Goal: Communication & Community: Share content

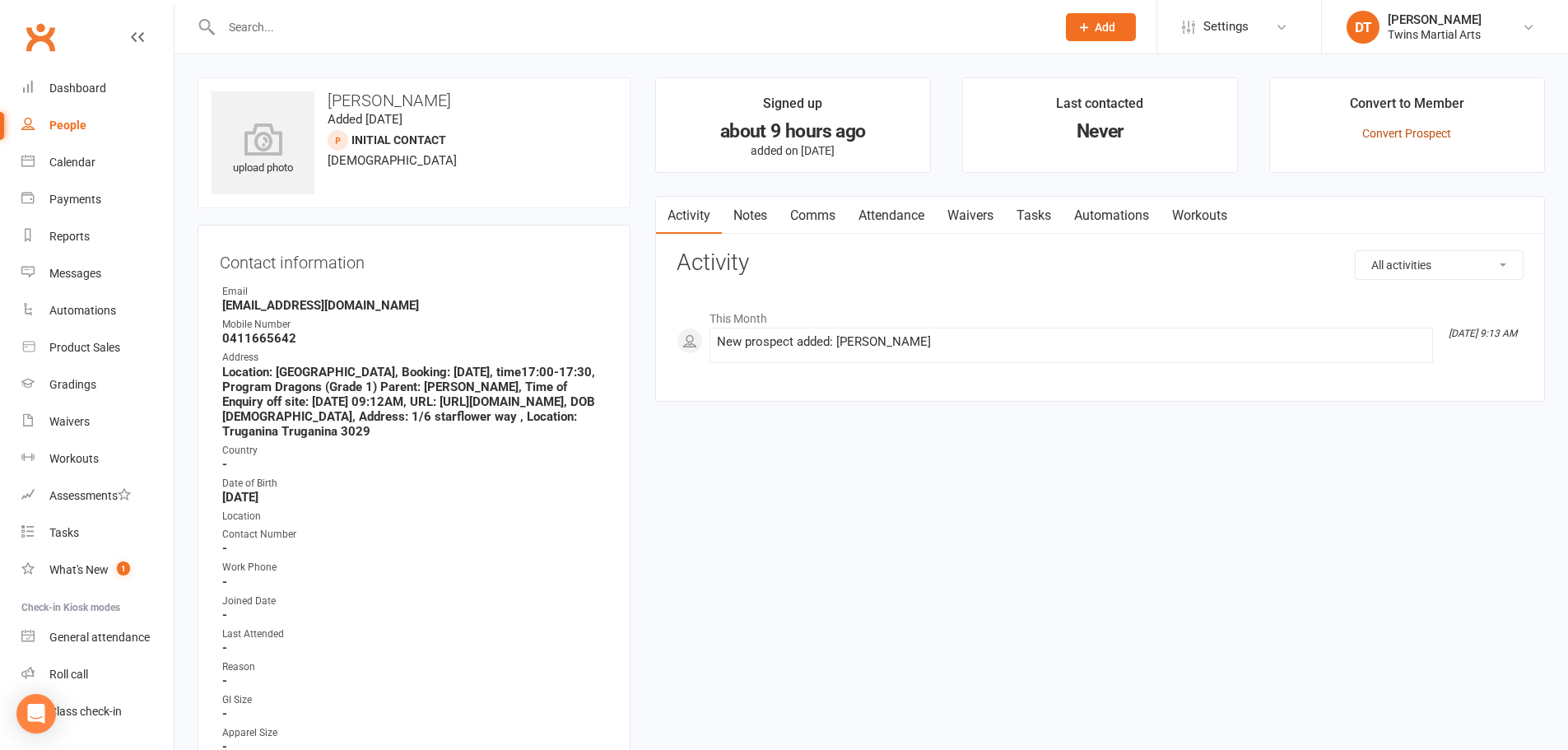
click at [1373, 127] on link "Convert Prospect" at bounding box center [1407, 133] width 89 height 13
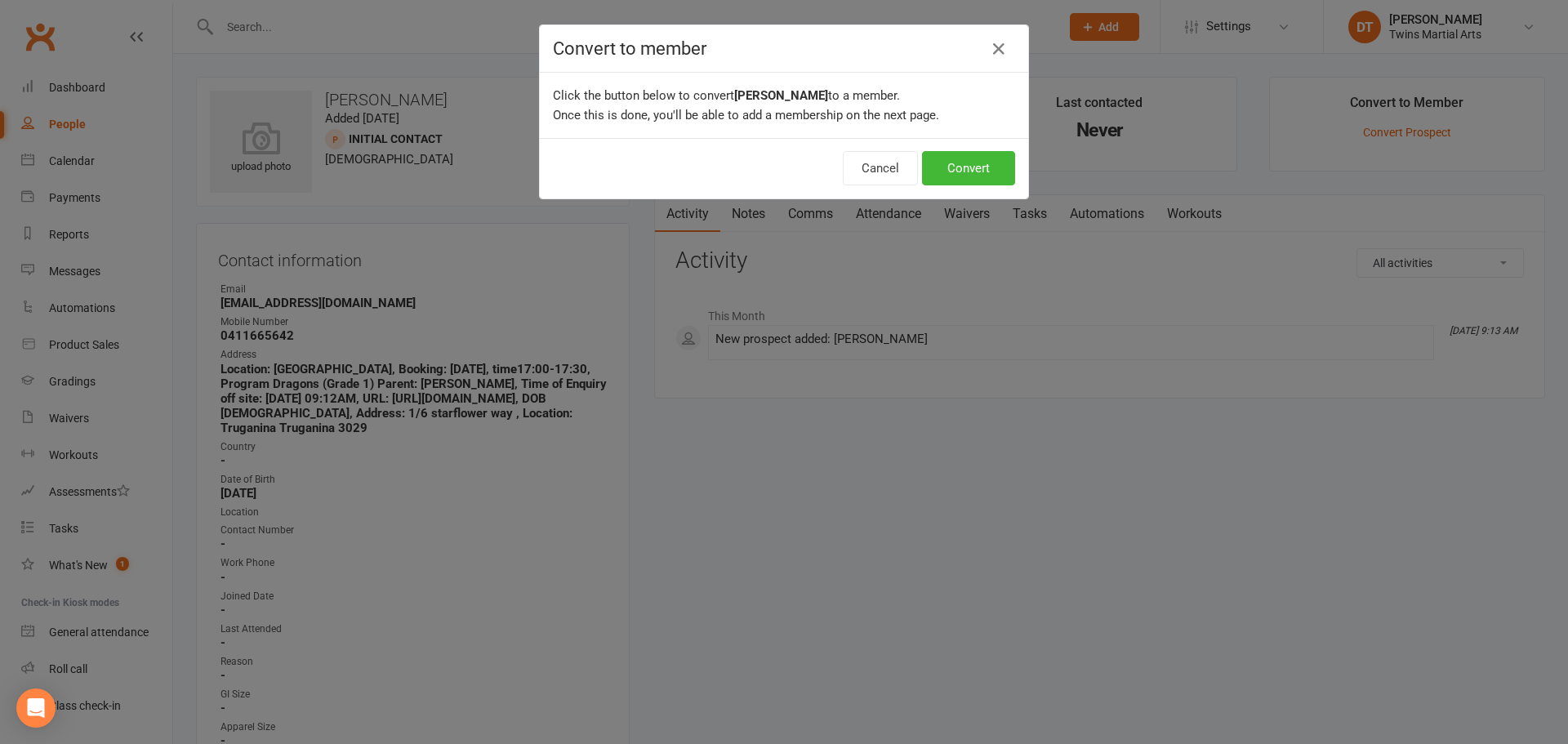
click at [956, 148] on div "Cancel Convert" at bounding box center [784, 167] width 488 height 60
click at [964, 158] on button "Convert" at bounding box center [968, 168] width 93 height 34
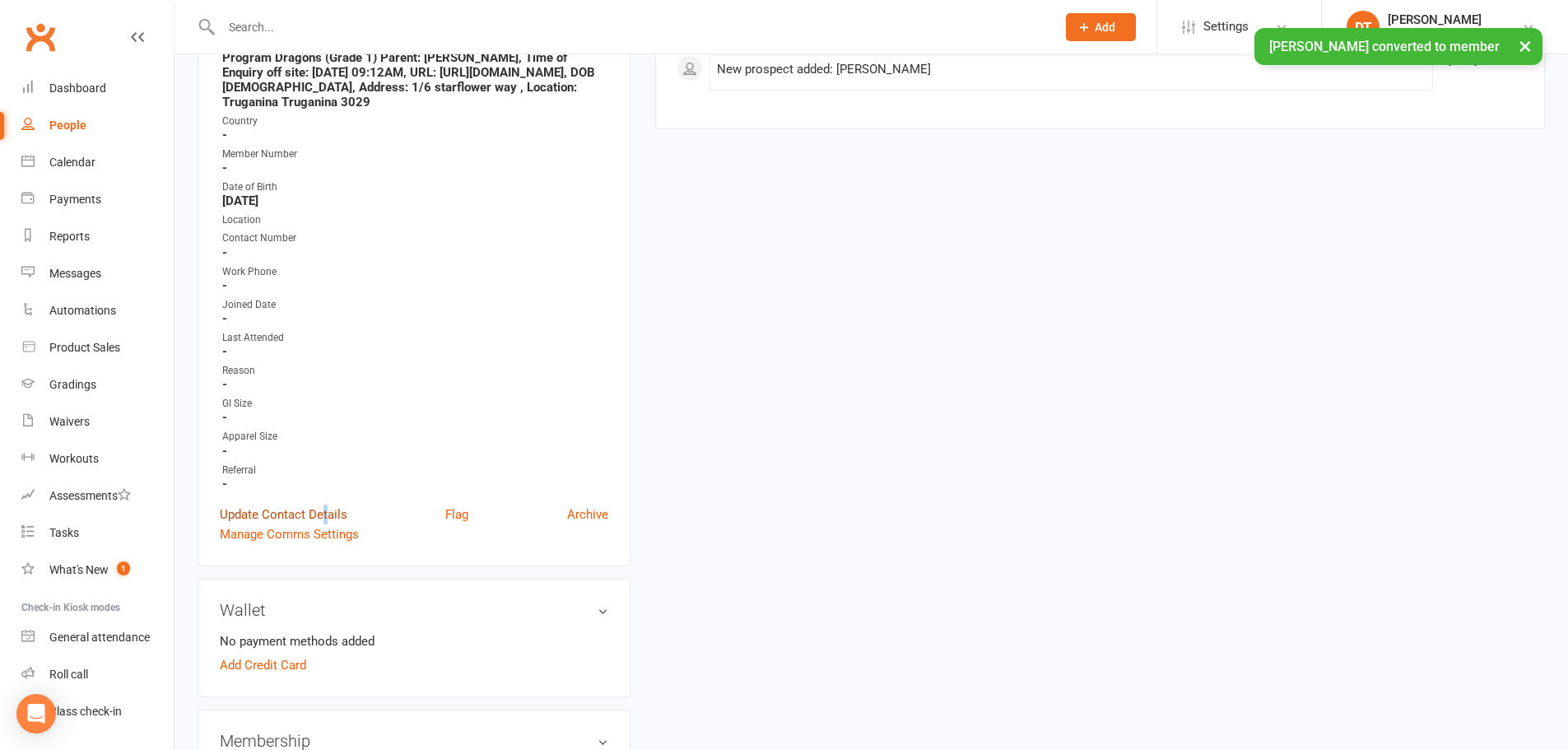
click at [324, 525] on link "Update Contact Details" at bounding box center [284, 514] width 127 height 20
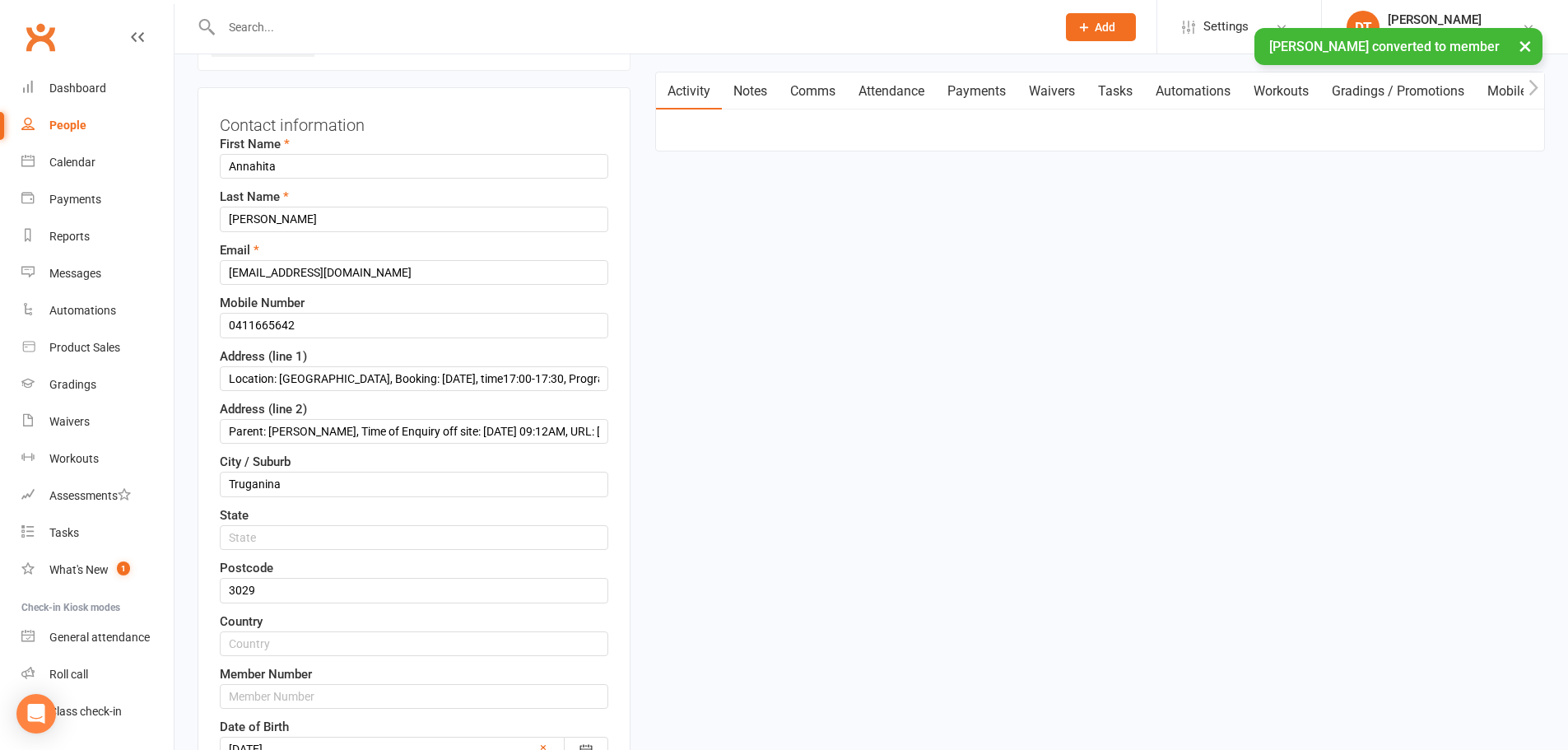
scroll to position [78, 0]
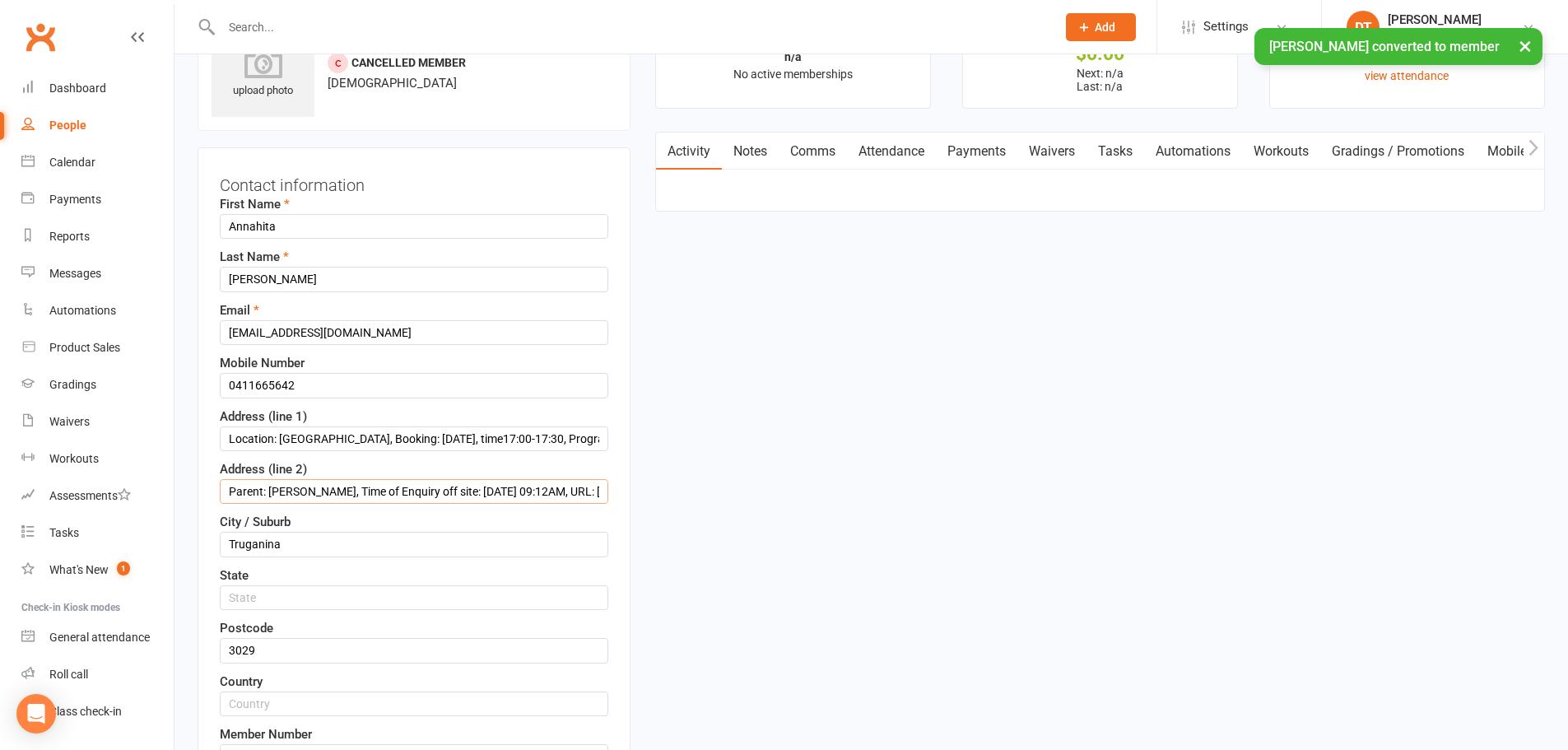
click at [385, 498] on input "Parent: Deepa kirola, Time of Enquiry off site: 09/10/25 09:12AM, URL: https://…" at bounding box center [414, 491] width 389 height 24
paste input "1/6 starflower way"
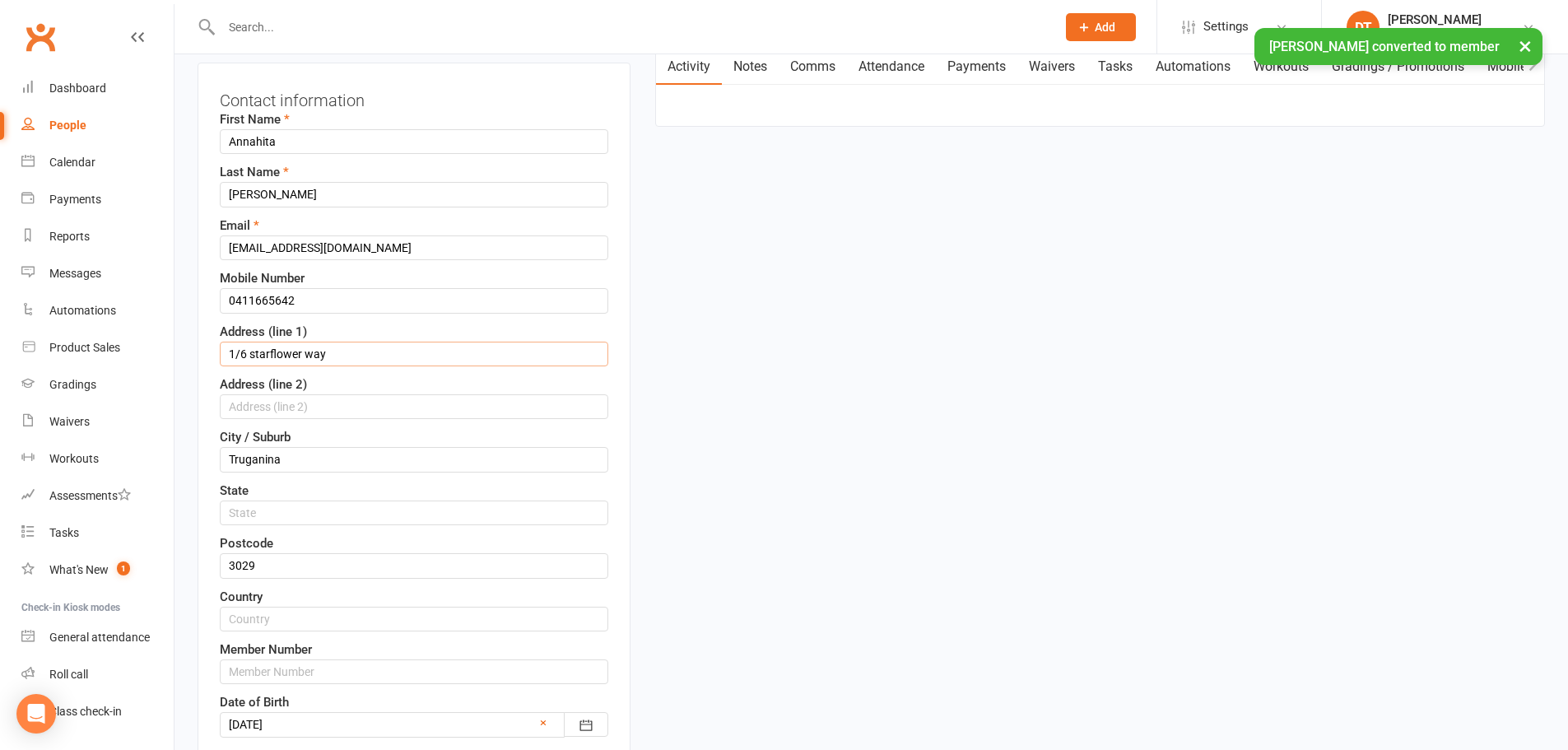
scroll to position [324, 0]
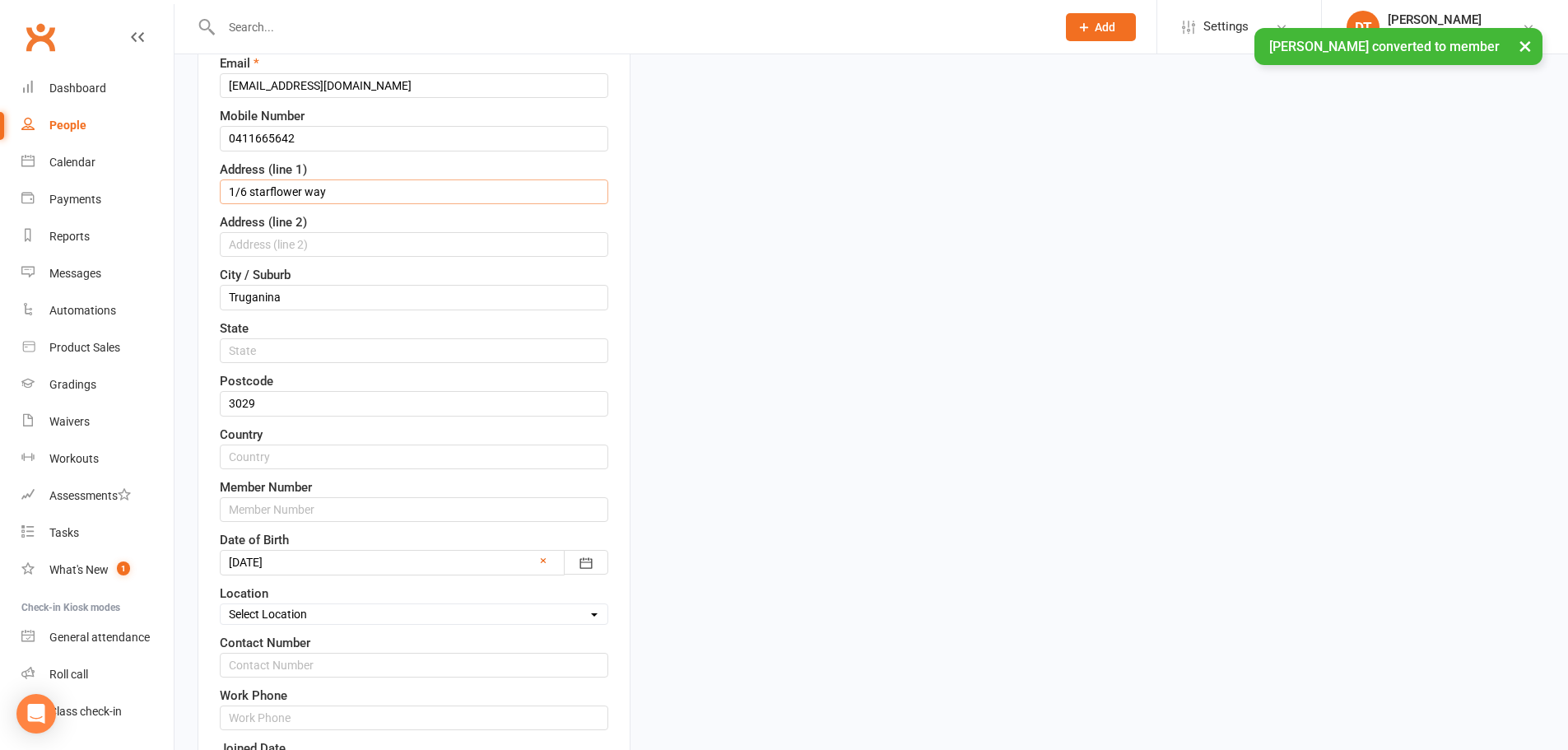
type input "1/6 starflower way"
drag, startPoint x: 318, startPoint y: 606, endPoint x: 314, endPoint y: 619, distance: 13.6
click at [317, 608] on select "Select Location Newport Dojo Parkville Dojo Virtual Dojo Westside Dojo" at bounding box center [413, 614] width 387 height 18
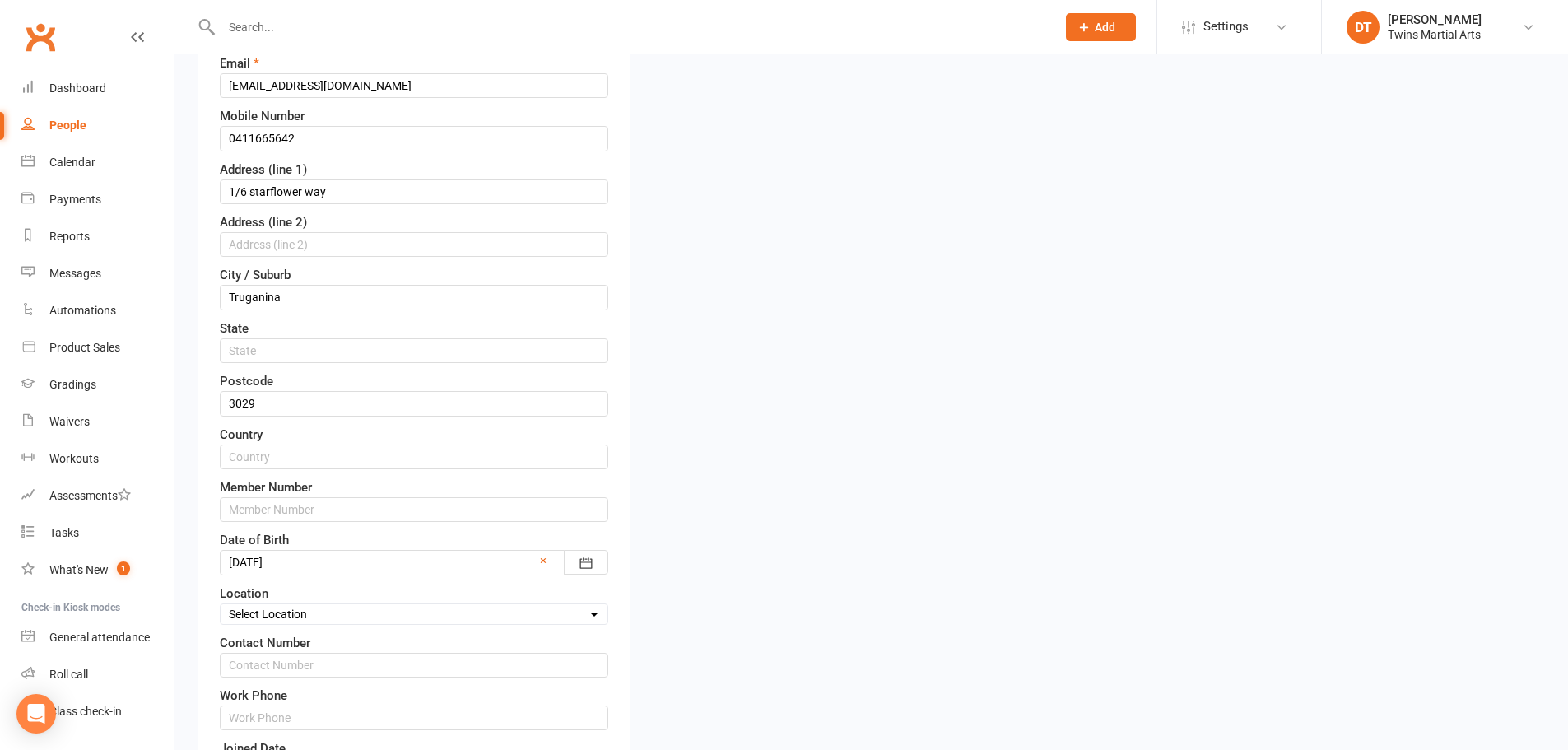
select select "3"
click at [220, 606] on select "Select Location Newport Dojo Parkville Dojo Virtual Dojo Westside Dojo" at bounding box center [413, 614] width 387 height 18
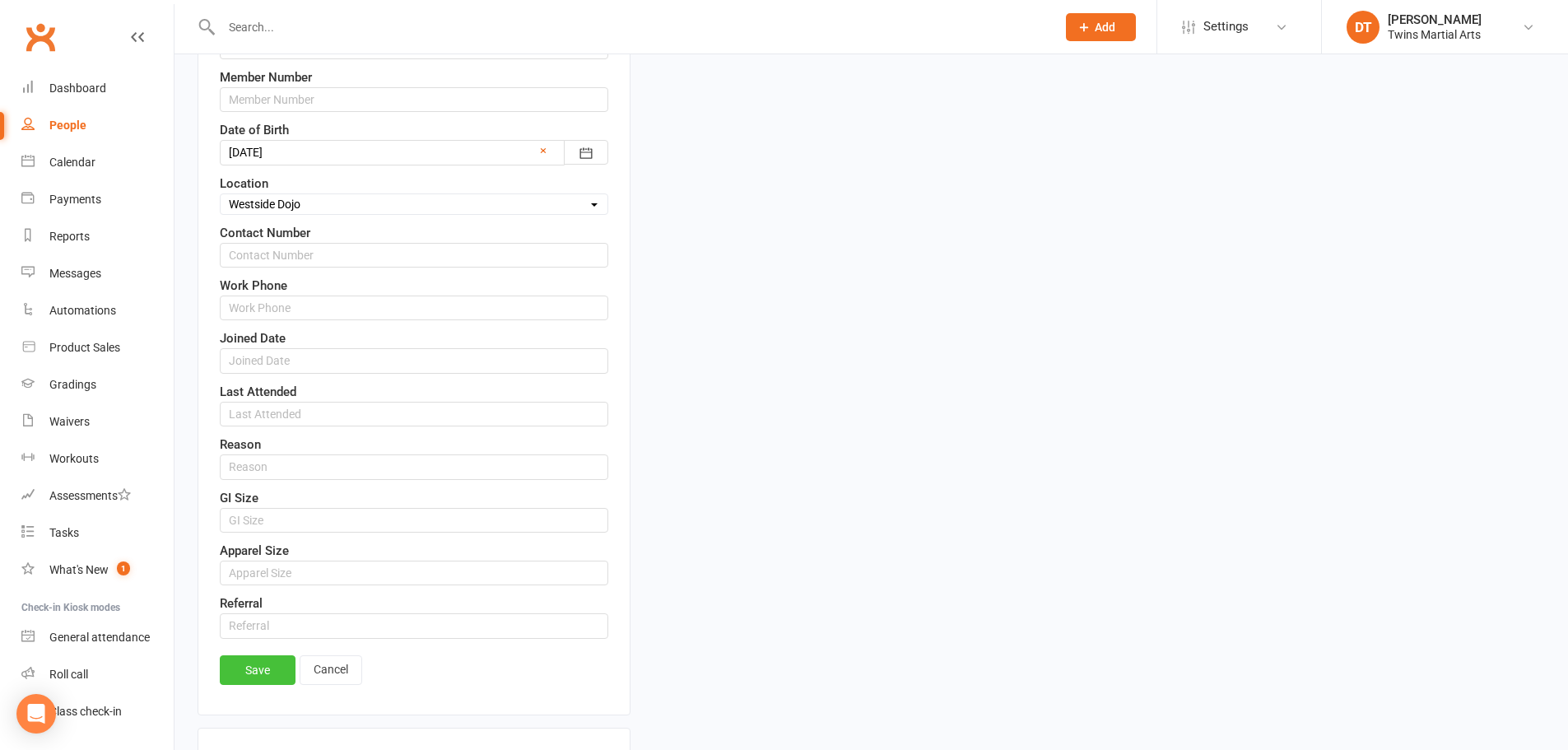
scroll to position [736, 0]
click at [251, 668] on link "Save" at bounding box center [258, 668] width 76 height 30
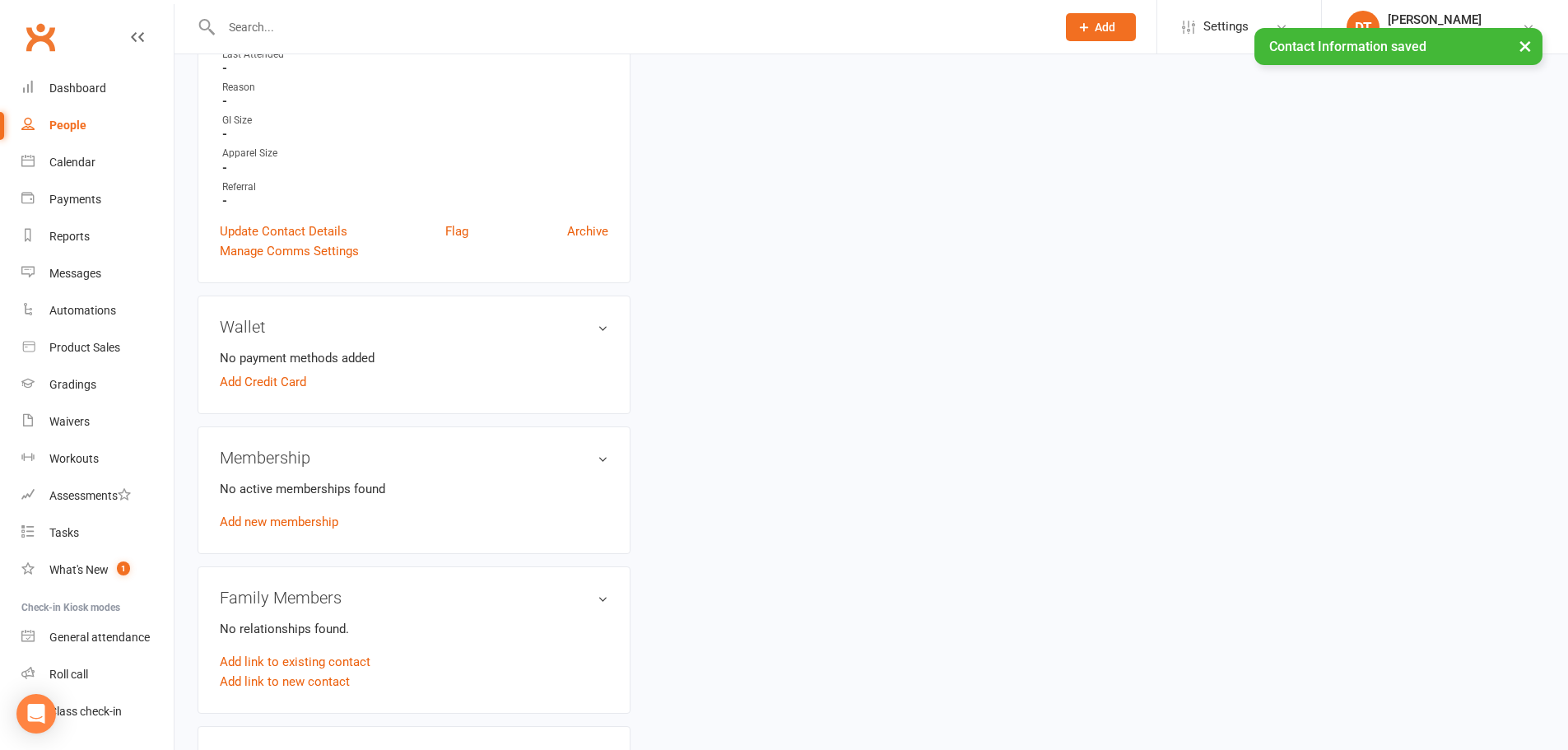
scroll to position [572, 0]
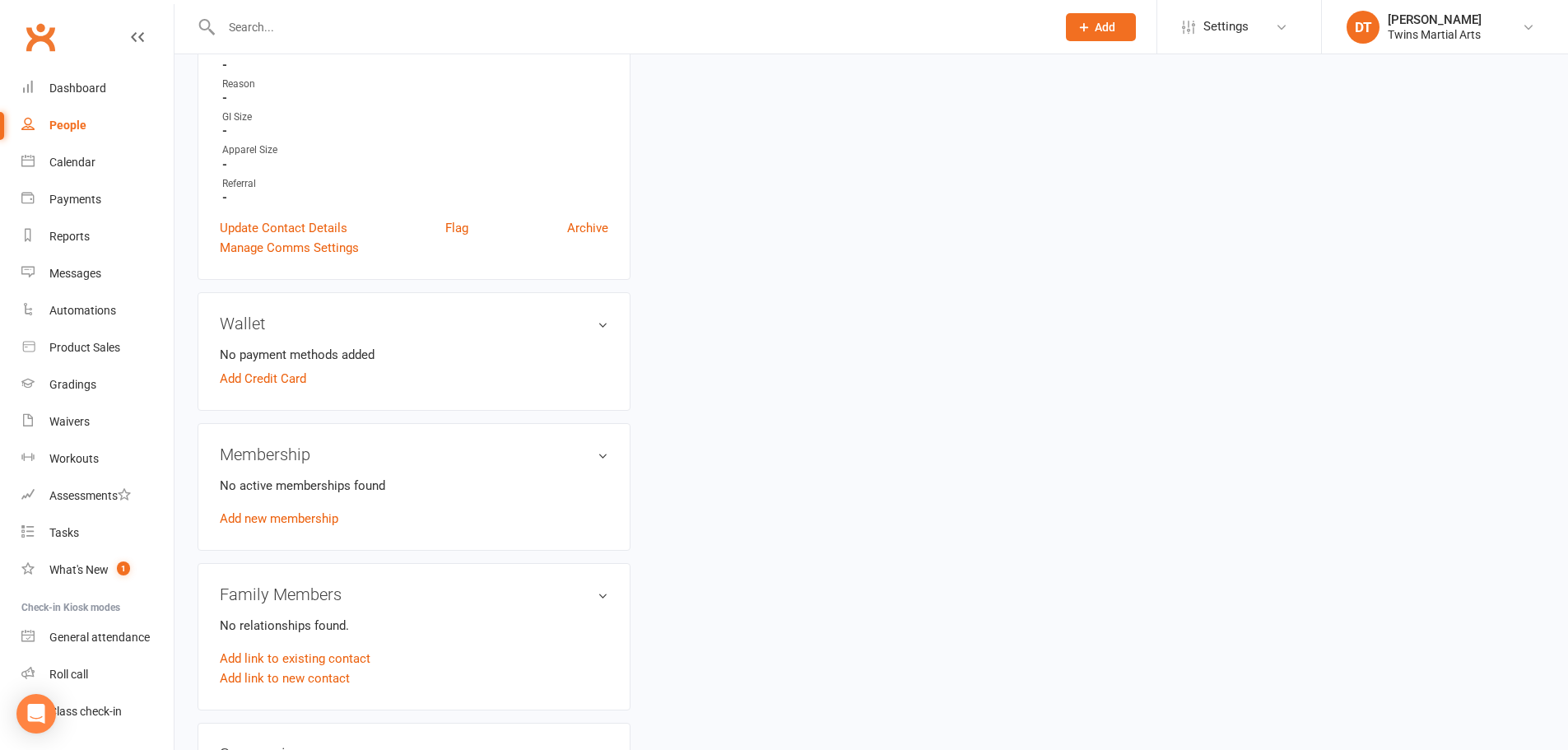
click at [268, 524] on link "Add new membership" at bounding box center [279, 518] width 118 height 15
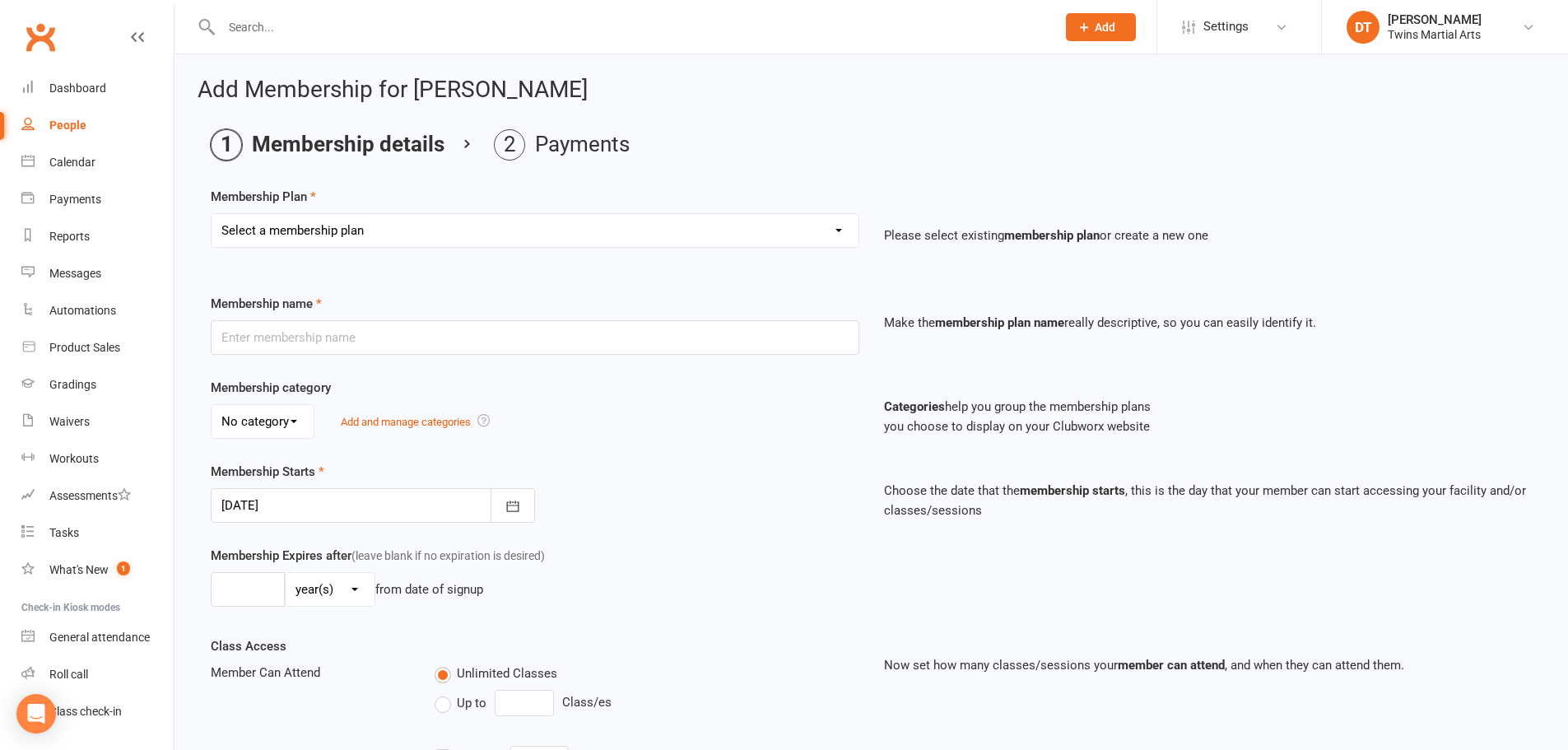
click at [629, 243] on select "Select a membership plan Create new Membership Plan 1 x Per Week Tiny Ninjas/Li…" at bounding box center [535, 230] width 647 height 33
select select "10"
click at [212, 214] on select "Select a membership plan Create new Membership Plan 1 x Per Week Tiny Ninjas/Li…" at bounding box center [535, 230] width 647 height 33
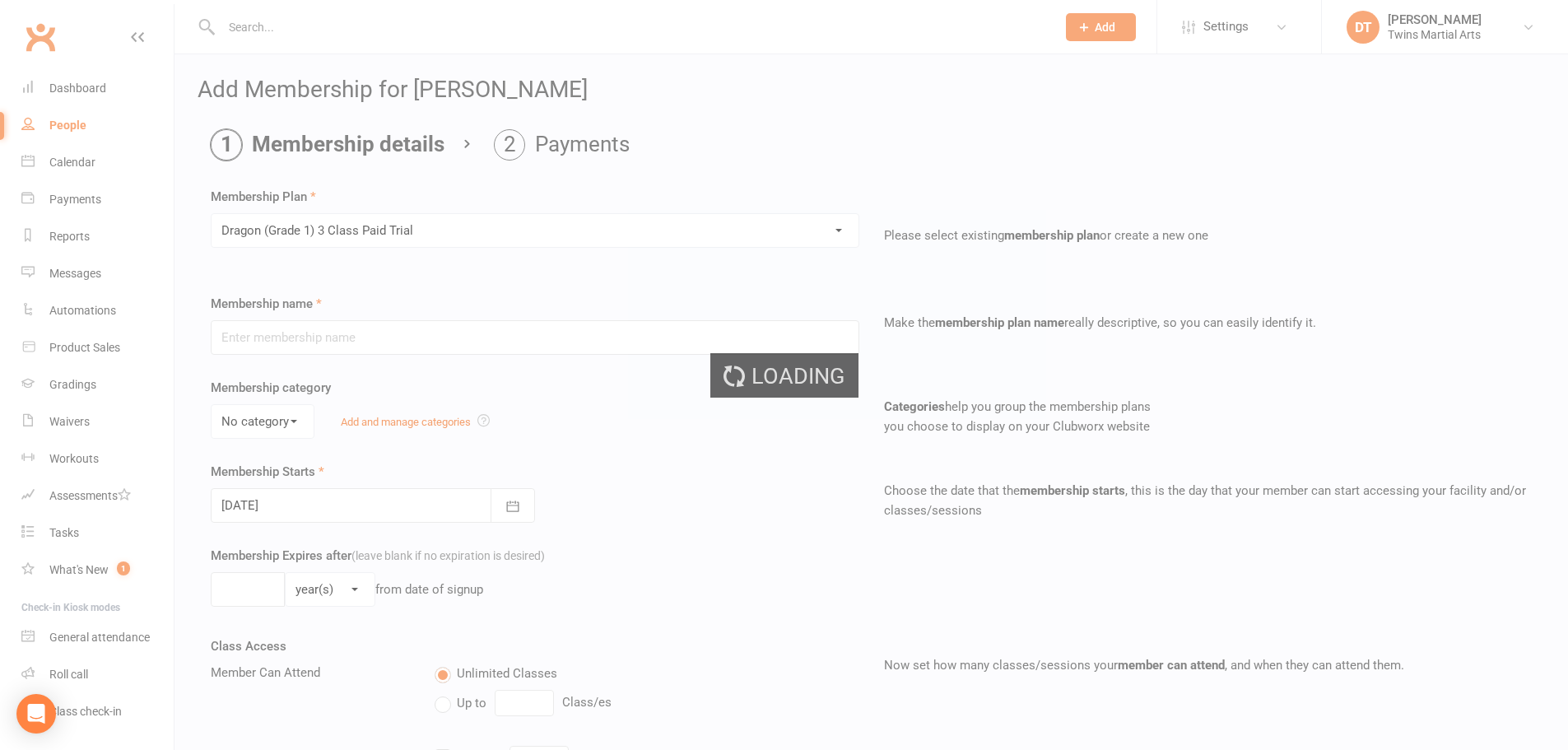
type input "Dragon (Grade 1) 3 Class Paid Trial"
select select "2"
type input "6"
select select "1"
type input "3"
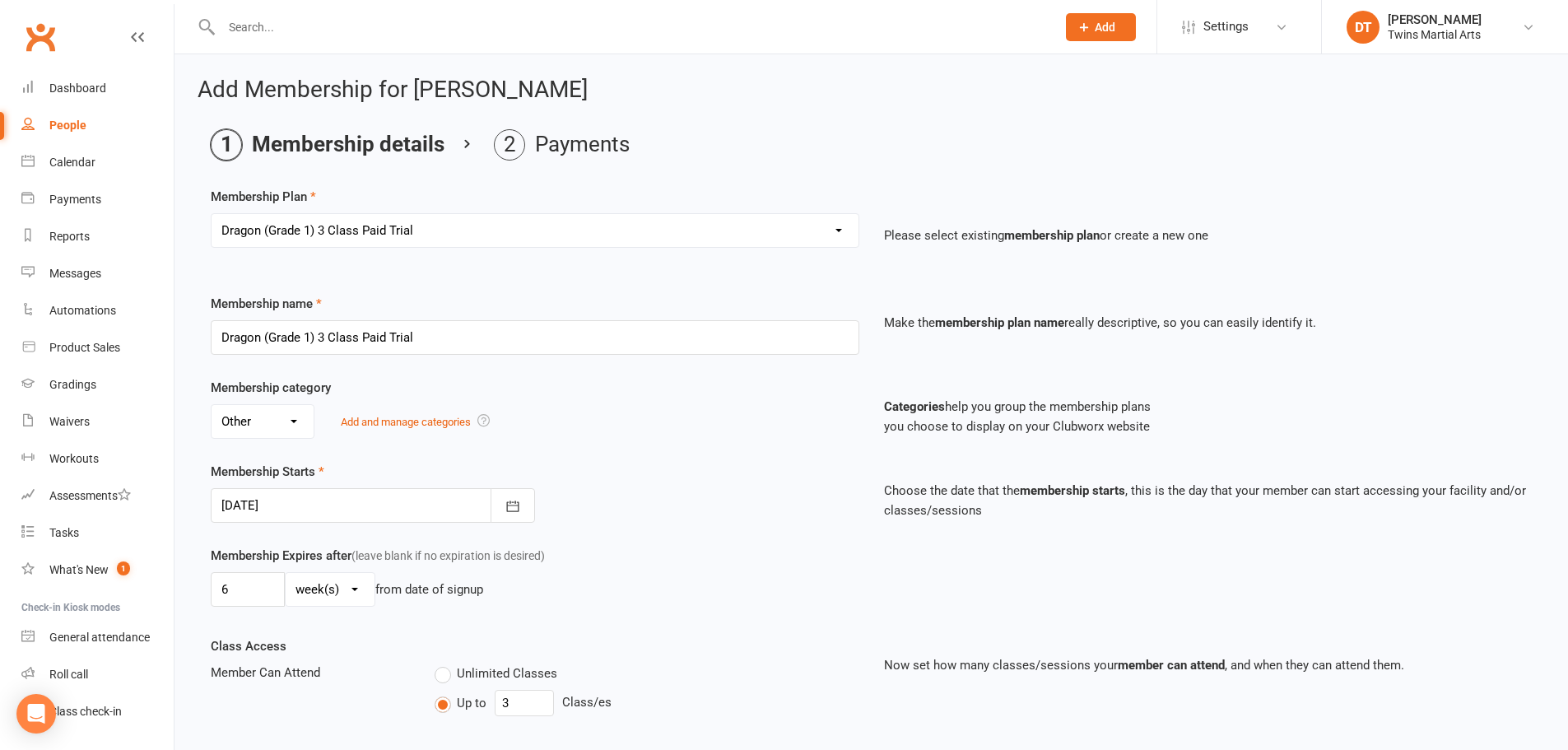
click at [394, 515] on div at bounding box center [373, 505] width 324 height 35
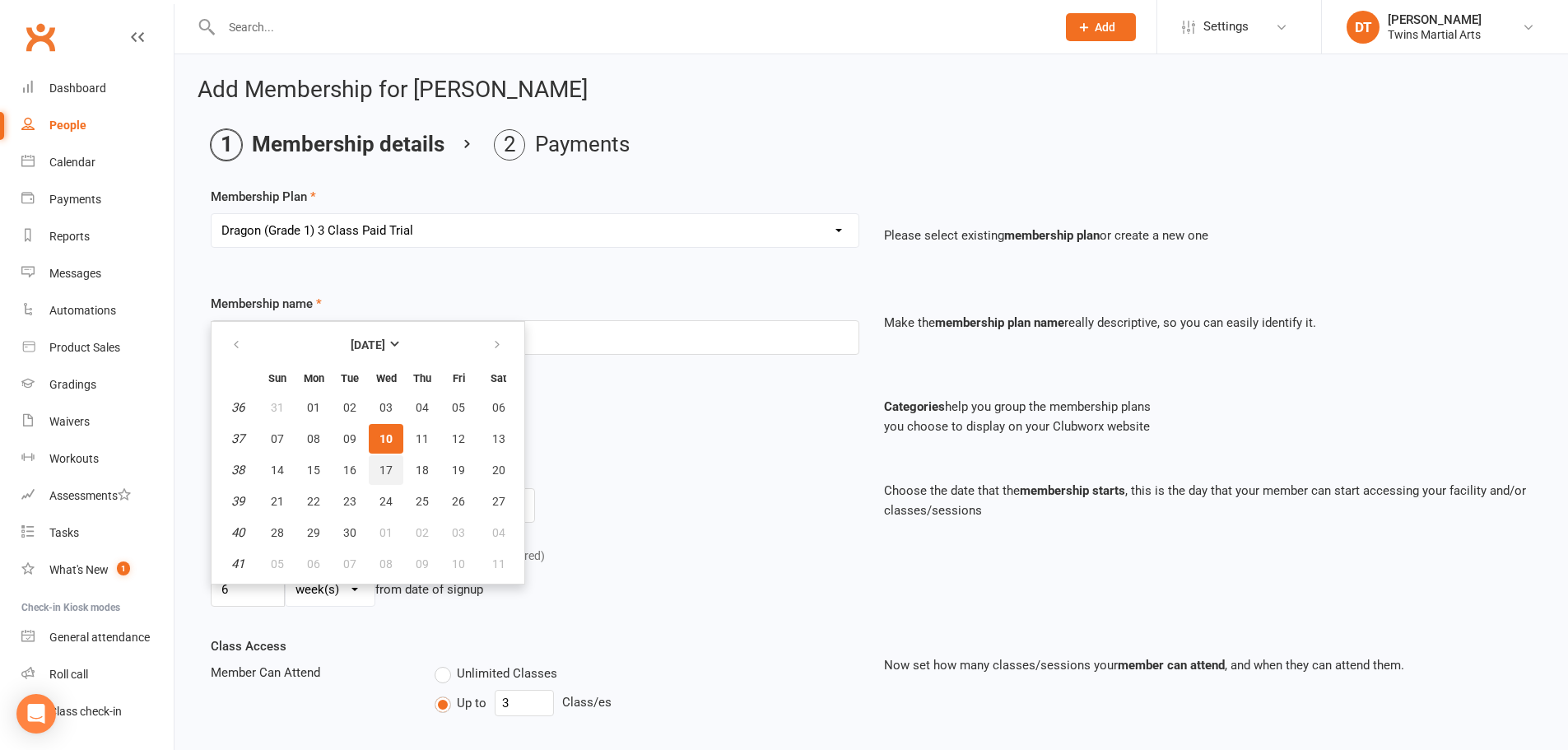
click at [391, 473] on span "17" at bounding box center [386, 471] width 13 height 13
type input "17 Sep 2025"
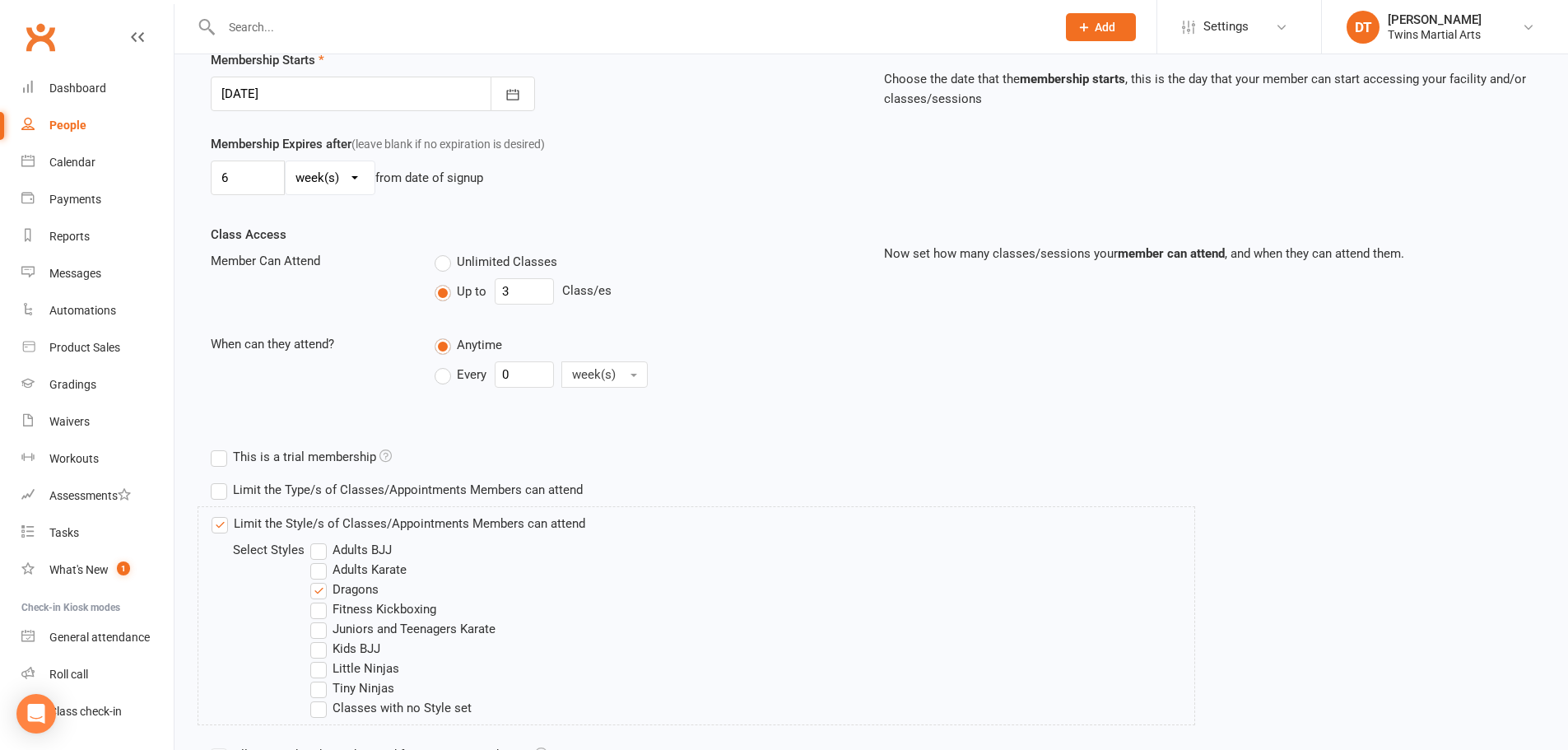
scroll to position [573, 0]
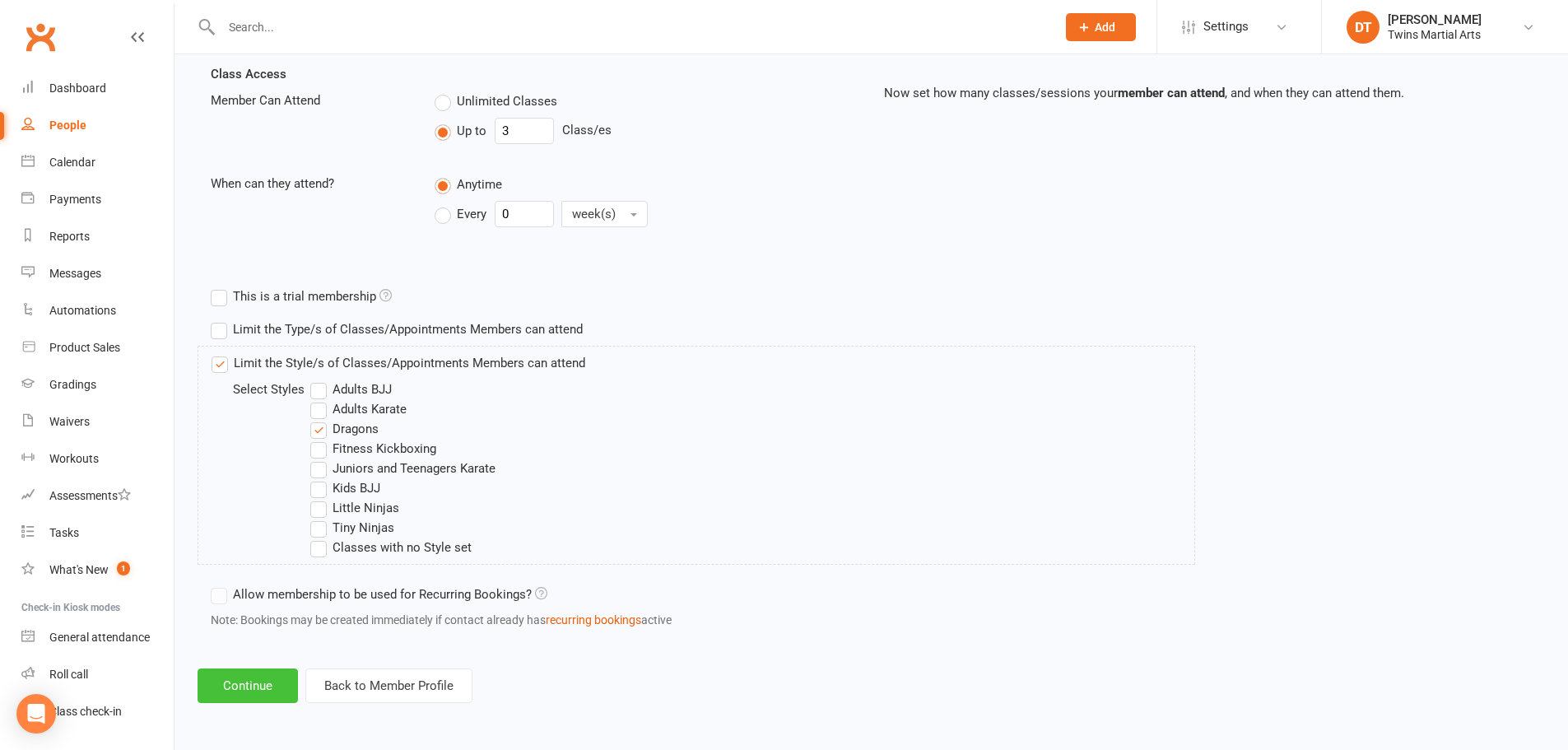
click at [276, 682] on button "Continue" at bounding box center [247, 685] width 100 height 35
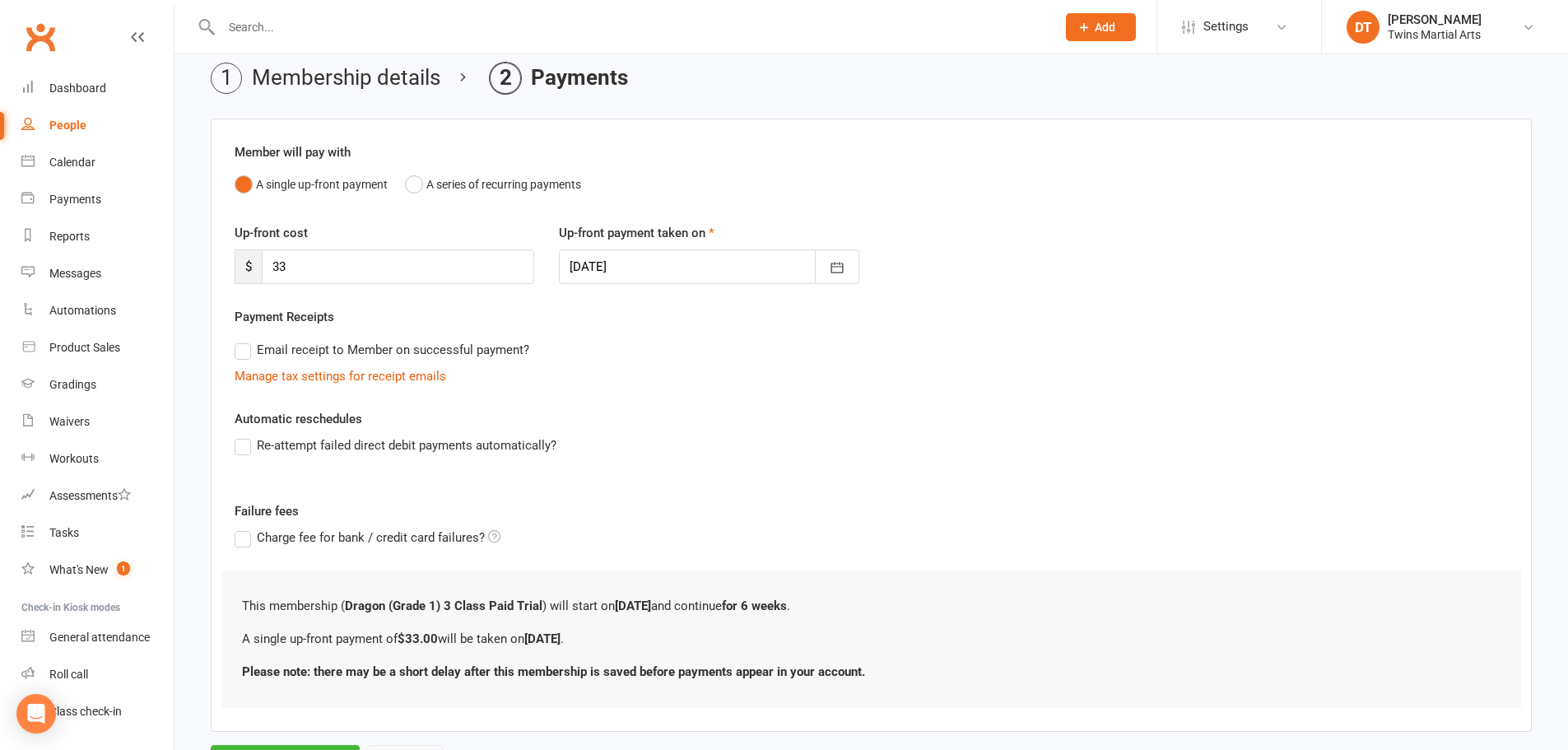
scroll to position [146, 0]
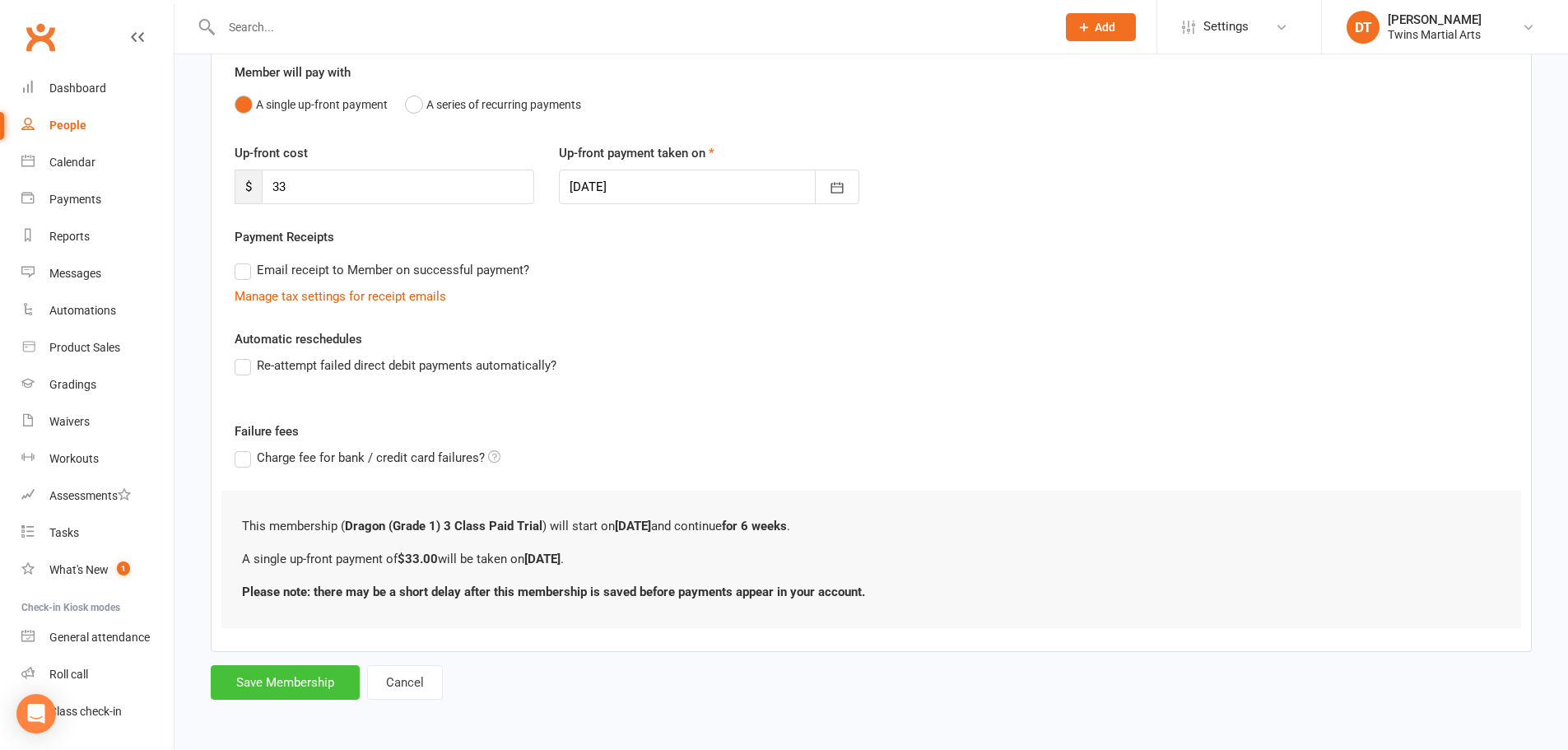
click at [336, 688] on button "Save Membership" at bounding box center [285, 682] width 149 height 35
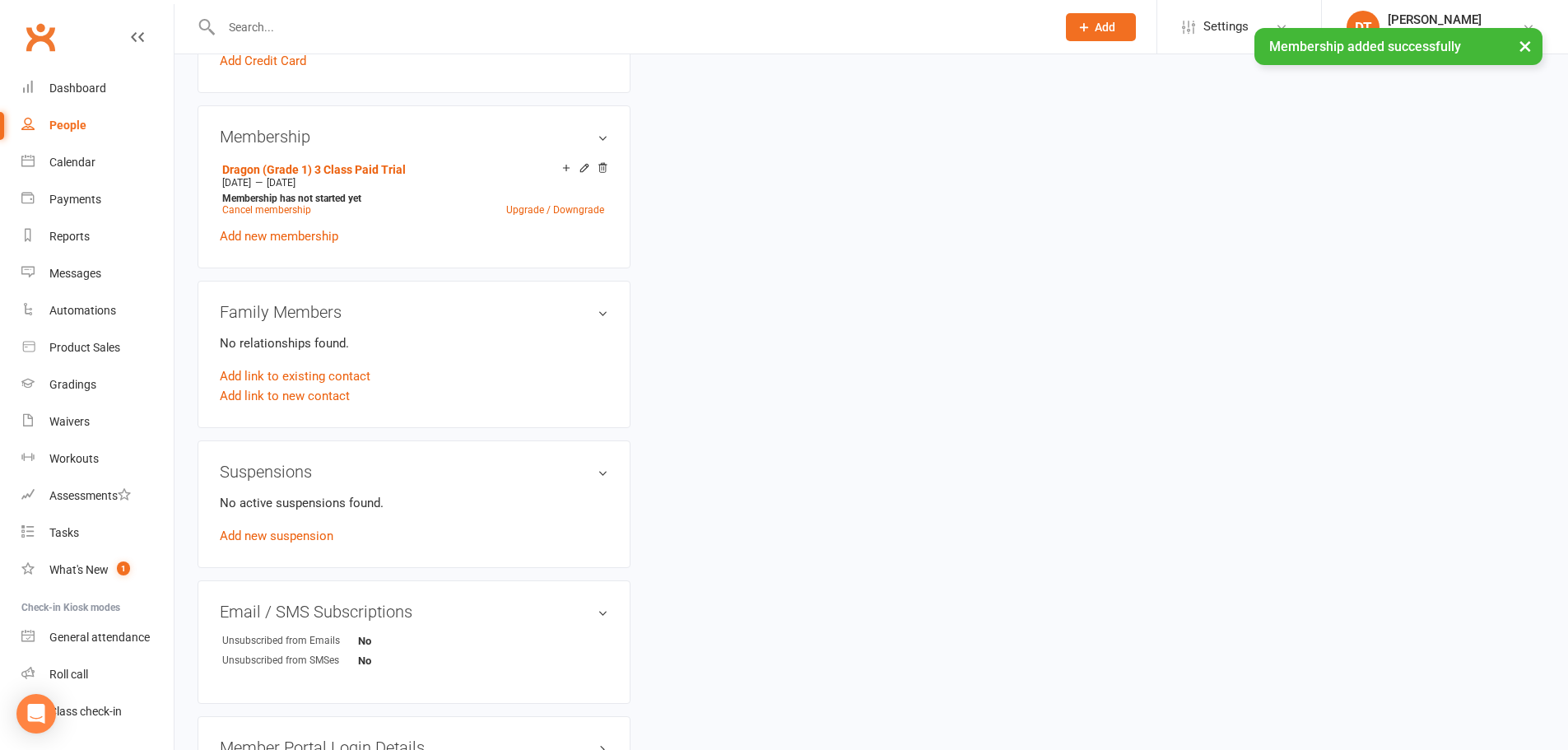
scroll to position [1153, 0]
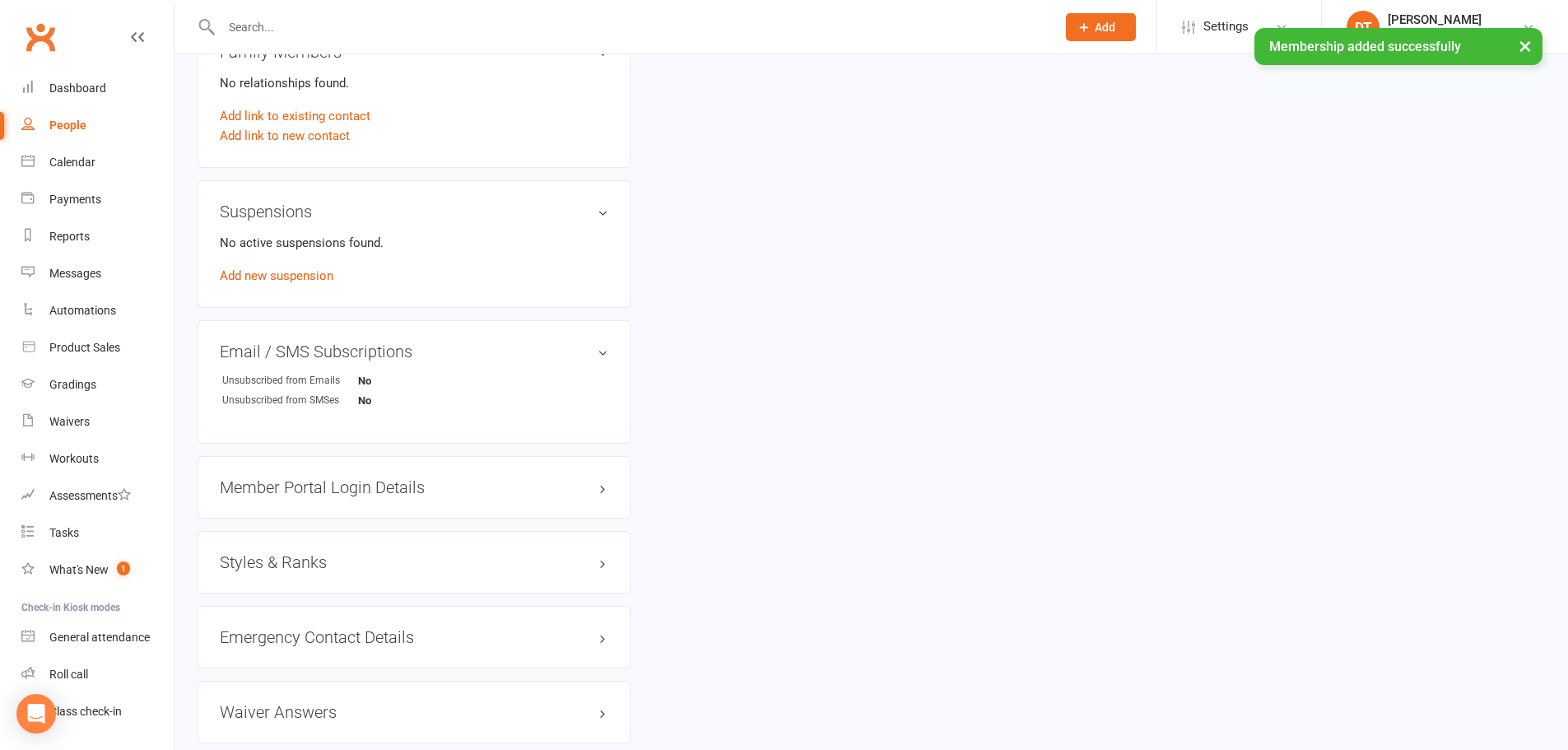
click at [316, 572] on div "Styles & Ranks" at bounding box center [414, 562] width 433 height 63
click at [308, 561] on h3 "Styles & Ranks" at bounding box center [414, 562] width 389 height 18
drag, startPoint x: 276, startPoint y: 624, endPoint x: 284, endPoint y: 620, distance: 8.9
click at [275, 625] on link "Add new style" at bounding box center [259, 627] width 77 height 15
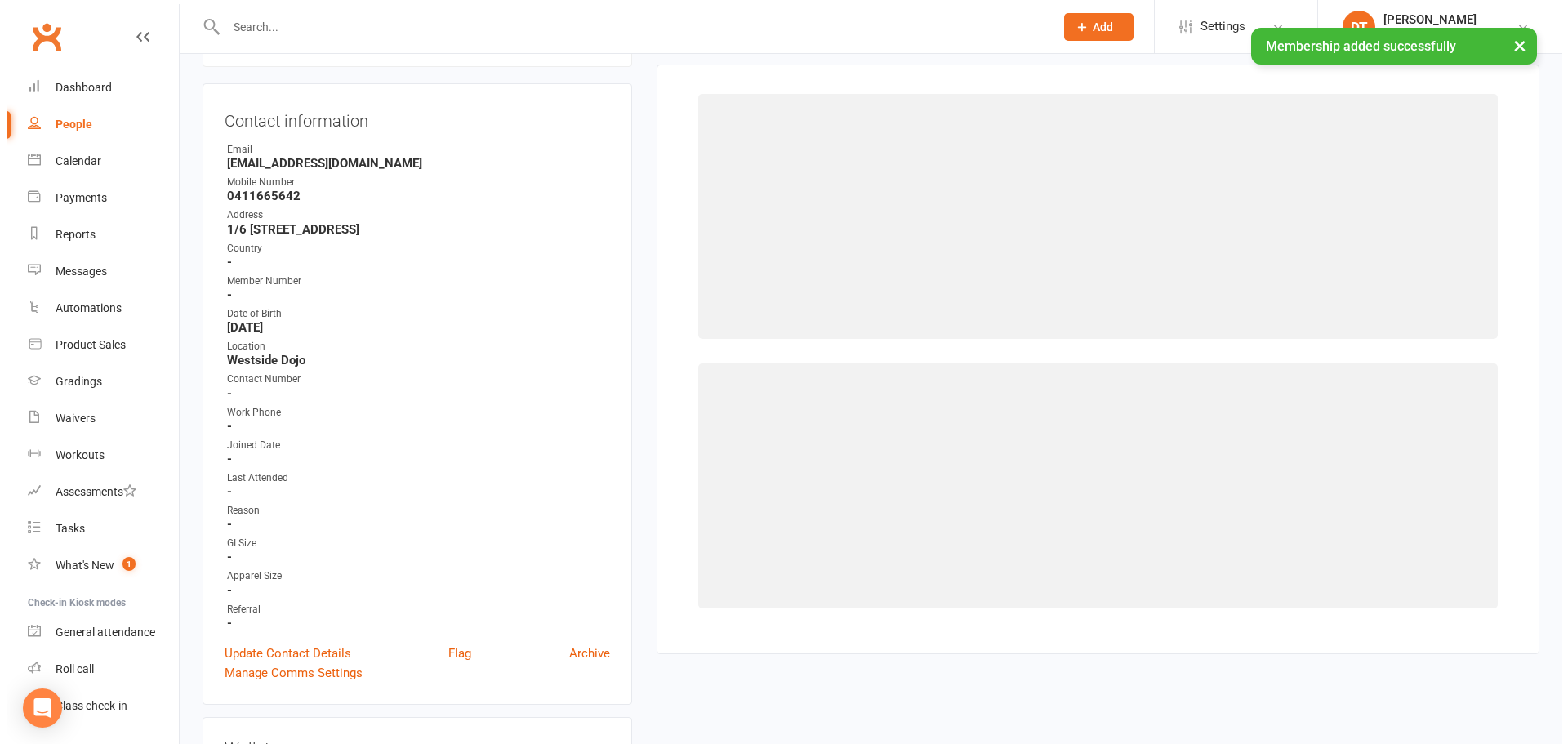
scroll to position [126, 0]
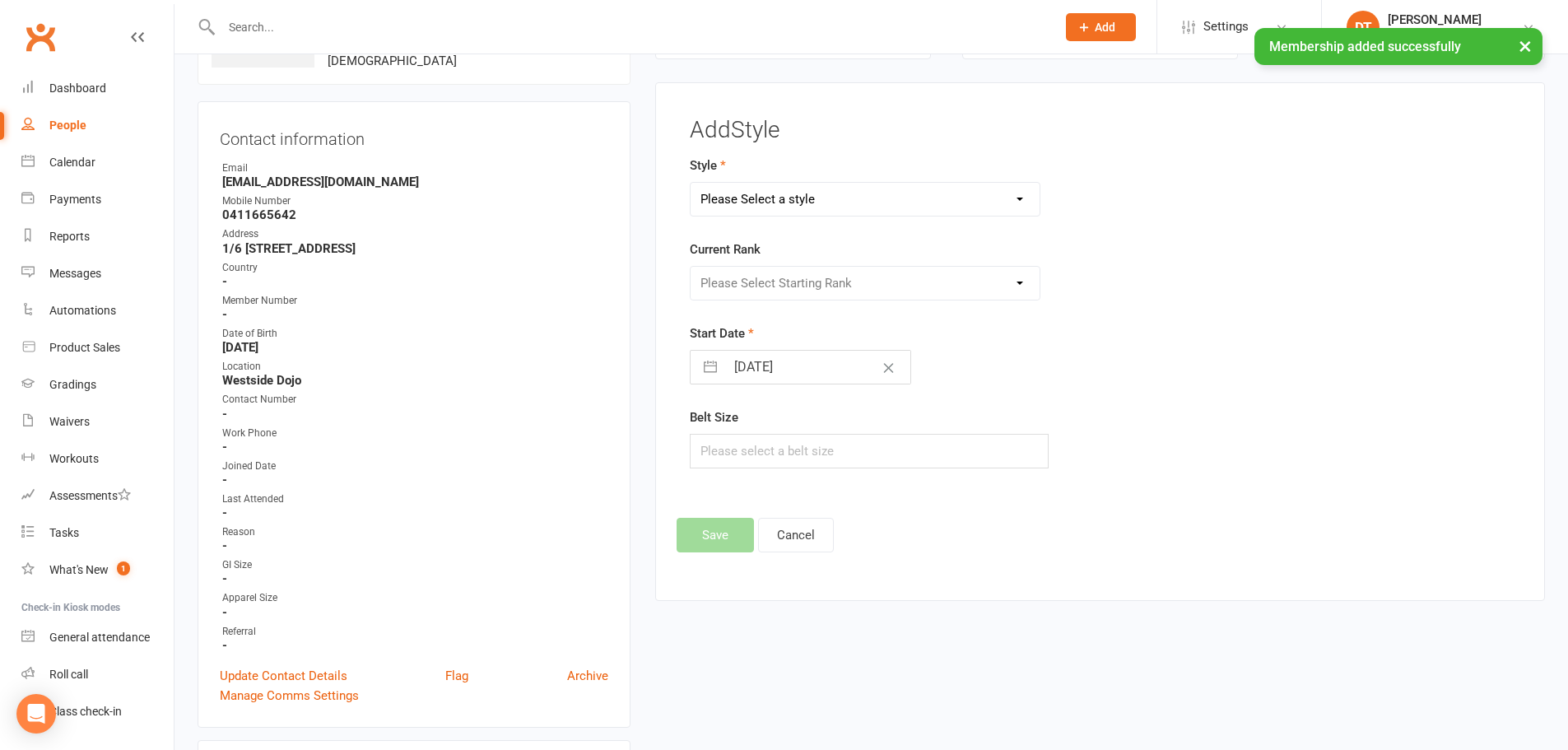
click at [903, 199] on select "Please Select a style Adults BJJ Adults Karate Dragons Fitness Kickboxing Junio…" at bounding box center [865, 199] width 350 height 33
select select "1736"
click at [691, 183] on select "Please Select a style Adults BJJ Adults Karate Dragons Fitness Kickboxing Junio…" at bounding box center [865, 199] width 350 height 33
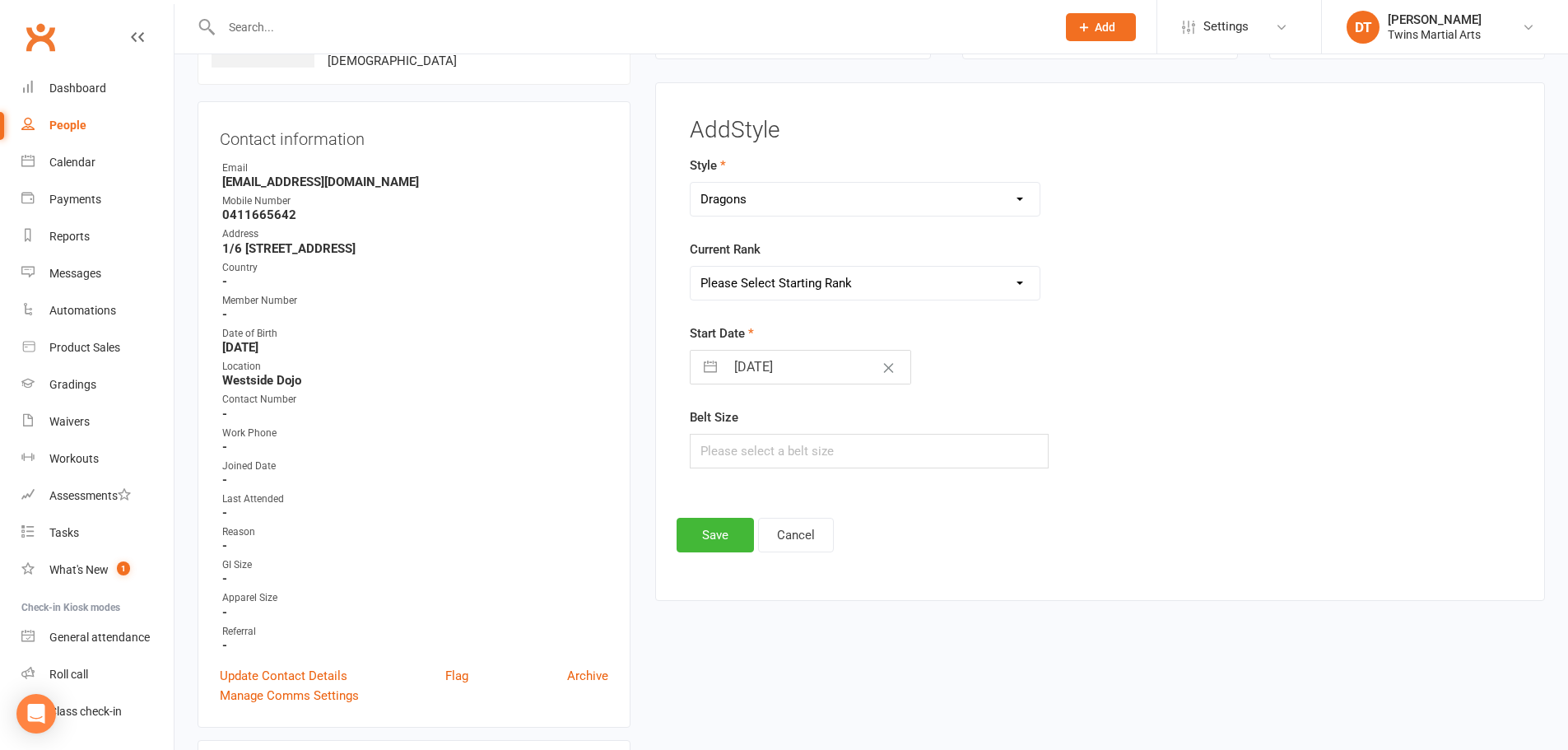
drag, startPoint x: 813, startPoint y: 278, endPoint x: 814, endPoint y: 299, distance: 21.0
click at [811, 281] on select "Please Select Starting Rank White Red and Black Yellow and Black Green and Blac…" at bounding box center [865, 283] width 350 height 33
select select "17110"
click at [691, 267] on select "Please Select Starting Rank White Red and Black Yellow and Black Green and Blac…" at bounding box center [865, 283] width 350 height 33
select select "7"
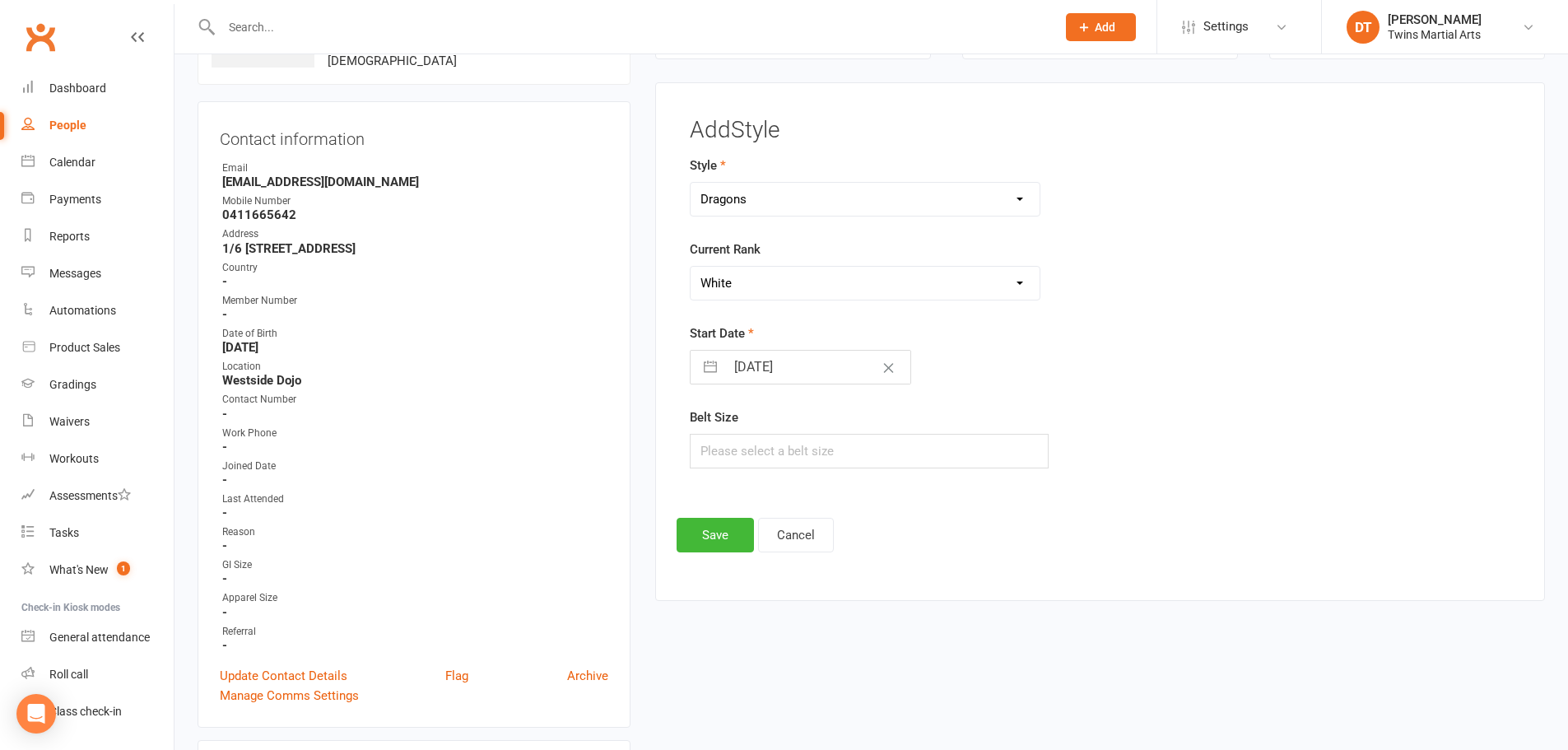
select select "2025"
select select "8"
select select "2025"
select select "9"
select select "2025"
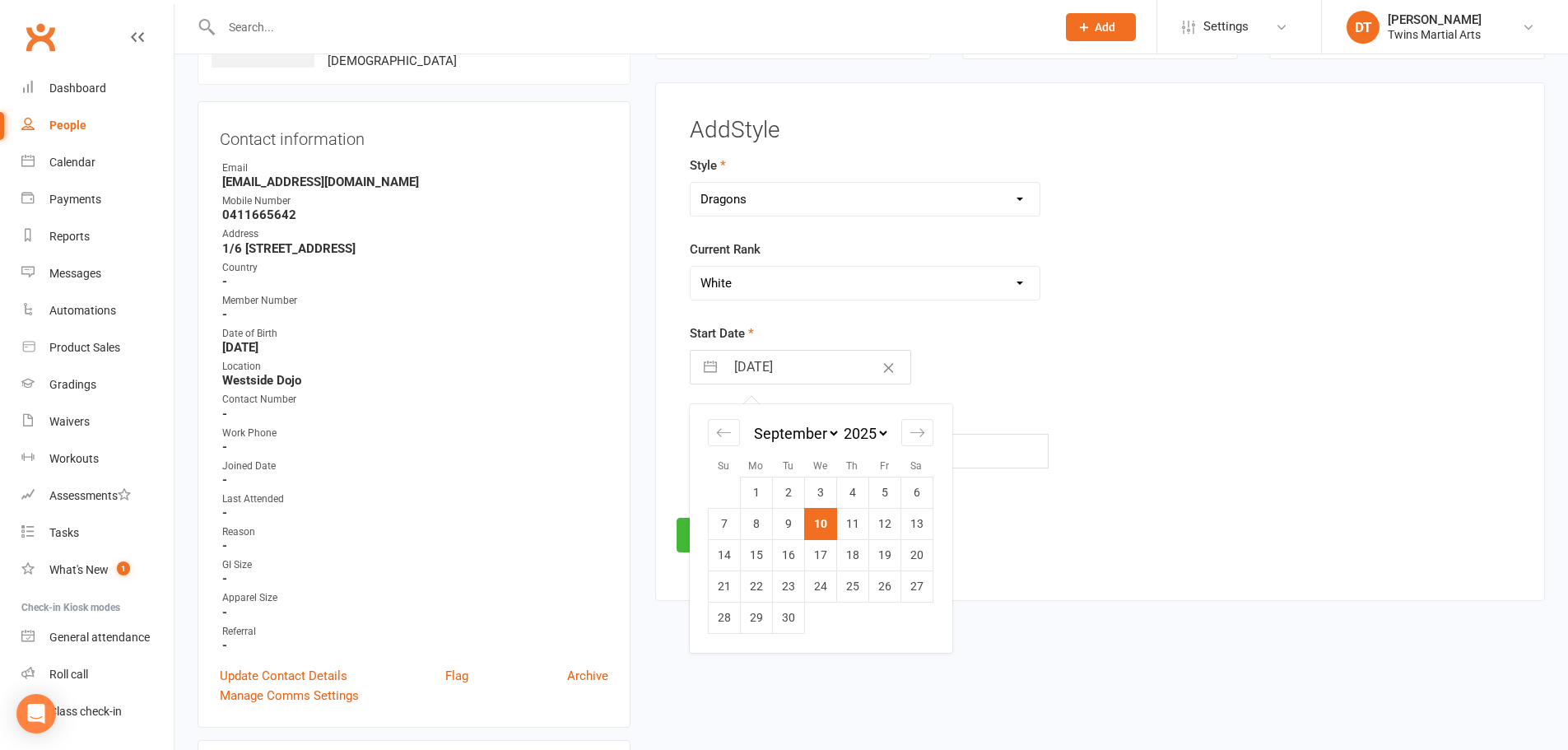
click at [800, 367] on input "10 Sep 2025" at bounding box center [818, 367] width 186 height 33
click at [827, 549] on td "17" at bounding box center [820, 555] width 32 height 31
type input "17 Sep 2025"
click at [709, 544] on button "Save" at bounding box center [715, 535] width 78 height 35
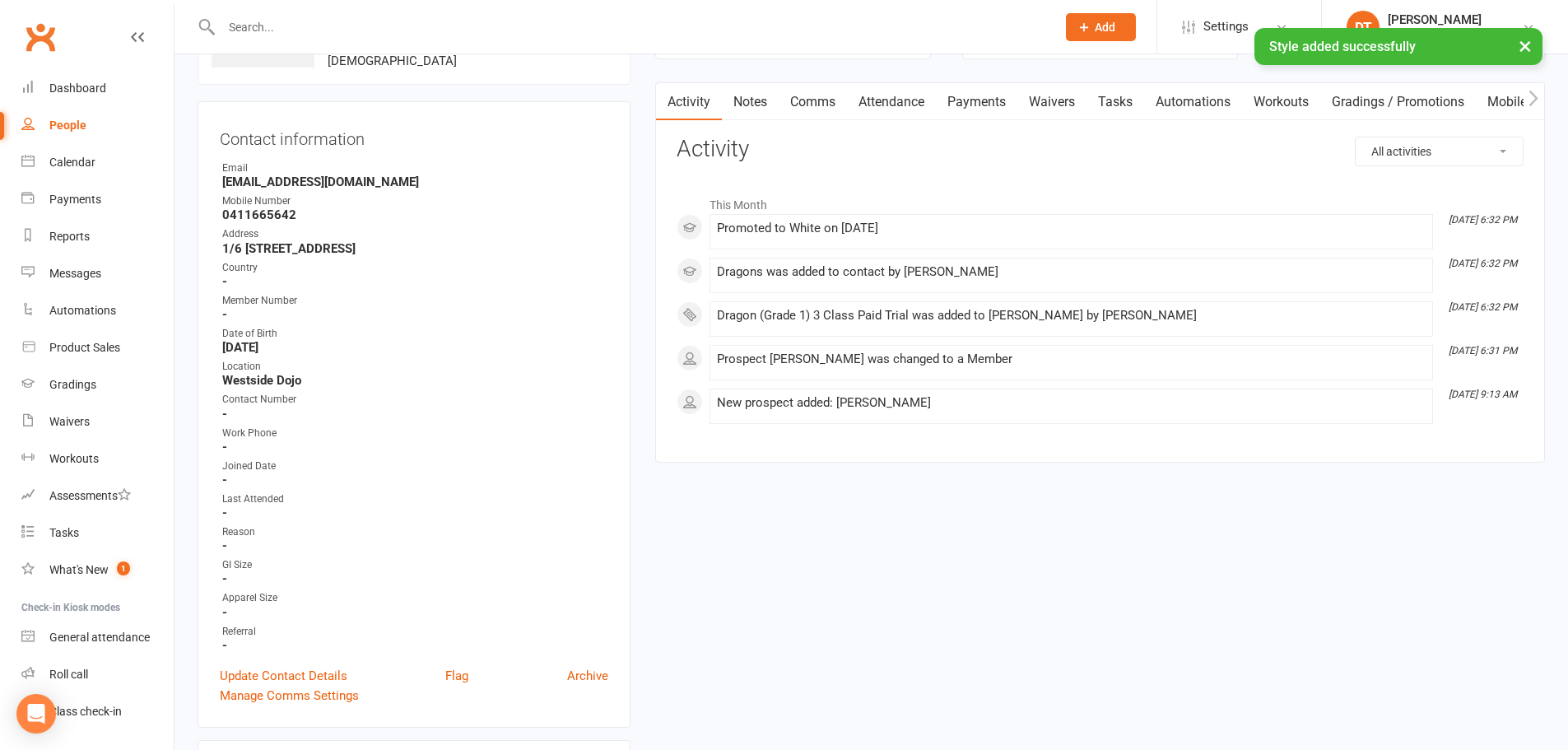
click at [914, 98] on link "Attendance" at bounding box center [891, 102] width 89 height 38
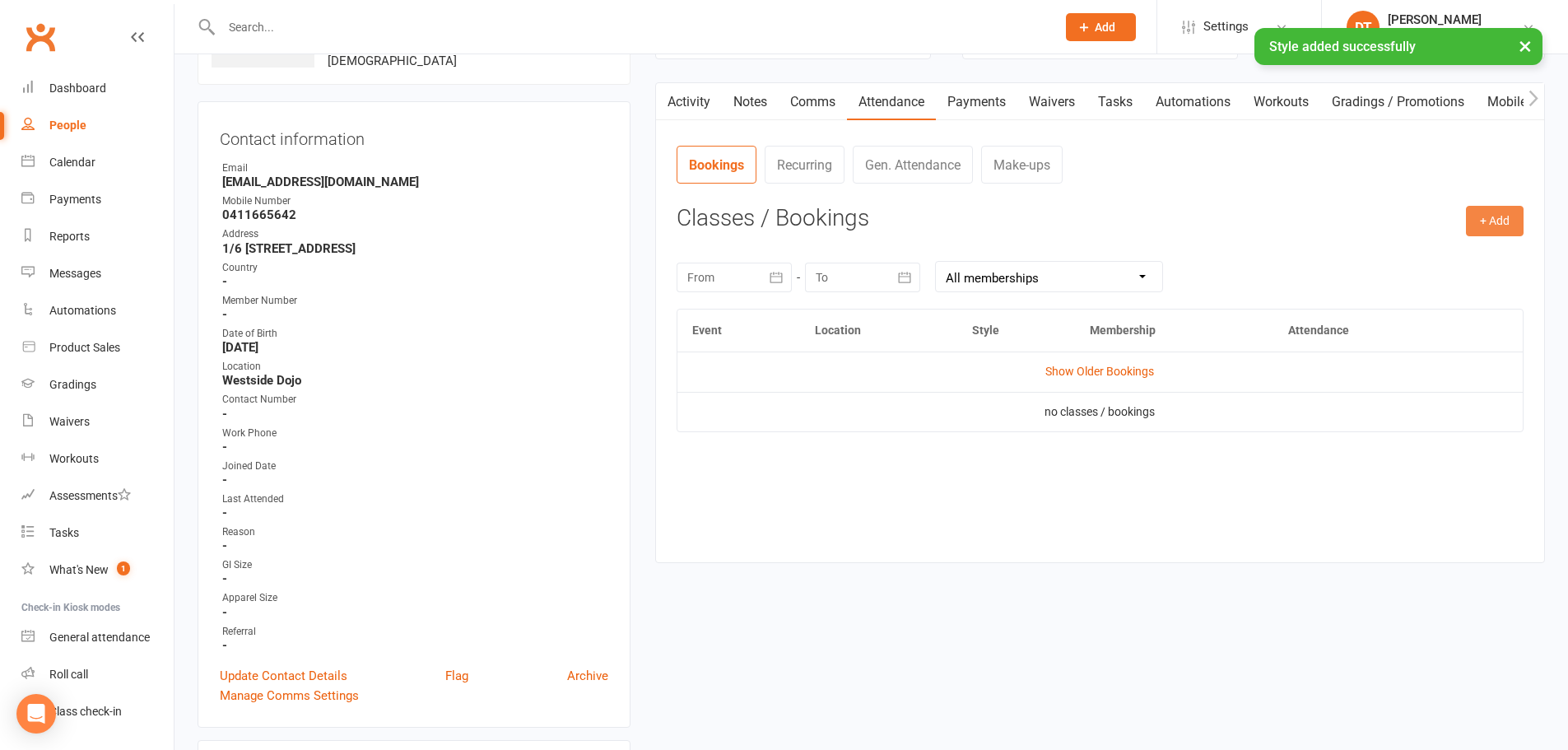
click at [1495, 227] on button "+ Add" at bounding box center [1494, 221] width 57 height 30
drag, startPoint x: 1460, startPoint y: 274, endPoint x: 1439, endPoint y: 260, distance: 25.2
click at [1459, 274] on link "Book Event" at bounding box center [1441, 258] width 163 height 33
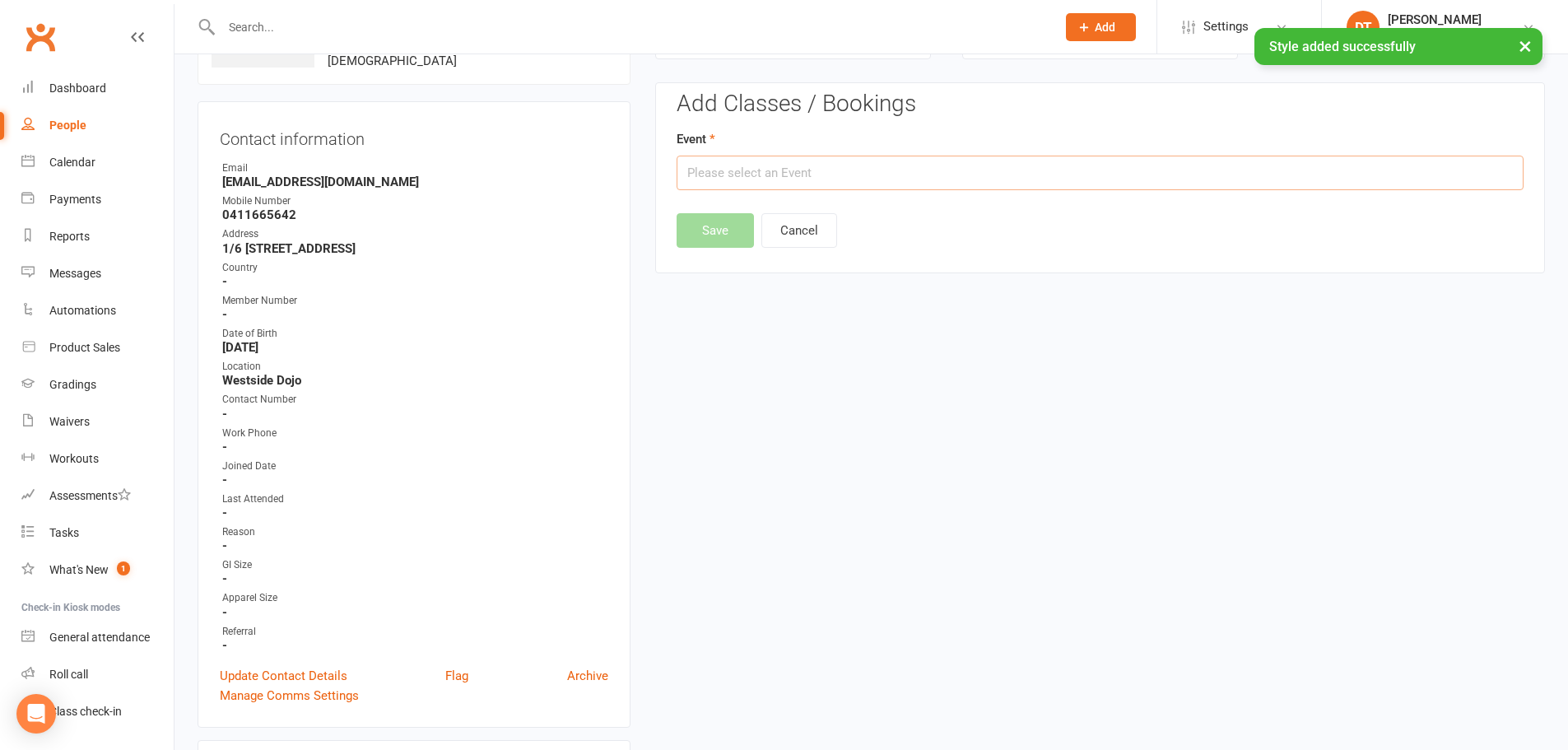
click at [932, 165] on input "text" at bounding box center [1100, 172] width 847 height 35
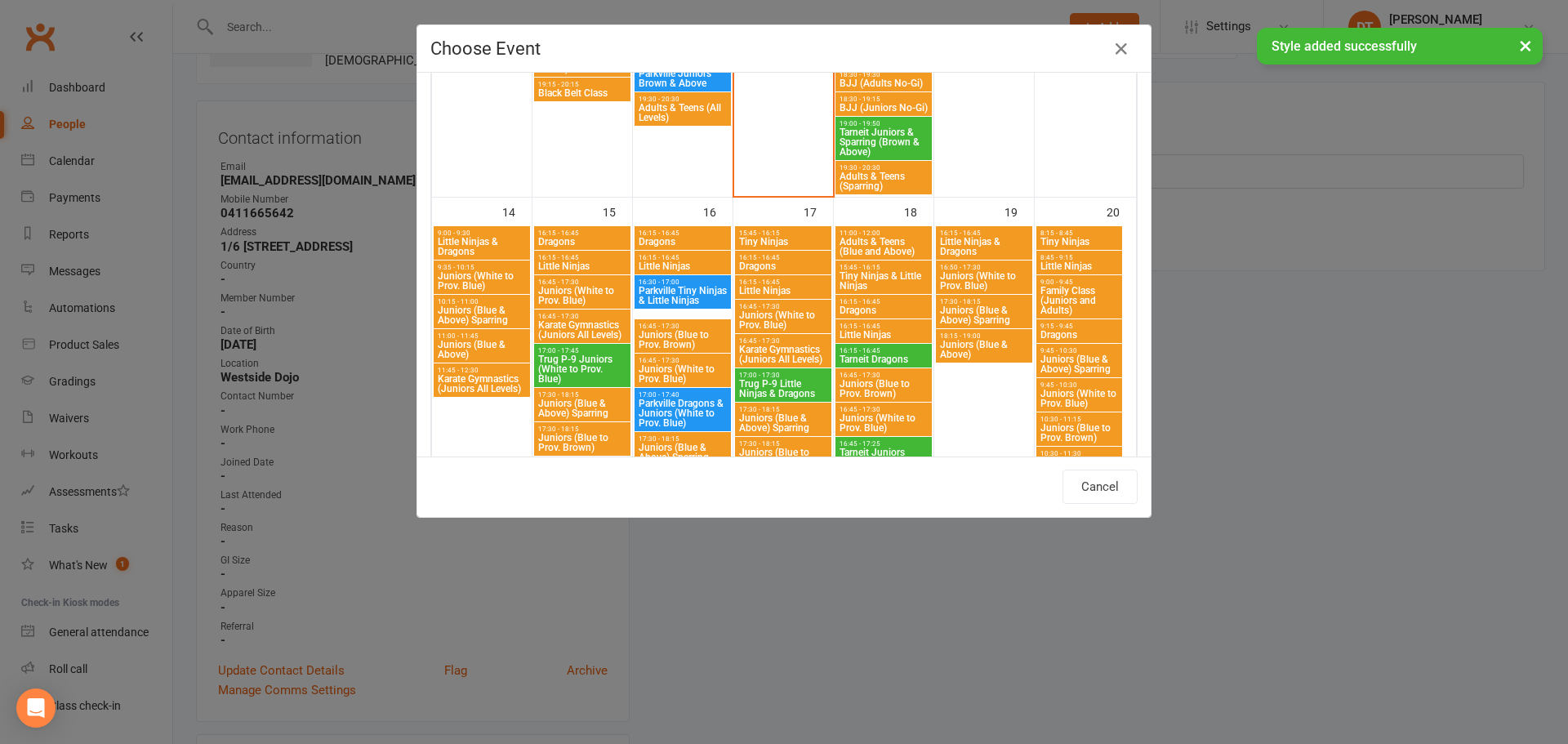
scroll to position [1144, 0]
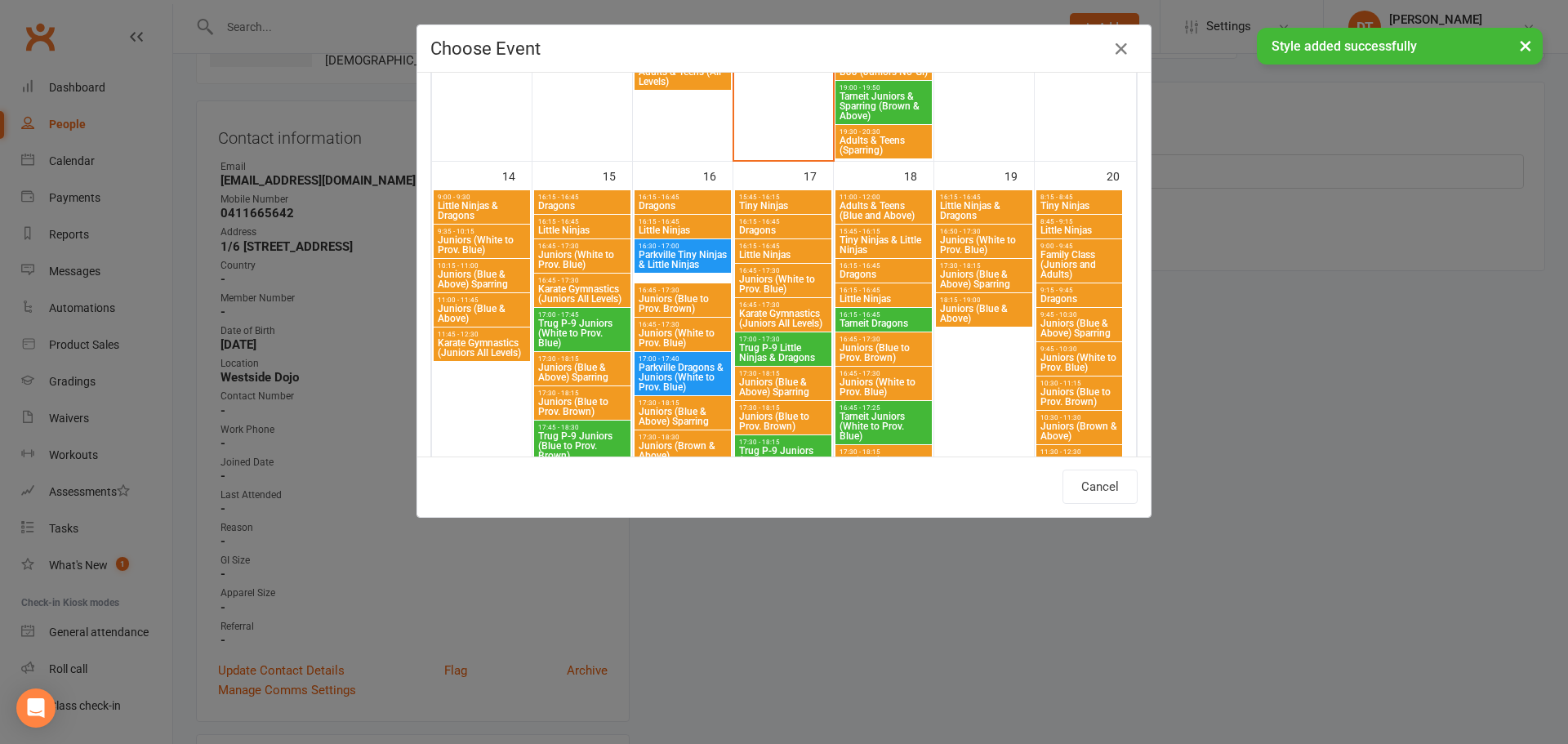
click at [792, 350] on span "Trug P-9 Little Ninjas & Dragons" at bounding box center [783, 352] width 90 height 20
type input "Trug P-9 Little Ninjas & Dragons - Sep 17, 2025 5:00:00 PM"
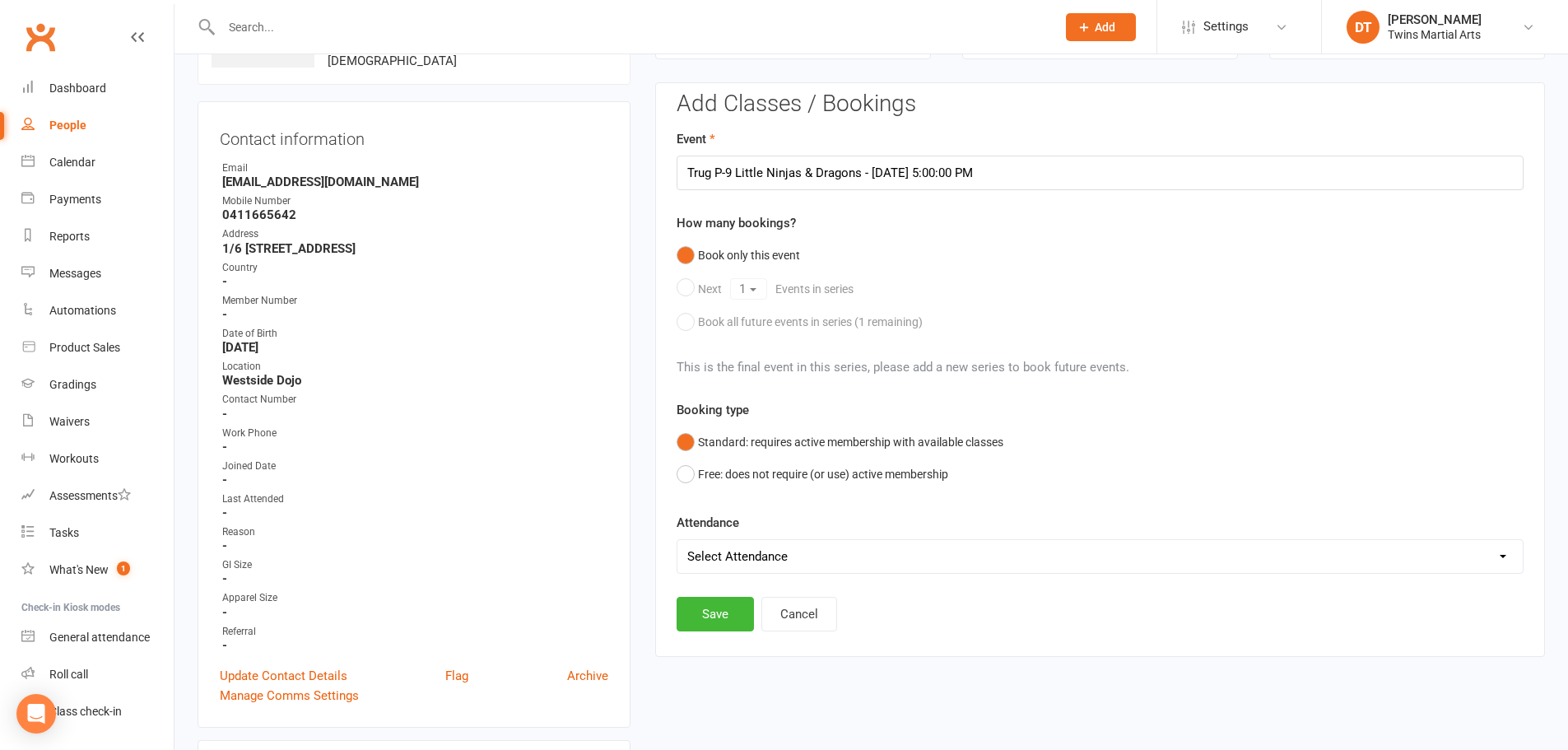
click at [807, 540] on select "Select Attendance Attended Absent" at bounding box center [1100, 556] width 845 height 33
click at [818, 488] on button "Free: does not require (or use) active membership" at bounding box center [813, 473] width 272 height 31
click at [711, 628] on button "Save" at bounding box center [715, 614] width 78 height 35
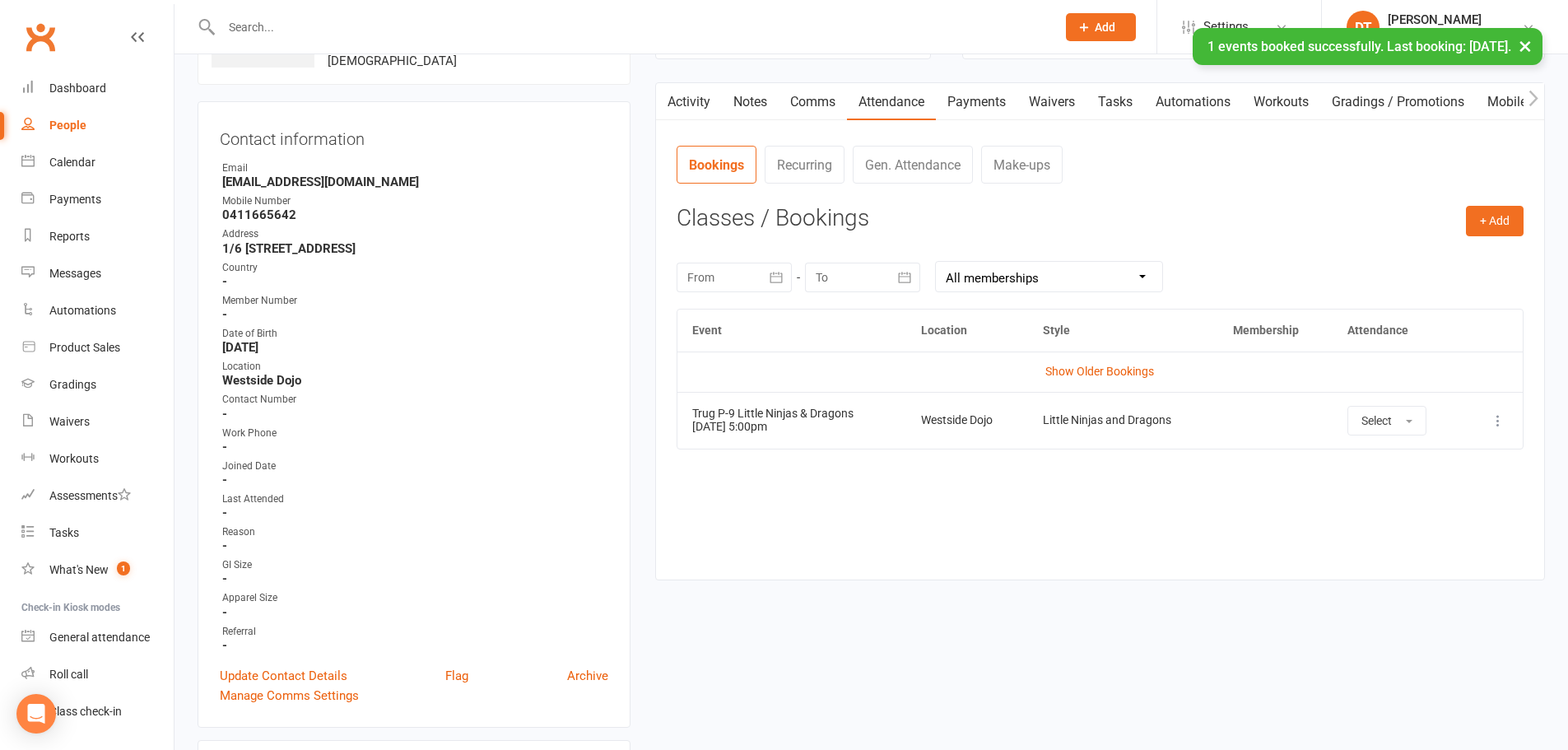
click at [1511, 422] on td "More info View event Remove booking" at bounding box center [1493, 420] width 59 height 57
drag, startPoint x: 1503, startPoint y: 435, endPoint x: 1500, endPoint y: 424, distance: 11.4
click at [1502, 435] on td "More info View event Remove booking" at bounding box center [1493, 420] width 59 height 57
drag, startPoint x: 1500, startPoint y: 424, endPoint x: 1455, endPoint y: 477, distance: 69.5
click at [1500, 426] on icon at bounding box center [1499, 421] width 17 height 17
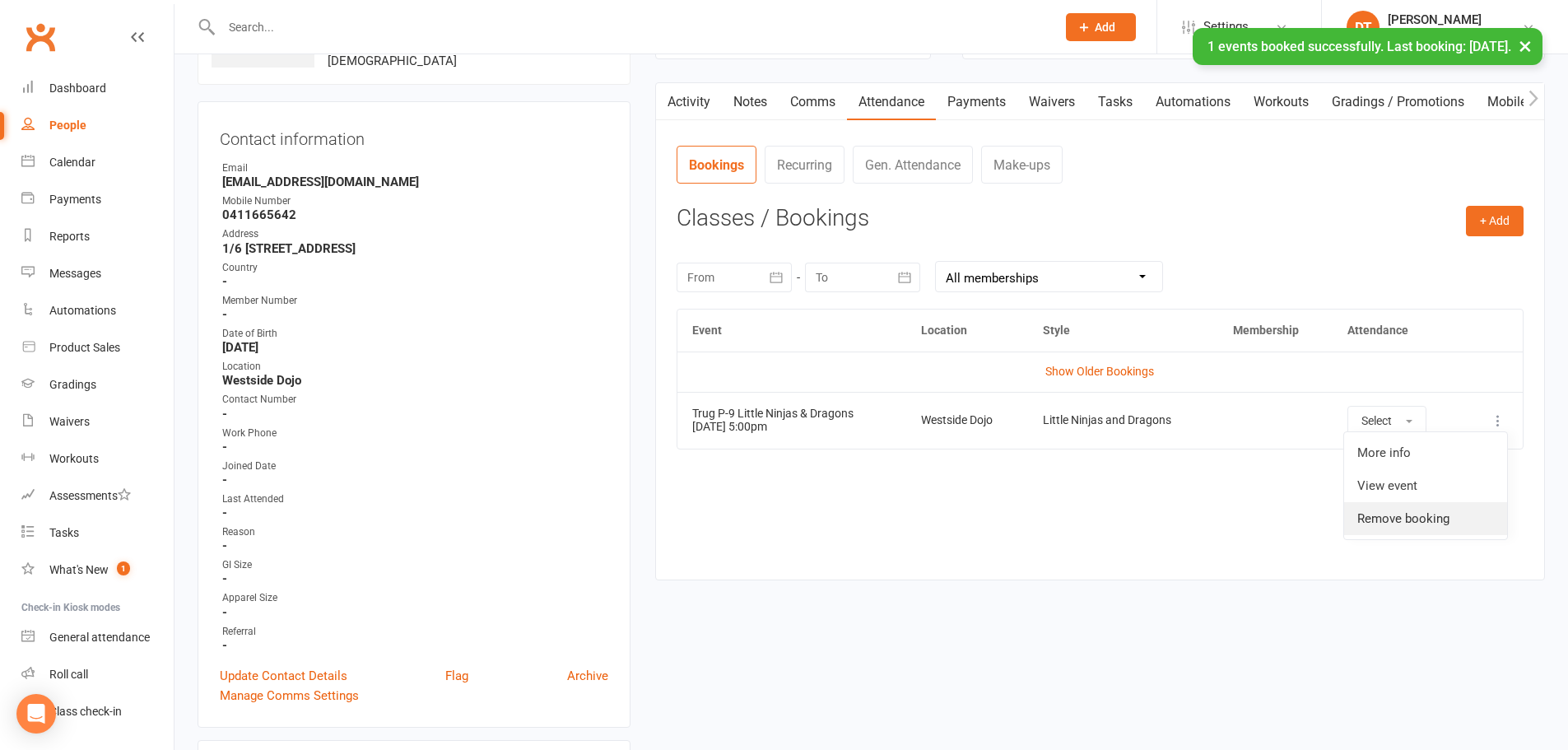
click at [1404, 527] on link "Remove booking" at bounding box center [1426, 518] width 163 height 33
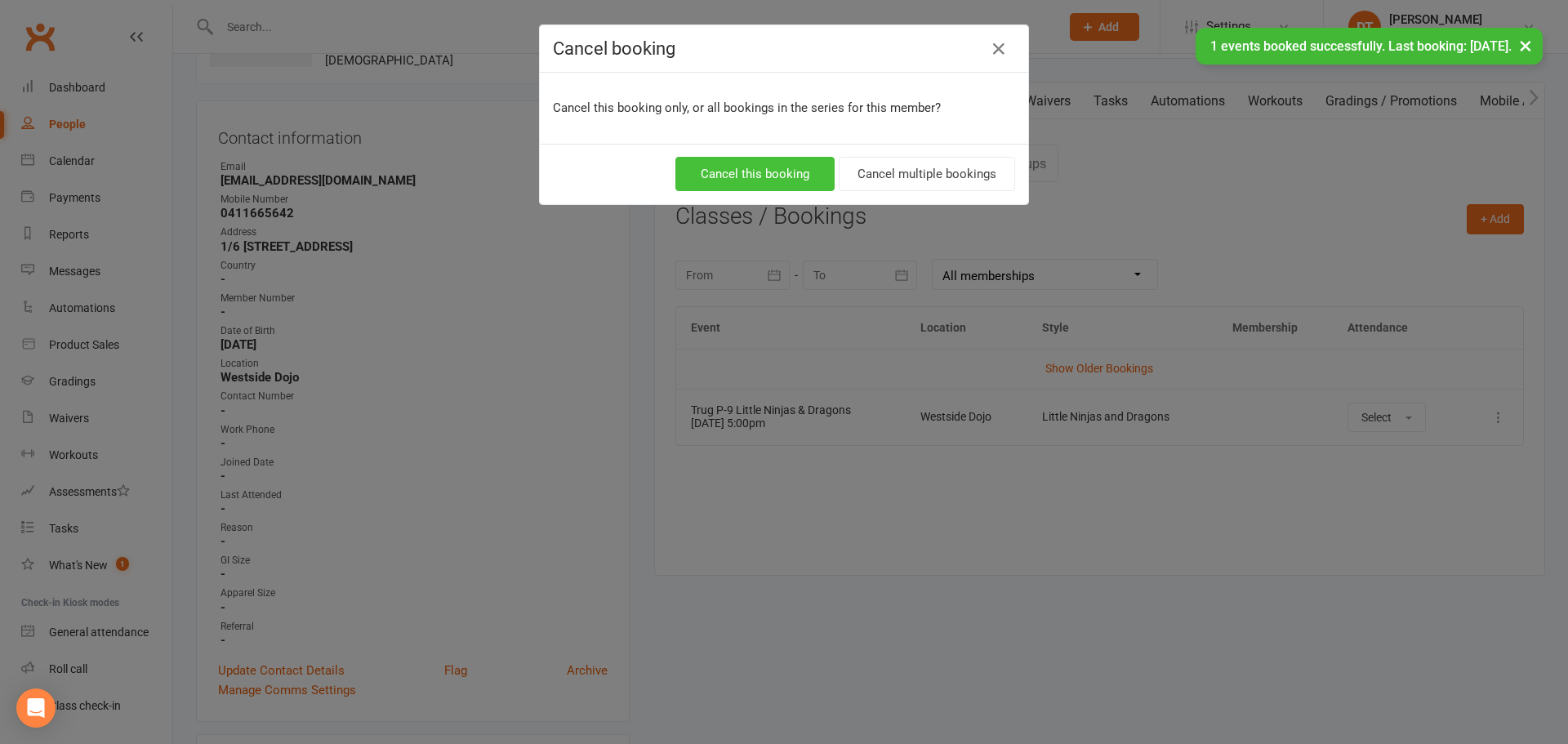
drag, startPoint x: 780, startPoint y: 179, endPoint x: 1108, endPoint y: 184, distance: 328.0
click at [778, 180] on button "Cancel this booking" at bounding box center [754, 174] width 159 height 34
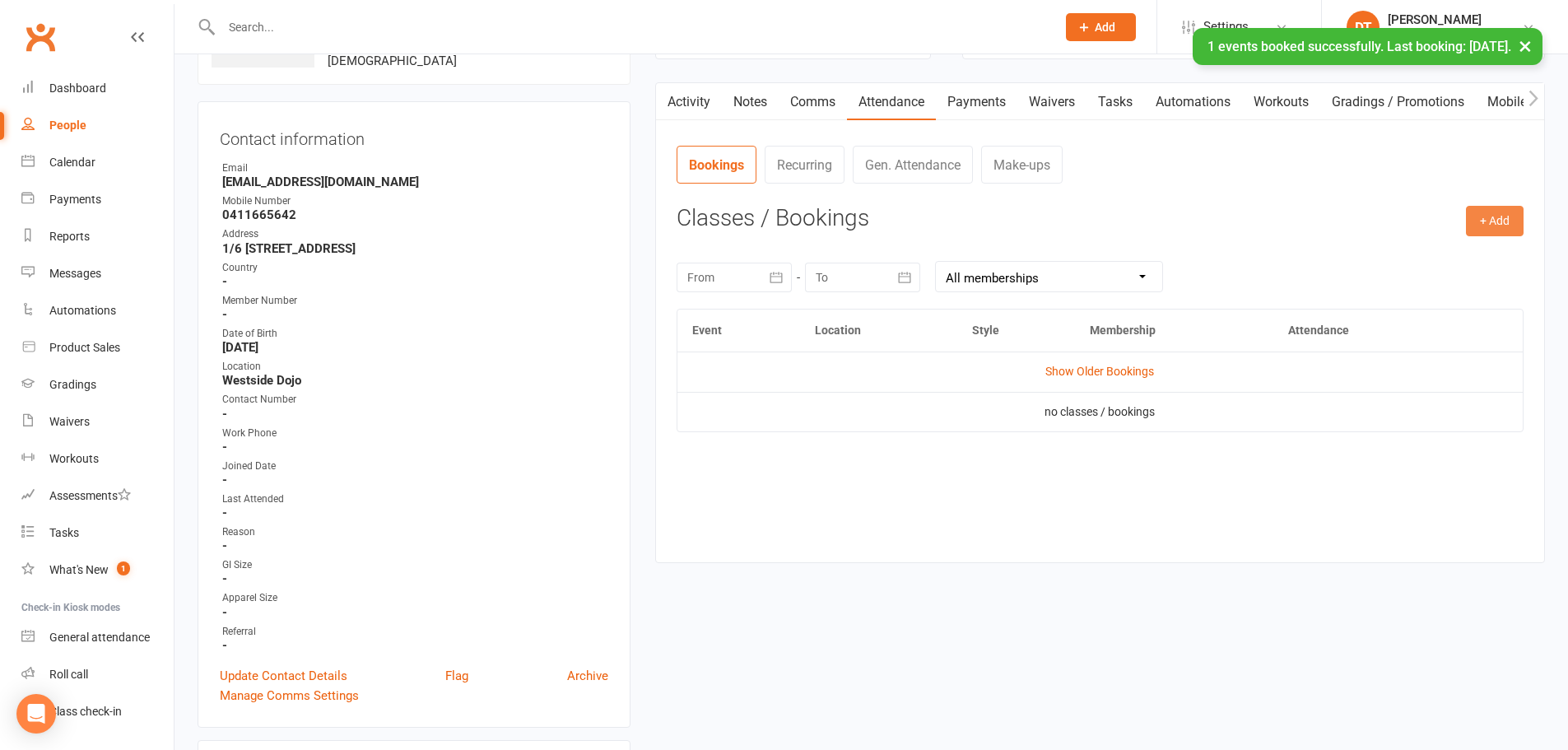
click at [1488, 227] on button "+ Add" at bounding box center [1494, 221] width 57 height 30
click at [1426, 245] on link "Book Event" at bounding box center [1441, 258] width 163 height 33
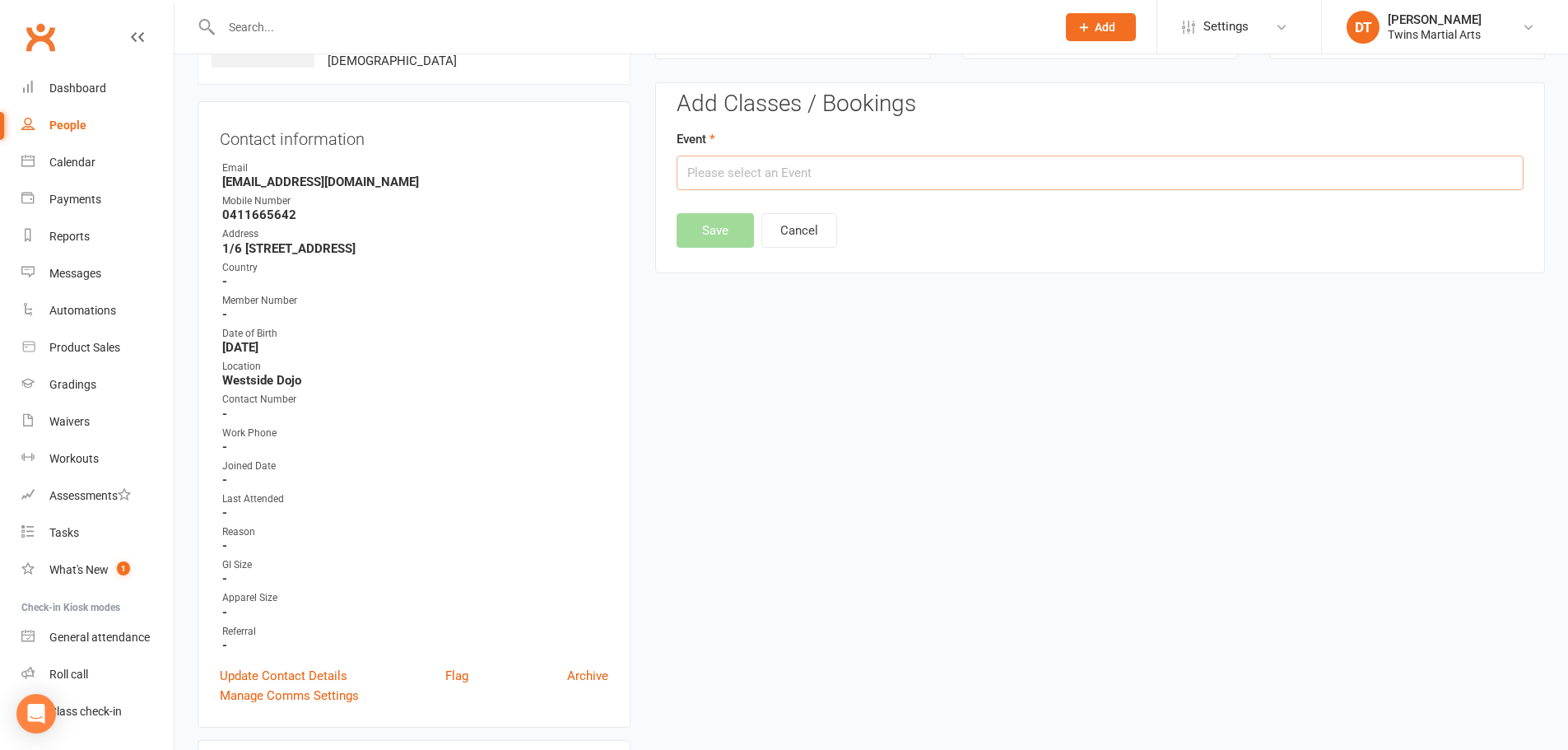
click at [855, 165] on input "text" at bounding box center [1100, 172] width 847 height 35
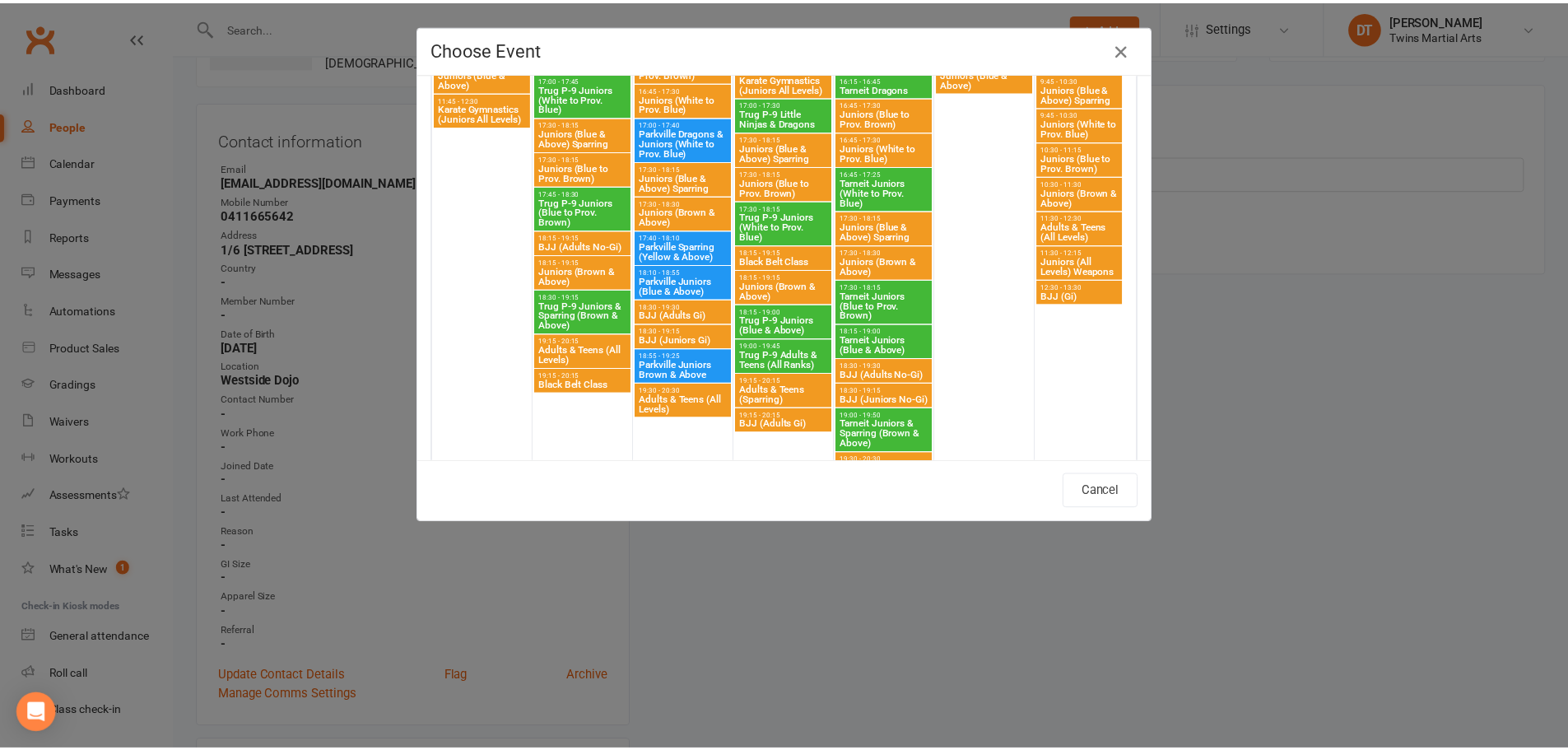
scroll to position [1236, 0]
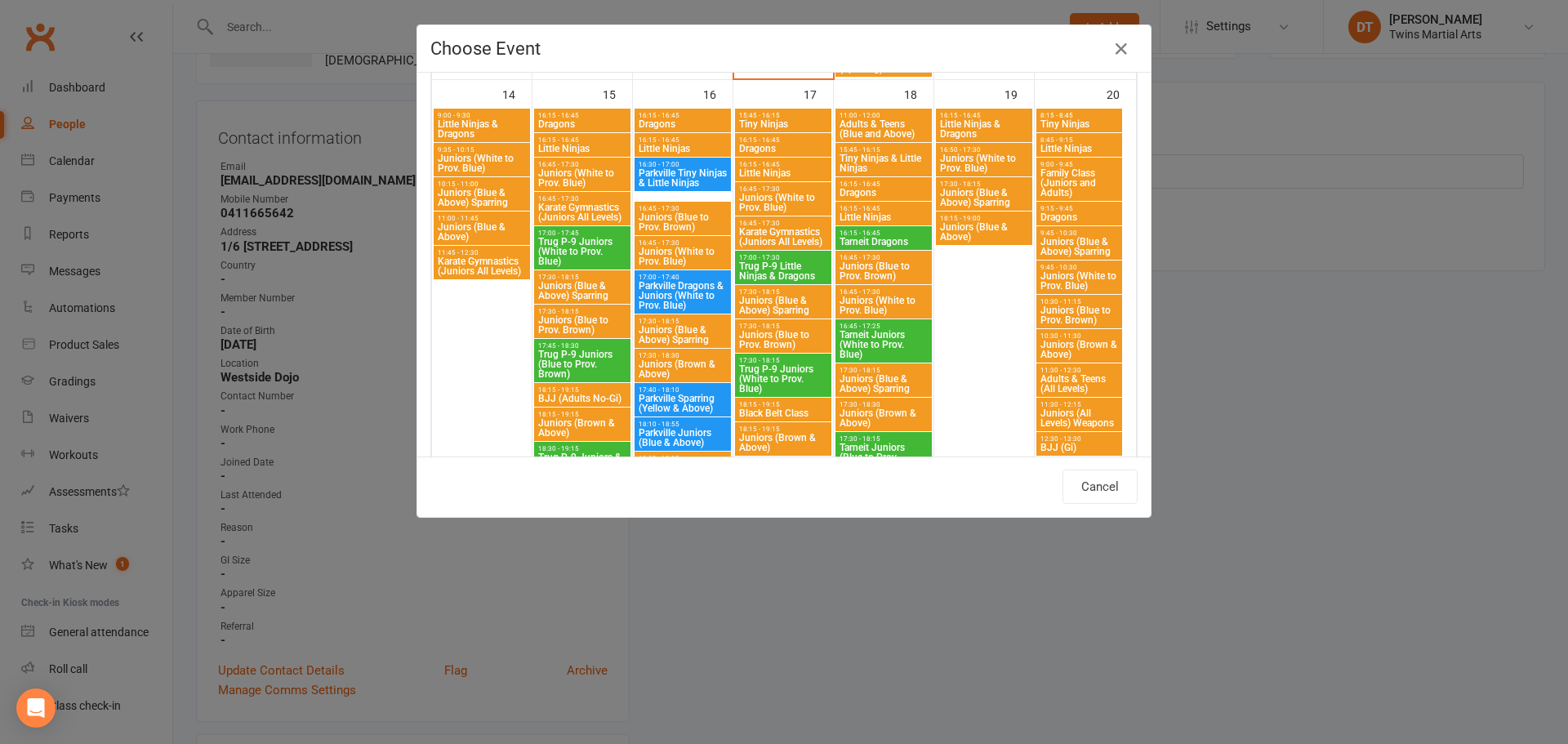
click at [790, 267] on span "Trug P-9 Little Ninjas & Dragons" at bounding box center [783, 271] width 90 height 20
type input "Trug P-9 Little Ninjas & Dragons - Sep 17, 2025 5:00:00 PM"
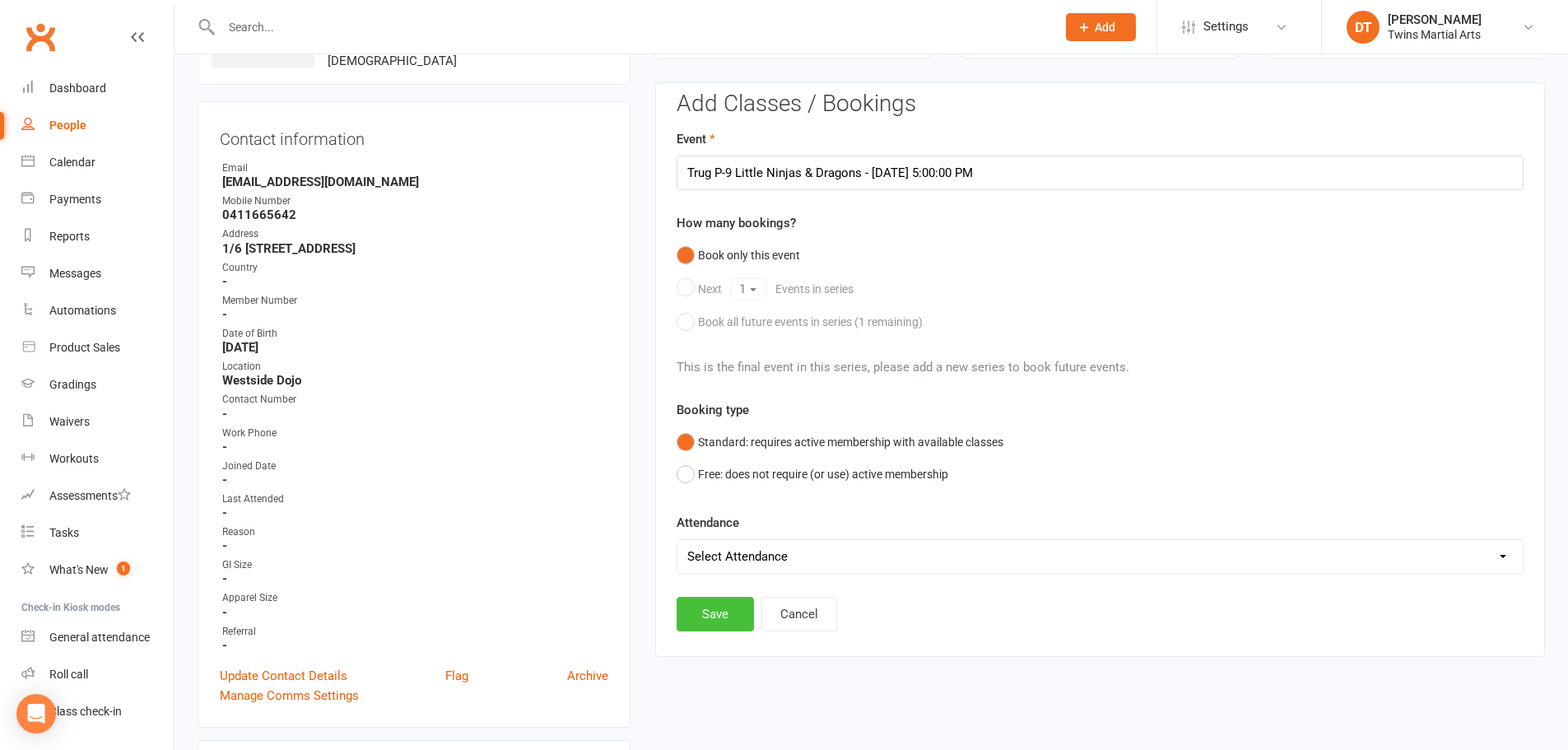
click at [702, 621] on button "Save" at bounding box center [715, 614] width 78 height 35
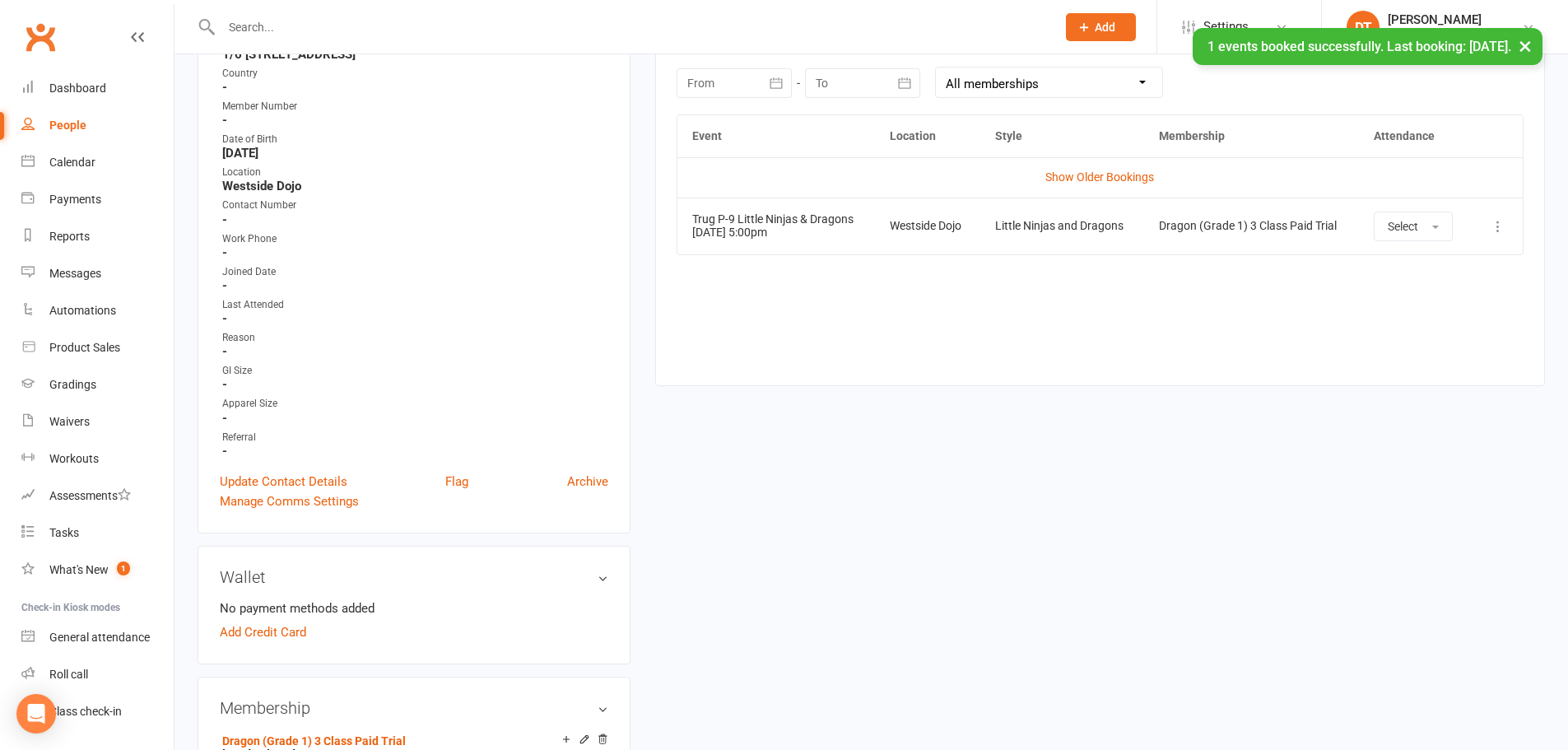
scroll to position [538, 0]
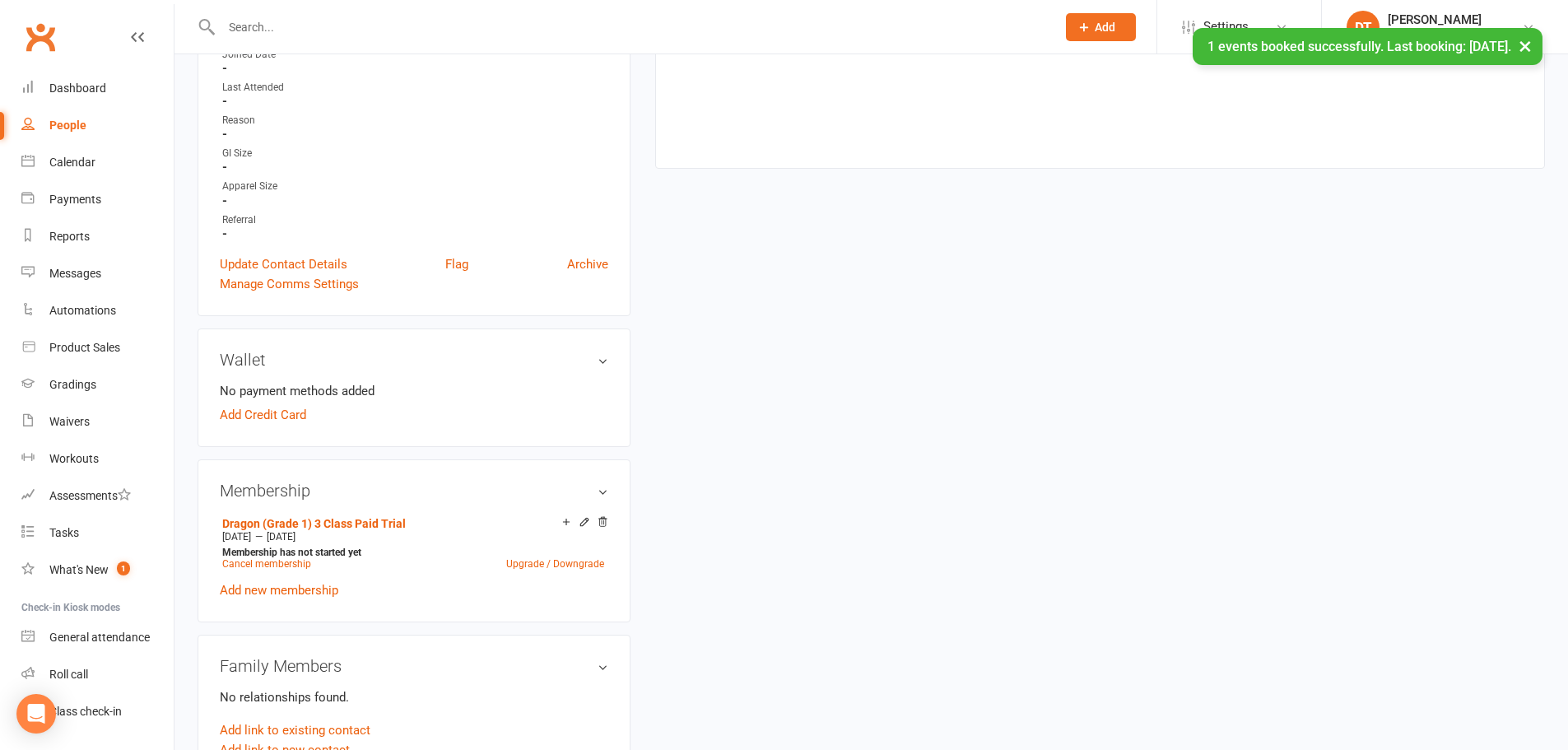
click at [715, 467] on div "upload photo Annahita Atwal Activated 10 September, 2025 Added 10 September, 20…" at bounding box center [872, 599] width 1372 height 2122
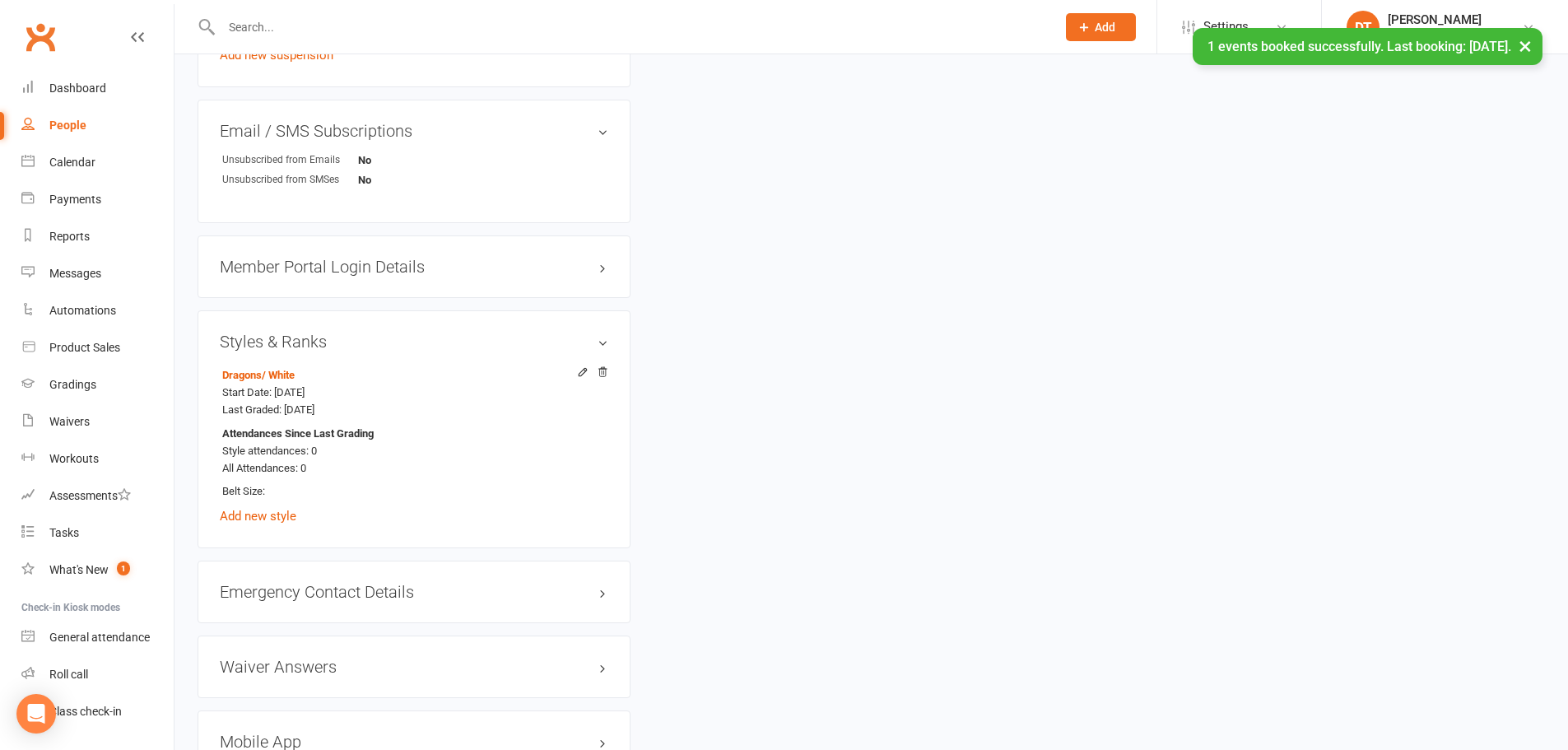
scroll to position [1513, 0]
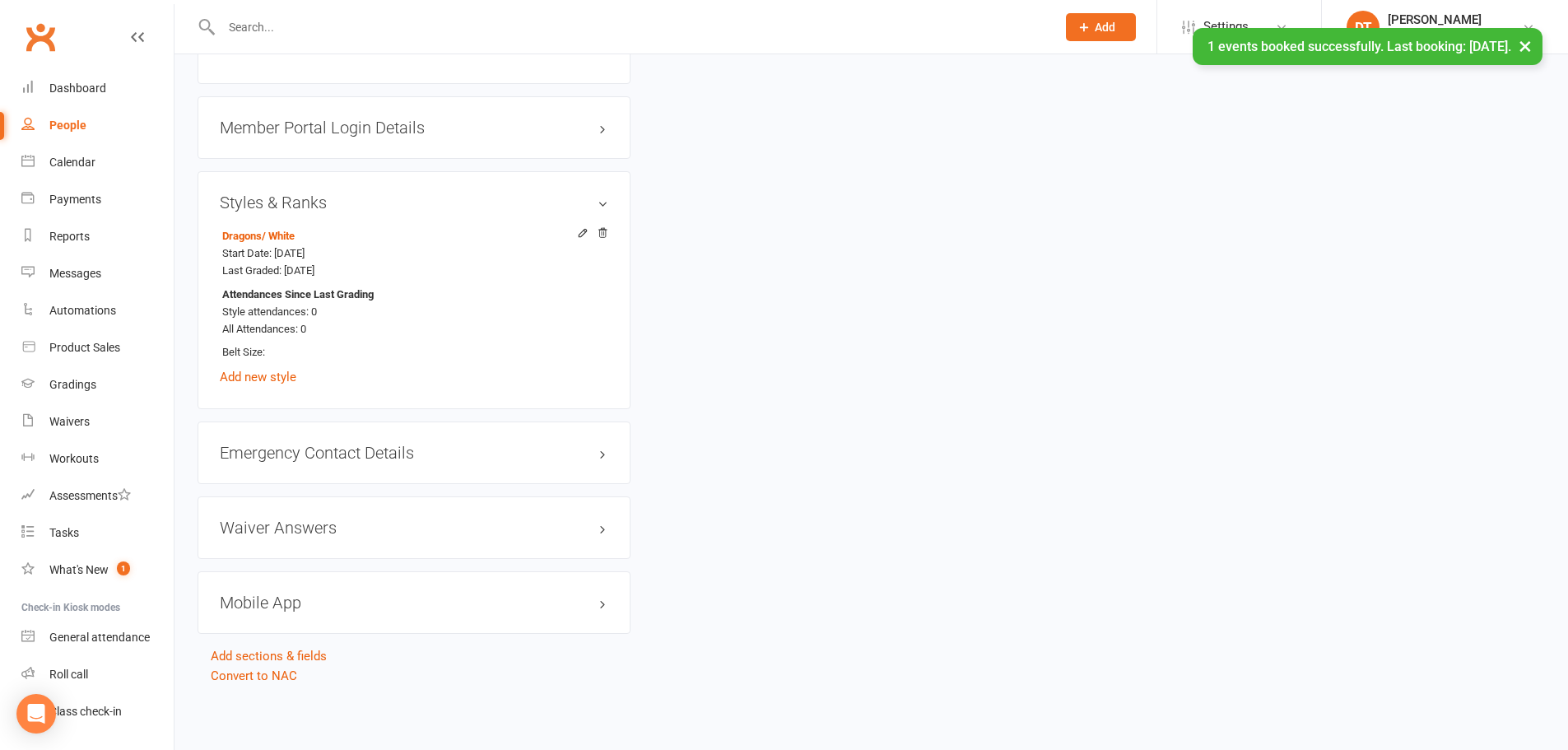
drag, startPoint x: 768, startPoint y: 401, endPoint x: 728, endPoint y: 403, distance: 40.0
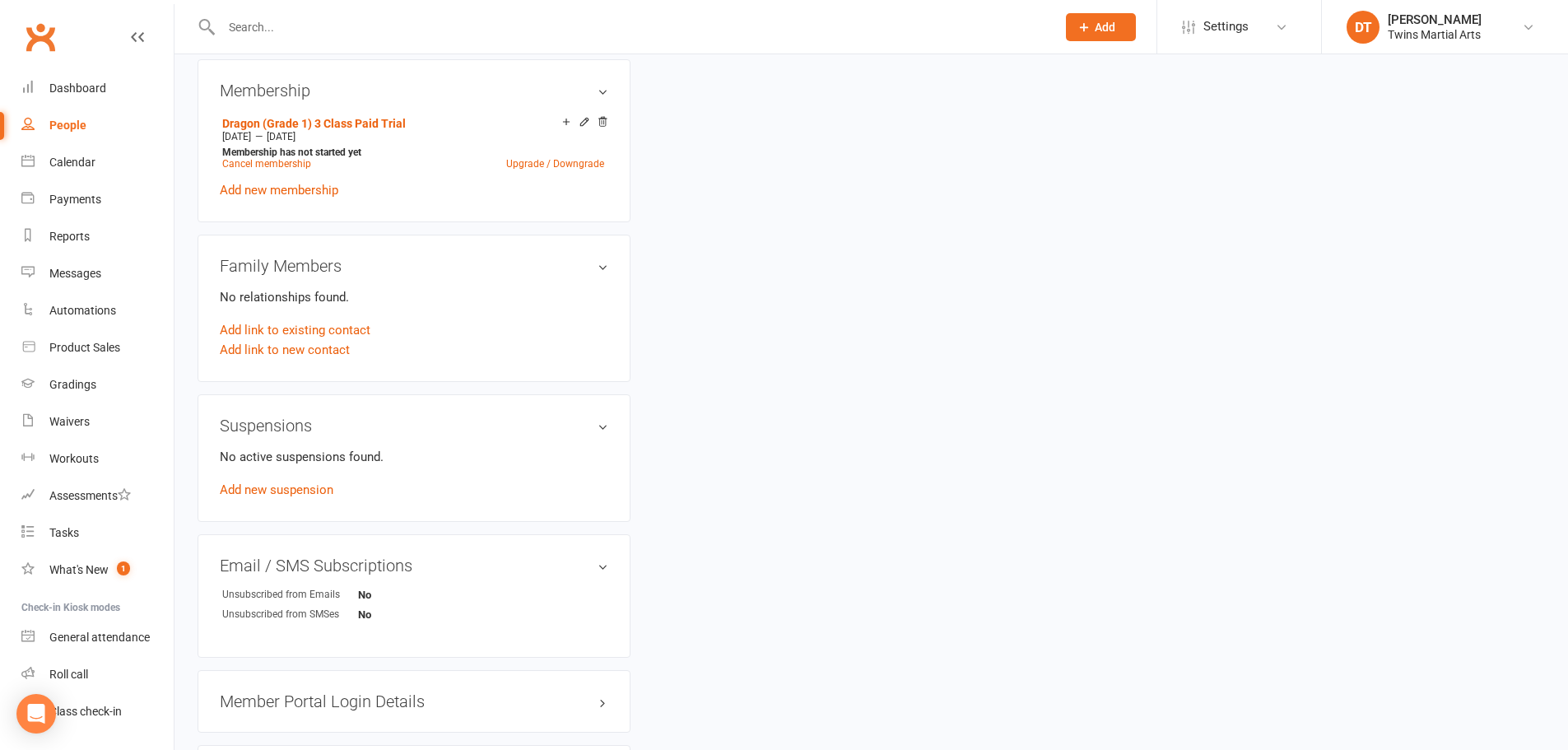
scroll to position [772, 0]
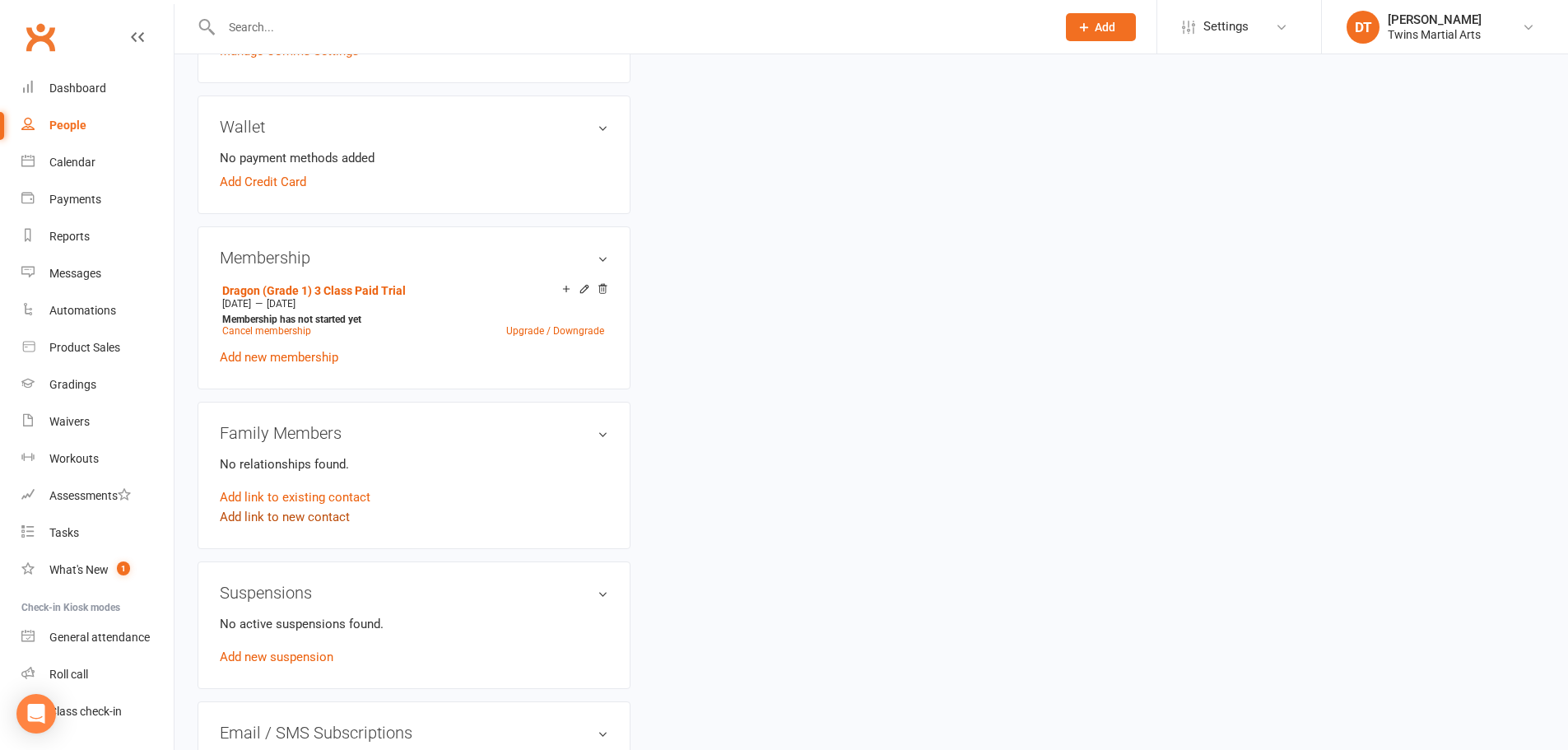
click at [332, 511] on link "Add link to new contact" at bounding box center [285, 517] width 130 height 20
click at [364, 489] on div "Add a Member who is a Child of this contact Continue Cancel" at bounding box center [414, 510] width 389 height 46
click at [342, 493] on button "Member" at bounding box center [304, 500] width 105 height 24
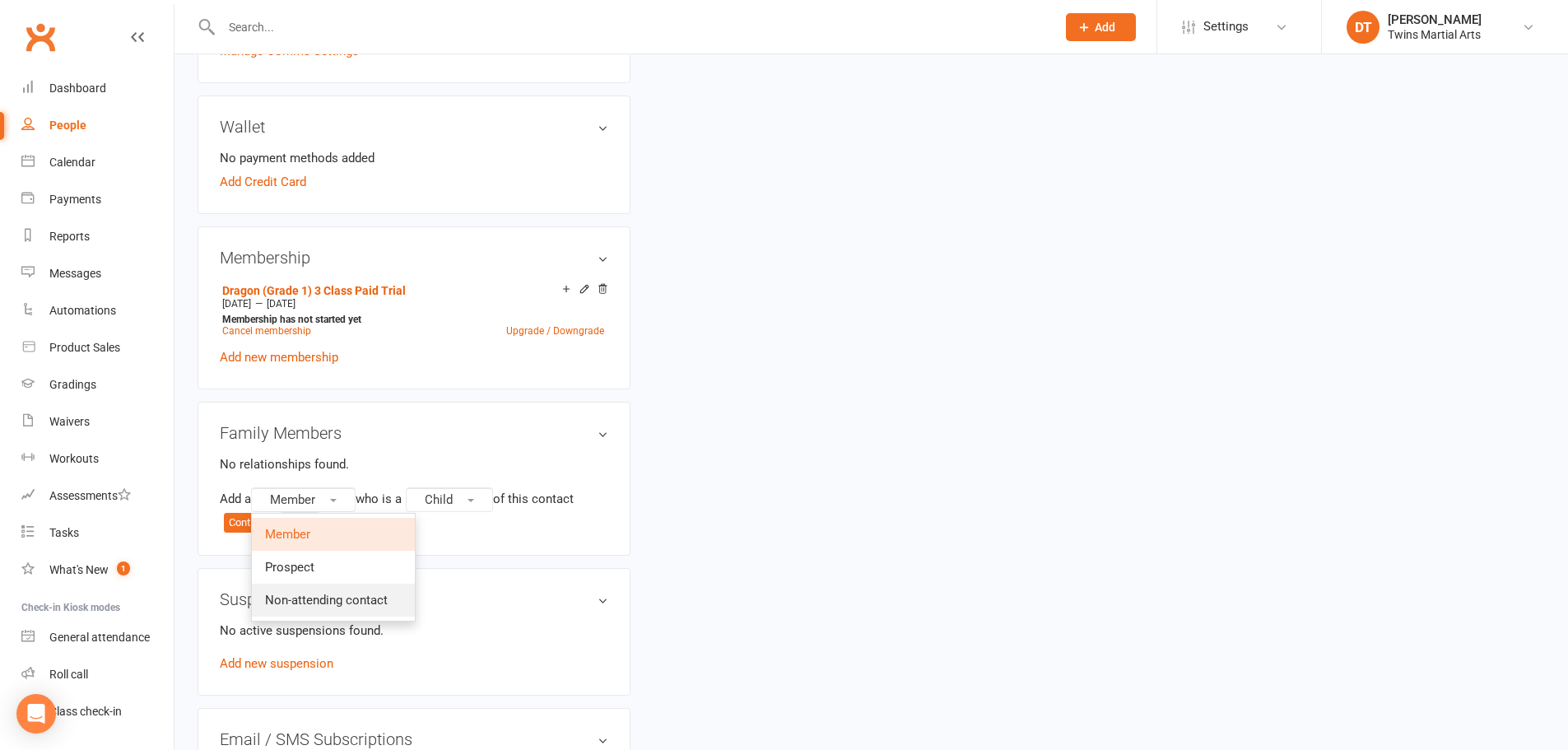
click at [374, 587] on link "Non-attending contact" at bounding box center [334, 600] width 163 height 33
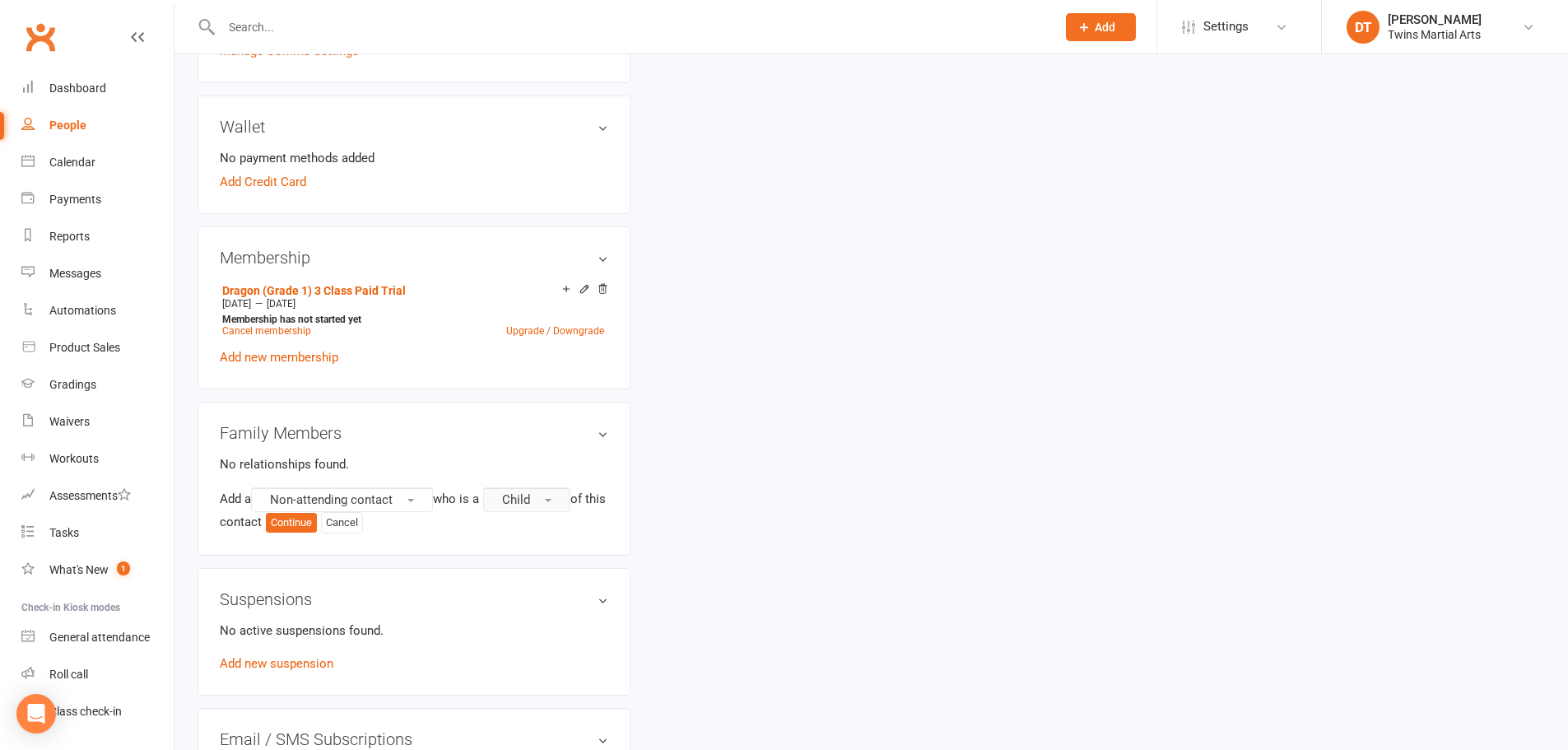
click at [508, 499] on button "Child" at bounding box center [527, 500] width 87 height 24
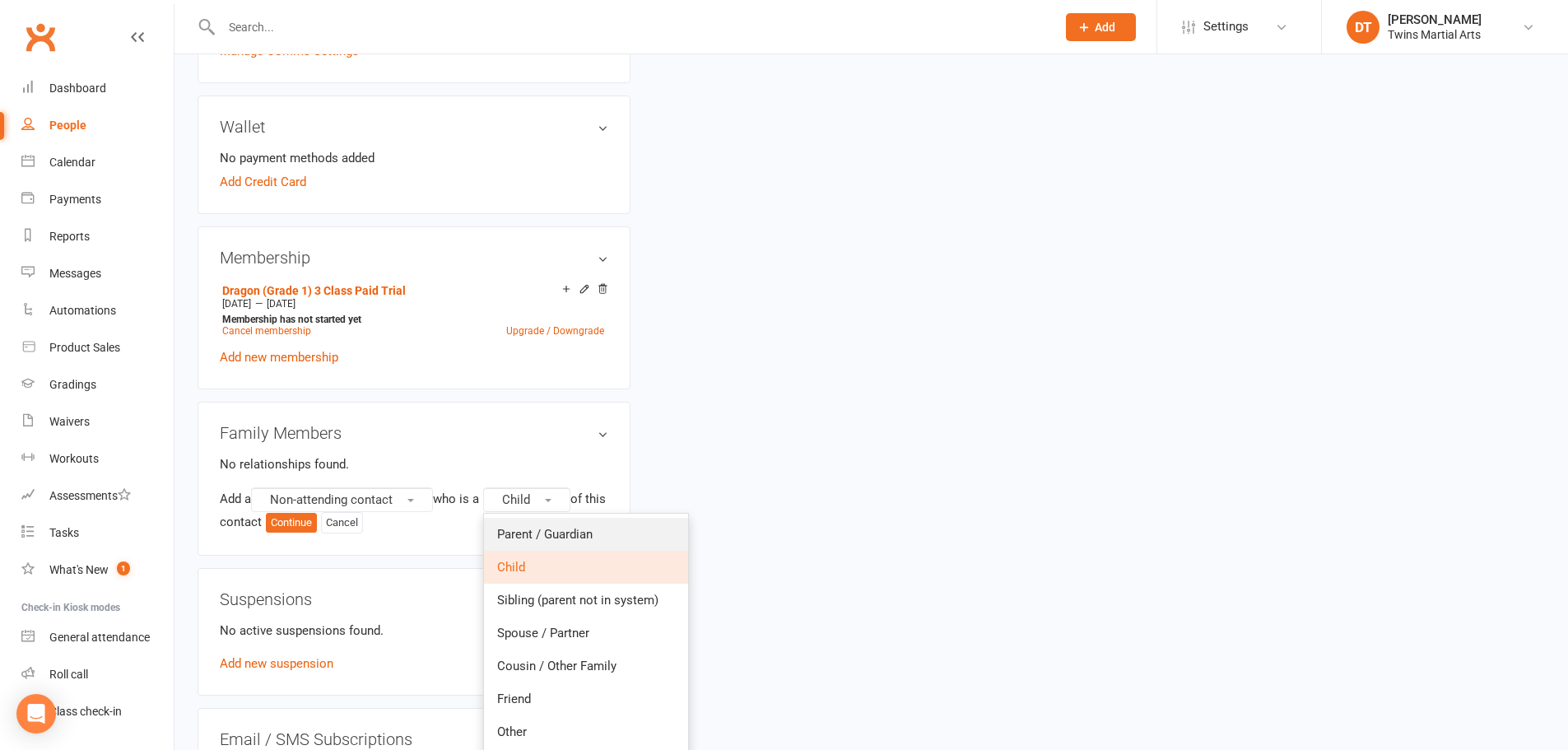
click at [522, 527] on span "Parent / Guardian" at bounding box center [545, 534] width 96 height 15
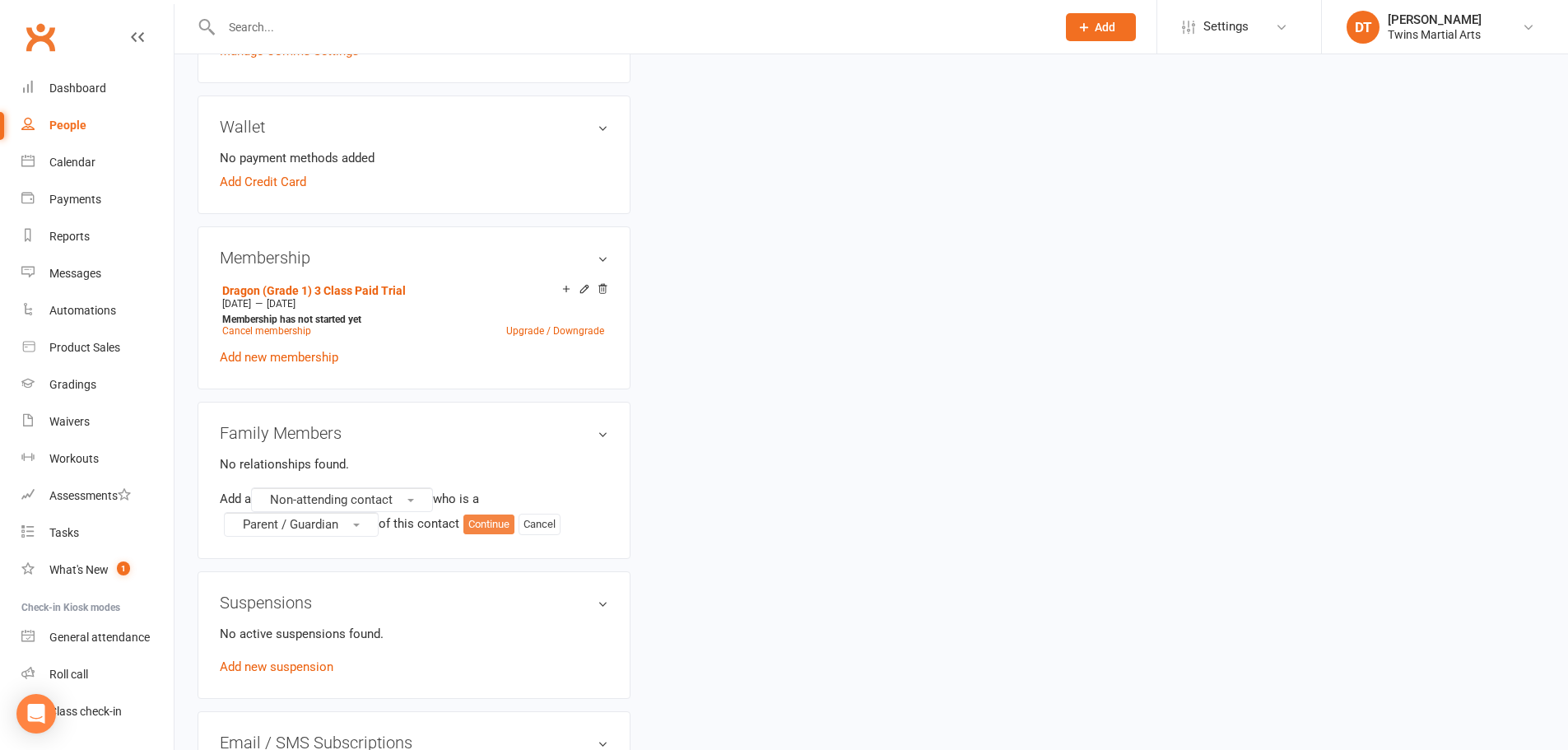
click at [499, 523] on button "Continue" at bounding box center [489, 524] width 51 height 20
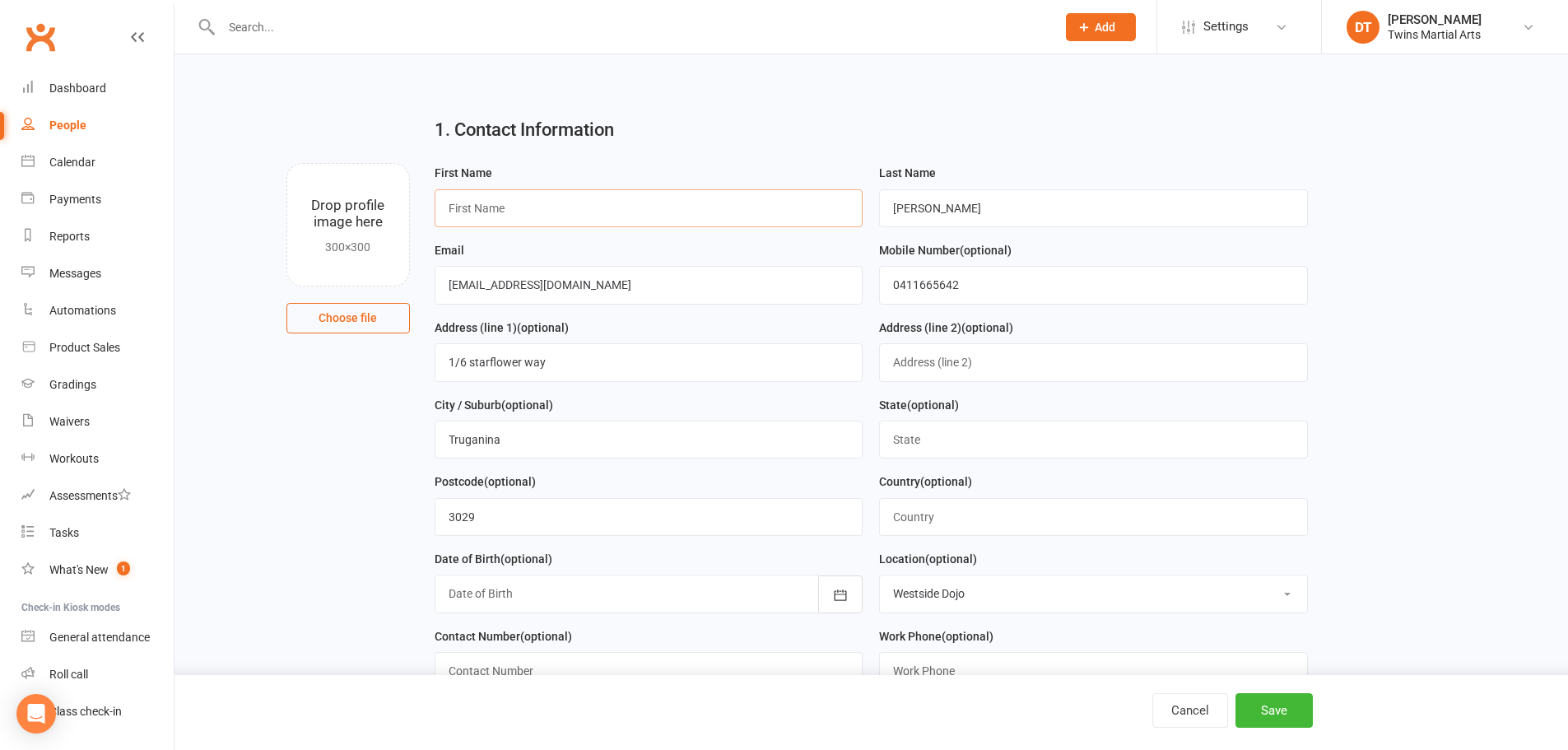
click at [512, 215] on input "text" at bounding box center [650, 208] width 429 height 38
type input "Deepa"
type input "Kirola"
click at [1262, 698] on button "Save" at bounding box center [1274, 711] width 78 height 35
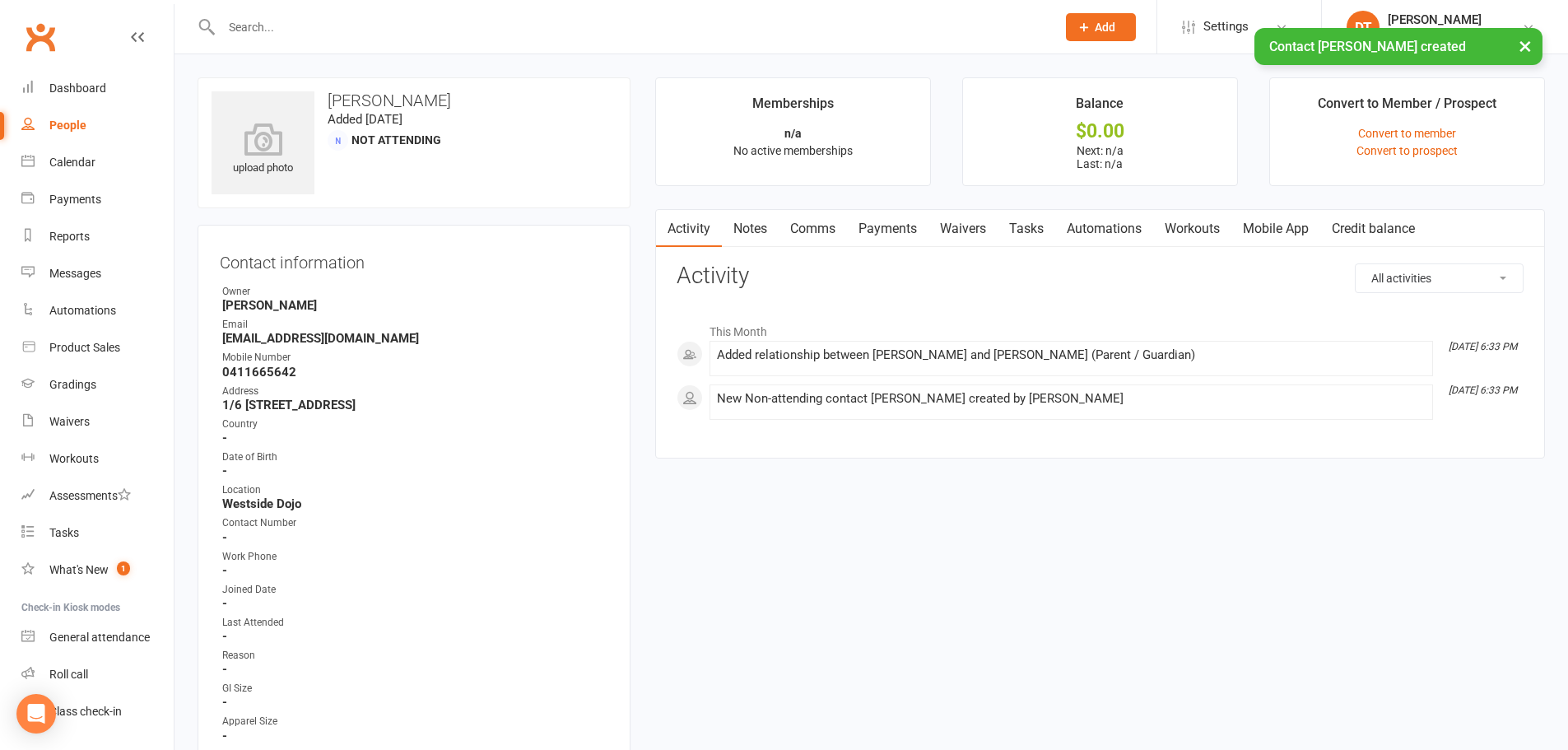
click at [568, 417] on div "Country" at bounding box center [415, 424] width 386 height 16
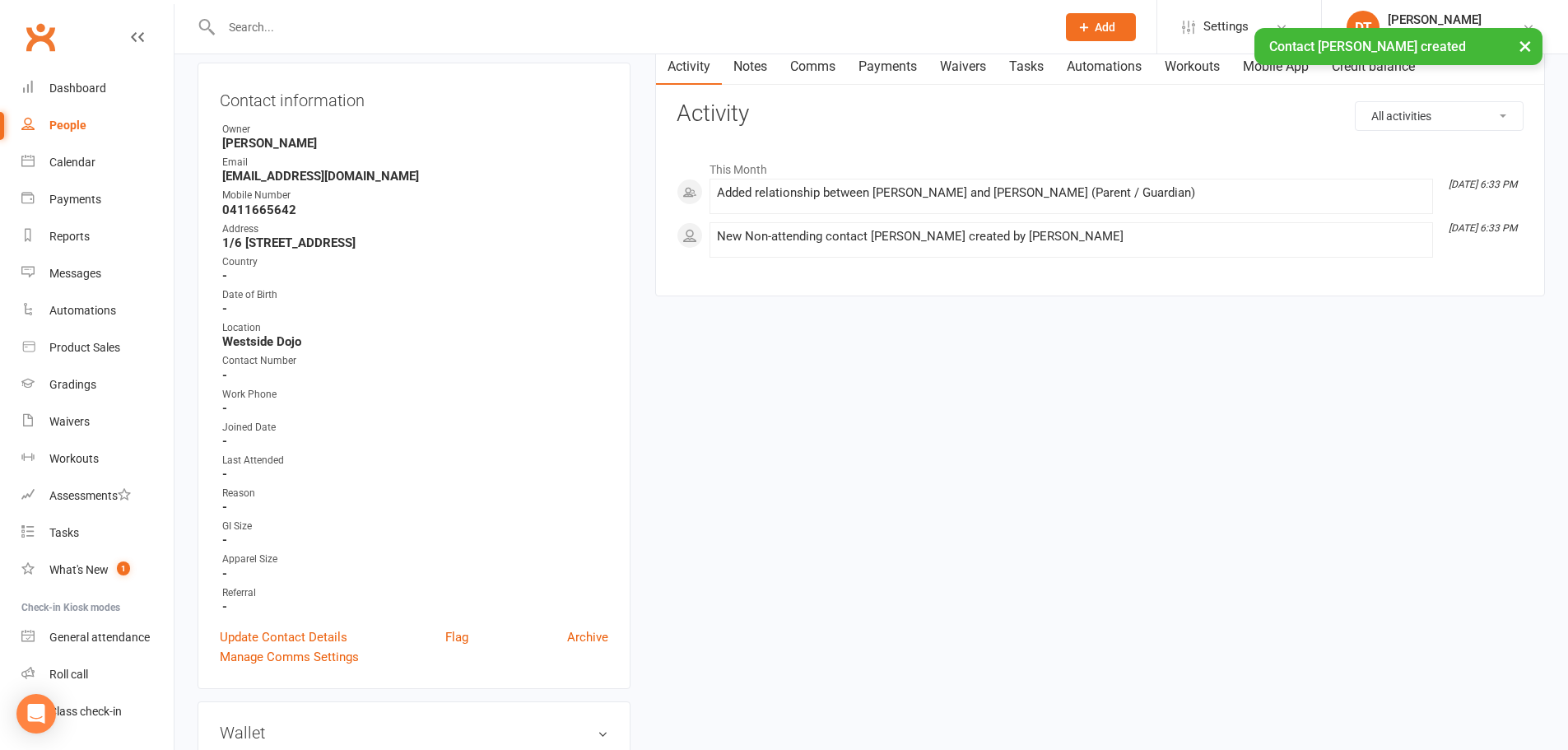
scroll to position [329, 0]
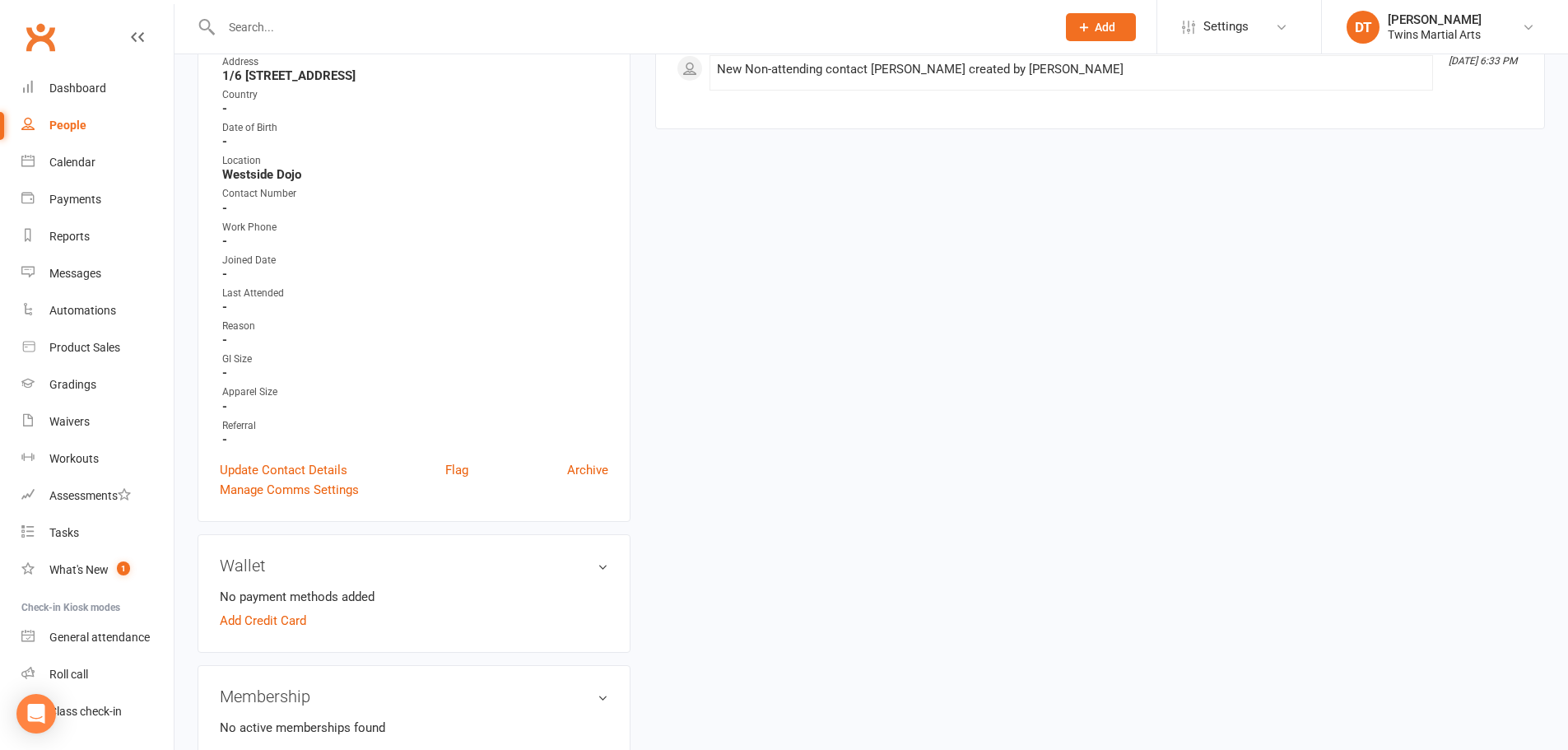
click at [83, 129] on div "People" at bounding box center [68, 125] width 37 height 13
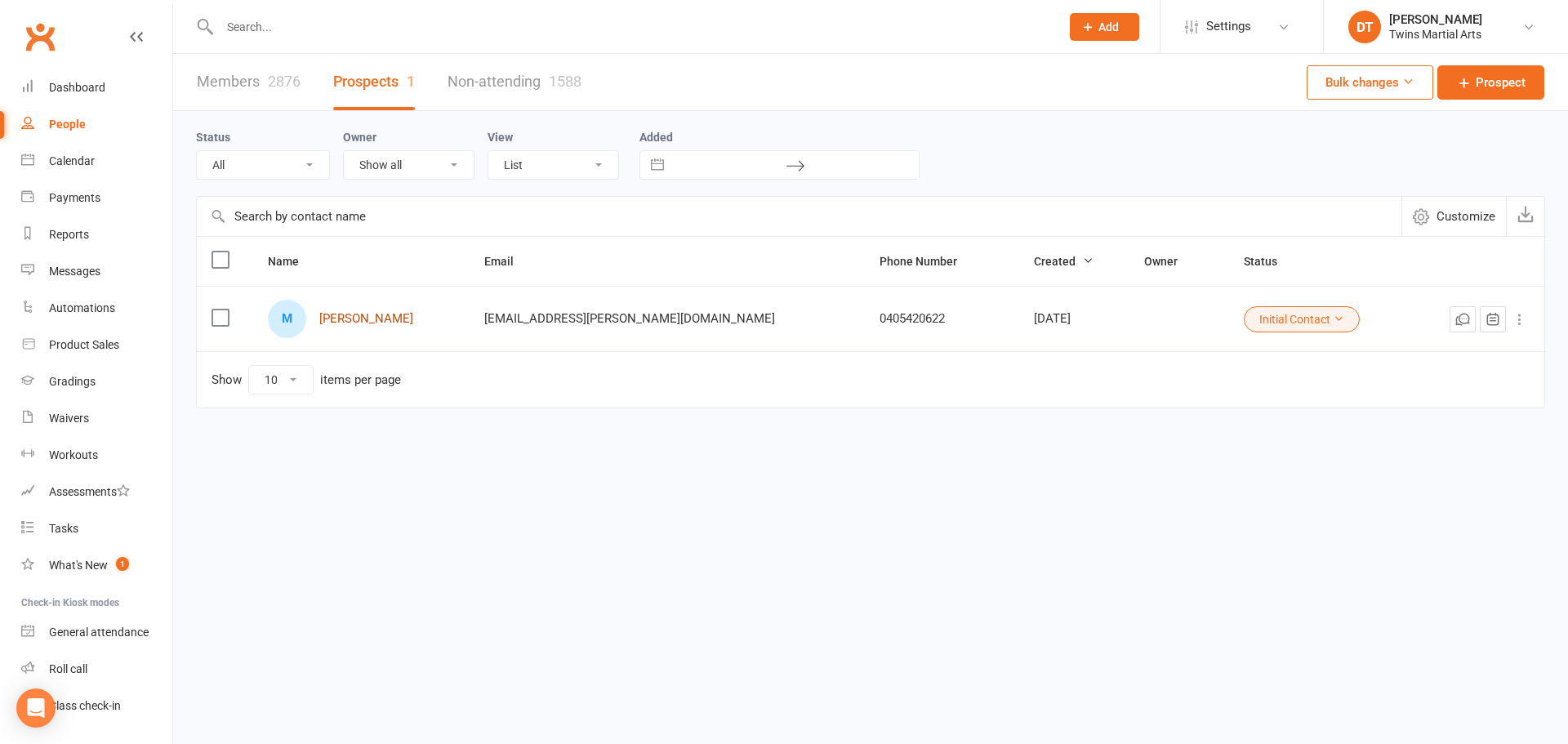
click at [385, 317] on link "Matthew Crichton" at bounding box center [365, 319] width 94 height 14
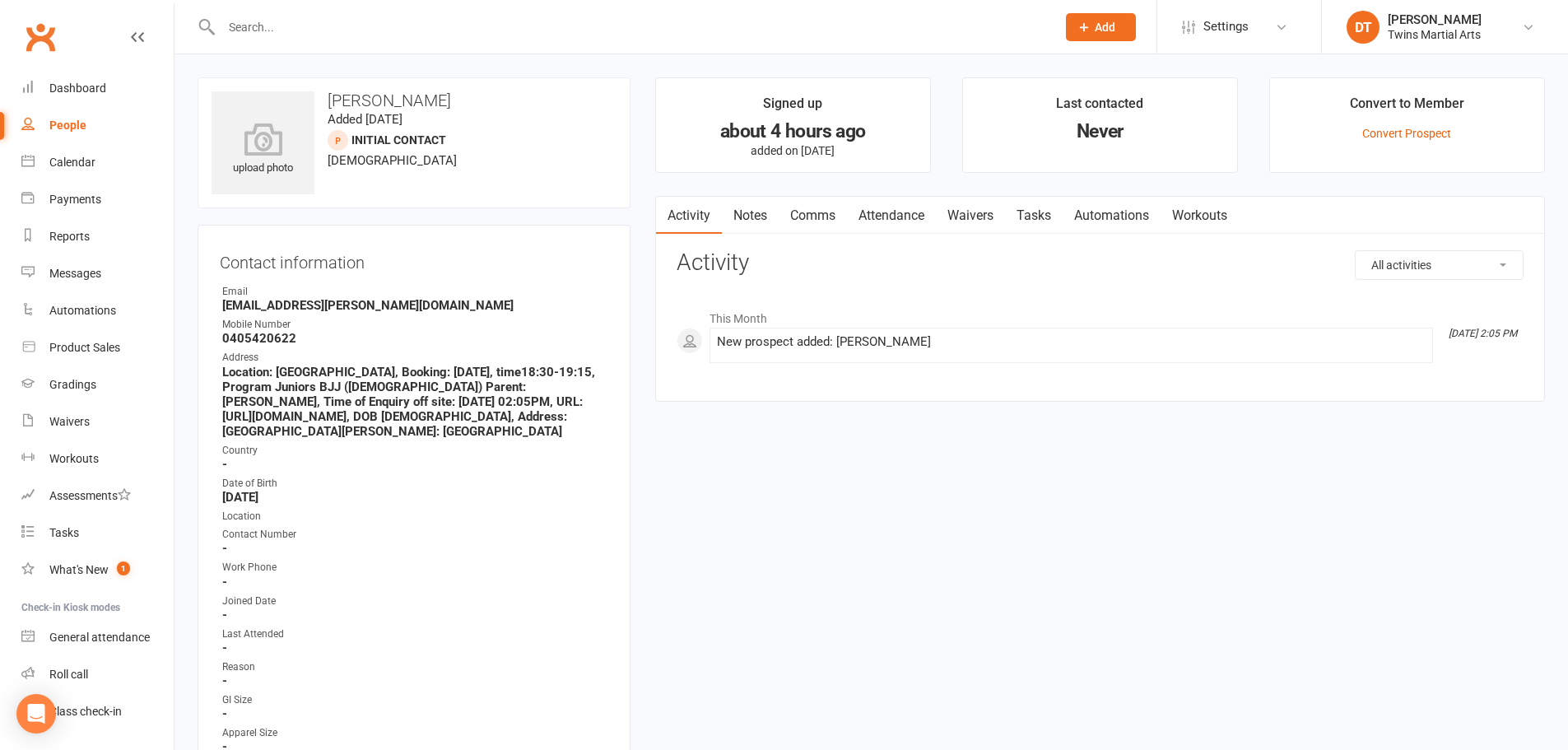
click at [1454, 129] on p "Convert Prospect" at bounding box center [1407, 133] width 245 height 13
click at [1443, 129] on link "Convert Prospect" at bounding box center [1407, 133] width 89 height 13
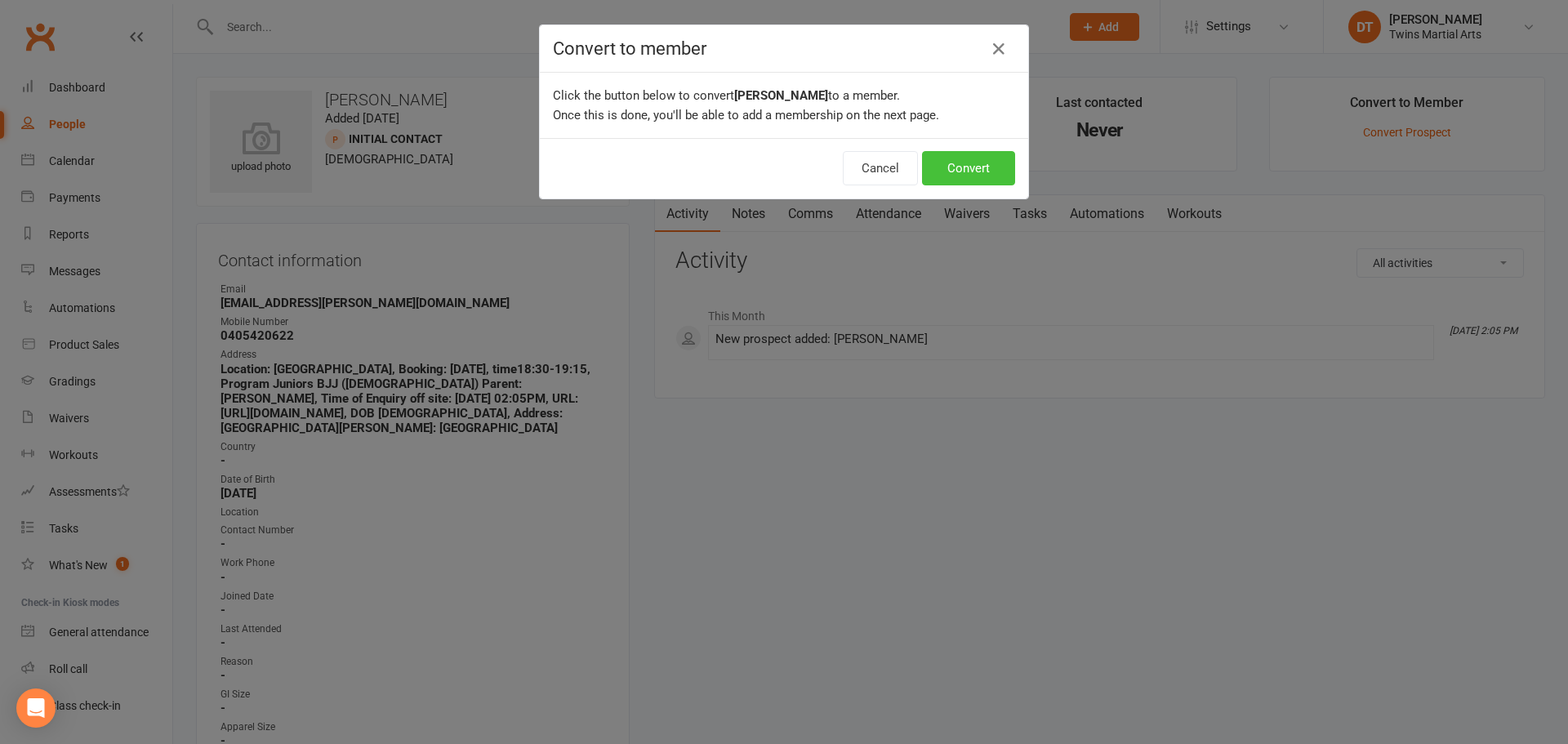
click at [947, 176] on button "Convert" at bounding box center [968, 168] width 93 height 34
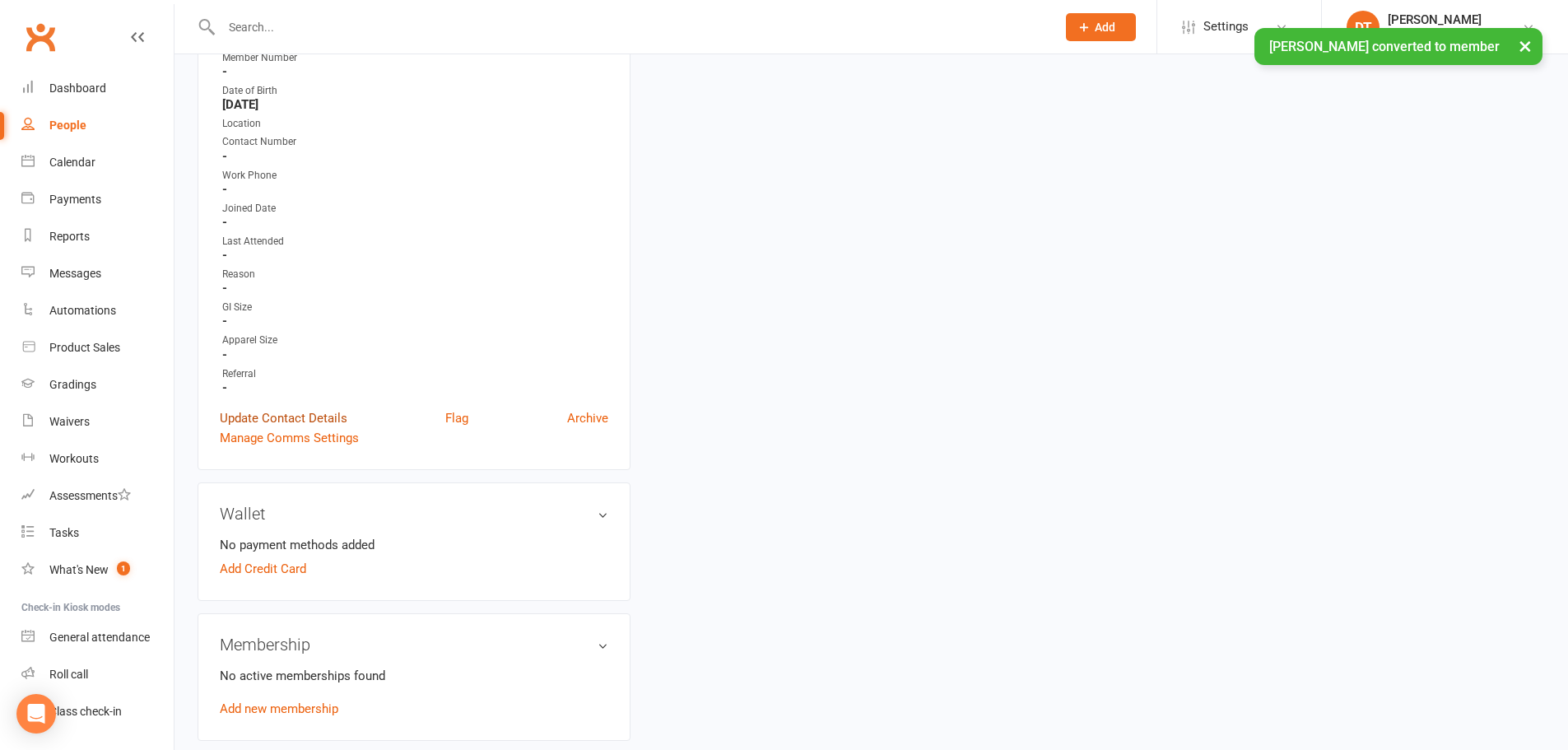
click at [302, 412] on link "Update Contact Details" at bounding box center [284, 418] width 127 height 20
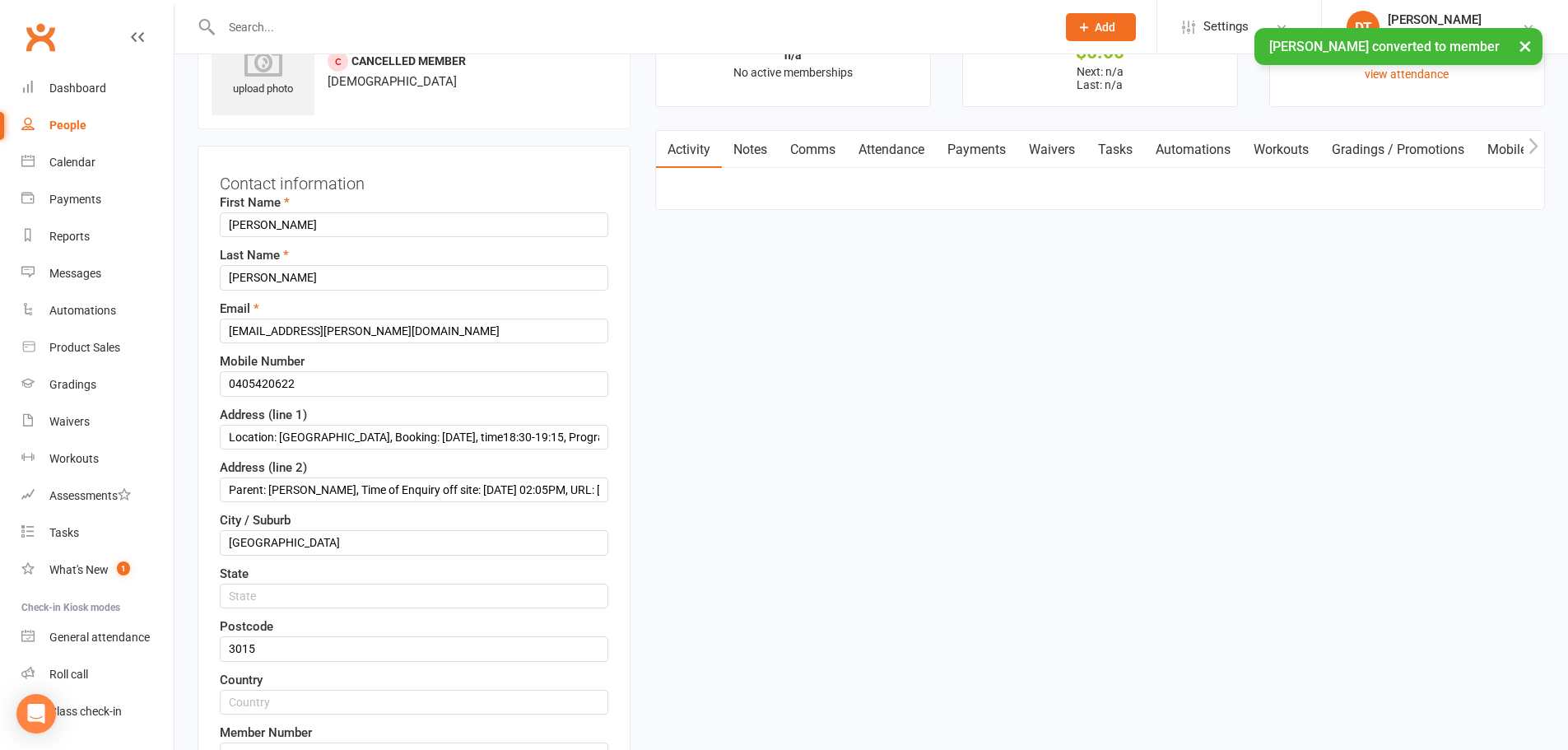
scroll to position [78, 0]
click at [394, 485] on input "Parent: Lia Crichton, Time of Enquiry off site: 09/10/25 02:05PM, URL: https://…" at bounding box center [414, 491] width 389 height 24
paste input "19 Tait St"
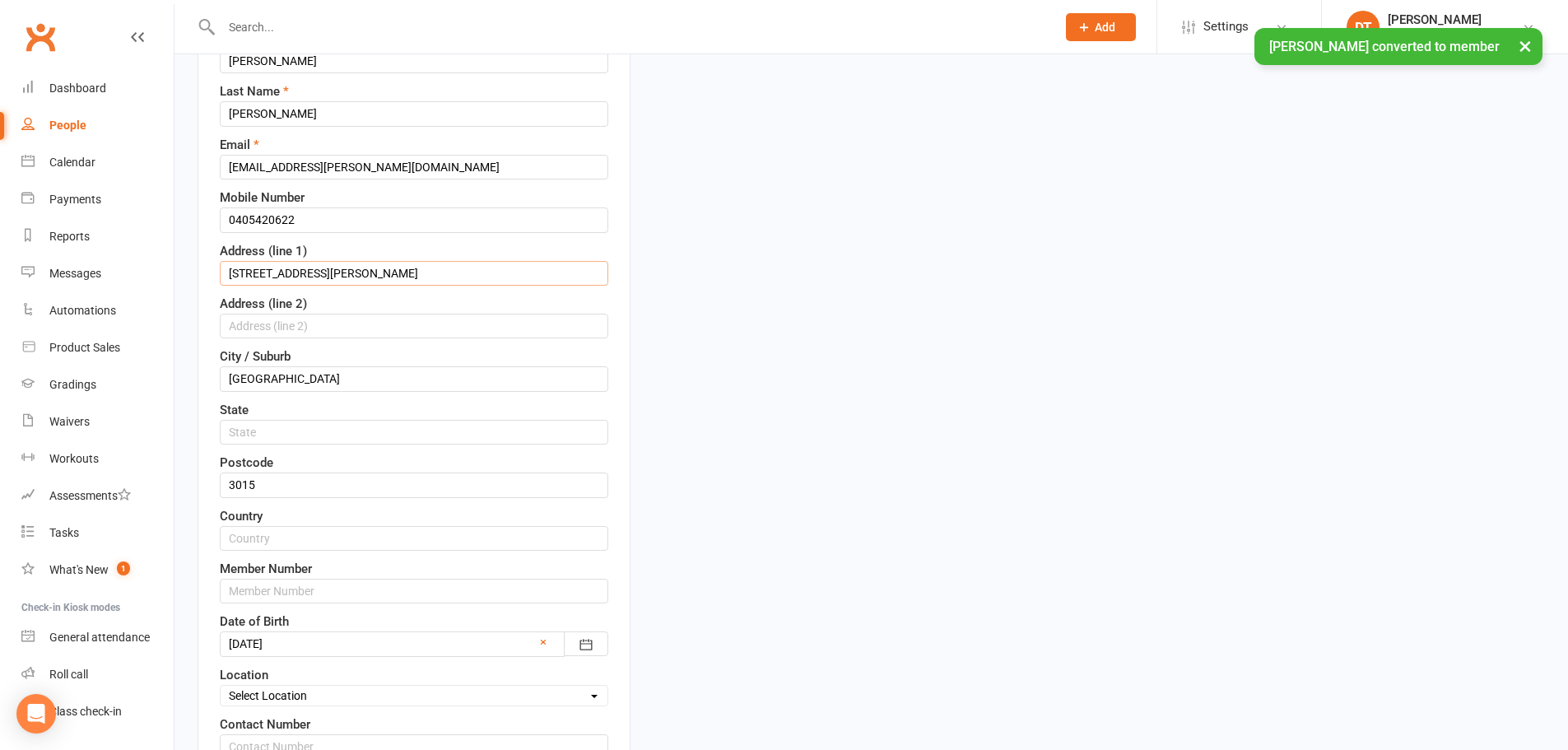
scroll to position [407, 0]
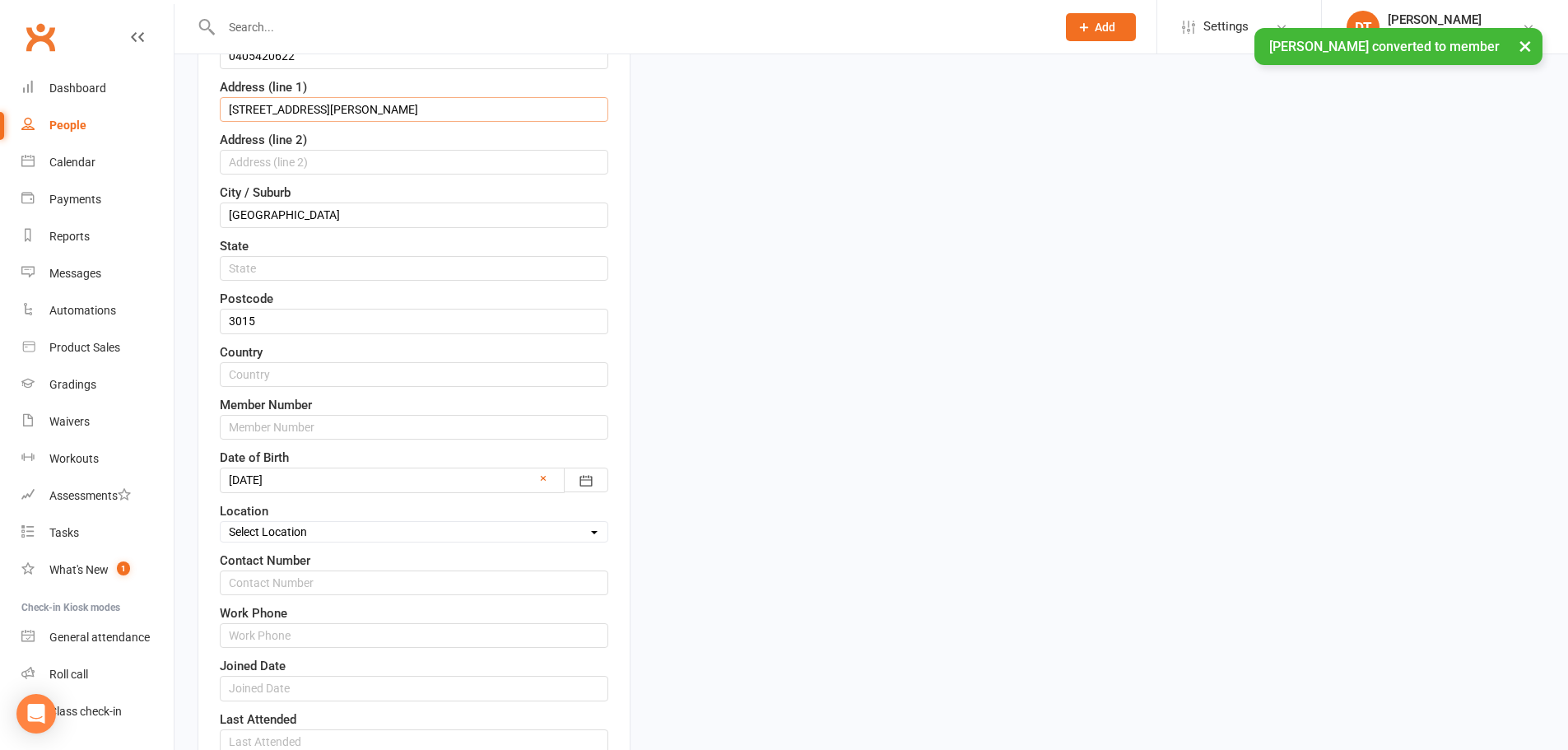
type input "19 Tait St"
click at [322, 532] on select "Select Location Newport Dojo Parkville Dojo Virtual Dojo Westside Dojo" at bounding box center [413, 532] width 387 height 18
select select "0"
click at [220, 523] on select "Select Location Newport Dojo Parkville Dojo Virtual Dojo Westside Dojo" at bounding box center [413, 532] width 387 height 18
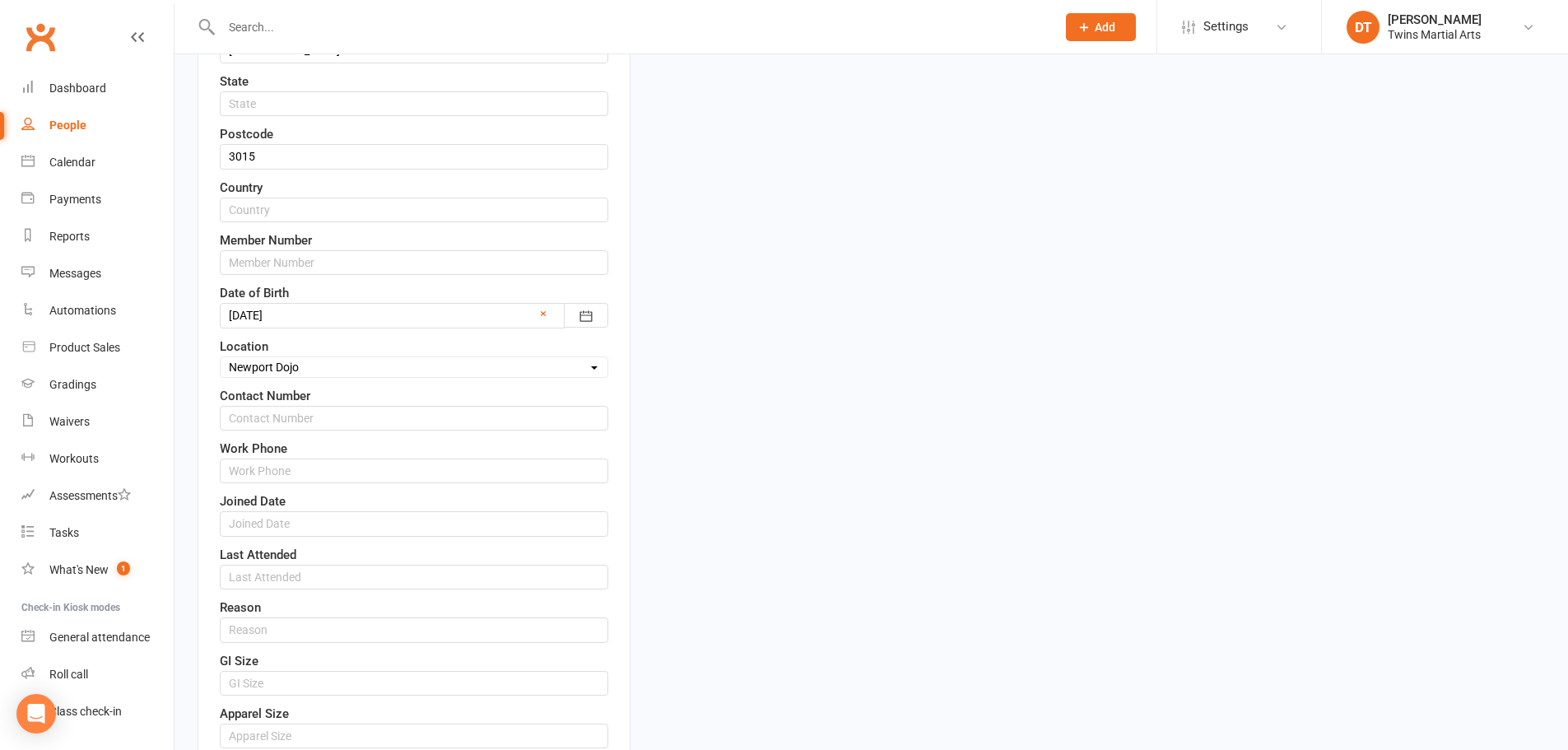
scroll to position [736, 0]
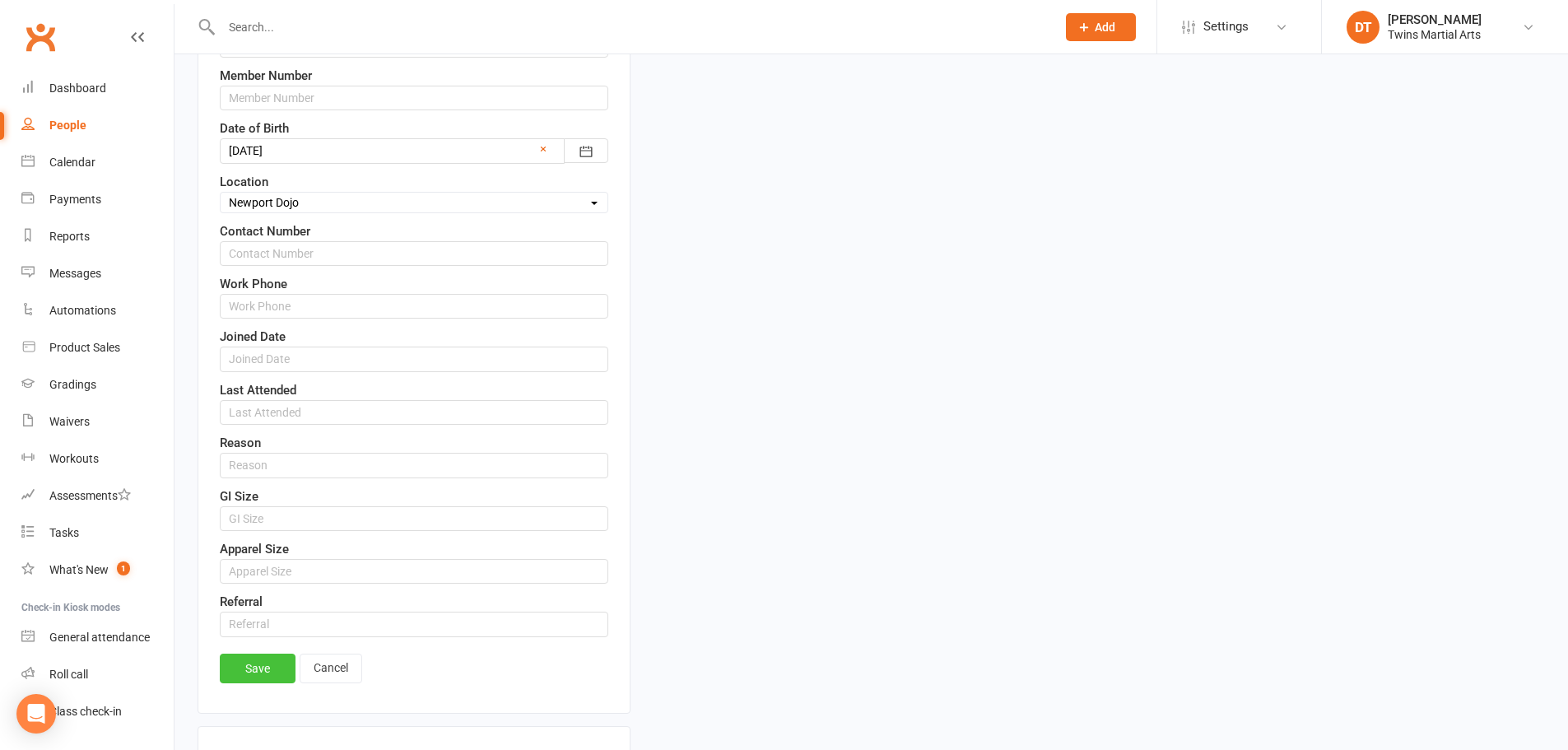
click at [250, 669] on link "Save" at bounding box center [258, 668] width 76 height 30
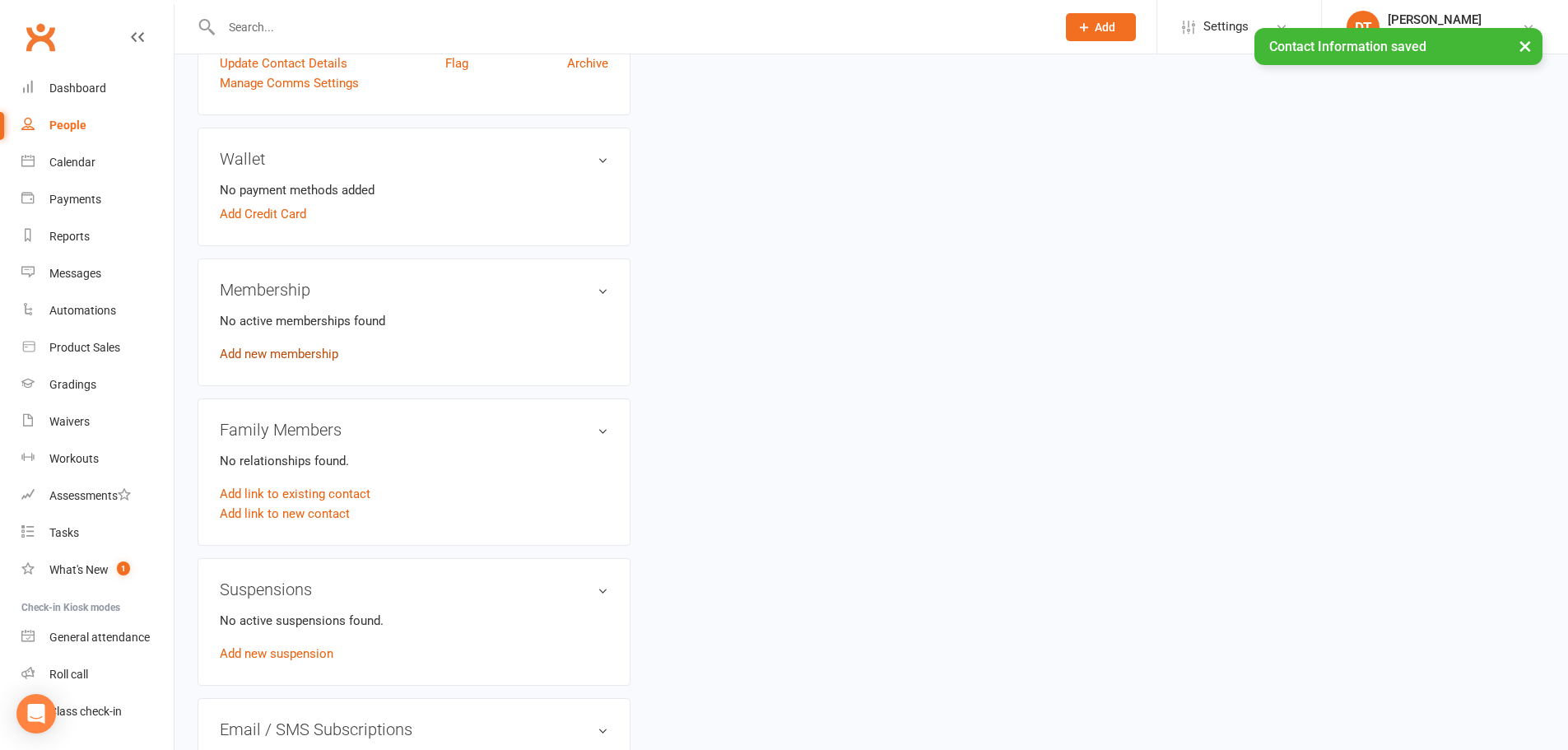
click at [308, 355] on link "Add new membership" at bounding box center [279, 354] width 118 height 15
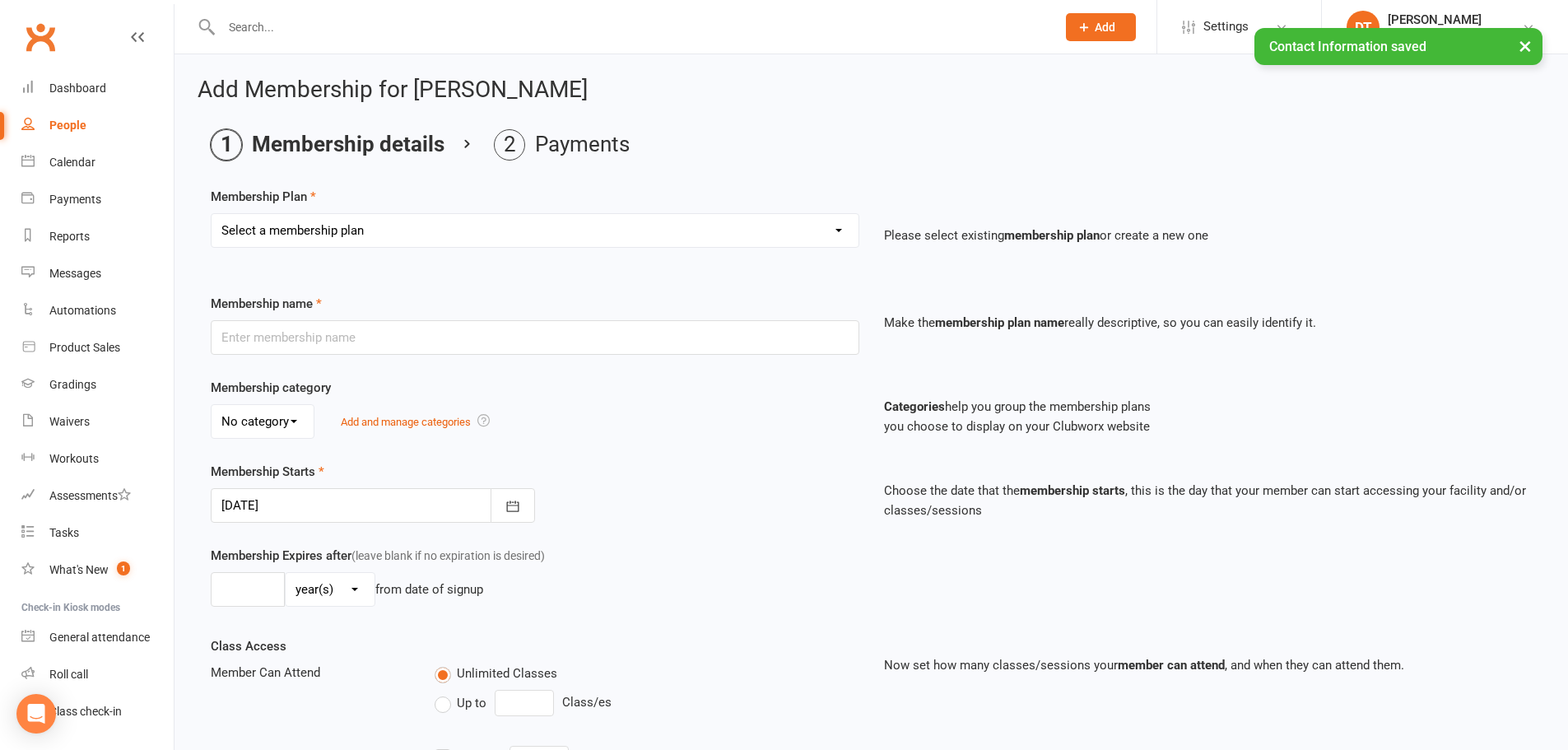
click at [369, 232] on select "Select a membership plan Create new Membership Plan 1 x Per Week Tiny Ninjas/Li…" at bounding box center [535, 230] width 647 height 33
select select "12"
click at [212, 214] on select "Select a membership plan Create new Membership Plan 1 x Per Week Tiny Ninjas/Li…" at bounding box center [535, 230] width 647 height 33
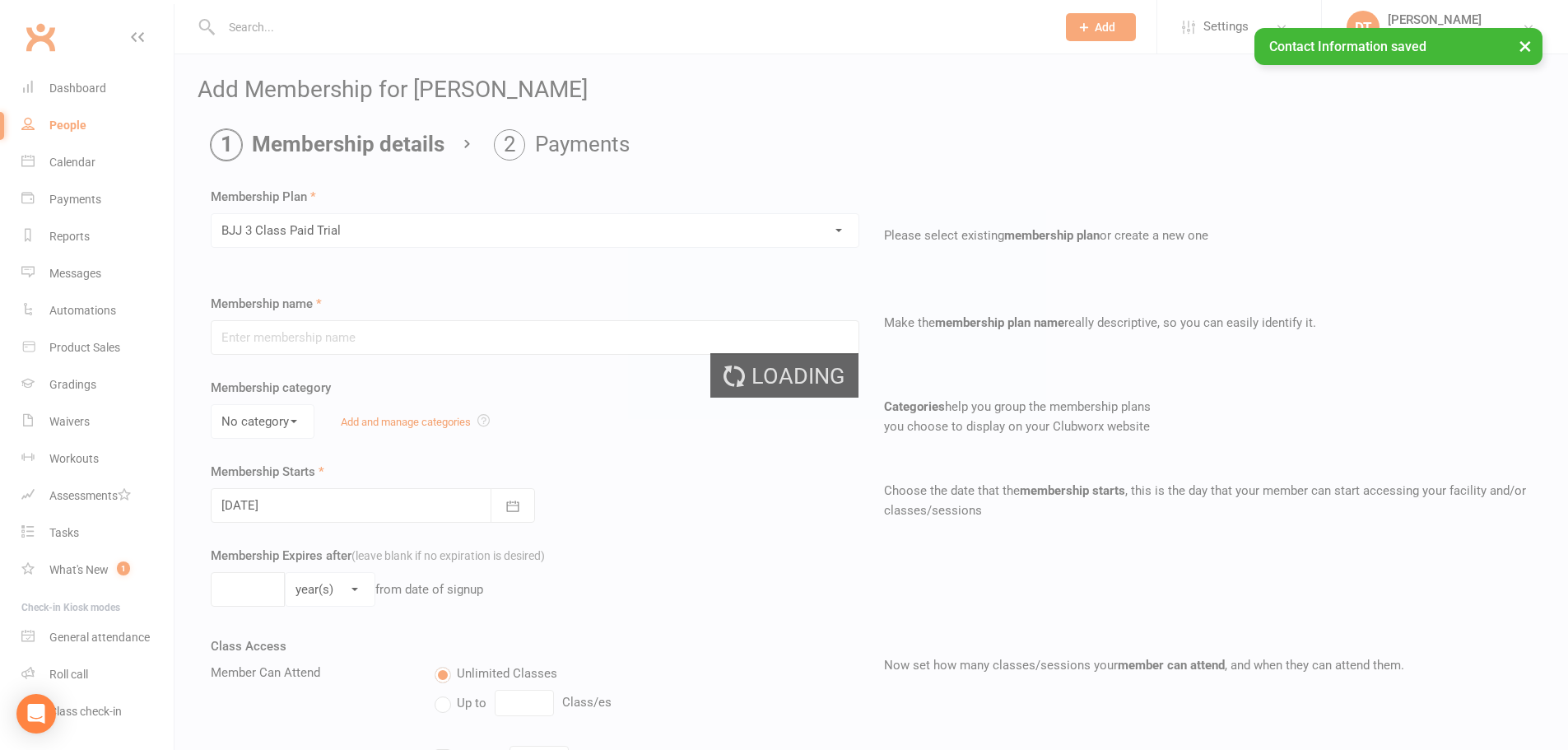
type input "BJJ 3 Class Paid Trial"
select select "2"
type input "6"
select select "1"
type input "3"
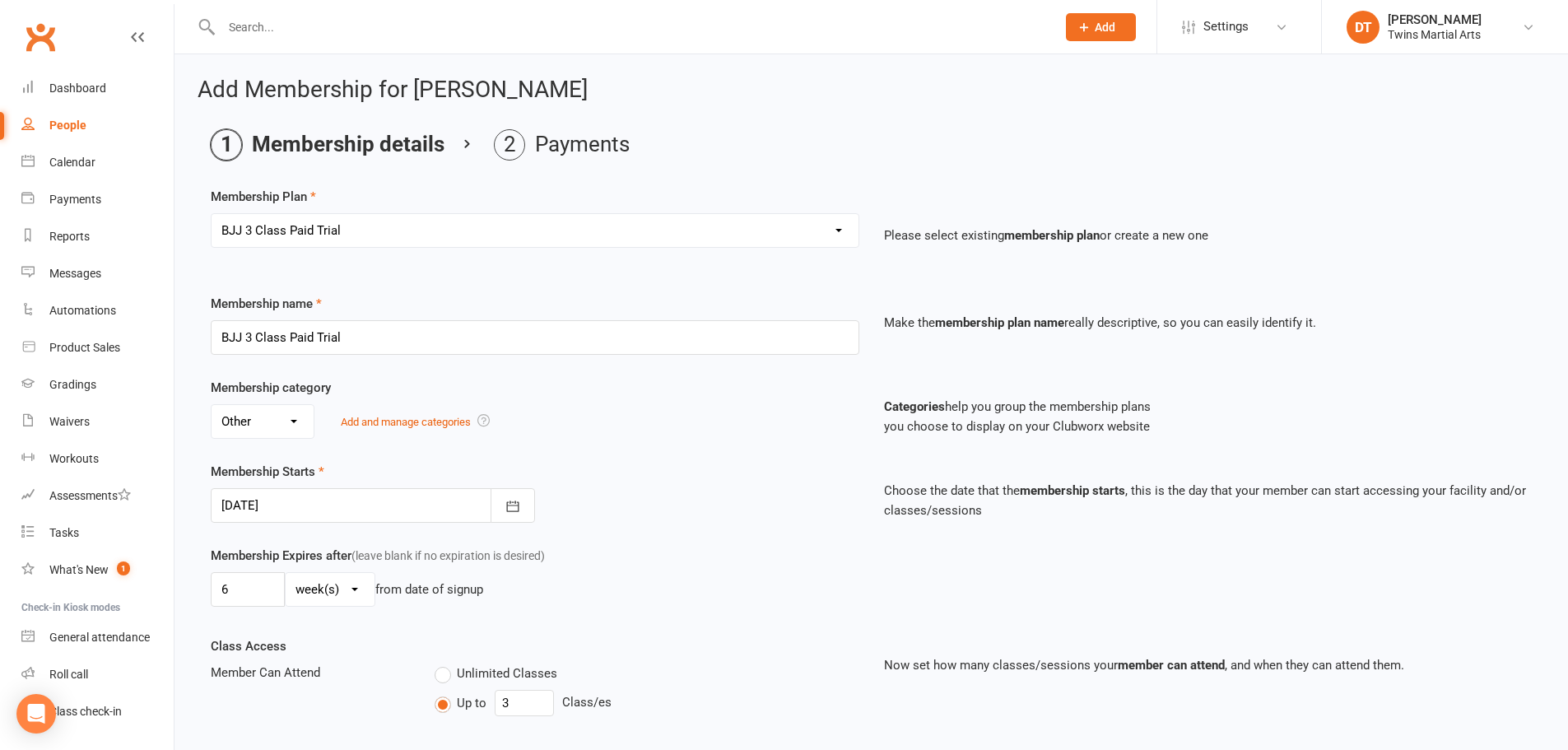
click at [381, 513] on div at bounding box center [373, 505] width 324 height 35
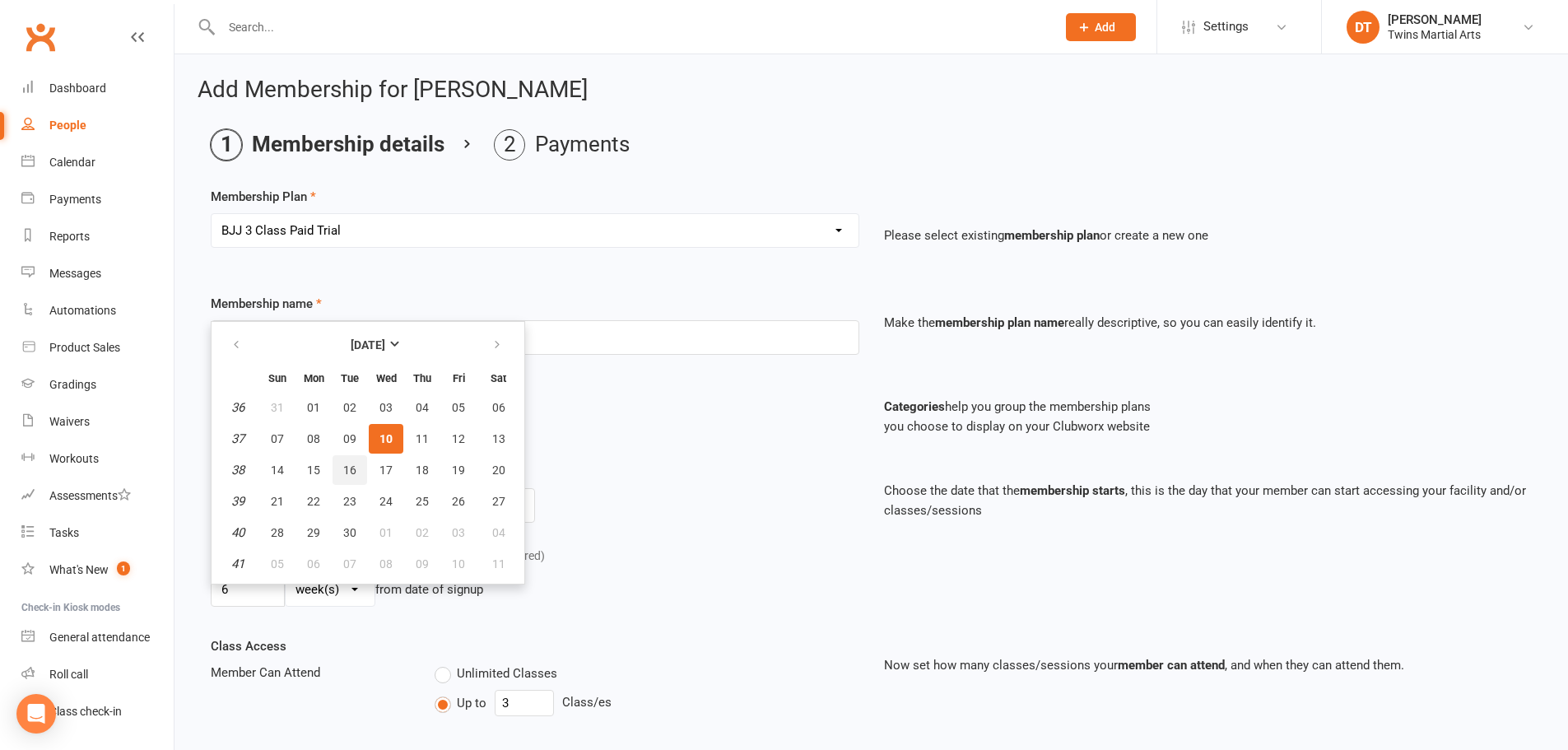
click at [351, 471] on span "16" at bounding box center [350, 471] width 13 height 13
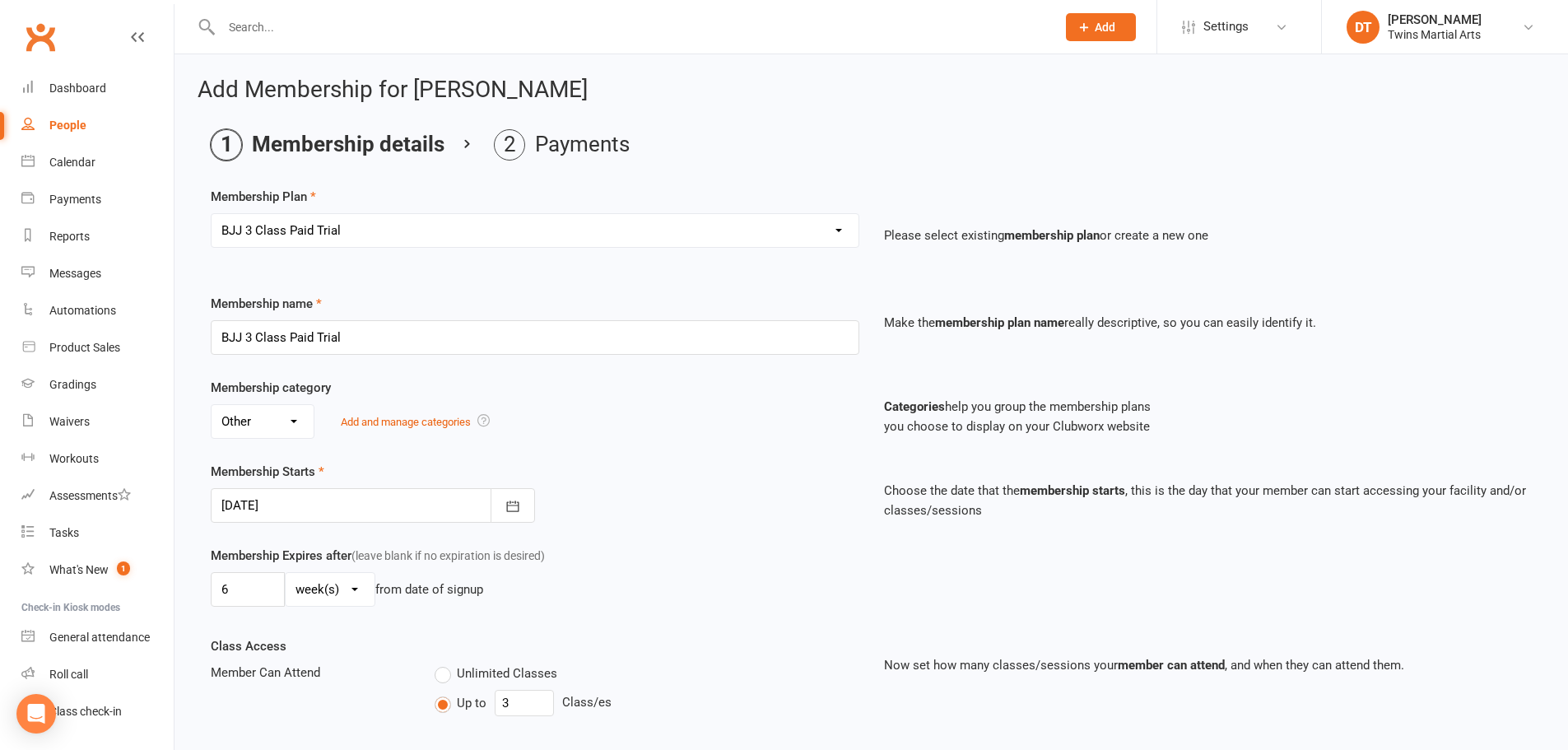
type input "16 Sep 2025"
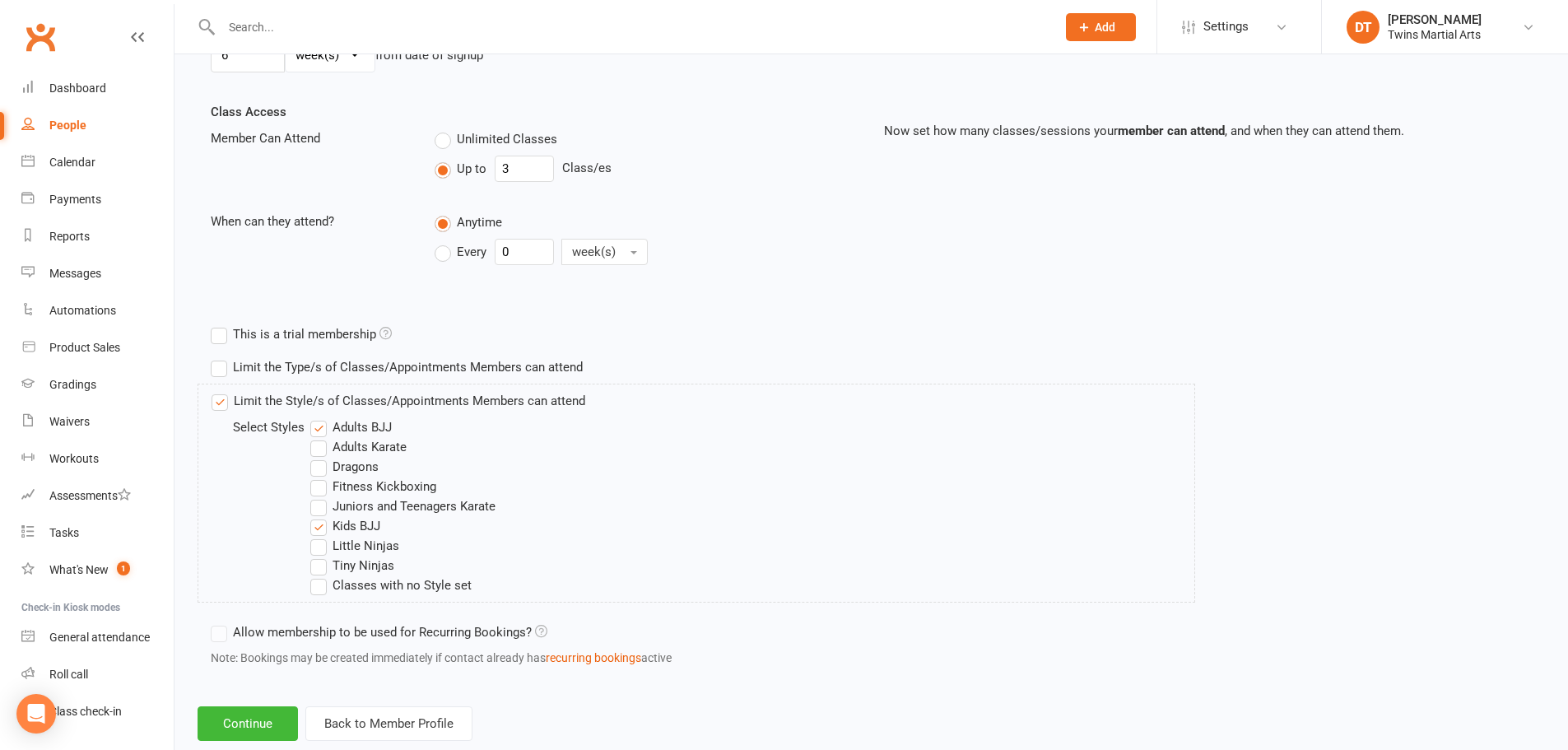
scroll to position [573, 0]
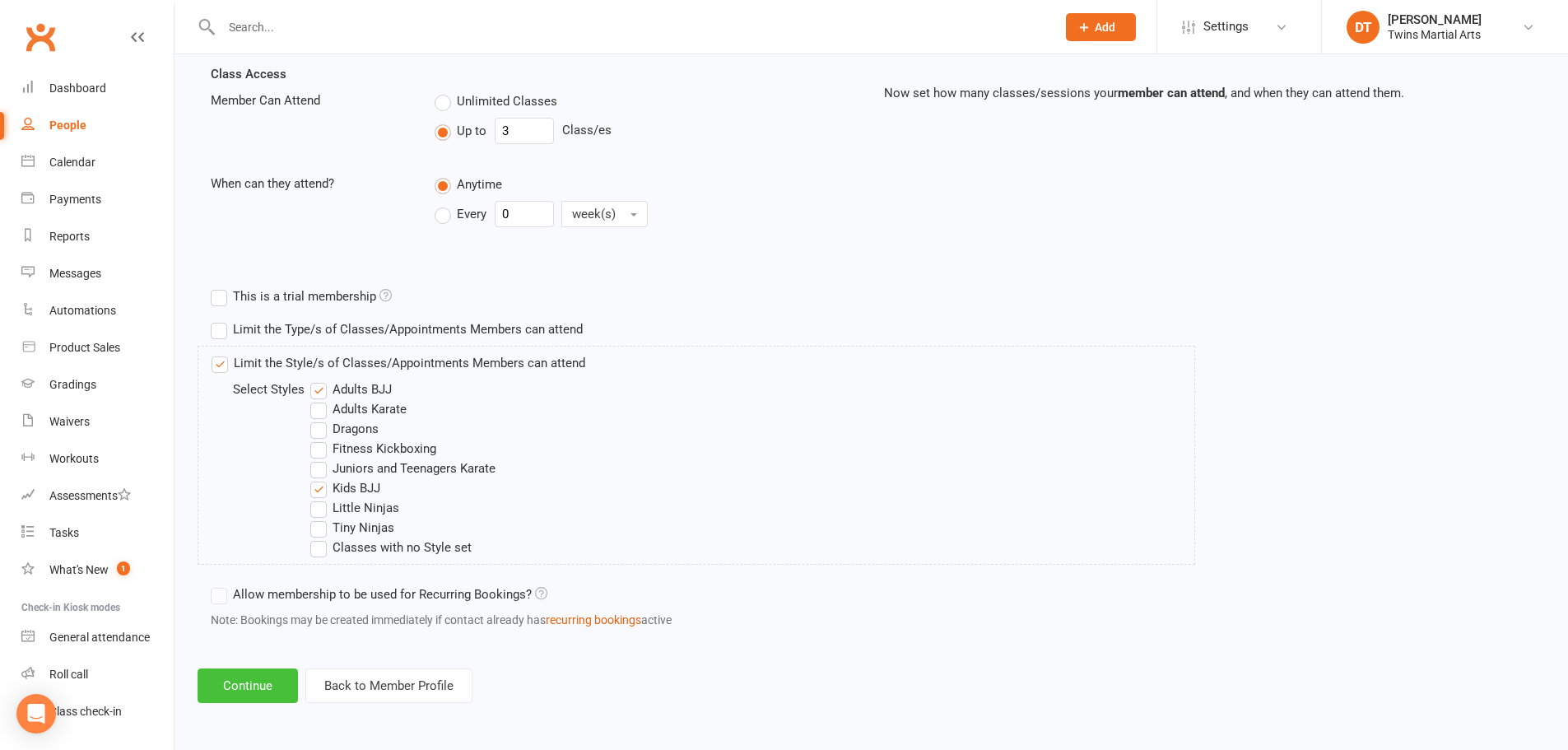
click at [262, 685] on button "Continue" at bounding box center [247, 685] width 100 height 35
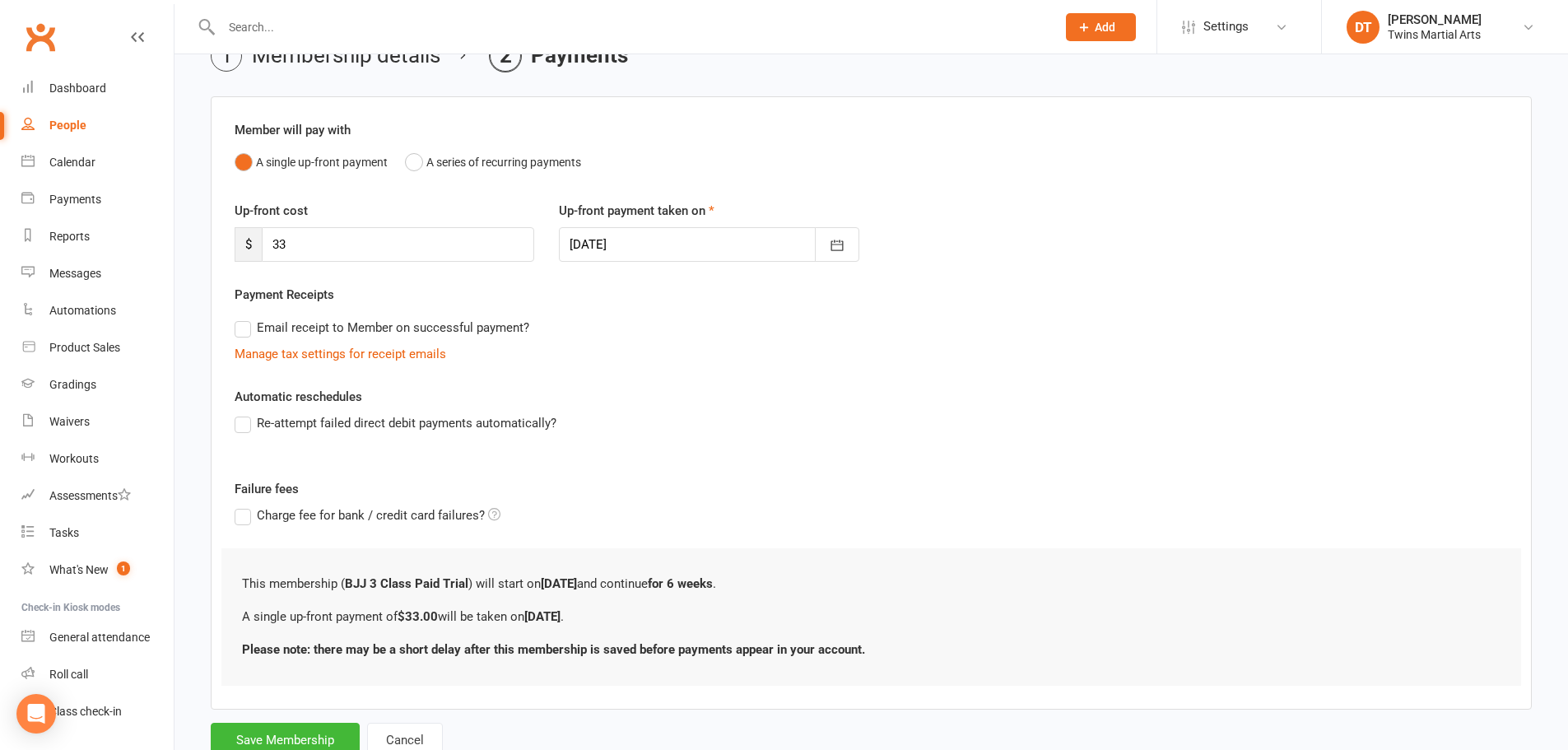
scroll to position [146, 0]
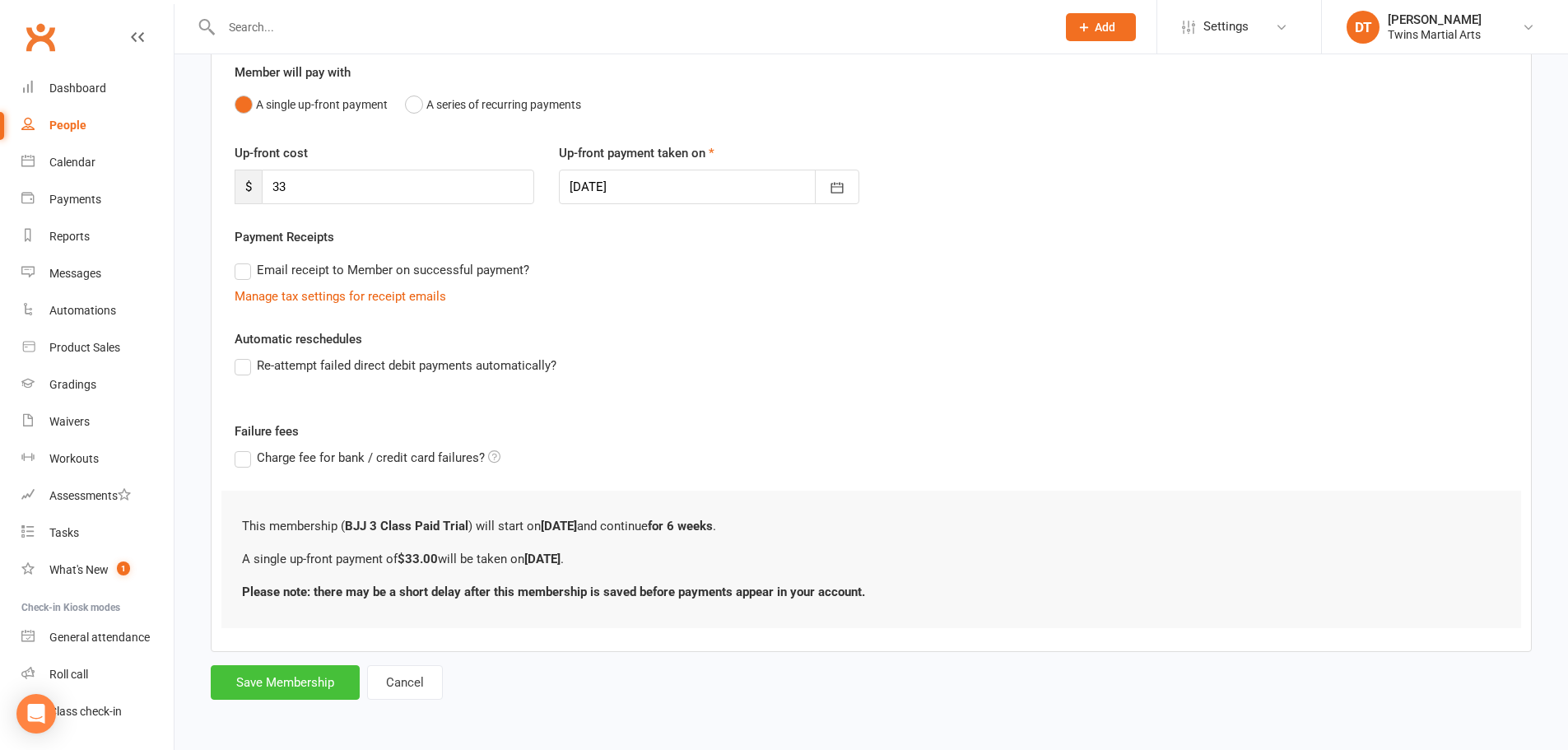
click at [312, 674] on button "Save Membership" at bounding box center [285, 682] width 149 height 35
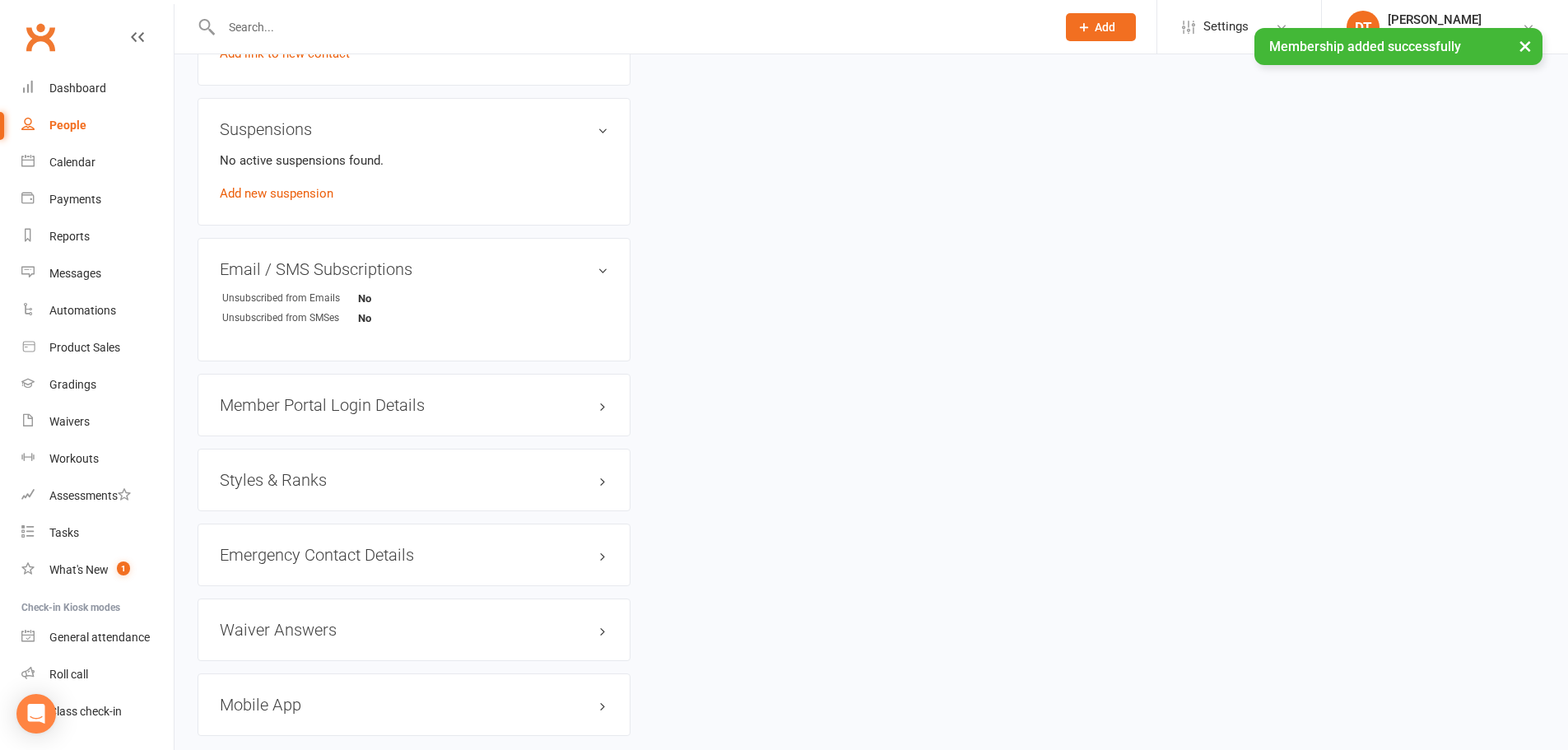
click at [328, 480] on h3 "Styles & Ranks" at bounding box center [414, 479] width 389 height 18
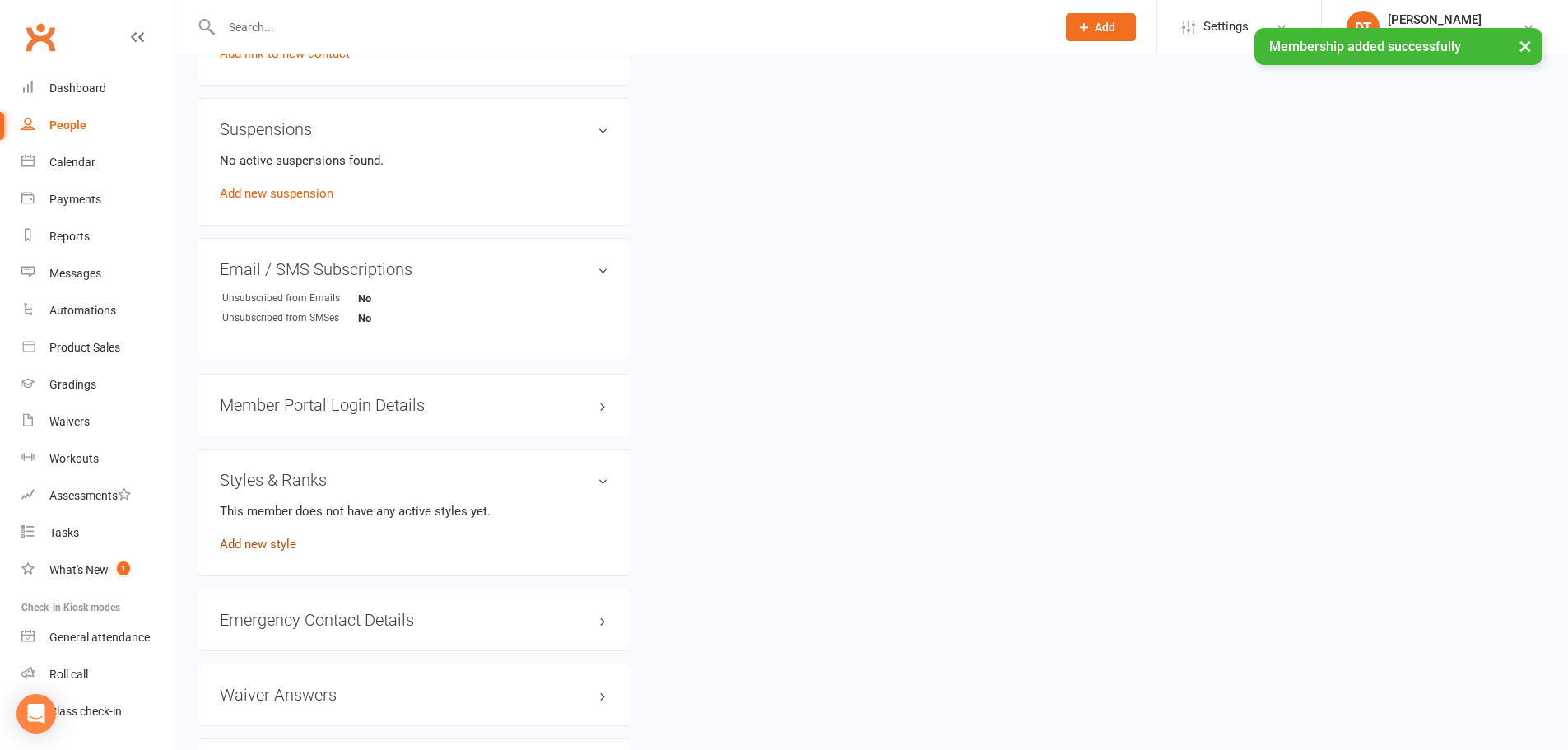
click at [263, 548] on link "Add new style" at bounding box center [259, 545] width 77 height 15
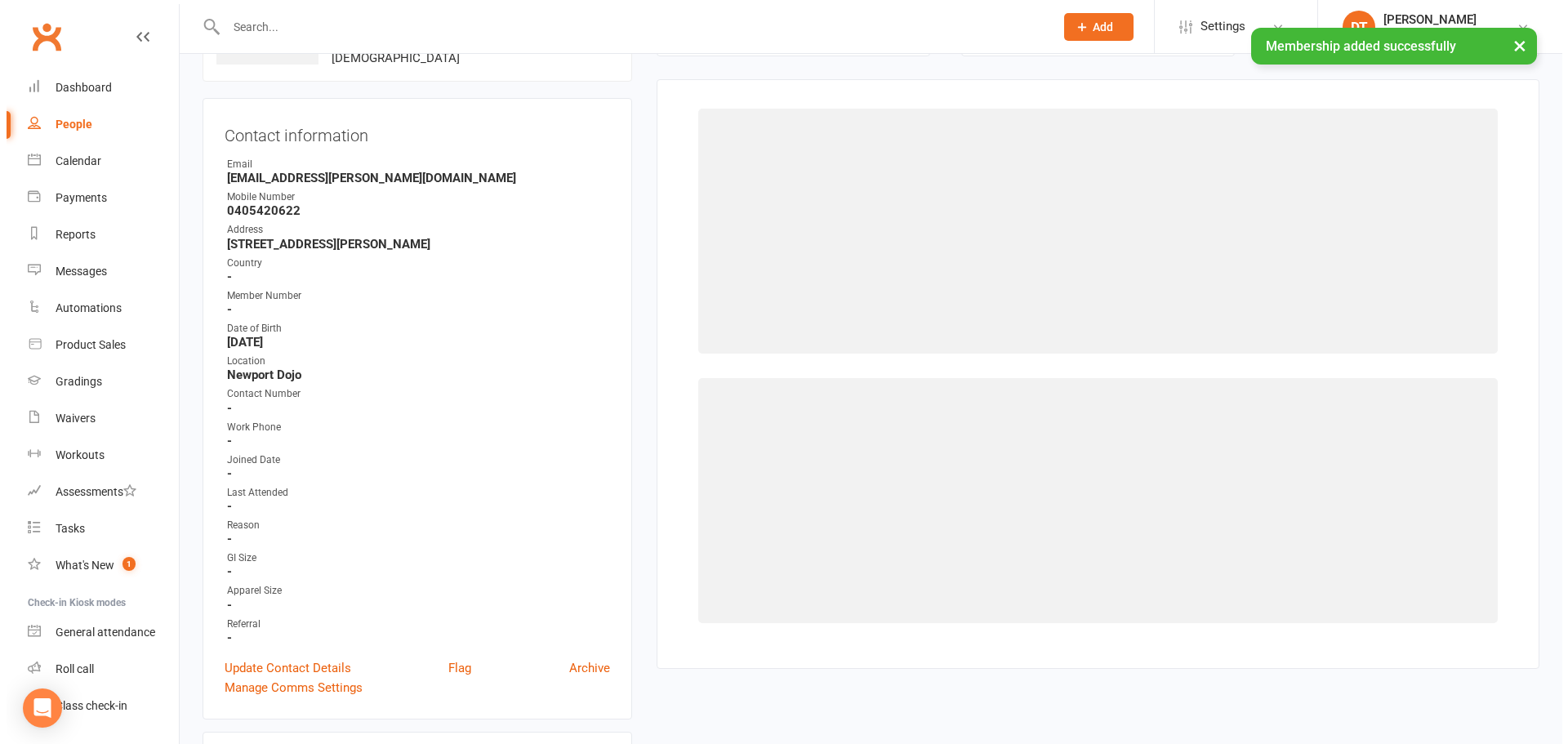
scroll to position [126, 0]
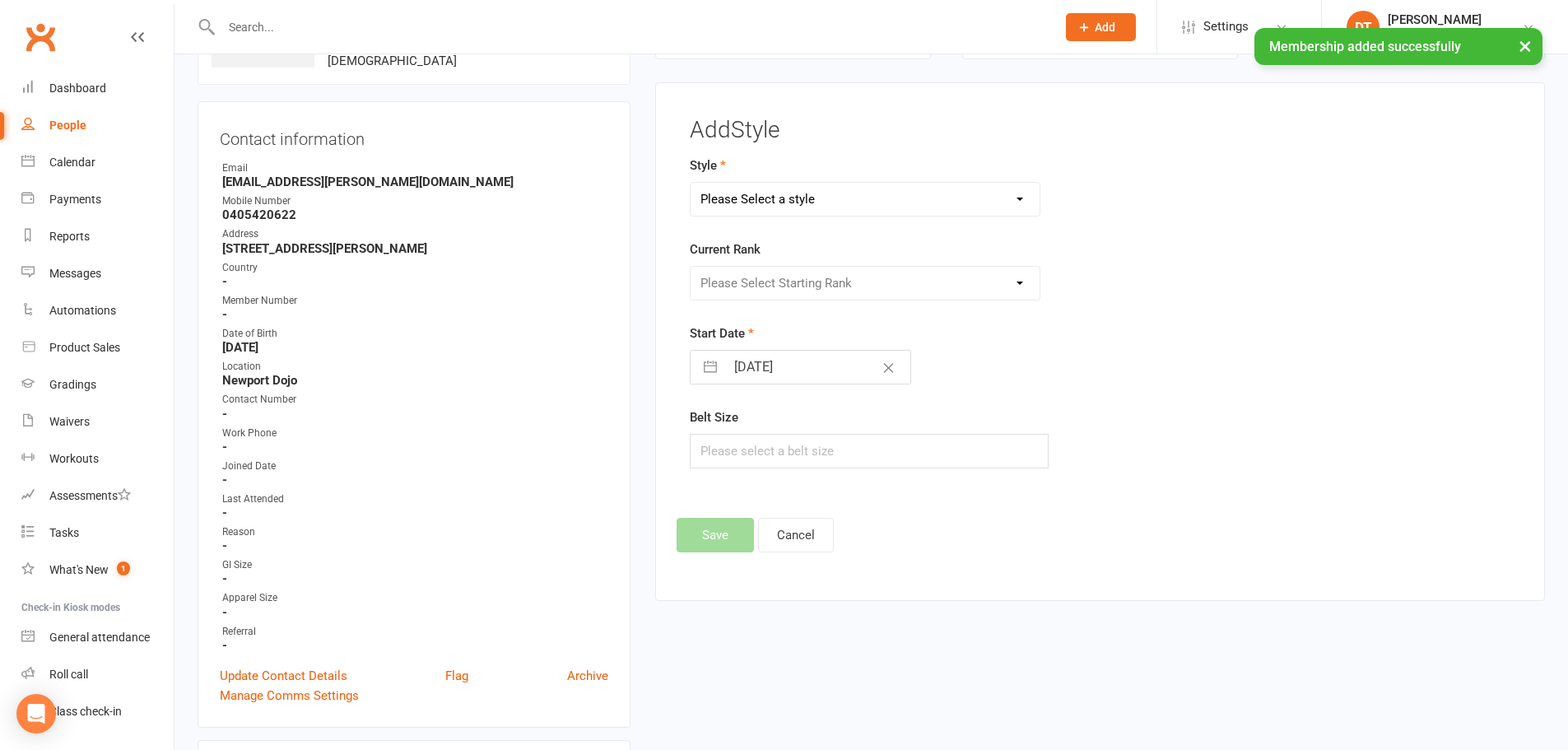
click at [809, 199] on select "Please Select a style Adults BJJ Adults Karate Dragons Fitness Kickboxing Junio…" at bounding box center [865, 199] width 350 height 33
select select "1740"
click at [691, 183] on select "Please Select a style Adults BJJ Adults Karate Dragons Fitness Kickboxing Junio…" at bounding box center [865, 199] width 350 height 33
click at [765, 295] on select "Please Select Starting Rank White Yellow Orange Green Green and Black Green and…" at bounding box center [865, 283] width 350 height 33
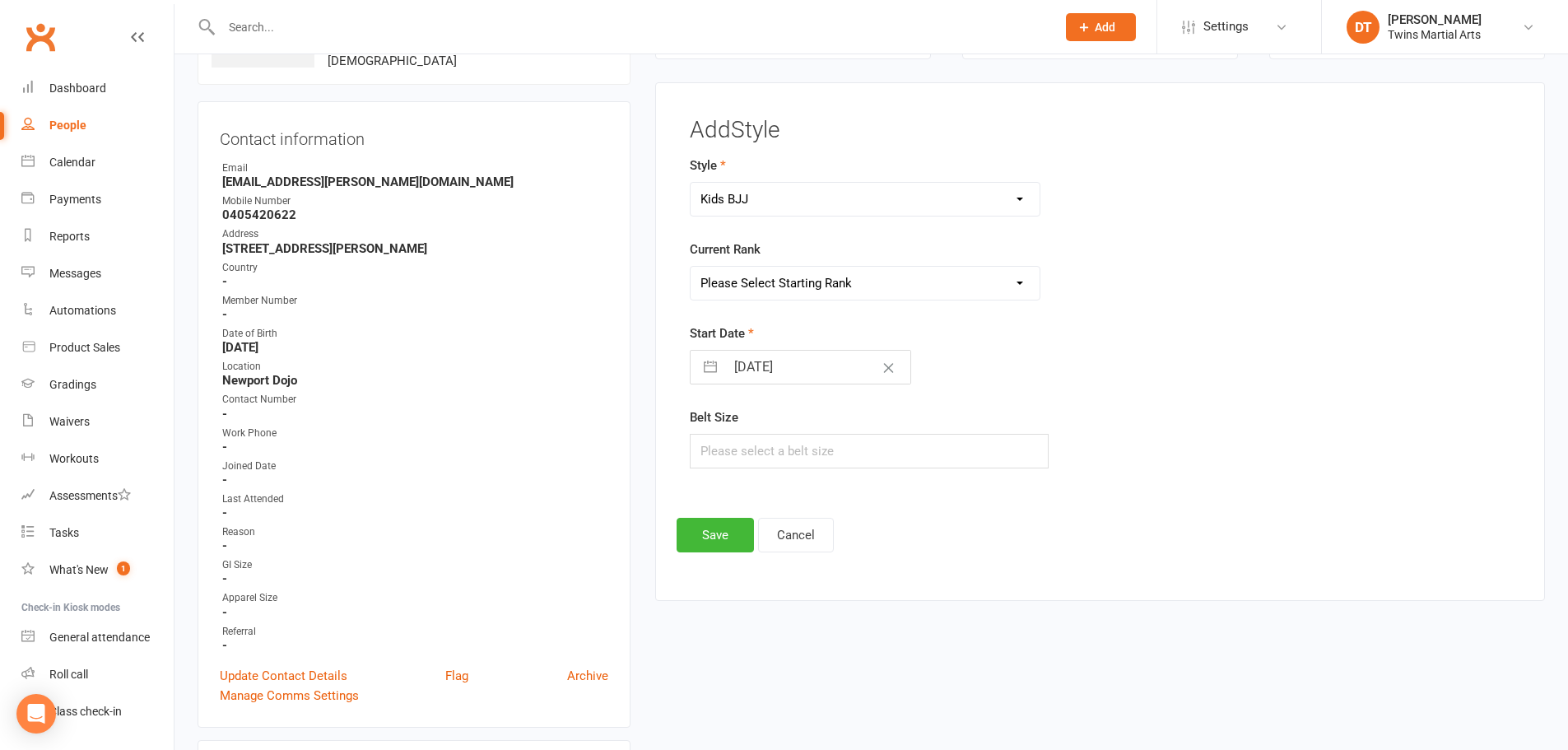
select select "17161"
click at [691, 267] on select "Please Select Starting Rank White Yellow Orange Green Green and Black Green and…" at bounding box center [865, 283] width 350 height 33
select select "7"
select select "2025"
select select "8"
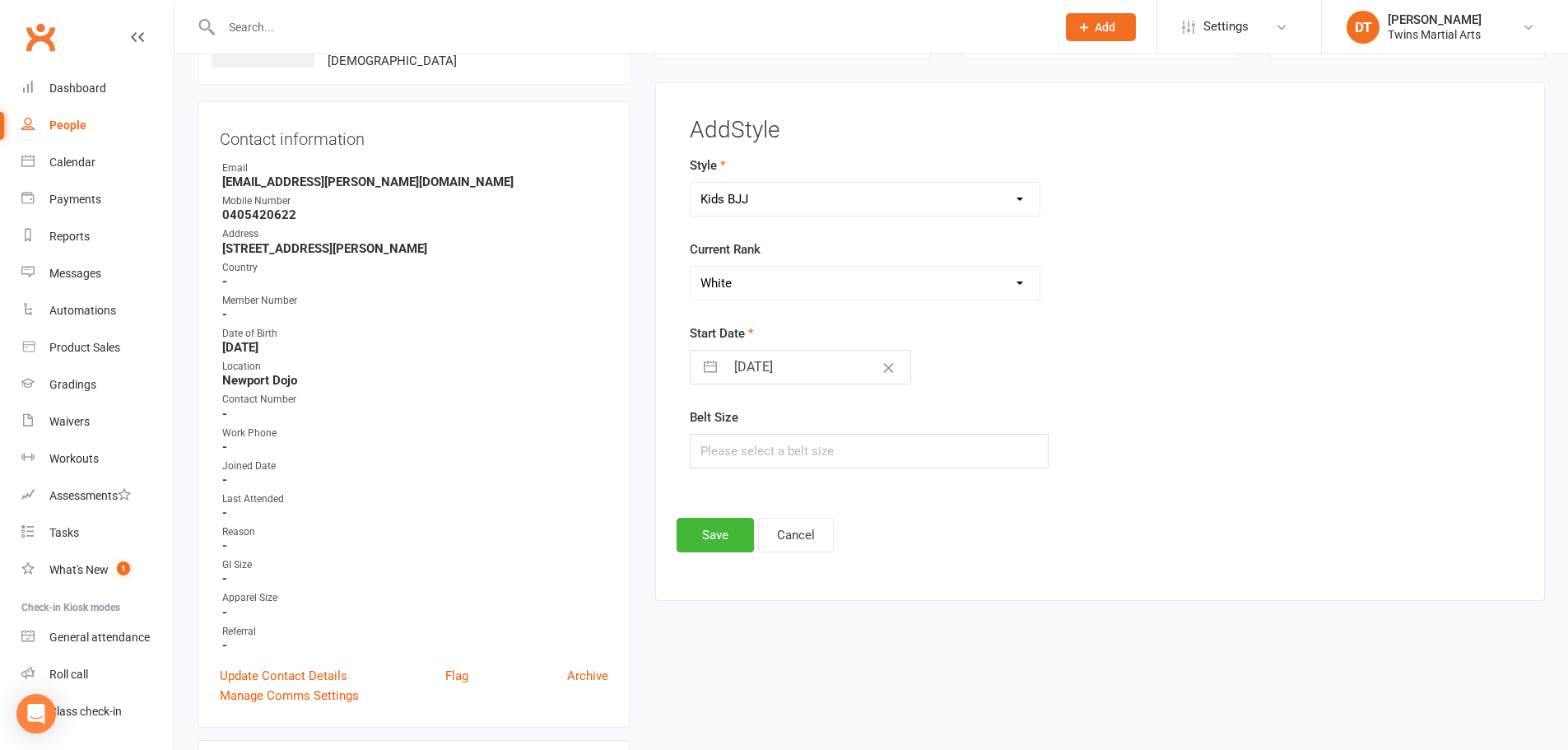
select select "2025"
select select "9"
select select "2025"
click at [779, 368] on input "[DATE]" at bounding box center [818, 367] width 186 height 33
click at [785, 561] on td "16" at bounding box center [788, 555] width 32 height 31
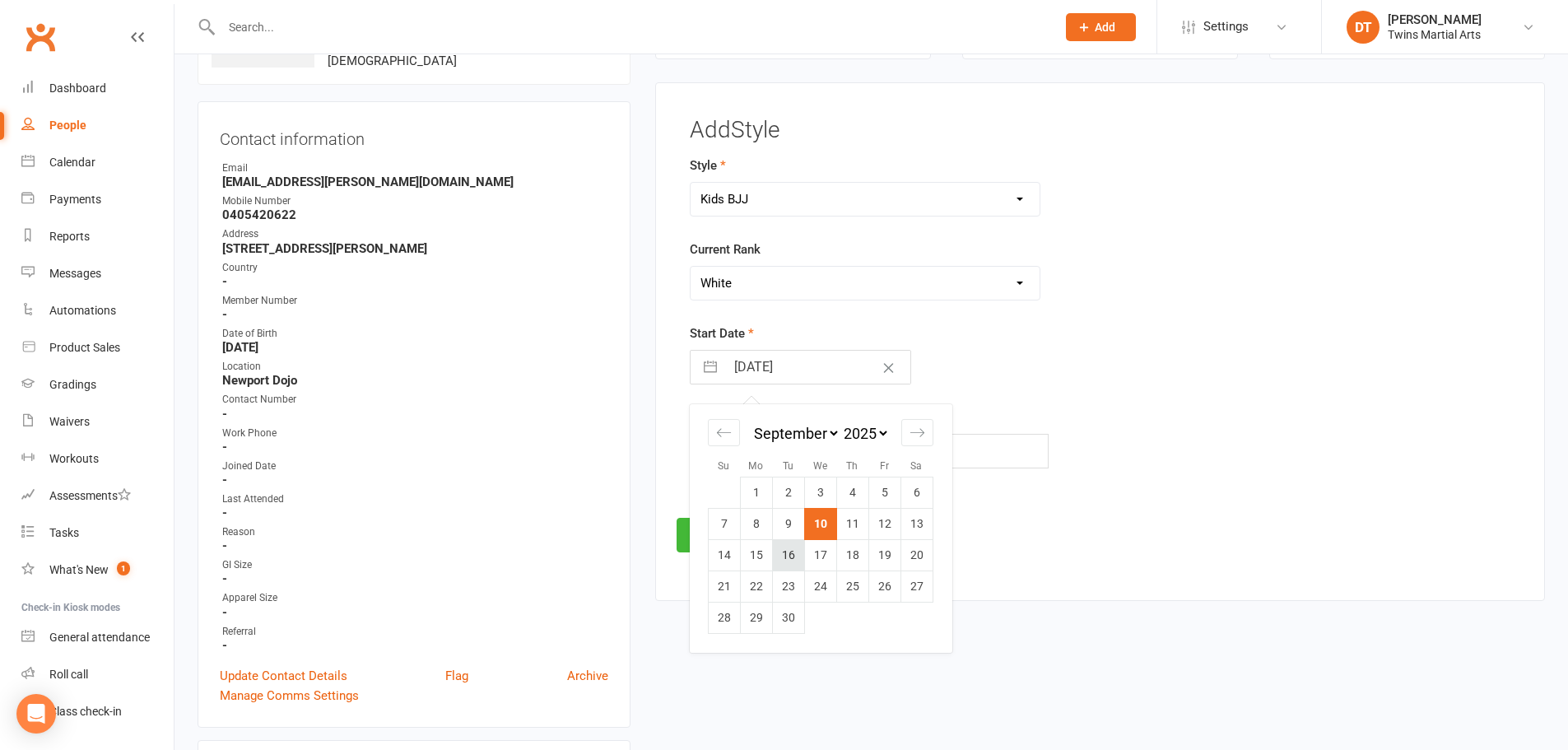
type input "16 Sep 2025"
click at [720, 546] on button "Save" at bounding box center [715, 535] width 78 height 35
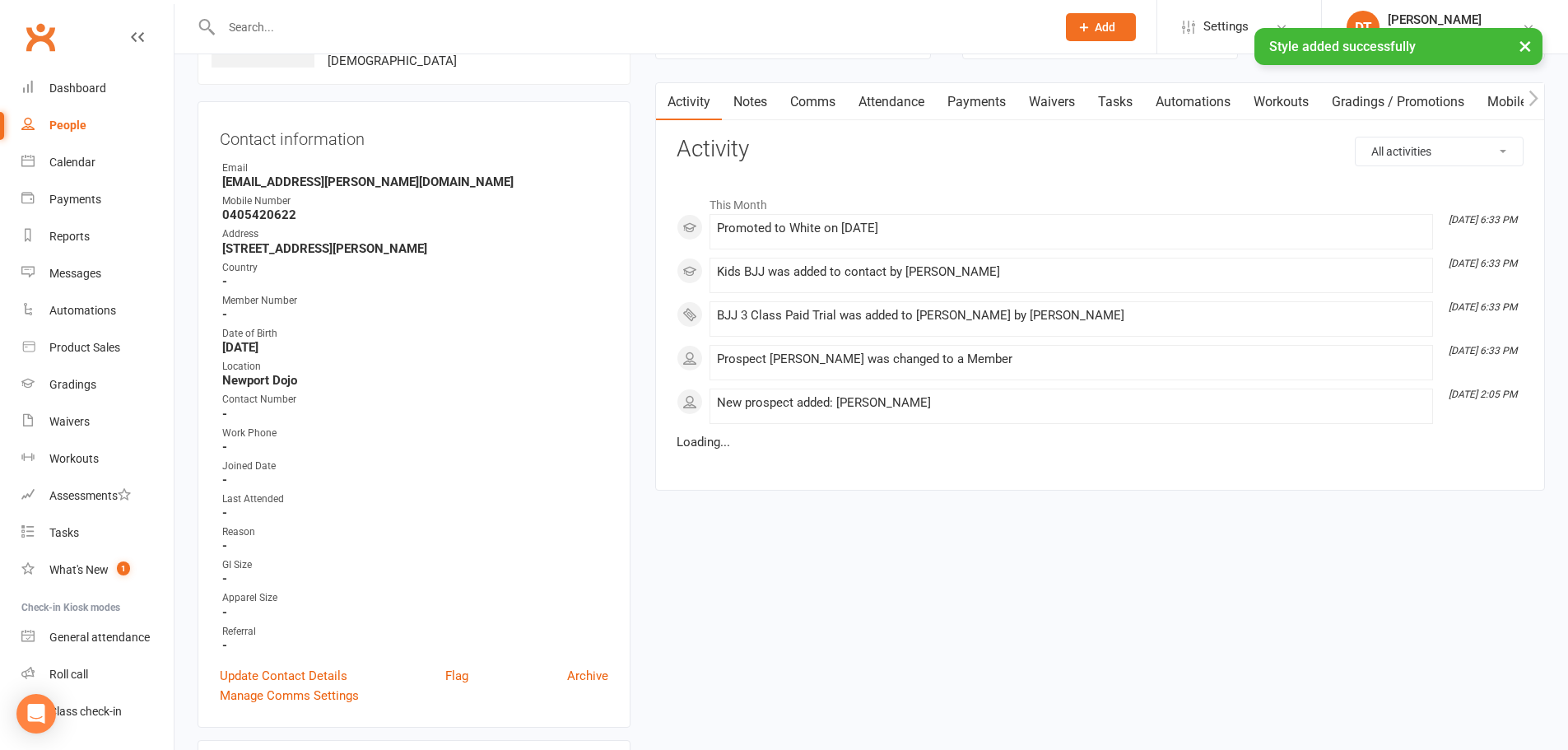
click at [902, 97] on link "Attendance" at bounding box center [891, 102] width 89 height 38
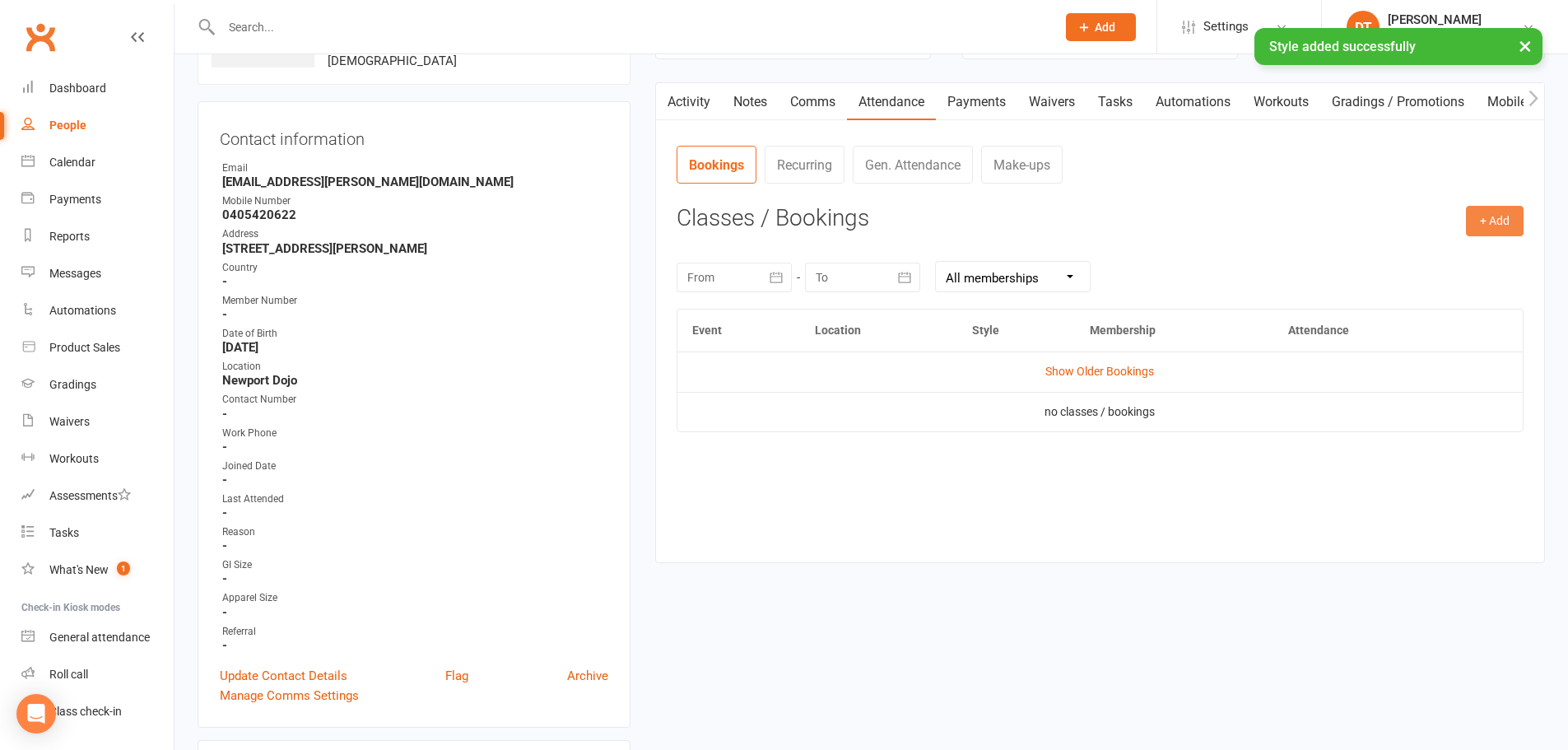
click at [1496, 233] on button "+ Add" at bounding box center [1494, 221] width 57 height 30
click at [1451, 261] on link "Book Event" at bounding box center [1441, 258] width 163 height 33
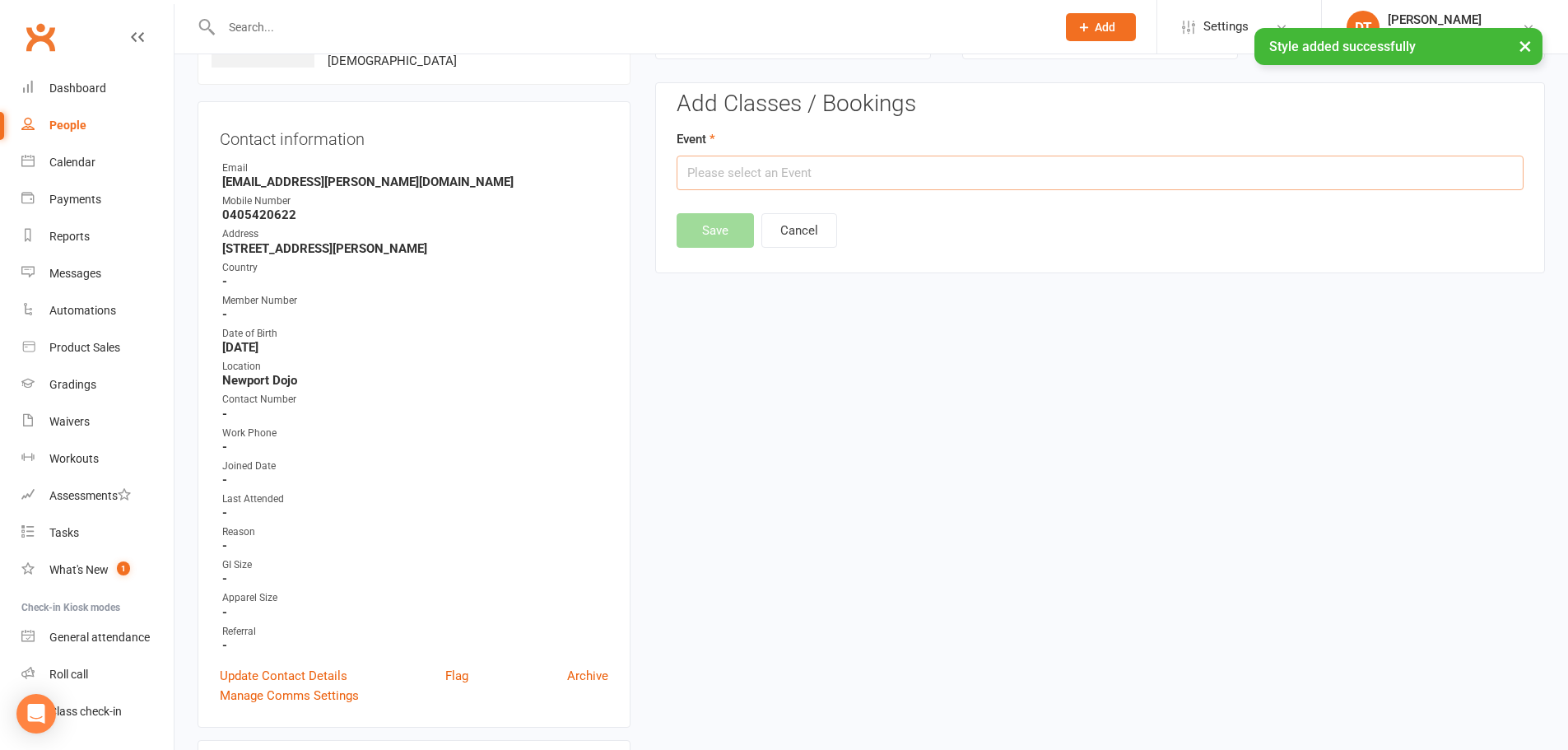
click at [868, 172] on input "text" at bounding box center [1100, 172] width 847 height 35
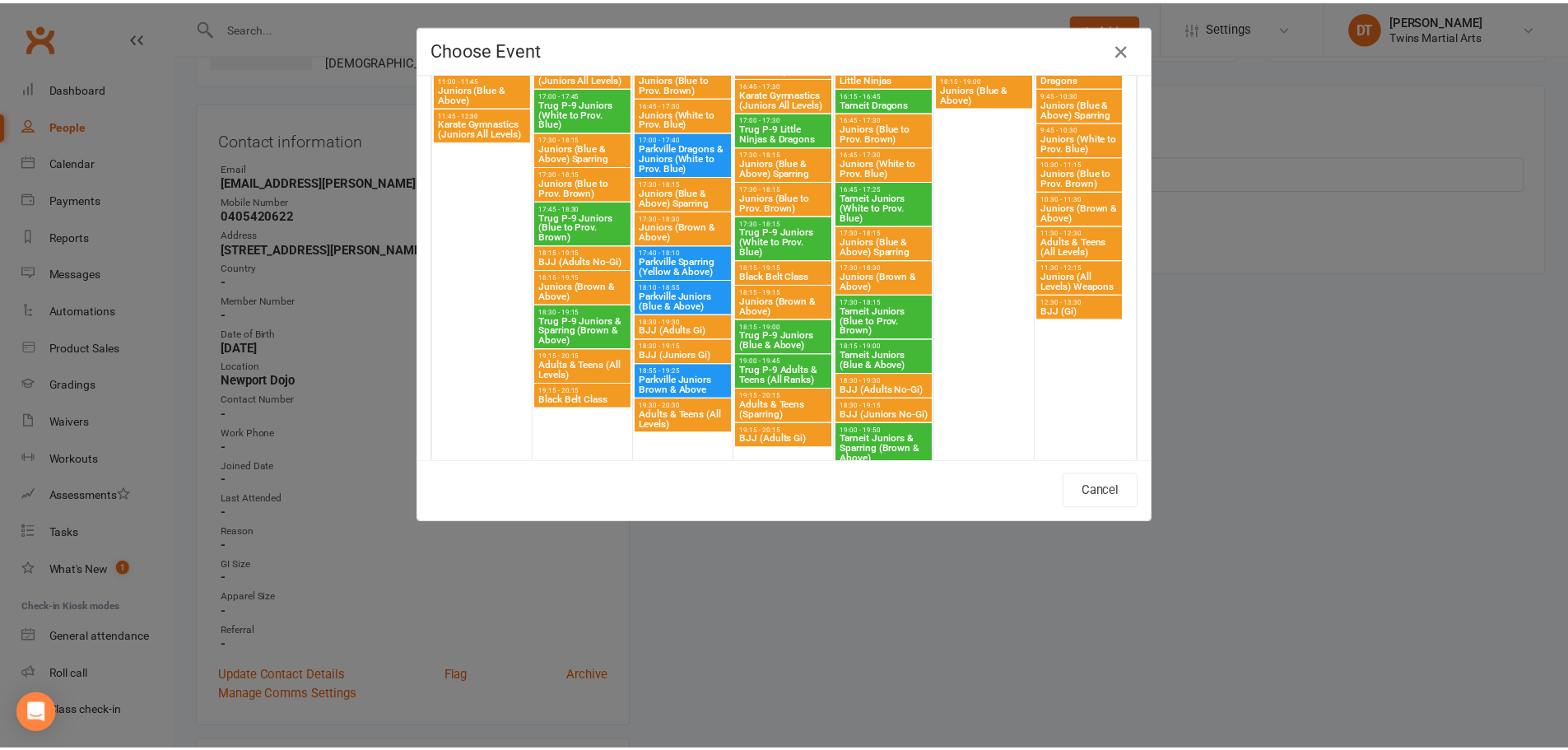
scroll to position [1400, 0]
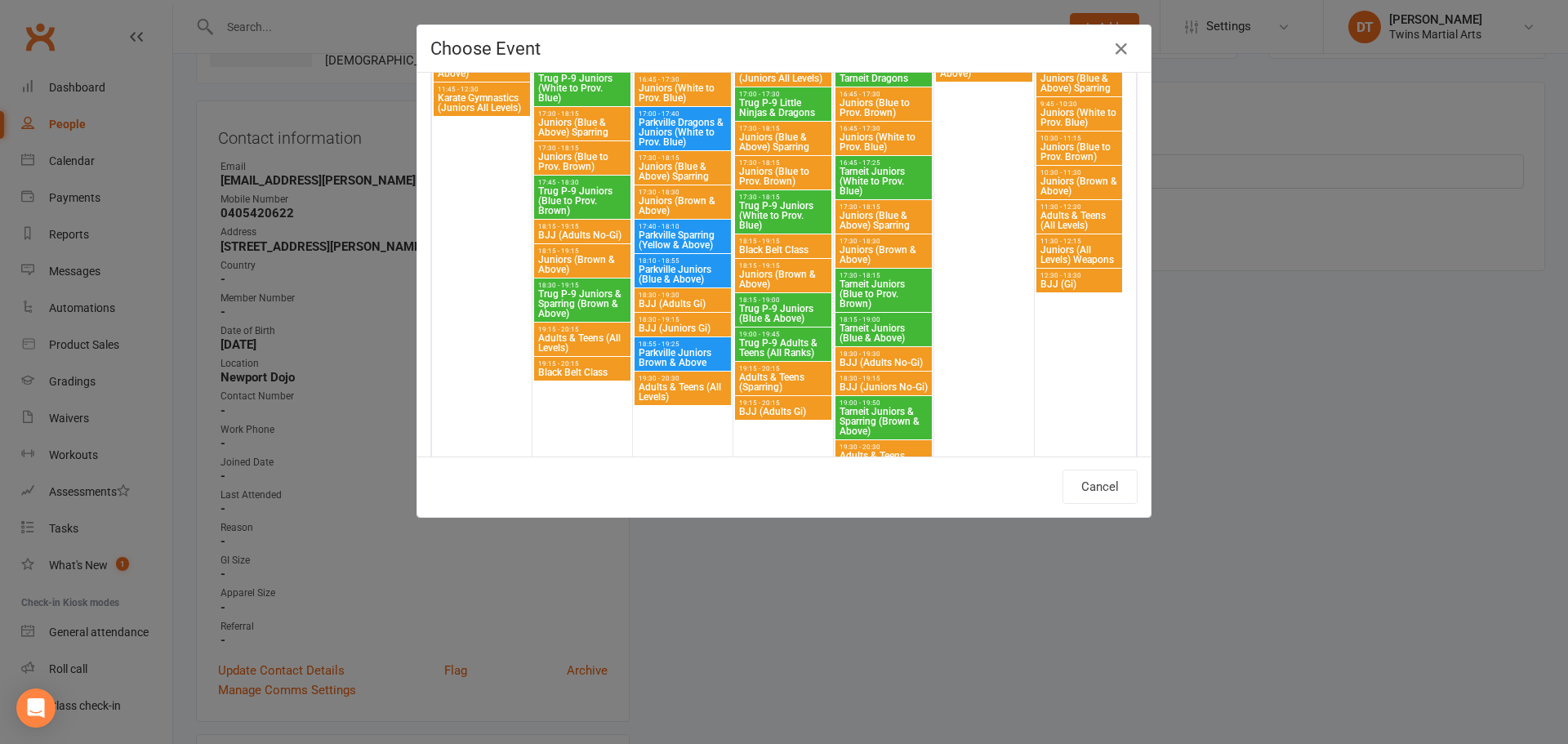
click at [669, 326] on span "BJJ (Juniors Gi)" at bounding box center [682, 328] width 90 height 10
type input "BJJ (Juniors Gi) - Sep 16, 2025 6:30:00 PM"
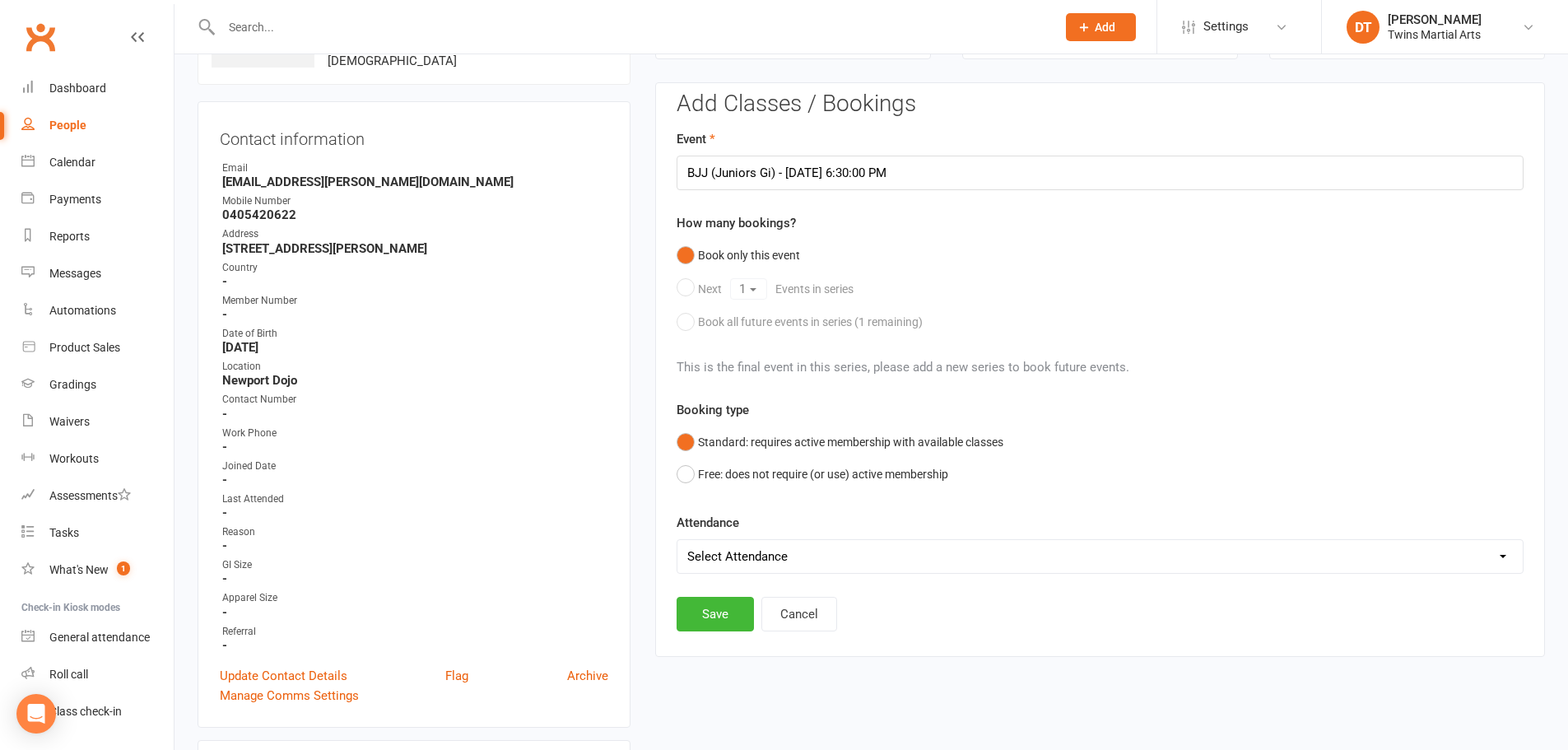
click at [761, 312] on div "Book only this event Next 1 Events in series Book all future events in series (…" at bounding box center [1100, 289] width 847 height 98
click at [721, 620] on button "Save" at bounding box center [715, 614] width 78 height 35
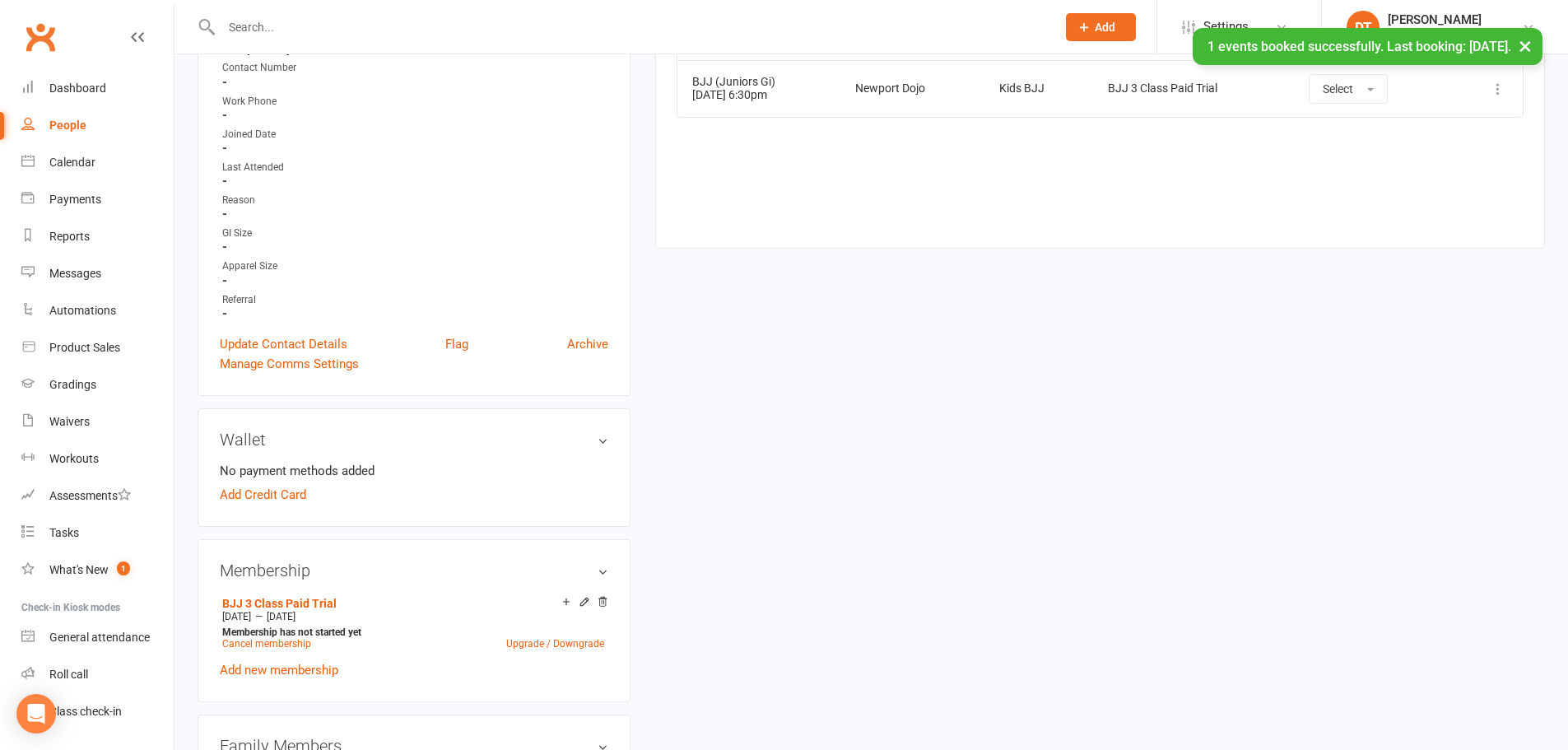
scroll to position [703, 0]
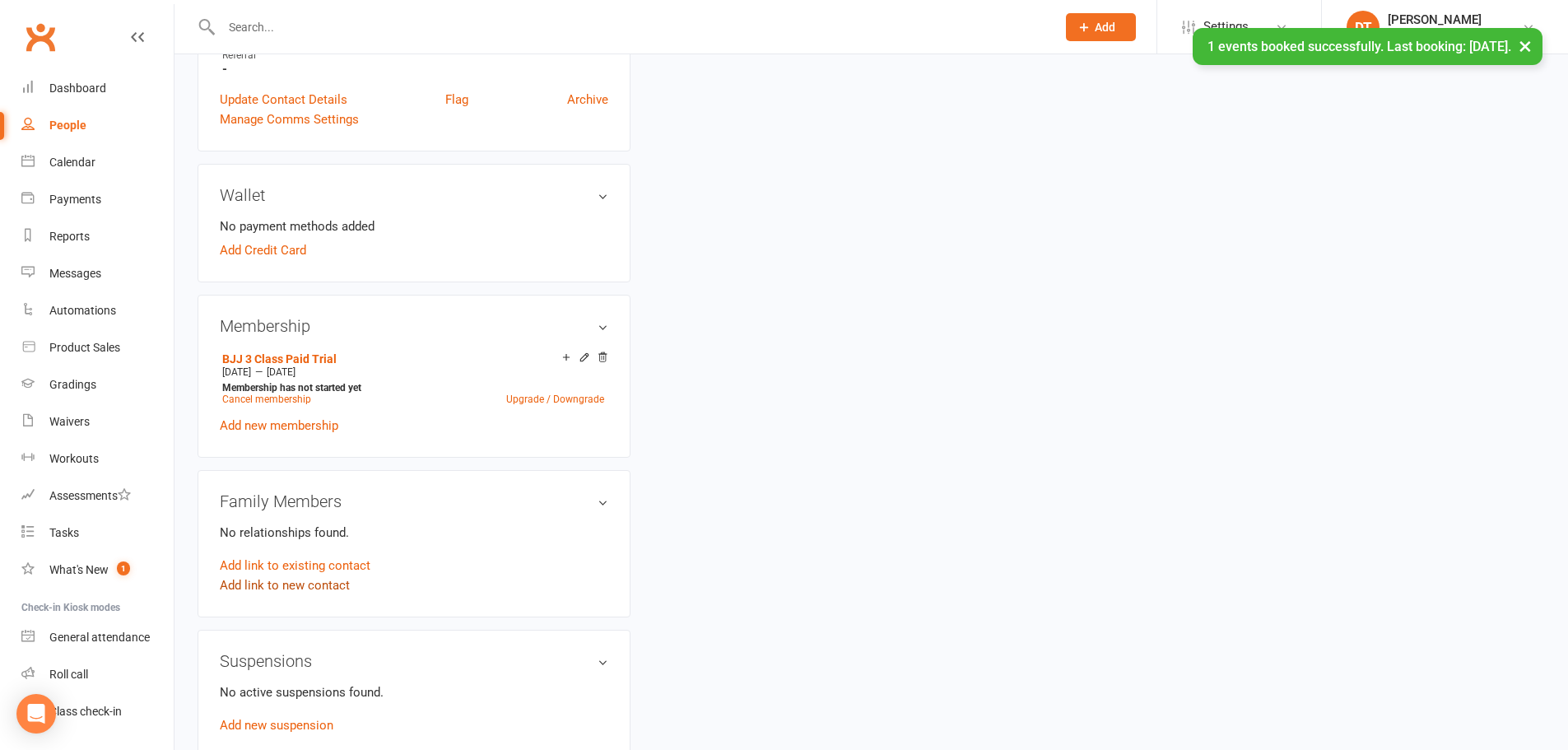
click at [307, 582] on link "Add link to new contact" at bounding box center [285, 585] width 130 height 20
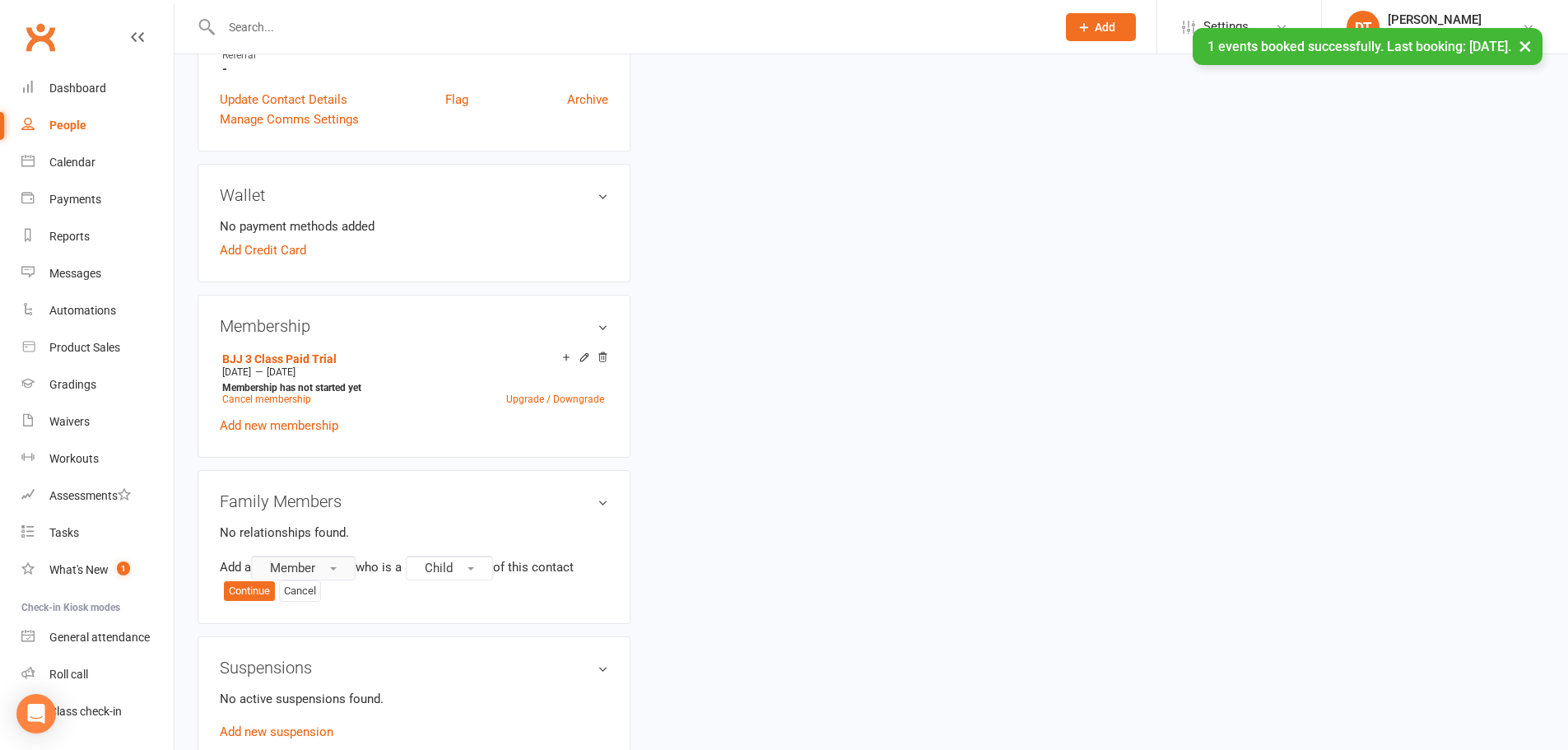
click at [315, 561] on span "Member" at bounding box center [292, 568] width 45 height 15
drag, startPoint x: 371, startPoint y: 670, endPoint x: 440, endPoint y: 622, distance: 84.1
click at [373, 669] on span "Non-attending contact" at bounding box center [326, 668] width 123 height 15
drag, startPoint x: 484, startPoint y: 572, endPoint x: 519, endPoint y: 598, distance: 43.6
click at [485, 572] on div "Add a Non-attending contact who is a Child of this contact Continue Cancel" at bounding box center [414, 578] width 389 height 46
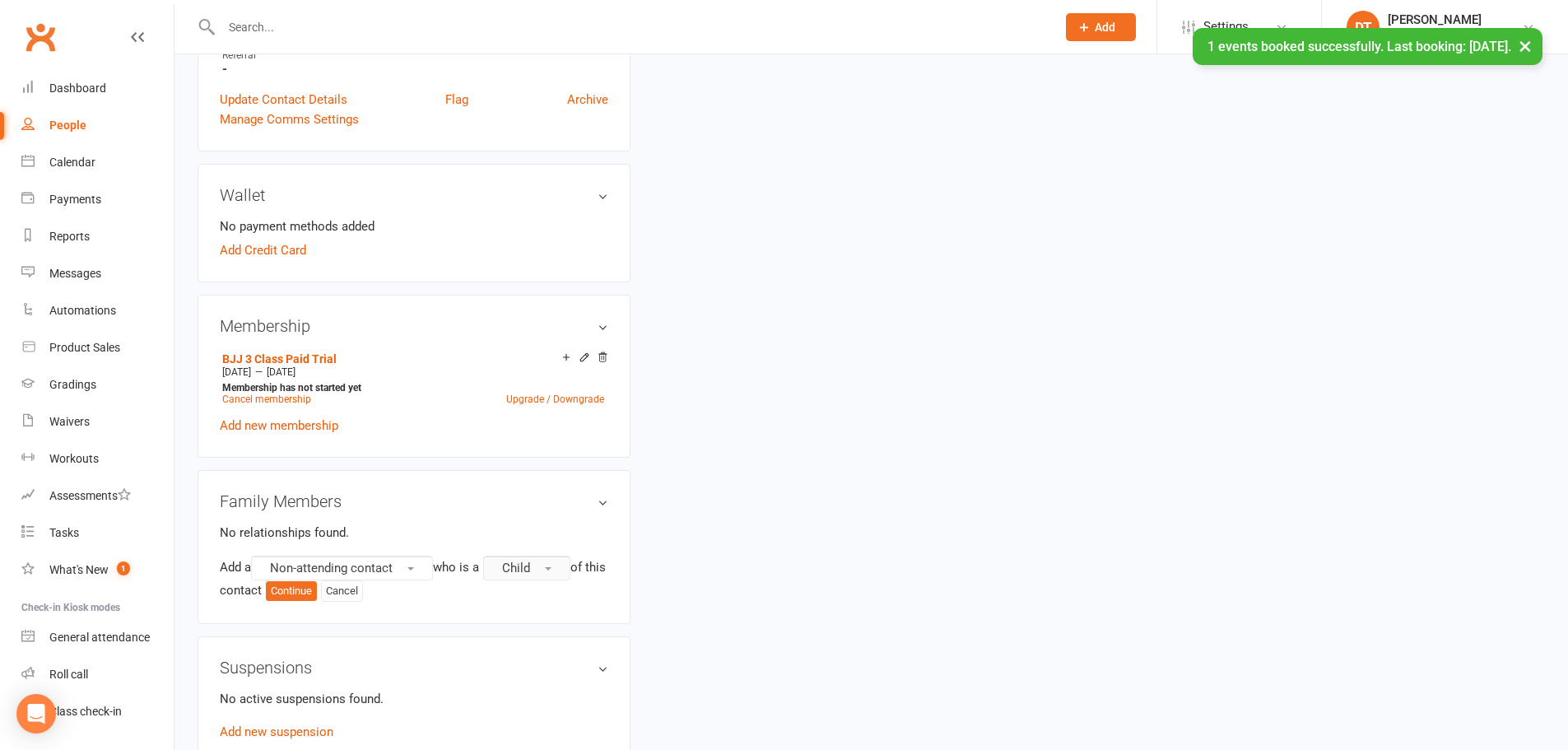
click at [542, 572] on button "Child" at bounding box center [527, 568] width 87 height 24
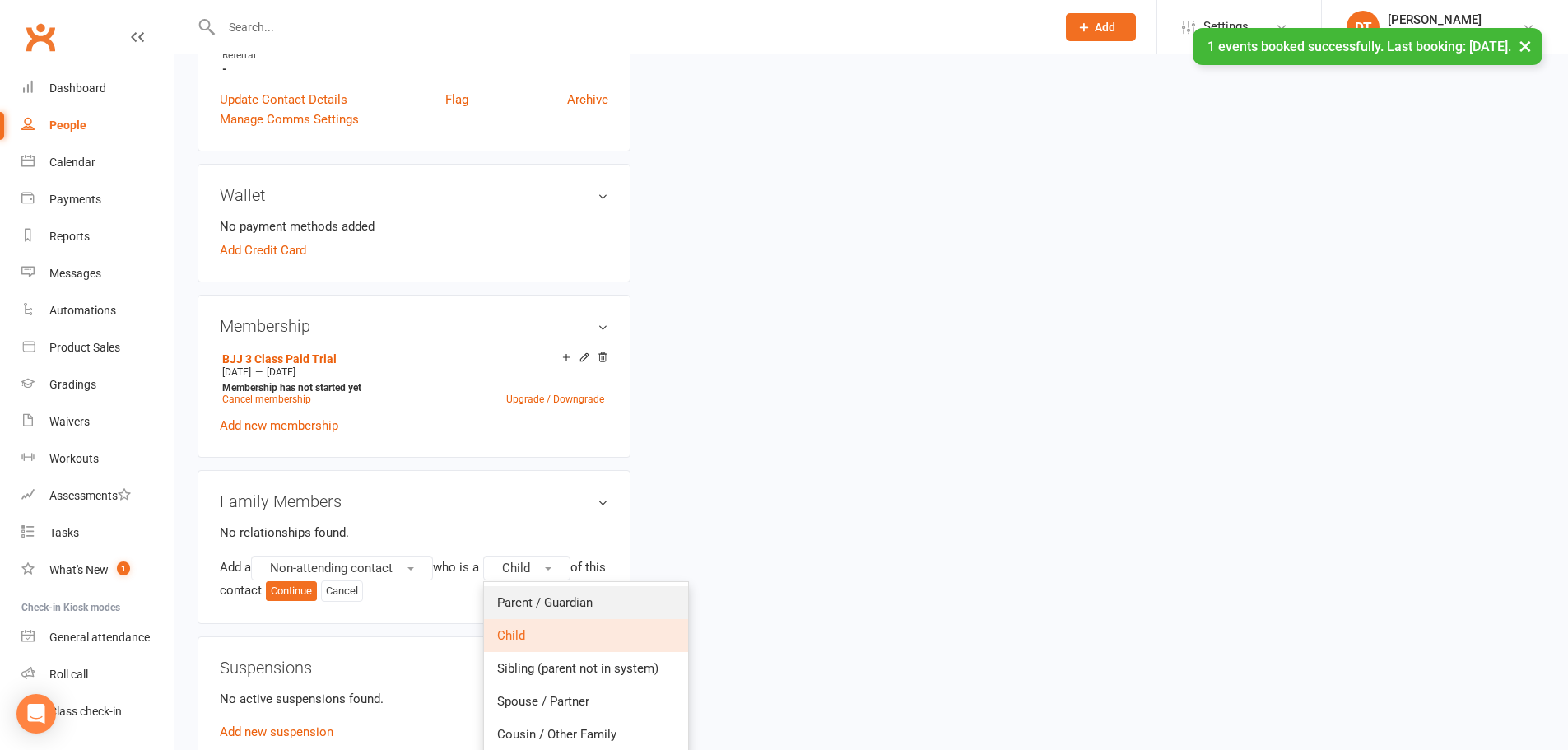
click at [541, 595] on span "Parent / Guardian" at bounding box center [545, 603] width 96 height 15
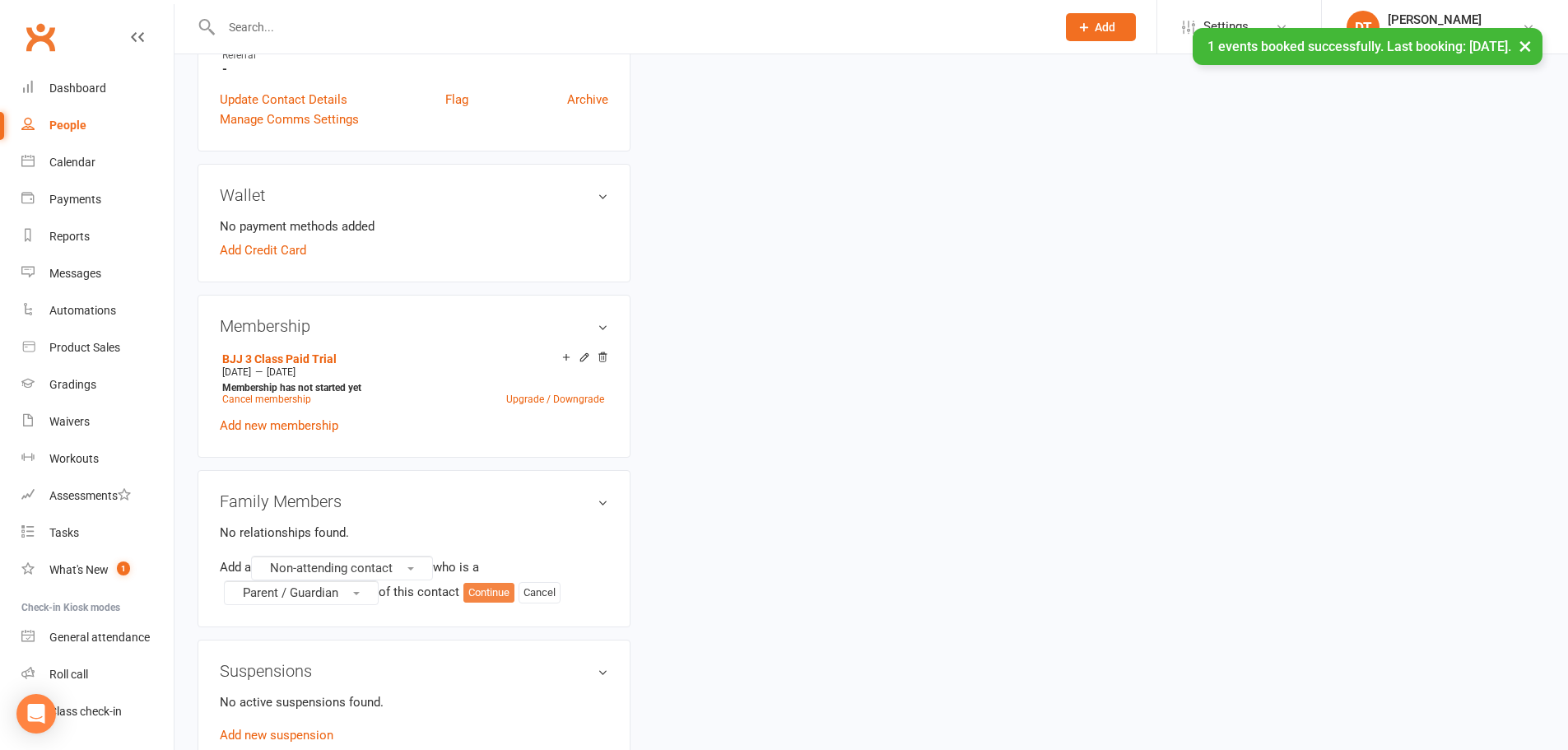
click at [496, 589] on button "Continue" at bounding box center [489, 592] width 51 height 20
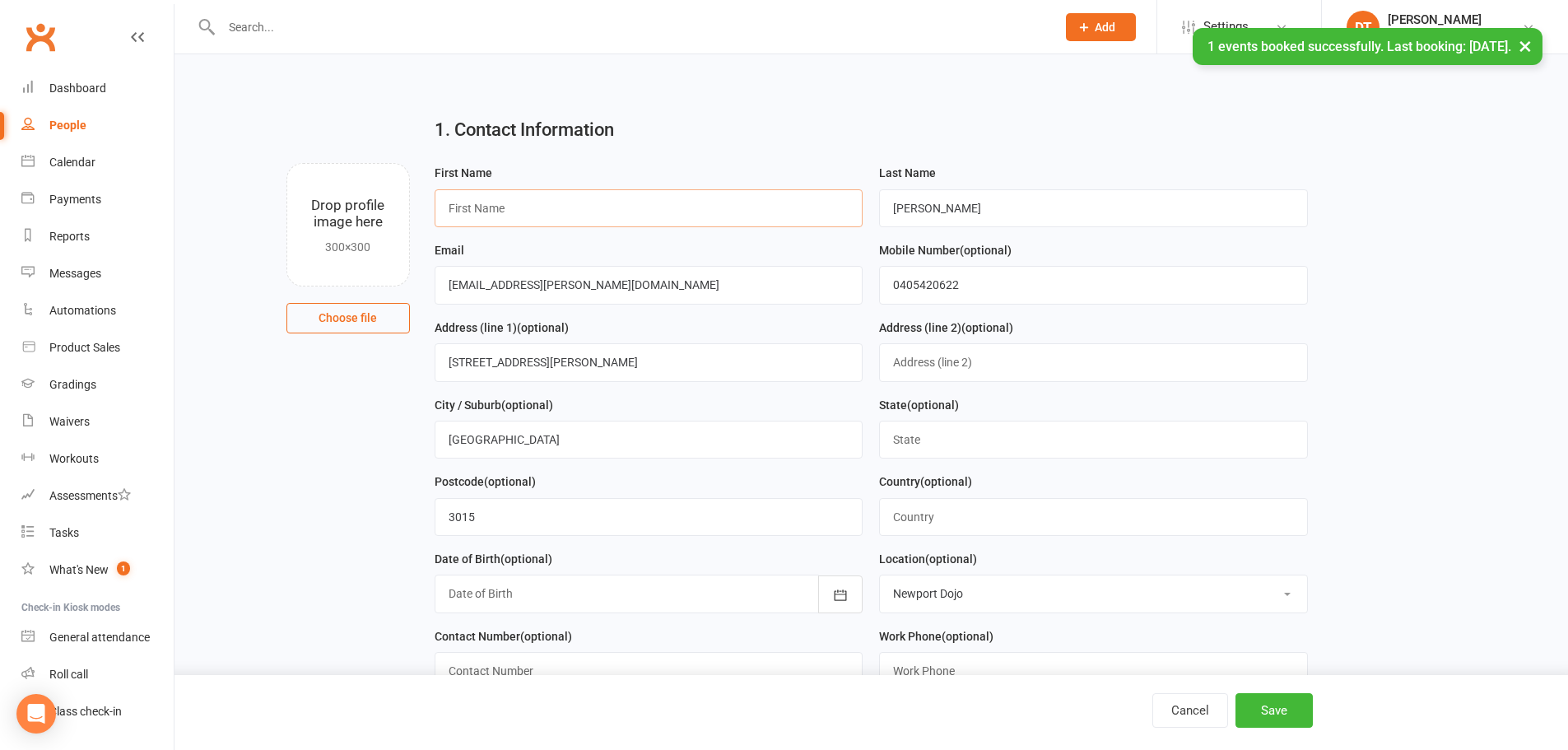
click at [782, 204] on input "text" at bounding box center [650, 208] width 429 height 38
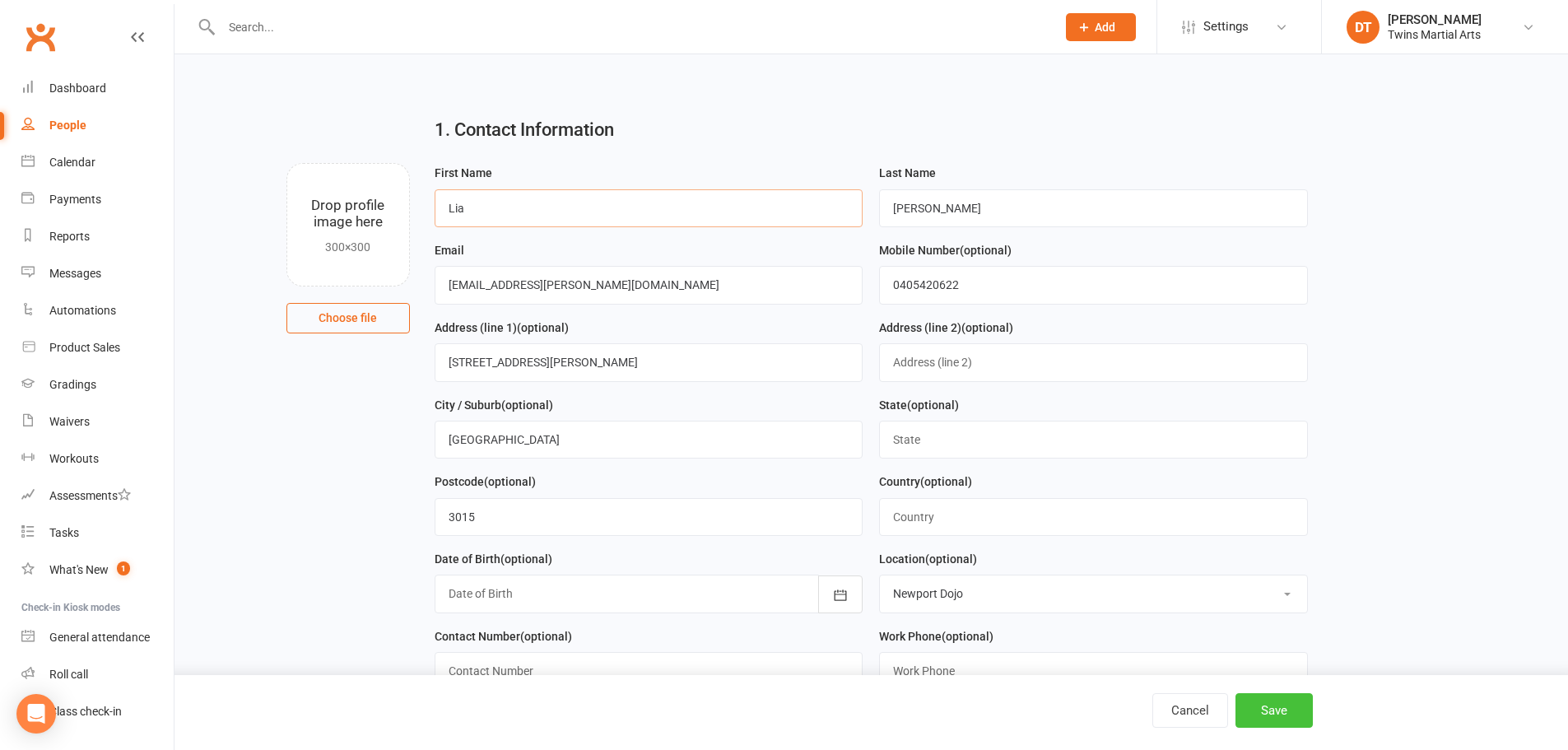
type input "Lia"
click at [1274, 712] on button "Save" at bounding box center [1274, 711] width 78 height 35
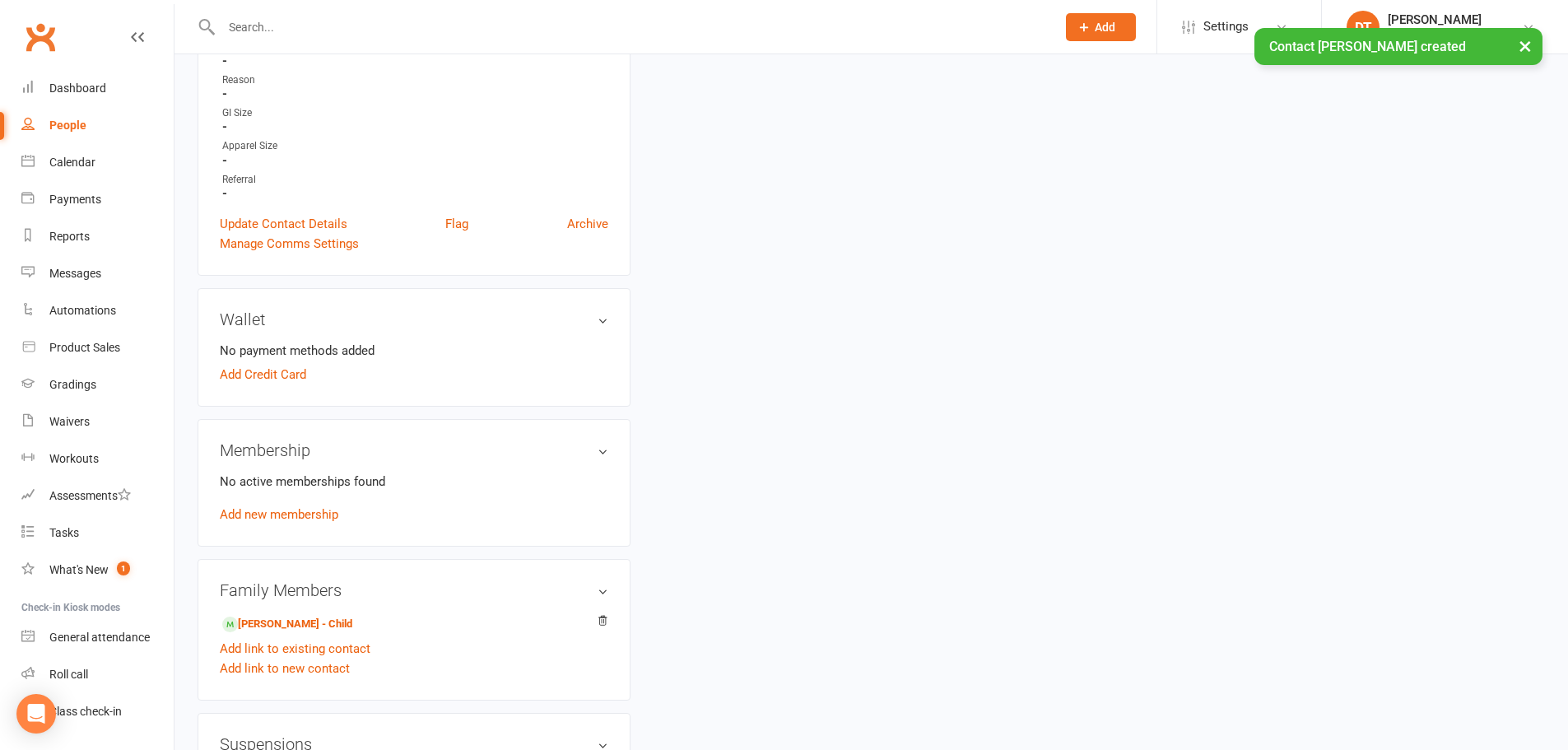
scroll to position [577, 0]
click at [352, 615] on link "Matthew Crichton - Child" at bounding box center [287, 623] width 130 height 17
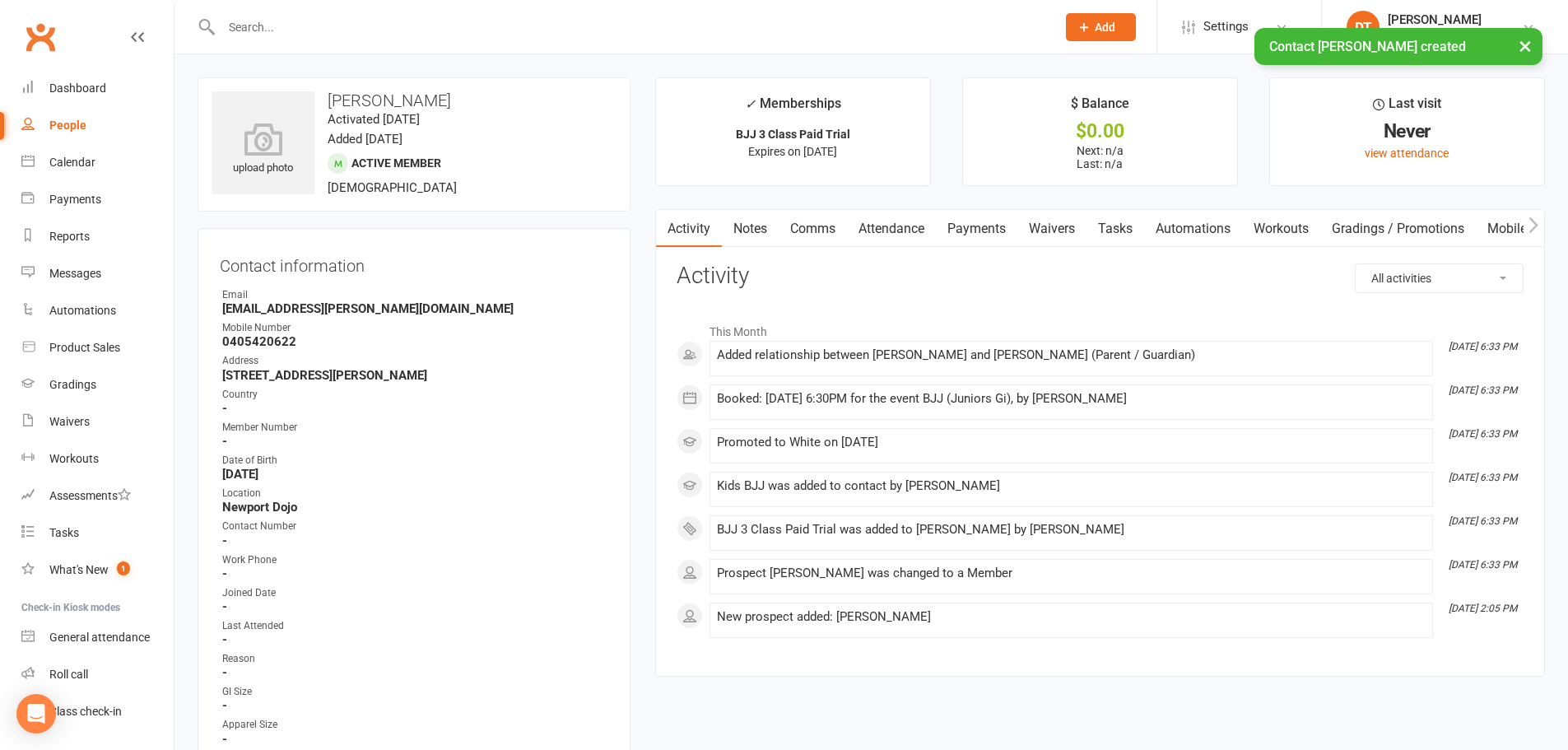
click at [91, 132] on link "People" at bounding box center [97, 126] width 153 height 38
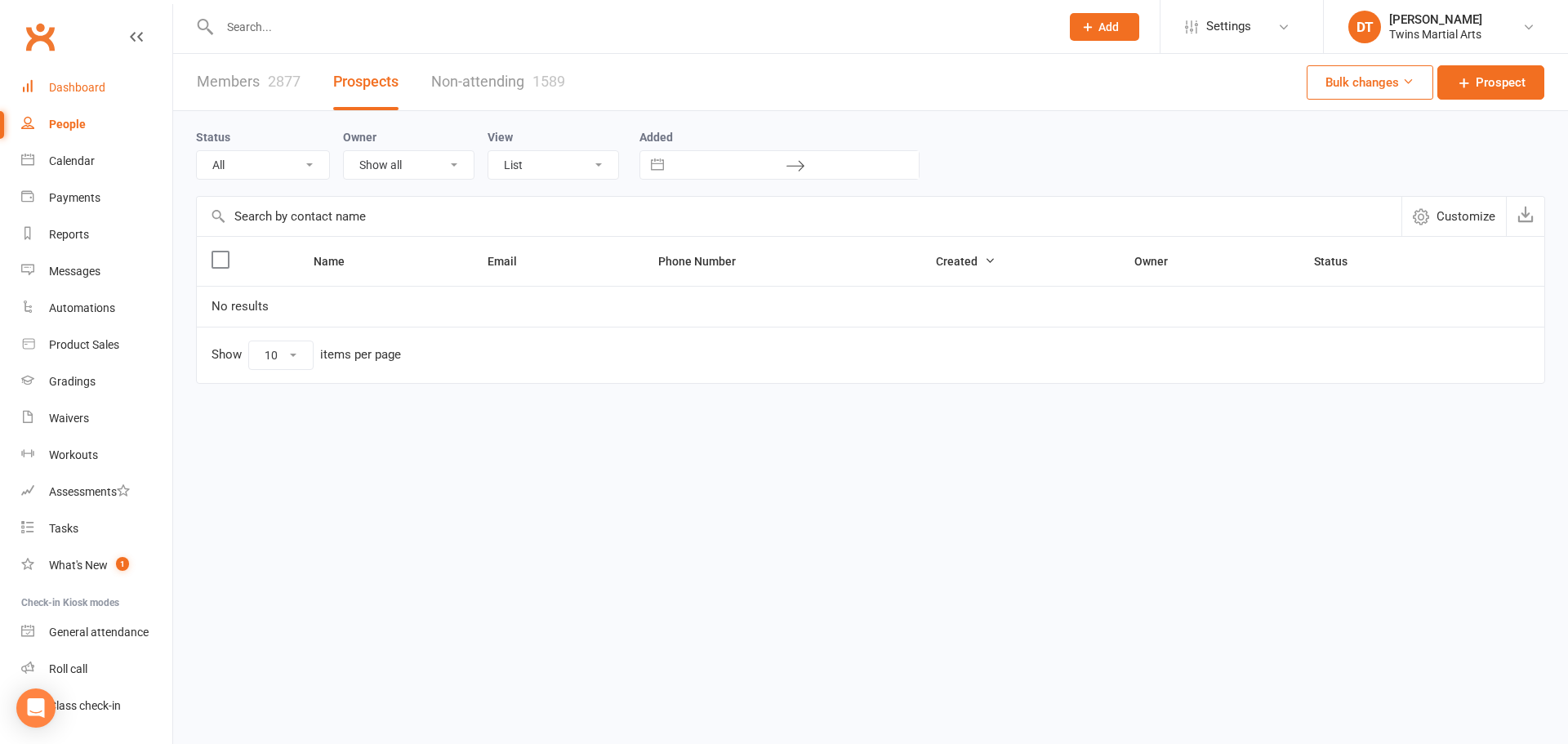
click at [94, 101] on link "Dashboard" at bounding box center [97, 88] width 152 height 37
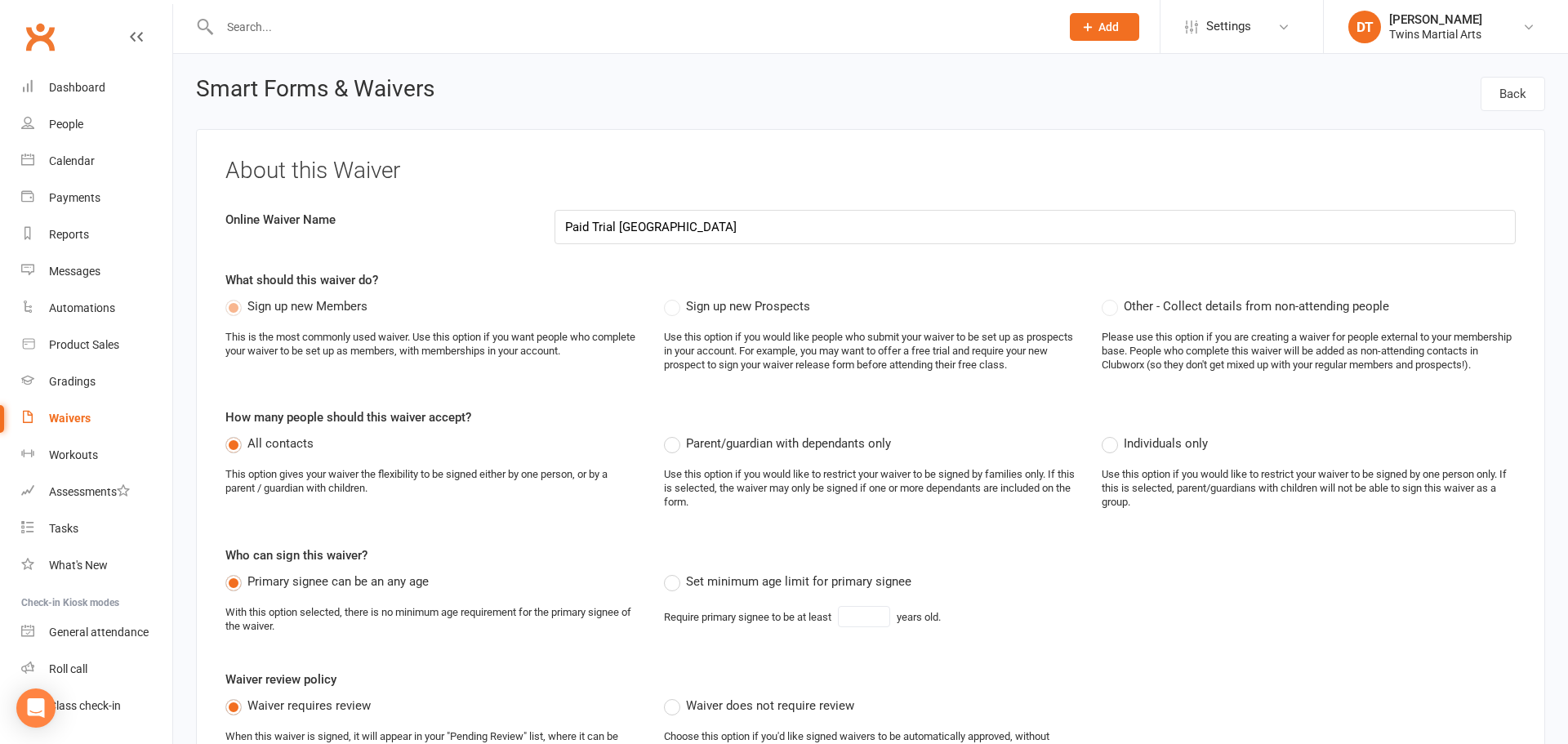
select select "applies_to_all_signees"
select select "copy_answers_for_all_signees"
select select "select"
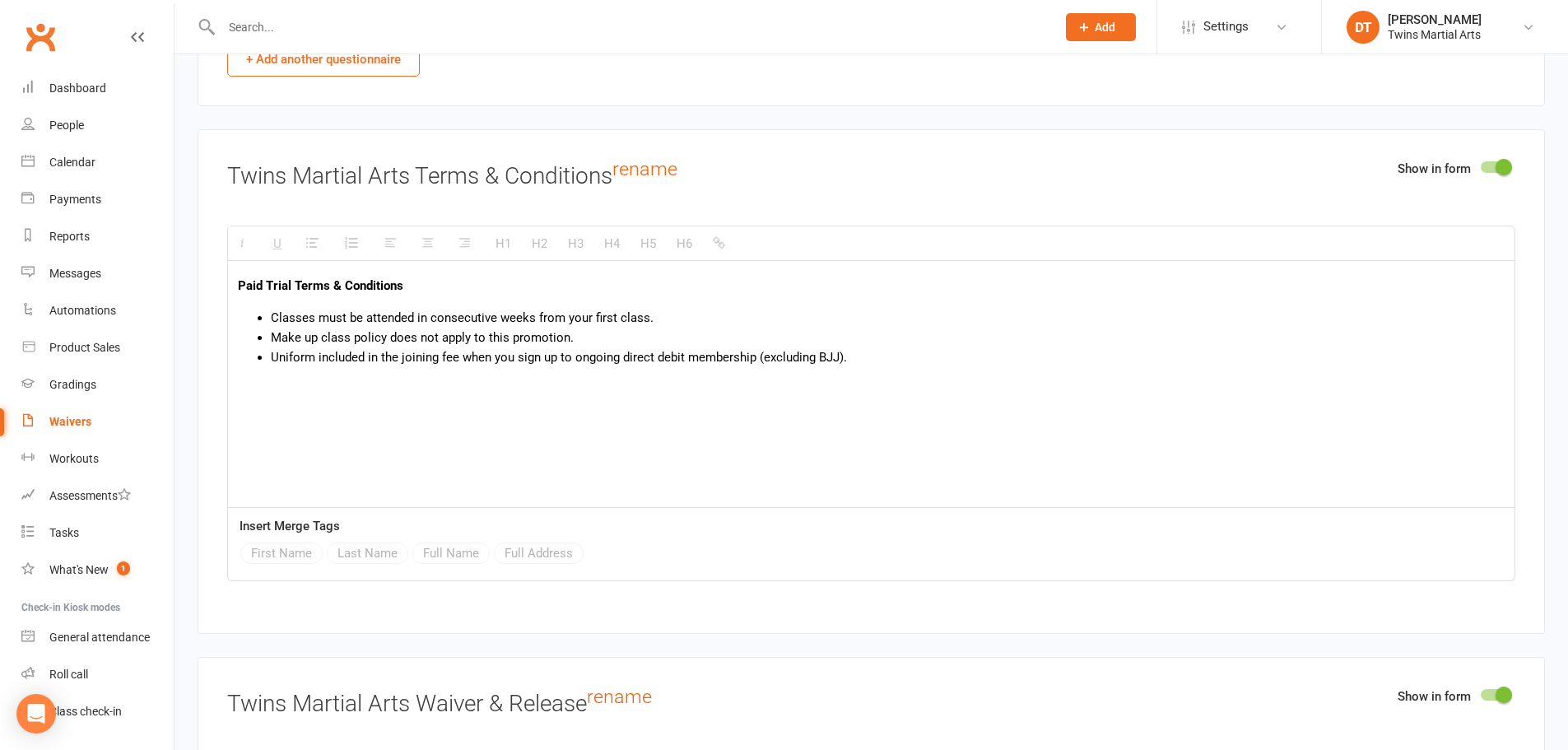
scroll to position [4840, 0]
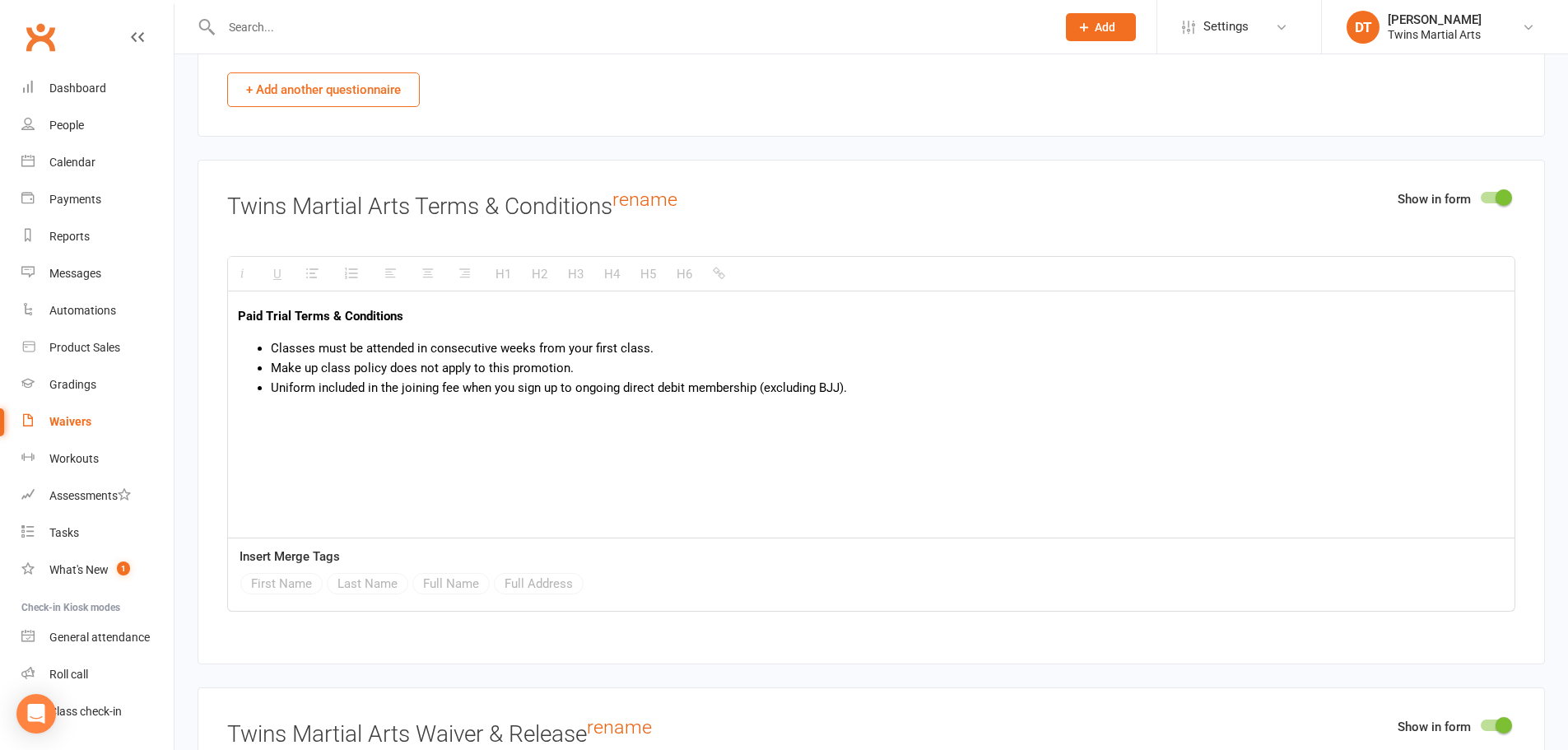
click at [1451, 389] on li "Uniform included in the joining fee when you sign up to ongoing direct debit me…" at bounding box center [888, 387] width 1234 height 20
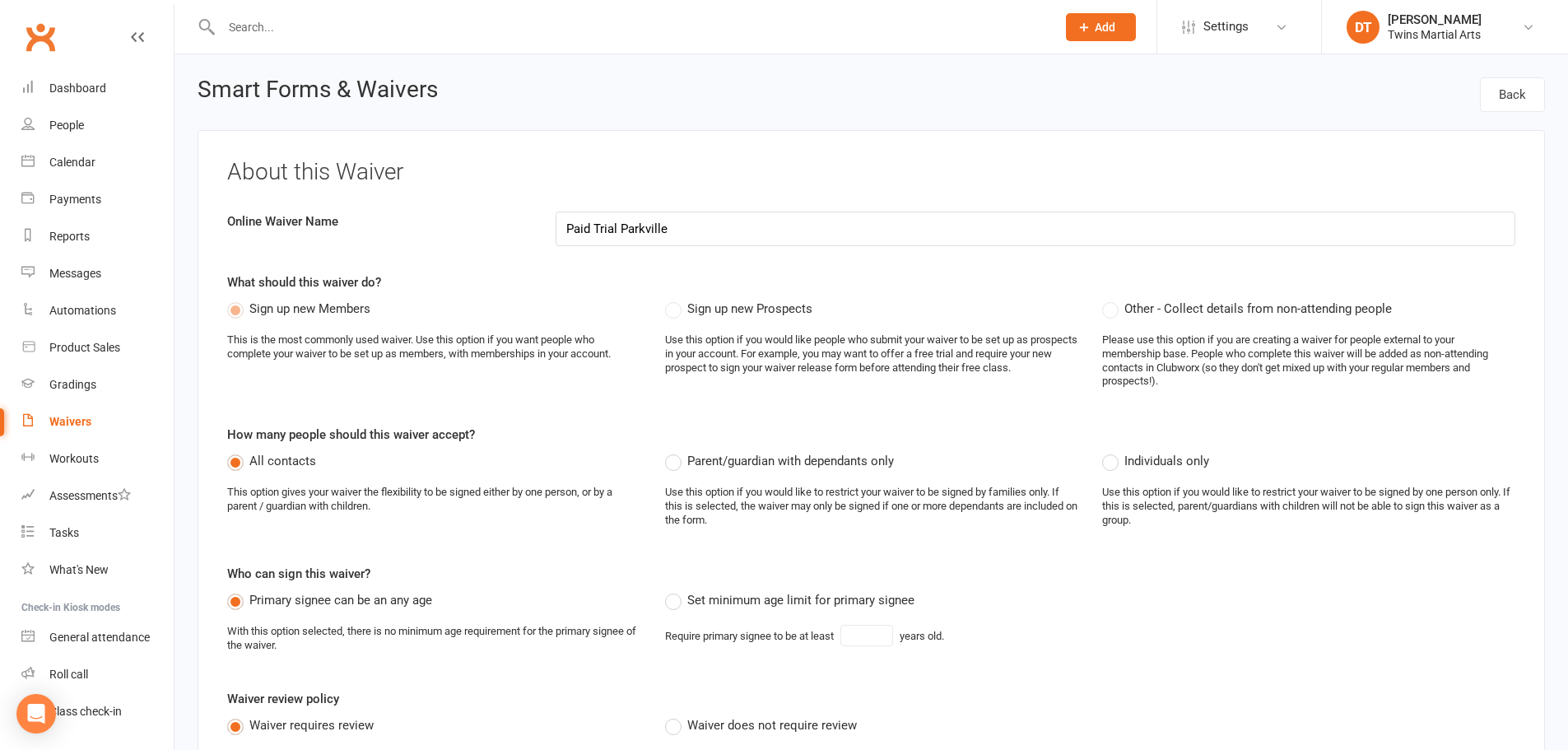
select select "applies_to_all_signees"
select select "copy_answers_for_all_signees"
select select "select"
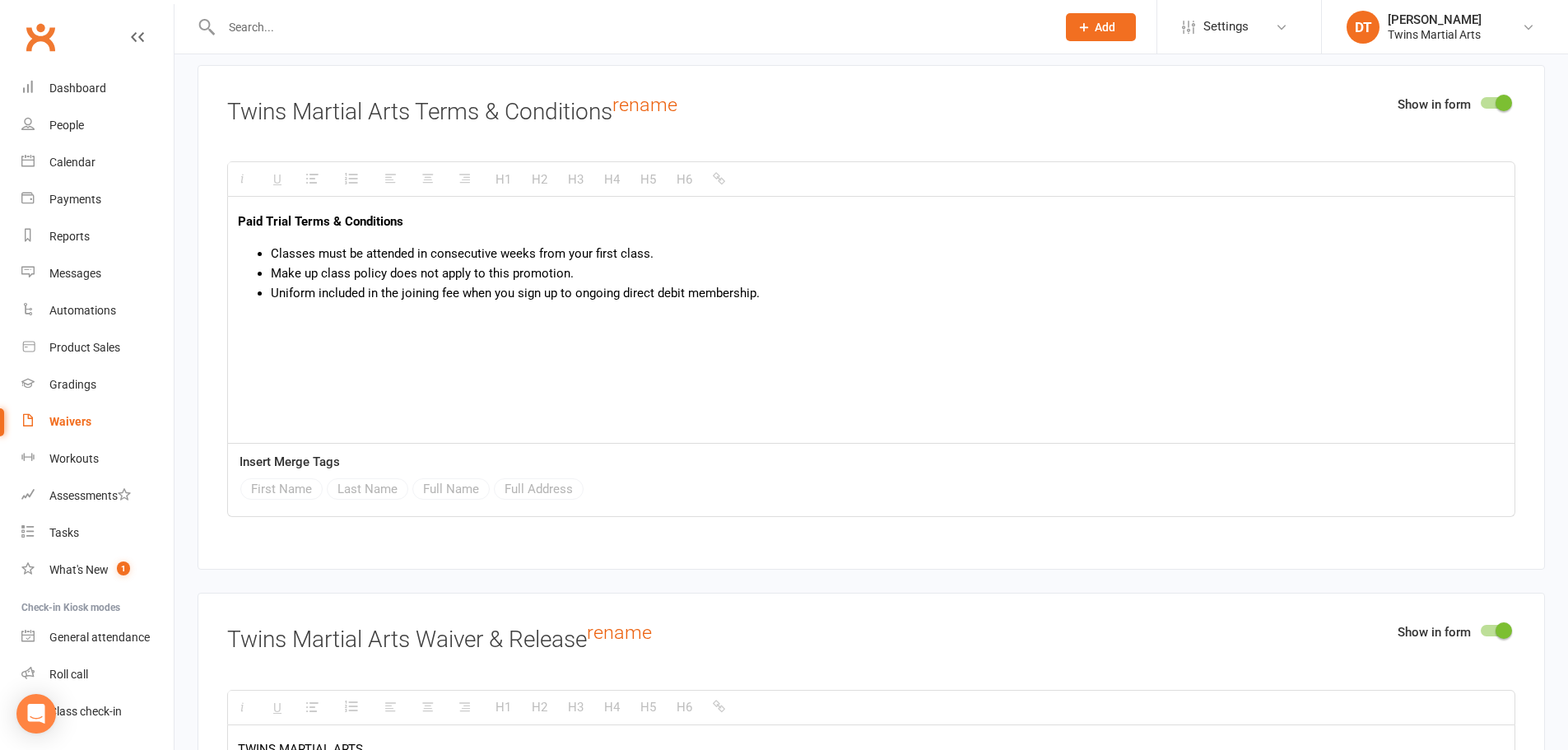
scroll to position [4002, 0]
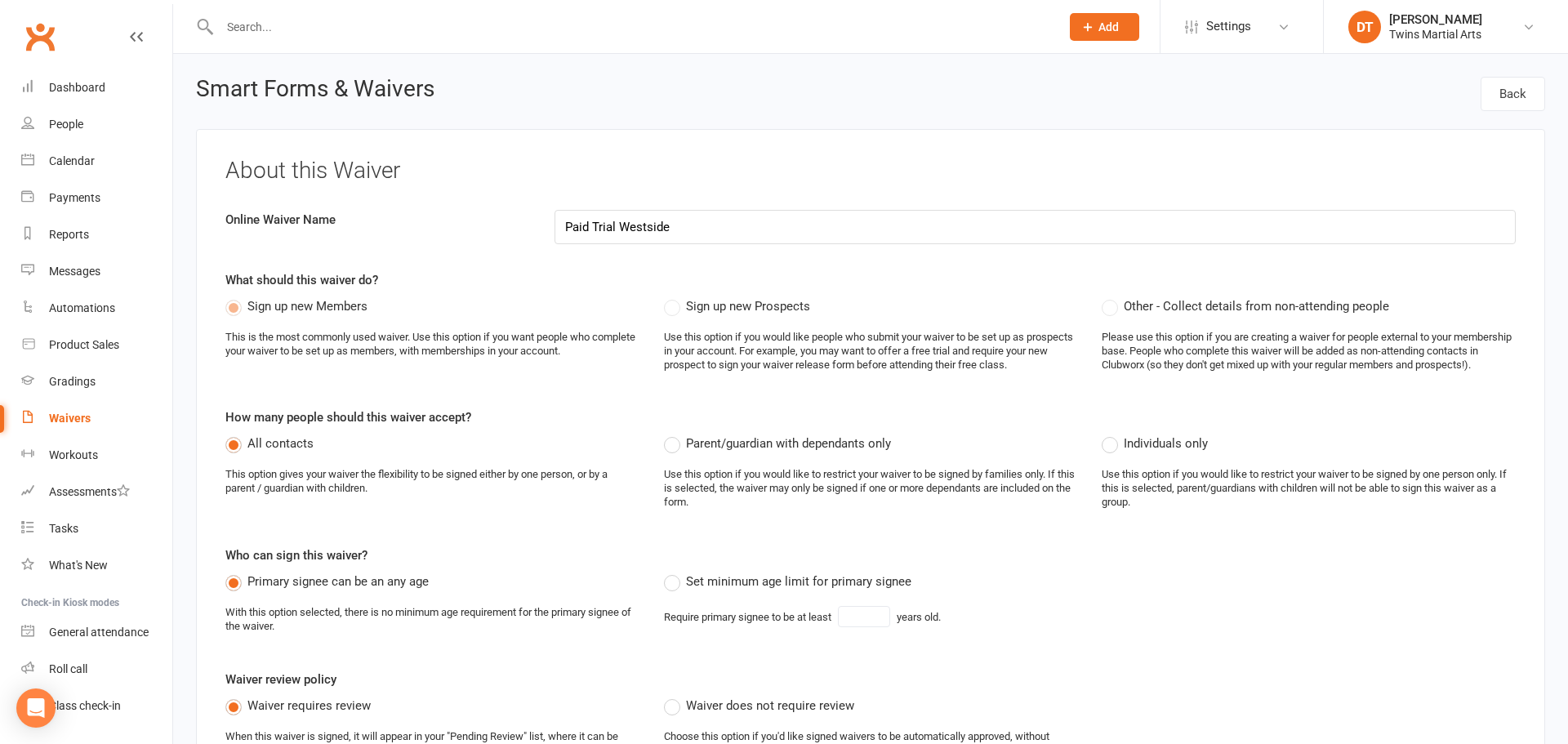
select select "applies_to_all_signees"
select select "copy_answers_for_all_signees"
select select "select"
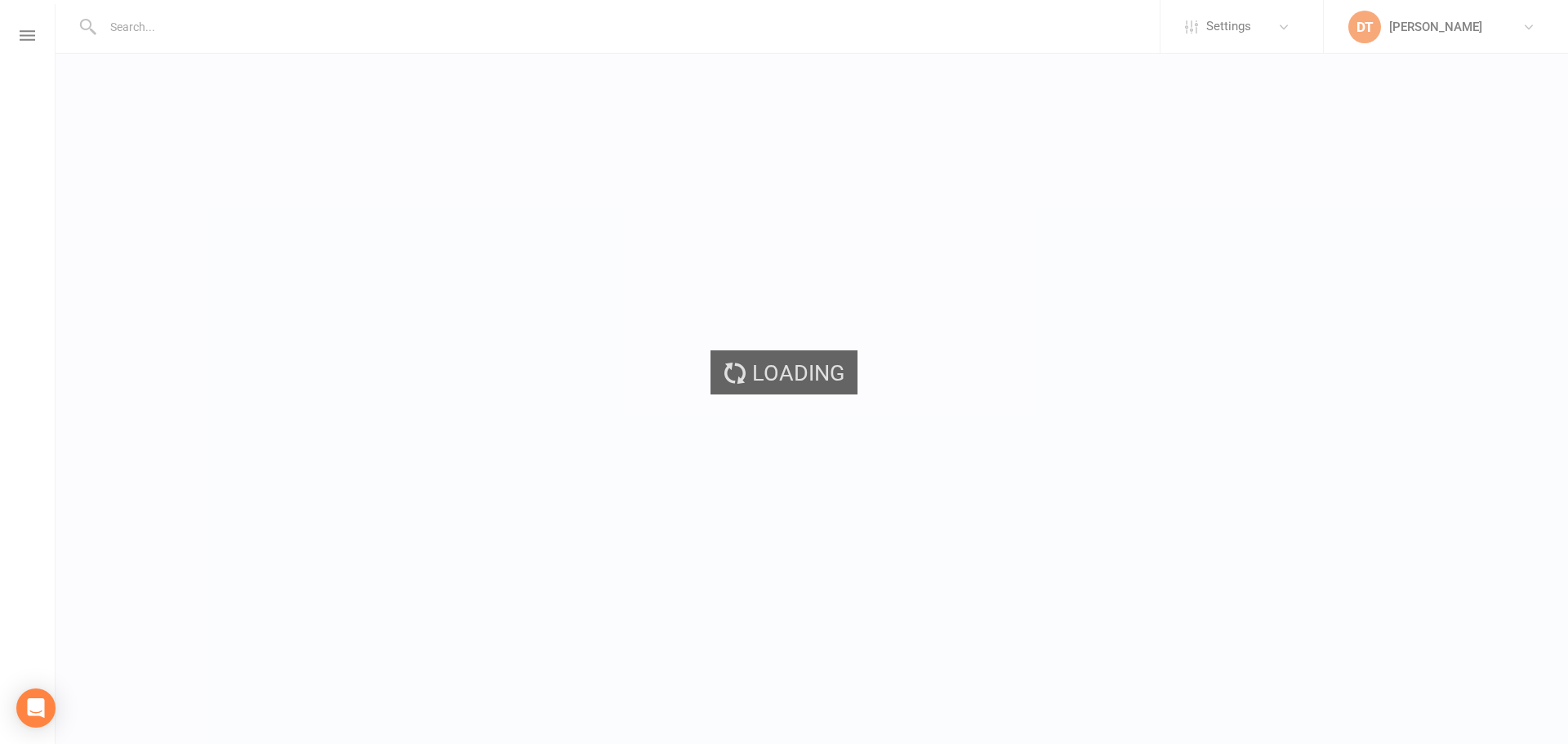
select select "applies_to_all_signees"
select select "copy_answers_for_all_signees"
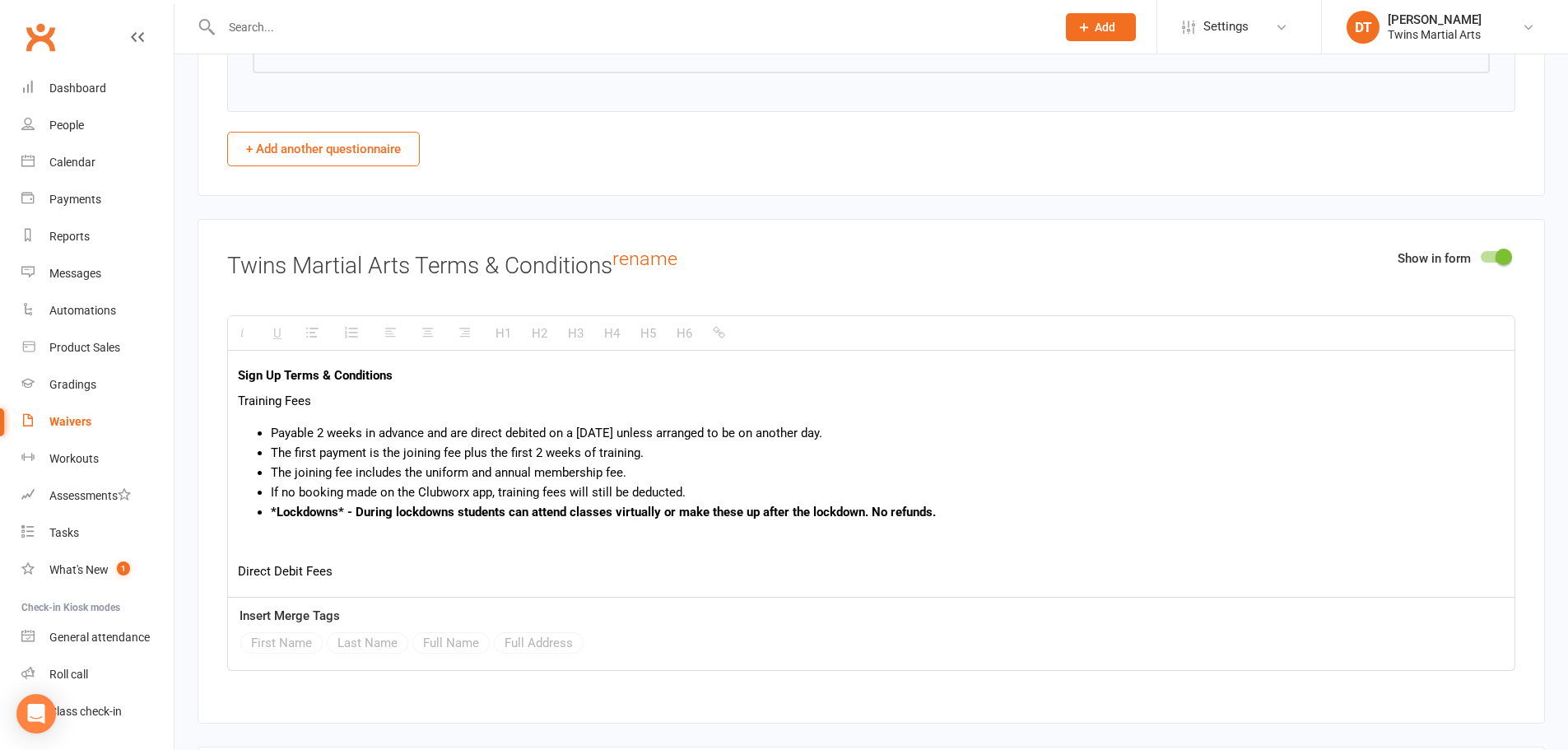
scroll to position [2861, 0]
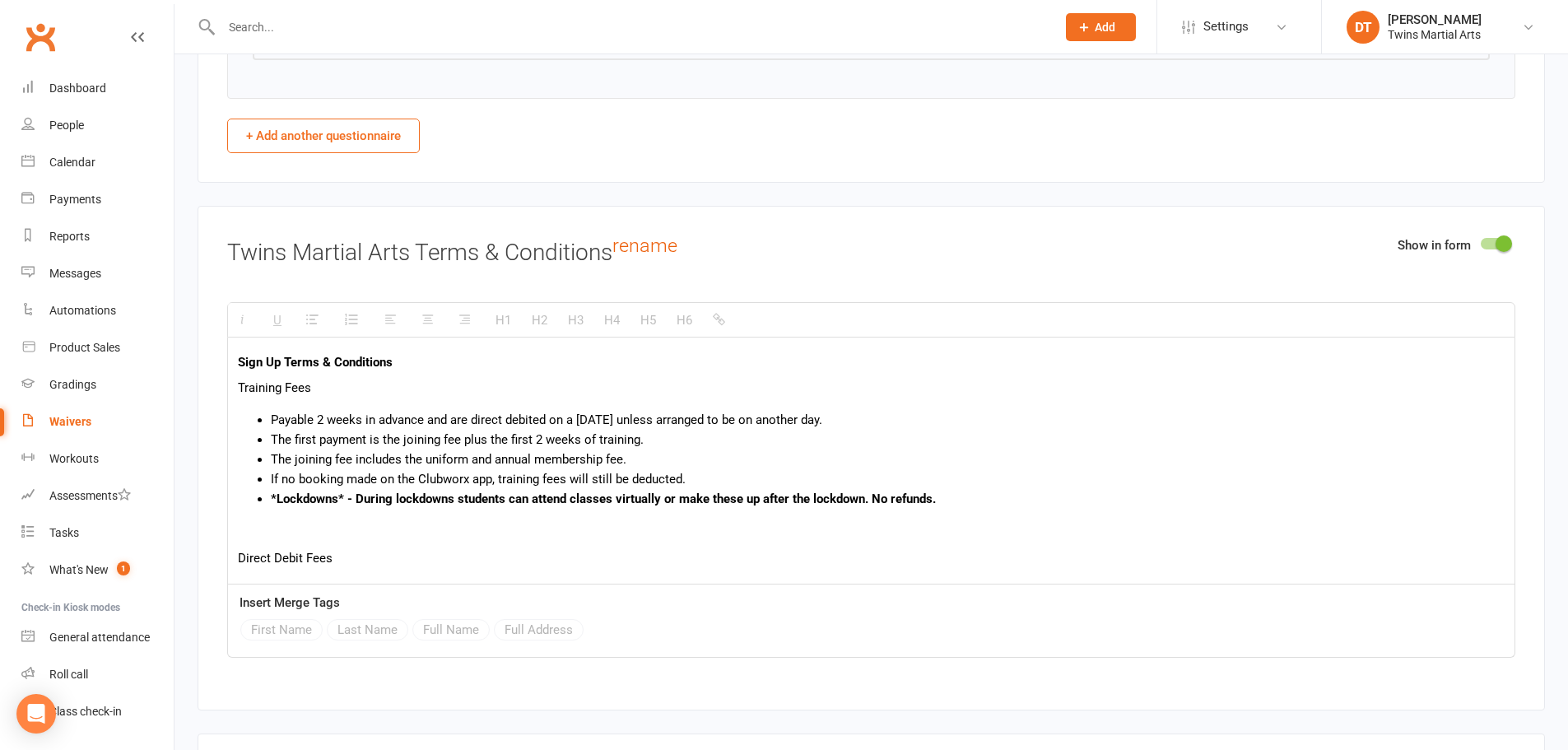
click at [928, 430] on li "The first payment is the joining fee plus the first 2 weeks of training." at bounding box center [888, 440] width 1234 height 20
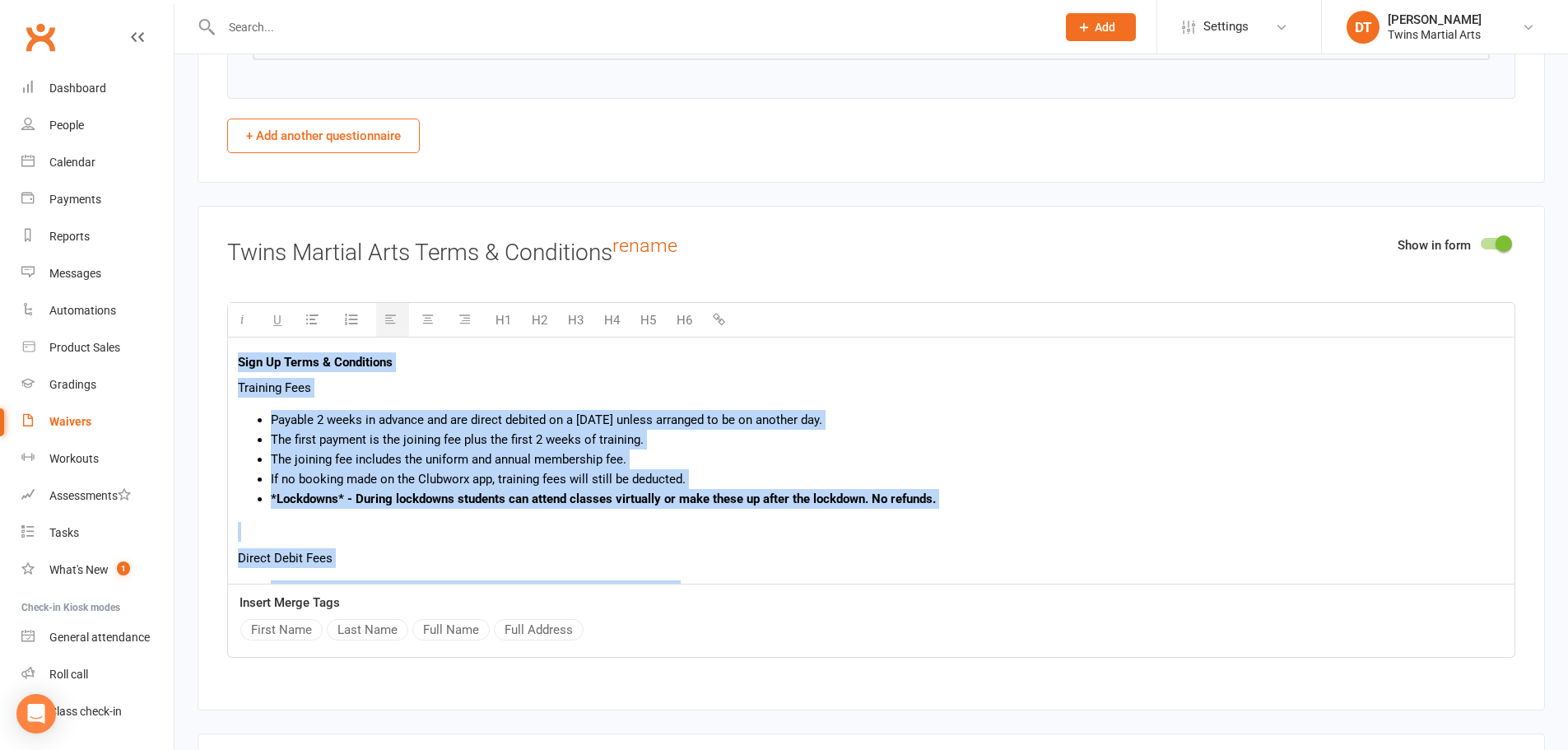
paste div
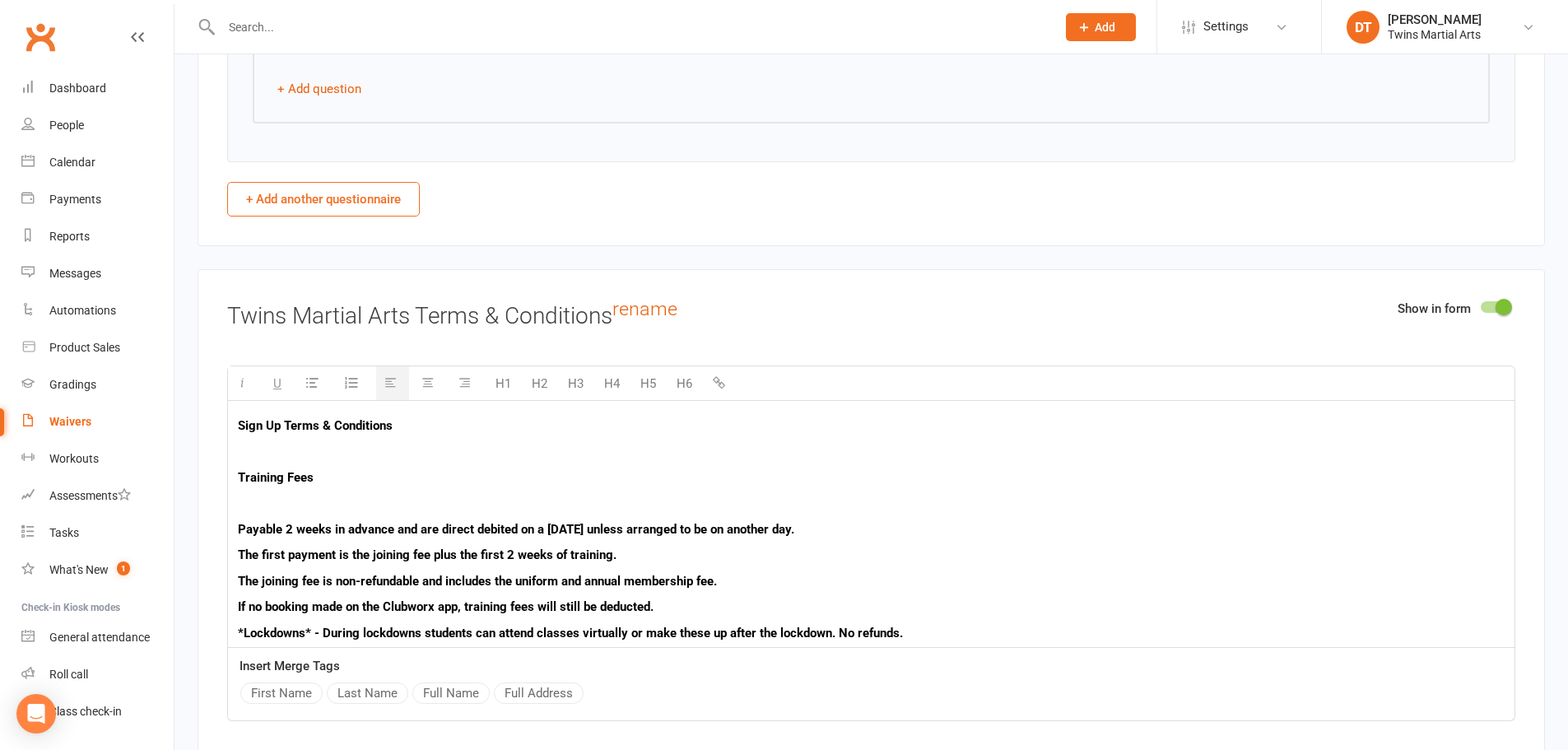
scroll to position [3025, 0]
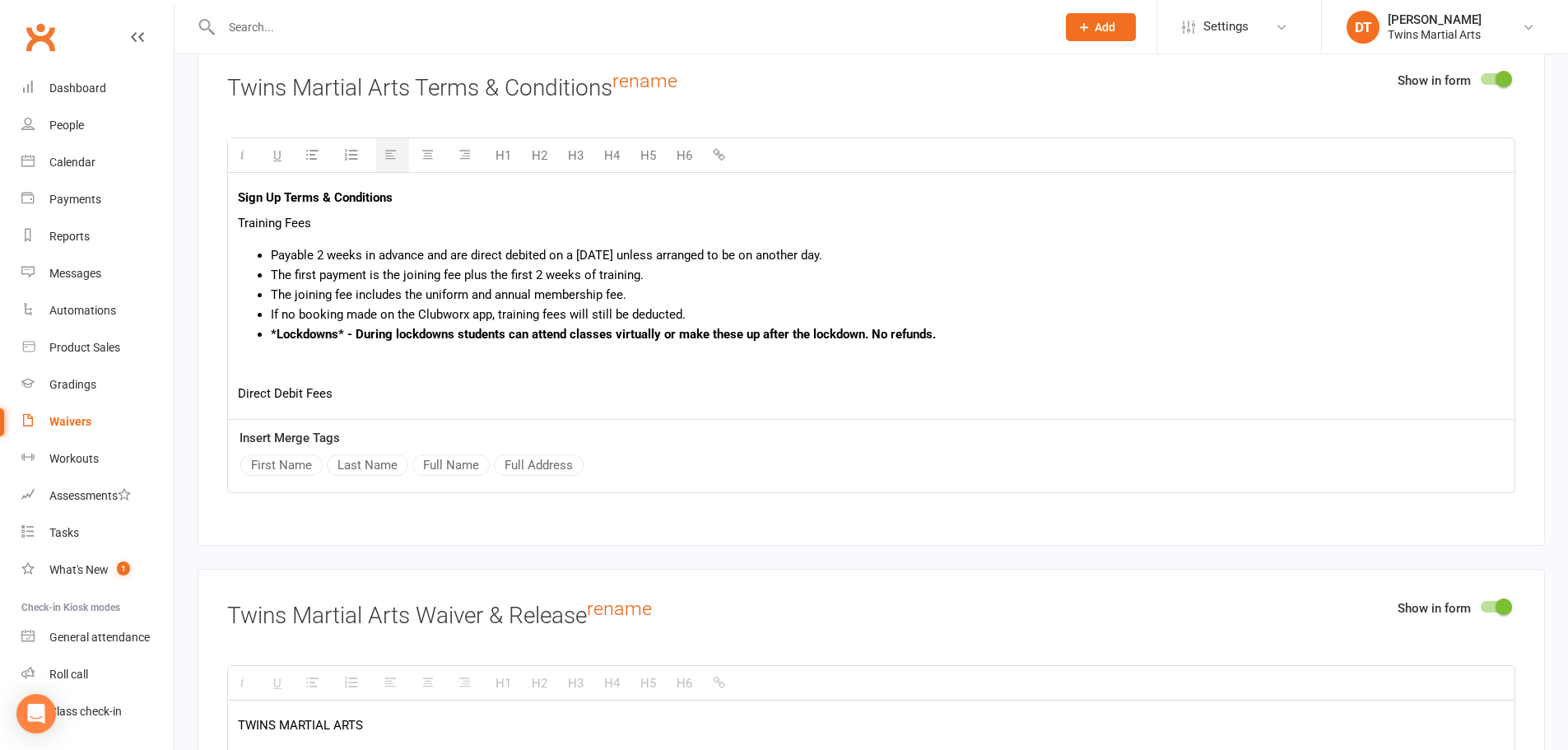
click at [685, 306] on li "If no booking made on the Clubworx app, training fees will still be deducted." at bounding box center [888, 314] width 1234 height 20
click at [724, 336] on b "*Lockdowns* - During lockdowns students can attend classes virtually or make th…" at bounding box center [604, 335] width 665 height 15
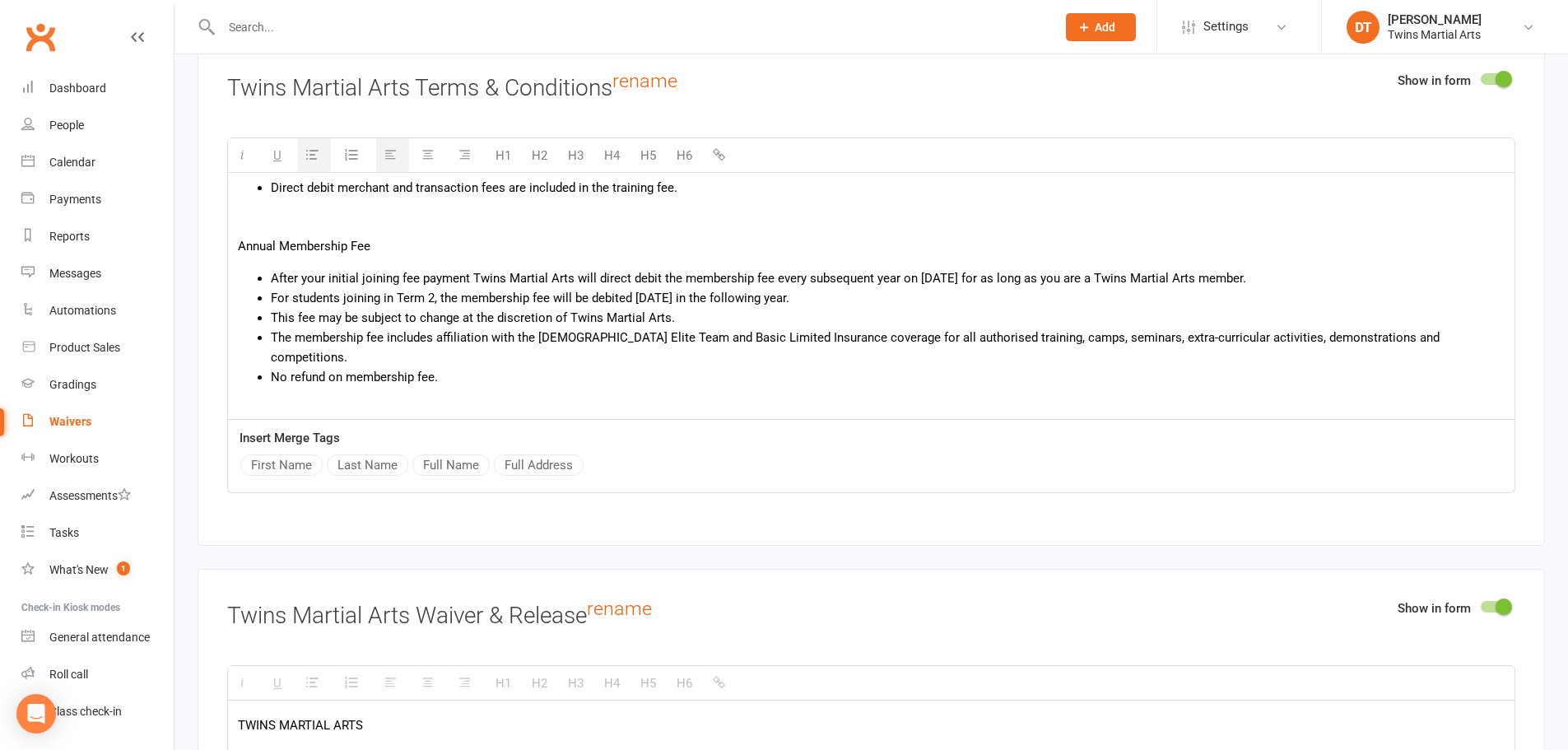
scroll to position [211, 0]
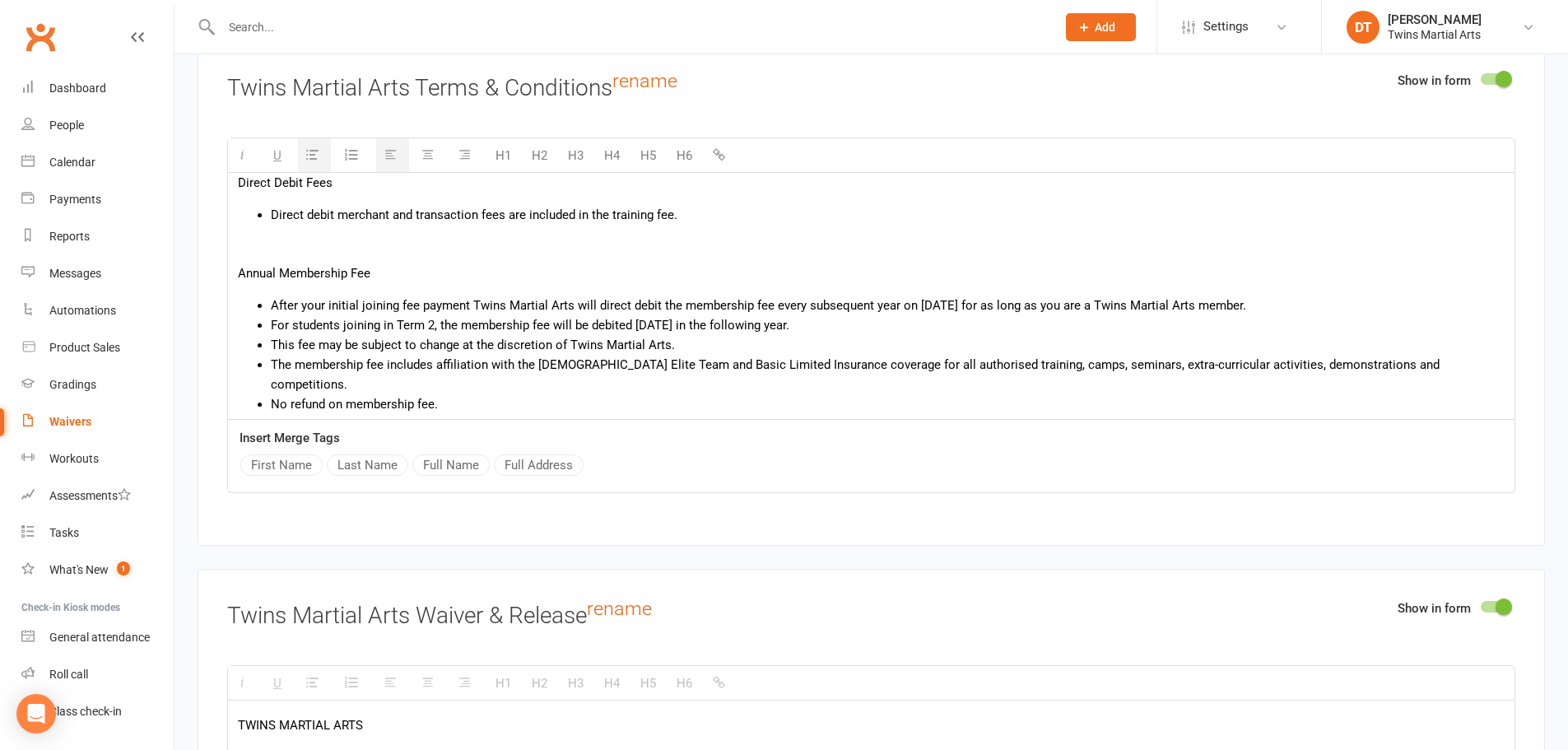
drag, startPoint x: 655, startPoint y: 394, endPoint x: 605, endPoint y: 383, distance: 51.2
click at [531, 364] on li "The membership fee includes affiliation with the Australian Elite Team and Basi…" at bounding box center [888, 375] width 1234 height 39
click at [535, 362] on li "The membership fee includes affiliation with thethe Australasian Federation of …" at bounding box center [888, 375] width 1234 height 39
drag, startPoint x: 850, startPoint y: 361, endPoint x: 897, endPoint y: 358, distance: 47.1
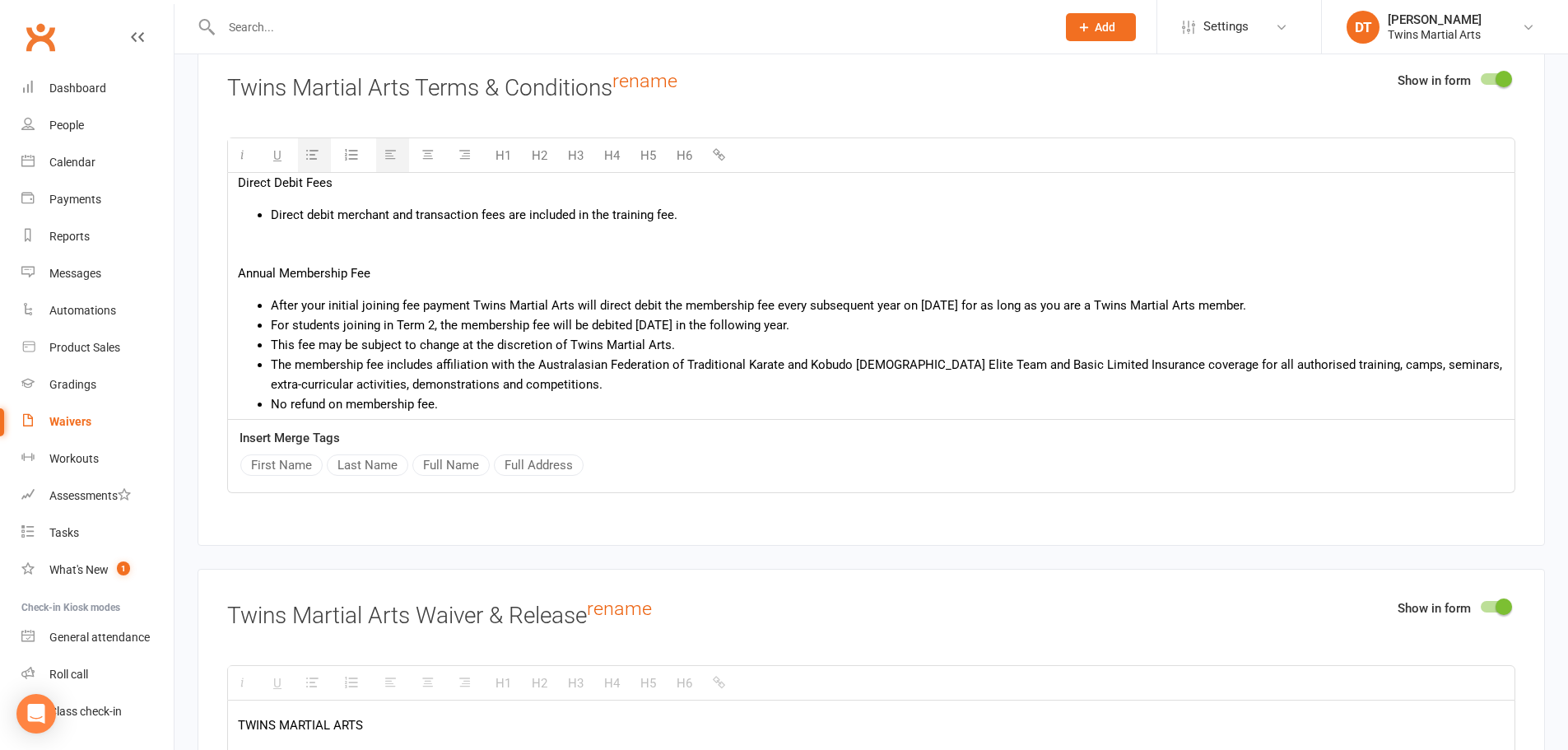
click at [850, 361] on li "The membership fee includes affiliation with the Australasian Federation of Tra…" at bounding box center [888, 375] width 1234 height 39
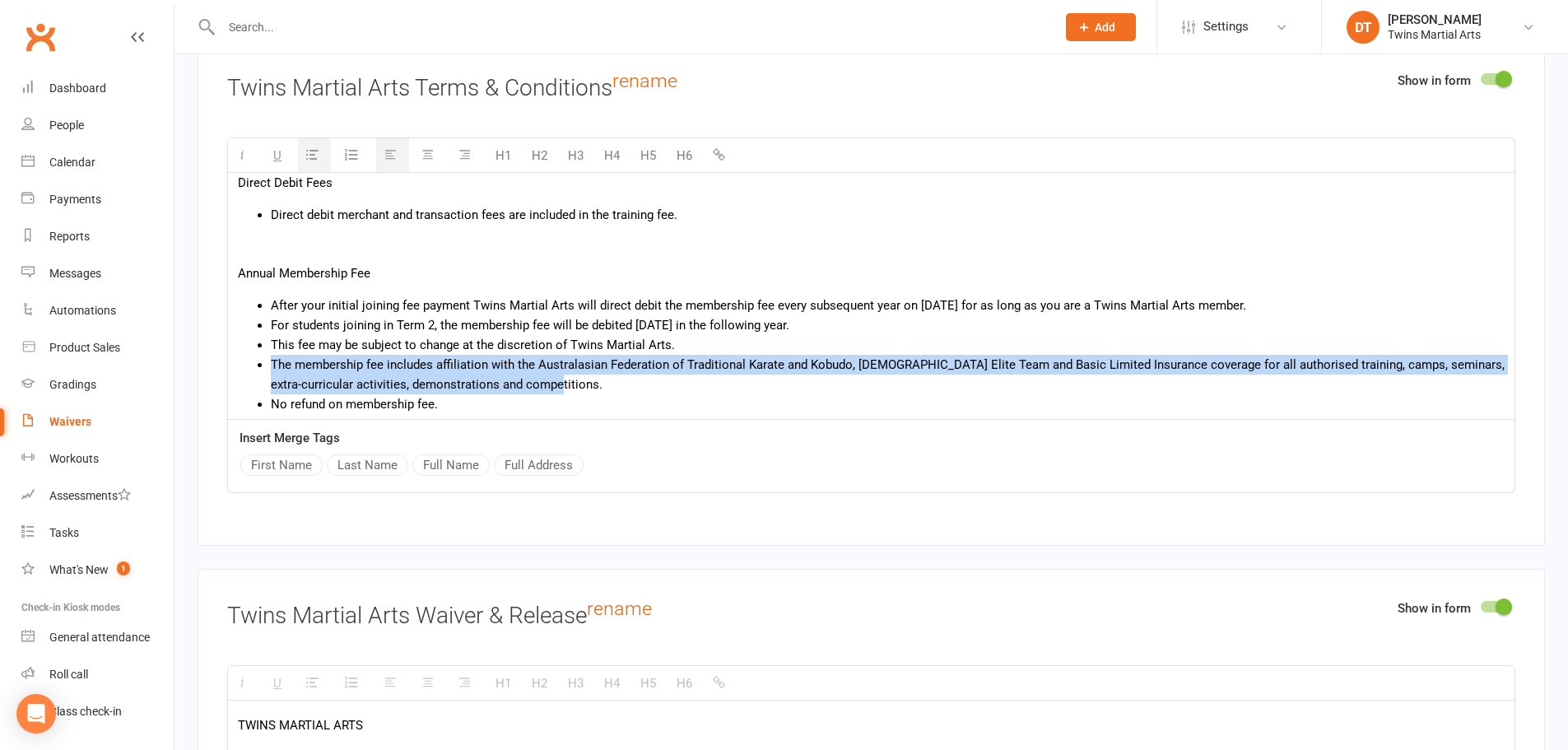
drag, startPoint x: 586, startPoint y: 384, endPoint x: 261, endPoint y: 369, distance: 325.3
click at [271, 369] on li "The membership fee includes affiliation with the Australasian Federation of Tra…" at bounding box center [888, 375] width 1234 height 39
copy li "The membership fee includes affiliation with the Australasian Federation of Tra…"
click at [682, 390] on li "The membership fee includes affiliation with the Australasian Federation of Tra…" at bounding box center [888, 375] width 1234 height 39
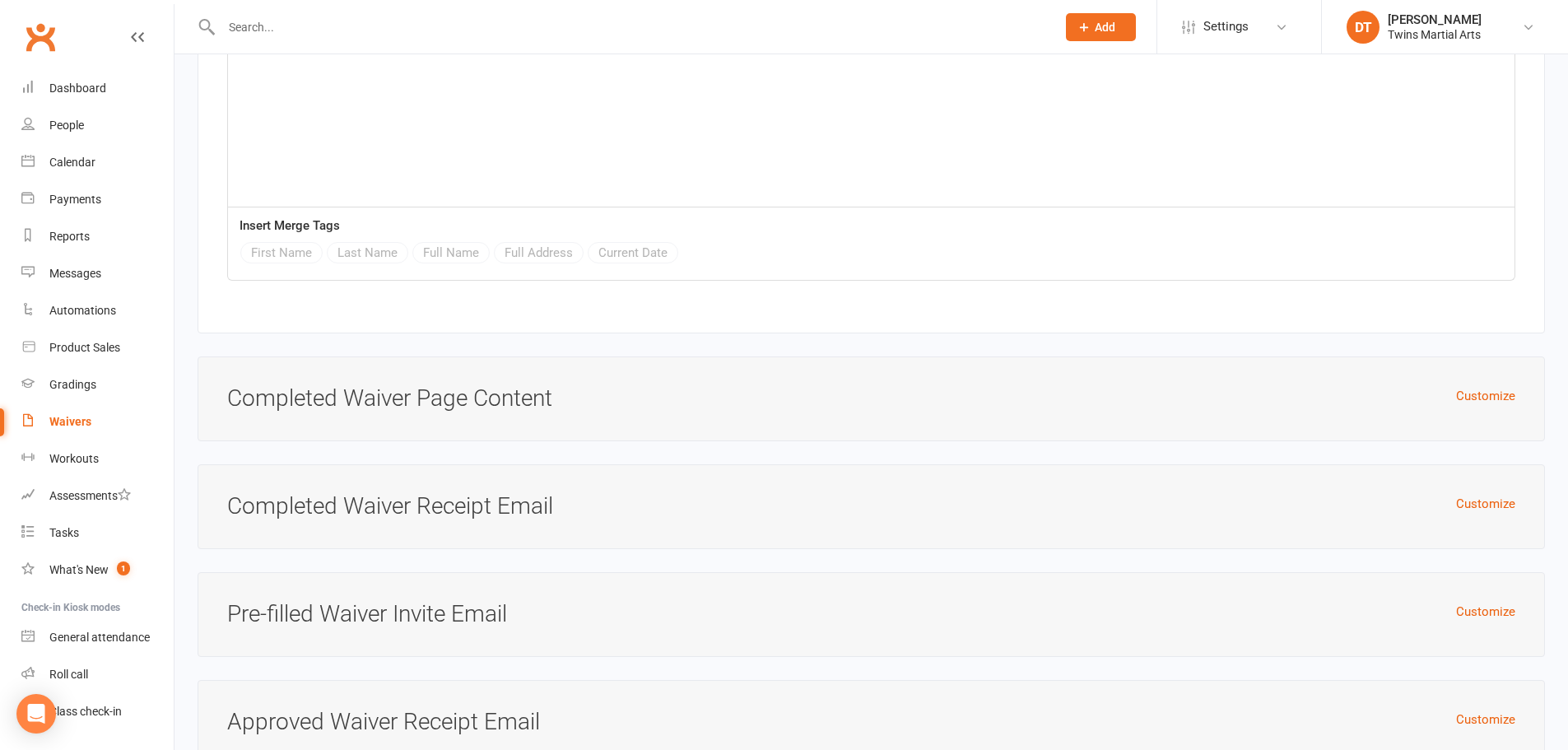
scroll to position [4955, 0]
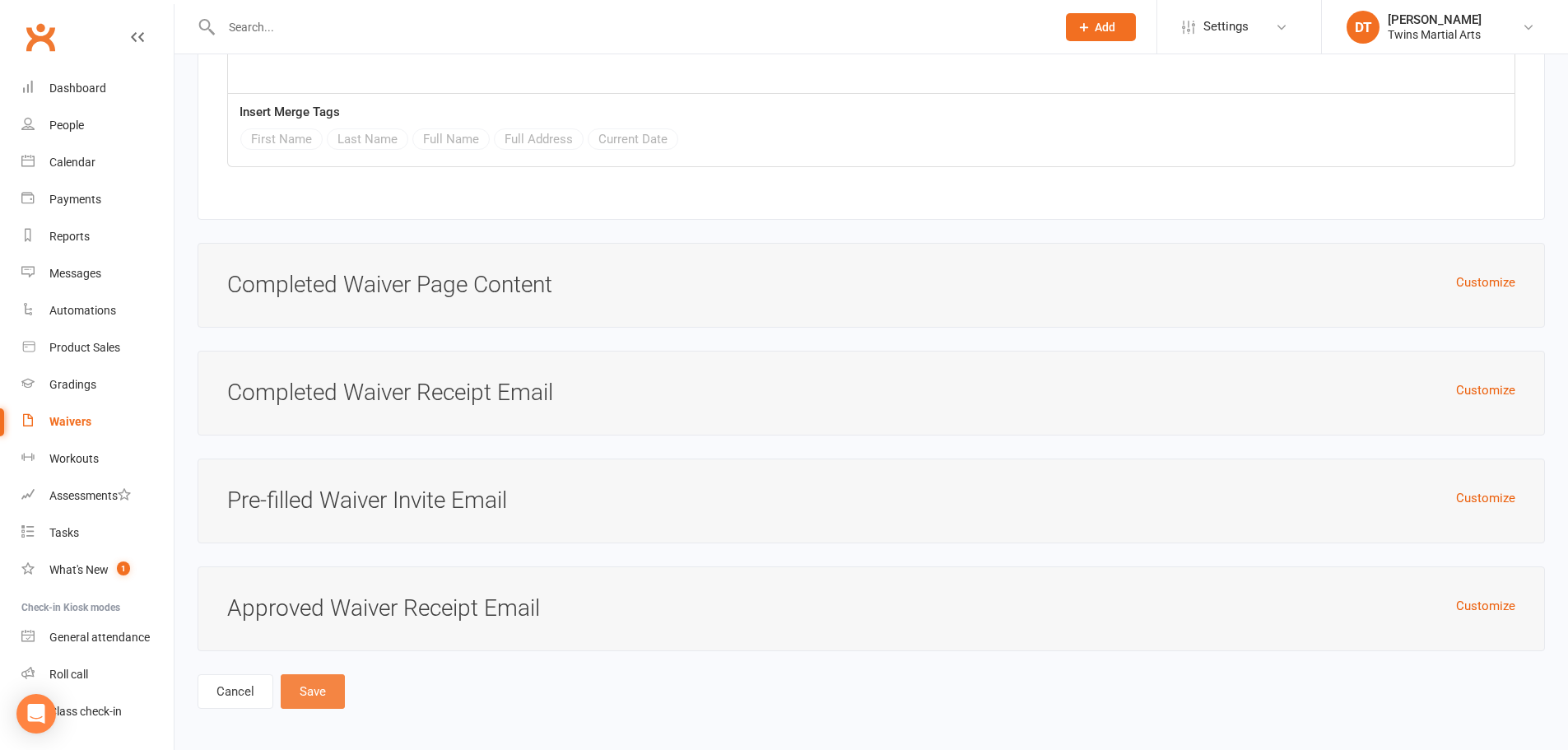
click at [311, 689] on button "Save" at bounding box center [313, 691] width 65 height 35
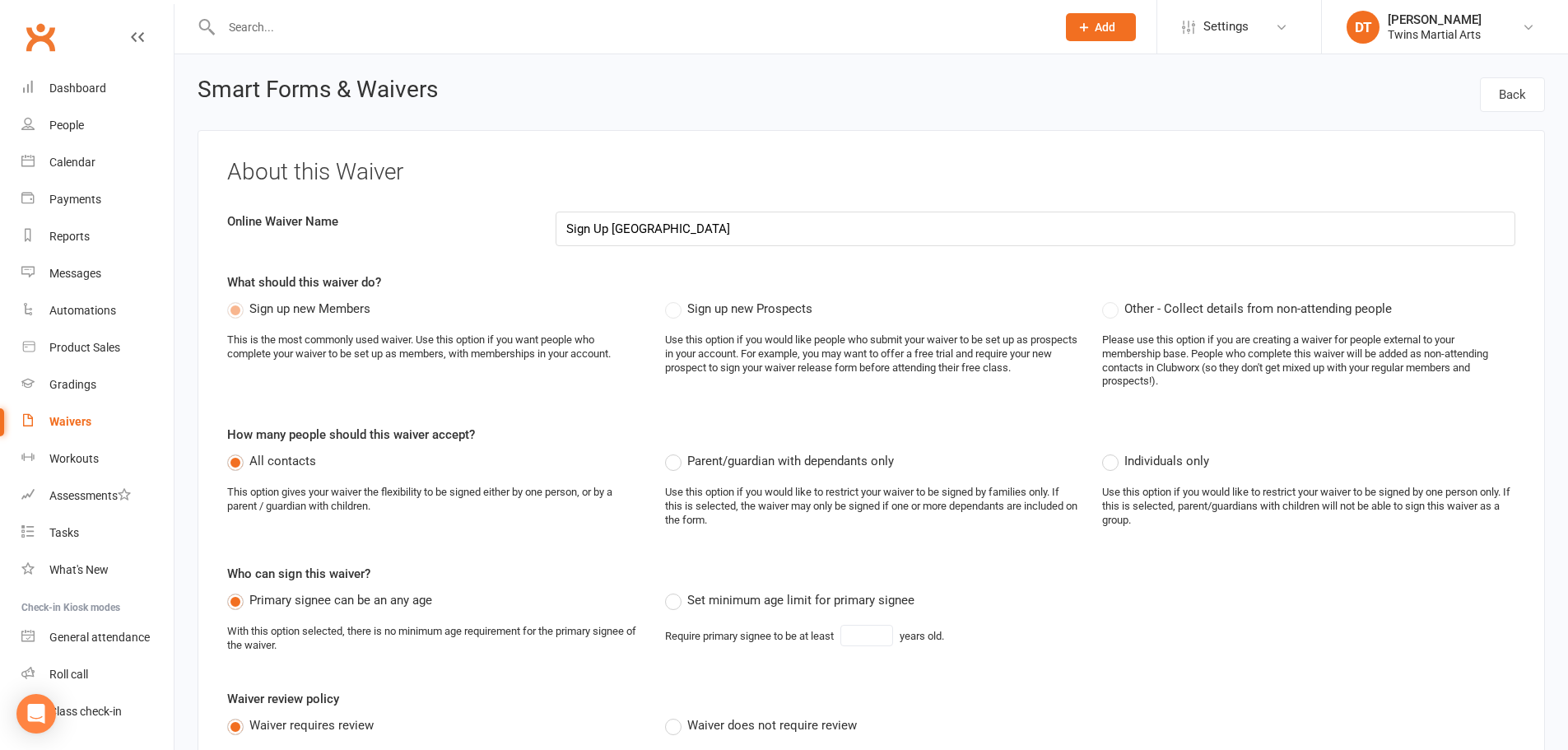
select select "applies_to_all_signees"
select select "copy_answers_for_all_signees"
select select "select"
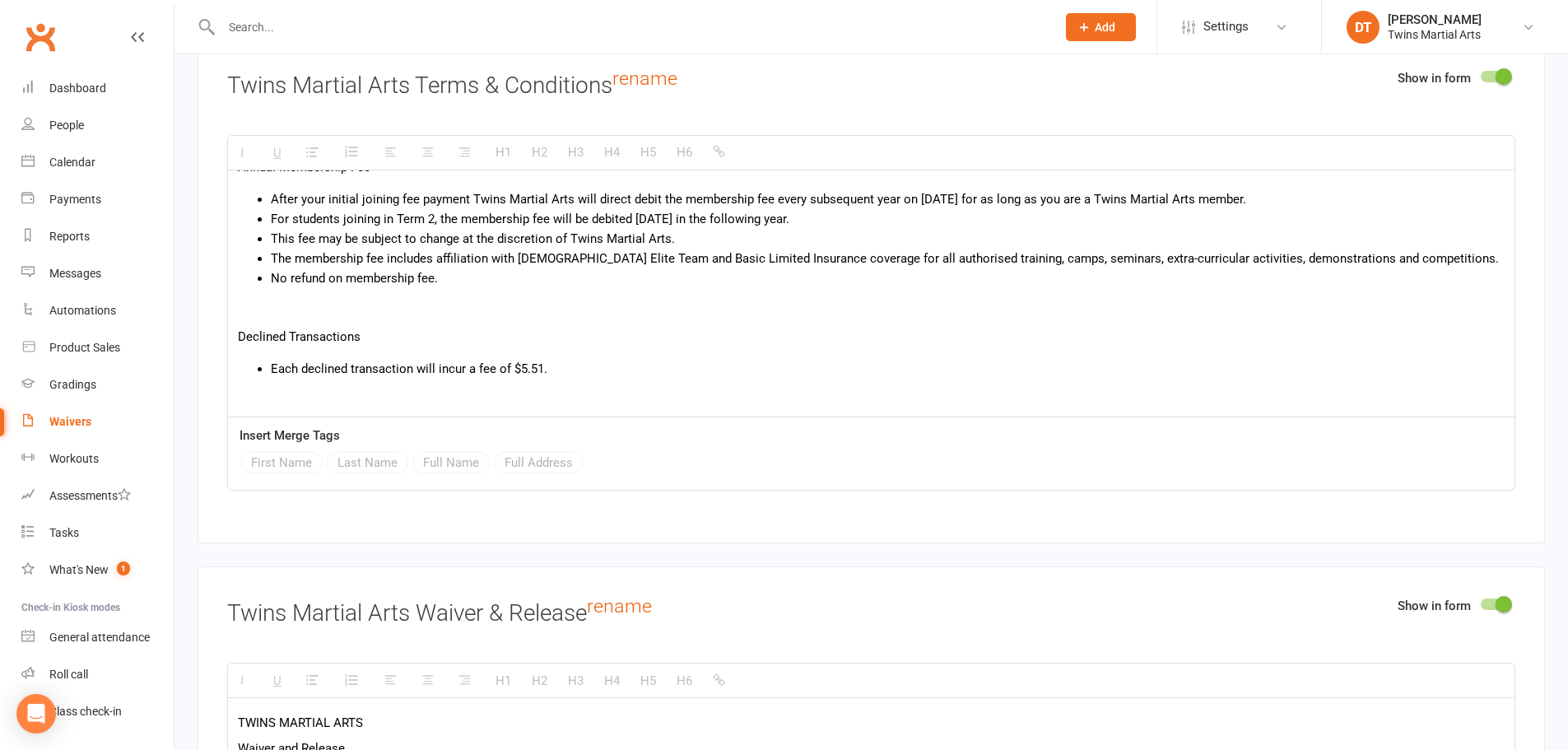
scroll to position [260, 0]
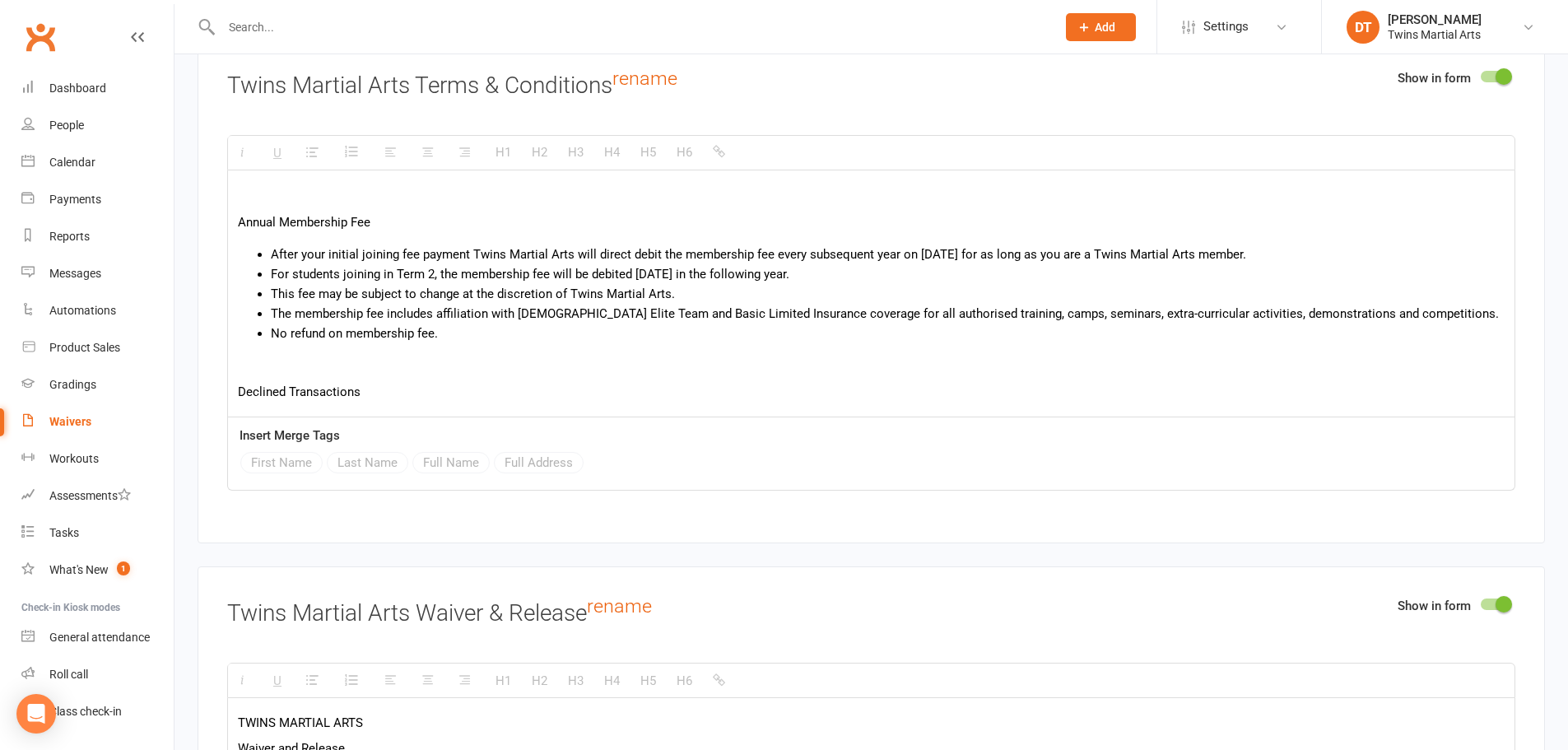
click at [814, 345] on div "Sign Up Terms & Conditions Training Fees Payable 2 weeks in advance and are dir…" at bounding box center [871, 722] width 1287 height 1623
click at [799, 338] on li "No refund on membership fee." at bounding box center [888, 333] width 1234 height 20
click at [518, 308] on li "The membership fee includes affiliation with Australian Elite Team and Basic Li…" at bounding box center [888, 313] width 1234 height 20
paste div
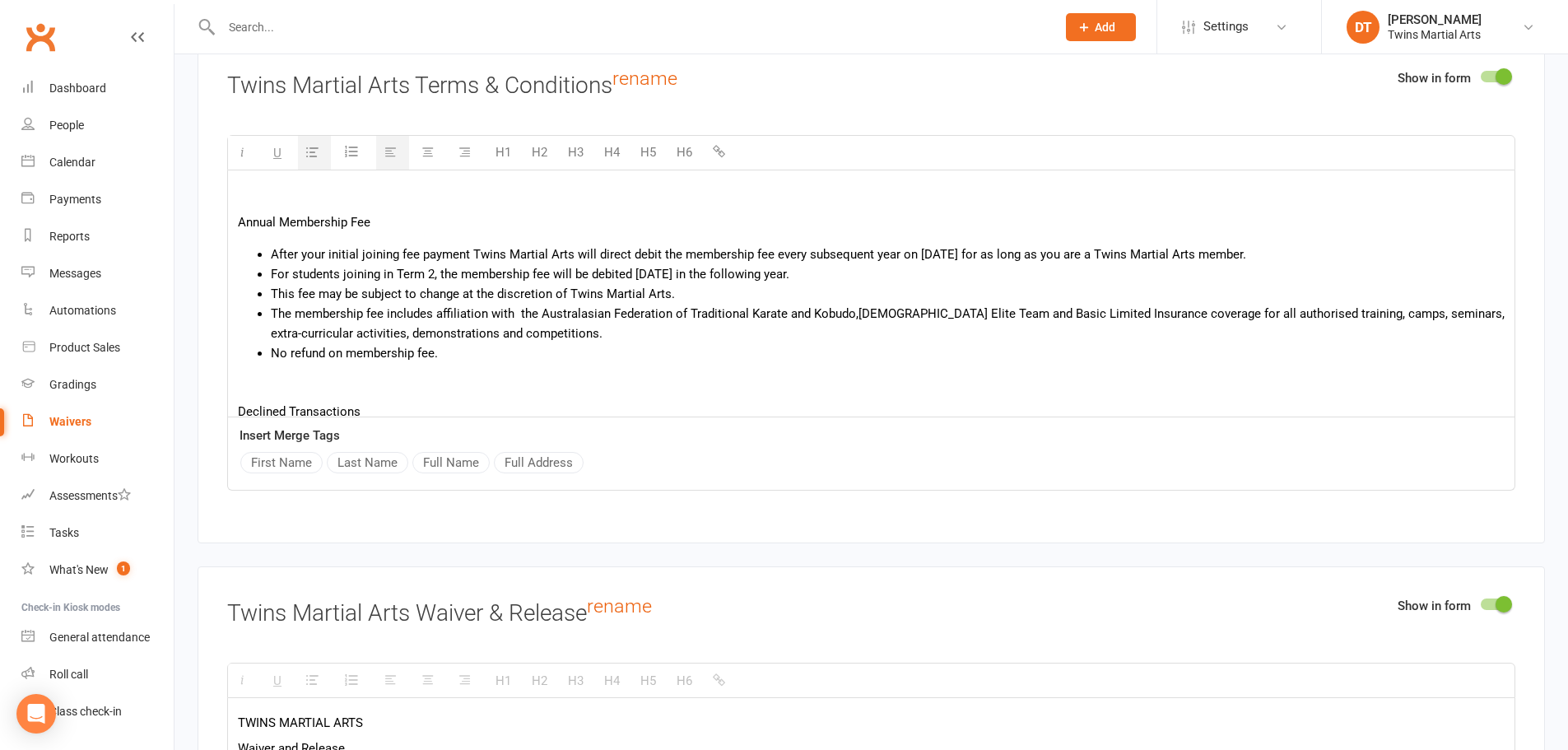
click at [523, 310] on li "The membership fee includes affiliation with the Australasian Federation of Tra…" at bounding box center [888, 323] width 1234 height 39
click at [504, 352] on li "No refund on membership fee." at bounding box center [888, 352] width 1234 height 20
click at [856, 311] on li "The membership fee includes affiliation with the Australasian Federation of Tra…" at bounding box center [888, 323] width 1234 height 39
click at [903, 334] on li "The membership fee includes affiliation with the Australasian Federation of Tra…" at bounding box center [888, 323] width 1234 height 39
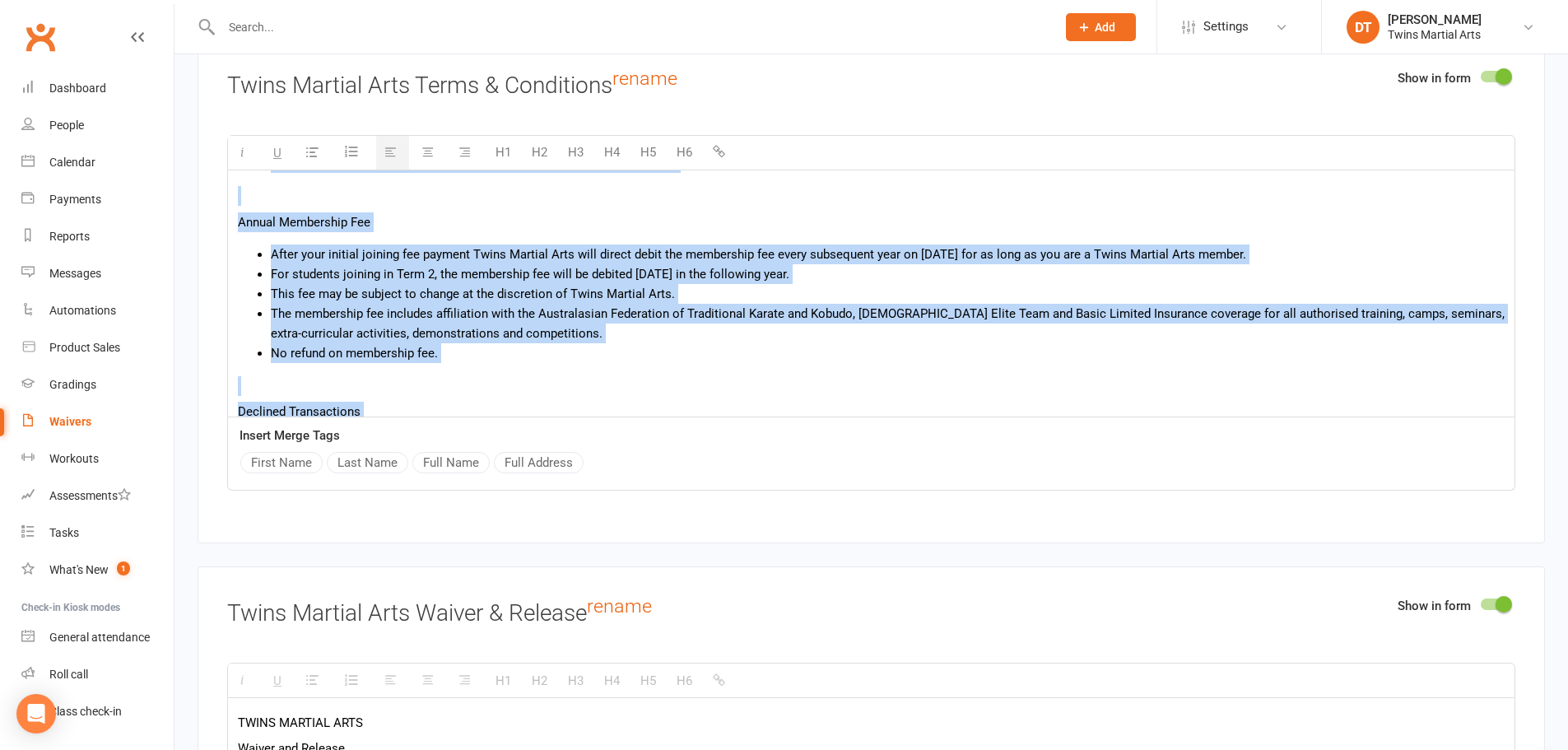
copy div "Sign Up Terms & Conditions Training Fees Payable 2 weeks in advance and are dir…"
click at [825, 356] on li "No refund on membership fee." at bounding box center [888, 352] width 1234 height 20
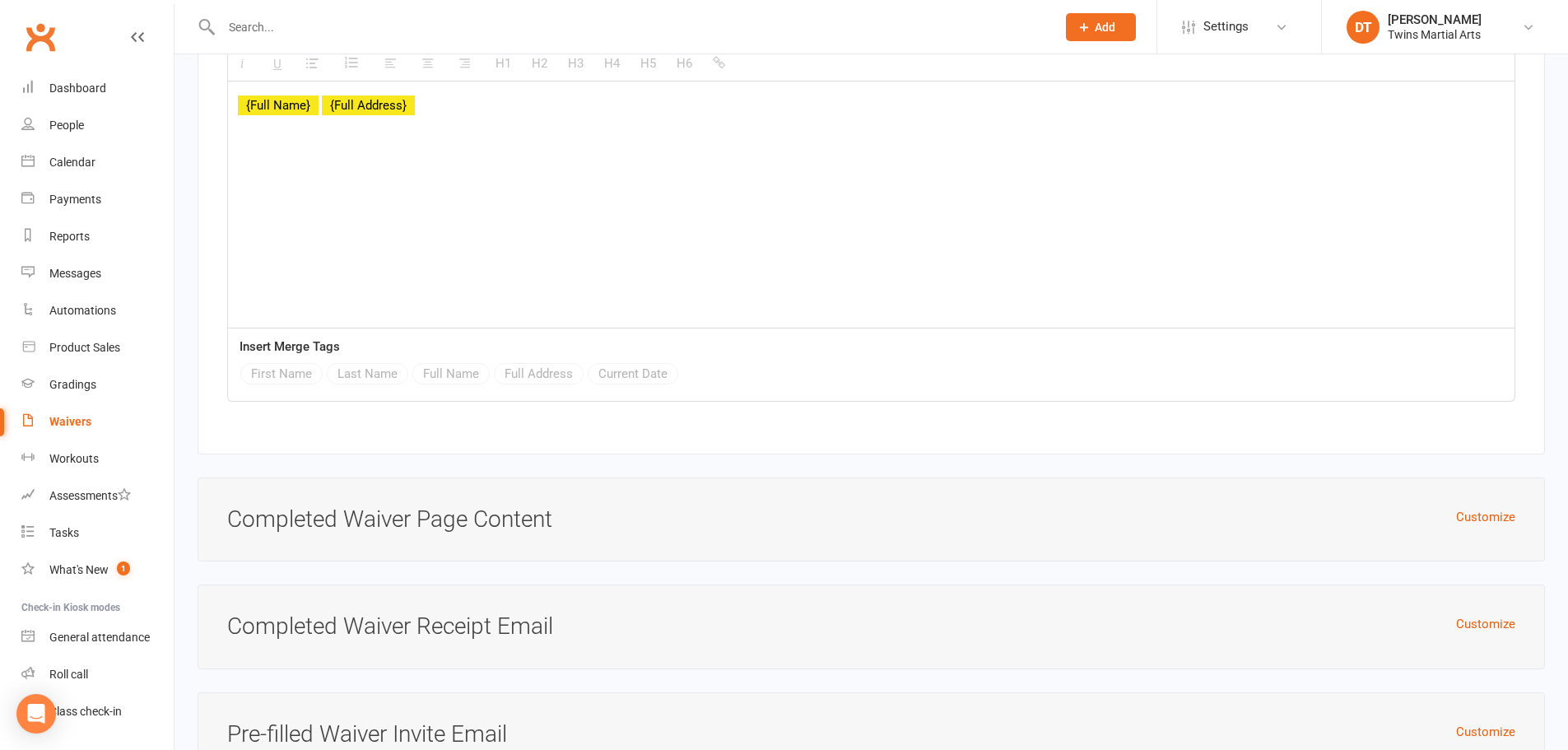
scroll to position [6783, 0]
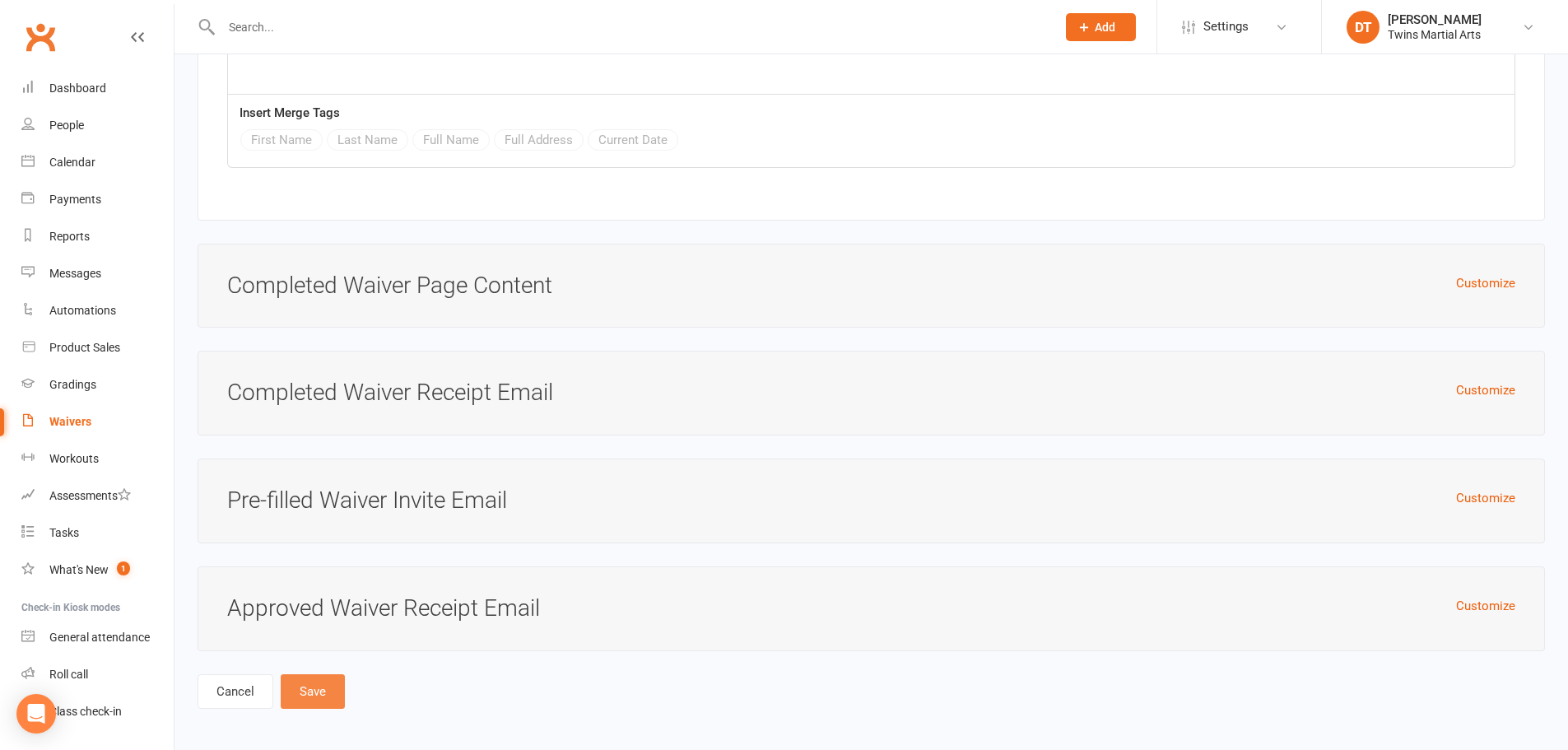
click at [316, 681] on button "Save" at bounding box center [313, 691] width 65 height 35
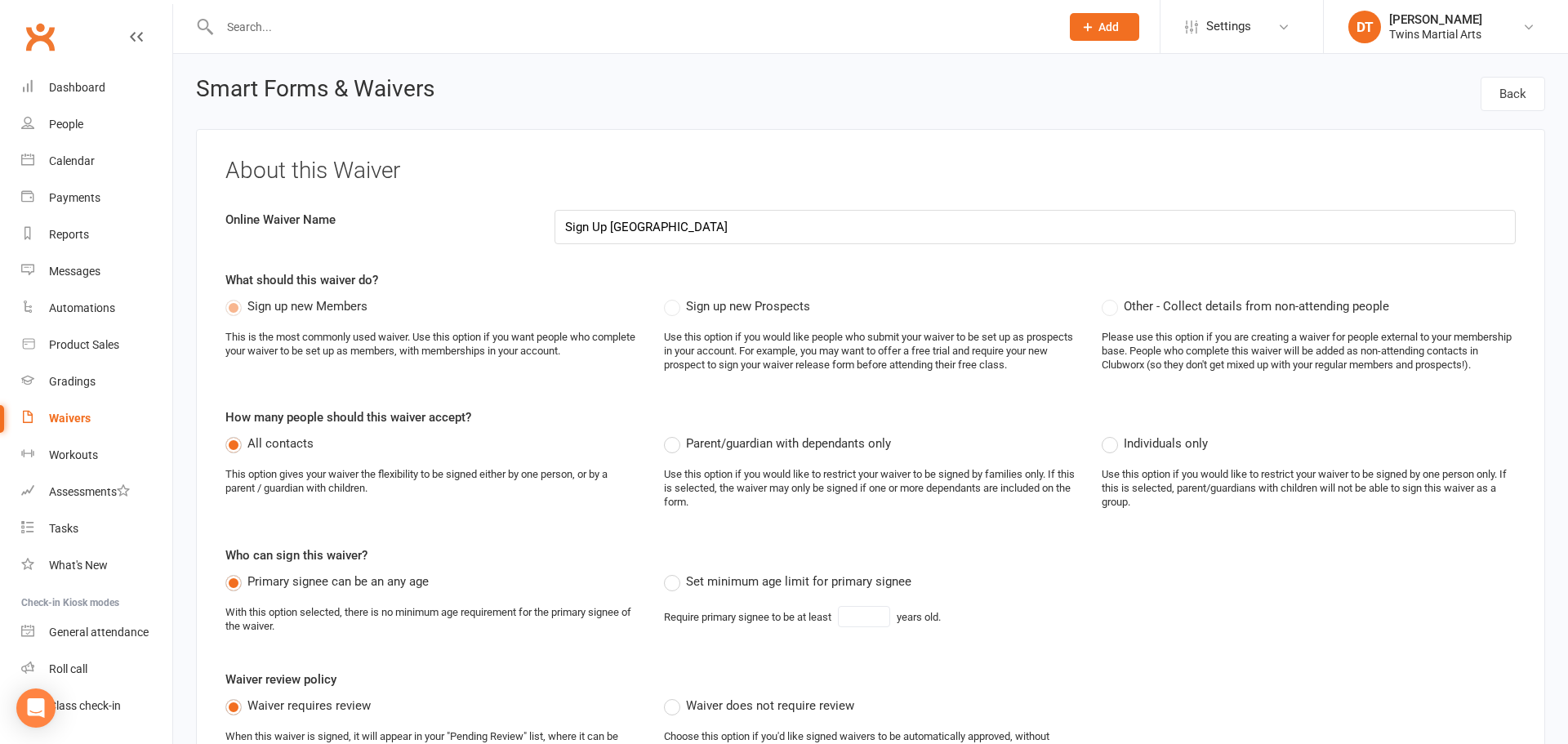
select select "applies_to_all_signees"
select select "copy_answers_for_all_signees"
select select "select"
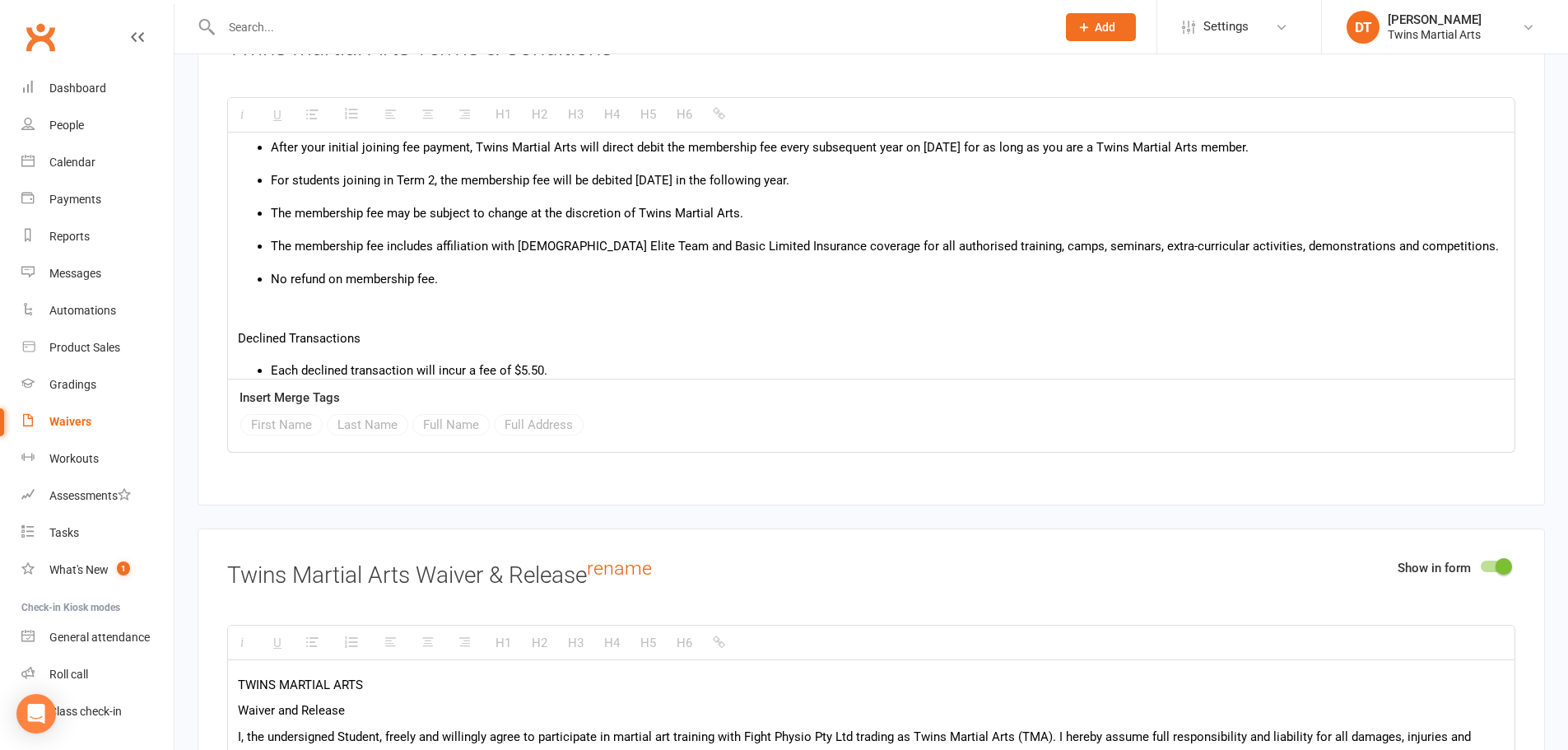
scroll to position [380, 0]
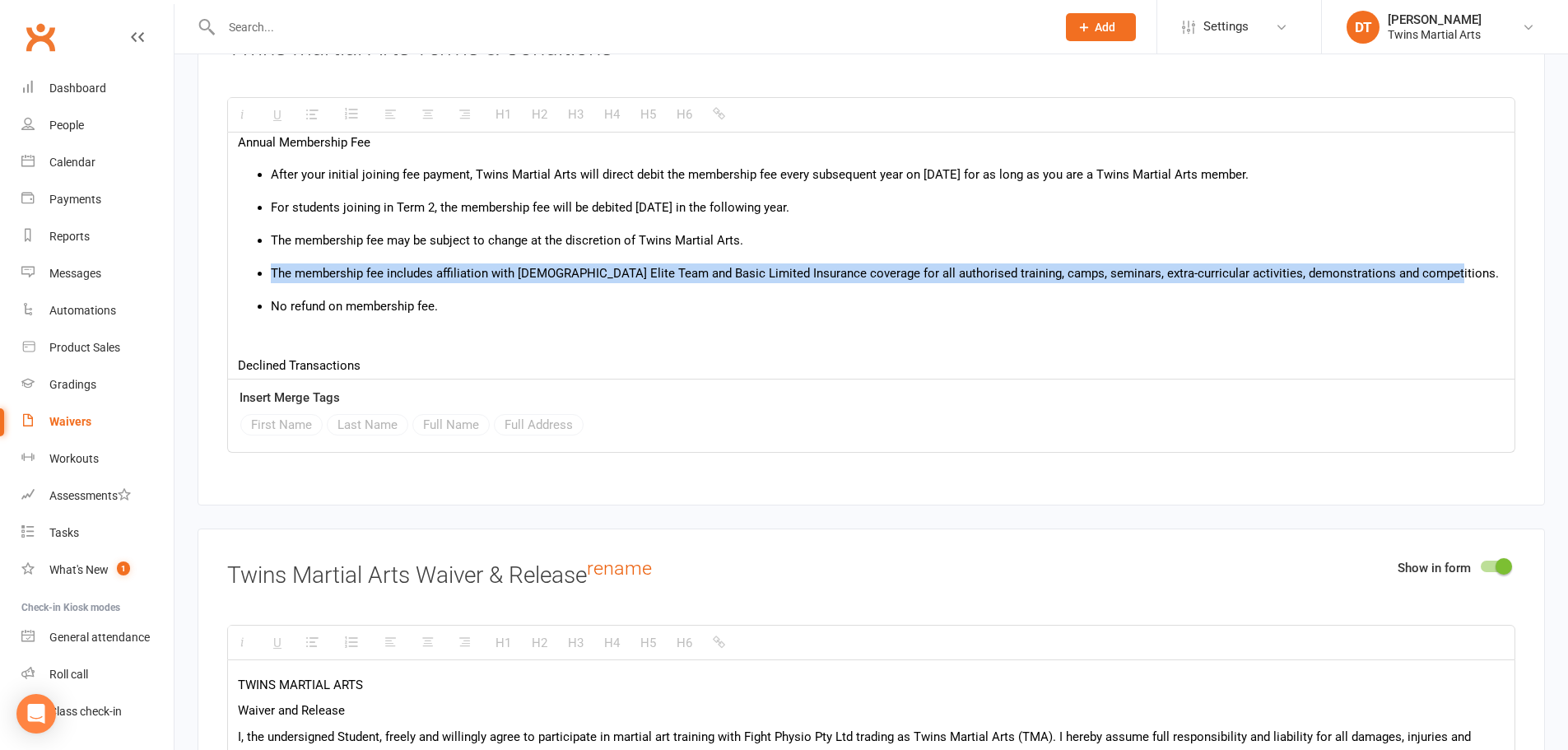
drag, startPoint x: 1438, startPoint y: 266, endPoint x: 273, endPoint y: 263, distance: 1165.0
click at [273, 263] on li "The membership fee includes affiliation with [DEMOGRAPHIC_DATA] Elite Team and …" at bounding box center [888, 273] width 1234 height 20
paste div
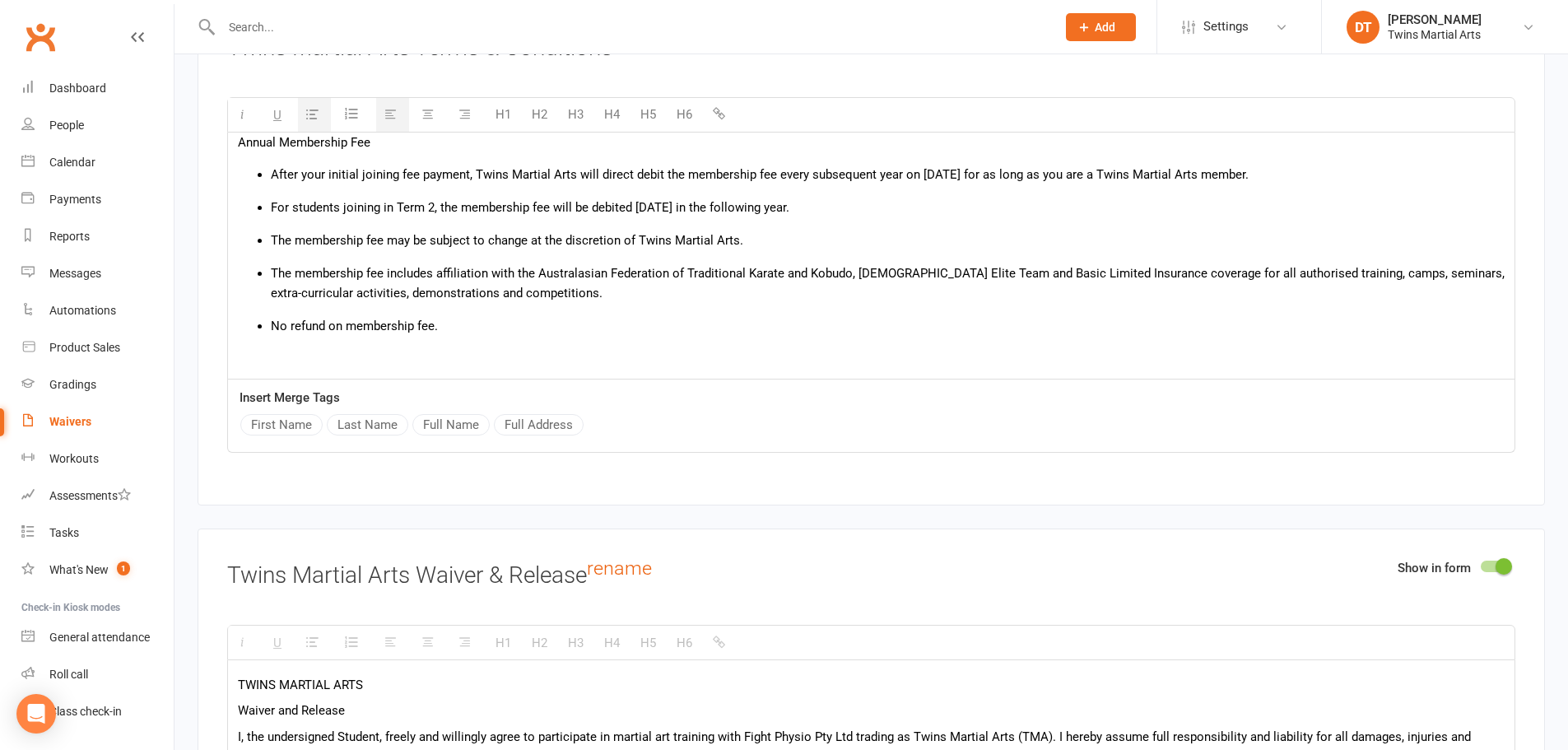
click at [618, 313] on div "Sign Up Terms & Conditions Training Fees Payable each school term. Paid via dir…" at bounding box center [871, 355] width 1287 height 1207
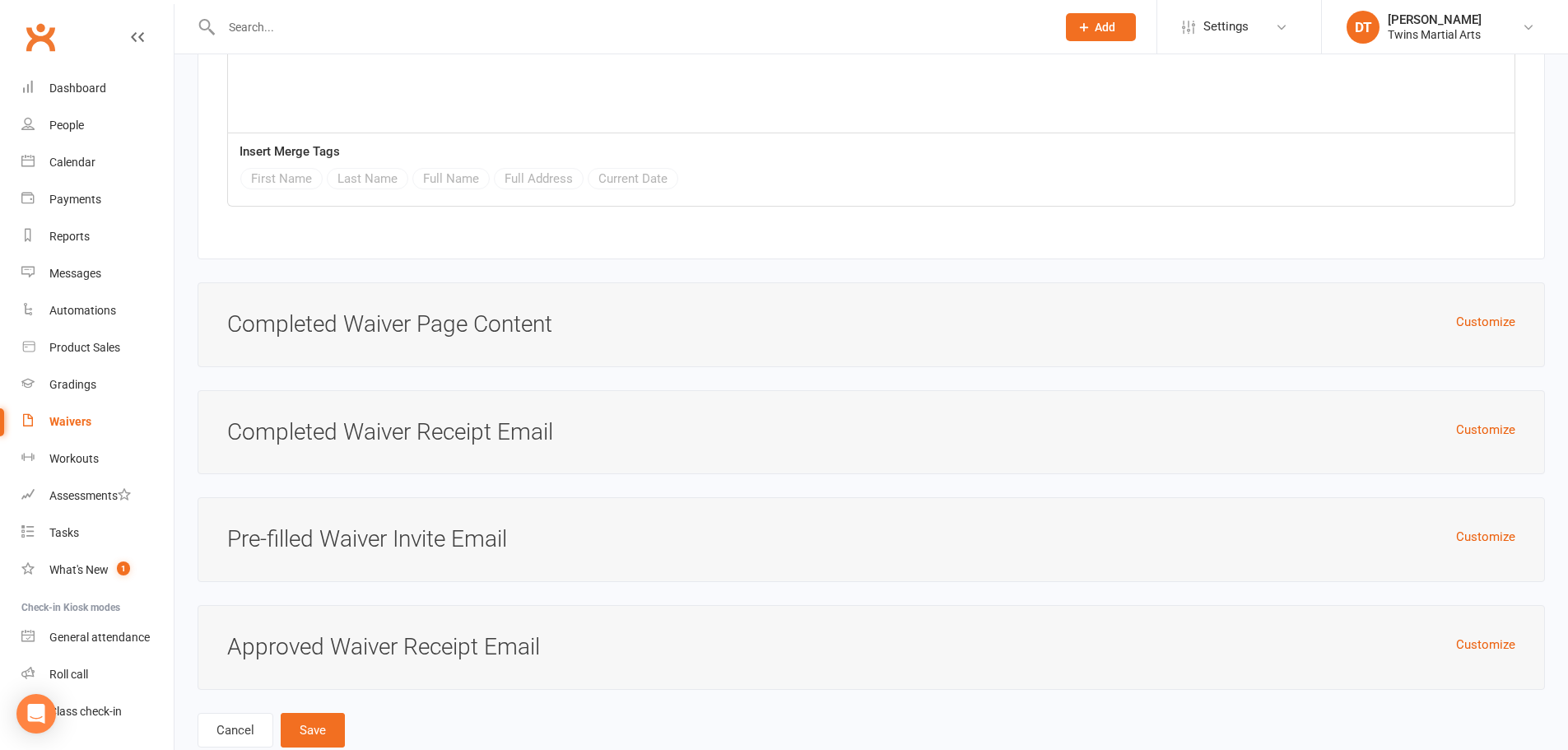
scroll to position [6039, 0]
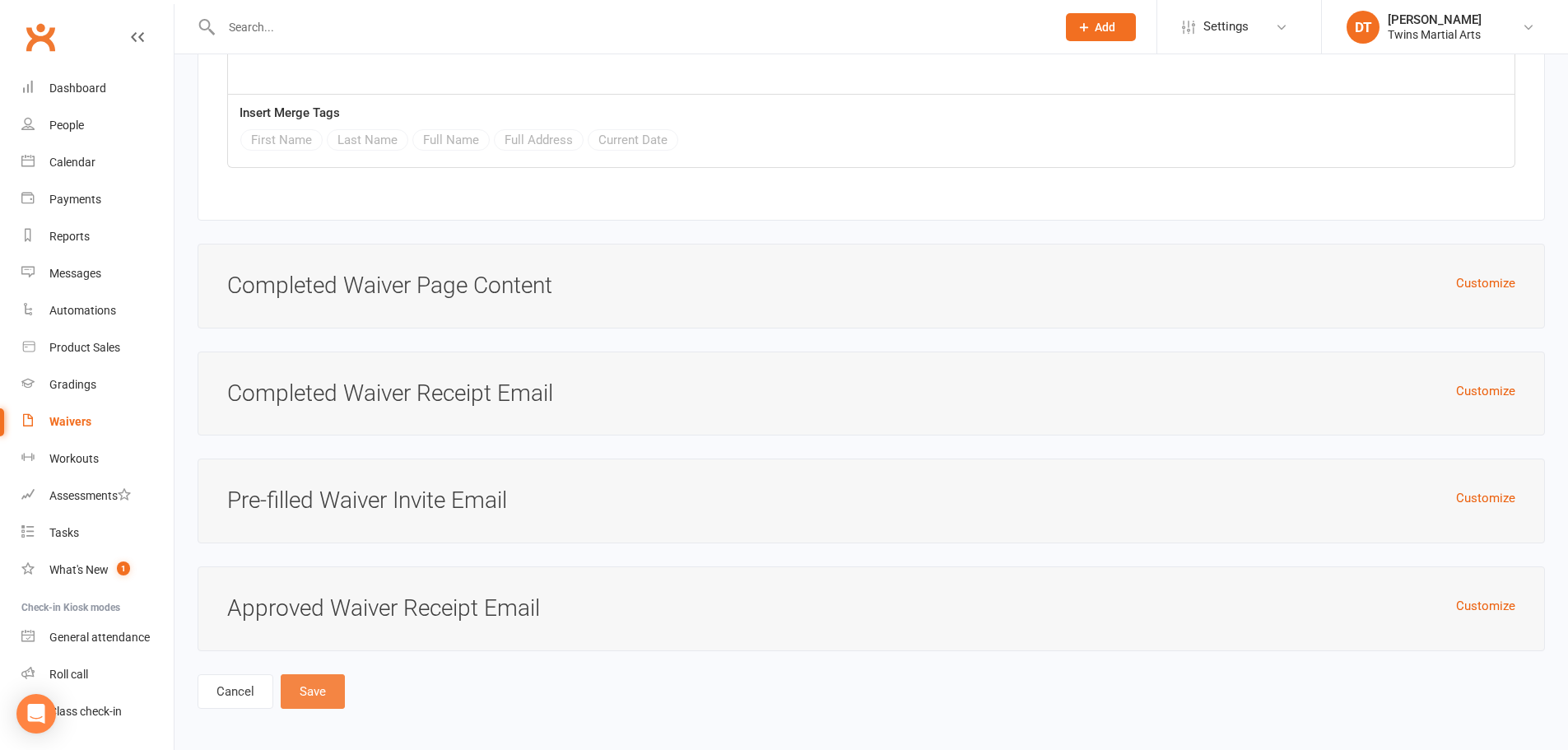
drag, startPoint x: 323, startPoint y: 692, endPoint x: 329, endPoint y: 674, distance: 19.0
click at [322, 692] on button "Save" at bounding box center [313, 691] width 65 height 35
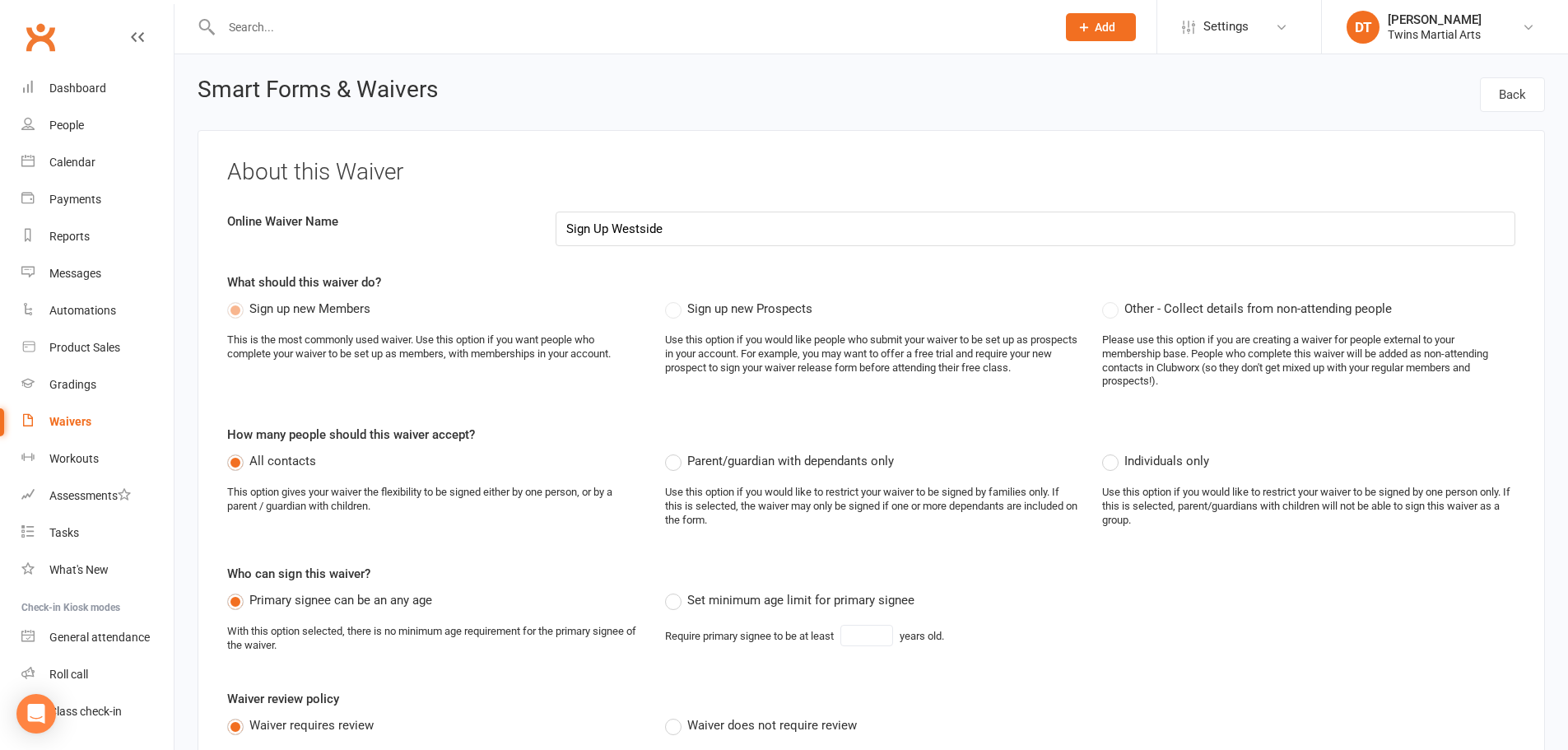
select select "applies_to_all_signees"
select select "copy_answers_for_all_signees"
select select "select"
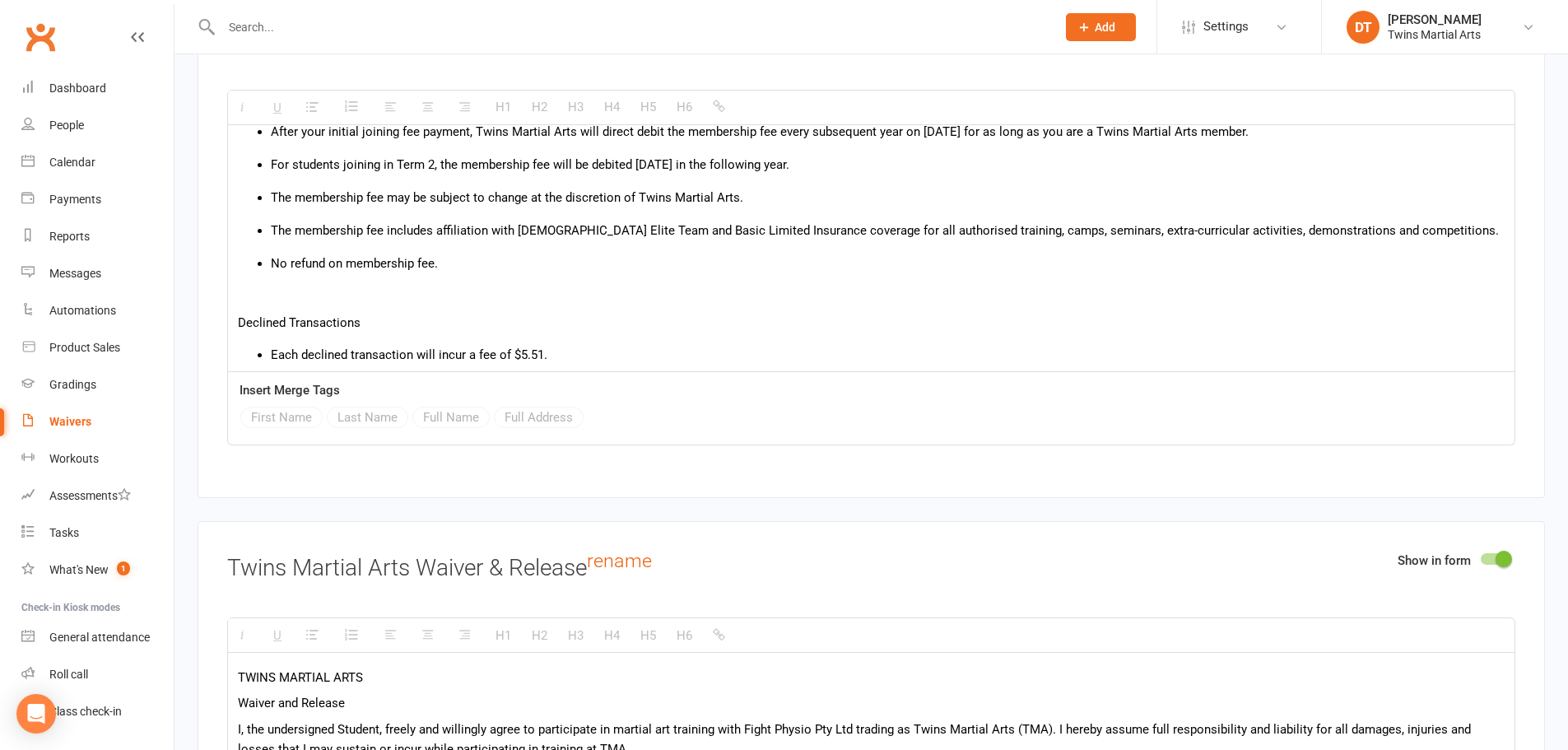
scroll to position [406, 0]
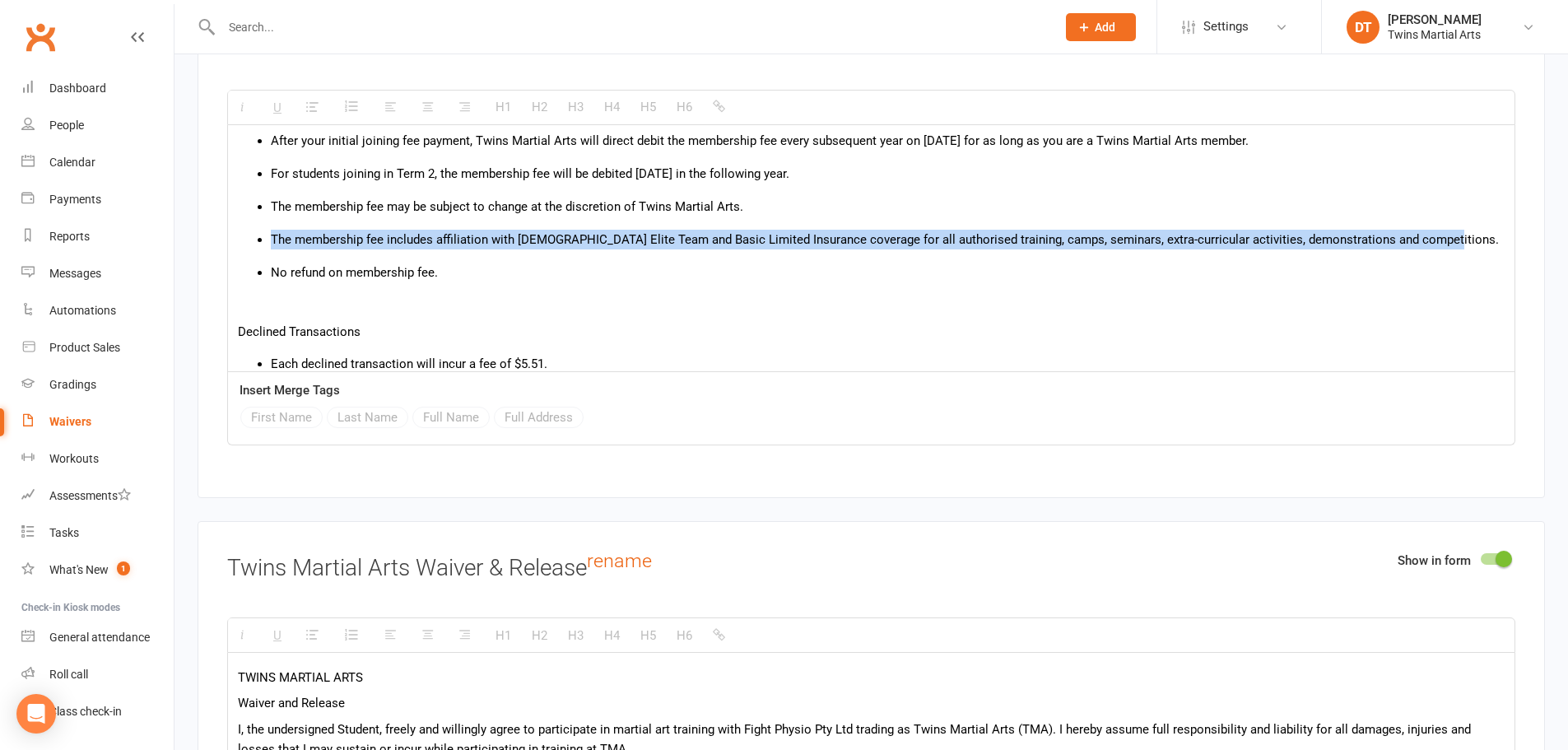
drag, startPoint x: 1429, startPoint y: 233, endPoint x: 267, endPoint y: 237, distance: 1162.0
click at [267, 237] on ul "The membership fee includes affiliation with [DEMOGRAPHIC_DATA] Elite Team and …" at bounding box center [872, 239] width 1267 height 20
paste div
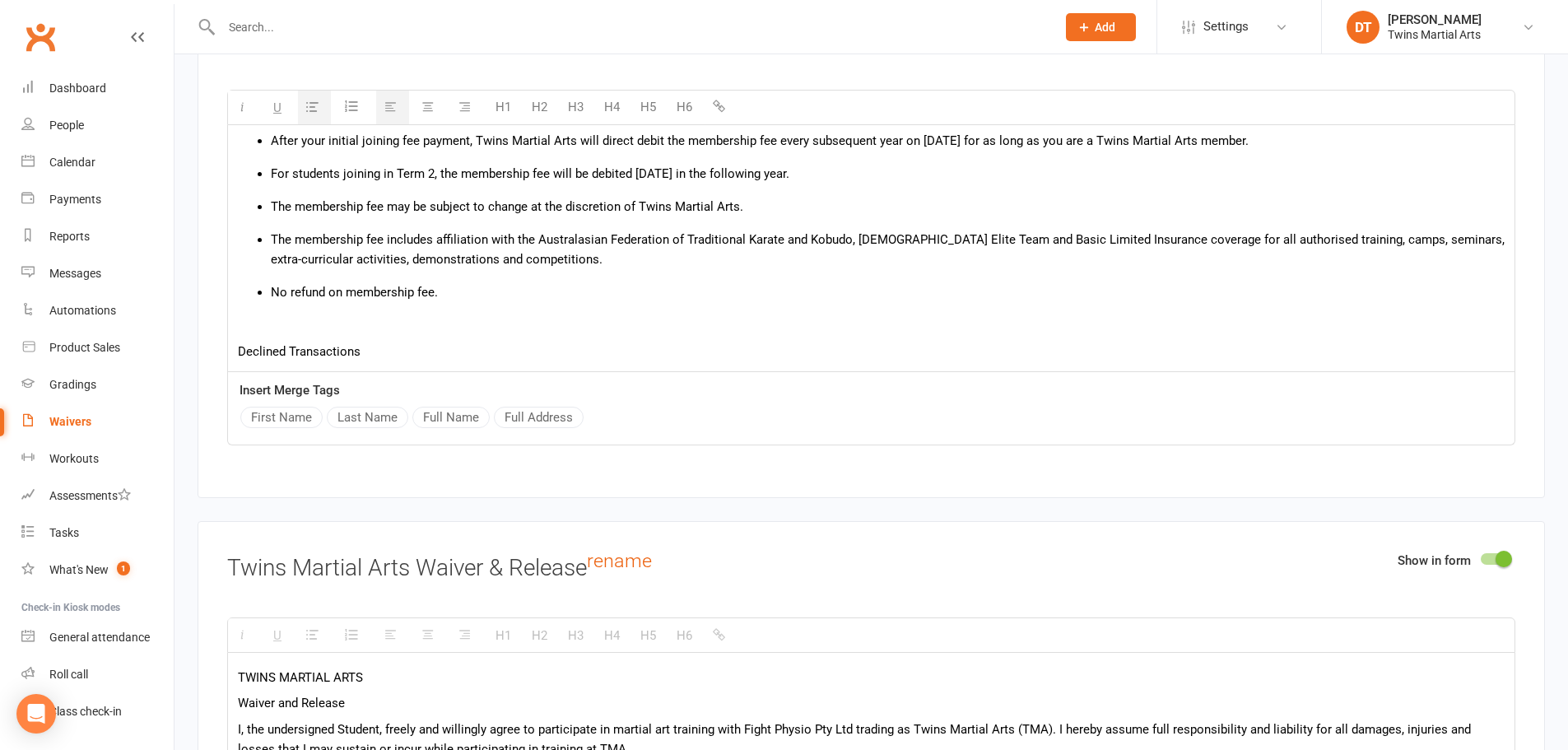
click at [661, 270] on div "Sign Up Terms & Conditions Training Fees Payable each school term. Paid via dir…" at bounding box center [871, 329] width 1287 height 1221
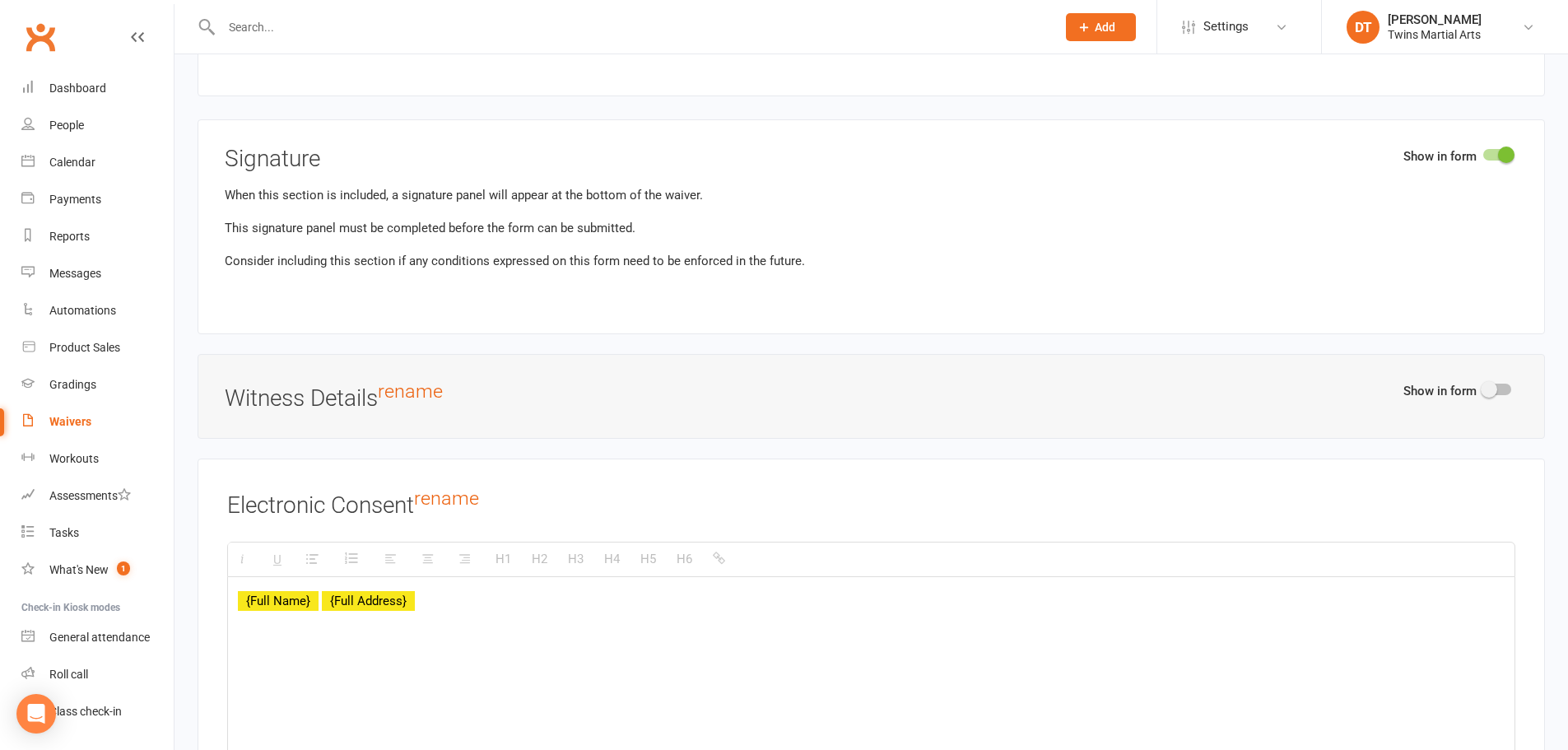
scroll to position [6039, 0]
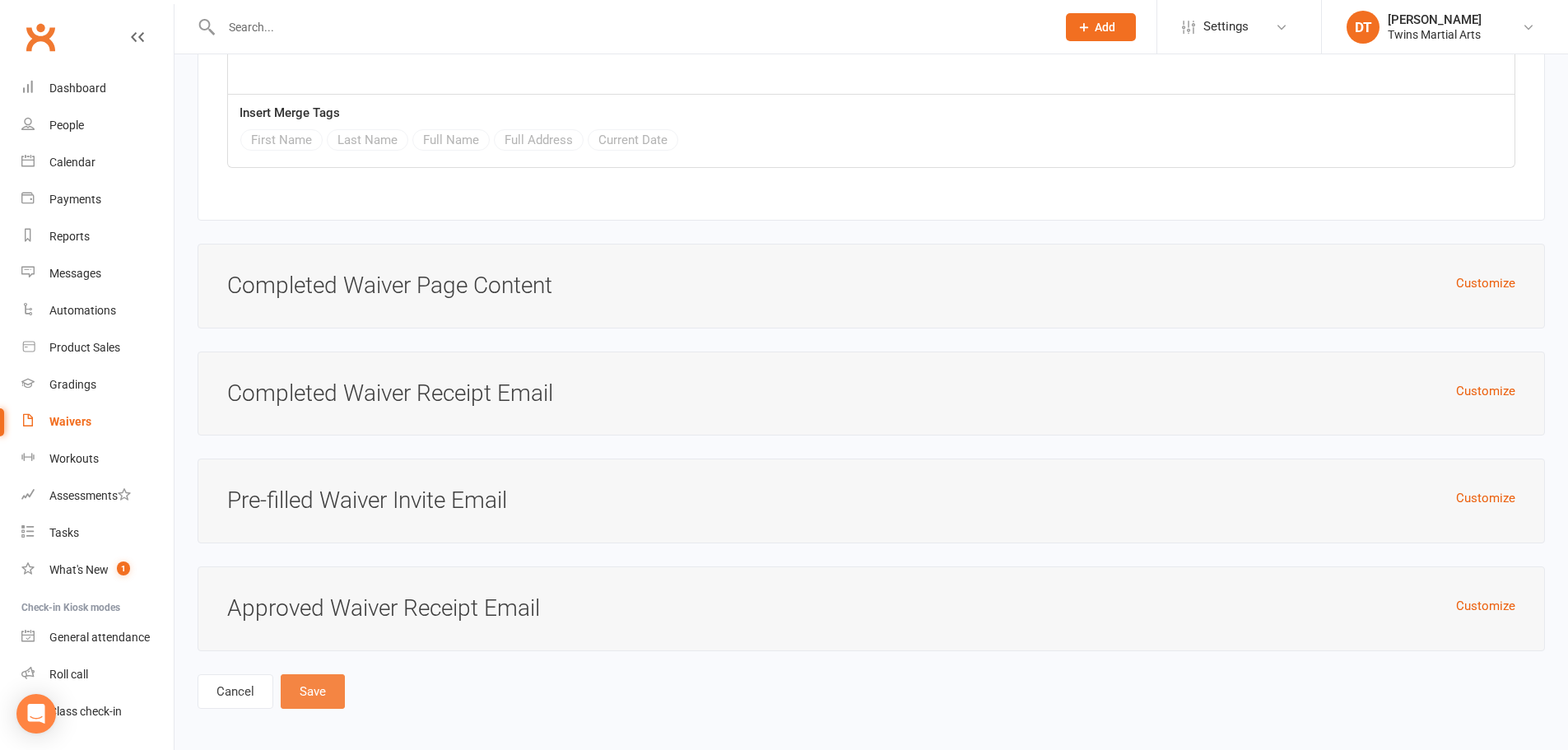
click at [330, 682] on button "Save" at bounding box center [313, 691] width 65 height 35
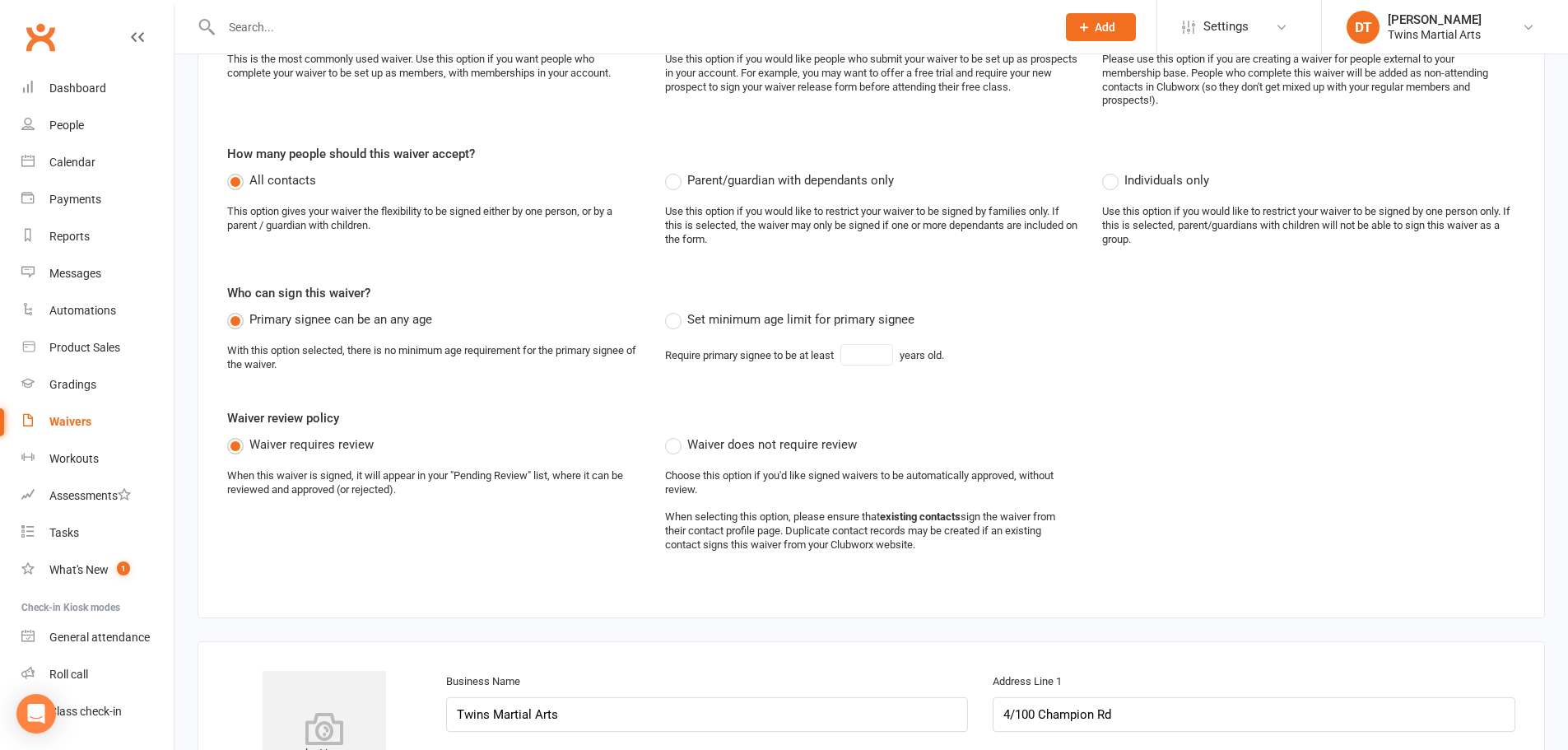
scroll to position [91, 0]
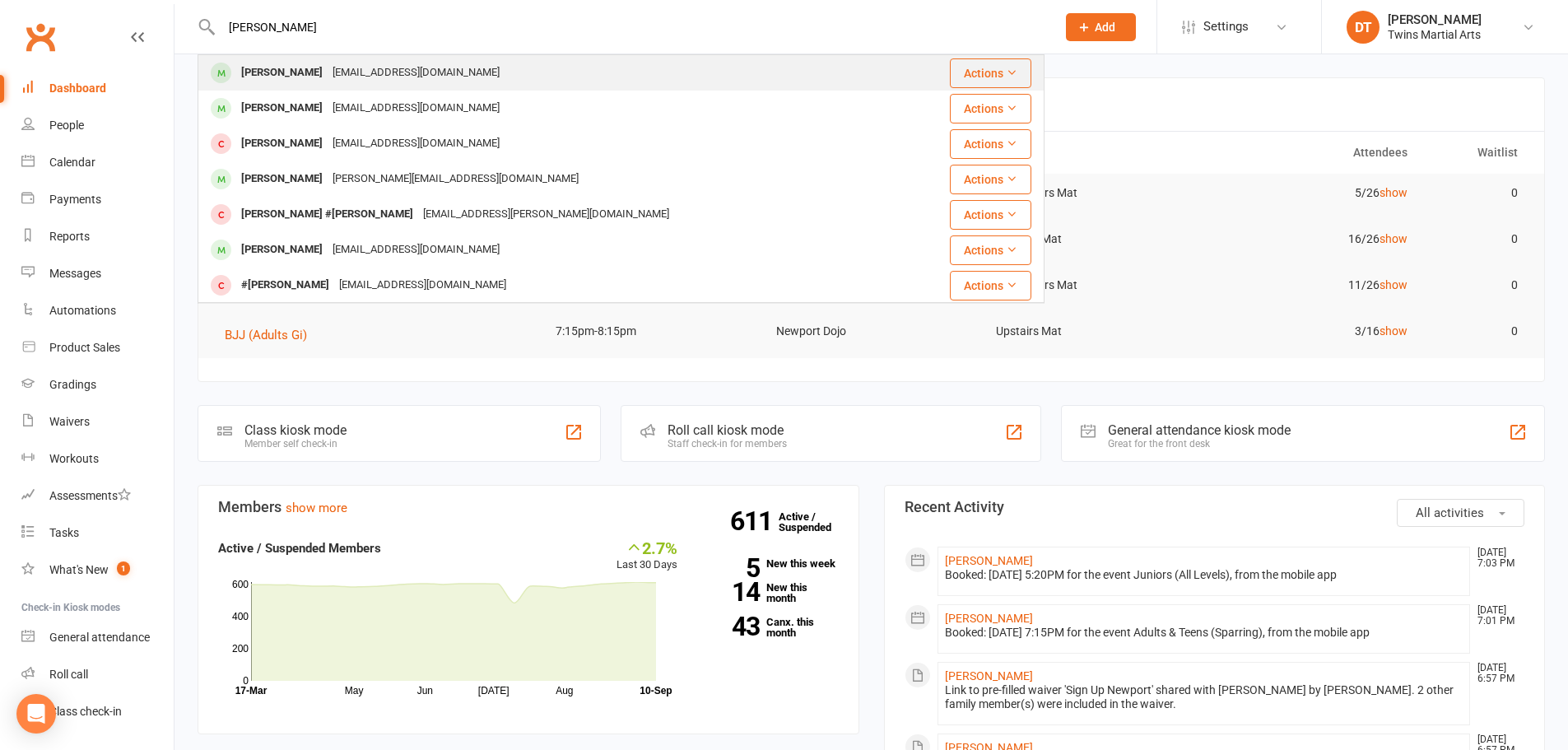
type input "[PERSON_NAME]"
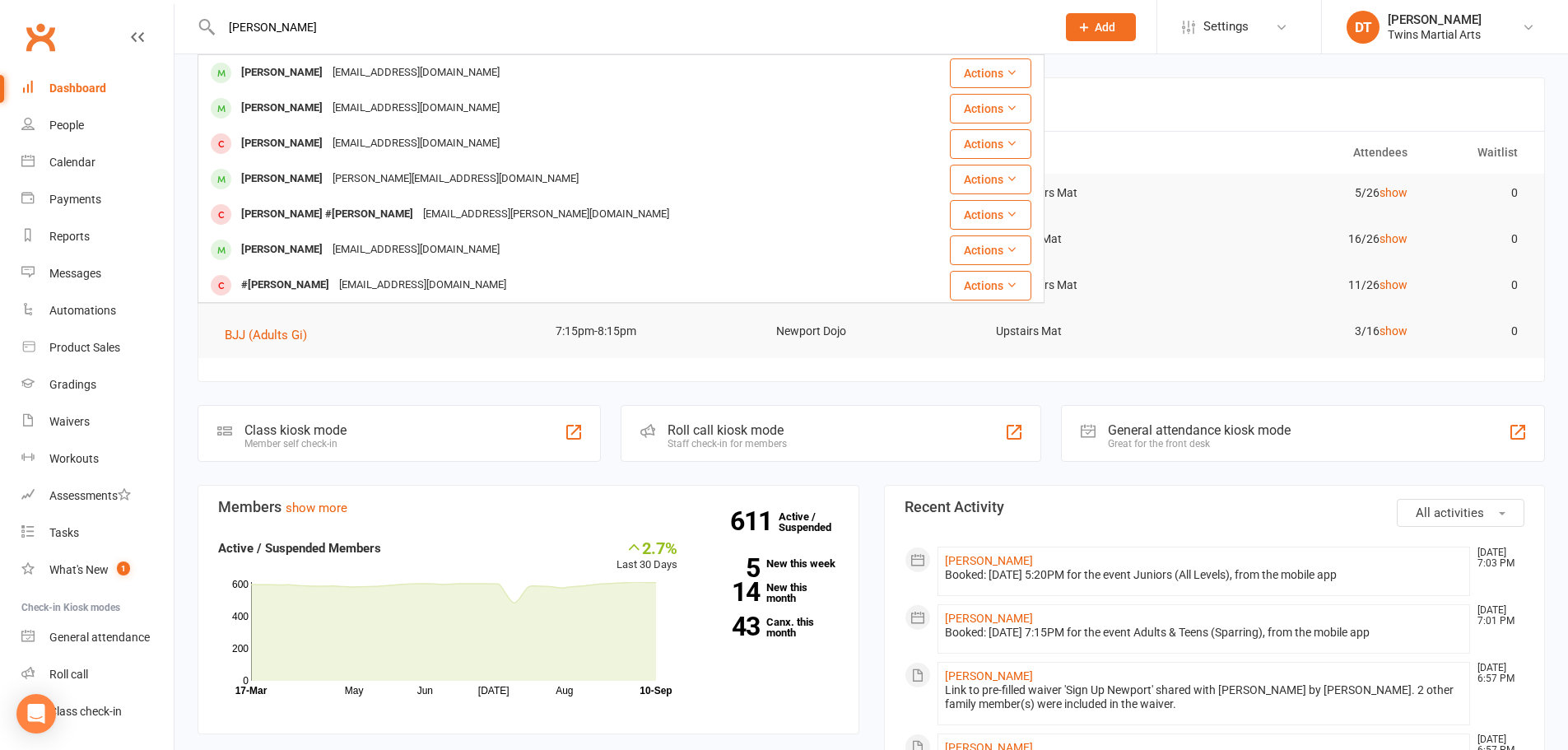
click at [343, 71] on div "[EMAIL_ADDRESS][DOMAIN_NAME]" at bounding box center [416, 72] width 177 height 23
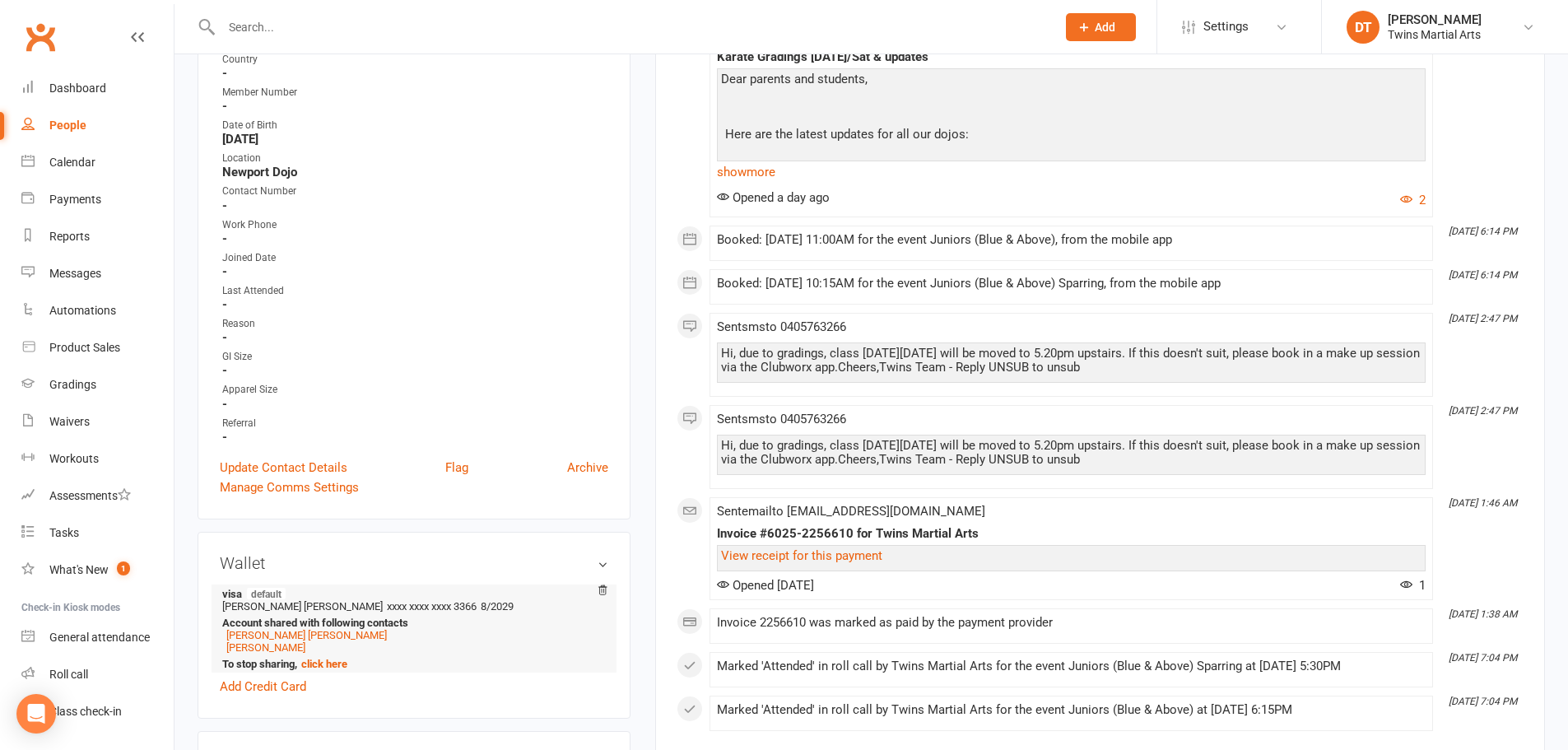
scroll to position [577, 0]
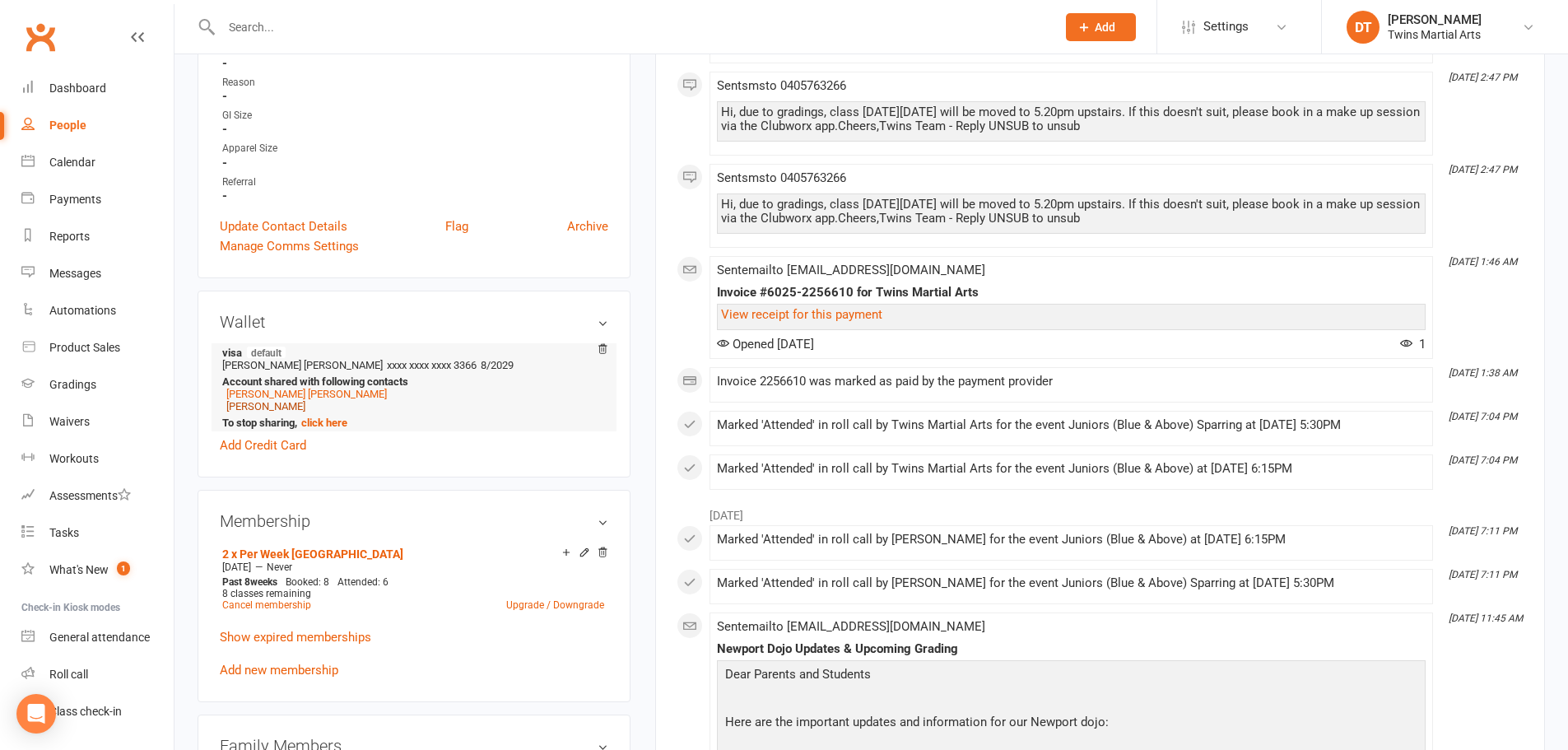
click at [253, 406] on link "[PERSON_NAME]" at bounding box center [266, 406] width 79 height 12
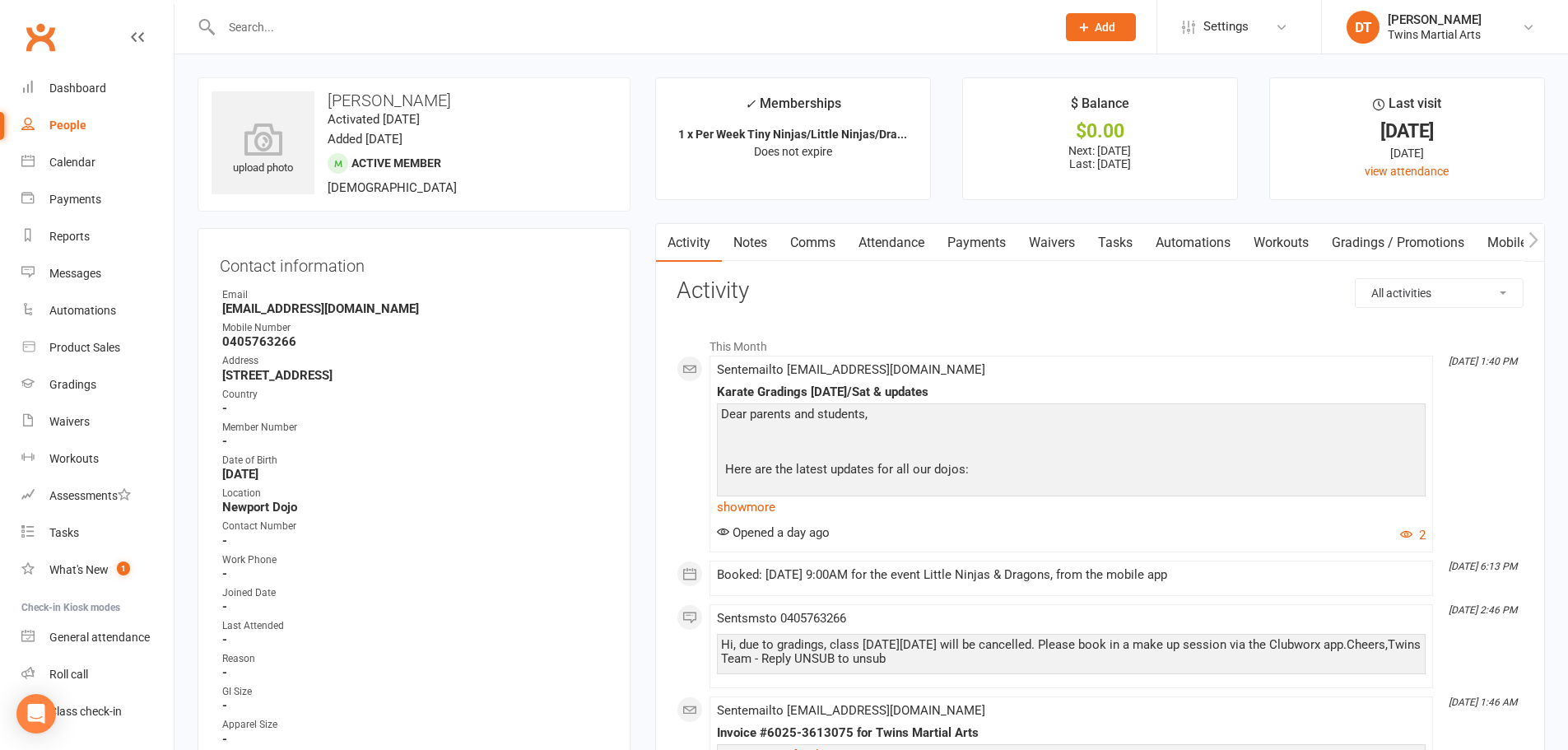
scroll to position [329, 0]
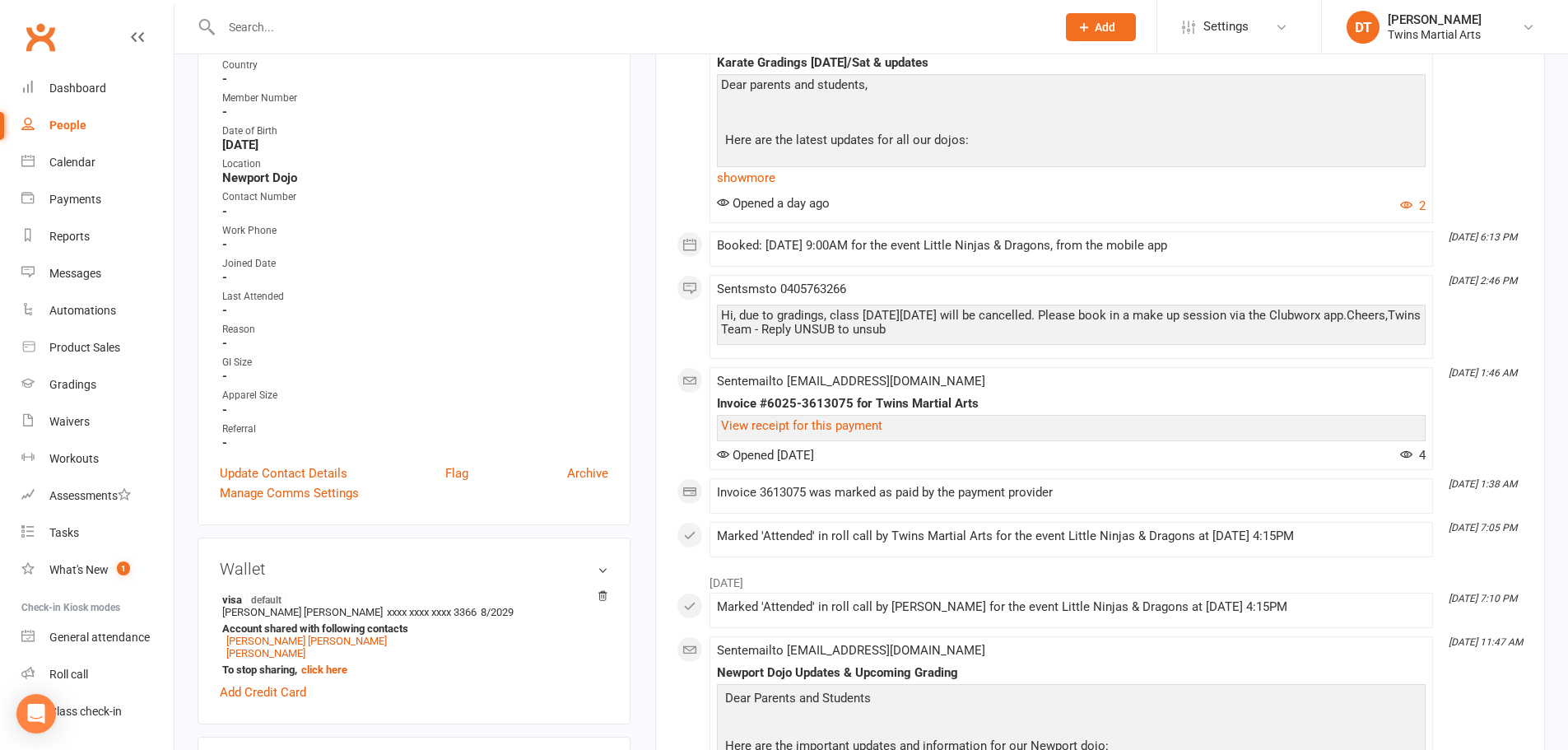
click at [467, 33] on input "text" at bounding box center [631, 27] width 829 height 23
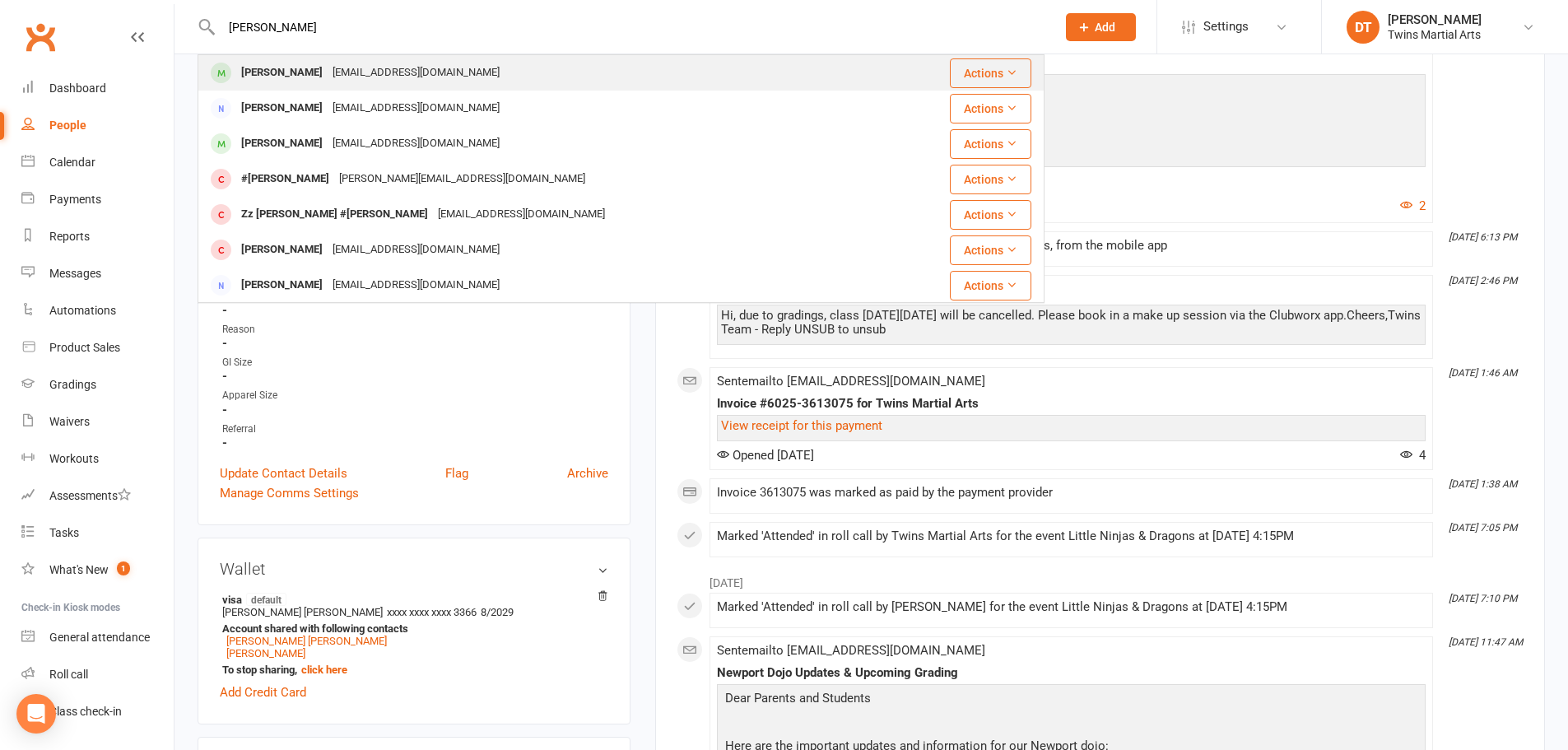
type input "[PERSON_NAME]"
click at [403, 71] on div "carly.schrever@gmail.com" at bounding box center [416, 72] width 177 height 23
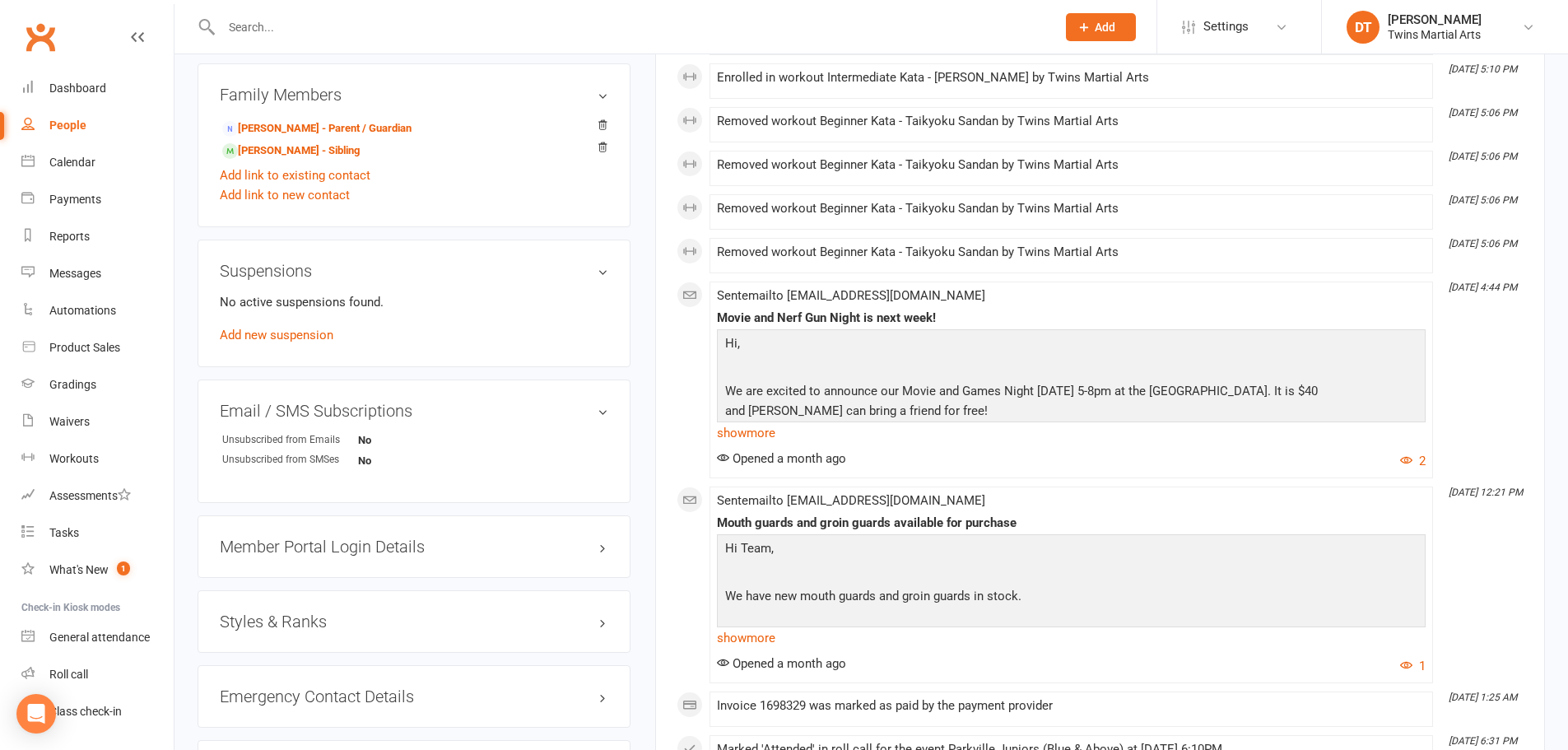
scroll to position [1482, 0]
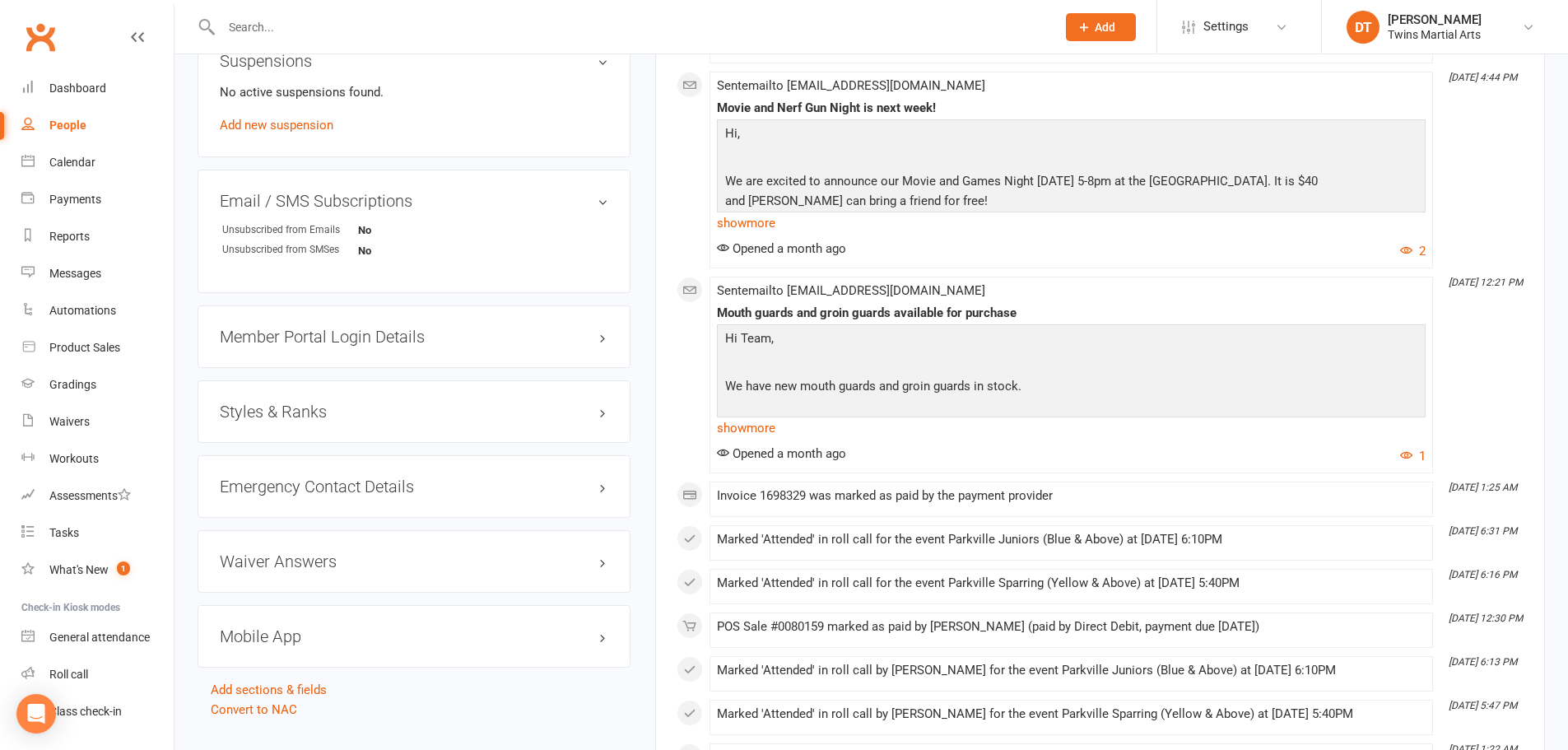
click at [304, 405] on h3 "Styles & Ranks" at bounding box center [414, 412] width 389 height 18
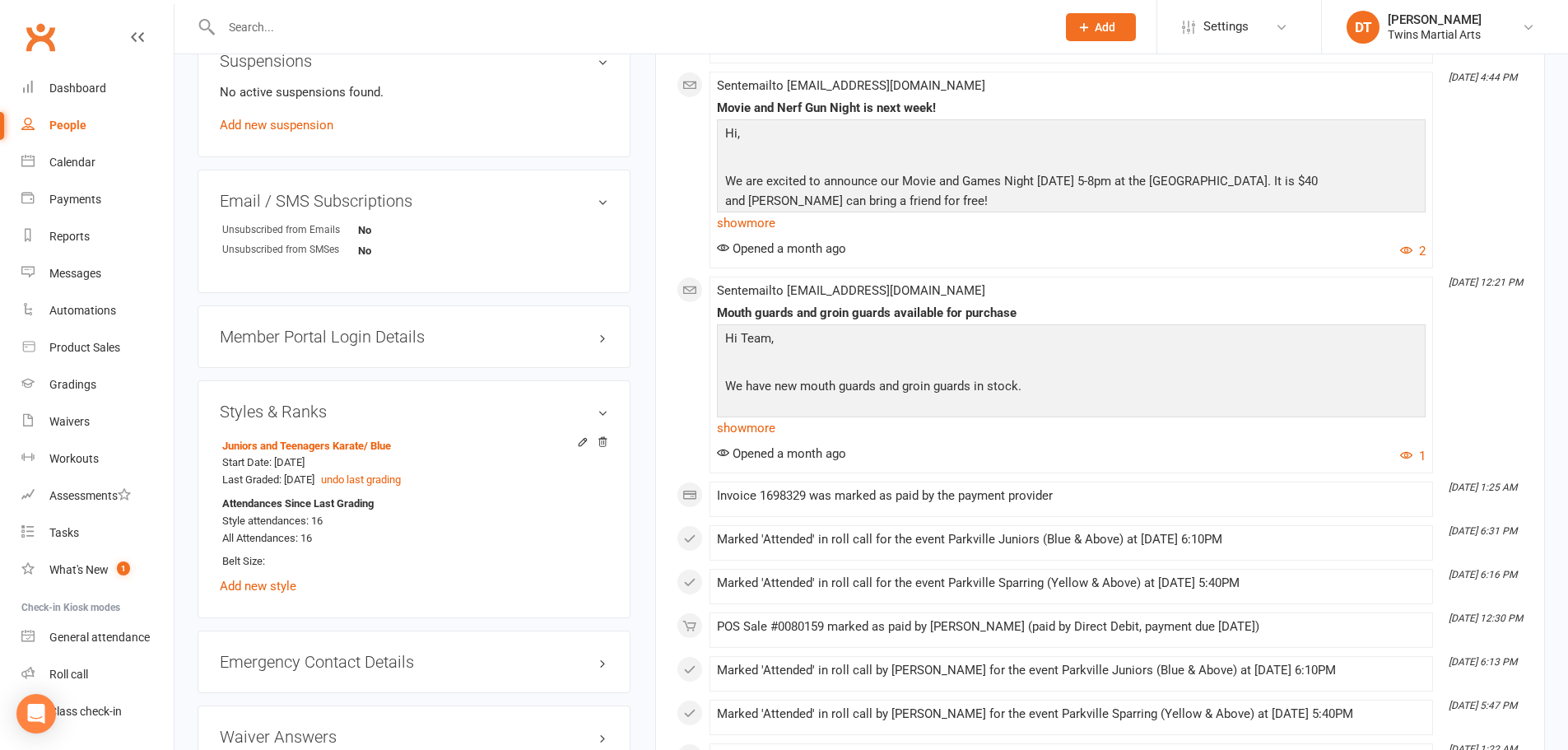
click at [416, 28] on input "text" at bounding box center [631, 27] width 829 height 23
paste input "grace nguyen"
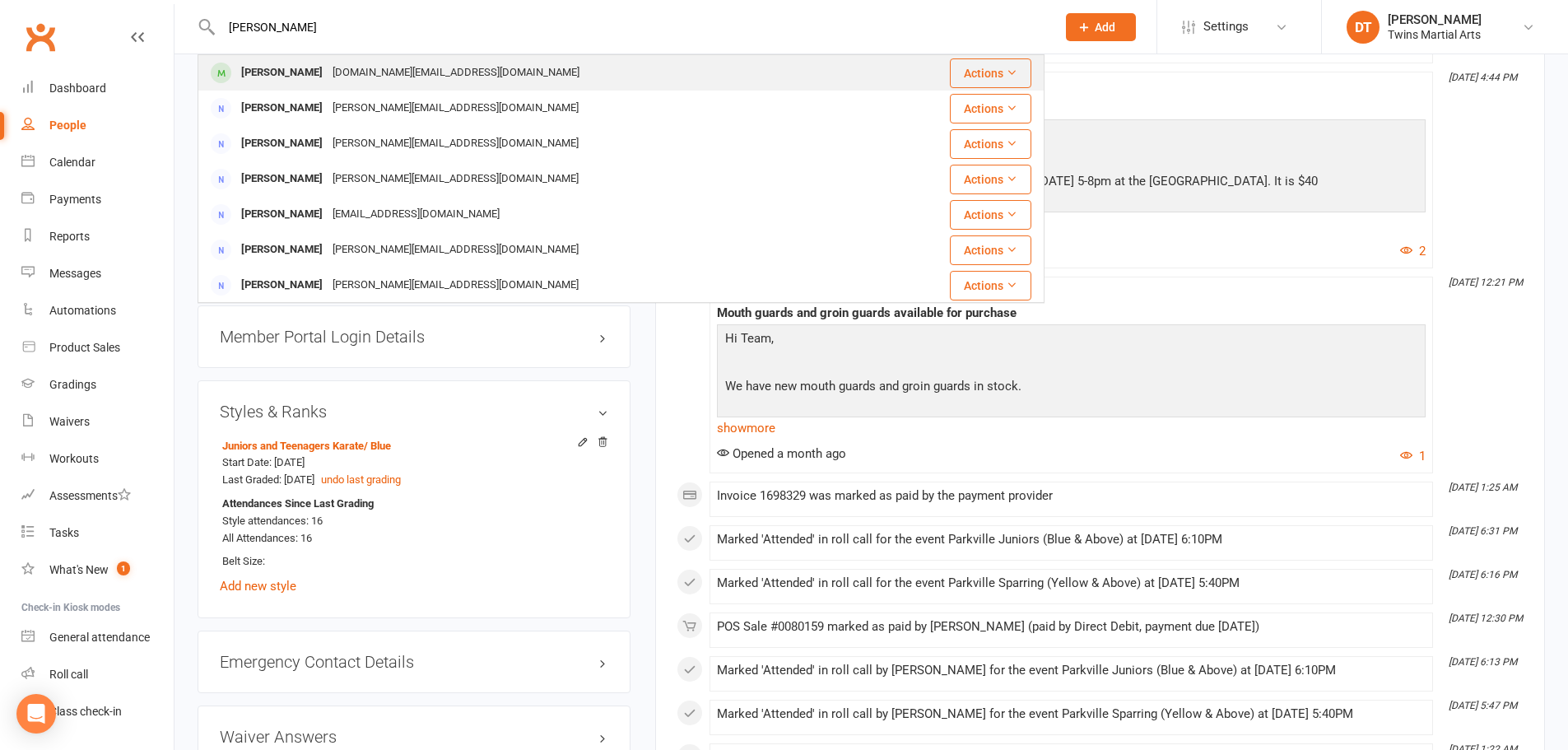
type input "grace nguyen"
click at [352, 78] on div "annebui.tk@gmail.com" at bounding box center [456, 72] width 257 height 23
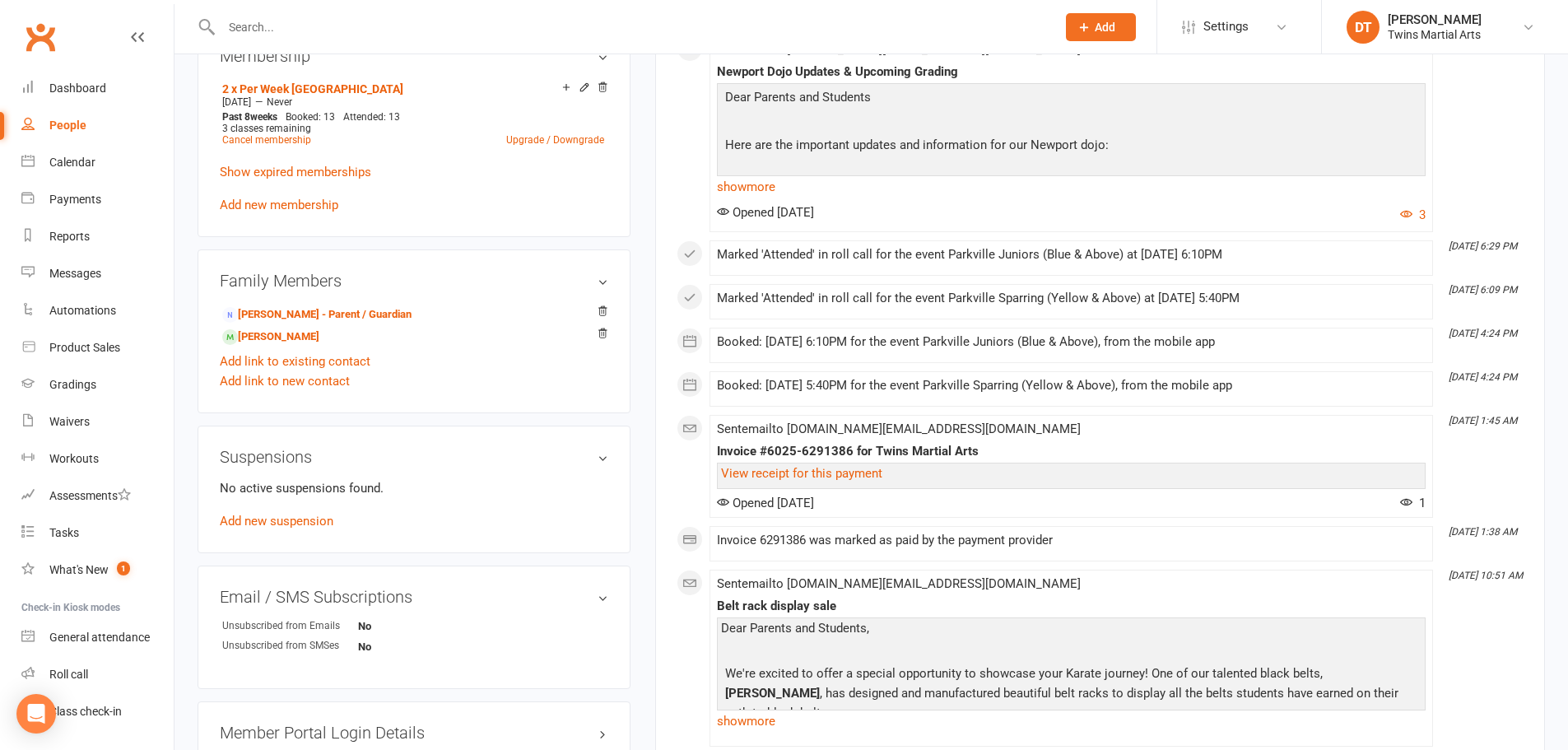
scroll to position [1071, 0]
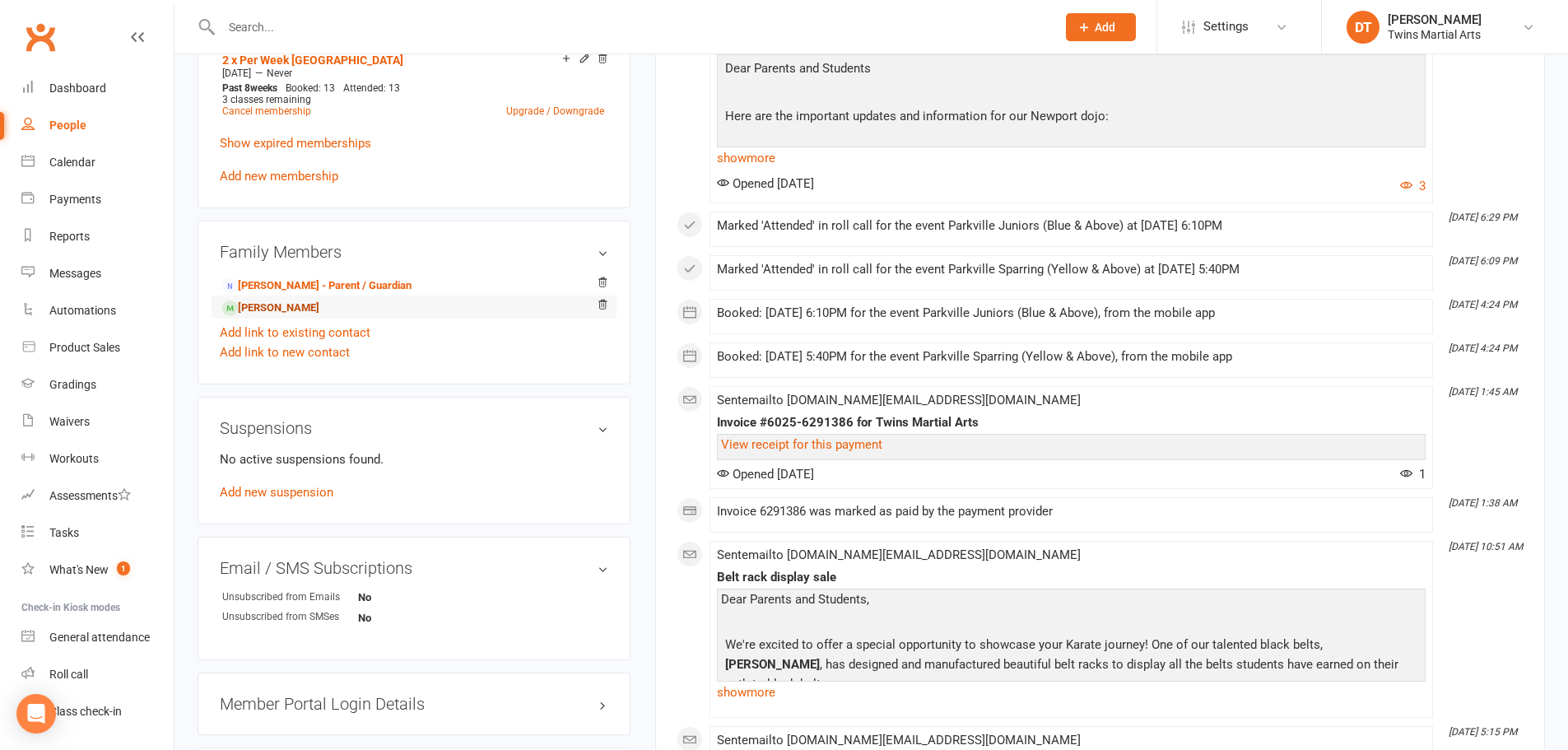
click at [320, 305] on link "Isaac Nguyen - Sibling" at bounding box center [271, 308] width 97 height 17
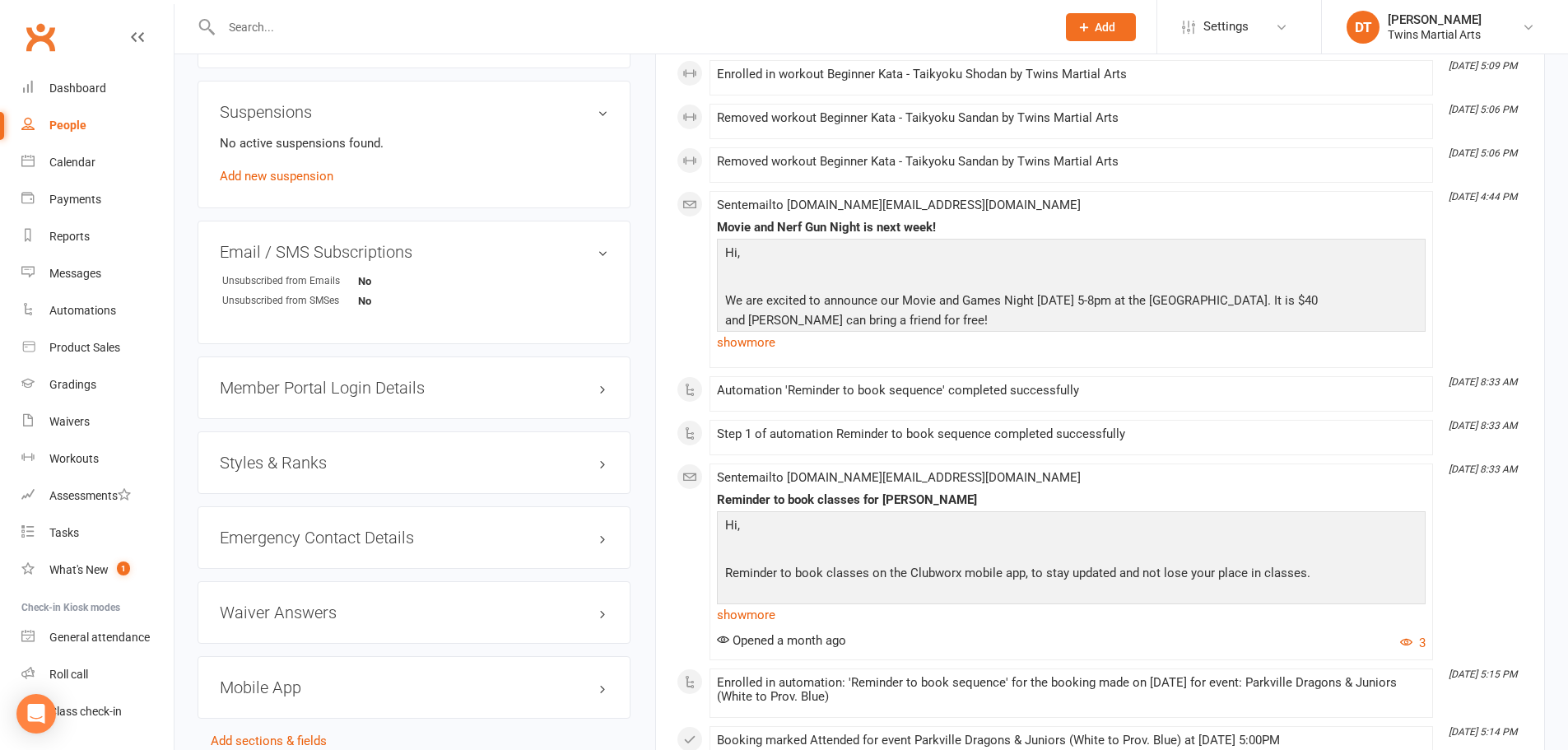
scroll to position [1565, 0]
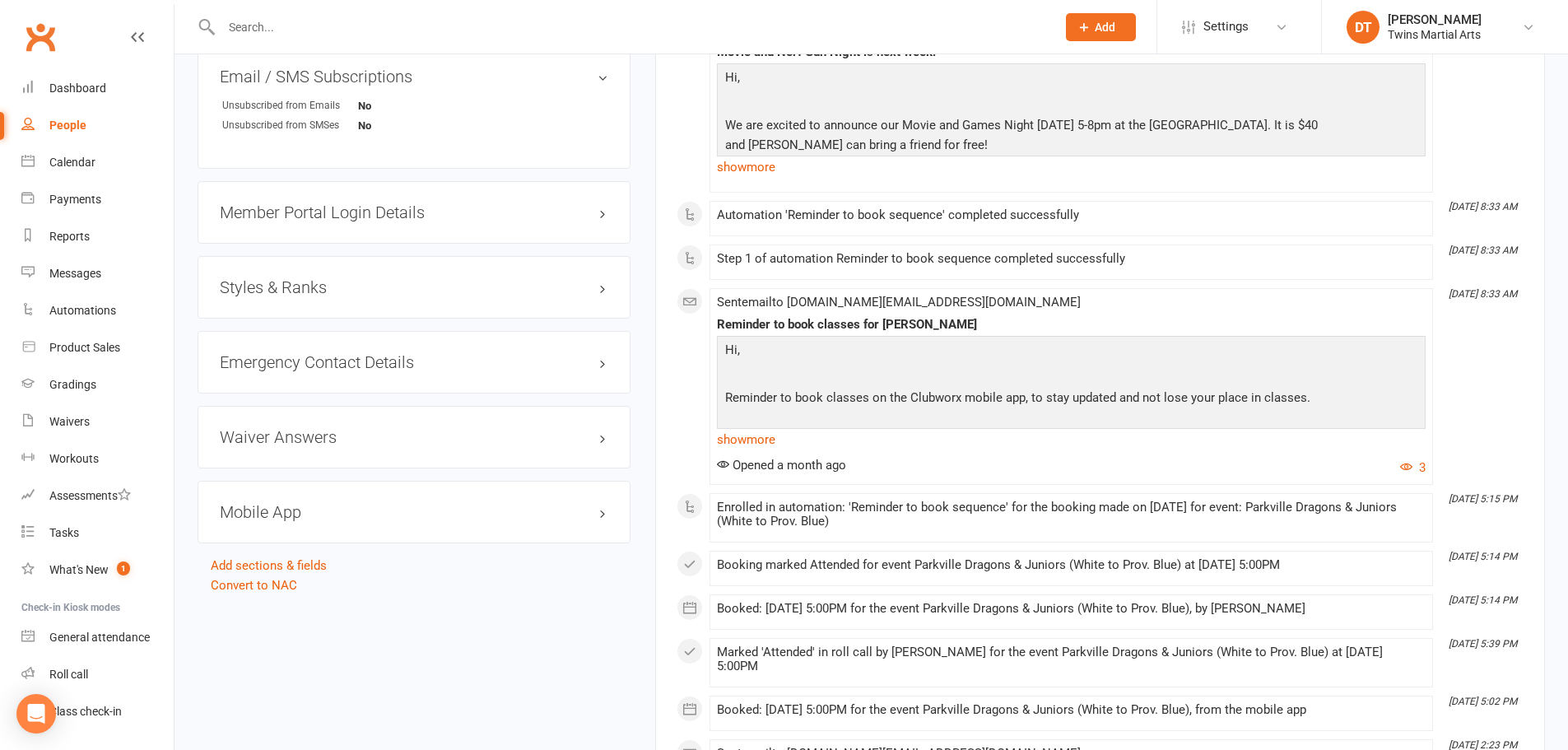
click at [331, 294] on h3 "Styles & Ranks" at bounding box center [414, 287] width 389 height 18
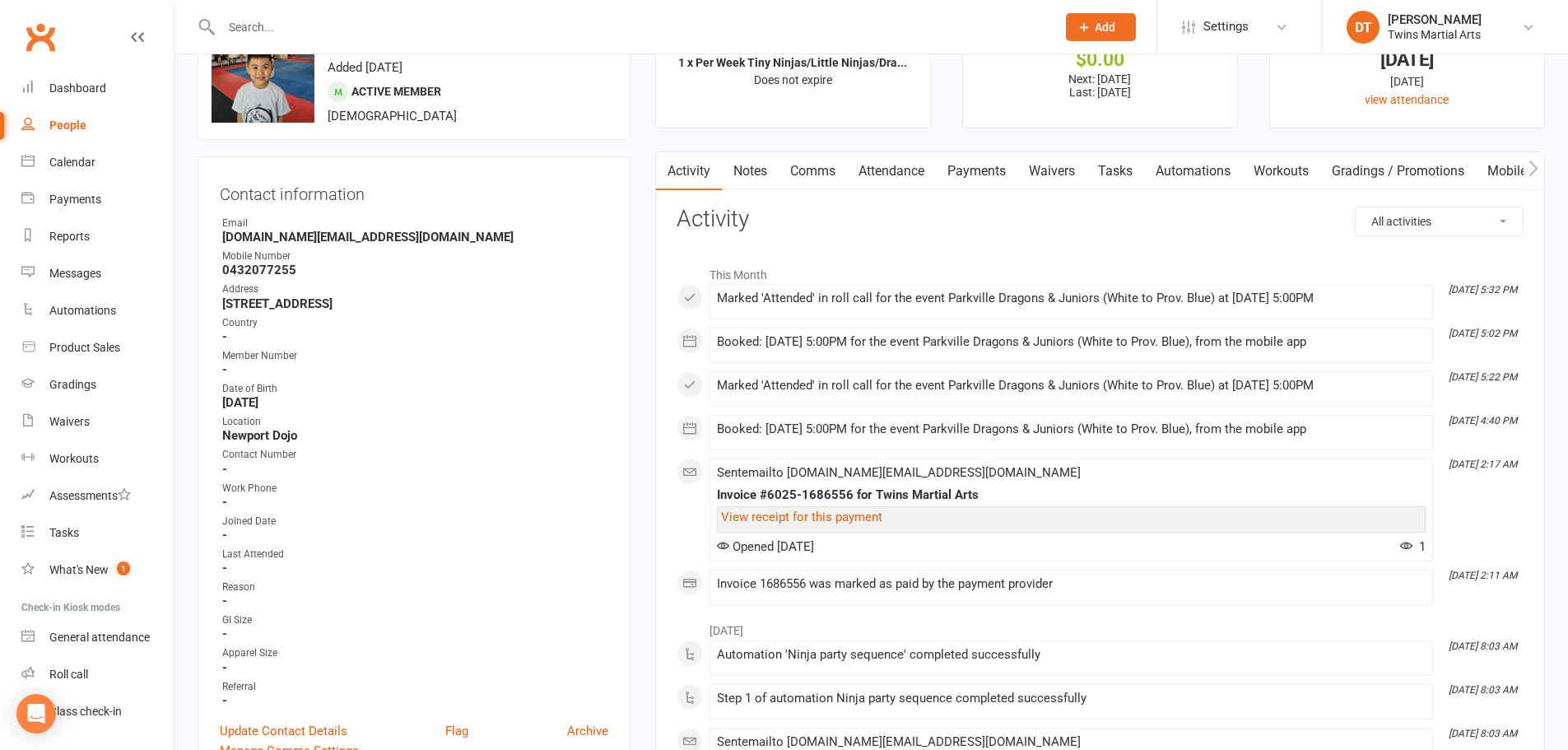
scroll to position [0, 0]
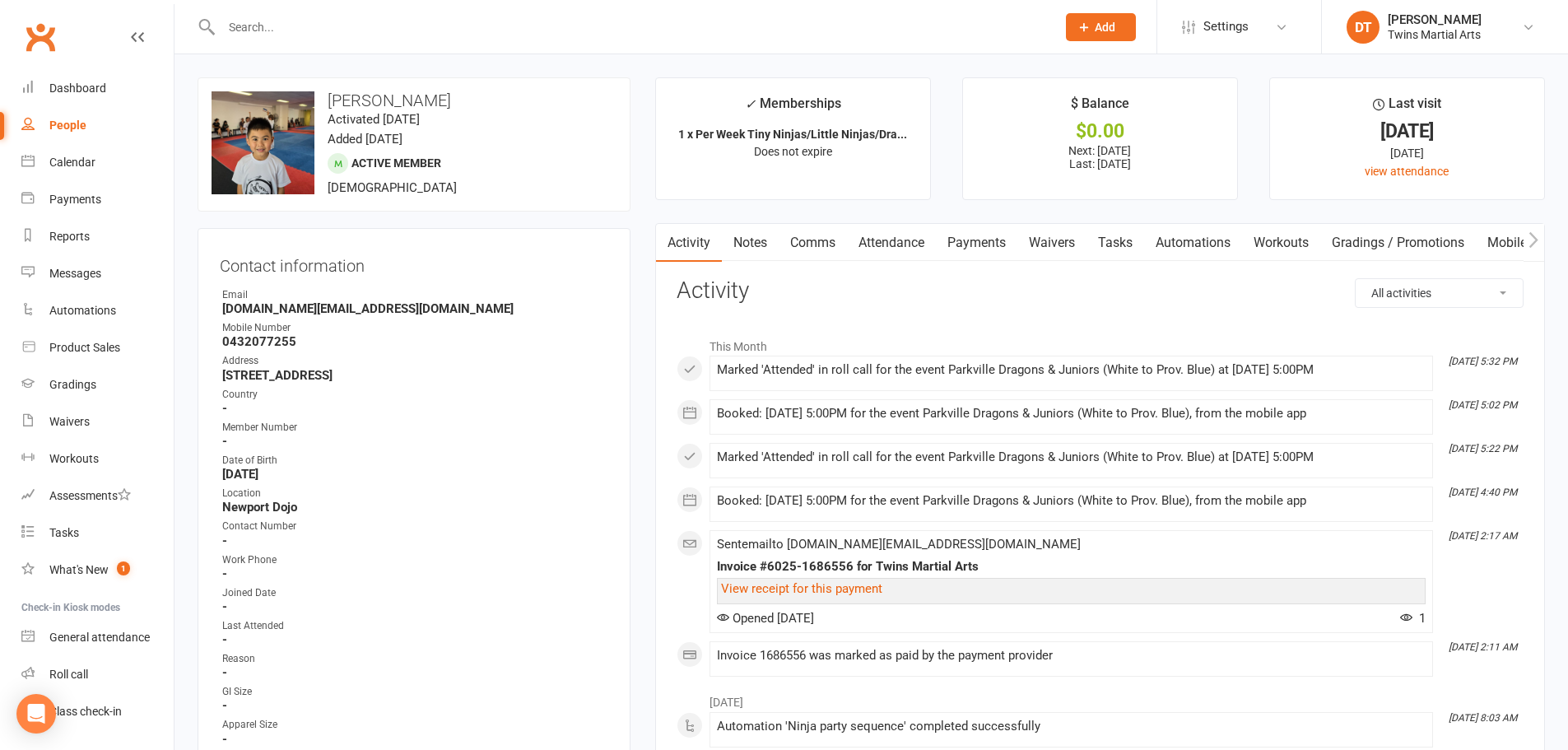
click at [1000, 245] on link "Payments" at bounding box center [977, 243] width 82 height 38
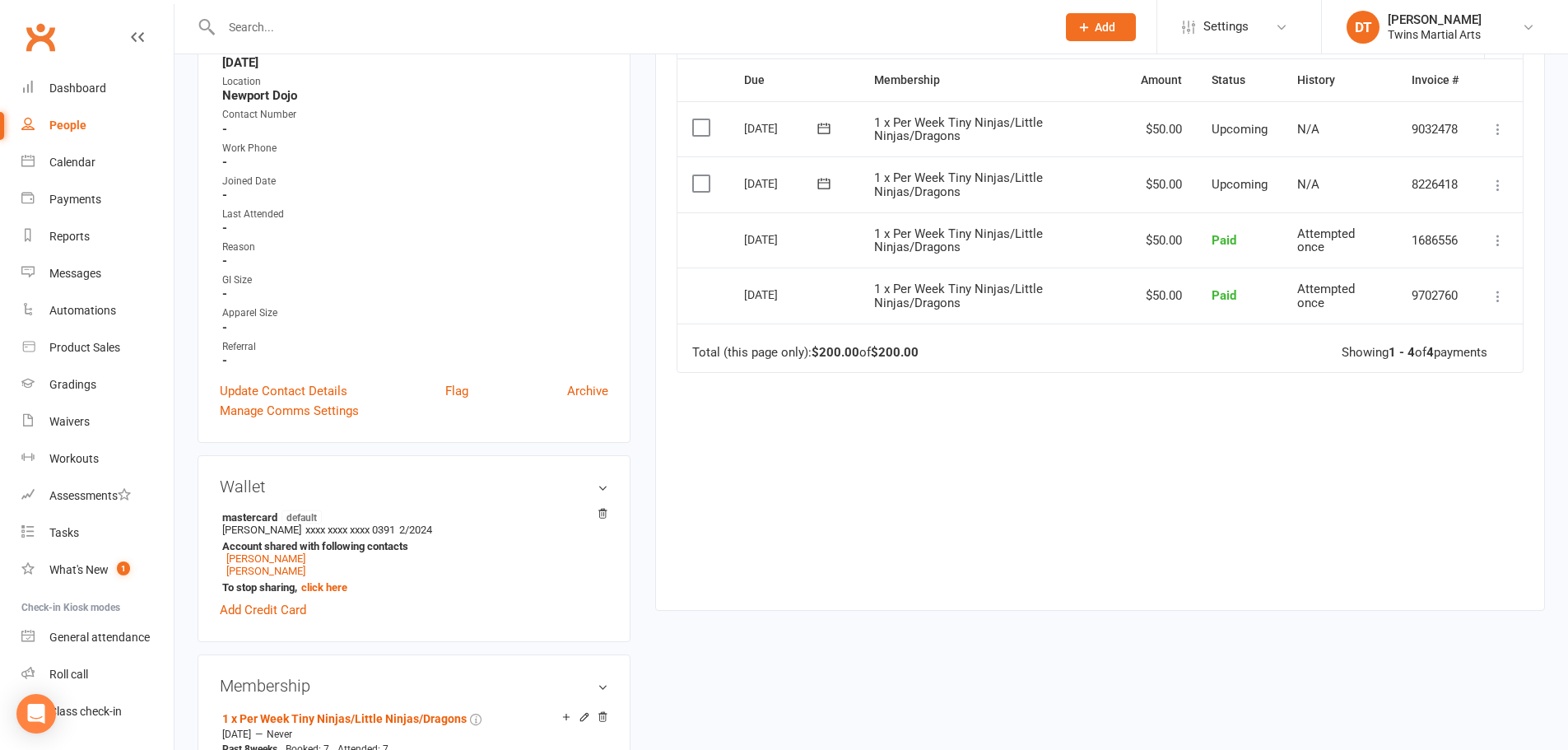
scroll to position [494, 0]
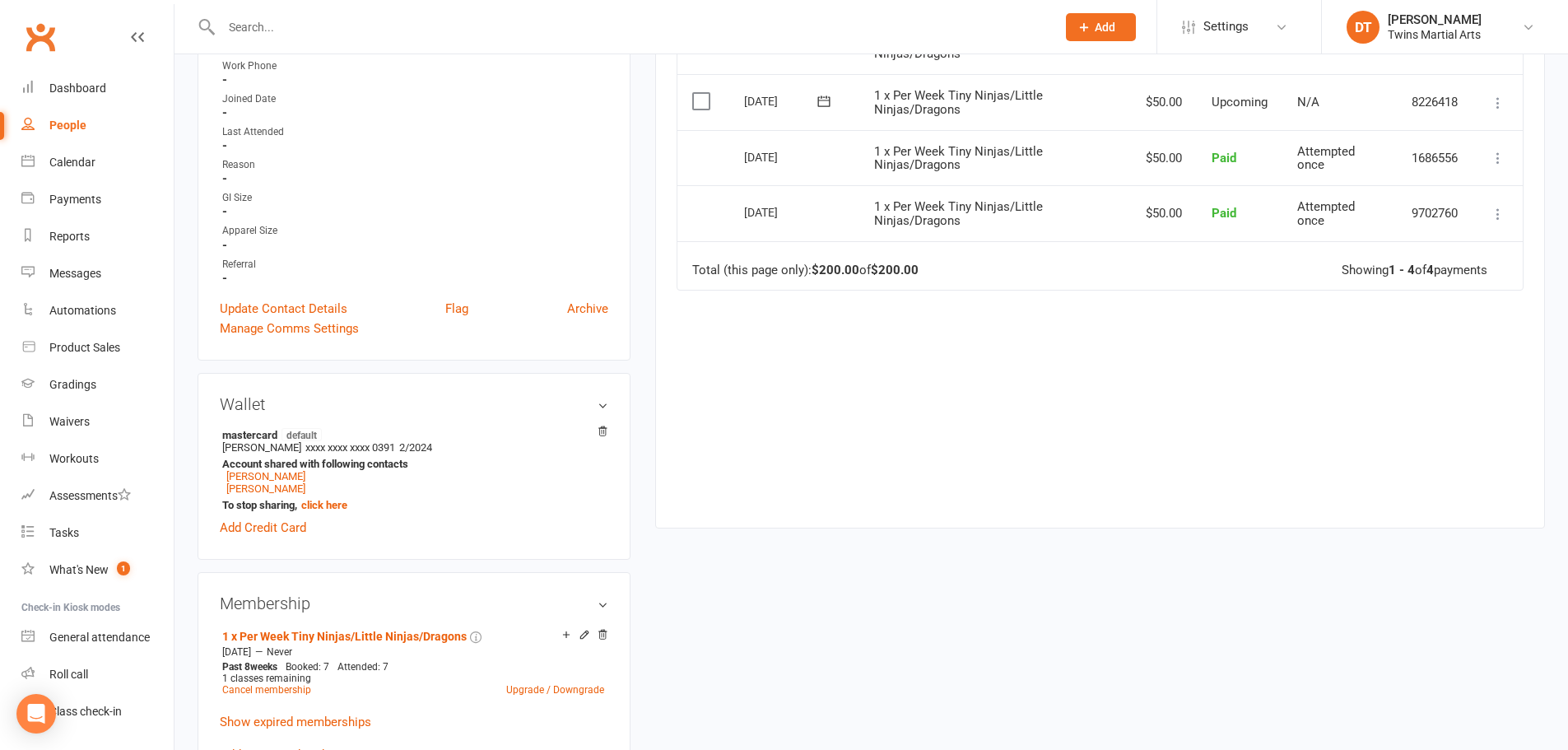
click at [784, 433] on div "Due Contact Membership Amount Status History Invoice # Select this 29 Sep 2025 …" at bounding box center [1100, 240] width 847 height 528
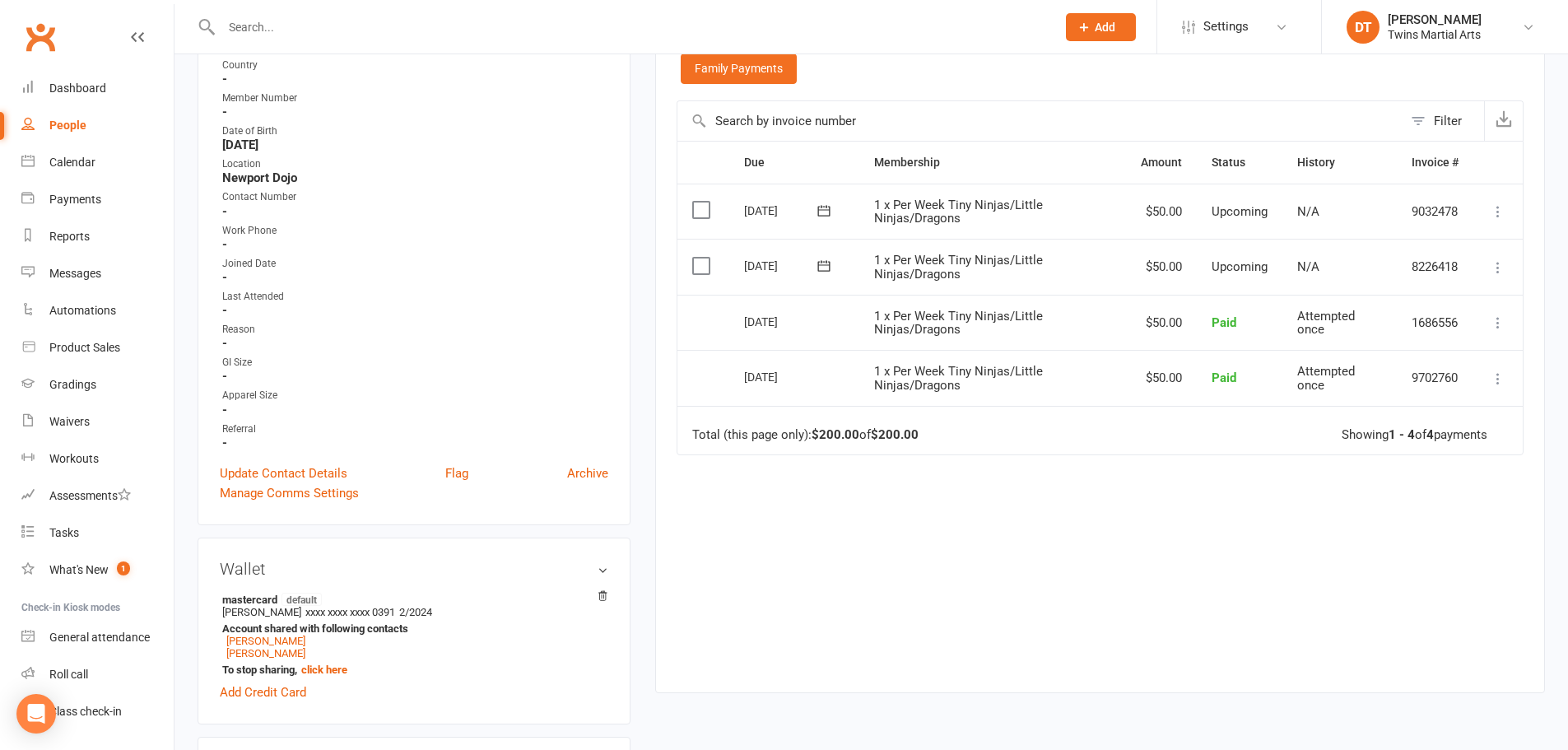
scroll to position [659, 0]
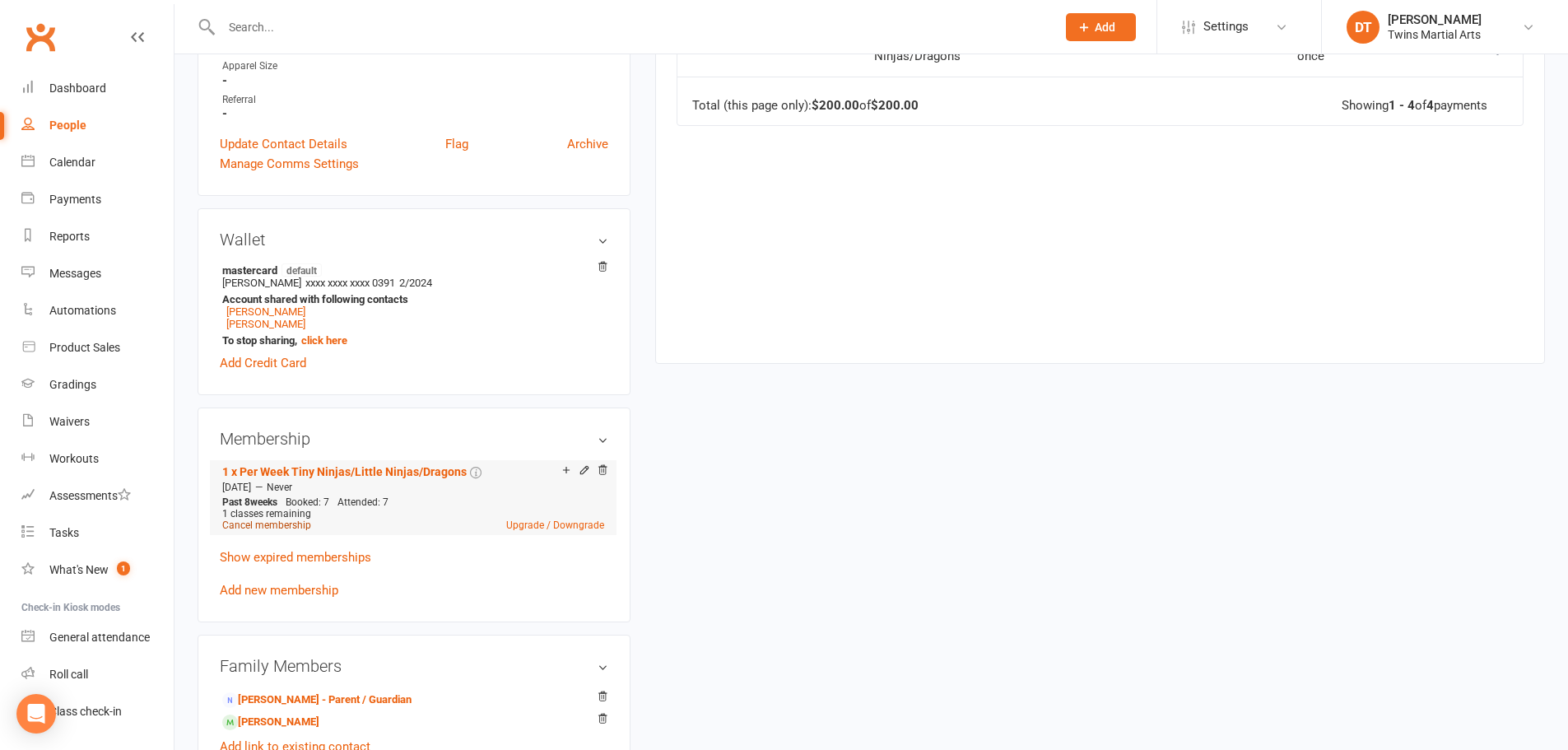
click at [305, 524] on link "Cancel membership" at bounding box center [266, 525] width 89 height 11
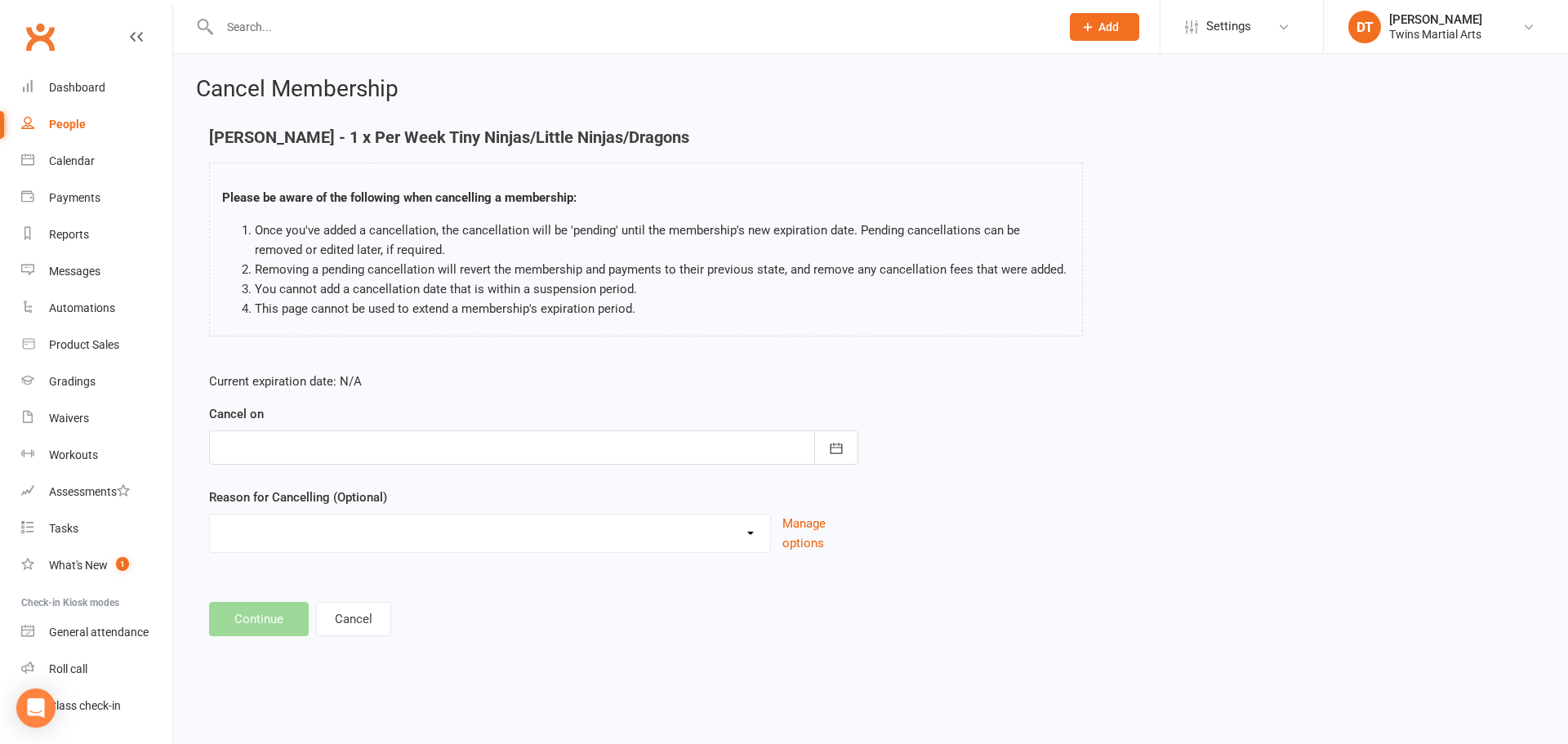
click at [396, 455] on div at bounding box center [534, 447] width 649 height 34
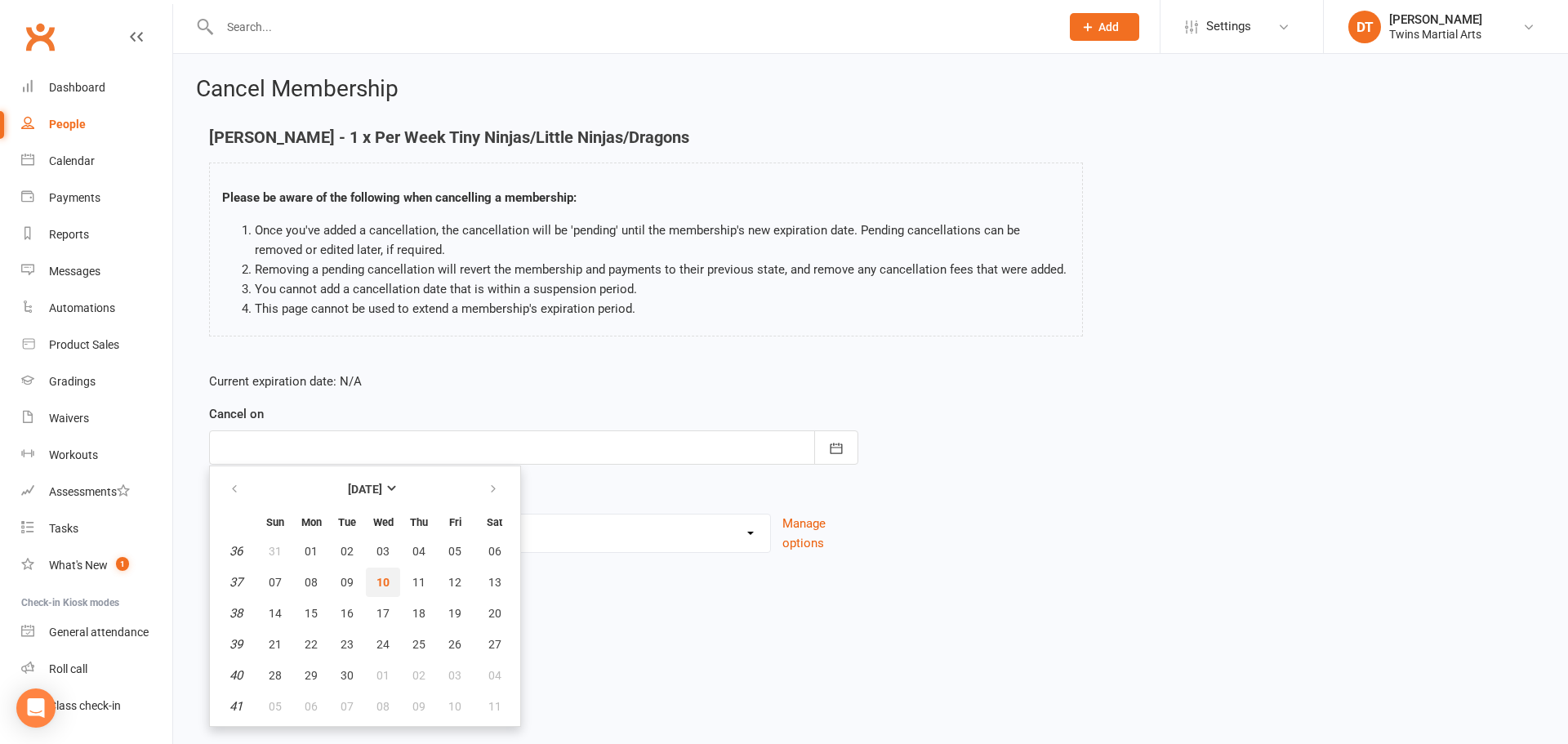
click at [384, 584] on span "10" at bounding box center [383, 582] width 13 height 13
type input "10 Sep 2025"
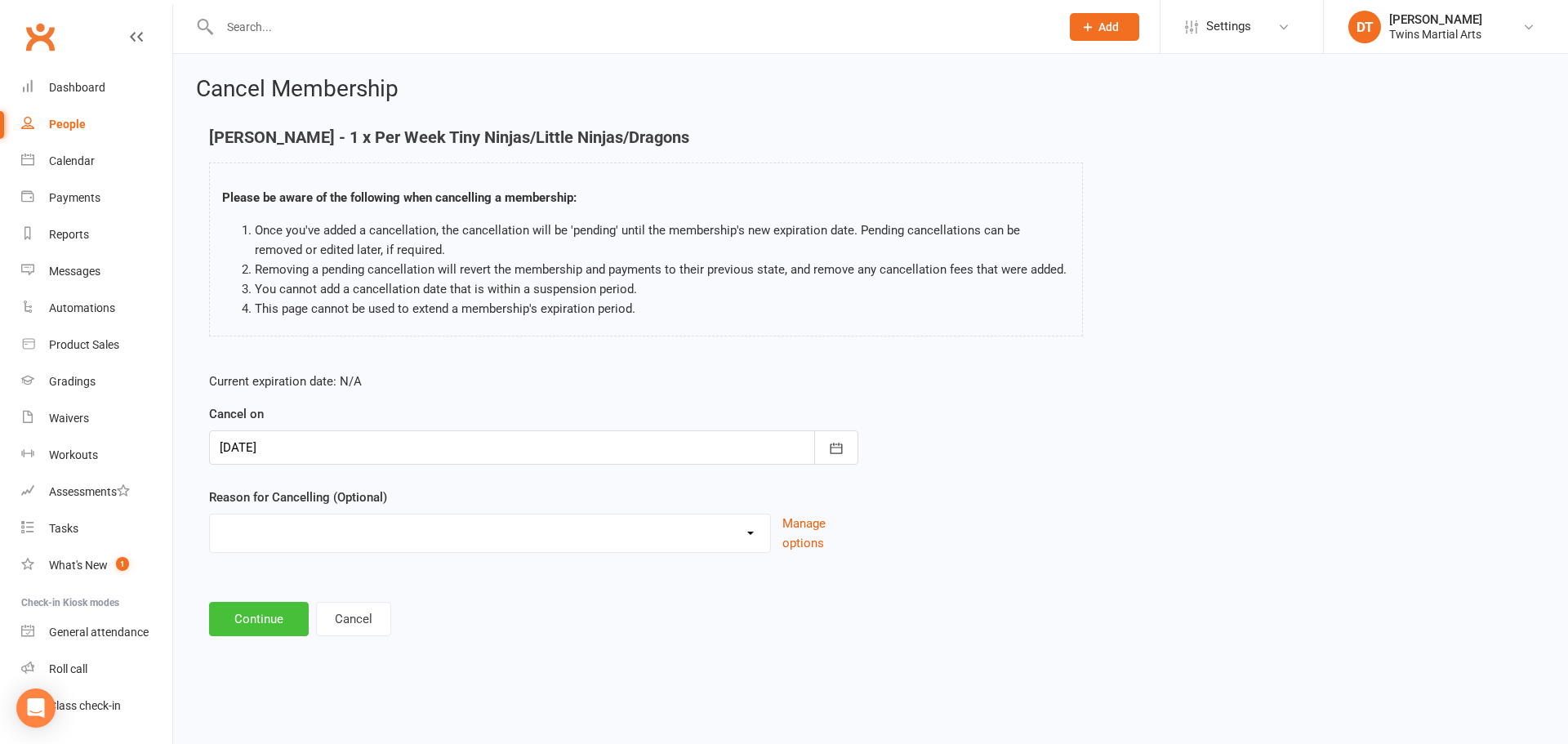
click at [283, 609] on button "Continue" at bounding box center [258, 618] width 99 height 34
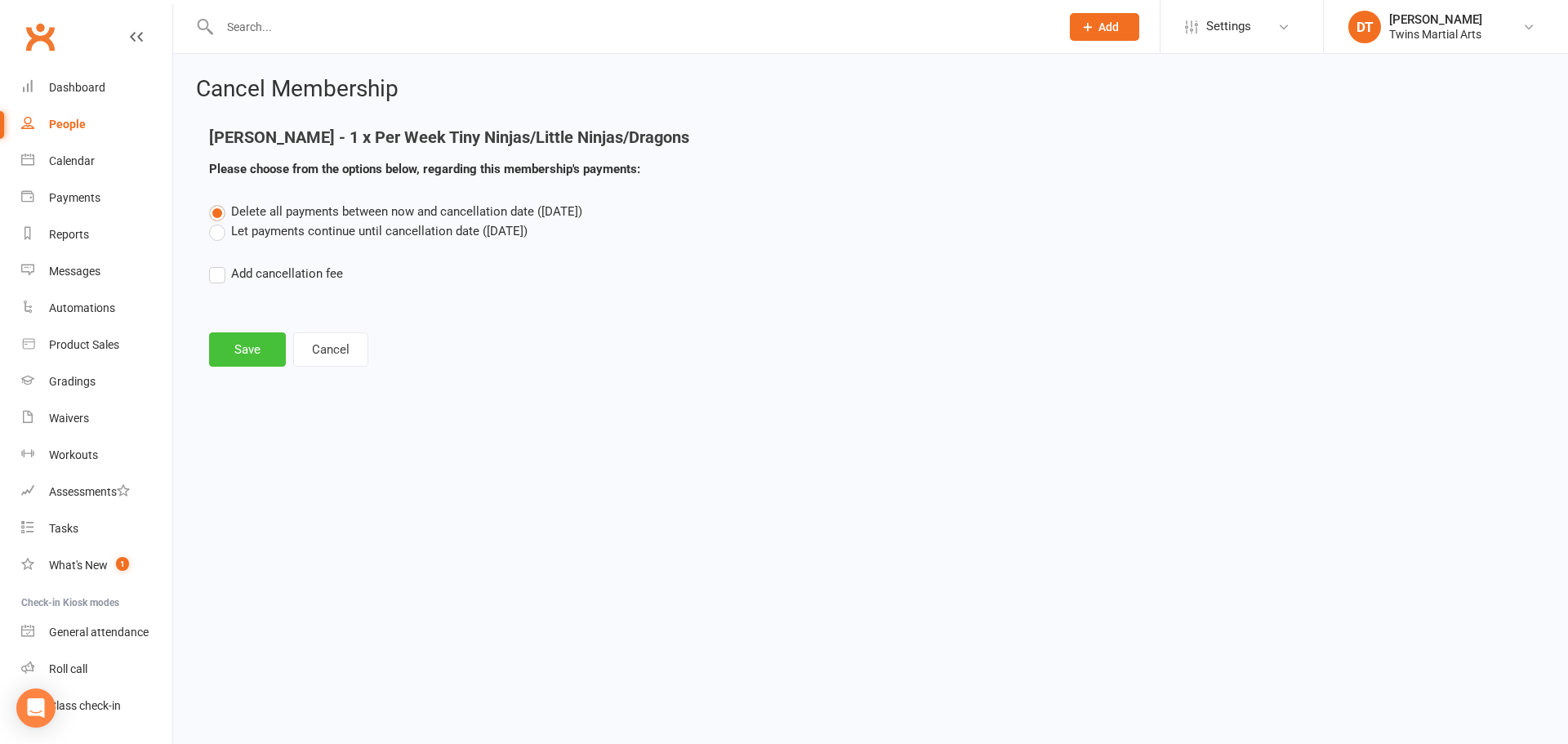
click at [263, 349] on button "Save" at bounding box center [247, 350] width 77 height 34
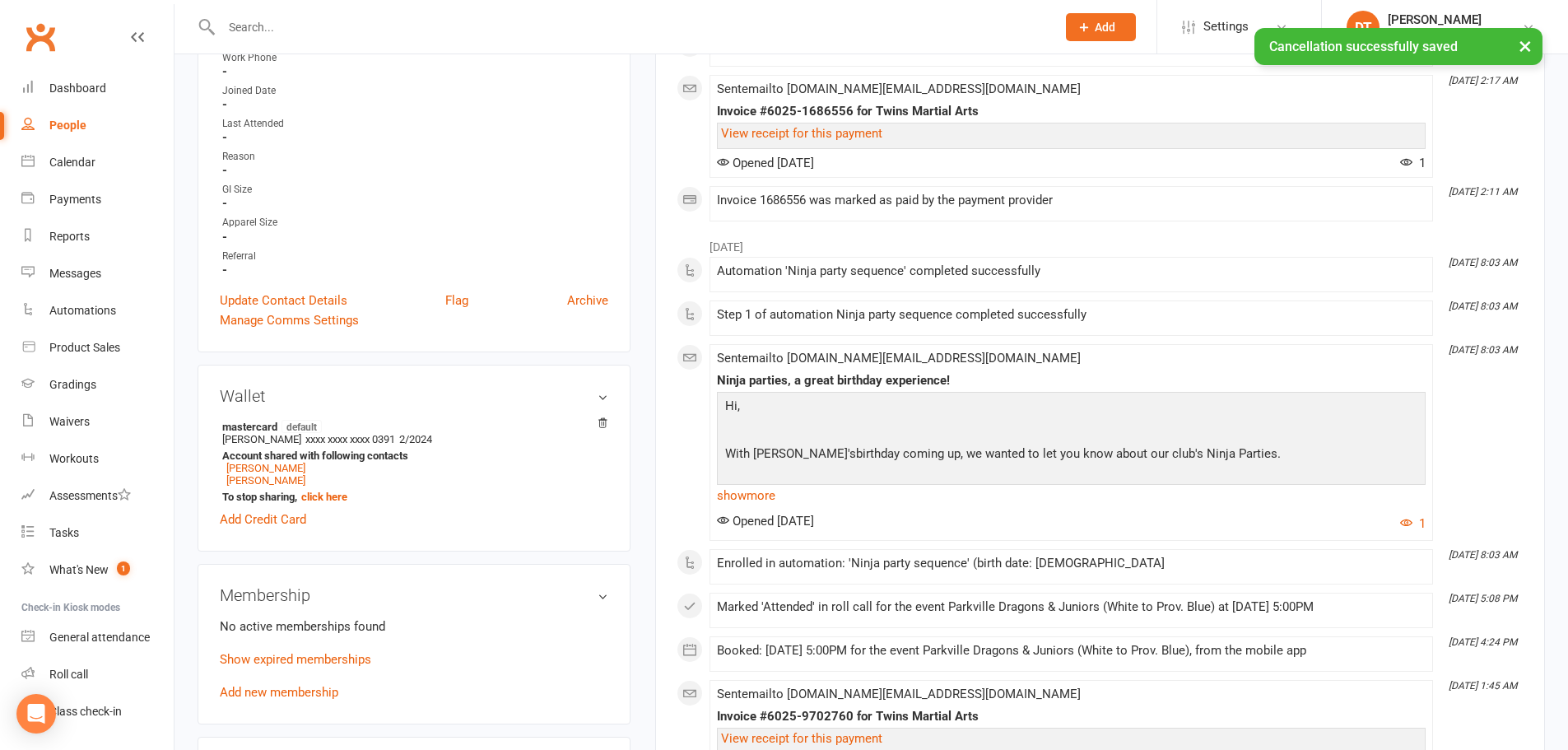
scroll to position [659, 0]
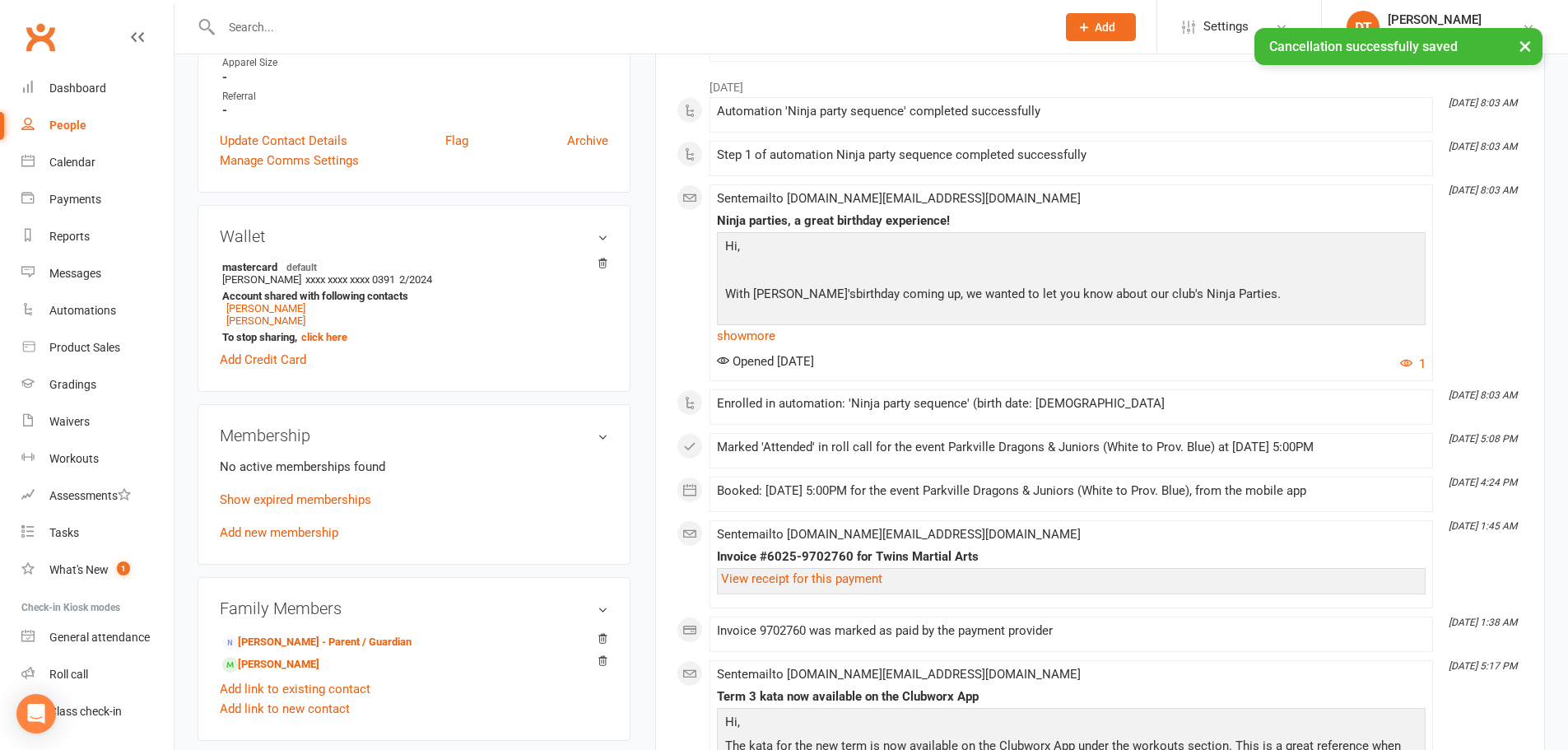
click at [289, 544] on div "Membership No active memberships found Show expired memberships Add new members…" at bounding box center [414, 484] width 433 height 160
click at [290, 532] on link "Add new membership" at bounding box center [279, 532] width 118 height 15
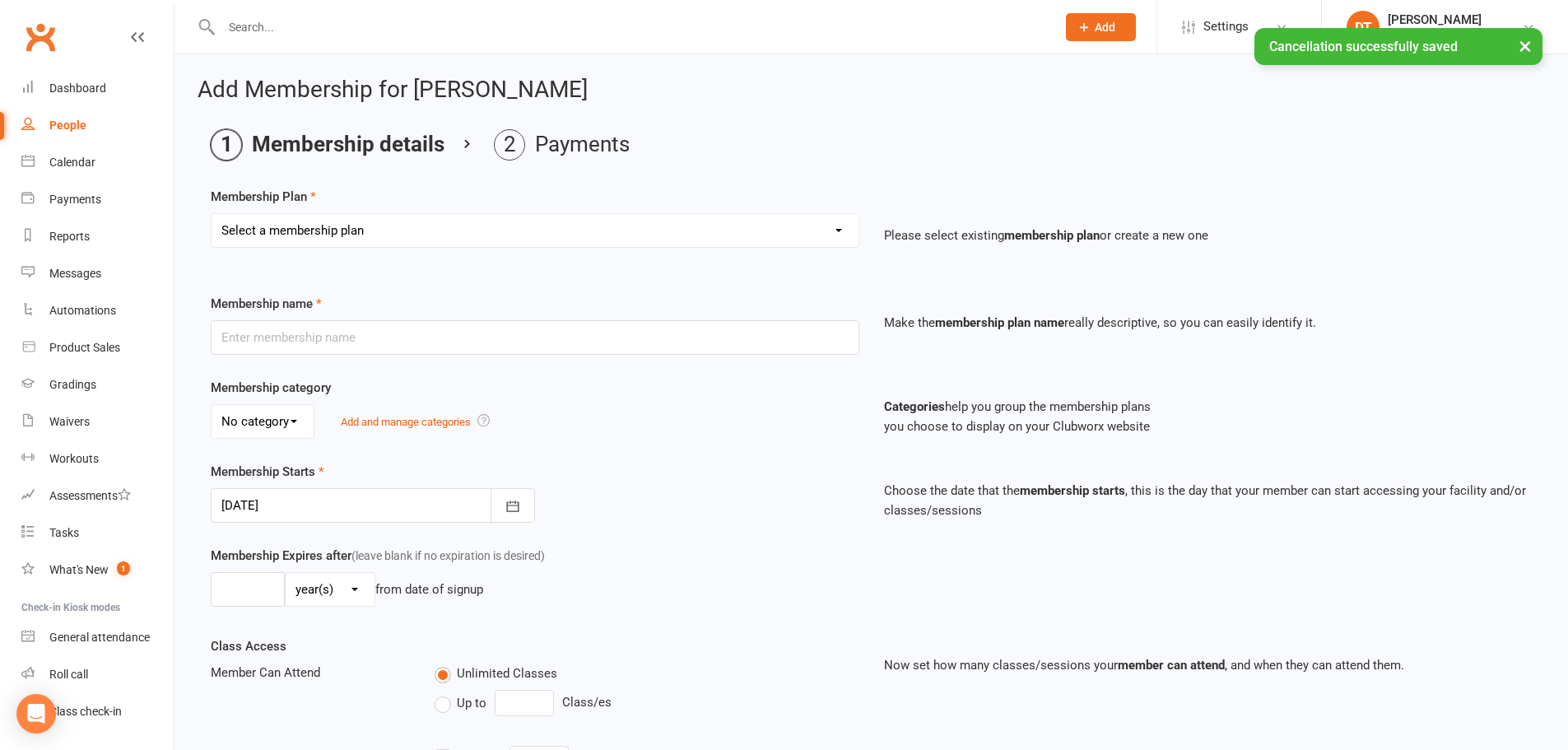
click at [411, 239] on select "Select a membership plan Create new Membership Plan 1 x Per Week Tiny Ninjas/Li…" at bounding box center [535, 230] width 647 height 33
select select "2"
click at [212, 214] on select "Select a membership plan Create new Membership Plan 1 x Per Week Tiny Ninjas/Li…" at bounding box center [535, 230] width 647 height 33
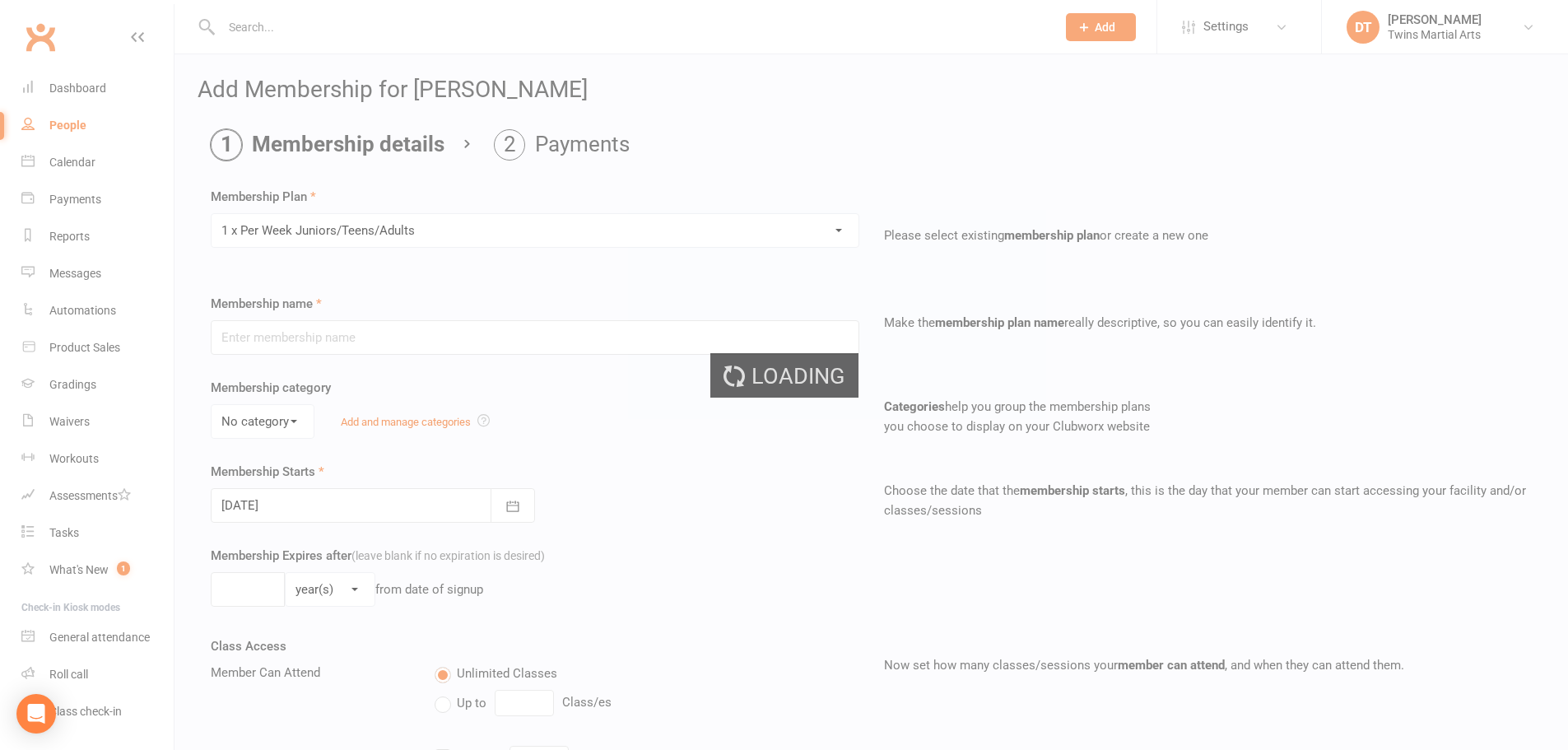
type input "1 x Per Week Juniors/Teens/Adults"
select select "3"
type input "8"
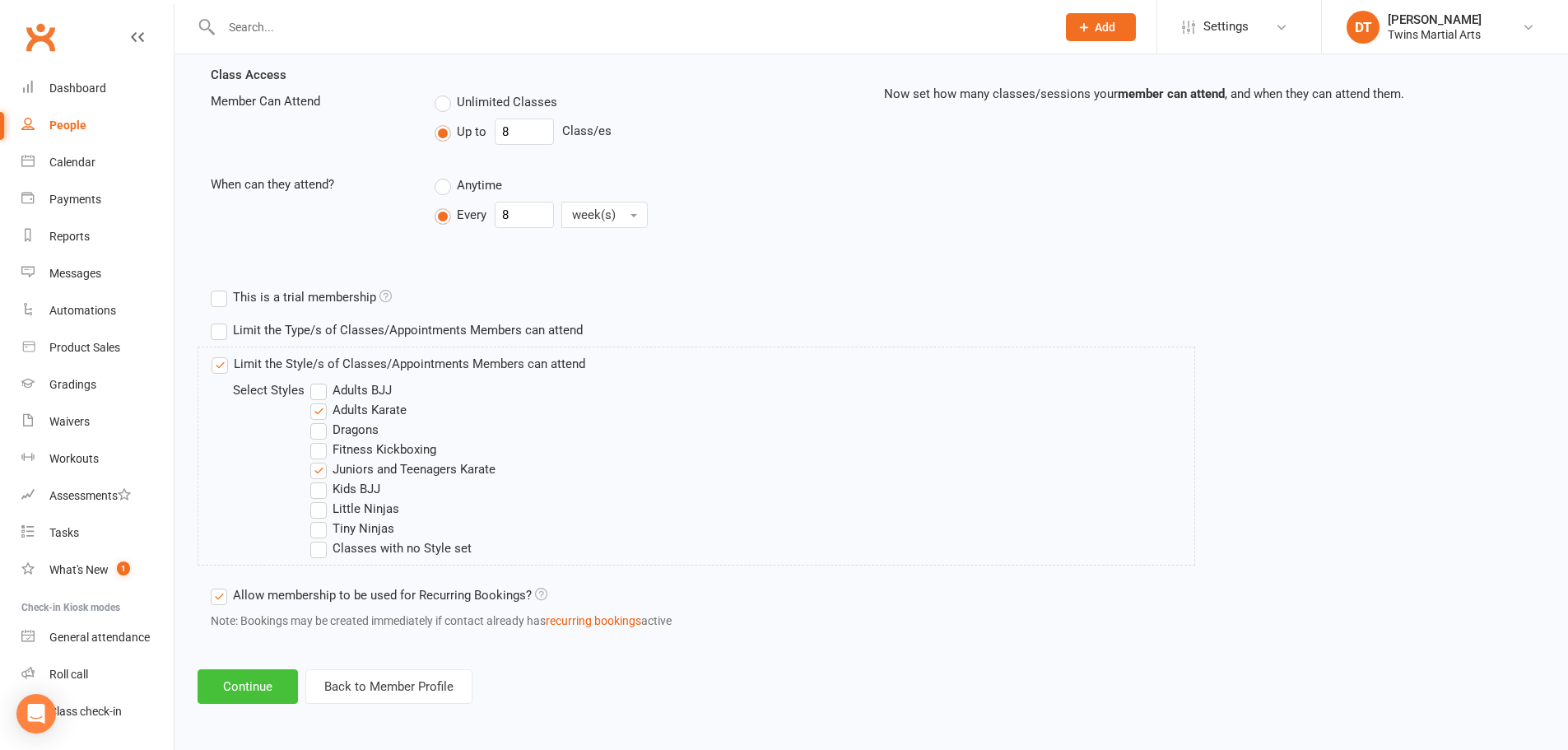
scroll to position [573, 0]
click at [264, 687] on button "Continue" at bounding box center [247, 685] width 100 height 35
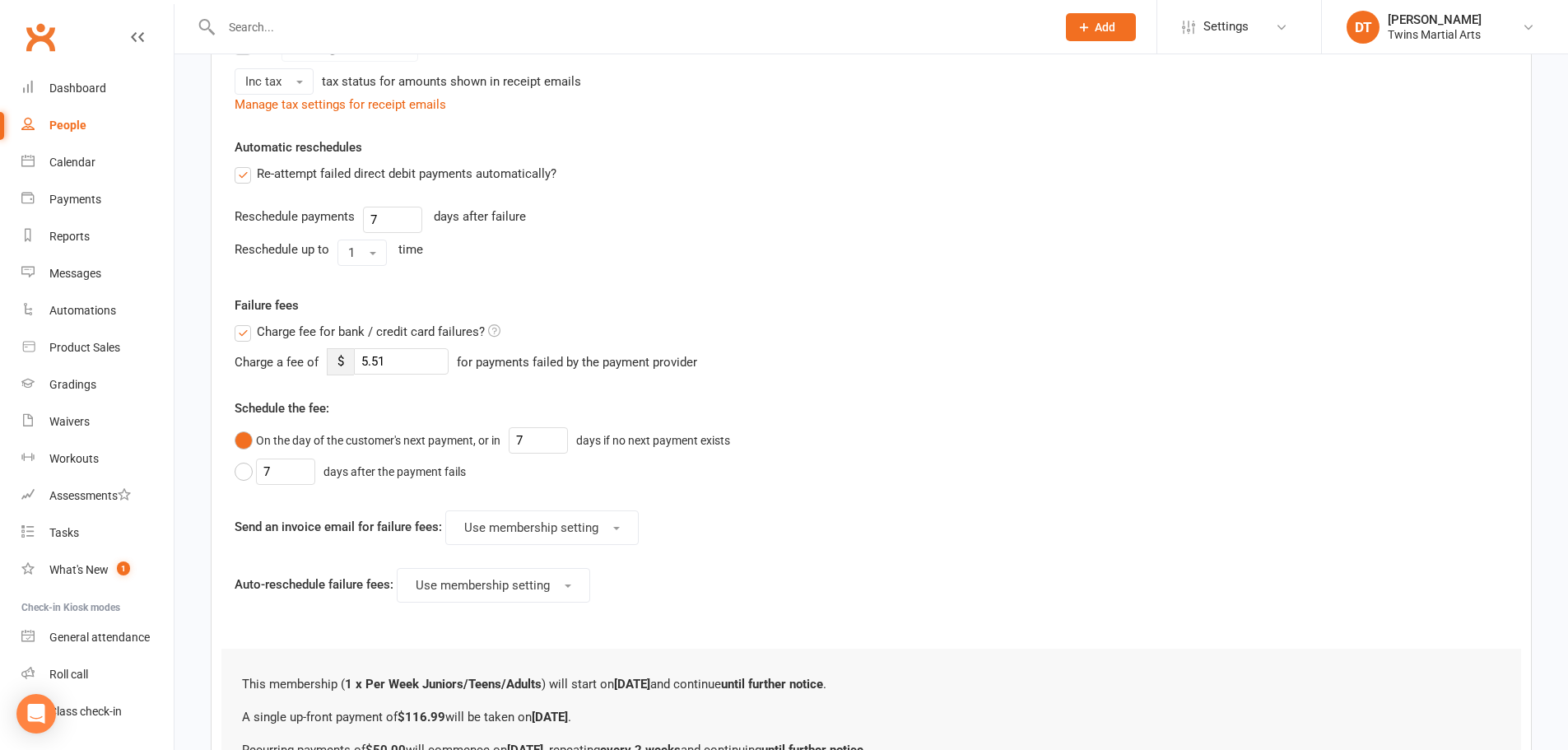
scroll to position [0, 0]
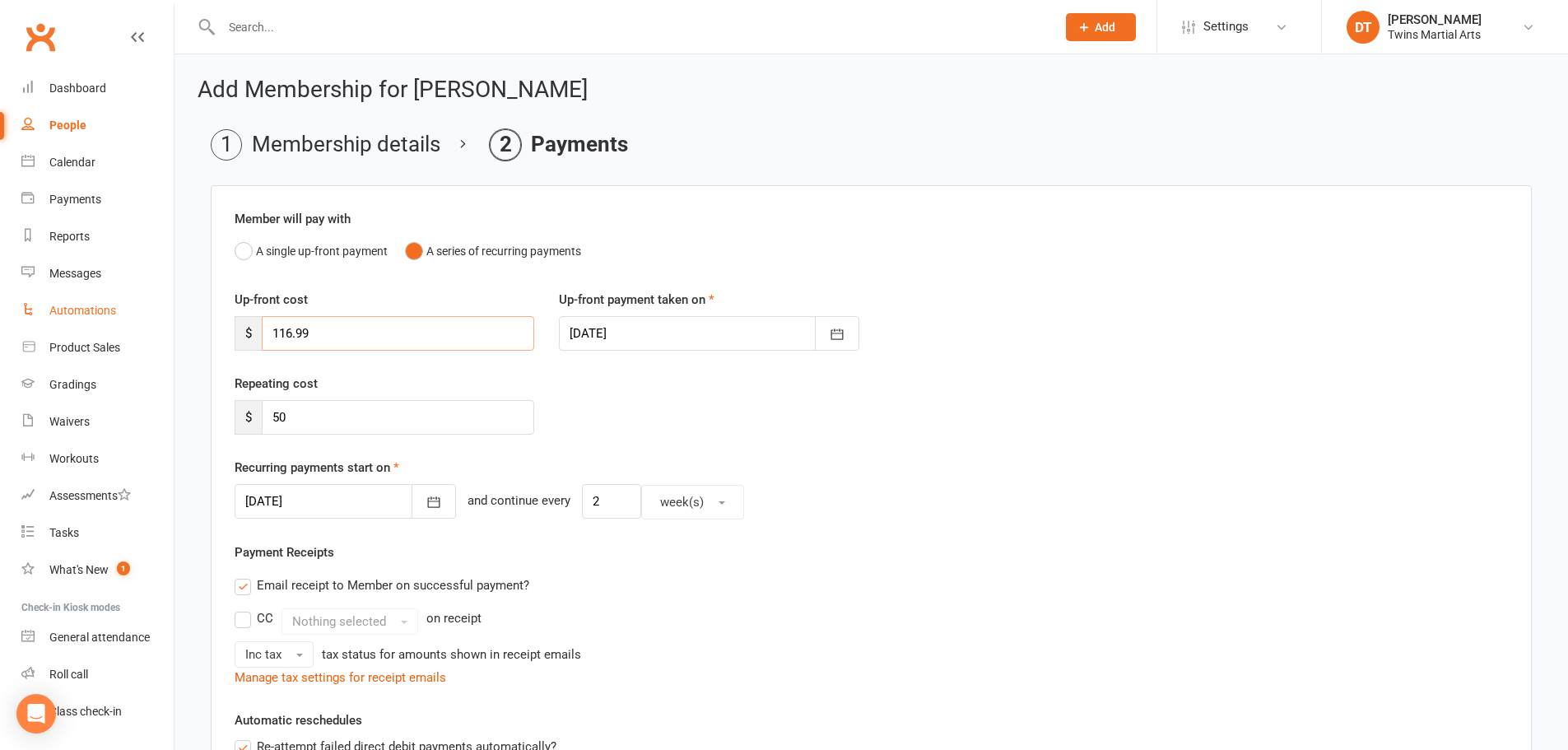
drag, startPoint x: 257, startPoint y: 331, endPoint x: 160, endPoint y: 327, distance: 97.1
click at [157, 334] on ui-view "Prospect Member Non-attending contact Class / event Appointment Grading event T…" at bounding box center [784, 747] width 1568 height 1487
click at [411, 504] on button "button" at bounding box center [433, 502] width 44 height 35
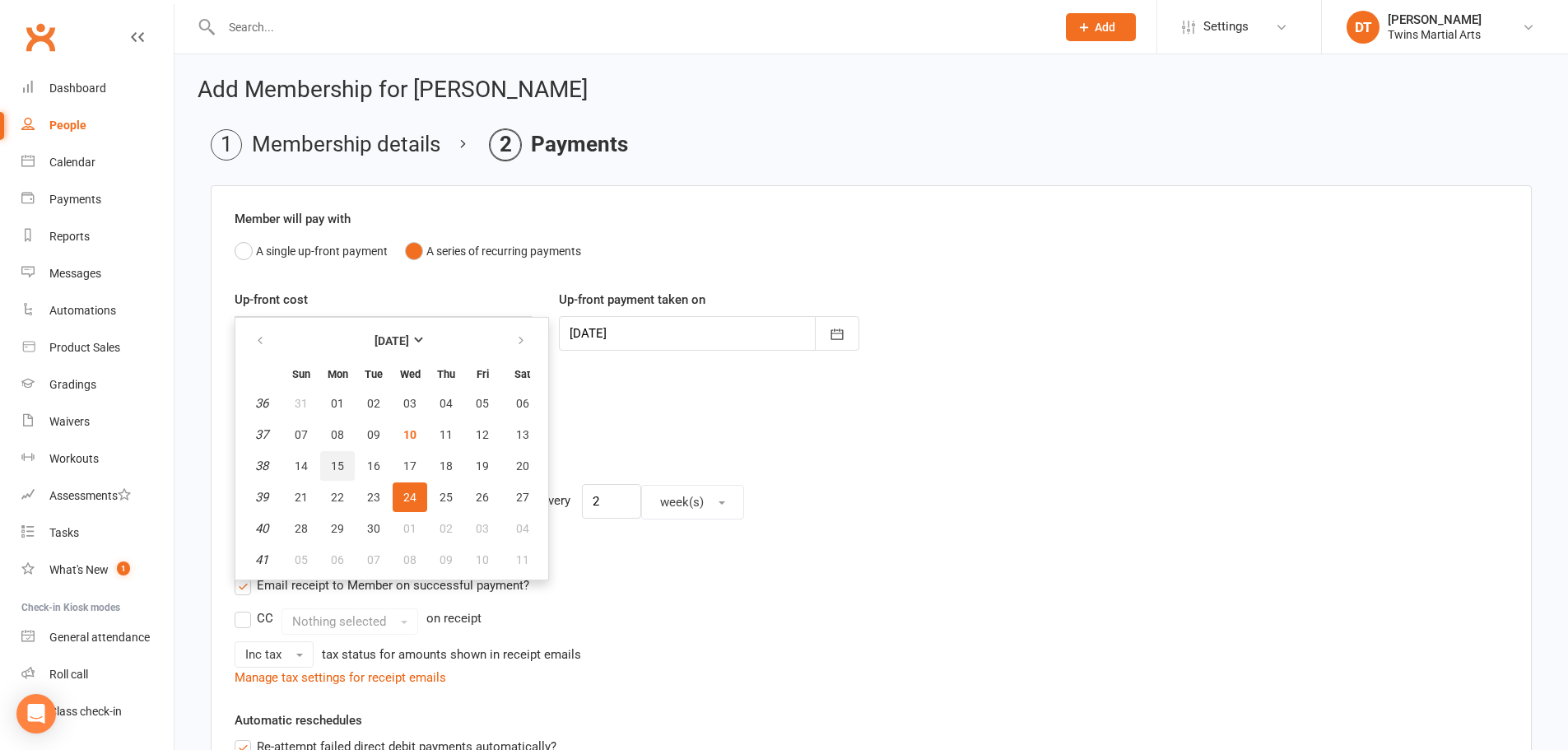
click at [345, 464] on button "15" at bounding box center [337, 466] width 35 height 30
type input "15 Sep 2025"
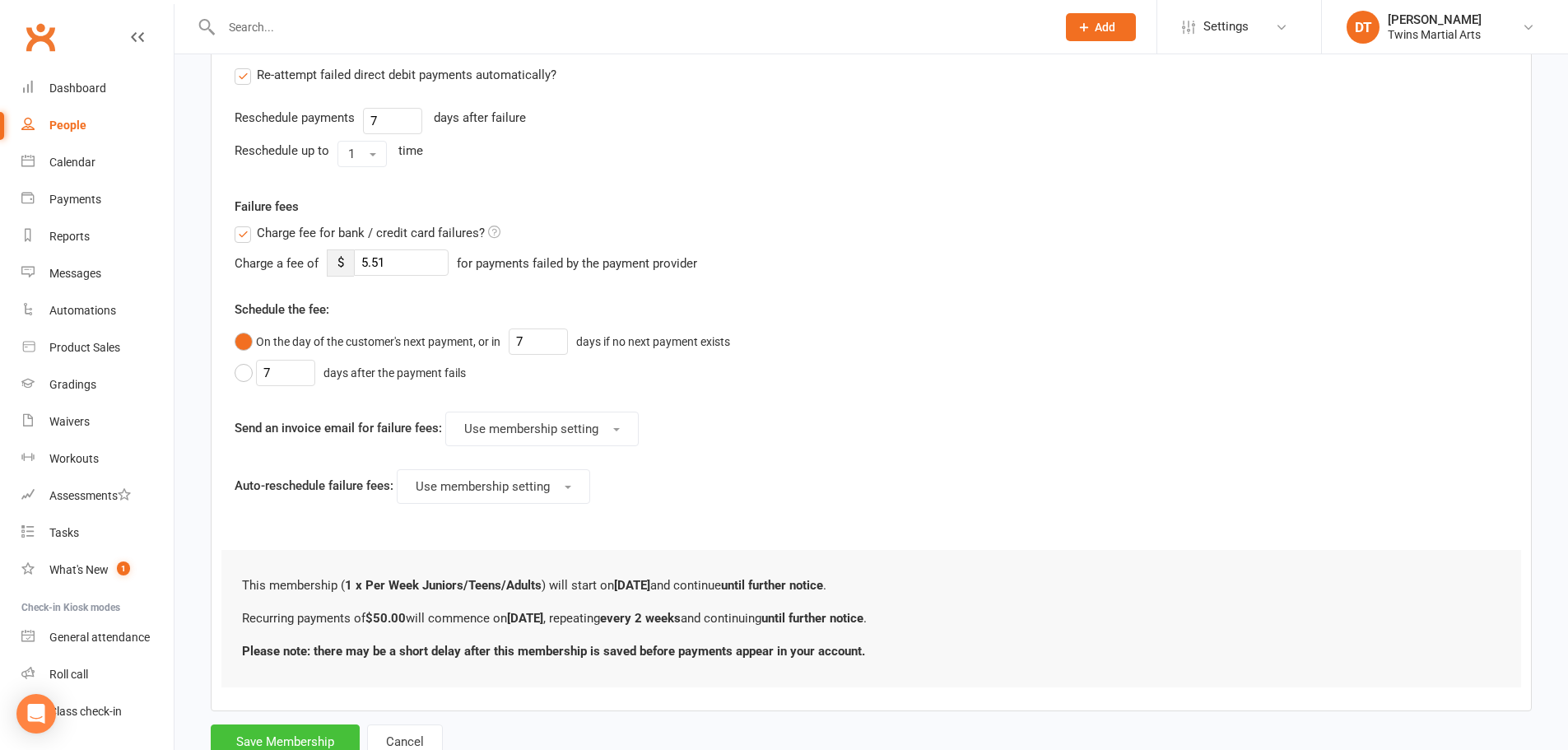
scroll to position [731, 0]
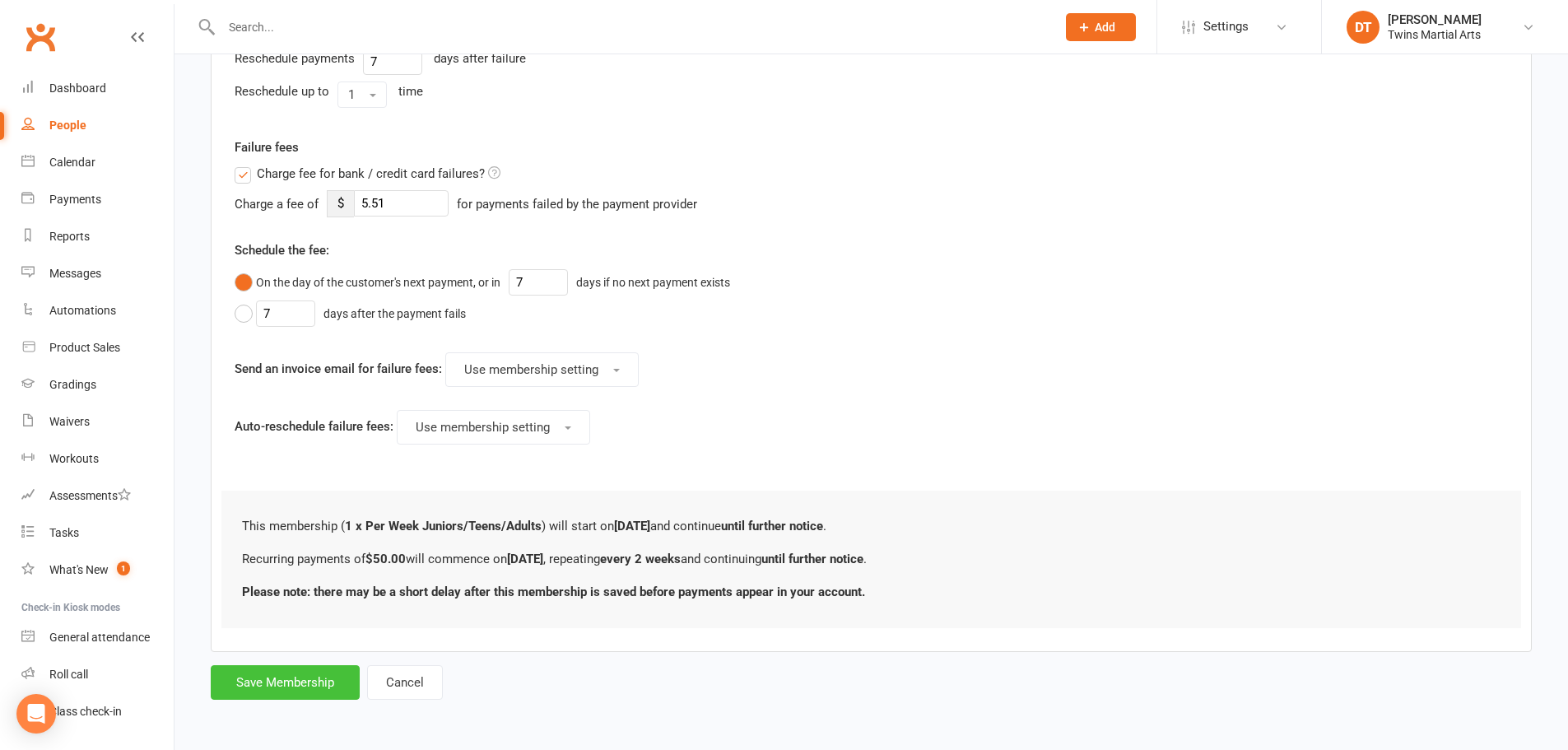
click at [310, 683] on button "Save Membership" at bounding box center [285, 682] width 149 height 35
type input "0"
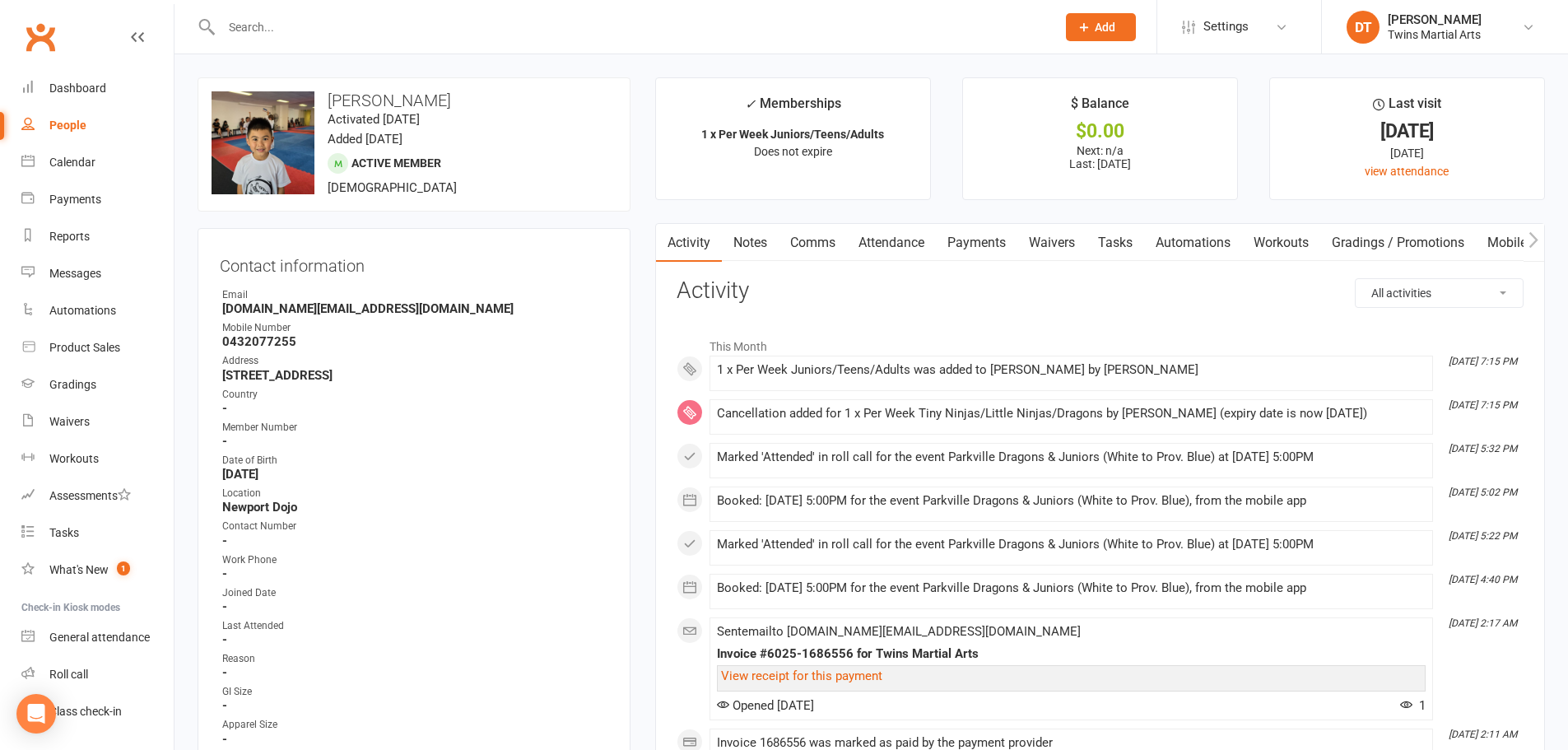
click at [409, 24] on input "text" at bounding box center [631, 27] width 829 height 23
paste input "Lucas Voigt"
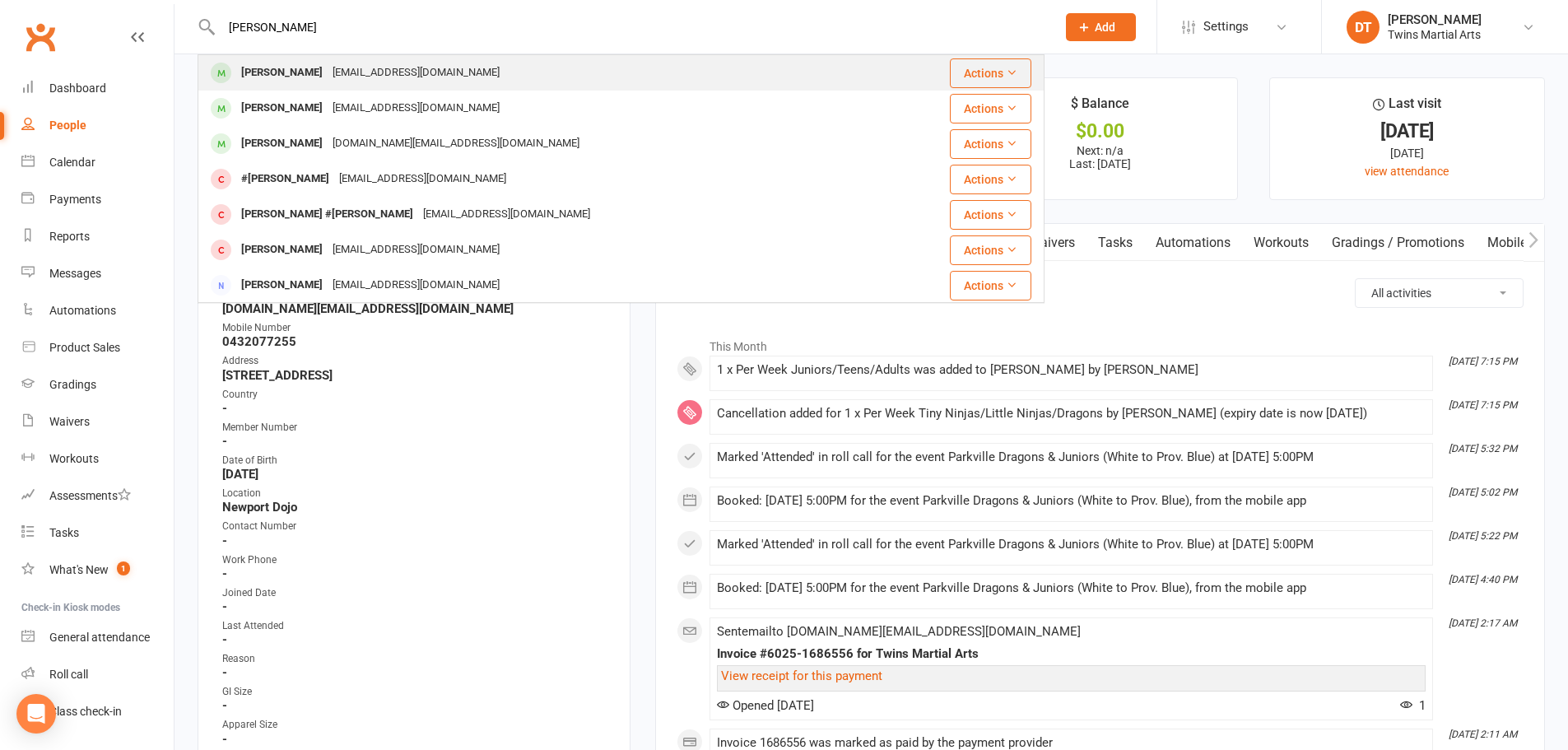
type input "Lucas Voigt"
click at [379, 68] on div "Vamahoog@gmail.com" at bounding box center [416, 72] width 177 height 23
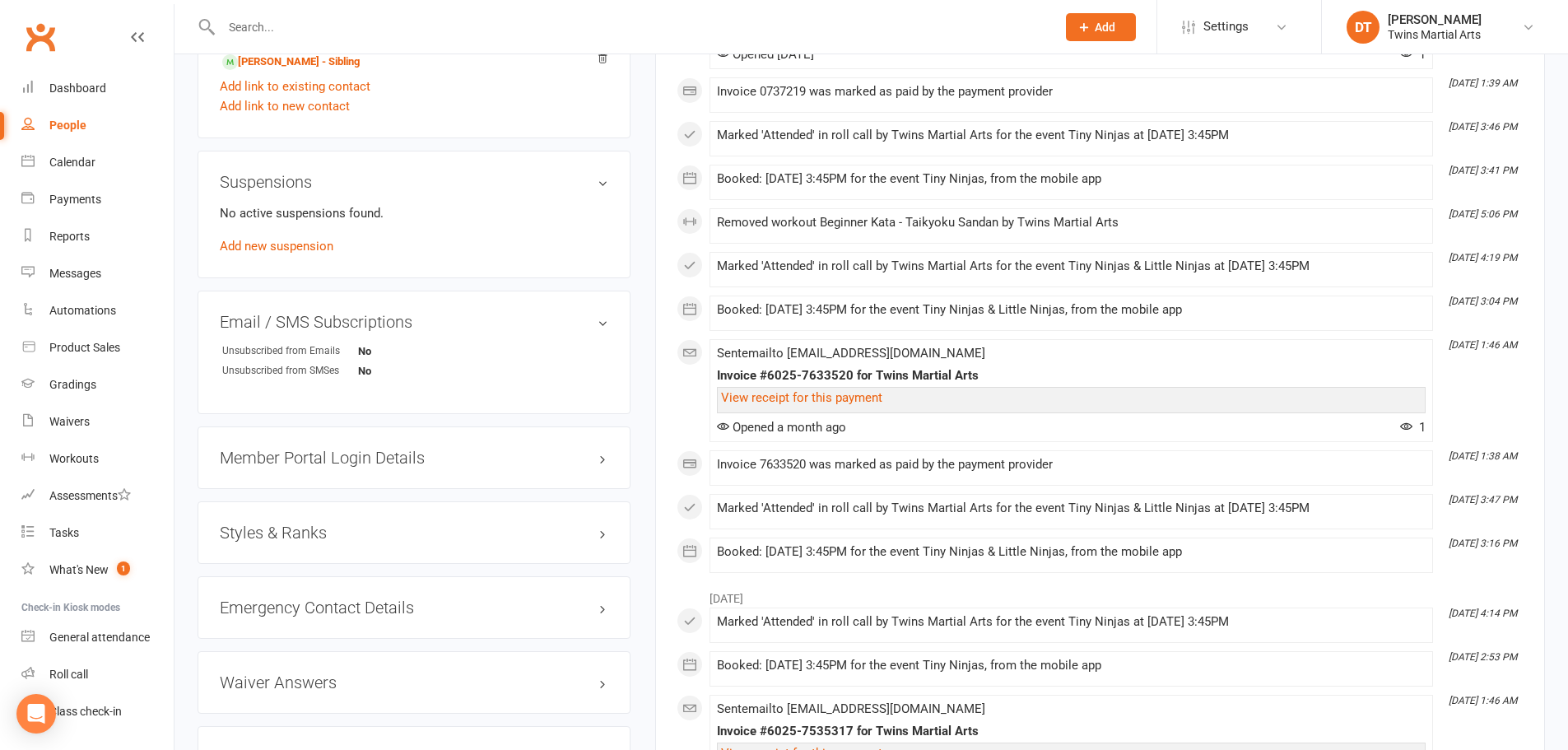
scroll to position [1317, 0]
click at [321, 532] on h3 "Styles & Ranks" at bounding box center [414, 531] width 389 height 18
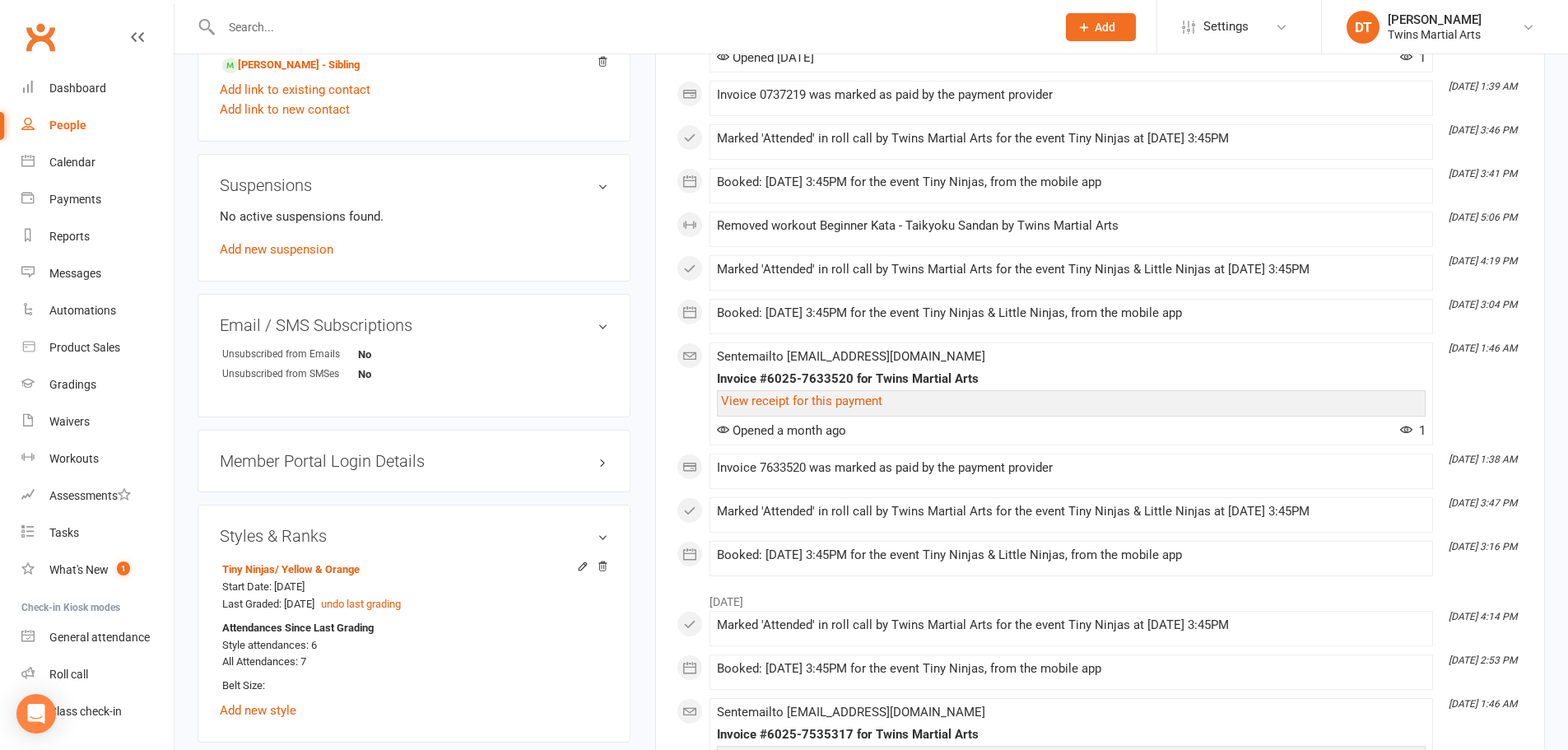
scroll to position [1153, 0]
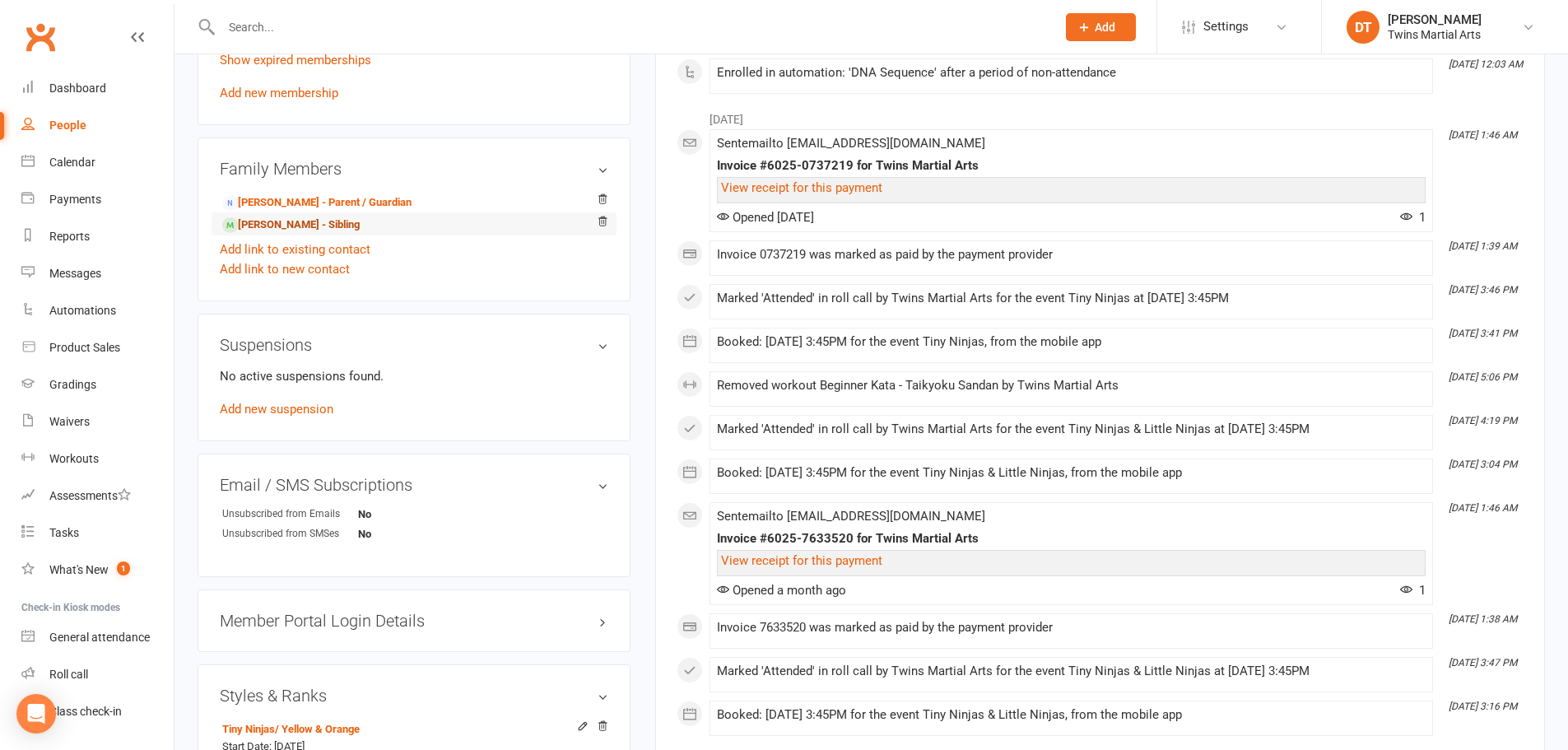
click at [300, 225] on link "Leah Voigt - Sibling" at bounding box center [291, 225] width 138 height 17
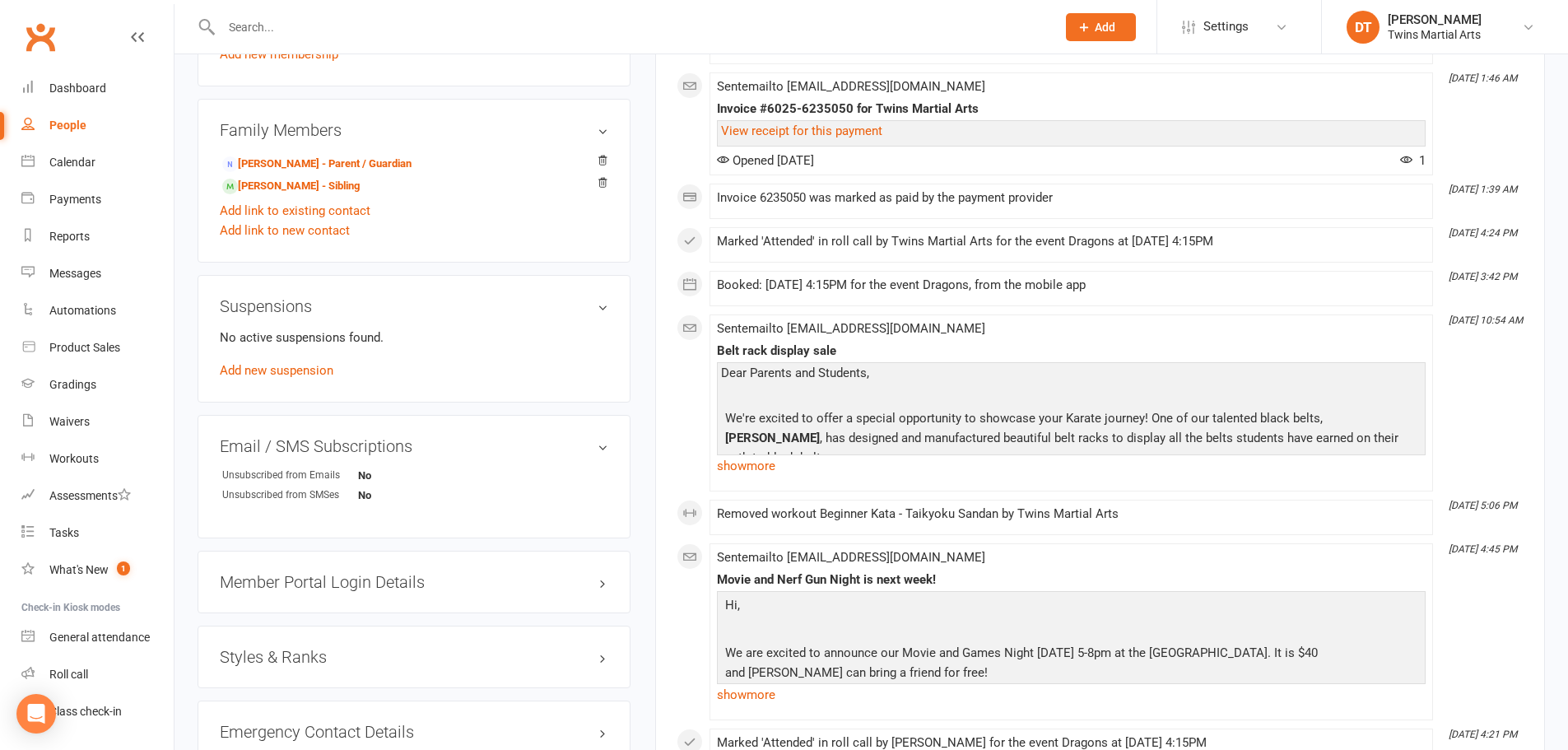
scroll to position [1317, 0]
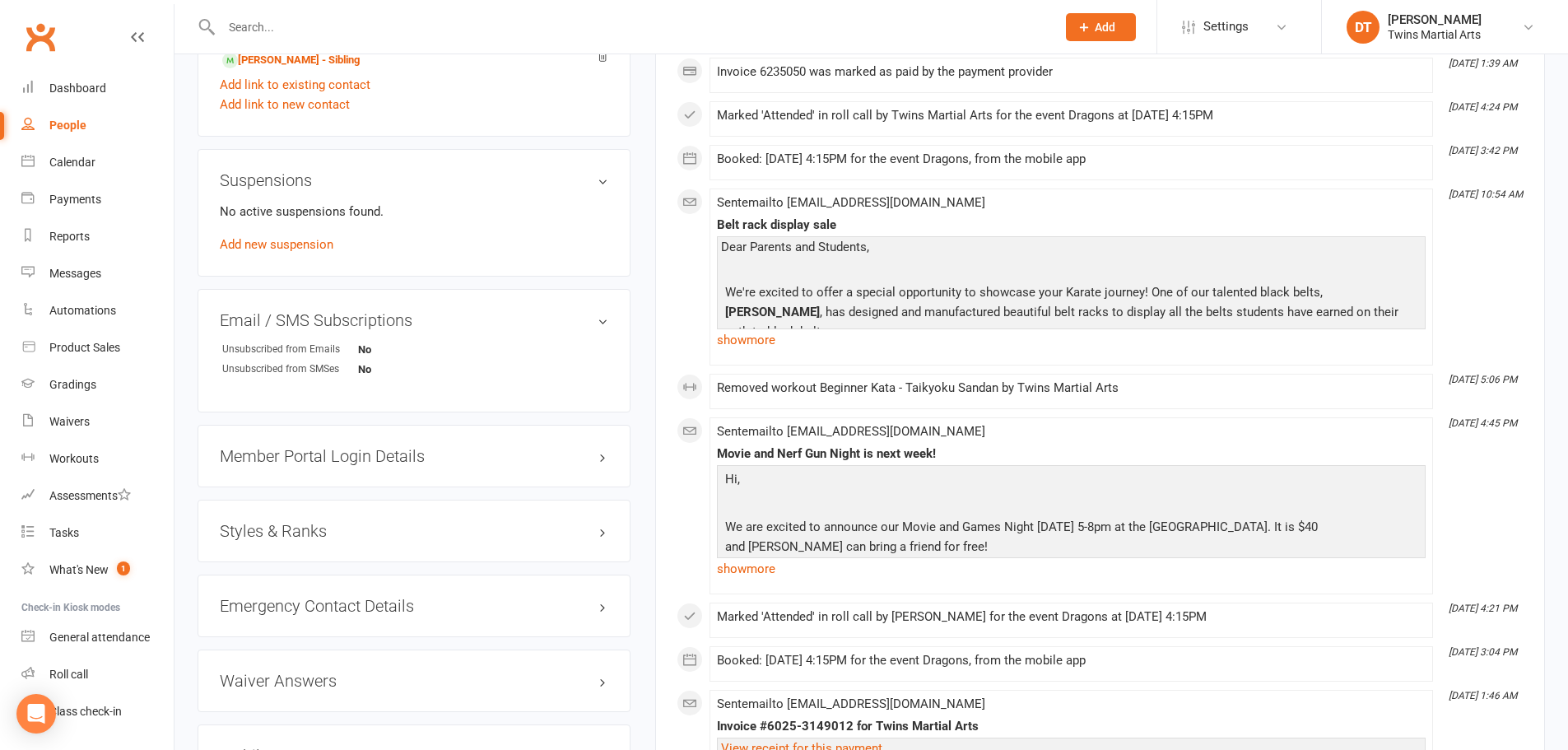
click at [320, 532] on h3 "Styles & Ranks" at bounding box center [414, 531] width 389 height 18
click at [409, 23] on input "text" at bounding box center [631, 27] width 829 height 23
paste input "nesslewy@gmail.com"
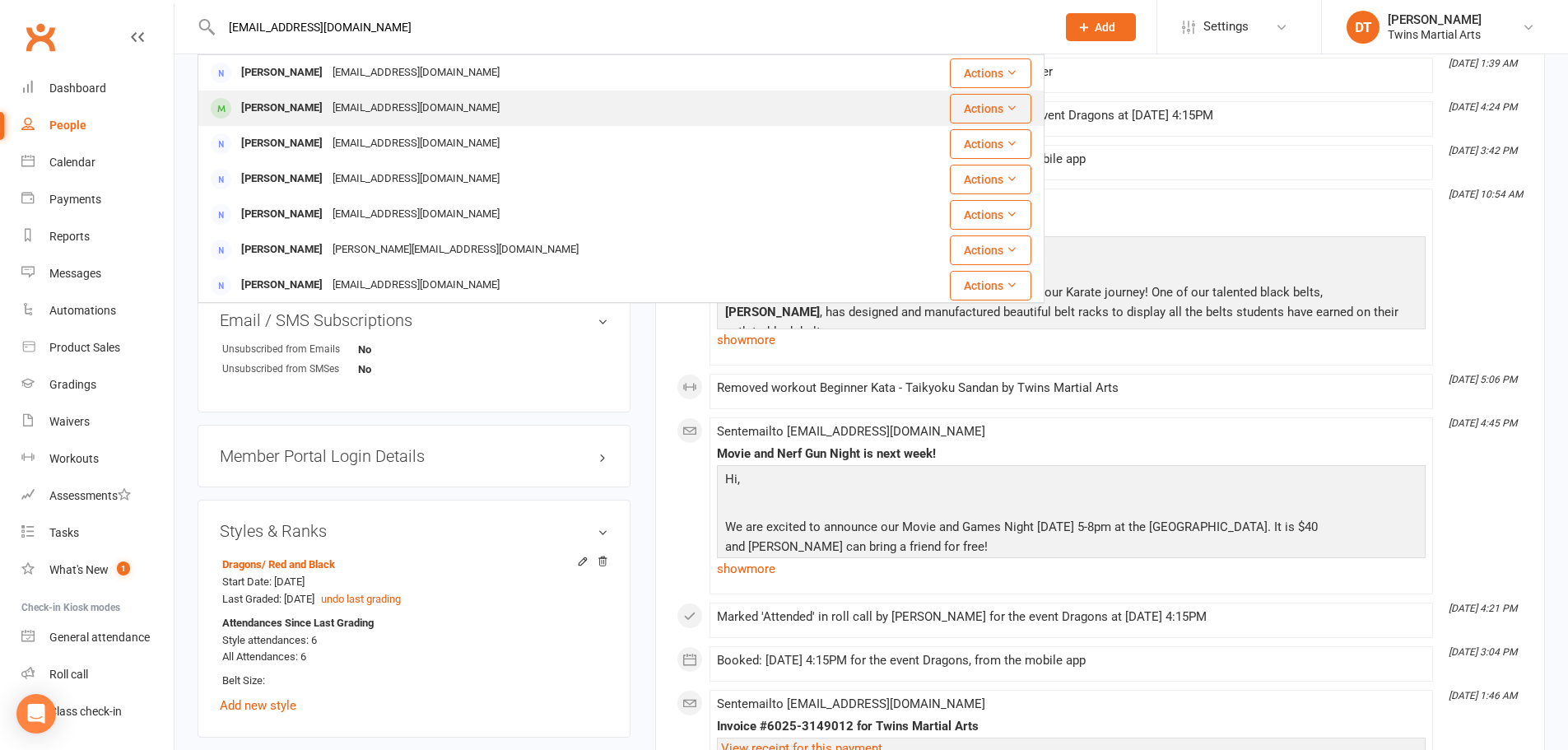
type input "nesslewy@gmail.com"
click at [386, 98] on div "Nesslewy@gmail.com" at bounding box center [416, 108] width 177 height 23
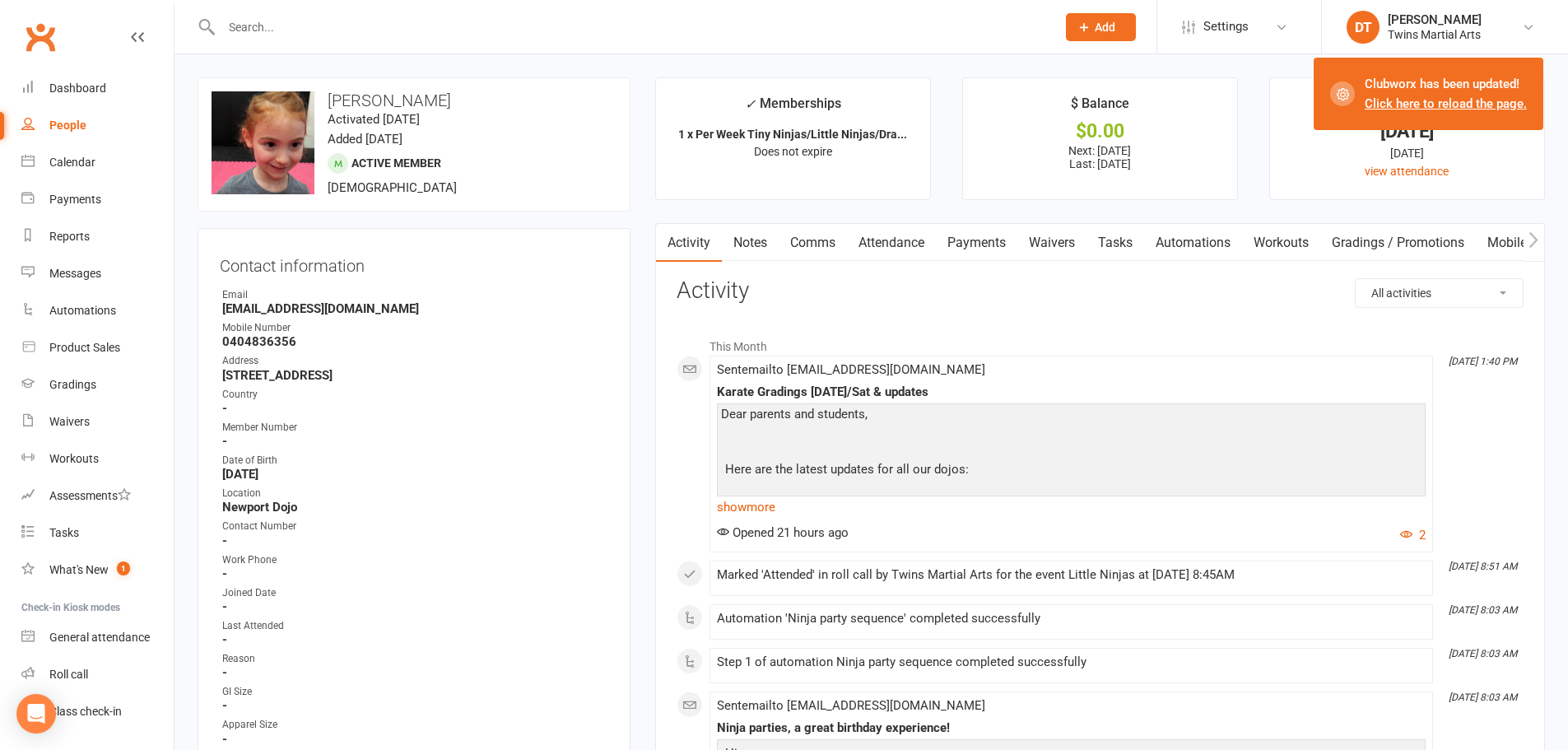
click at [360, 31] on input "text" at bounding box center [631, 27] width 829 height 23
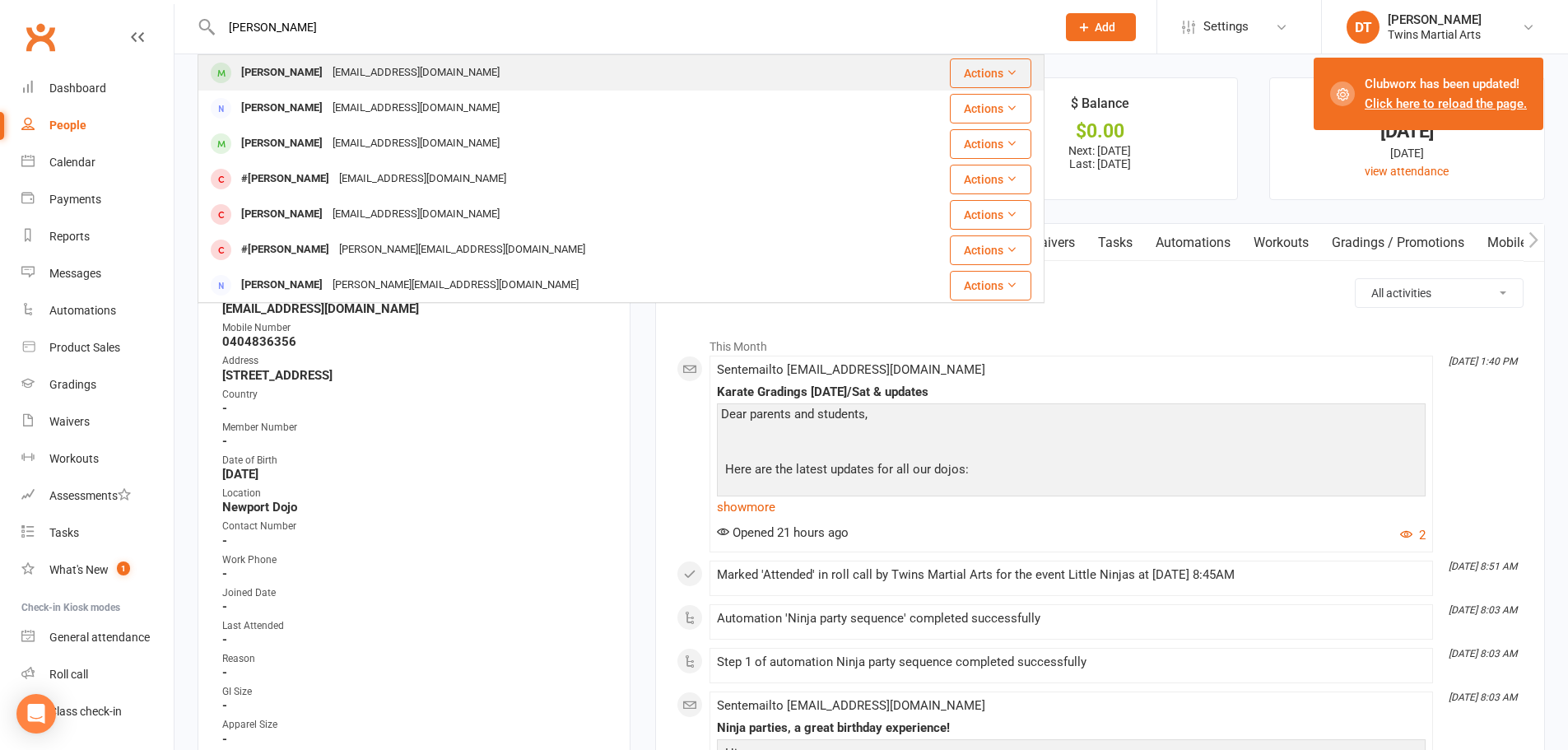
type input "alfie coakley"
click at [363, 64] on div "katherinelcoakley@gmail.com" at bounding box center [416, 72] width 177 height 23
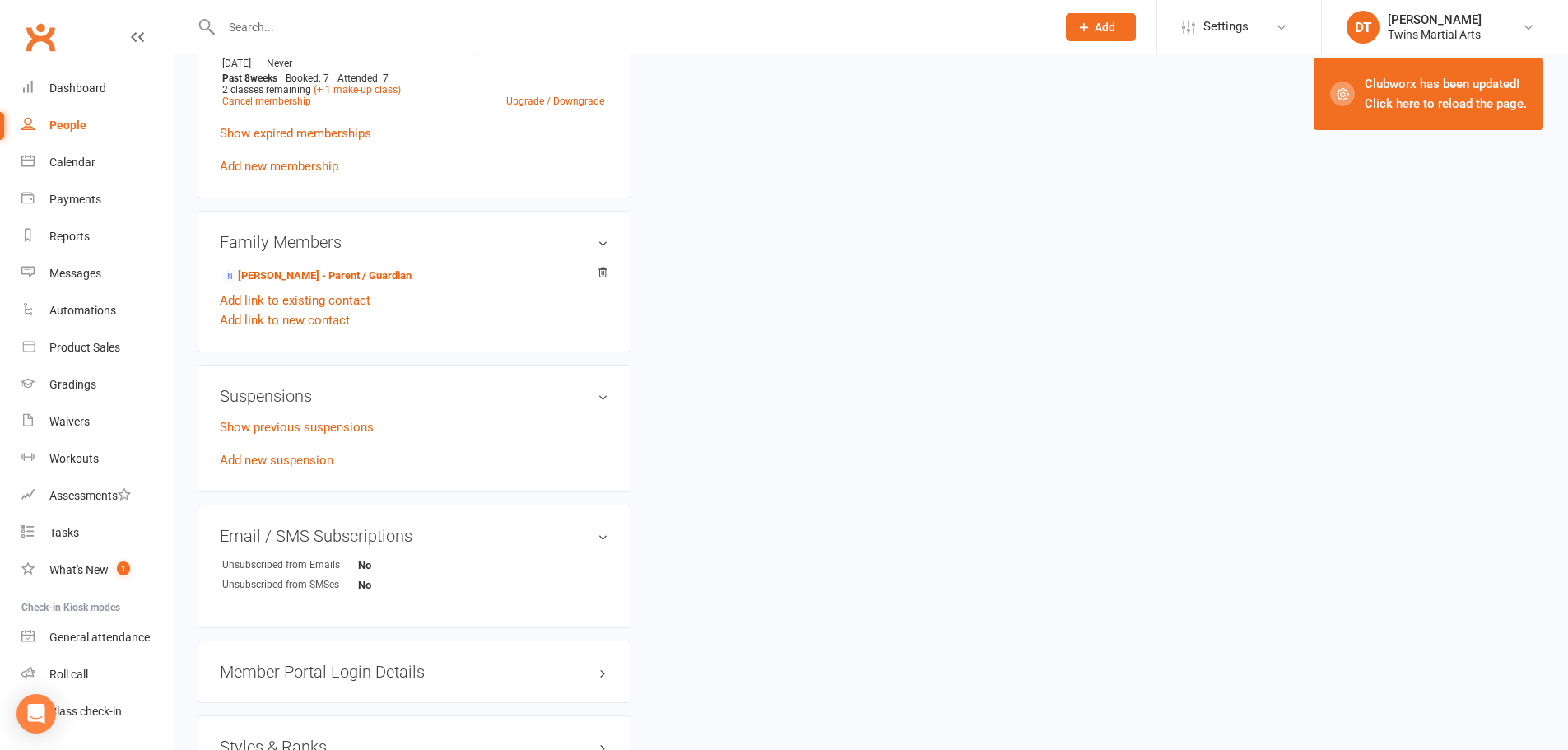
scroll to position [1440, 0]
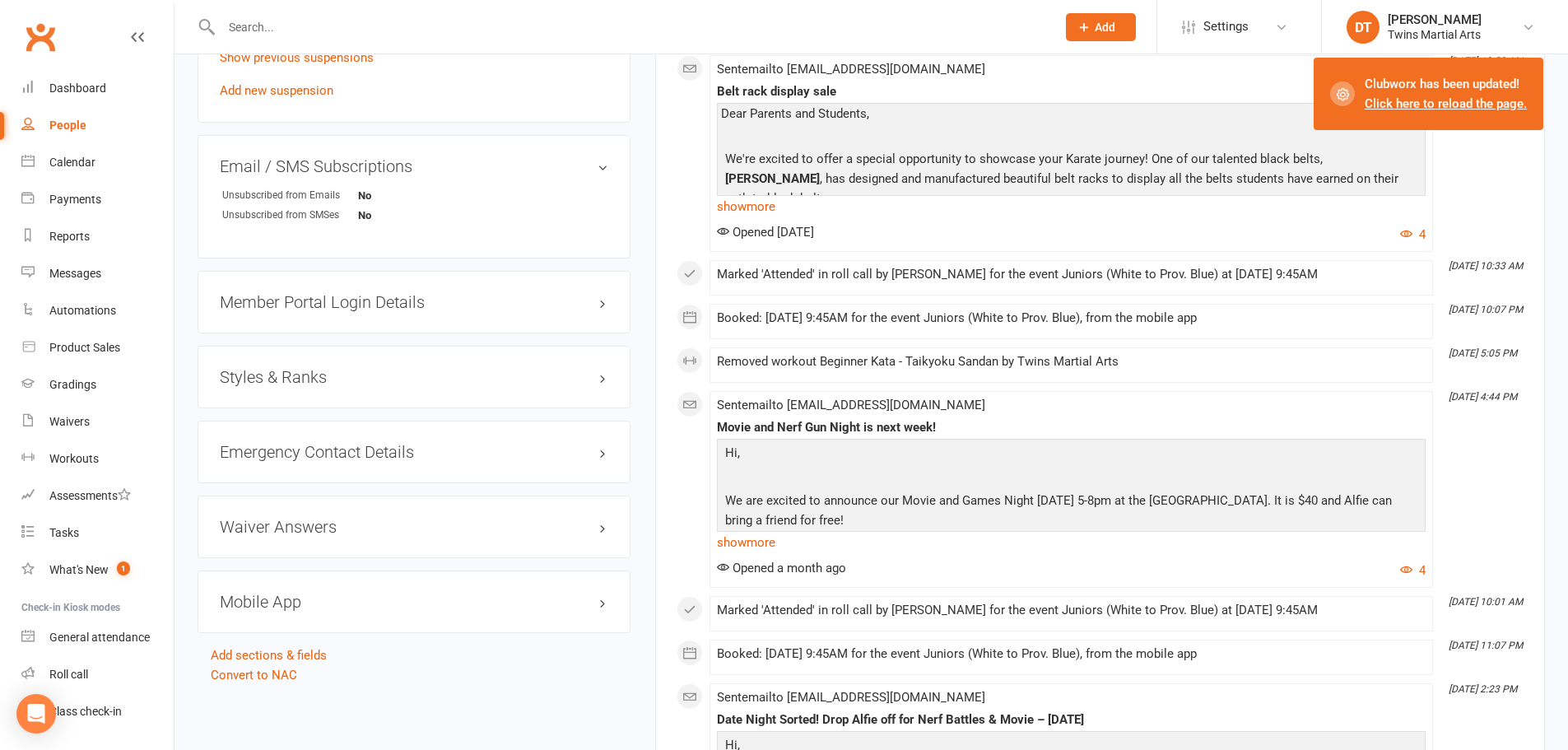
drag, startPoint x: 339, startPoint y: 395, endPoint x: 337, endPoint y: 386, distance: 9.2
click at [338, 391] on div "Styles & Ranks" at bounding box center [414, 377] width 433 height 63
click at [336, 382] on h3 "Styles & Ranks" at bounding box center [414, 377] width 389 height 18
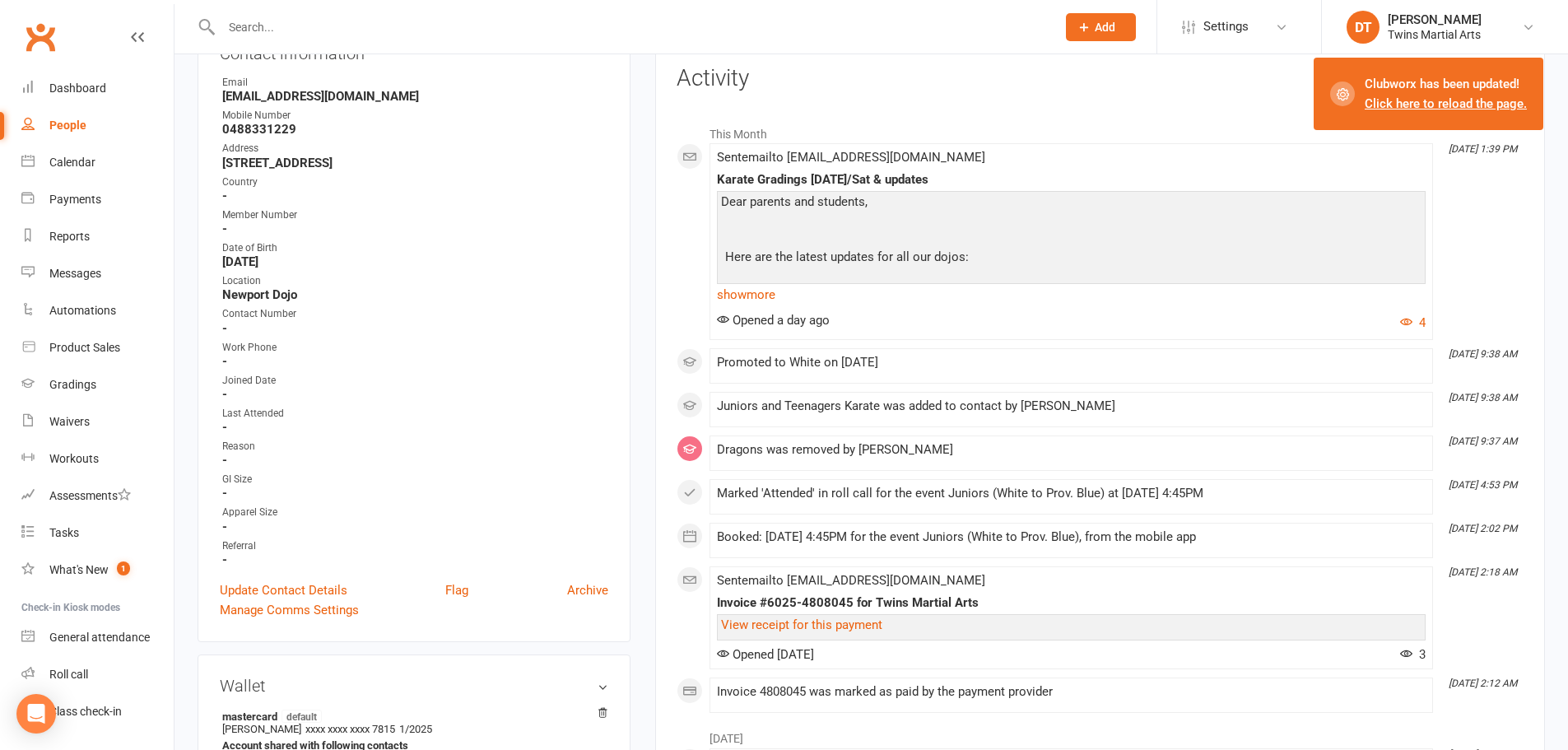
scroll to position [205, 0]
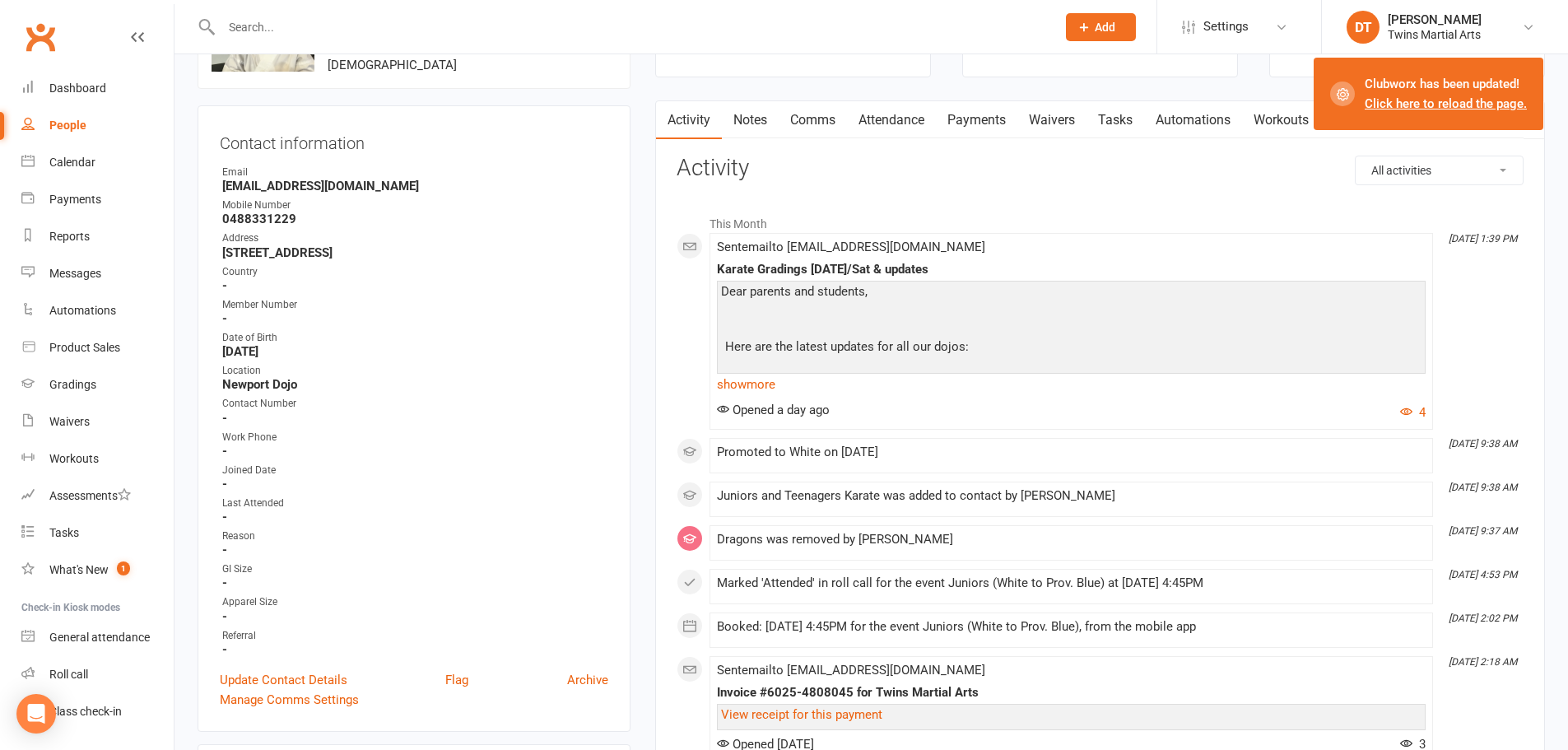
click at [879, 121] on link "Attendance" at bounding box center [891, 120] width 89 height 38
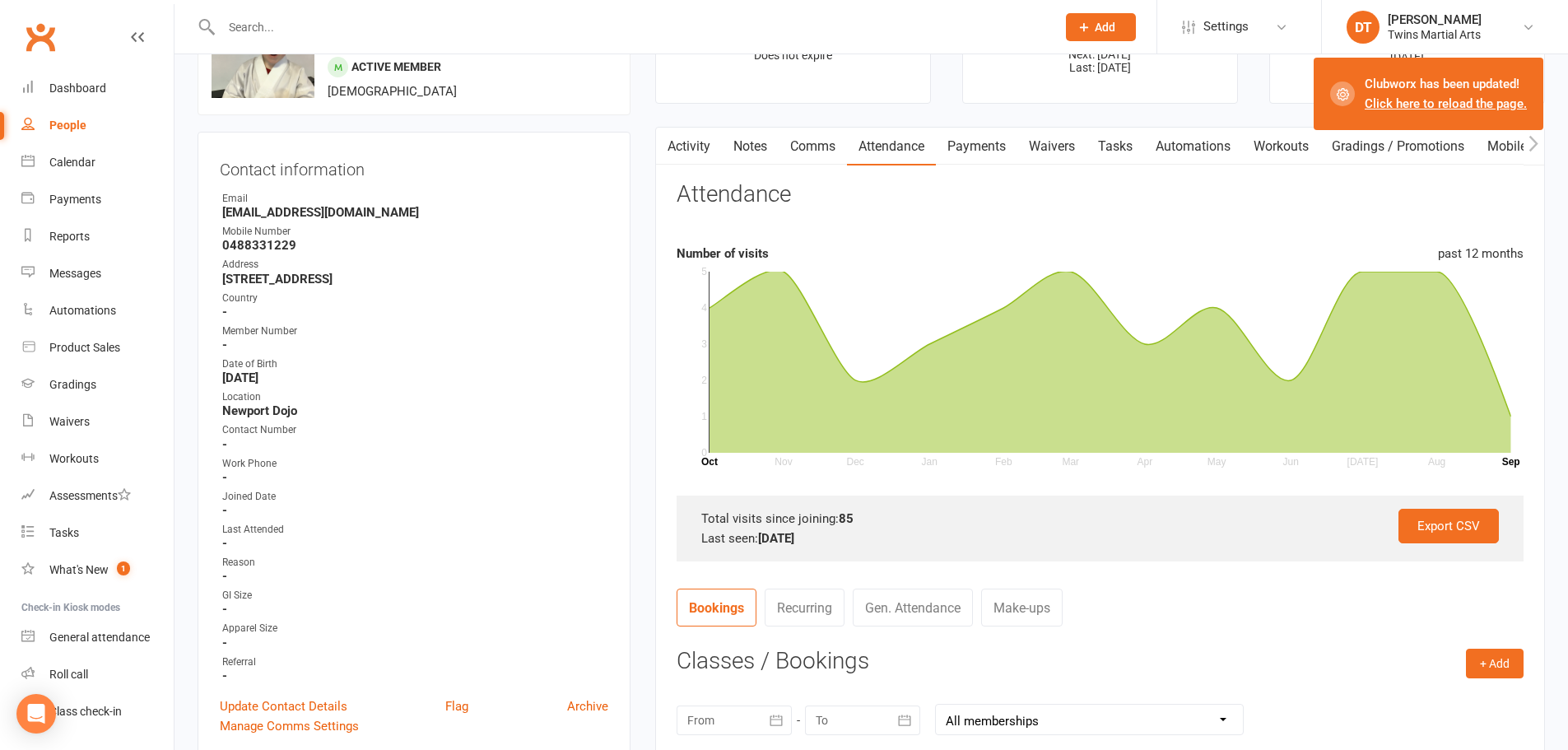
scroll to position [123, 0]
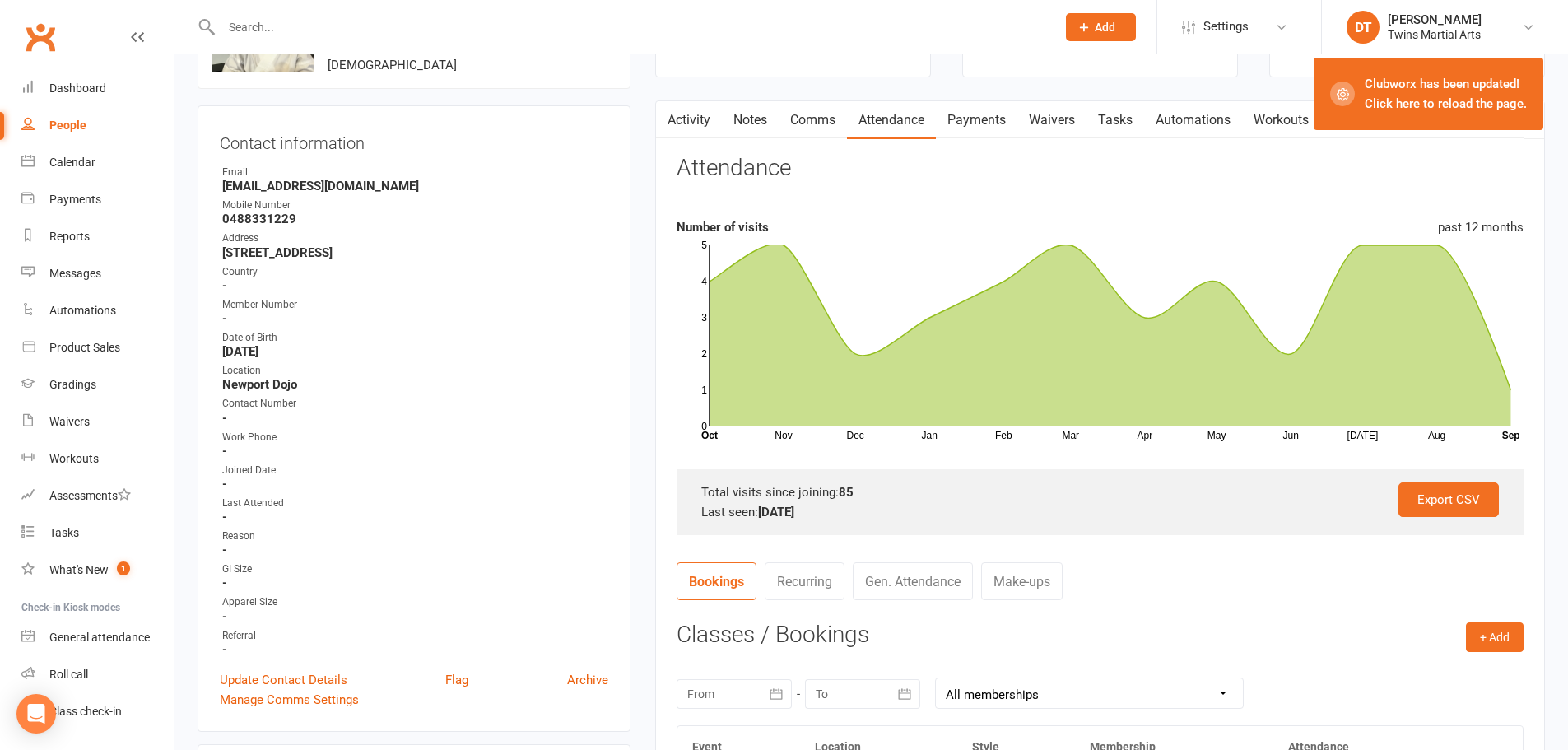
click at [880, 22] on input "text" at bounding box center [631, 27] width 829 height 23
paste input "caroline.eleanor@gmail.com"
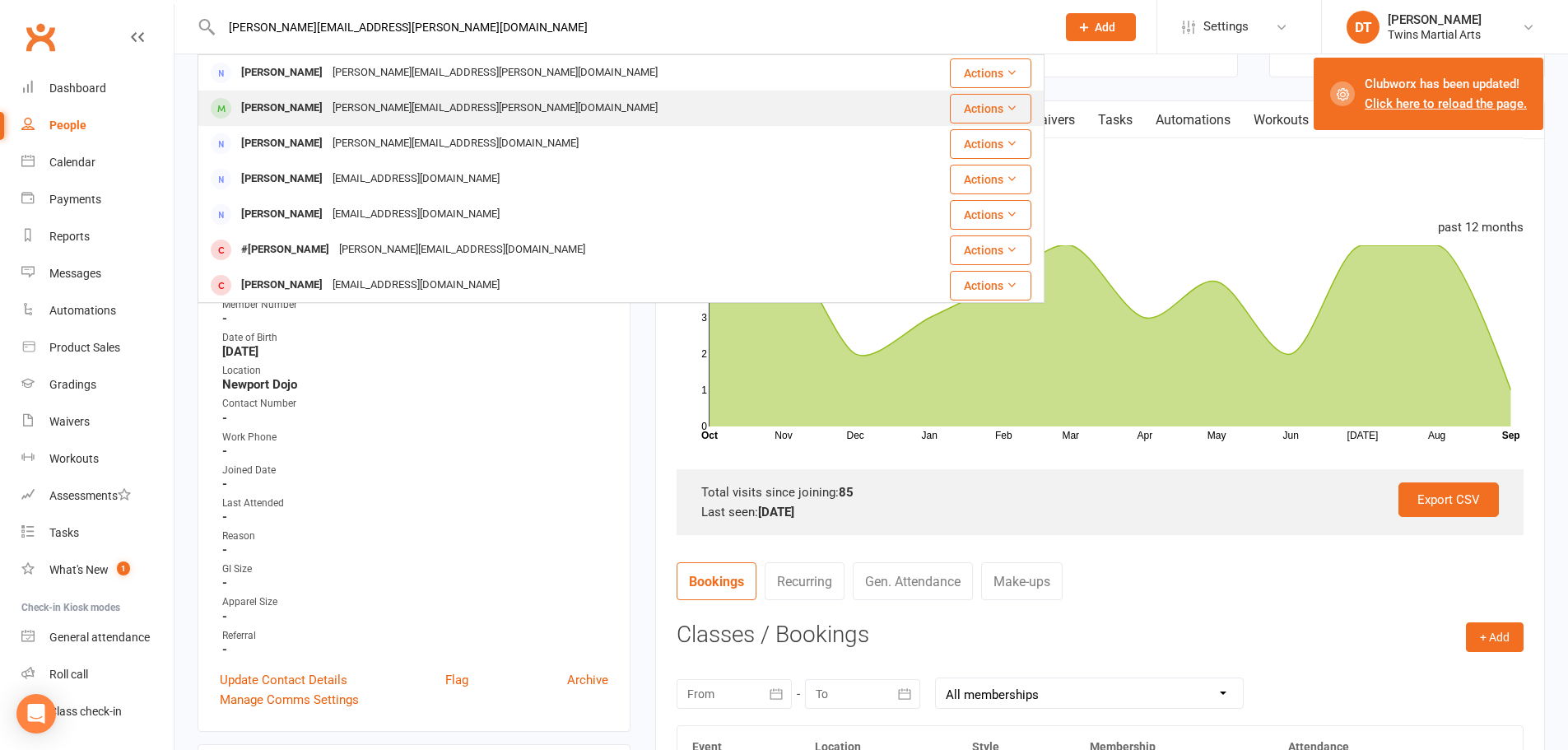
type input "caroline.eleanor@gmail.com"
click at [467, 108] on div "Felix Bourke Caroline.eleanor@hotmail.com" at bounding box center [550, 109] width 702 height 34
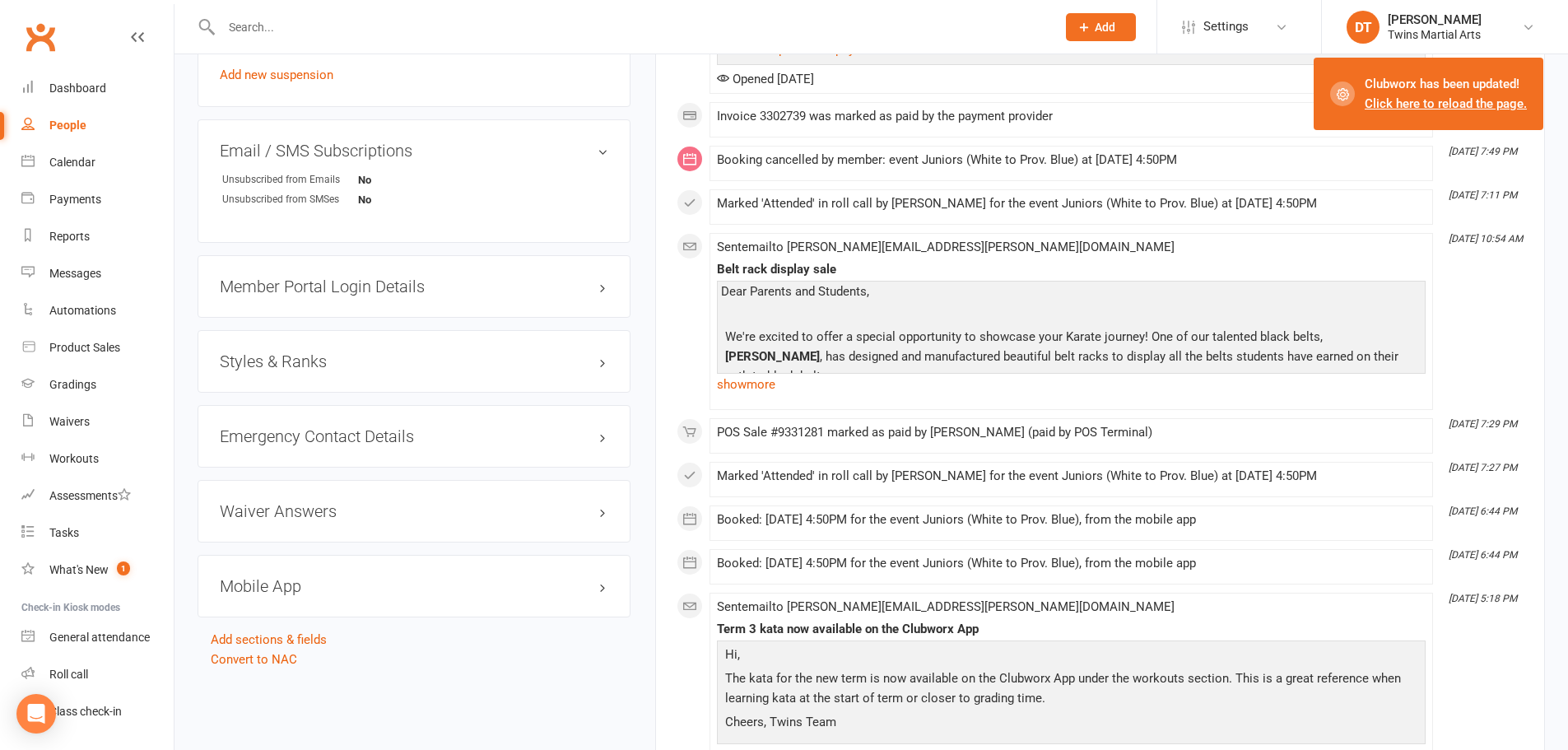
scroll to position [1482, 0]
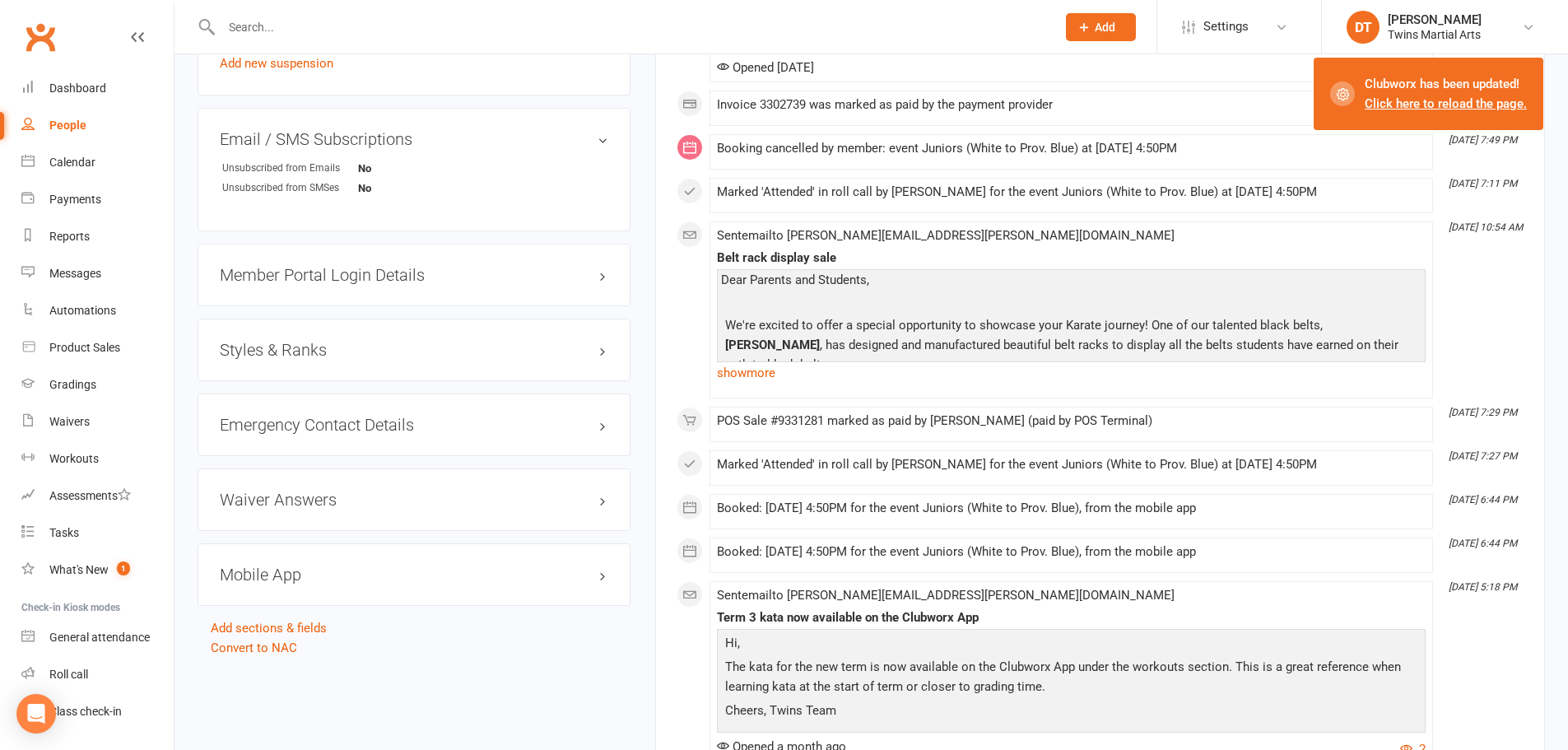
click at [338, 345] on div "Styles & Ranks" at bounding box center [414, 350] width 433 height 63
drag, startPoint x: 356, startPoint y: 342, endPoint x: 404, endPoint y: 334, distance: 48.7
click at [358, 342] on h3 "Styles & Ranks" at bounding box center [414, 350] width 389 height 18
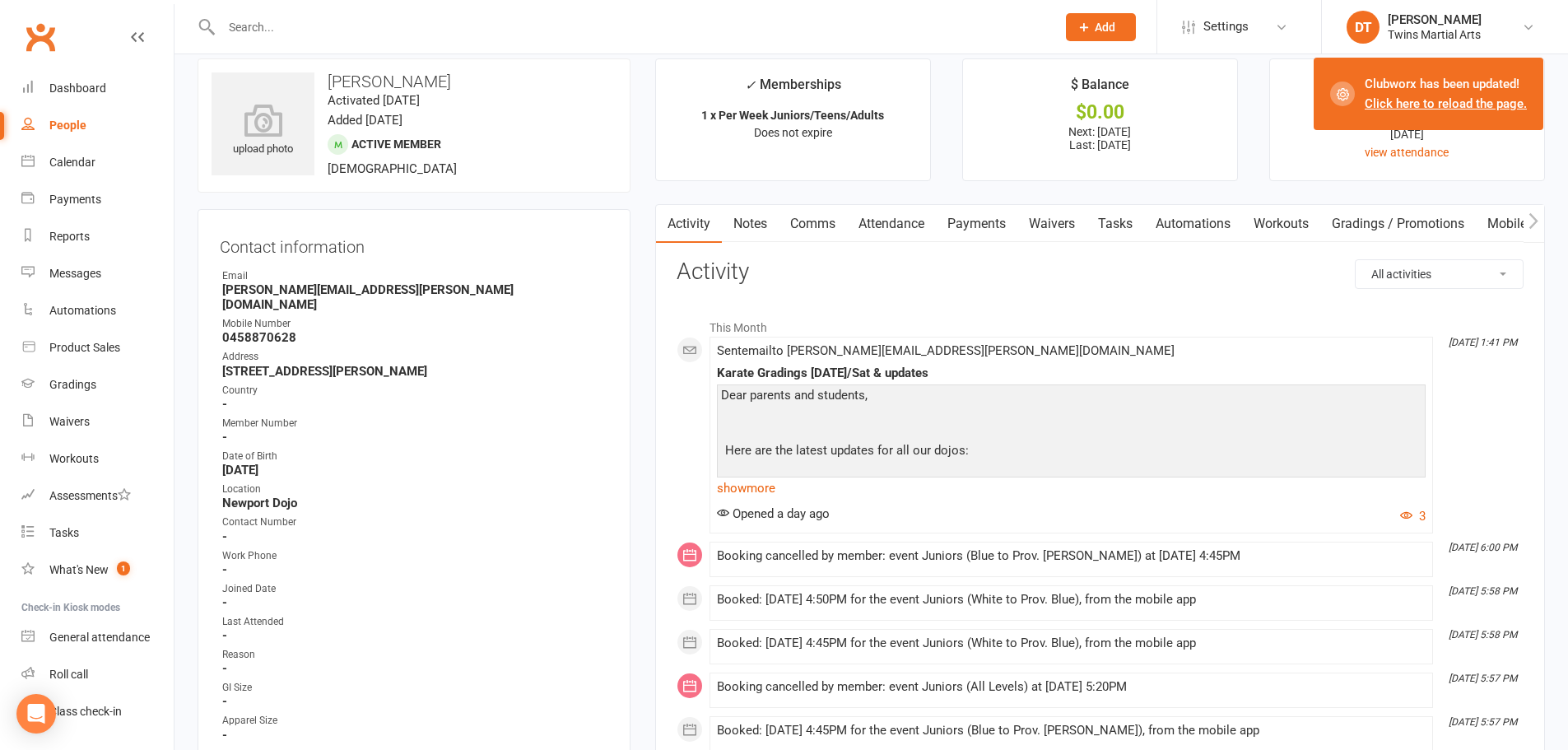
scroll to position [0, 0]
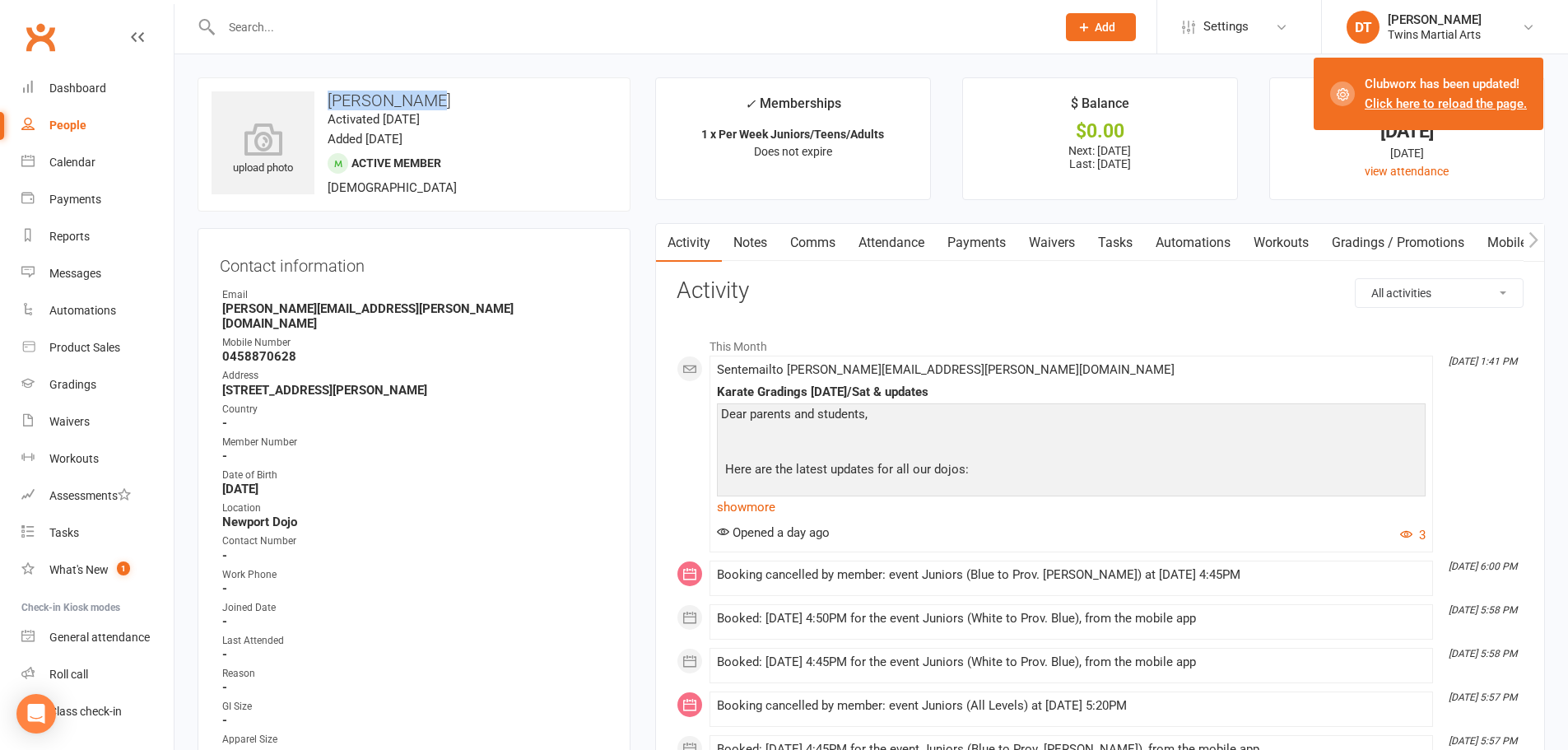
drag, startPoint x: 434, startPoint y: 99, endPoint x: 328, endPoint y: 101, distance: 106.0
click at [328, 101] on h3 "Felix Bourke" at bounding box center [414, 100] width 405 height 18
copy h3 "Felix Bourke"
click at [397, 33] on input "text" at bounding box center [631, 27] width 829 height 23
paste input "misslisao81@gmail.com"
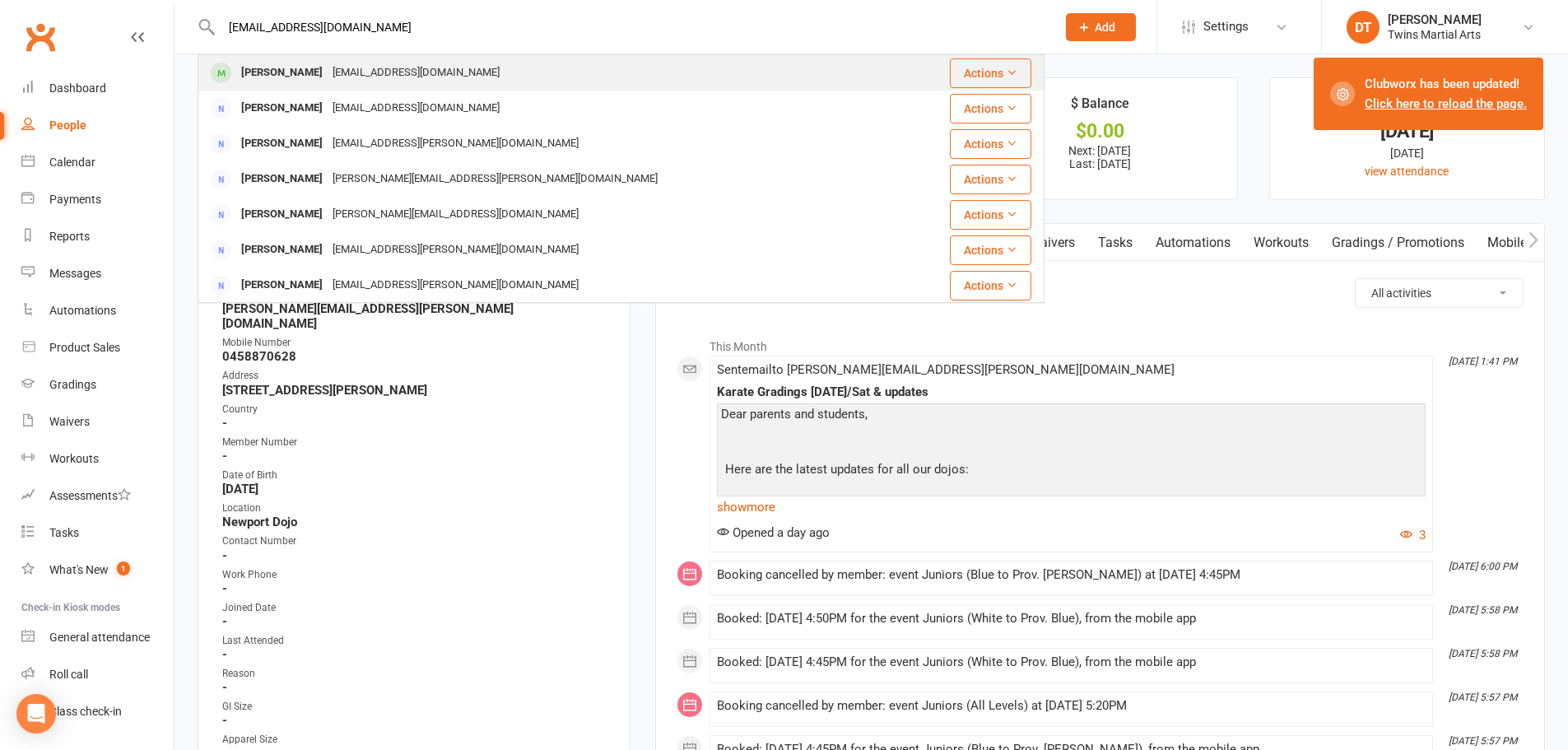
type input "misslisao81@gmail.com"
click at [392, 71] on div "Misslisao81@gmail.com" at bounding box center [416, 72] width 177 height 23
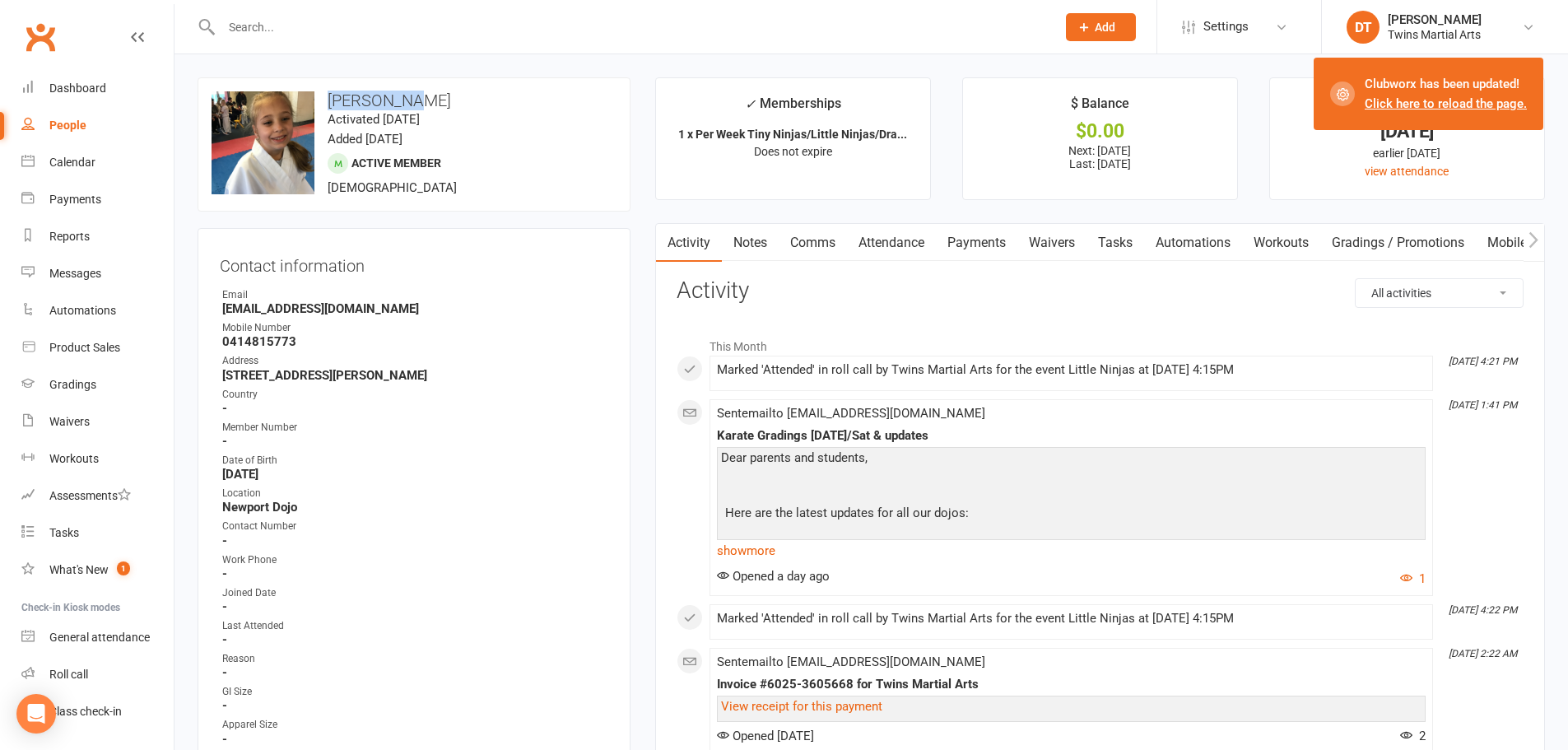
drag, startPoint x: 436, startPoint y: 102, endPoint x: 328, endPoint y: 98, distance: 108.1
click at [328, 98] on h3 "Gia Cassar" at bounding box center [414, 100] width 405 height 18
copy h3 "Gia Cassar"
click at [502, 403] on strong "-" at bounding box center [415, 409] width 386 height 15
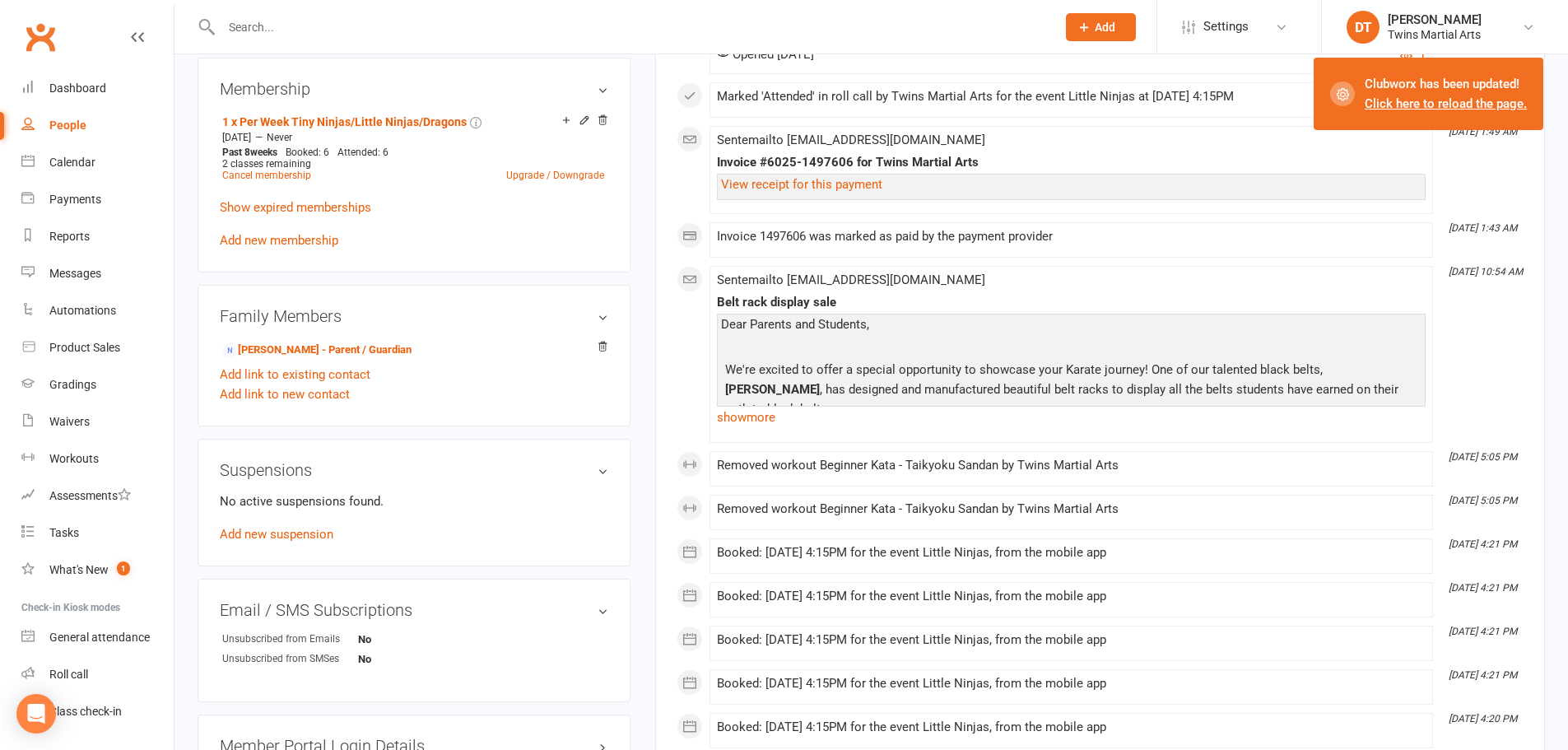
scroll to position [1236, 0]
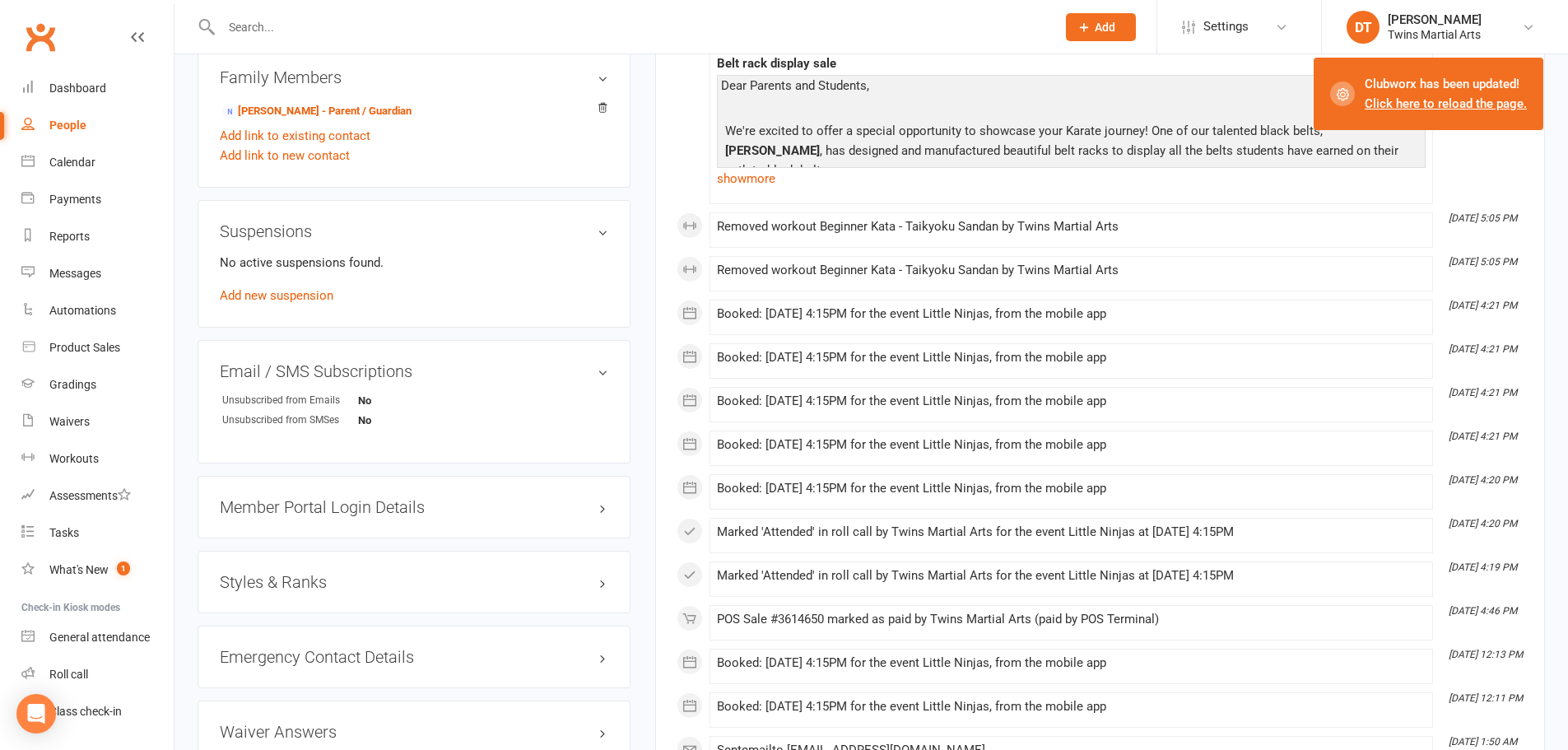
click at [318, 586] on h3 "Styles & Ranks" at bounding box center [414, 581] width 389 height 18
click at [398, 10] on div at bounding box center [621, 26] width 847 height 53
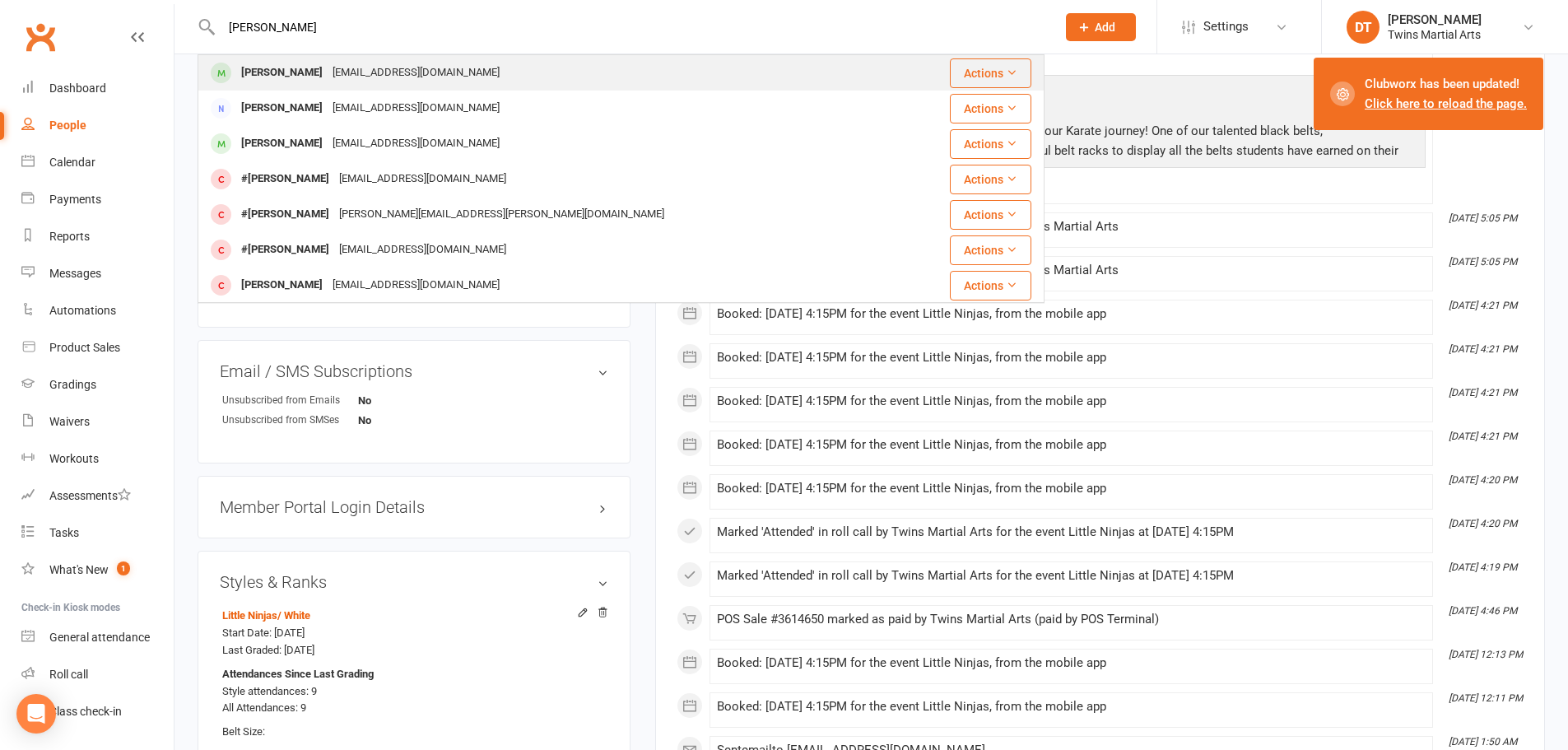
type input "molly leitch"
click at [484, 74] on div "Molly Leitch stephenleitch@hotmail.com" at bounding box center [551, 73] width 704 height 34
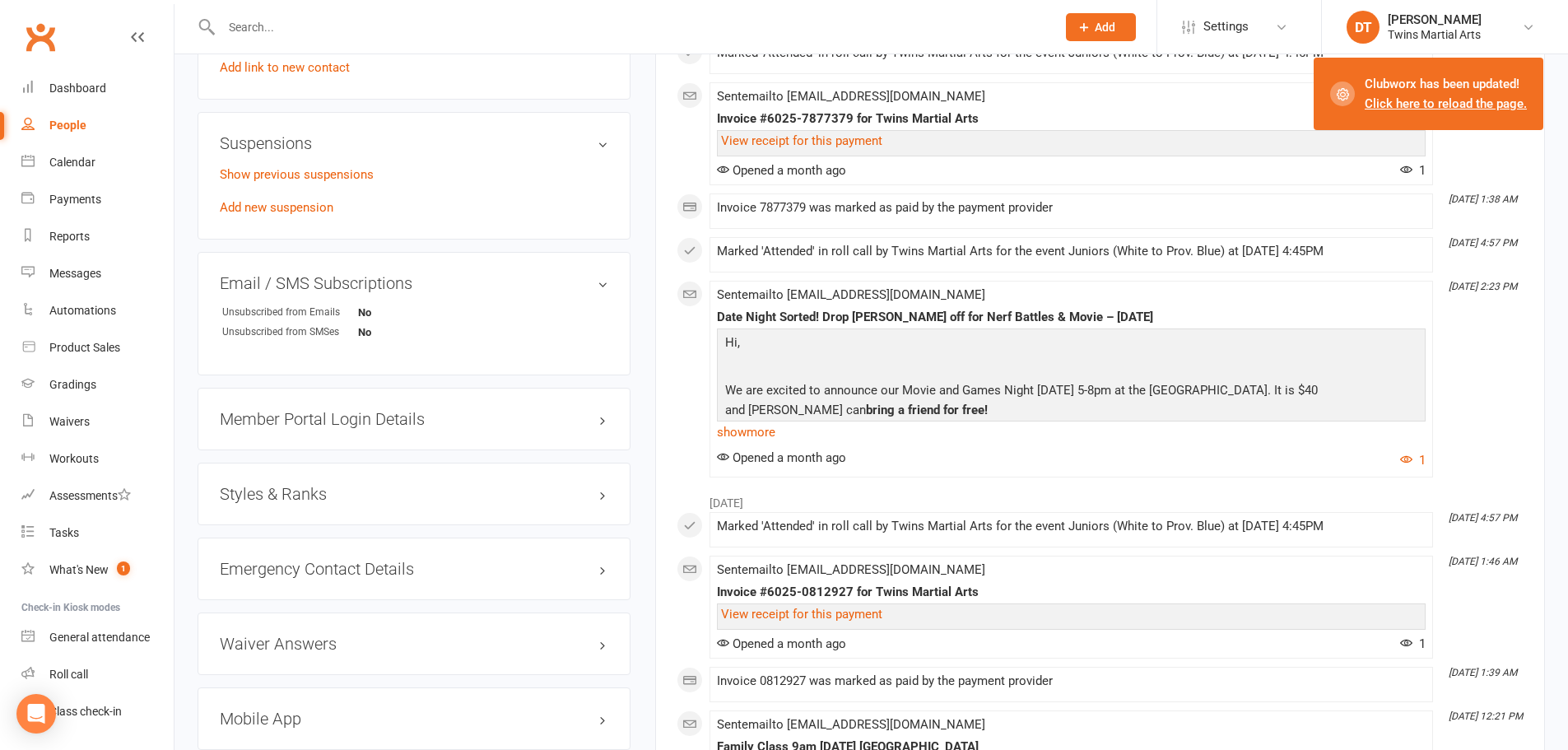
scroll to position [1565, 0]
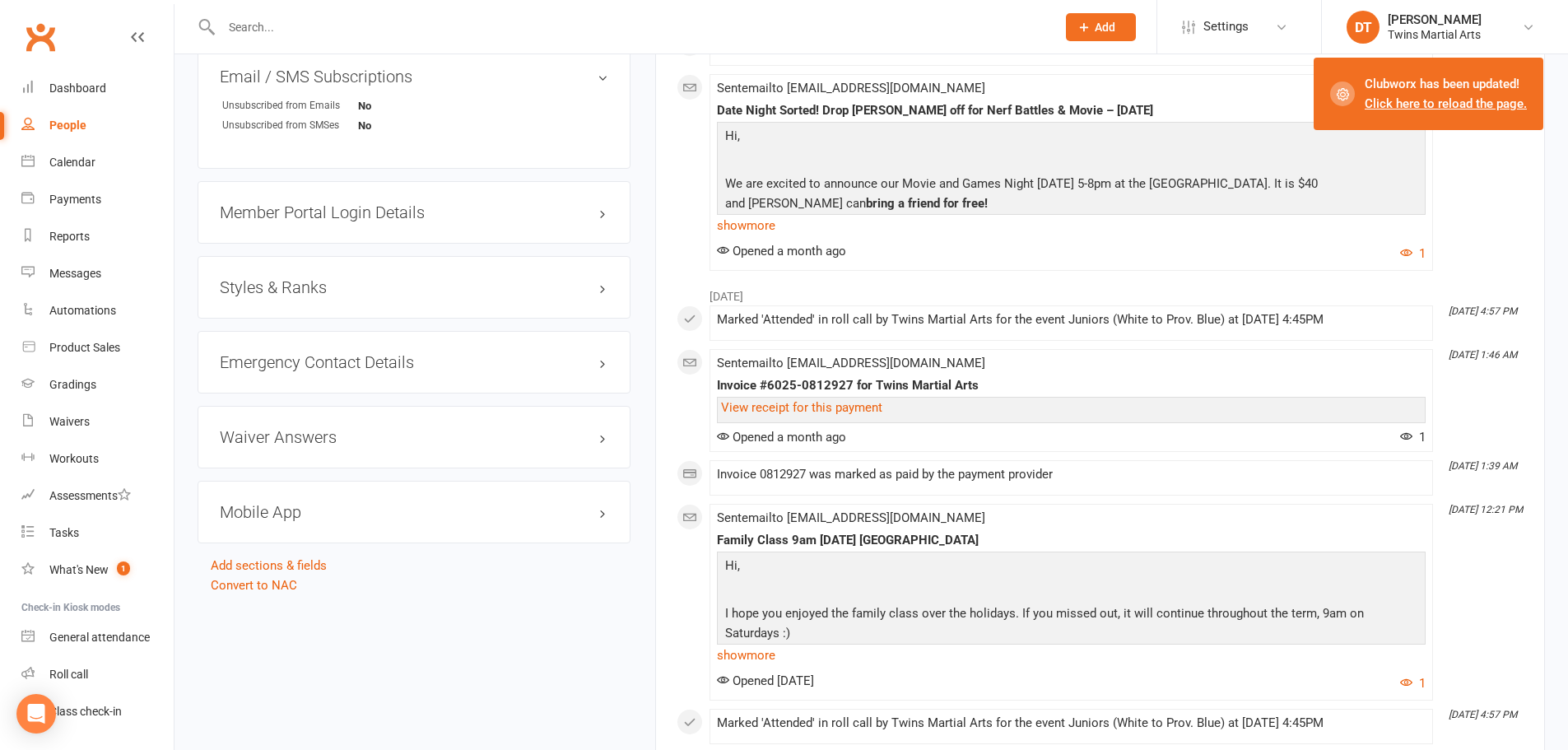
click at [306, 288] on h3 "Styles & Ranks" at bounding box center [414, 287] width 389 height 18
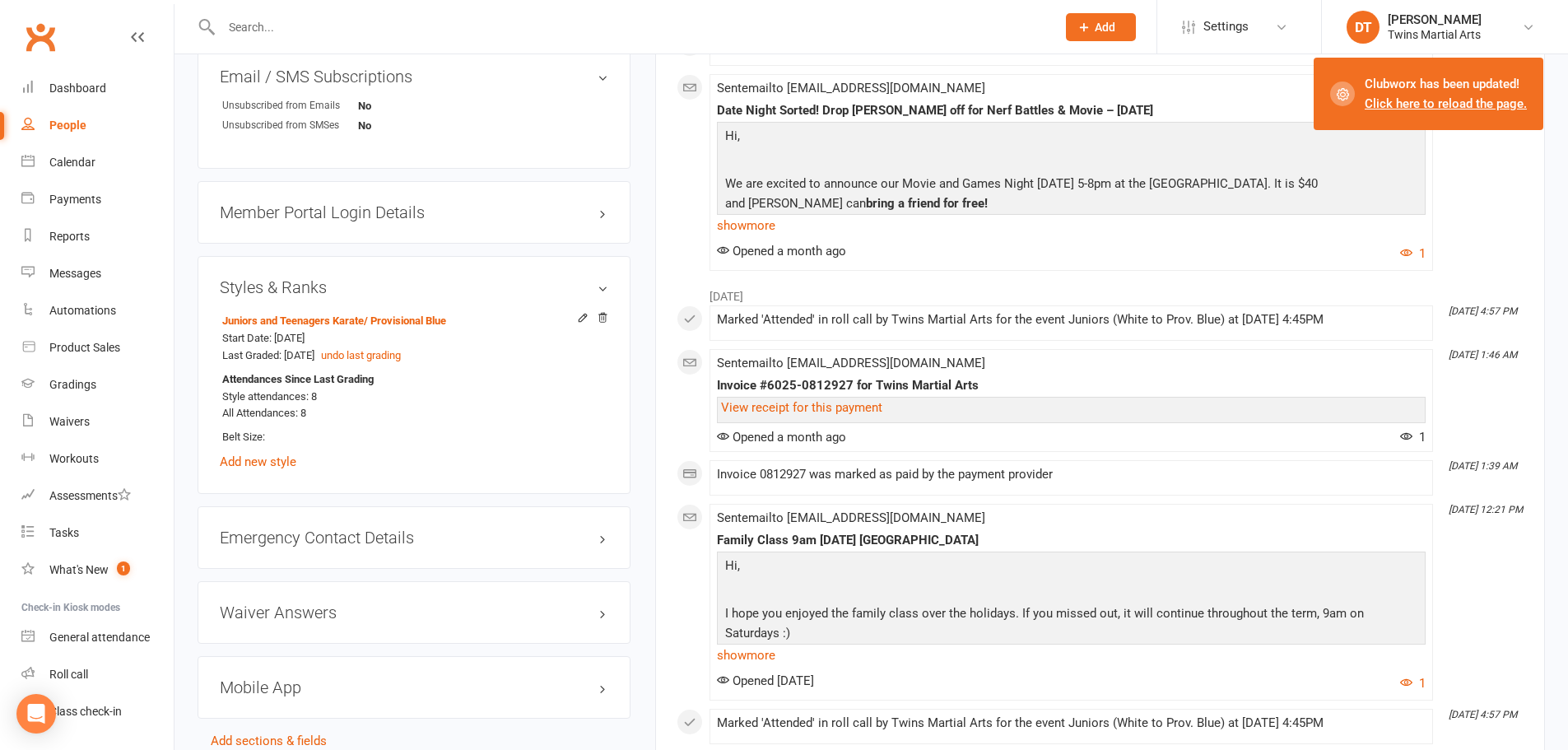
click at [644, 315] on main "✓ Memberships 1 x Per Week Juniors/Teens/Adult Karate Does not expire $ Balance…" at bounding box center [1100, 649] width 915 height 4272
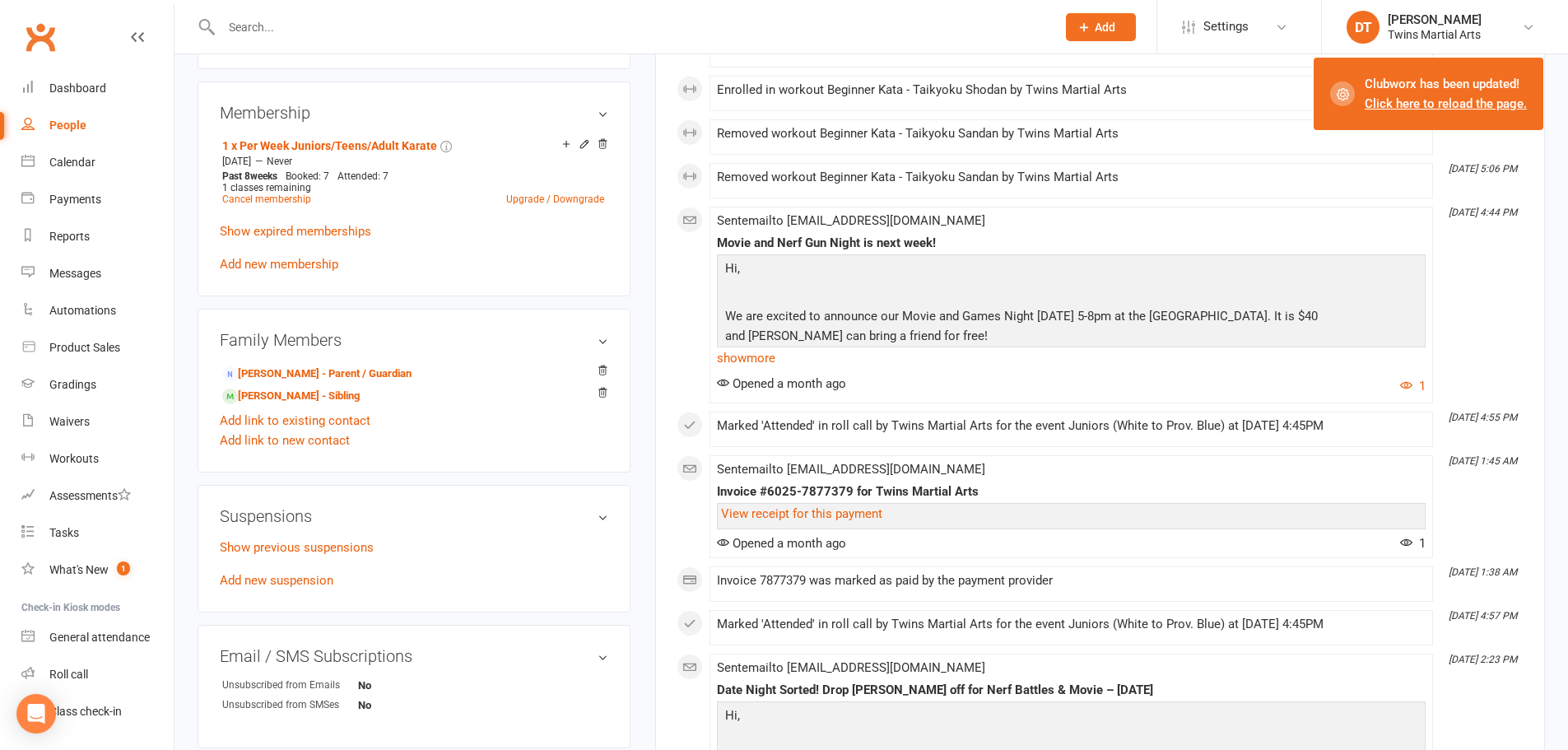
scroll to position [742, 0]
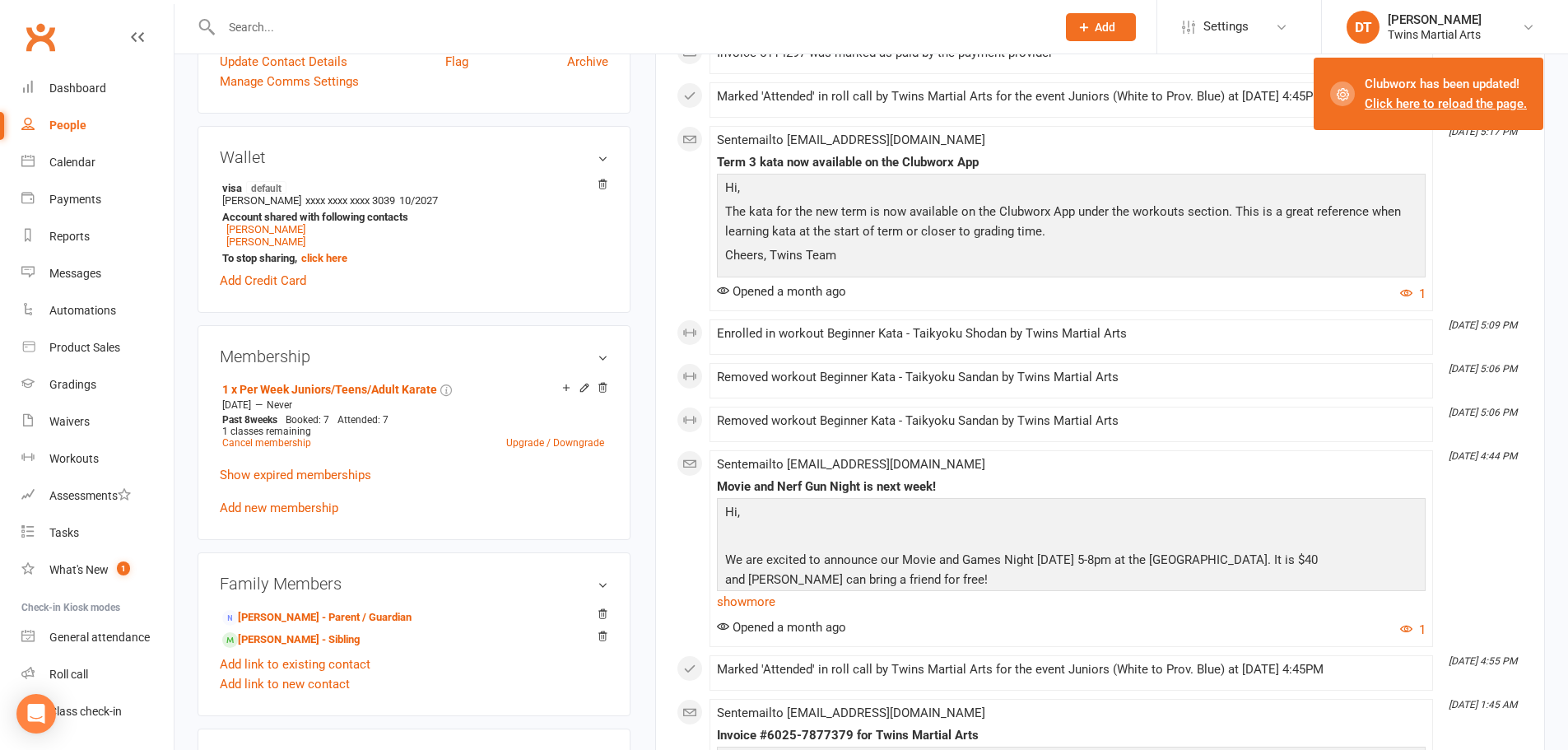
click at [630, 351] on div "Membership 1 x Per Week Juniors/Teens/Adult Karate May 15 2024 — Never Past 8 w…" at bounding box center [414, 432] width 433 height 215
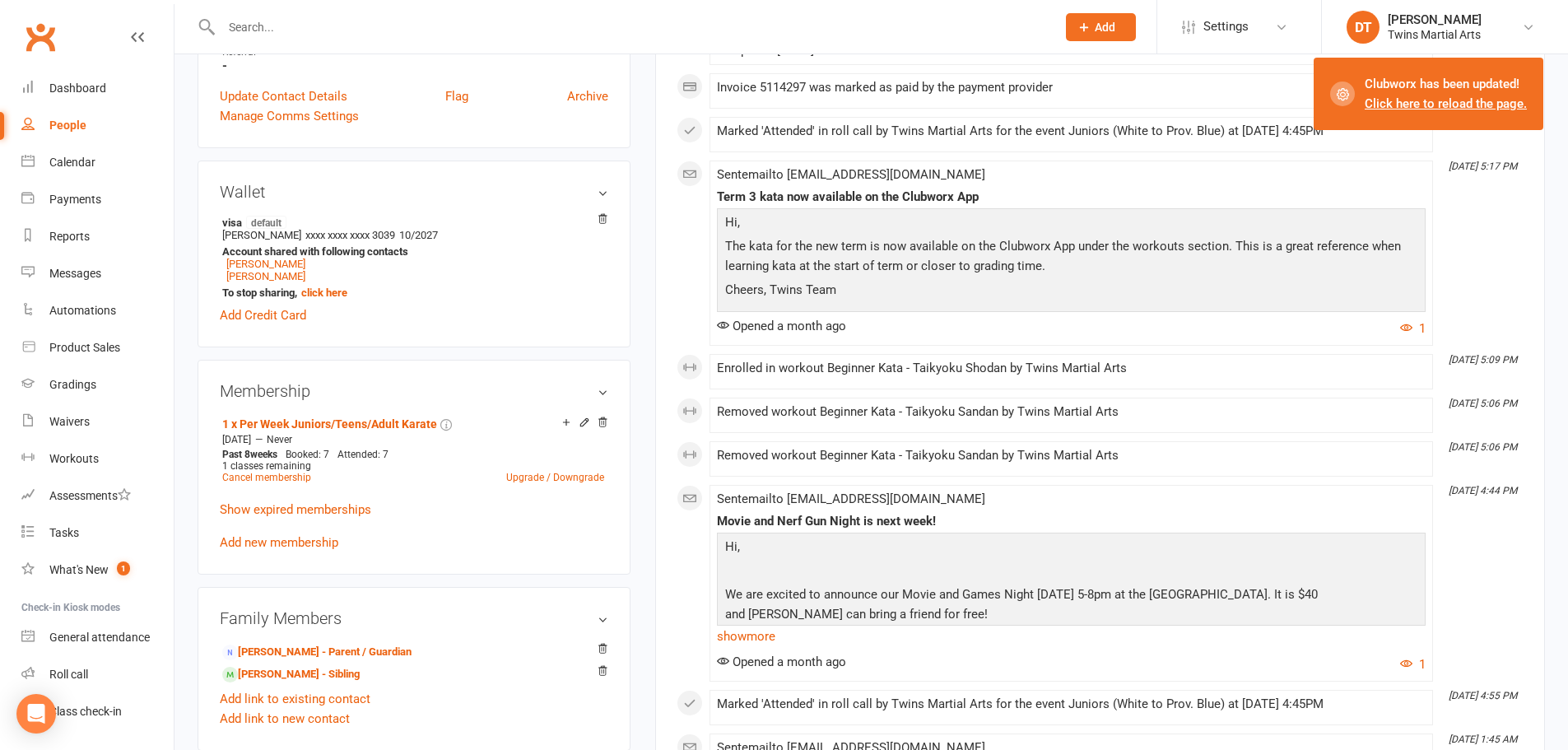
scroll to position [823, 0]
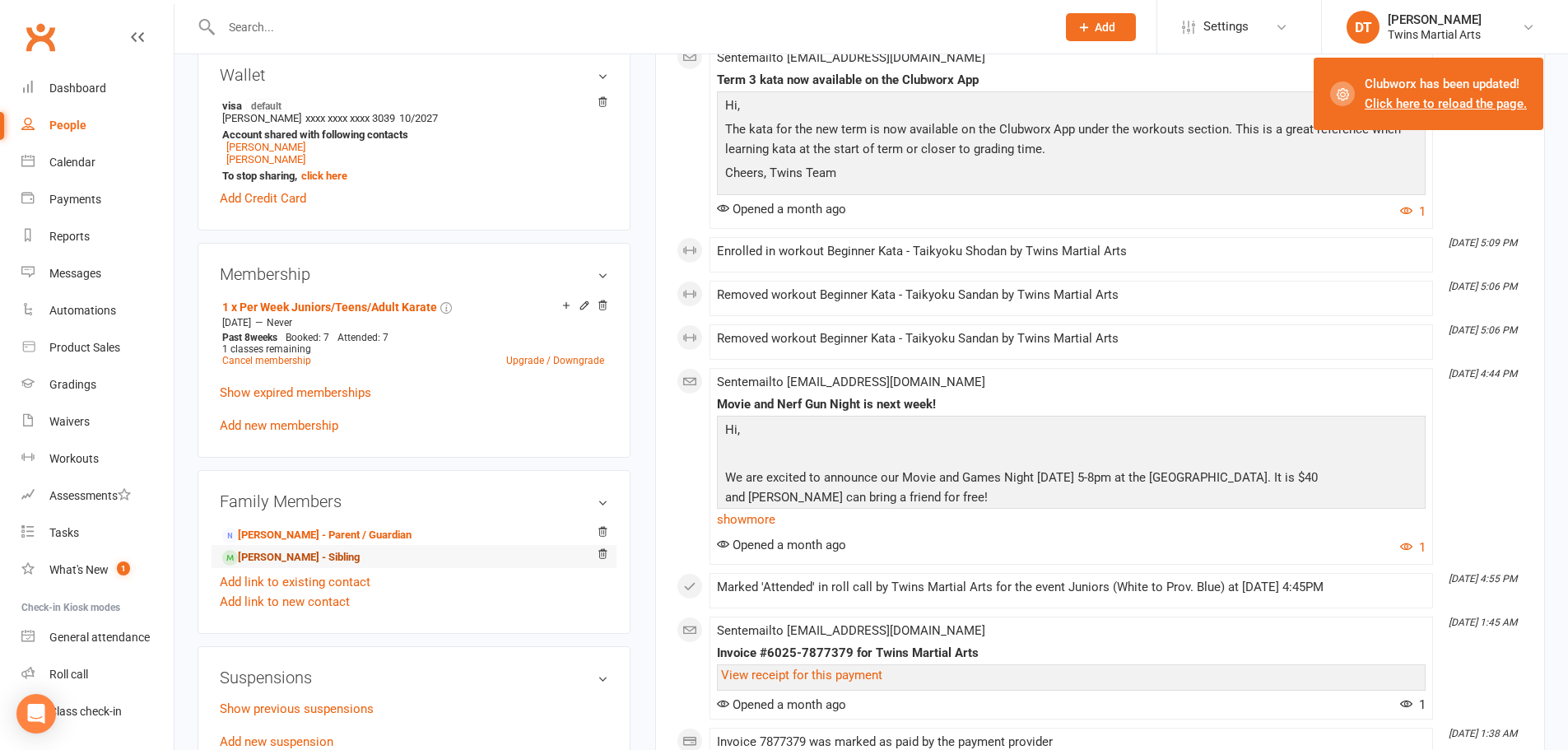
click at [310, 553] on link "Henry Leitch - Sibling" at bounding box center [291, 558] width 138 height 17
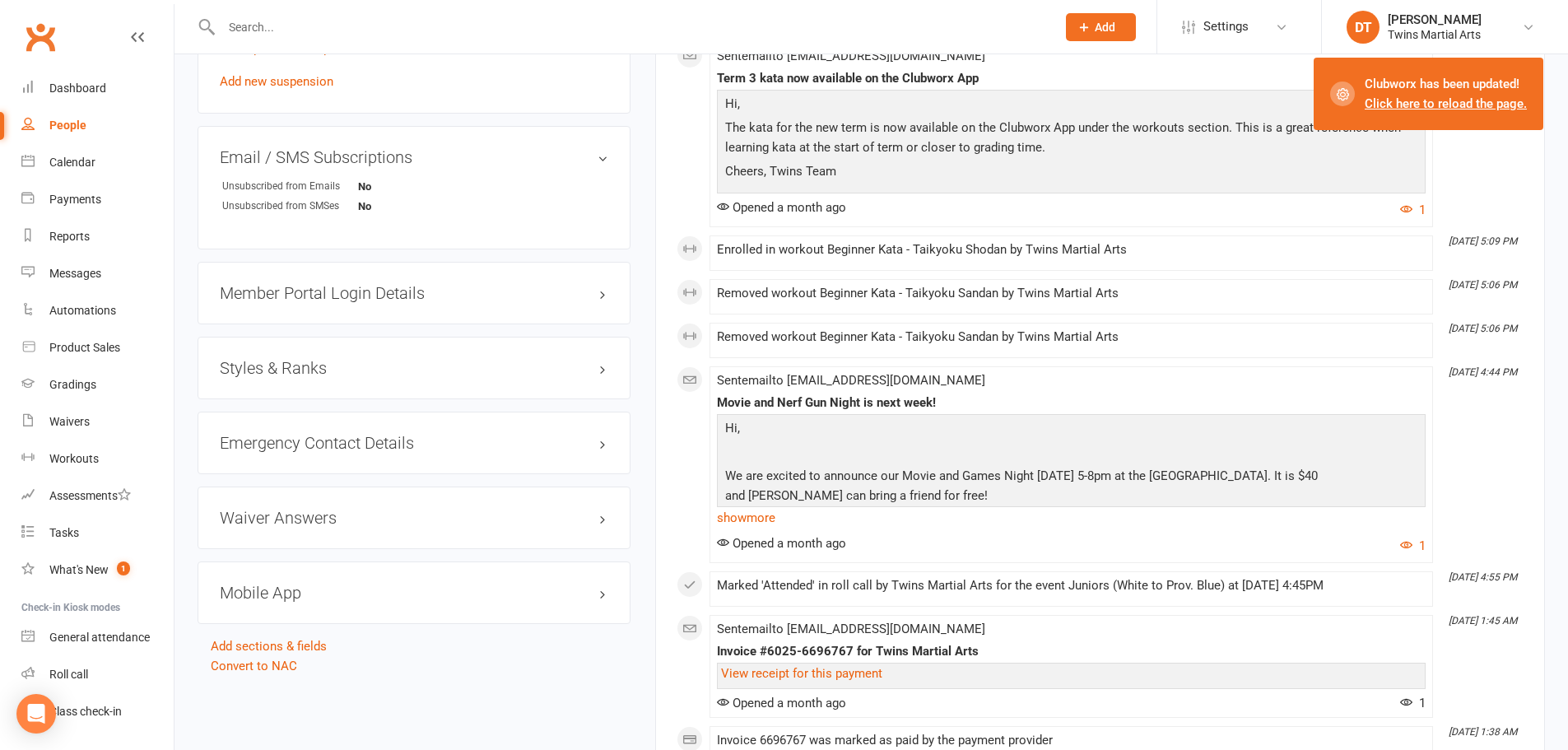
scroll to position [1565, 0]
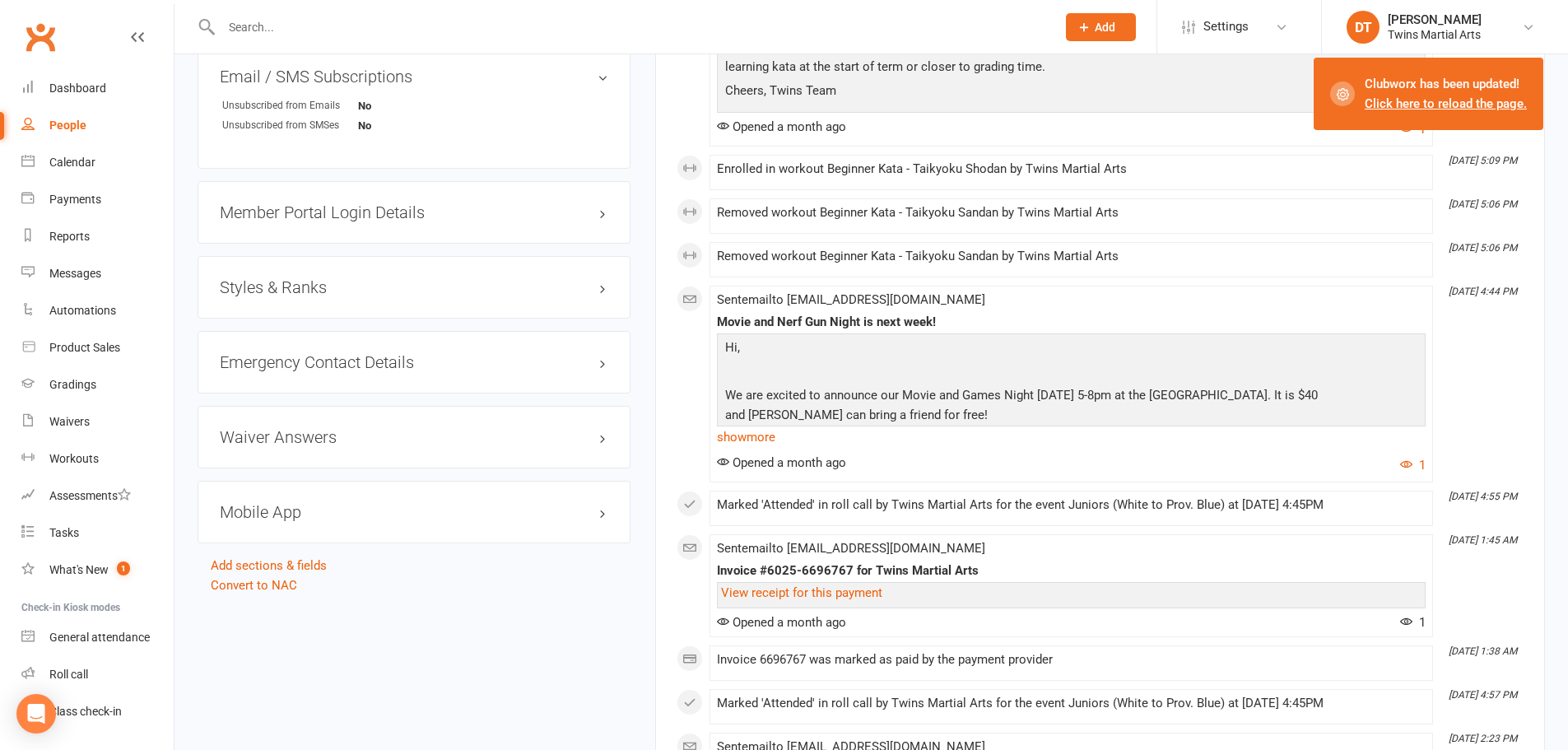
drag, startPoint x: 312, startPoint y: 288, endPoint x: 331, endPoint y: 284, distance: 19.4
click at [312, 288] on h3 "Styles & Ranks" at bounding box center [414, 287] width 389 height 18
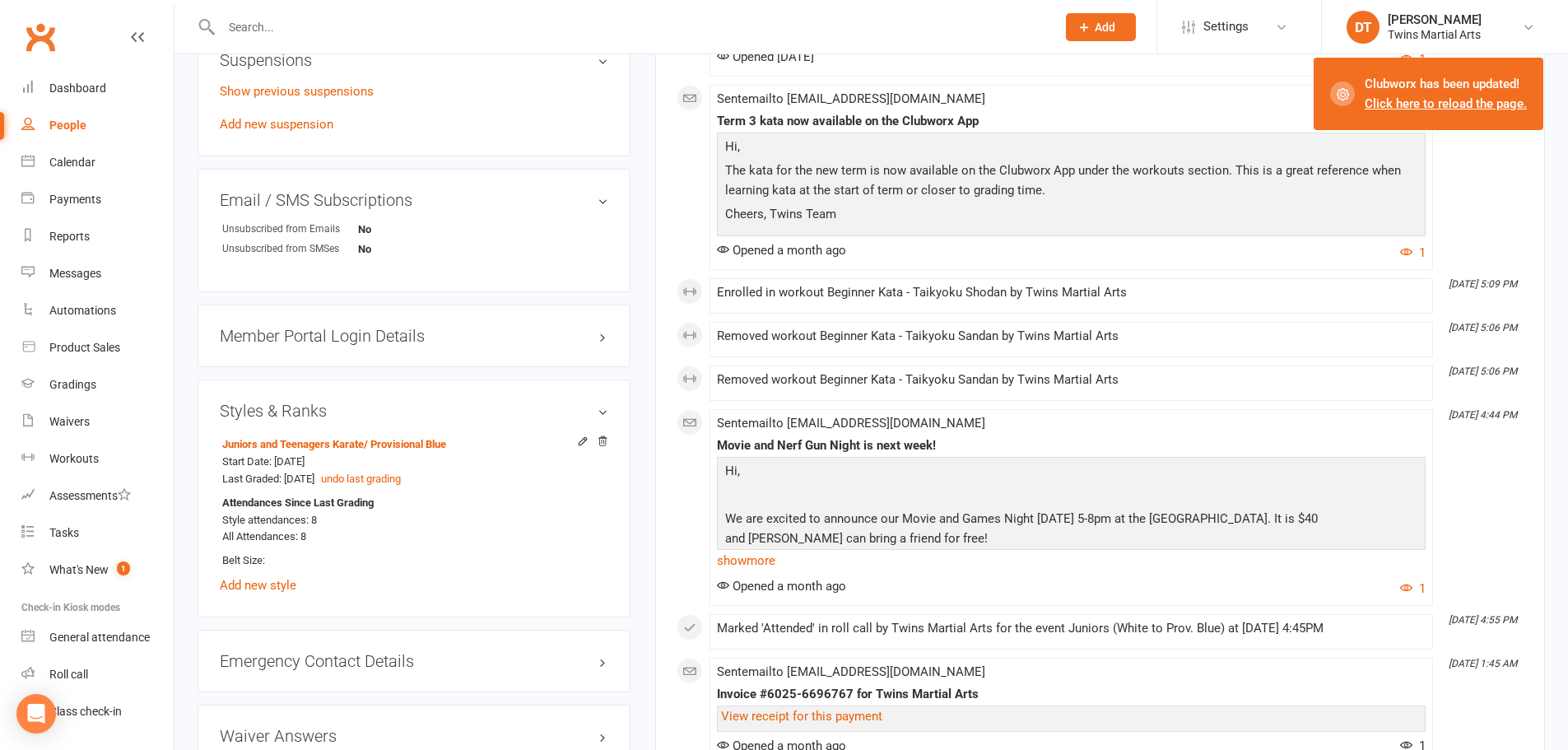
scroll to position [1317, 0]
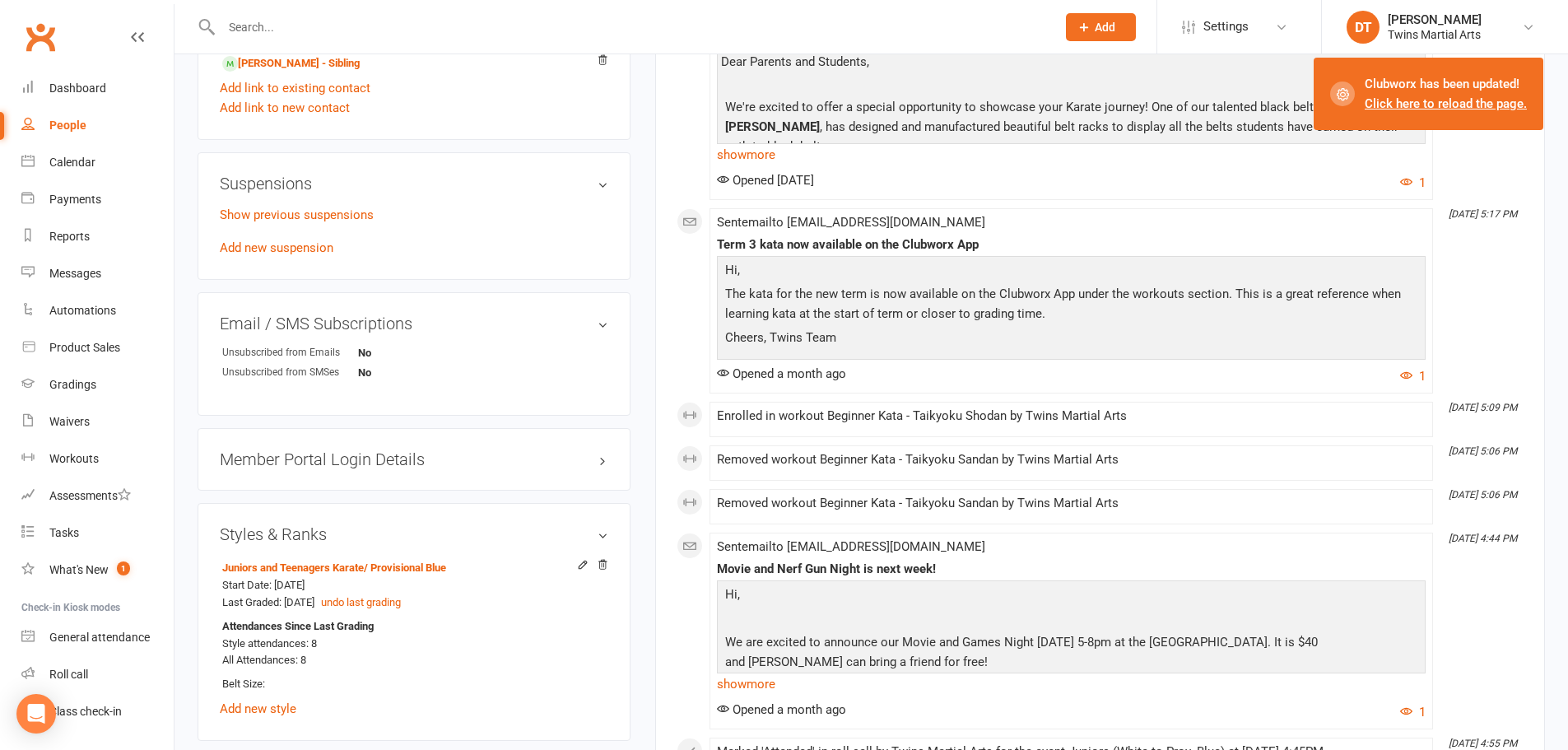
click at [379, 24] on input "text" at bounding box center [631, 27] width 829 height 23
paste input "Alicia Phoenix"
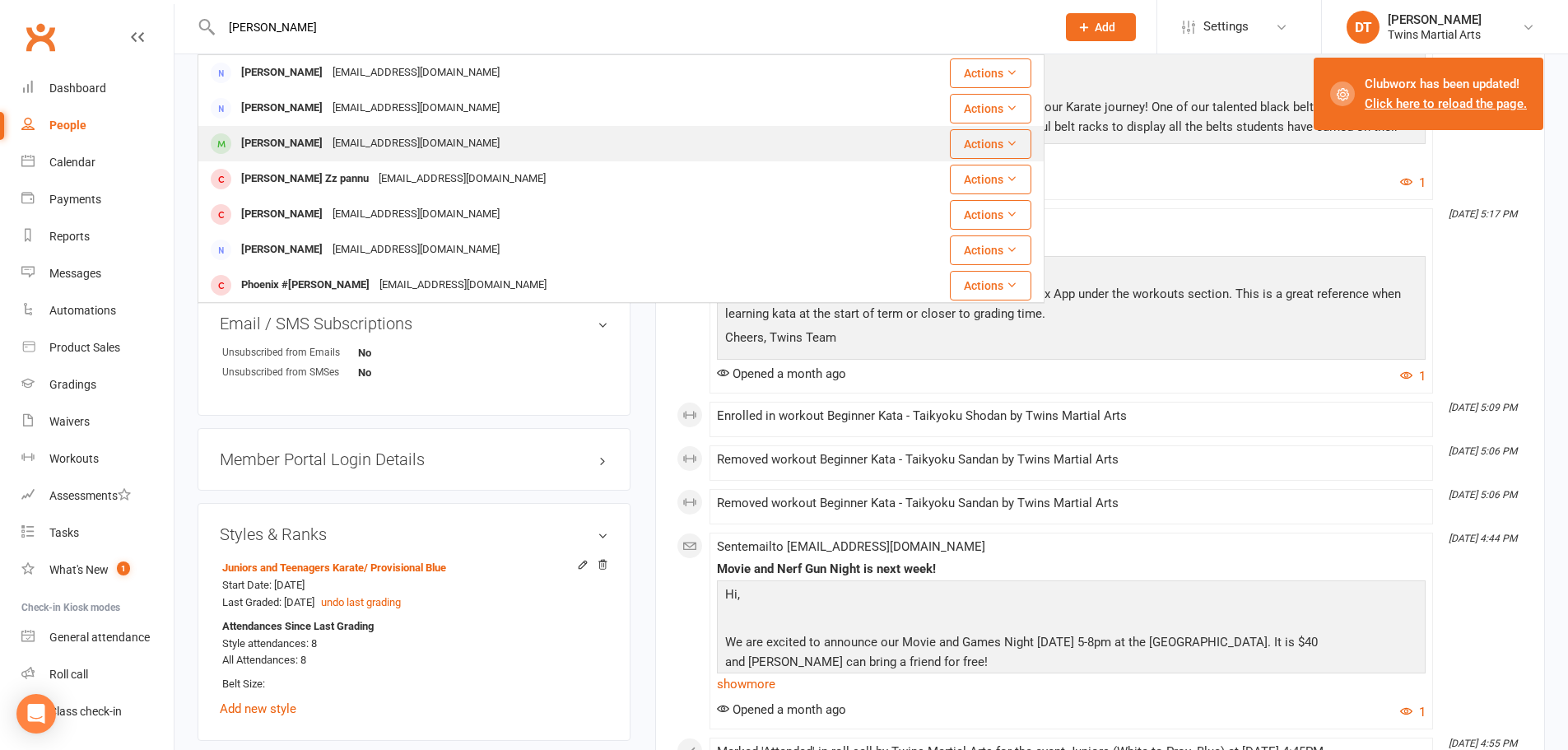
type input "Alicia Phoenix"
click at [372, 144] on div "aliciamphoenix@hotmail.com" at bounding box center [416, 143] width 177 height 23
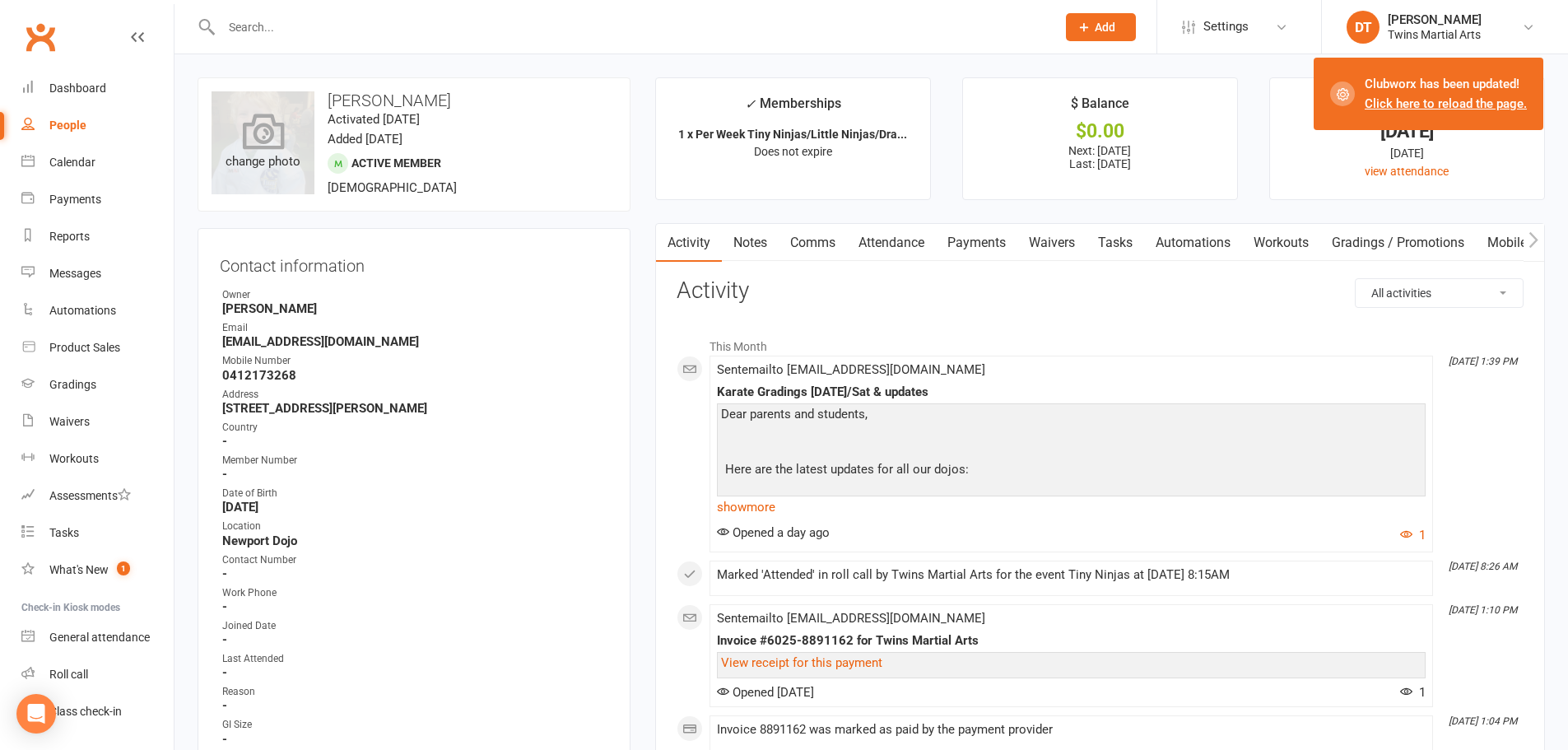
drag, startPoint x: 470, startPoint y: 100, endPoint x: 240, endPoint y: 154, distance: 236.3
click at [326, 102] on h3 "Charlie Phoenix" at bounding box center [414, 100] width 405 height 18
copy h3 "Charlie Phoenix"
click at [371, 10] on div at bounding box center [621, 26] width 847 height 53
click at [376, 21] on input "text" at bounding box center [631, 27] width 829 height 23
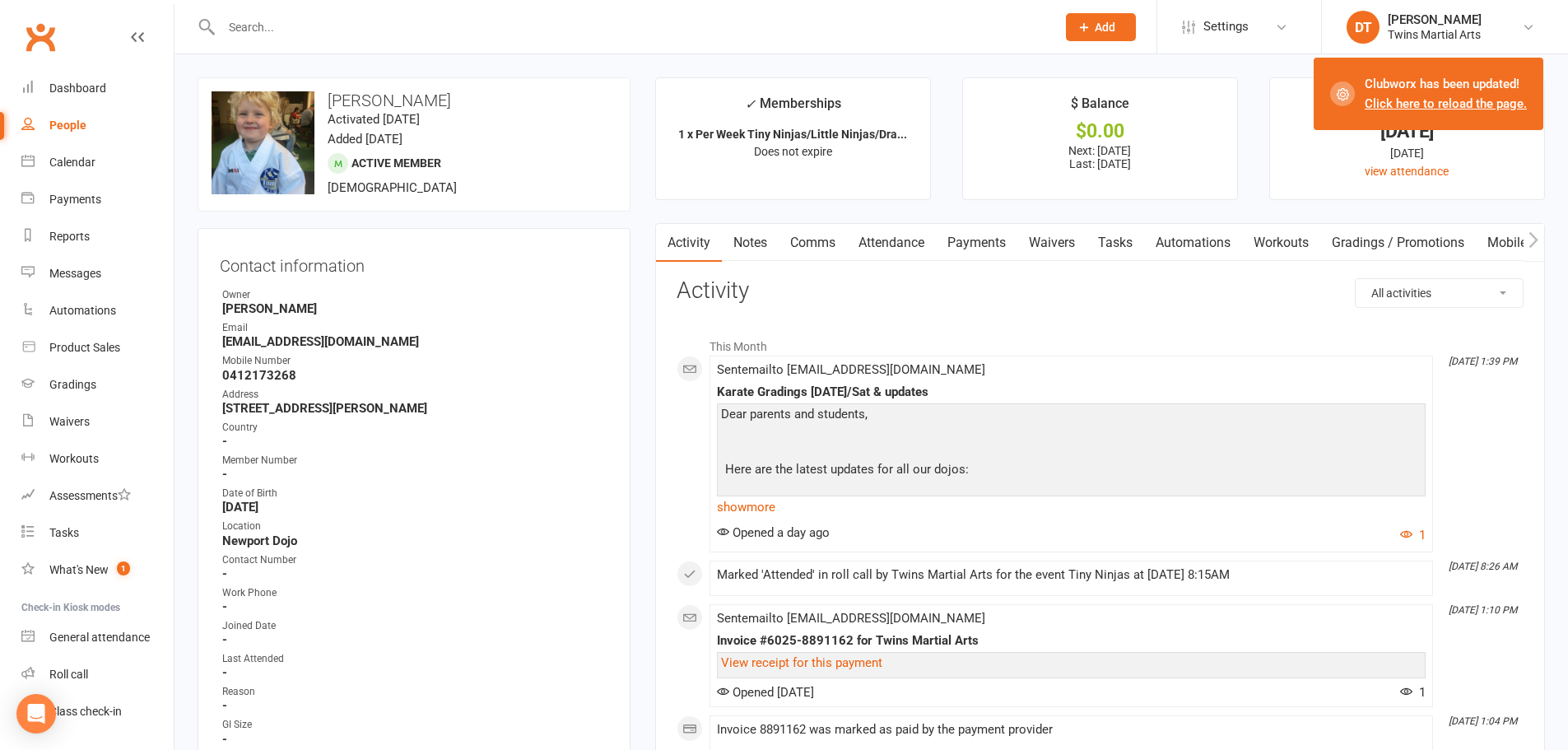
paste input "Vivi Martin-Scurry"
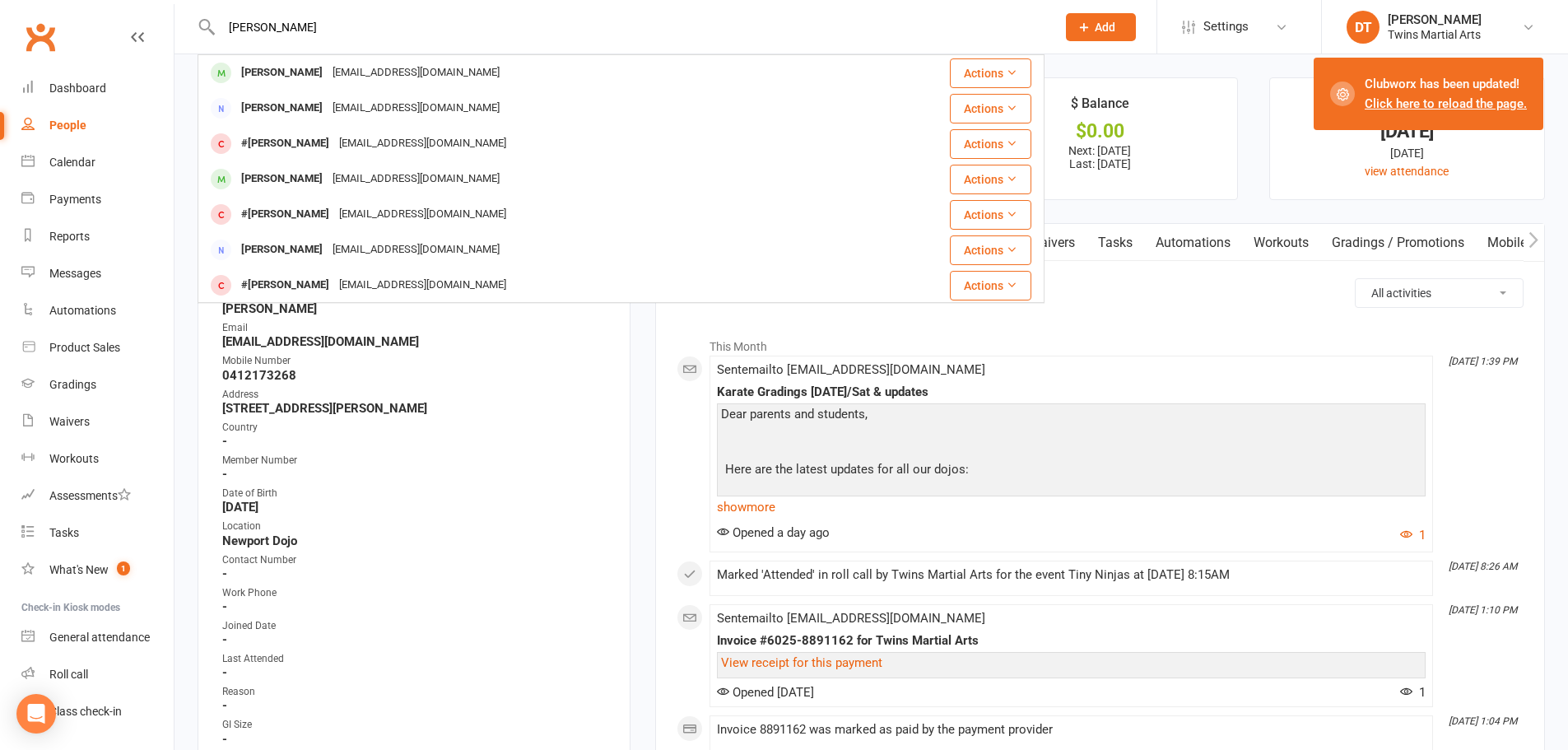
click at [363, 31] on input "Vivi Martin-Scurry" at bounding box center [631, 27] width 829 height 23
paste input "Arlo James Gra"
click at [365, 29] on input "Arlo James Gray" at bounding box center [631, 27] width 829 height 23
paste input "Vivi Martin-Scurr"
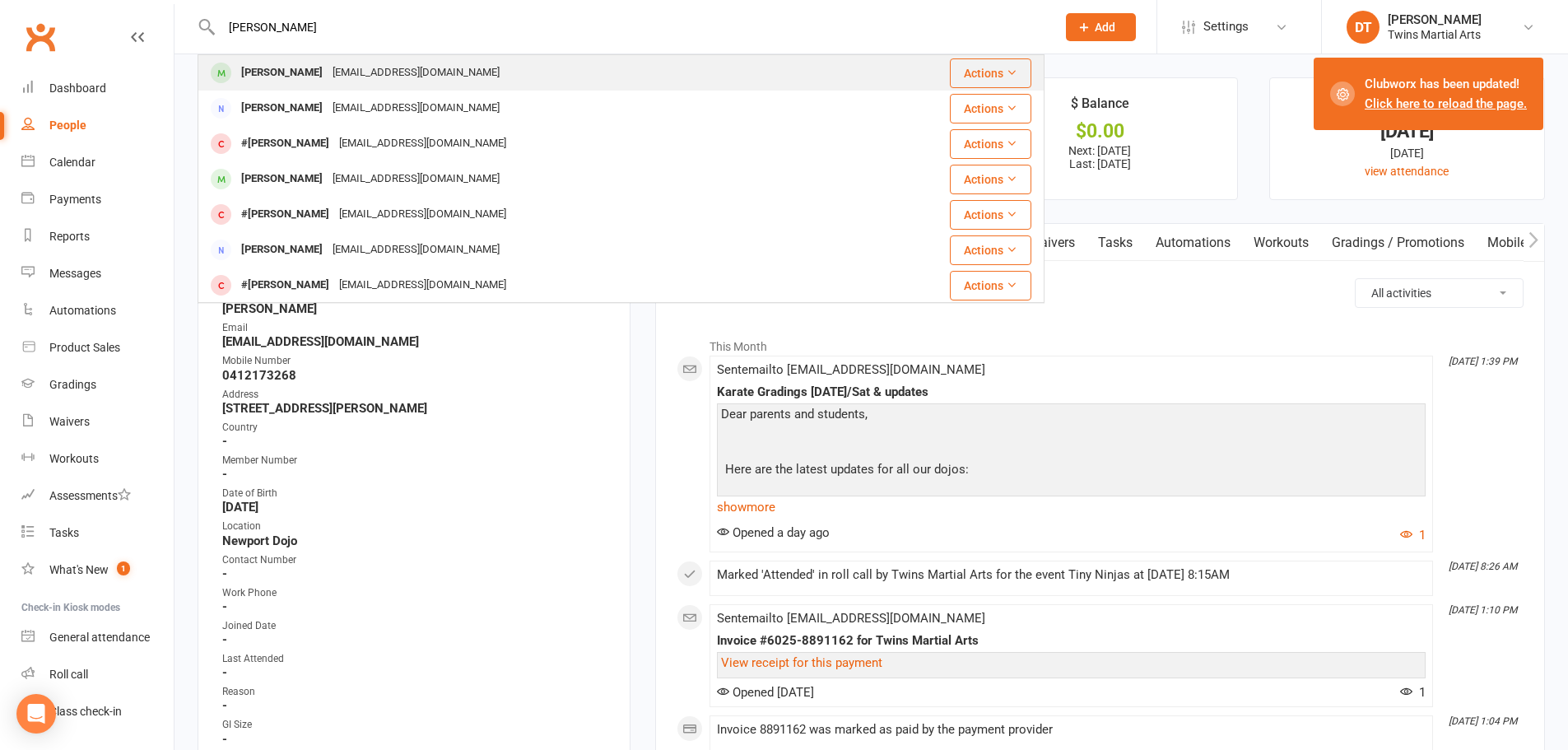
type input "Vivi Martin-Scurry"
click at [375, 73] on div "alscurry@unimelb.edu.au" at bounding box center [416, 72] width 177 height 23
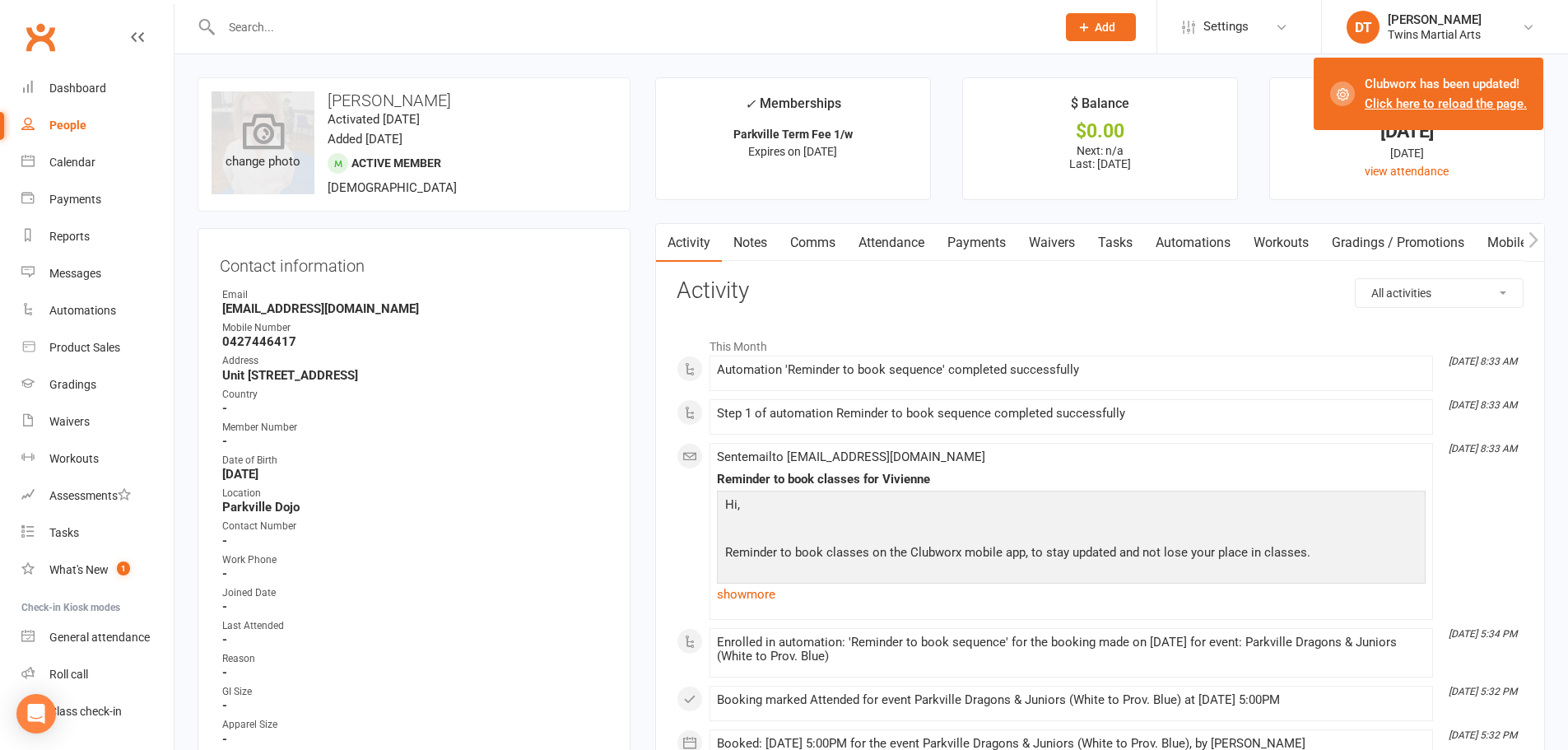
drag, startPoint x: 534, startPoint y: 88, endPoint x: 233, endPoint y: 162, distance: 310.0
click at [326, 104] on div "upload photo change photo Vivienne Martin-Scurry Activated 8 February, 2025 Add…" at bounding box center [414, 144] width 433 height 134
copy h3 "Vivienne Martin-Scurry"
click at [442, 23] on input "text" at bounding box center [631, 27] width 829 height 23
paste input "[PERSON_NAME]"
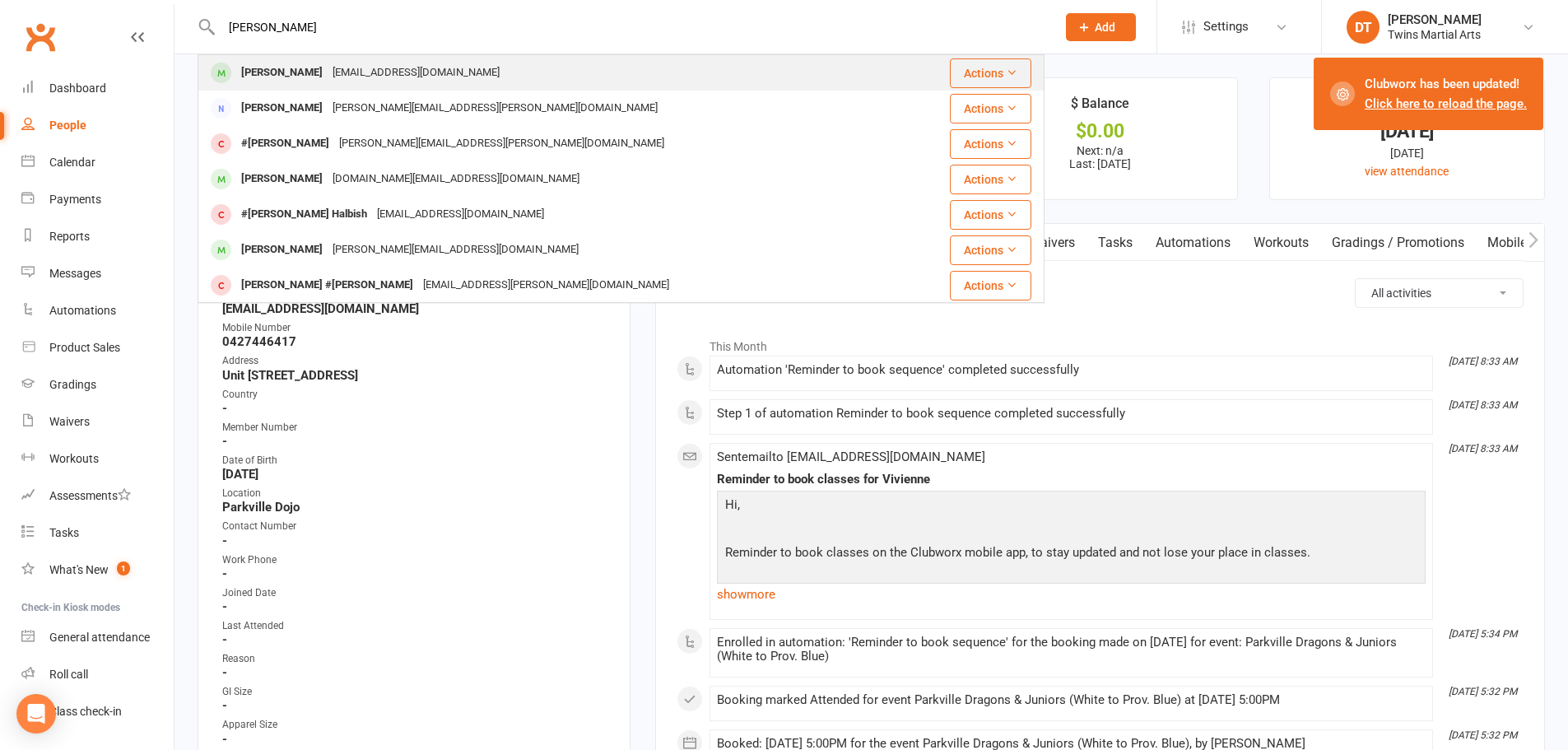
type input "[PERSON_NAME]"
click at [425, 60] on div "Hudson Gray ayeshasusic@hotmail.com" at bounding box center [552, 73] width 706 height 34
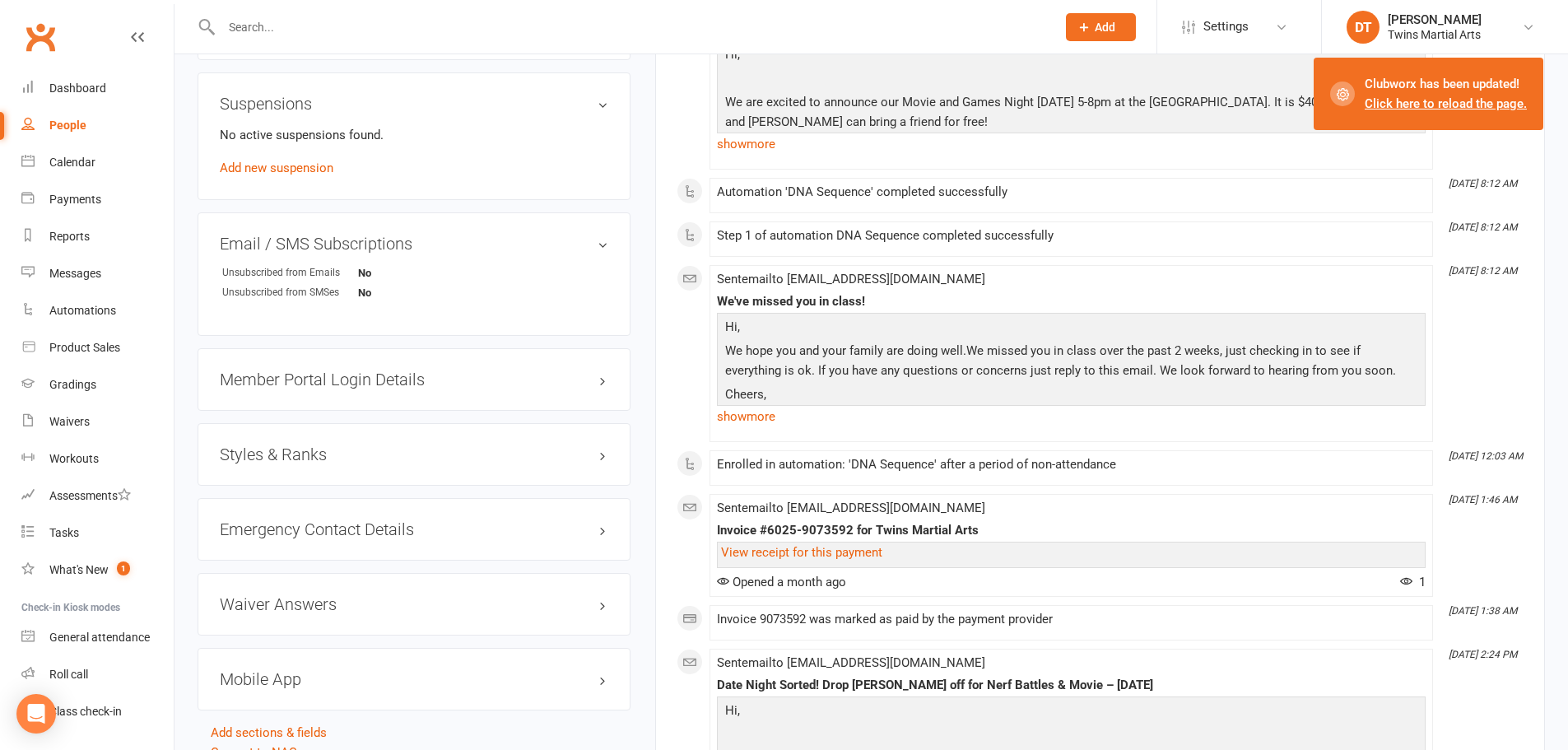
scroll to position [1644, 0]
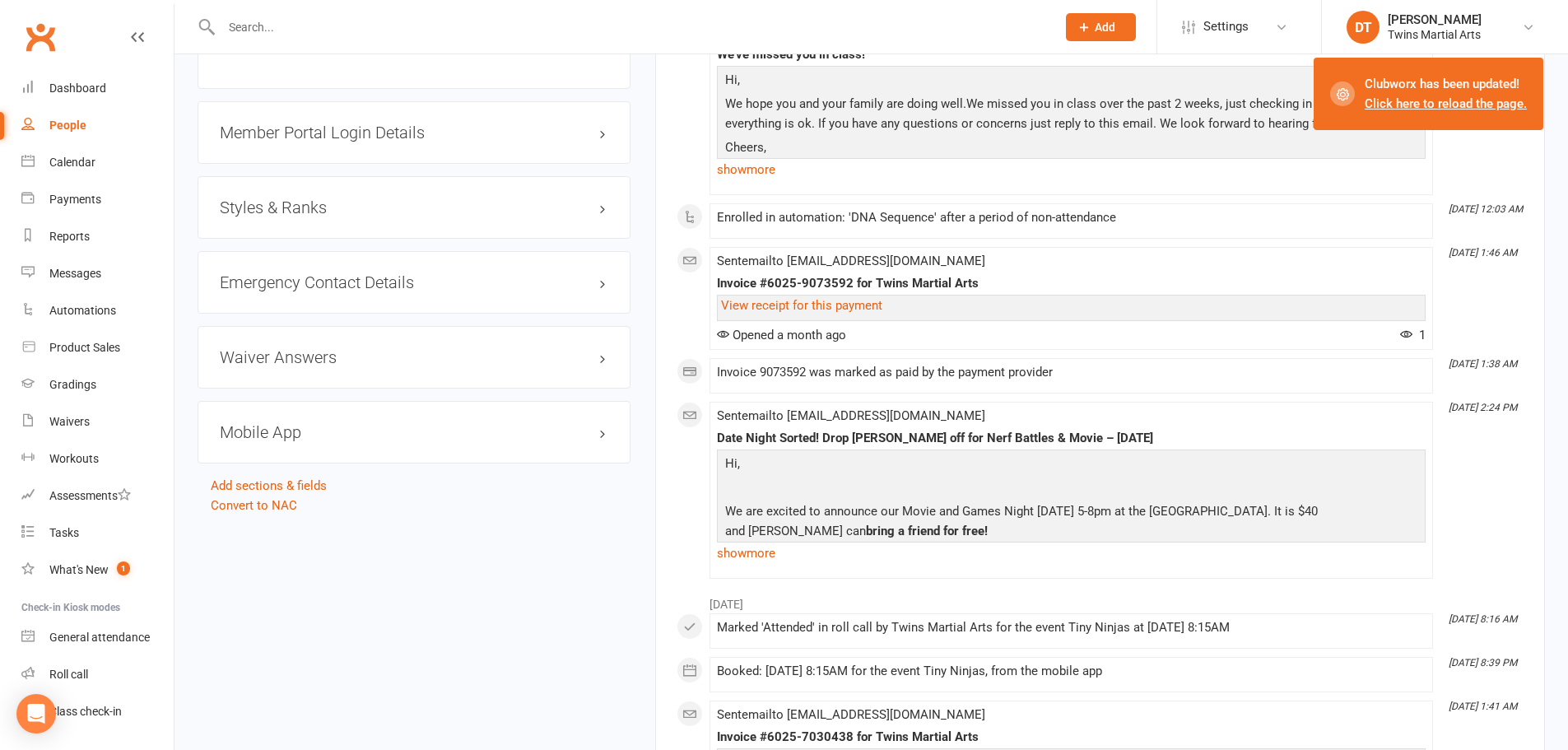
click at [332, 195] on div "Styles & Ranks" at bounding box center [414, 207] width 433 height 63
click at [332, 197] on div "Styles & Ranks" at bounding box center [414, 207] width 433 height 63
click at [331, 200] on h3 "Styles & Ranks" at bounding box center [414, 207] width 389 height 18
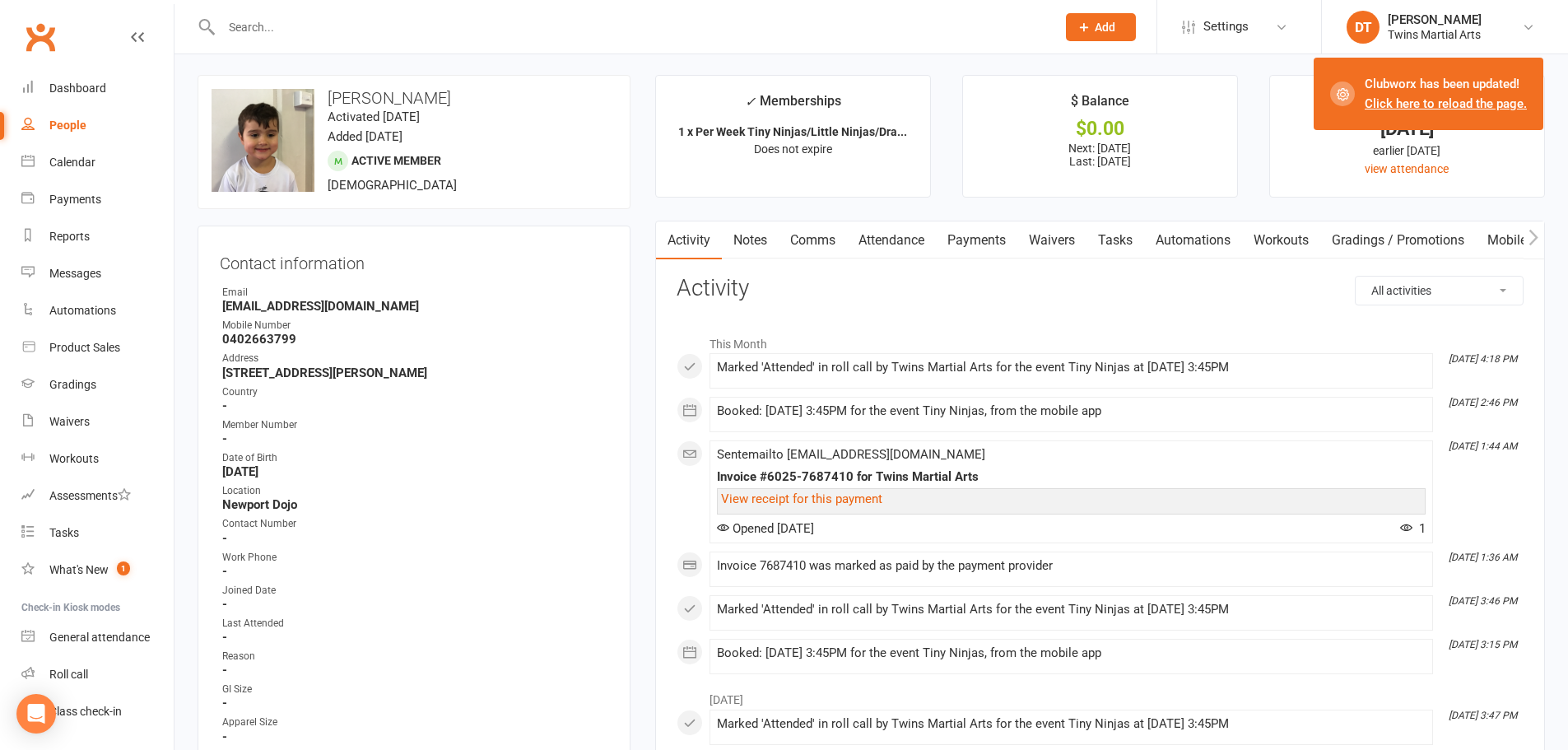
scroll to position [0, 0]
click at [903, 238] on link "Attendance" at bounding box center [891, 243] width 89 height 38
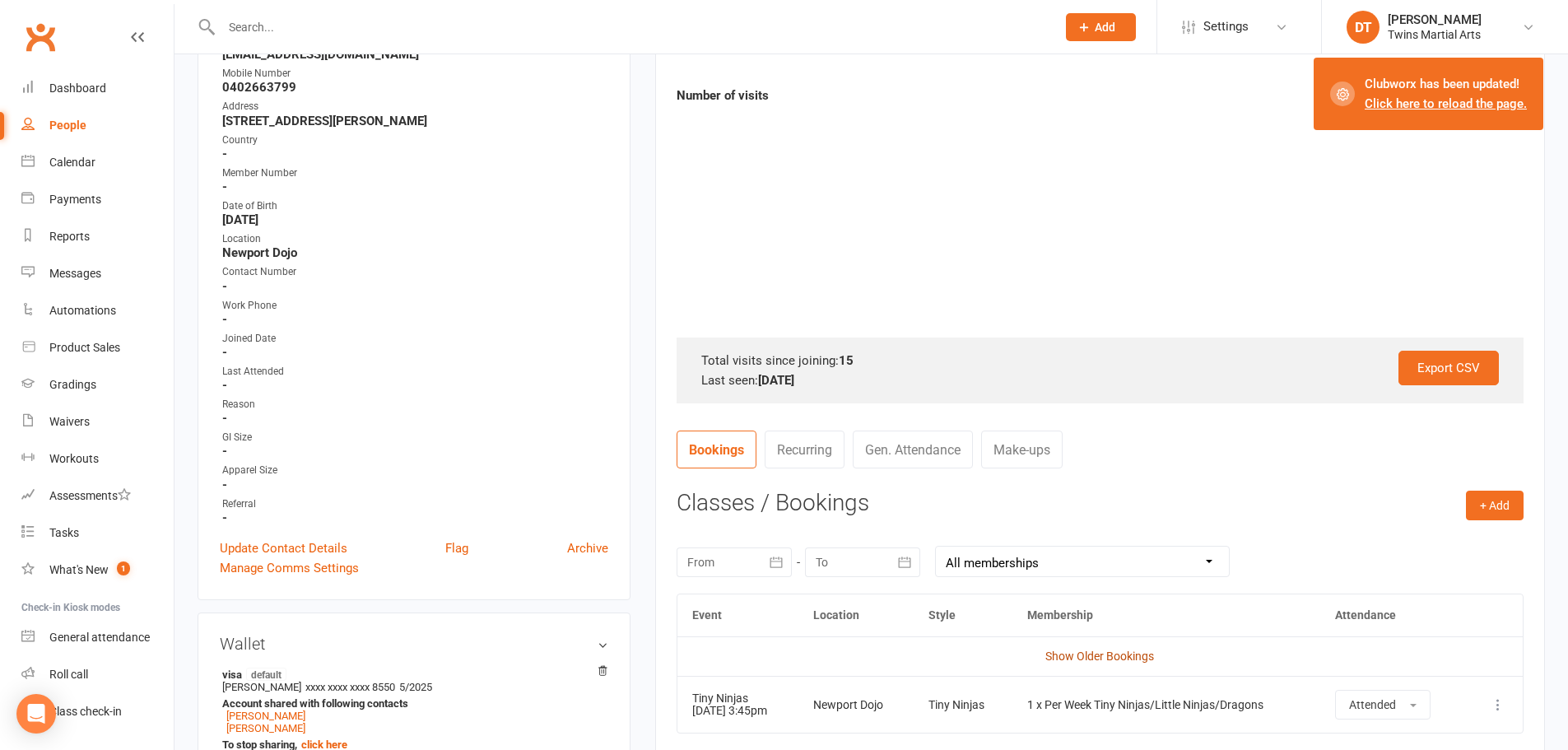
scroll to position [494, 0]
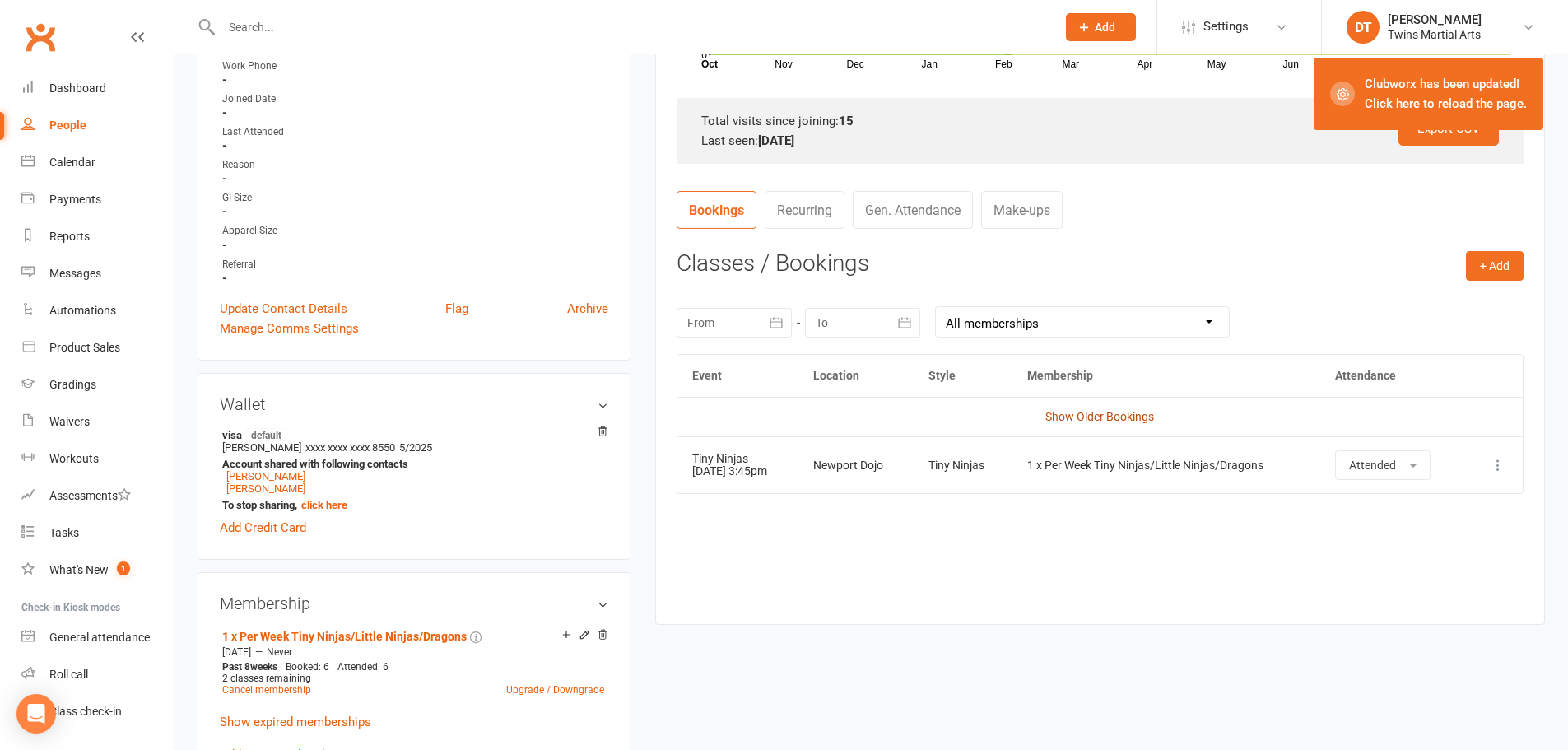
click at [1098, 416] on link "Show Older Bookings" at bounding box center [1100, 416] width 109 height 13
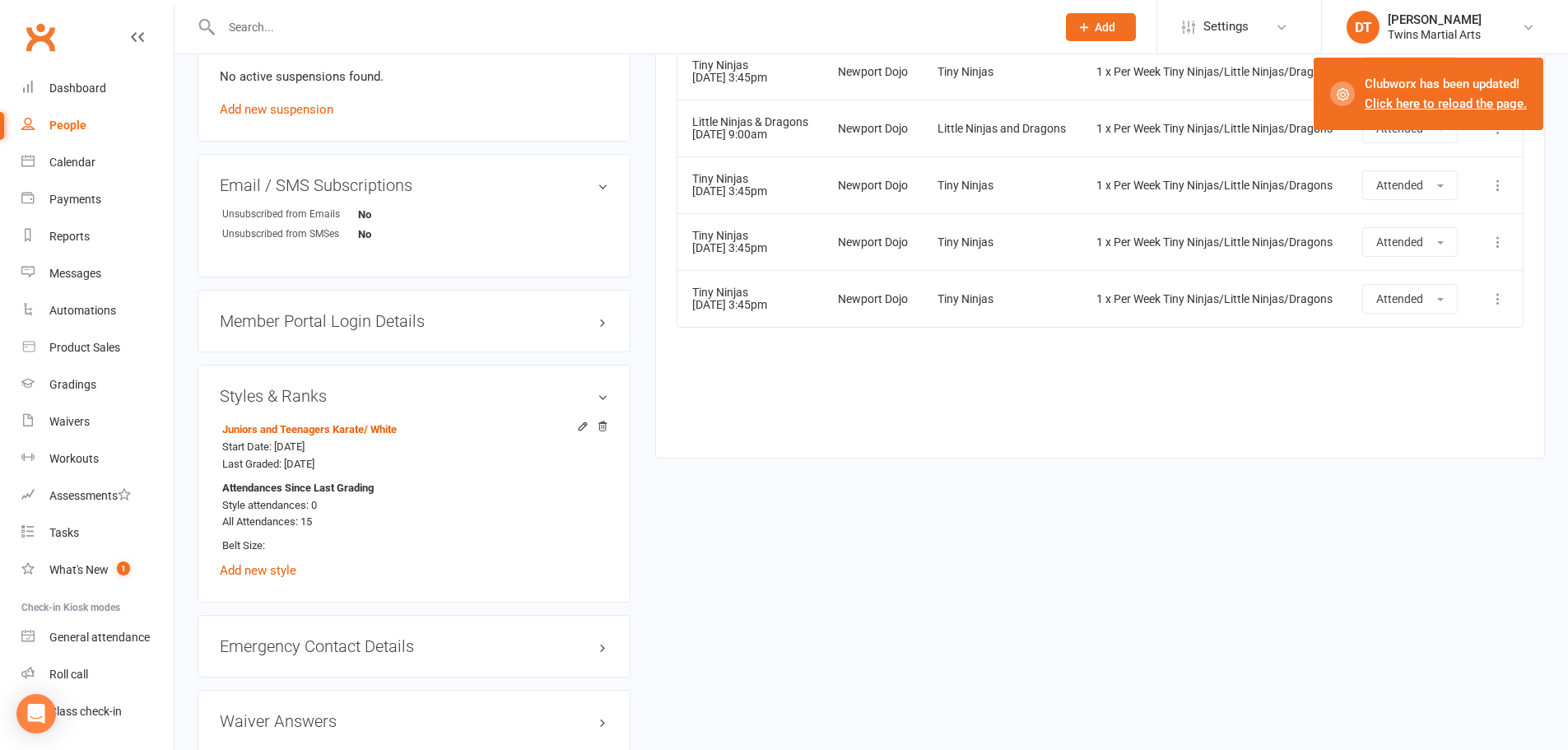
scroll to position [1650, 0]
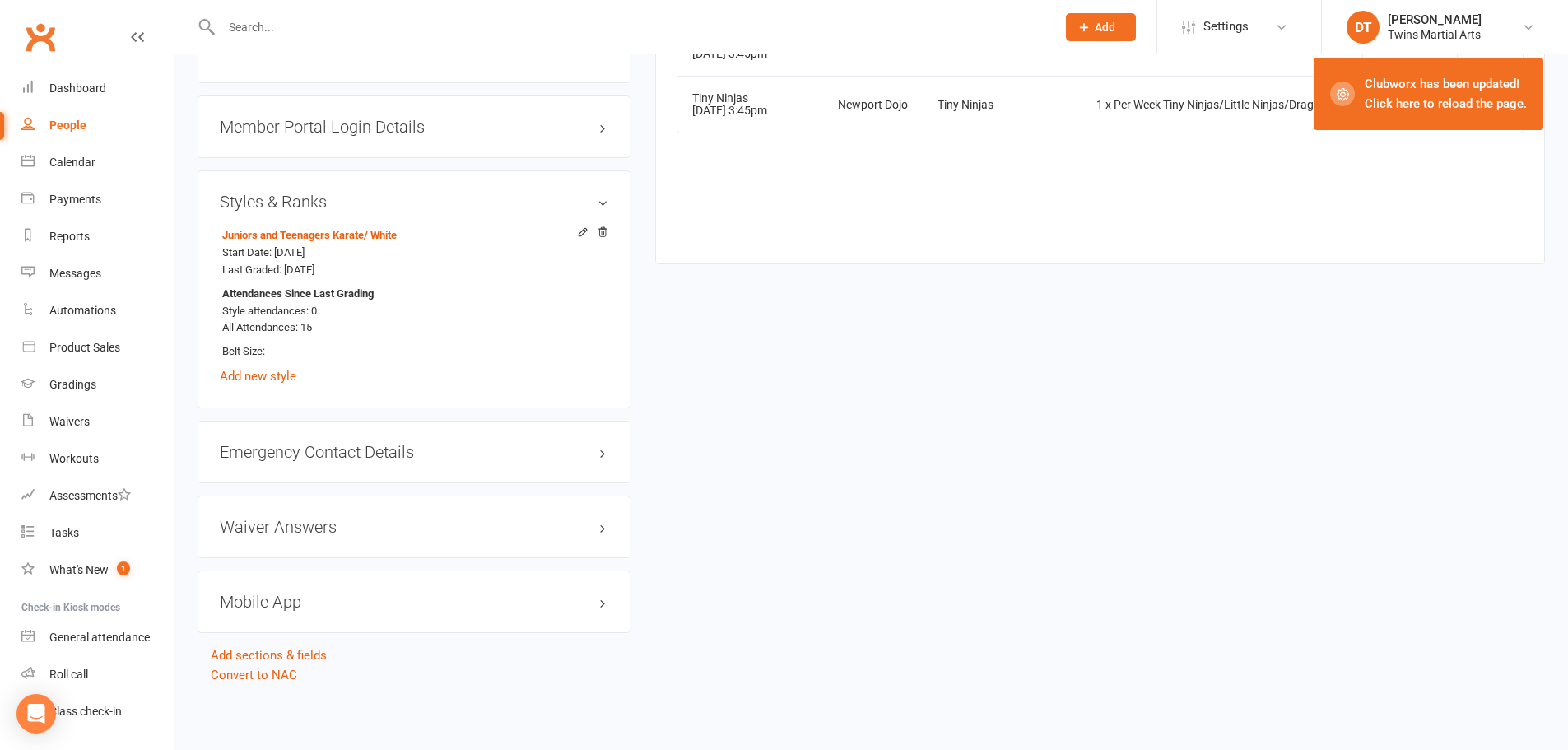
click at [603, 236] on icon at bounding box center [603, 232] width 8 height 9
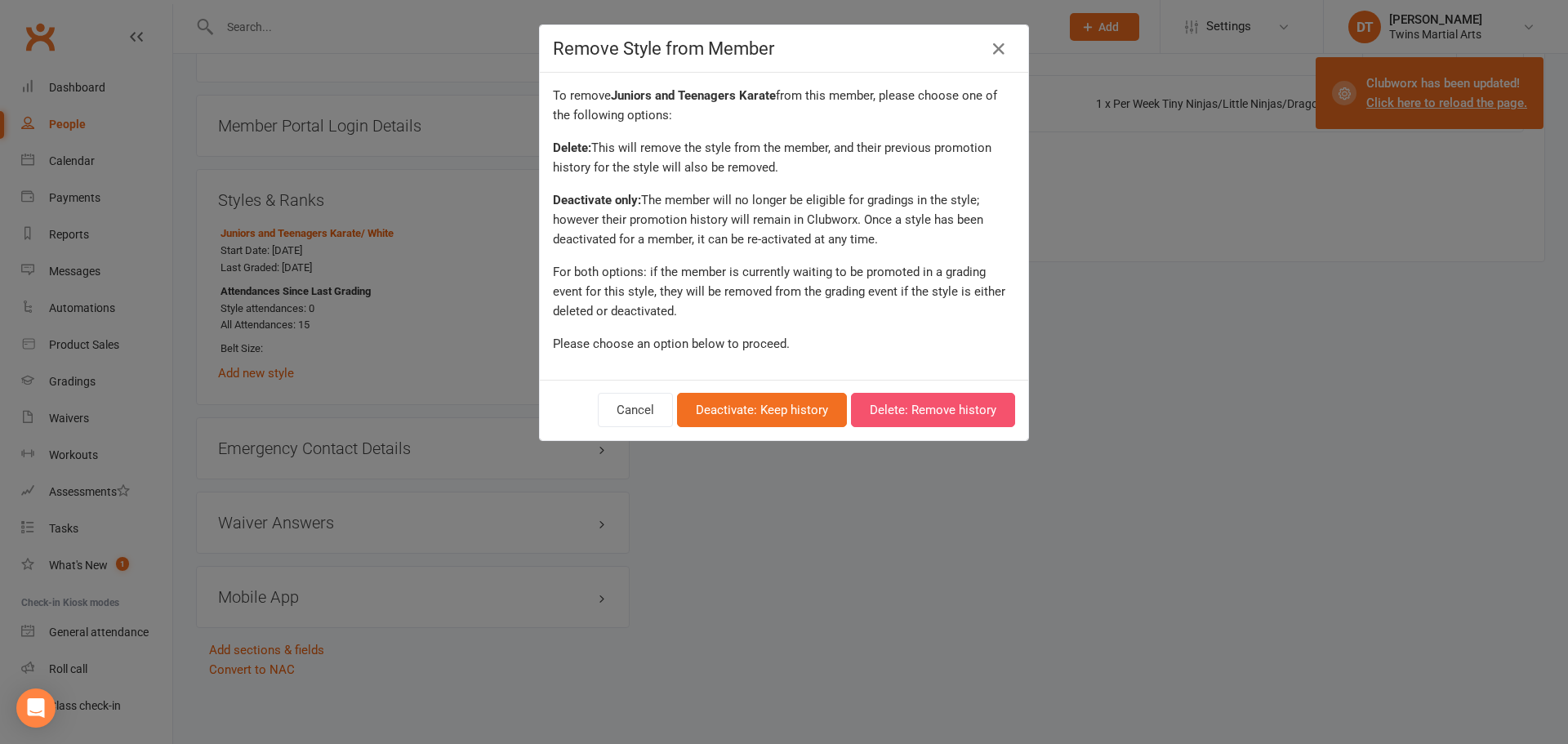
click at [914, 414] on button "Delete: Remove history" at bounding box center [932, 410] width 165 height 34
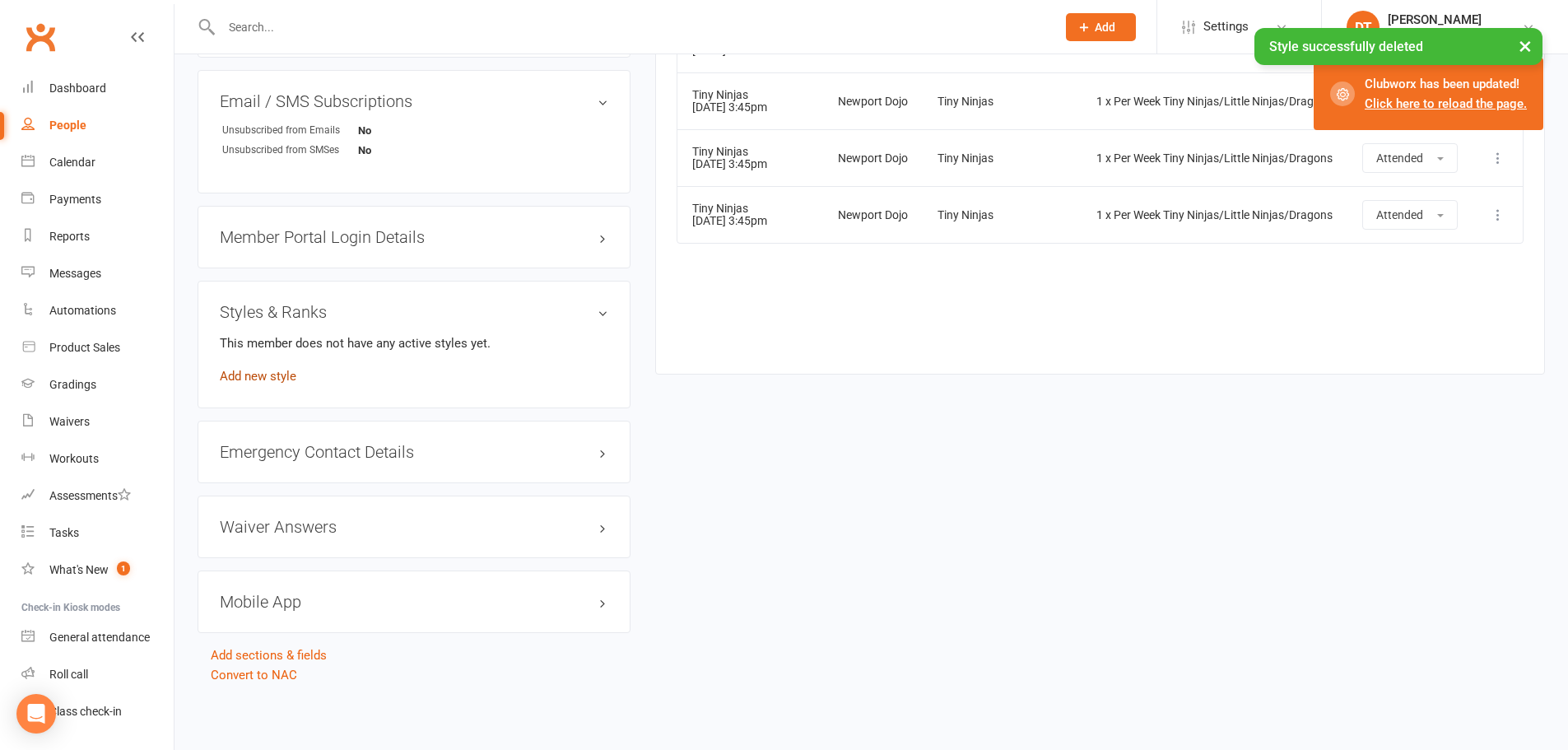
click at [269, 369] on link "Add new style" at bounding box center [259, 377] width 77 height 15
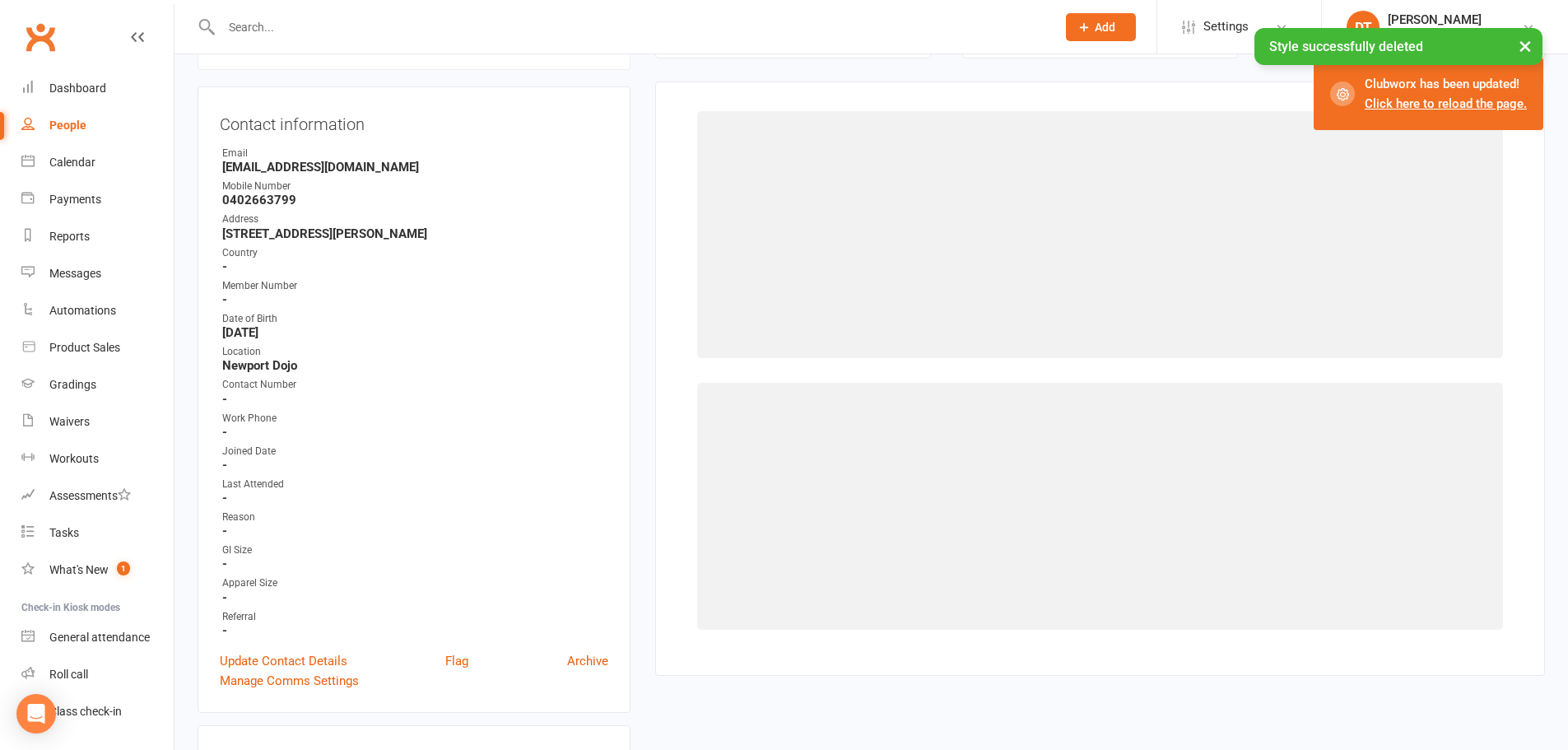
scroll to position [141, 0]
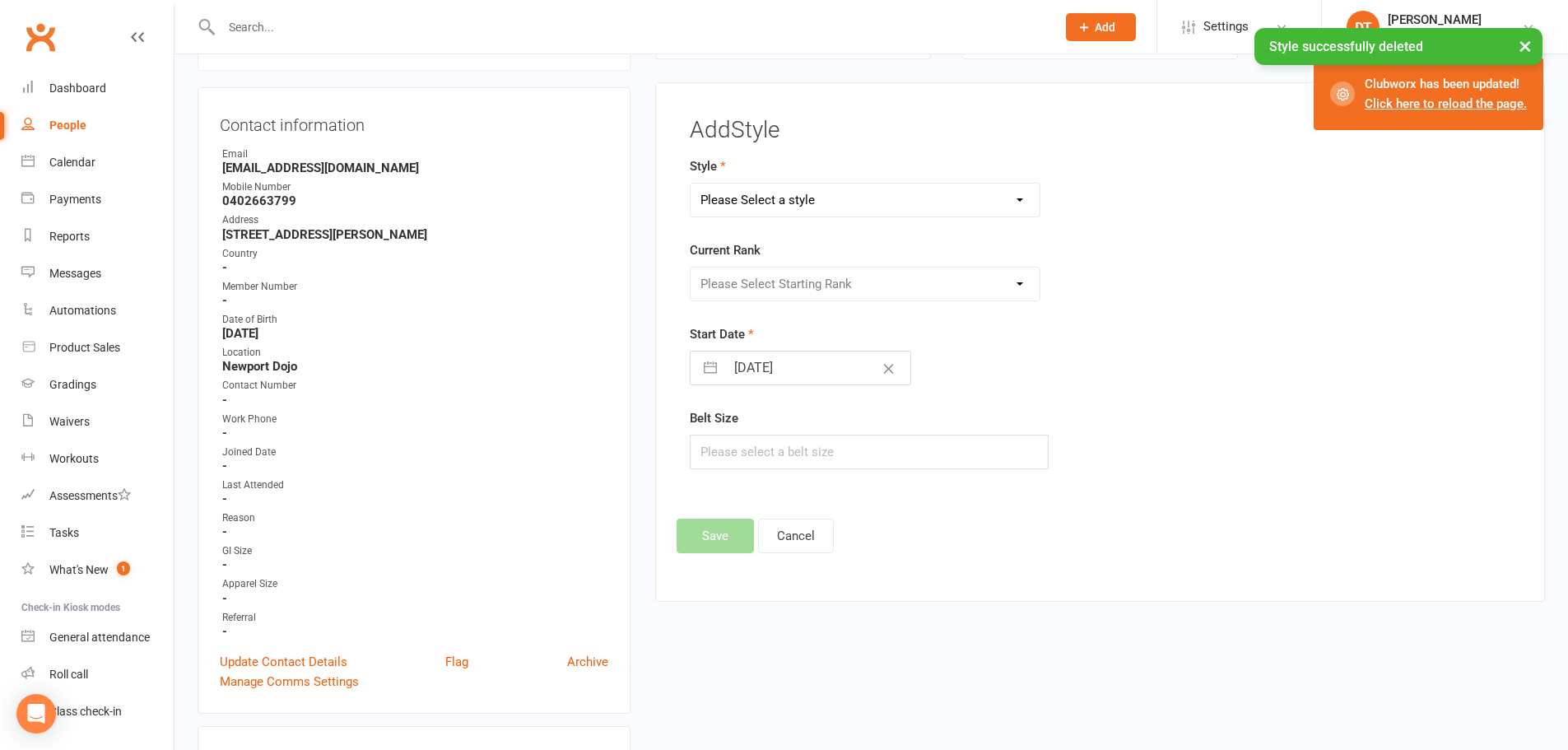
click at [837, 196] on select "Please Select a style Adults BJJ Adults Karate Dragons Fitness Kickboxing Junio…" at bounding box center [865, 200] width 350 height 33
select select "1744"
click at [691, 184] on select "Please Select a style Adults BJJ Adults Karate Dragons Fitness Kickboxing Junio…" at bounding box center [865, 200] width 350 height 33
click at [789, 269] on select "Please Select Starting Rank White Yellow & Orange Orange & Green Green & Blue B…" at bounding box center [865, 283] width 350 height 33
select select "17218"
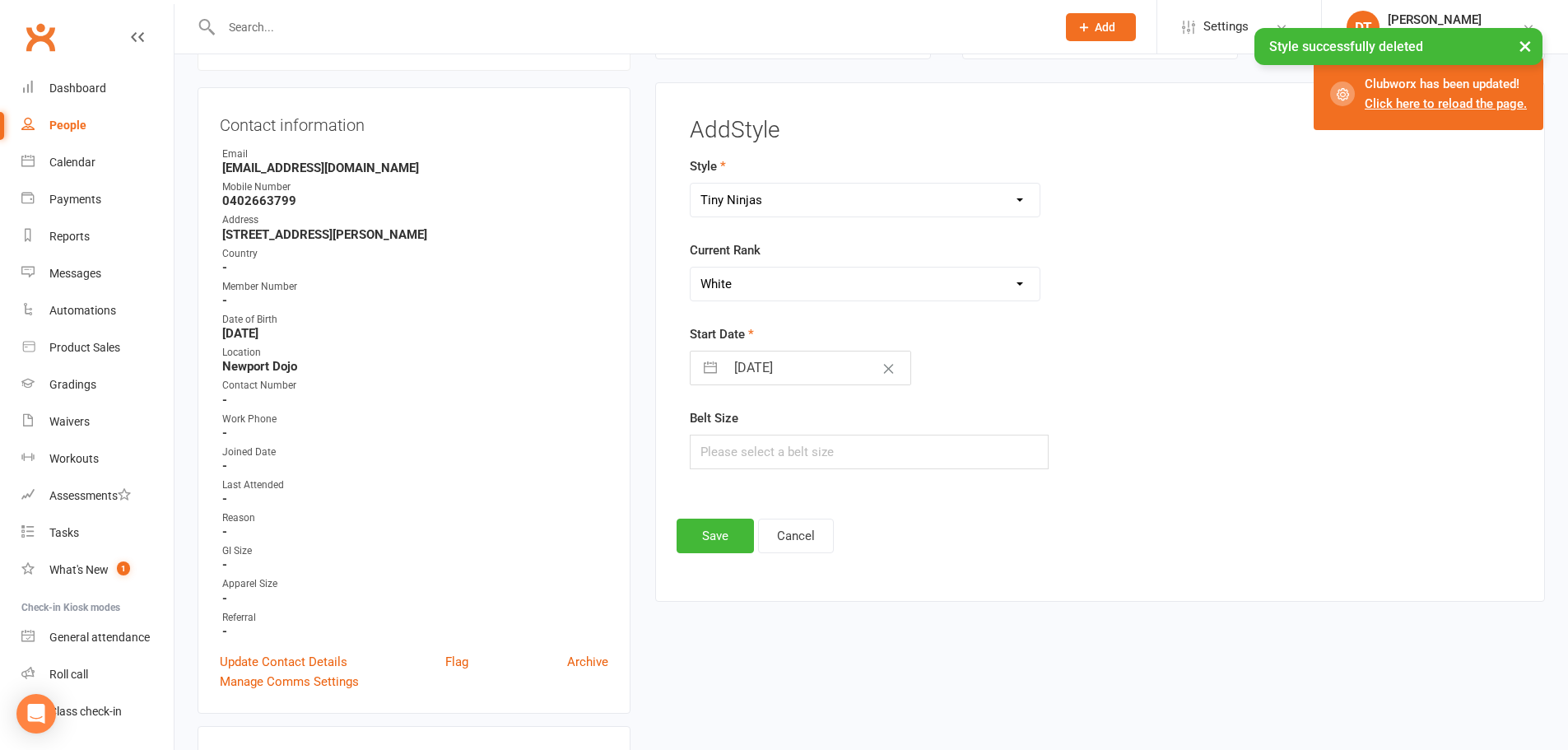
click at [691, 267] on select "Please Select Starting Rank White Yellow & Orange Orange & Green Green & Blue B…" at bounding box center [865, 283] width 350 height 33
select select "7"
select select "2025"
select select "8"
select select "2025"
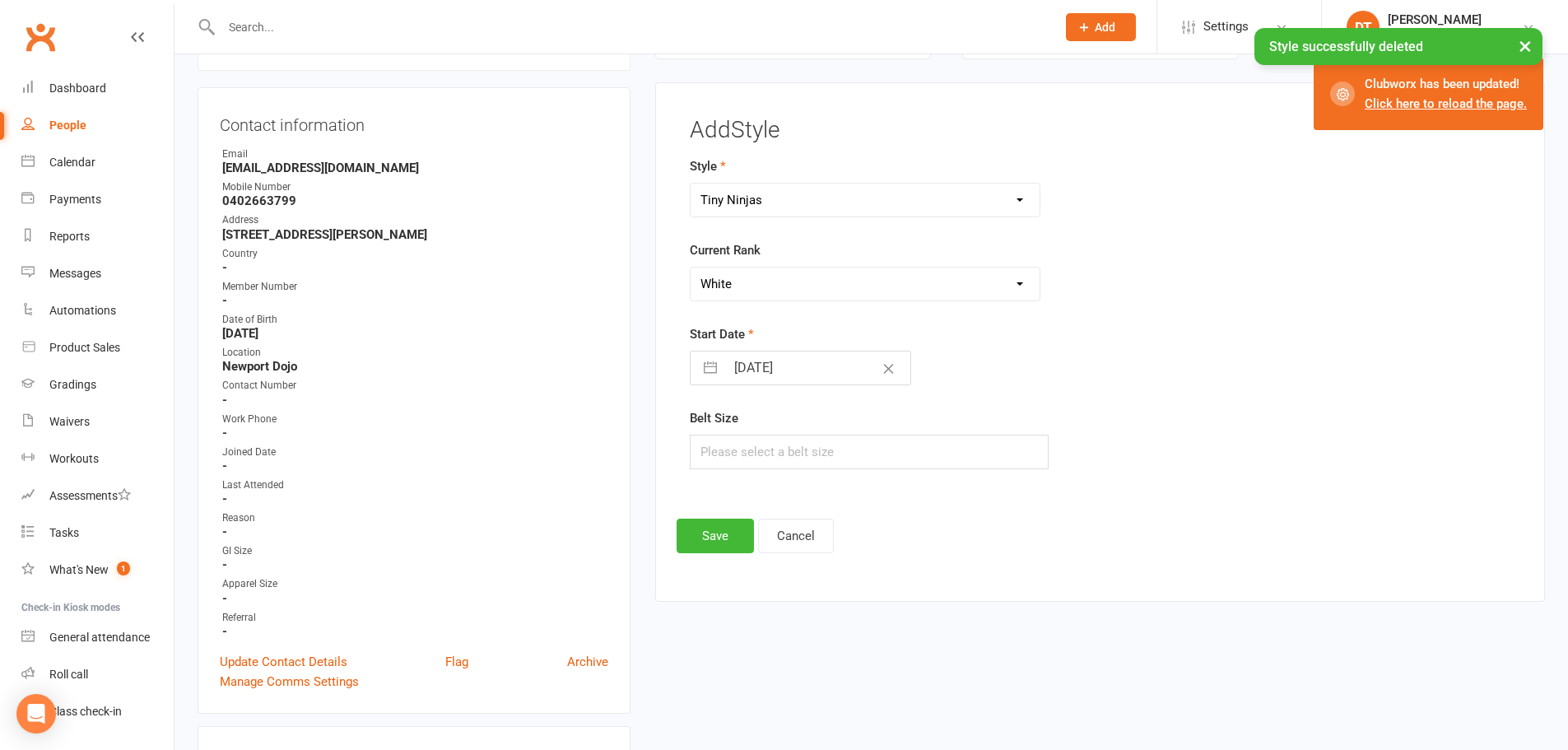
select select "9"
select select "2025"
click at [794, 380] on input "10 Sep 2025" at bounding box center [818, 368] width 186 height 33
click at [726, 430] on icon "Move backward to switch to the previous month." at bounding box center [724, 433] width 16 height 16
click at [725, 429] on icon "Move backward to switch to the previous month." at bounding box center [724, 433] width 16 height 16
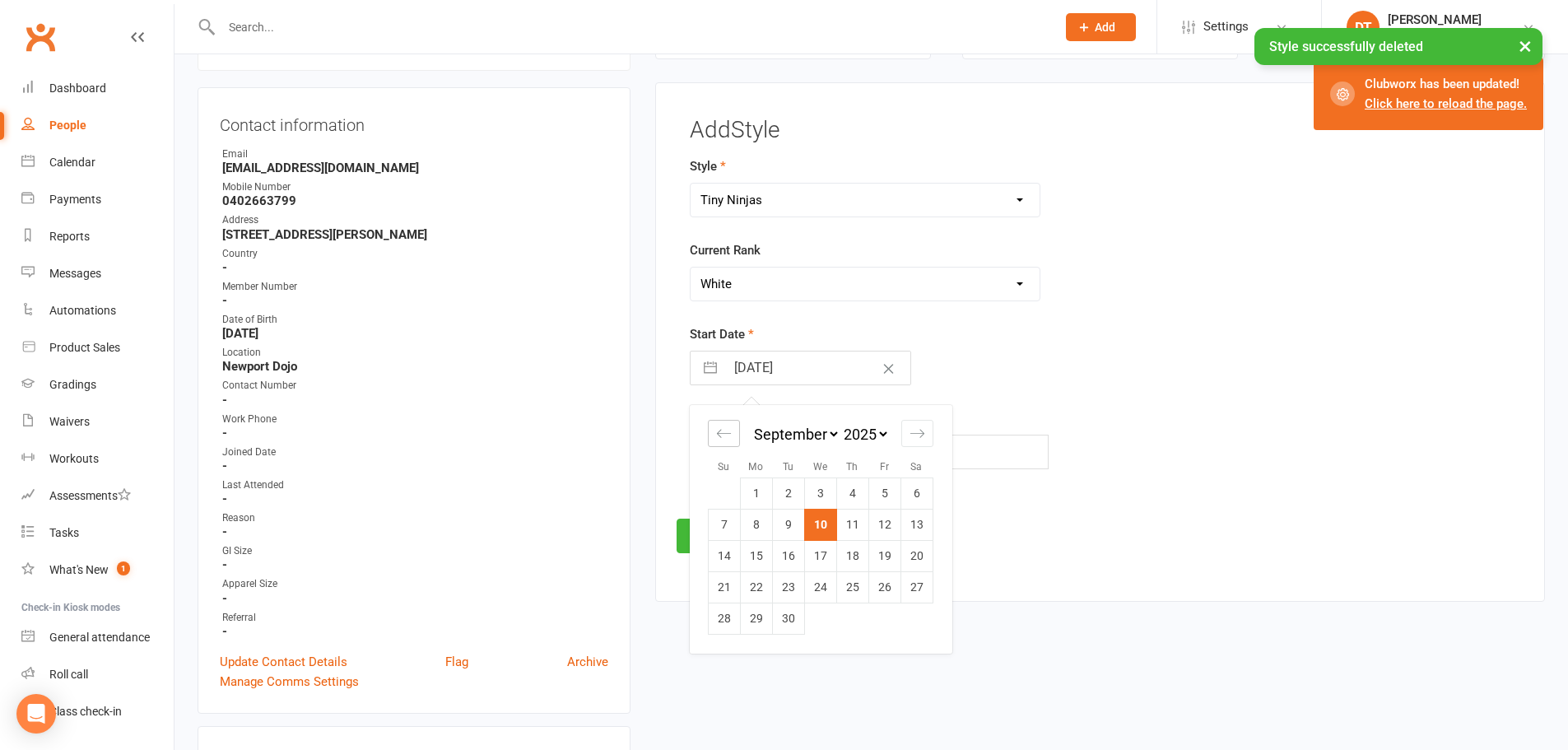
select select "5"
select select "2025"
select select "6"
select select "2025"
click at [725, 429] on icon "Move backward to switch to the previous month." at bounding box center [724, 433] width 16 height 16
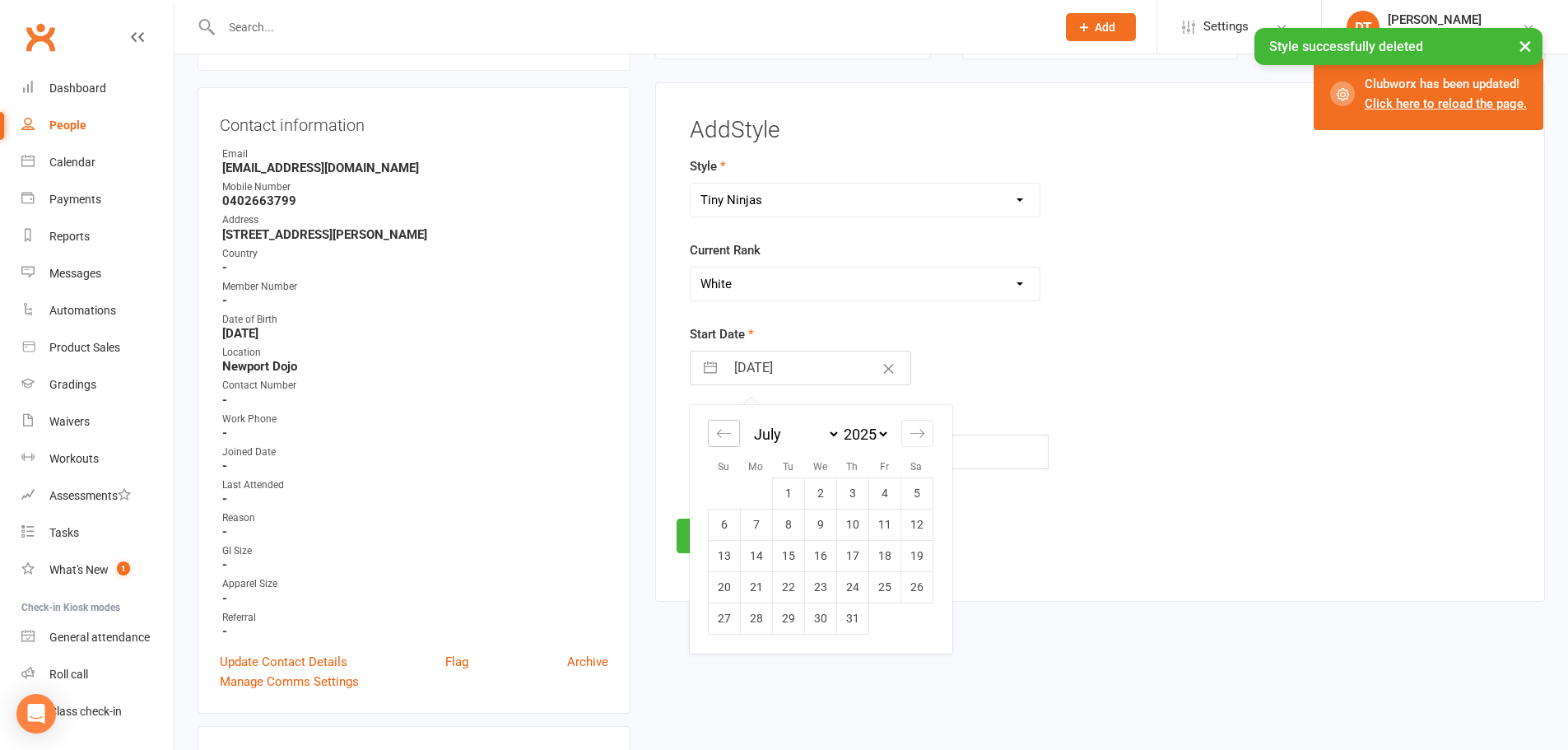
select select "4"
select select "2025"
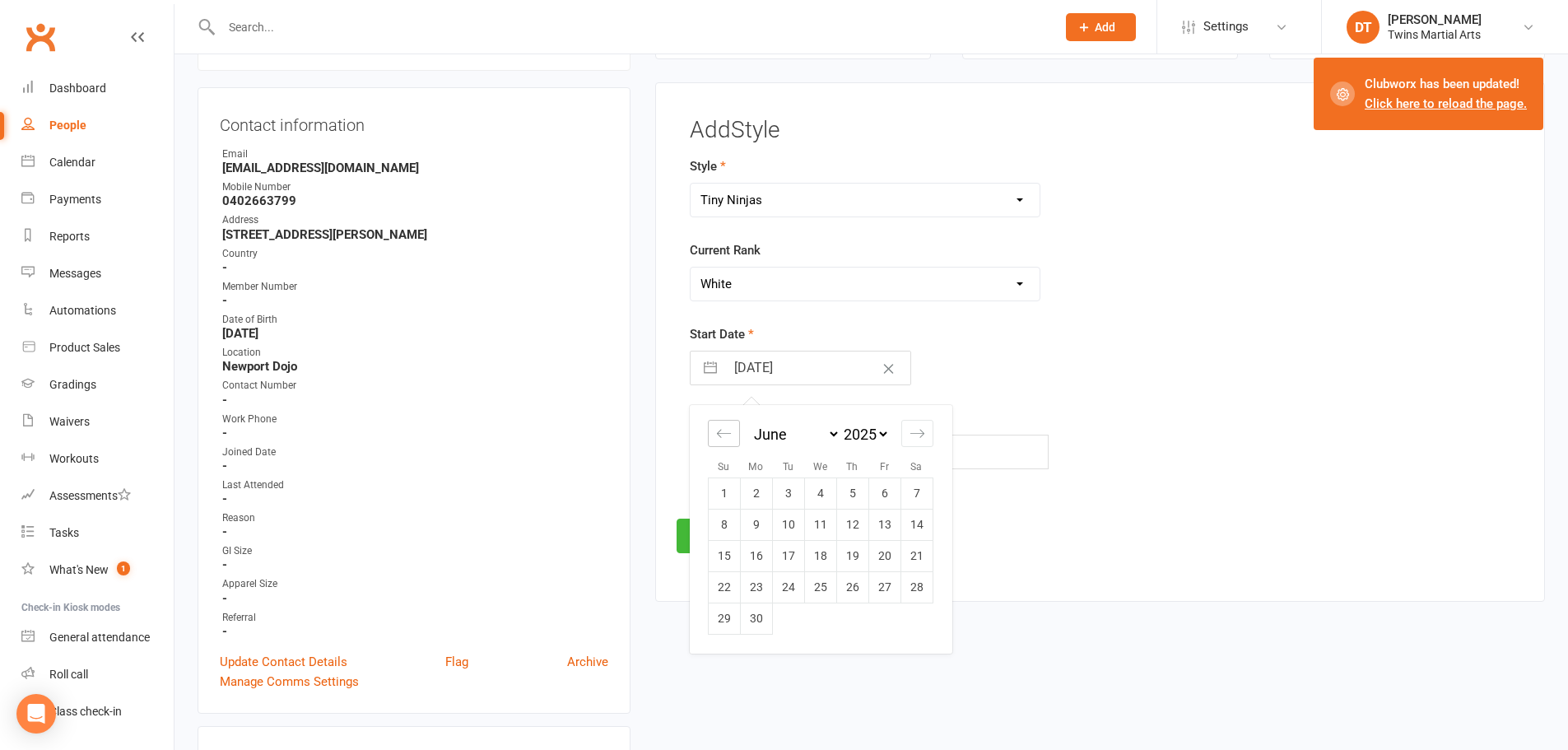
click at [725, 431] on icon "Move backward to switch to the previous month." at bounding box center [724, 433] width 16 height 16
select select "3"
select select "2025"
click at [724, 432] on icon "Move backward to switch to the previous month." at bounding box center [724, 433] width 16 height 16
select select "2"
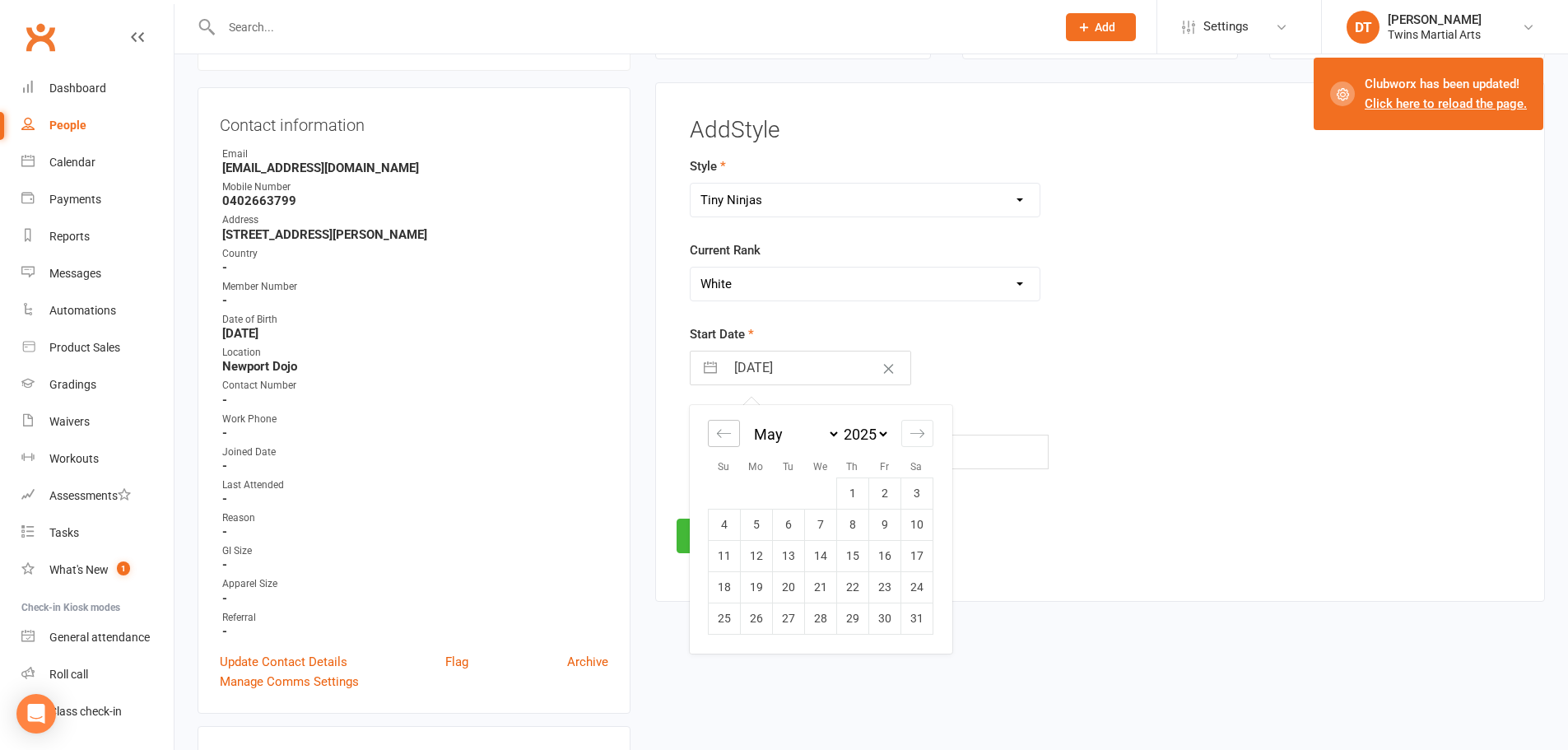
select select "2025"
click at [913, 434] on icon "Move forward to switch to the next month." at bounding box center [918, 434] width 14 height 8
select select "5"
select select "2025"
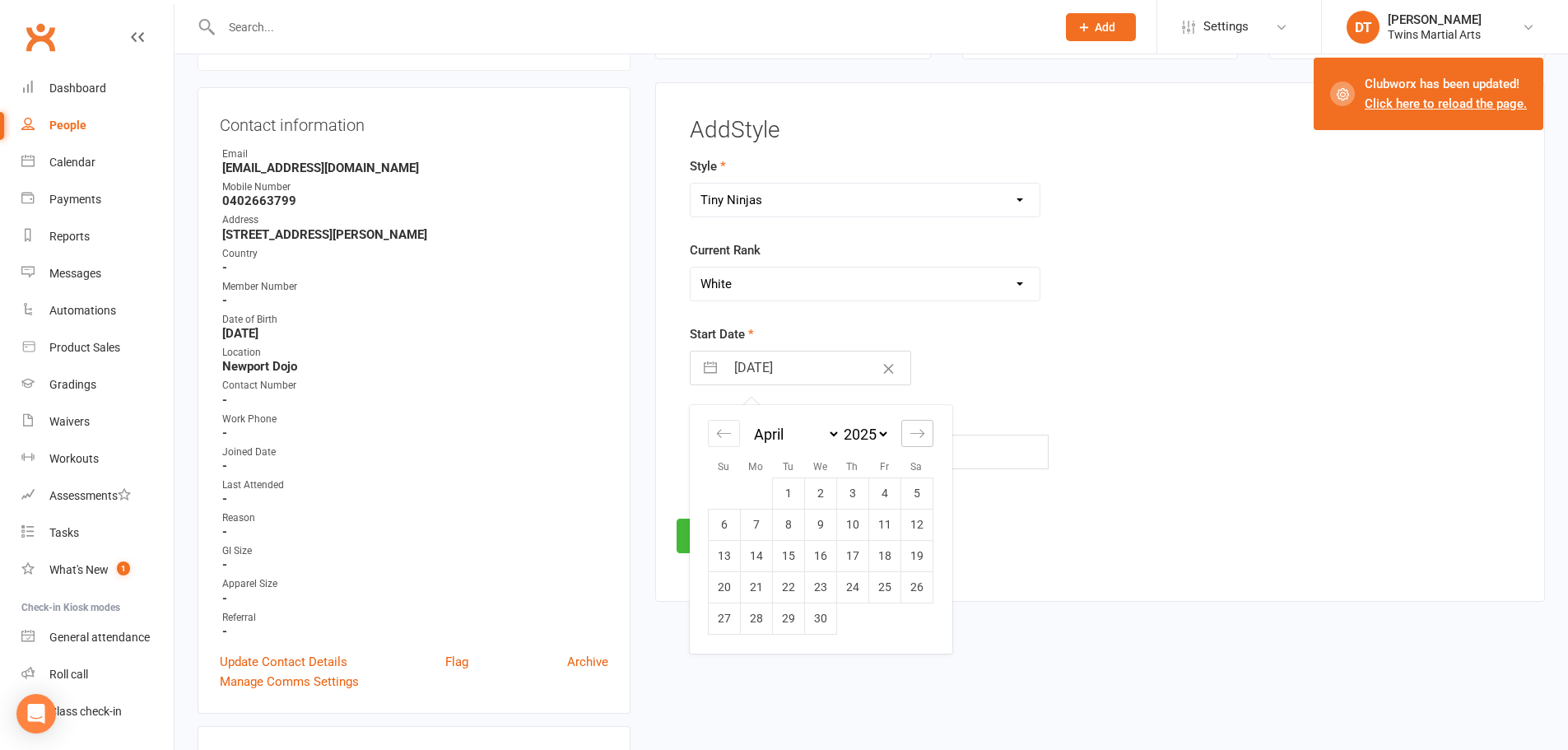
select select "6"
select select "2025"
click at [708, 439] on div "January February March April May June July August September October November De…" at bounding box center [820, 529] width 261 height 248
click at [712, 438] on div "Move backward to switch to the previous month." at bounding box center [724, 433] width 32 height 27
select select "3"
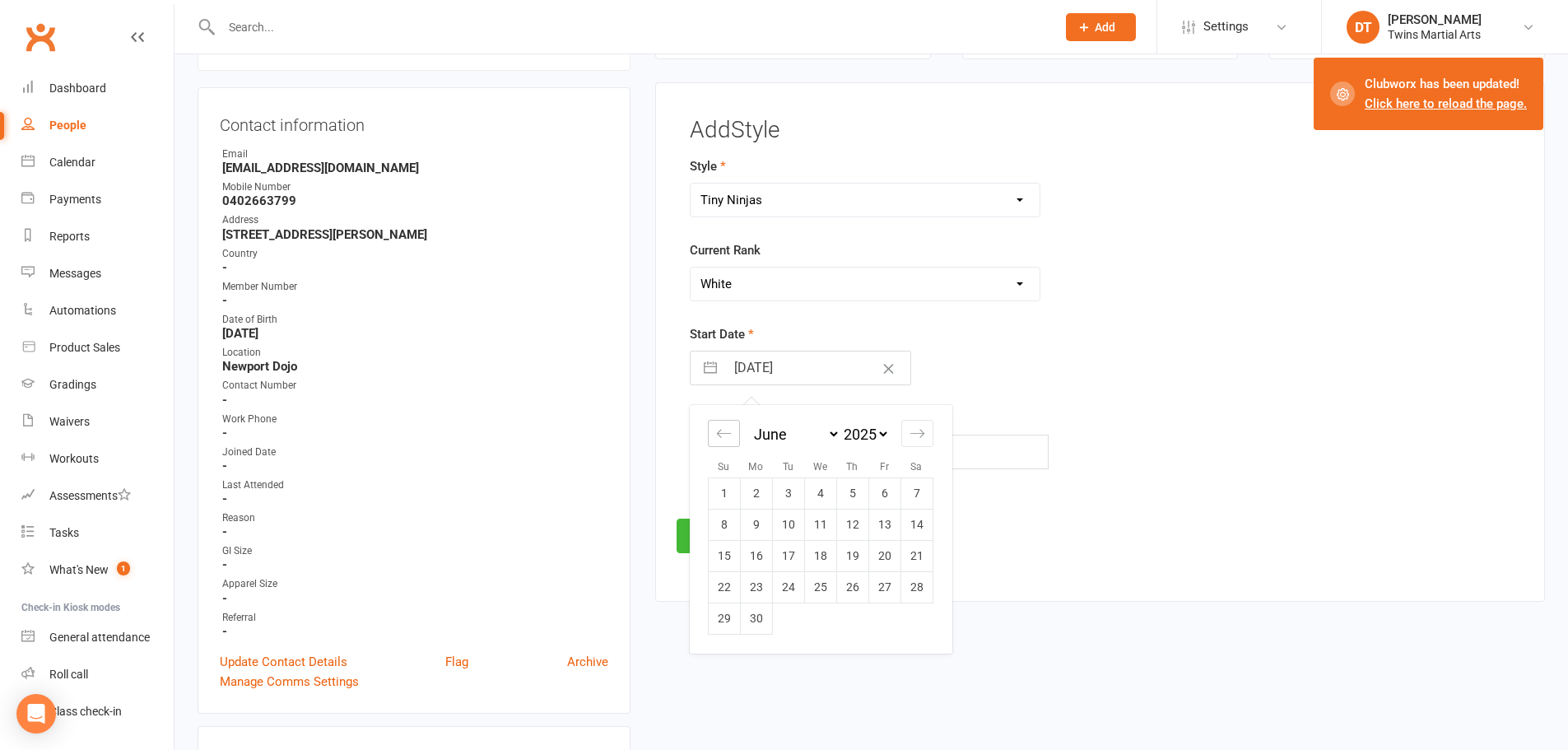
select select "2025"
click at [712, 438] on div "Move backward to switch to the previous month." at bounding box center [724, 433] width 32 height 27
select select "2"
select select "2025"
click at [713, 438] on div "Move backward to switch to the previous month." at bounding box center [724, 433] width 32 height 27
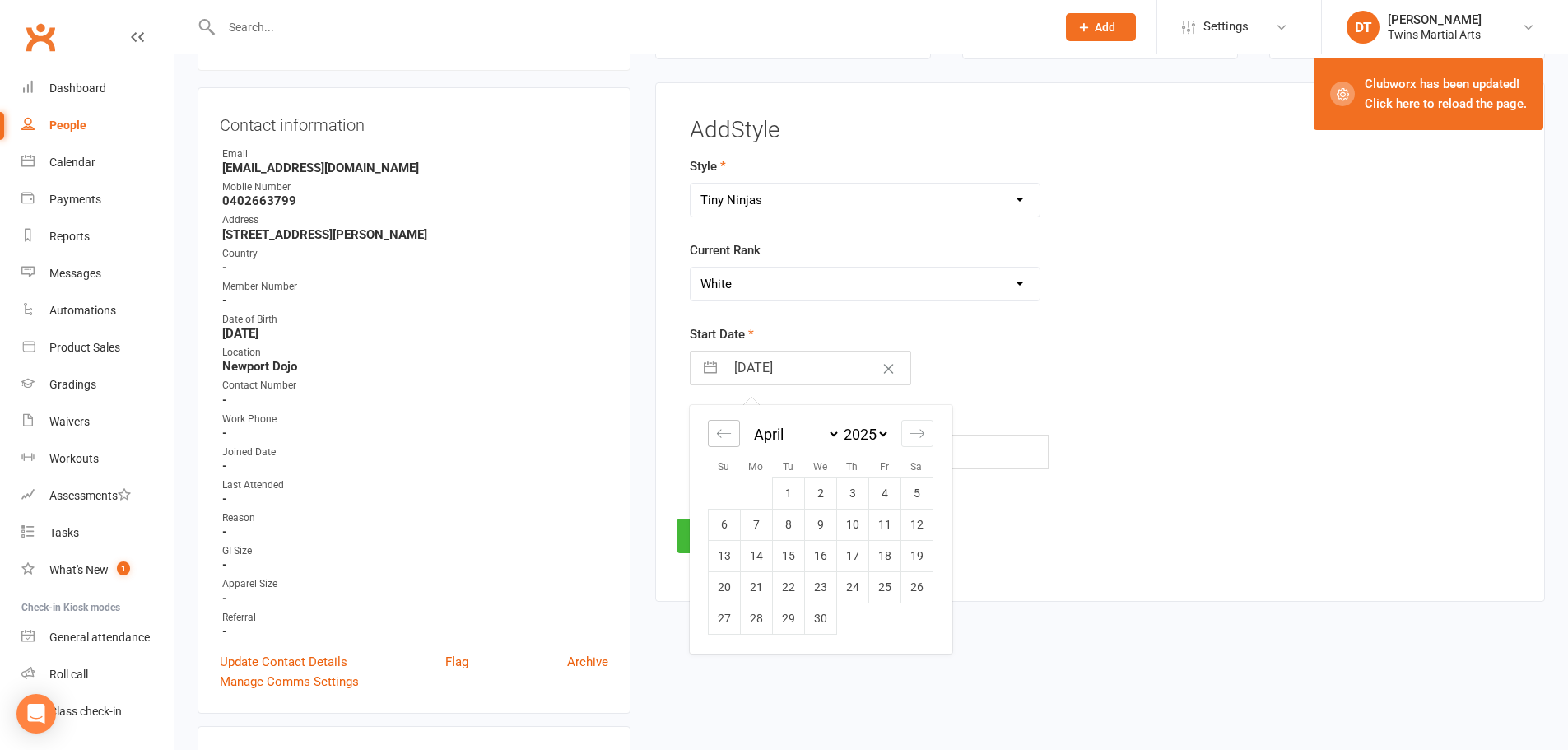
select select "1"
select select "2025"
click at [815, 614] on td "26" at bounding box center [820, 618] width 32 height 31
type input "26 Mar 2025"
click at [723, 546] on button "Save" at bounding box center [715, 535] width 78 height 35
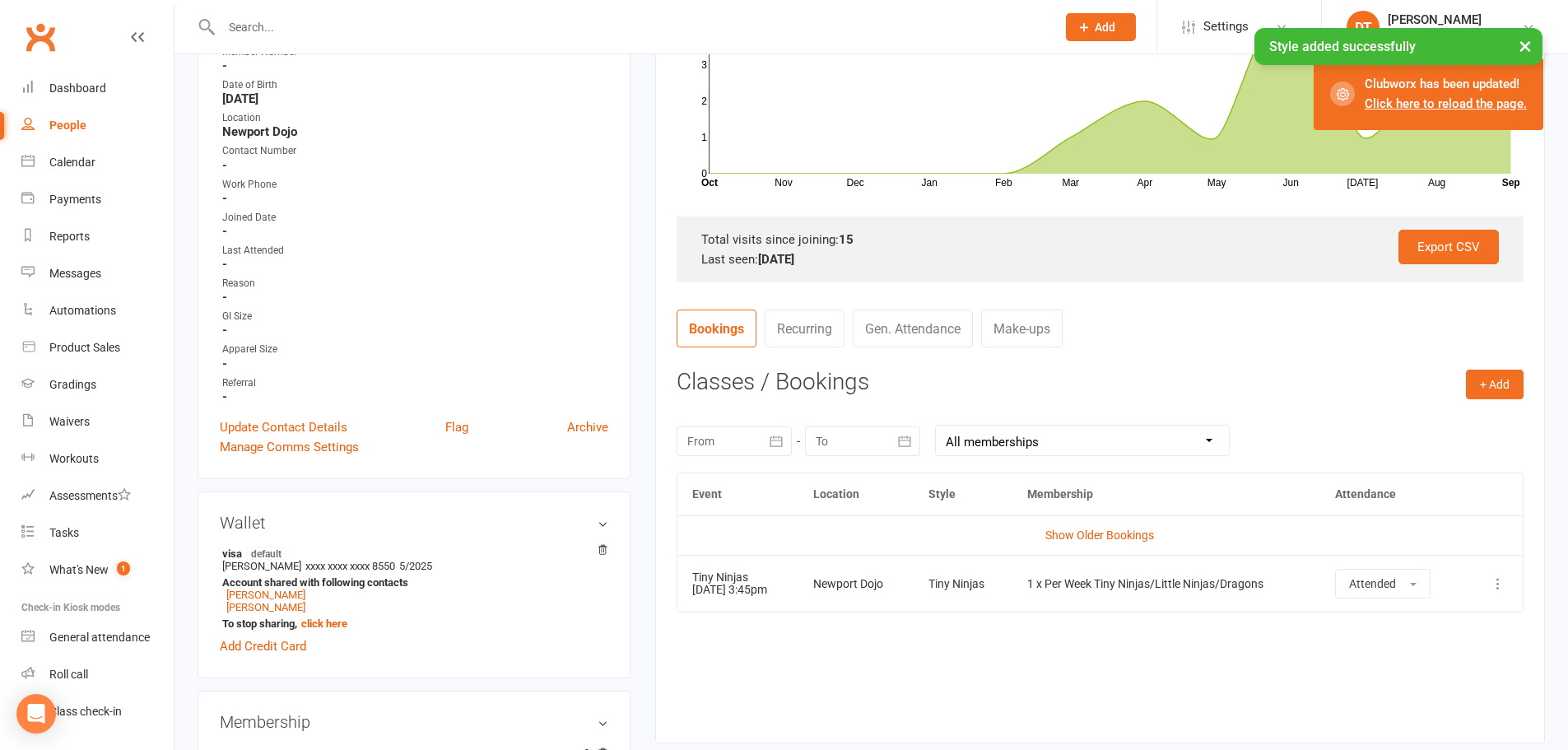
scroll to position [635, 0]
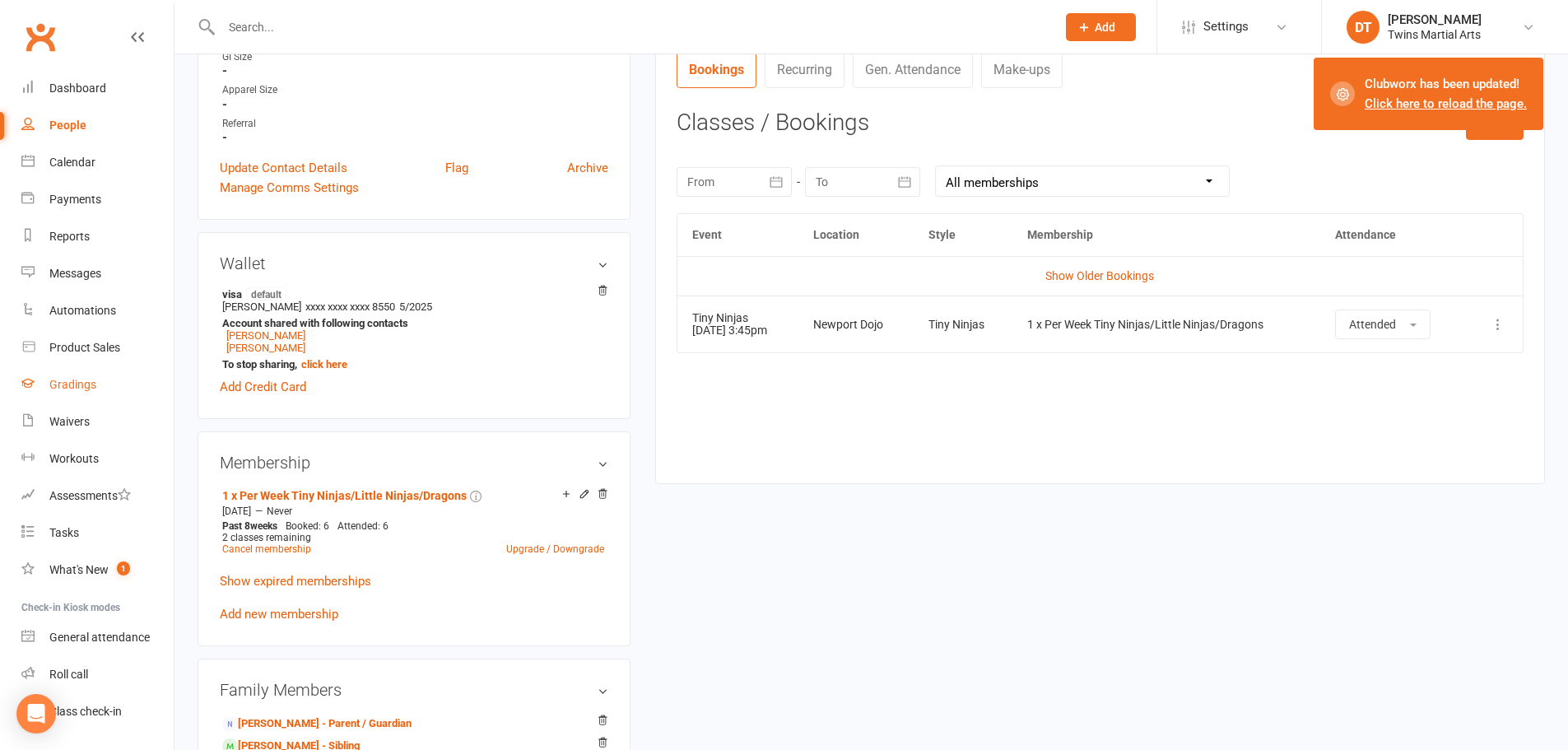
click at [91, 394] on link "Gradings" at bounding box center [97, 385] width 153 height 38
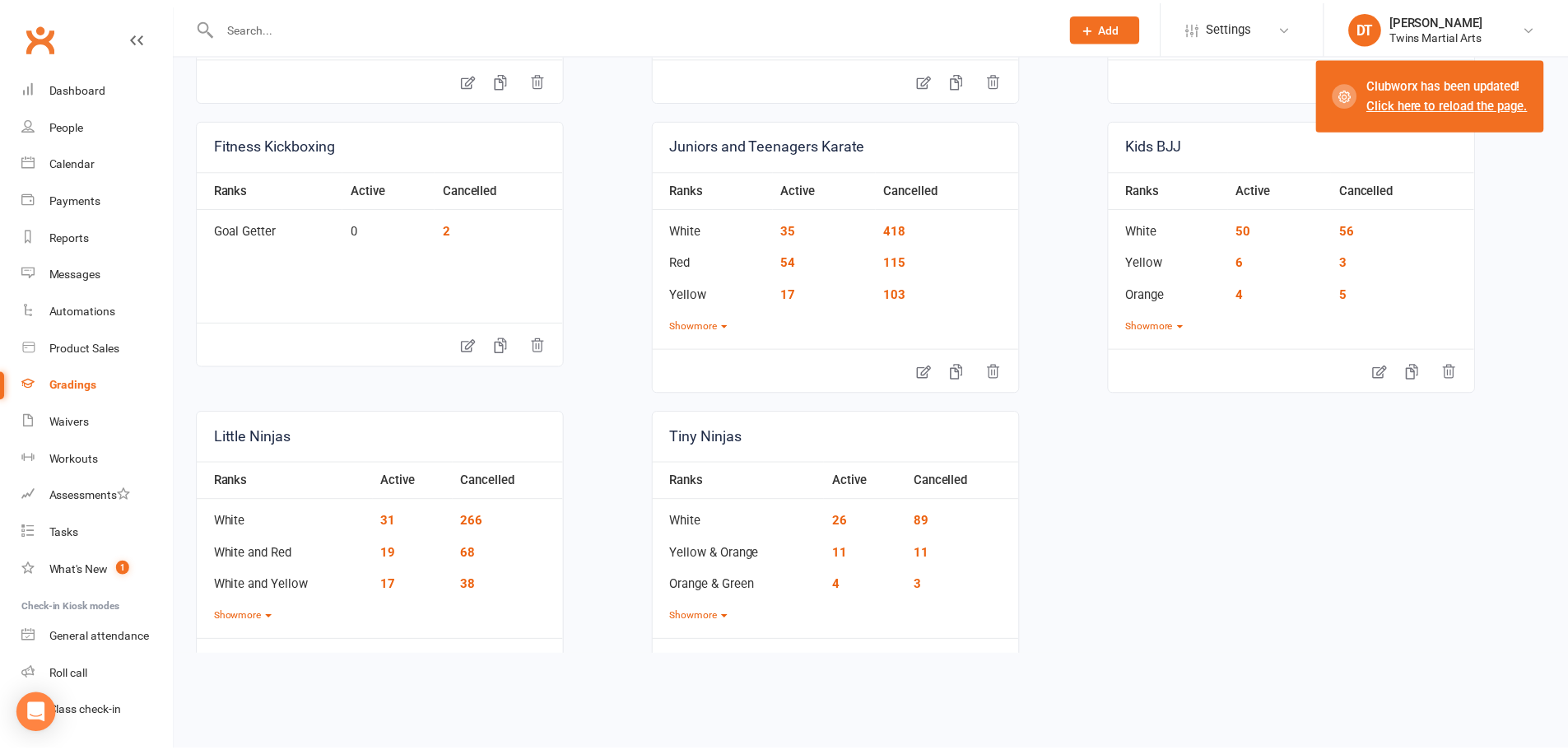
scroll to position [432, 0]
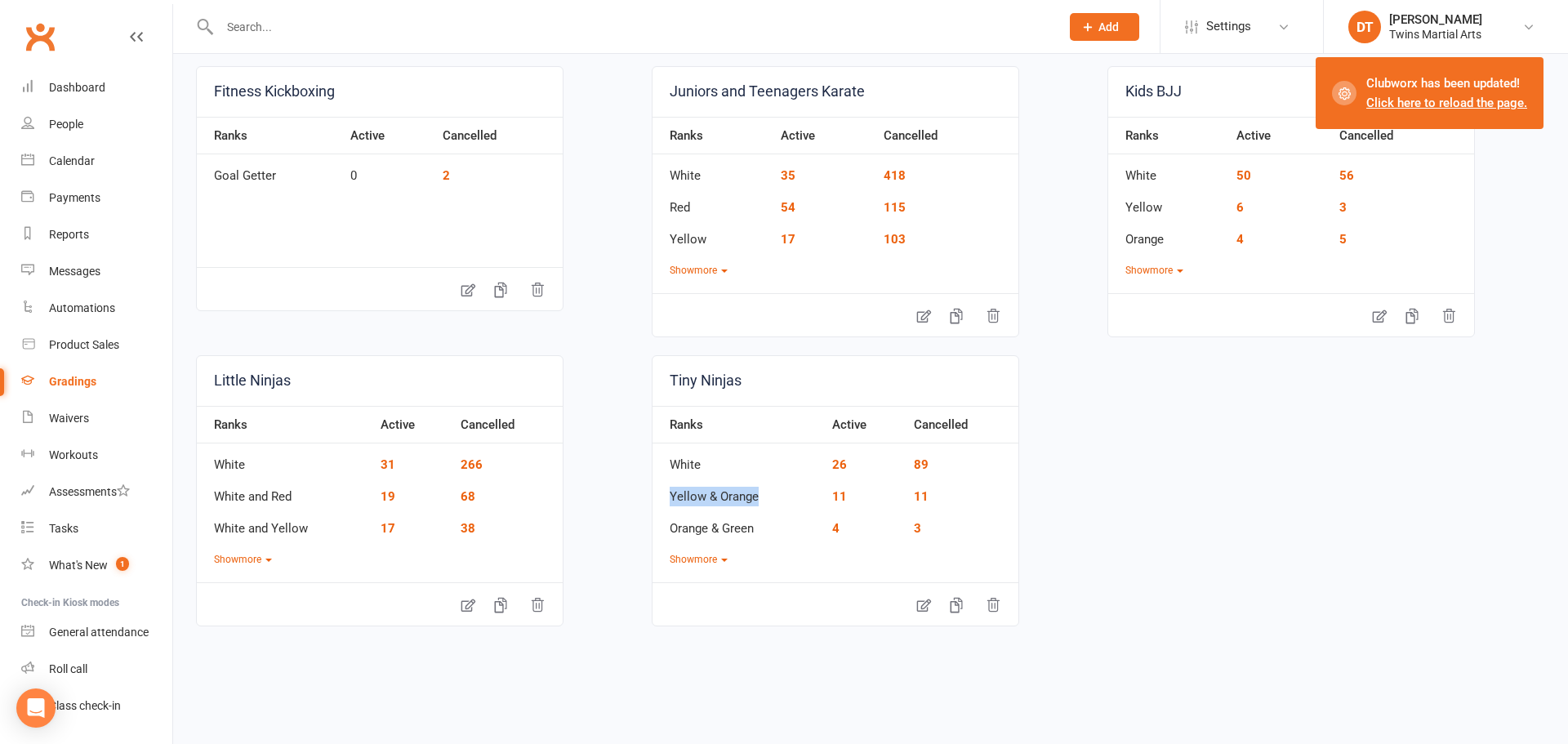
drag, startPoint x: 796, startPoint y: 505, endPoint x: 664, endPoint y: 506, distance: 132.0
click at [664, 506] on td "Yellow & Orange" at bounding box center [738, 491] width 171 height 32
copy td "Yellow & Orange"
click at [462, 32] on input "text" at bounding box center [631, 27] width 834 height 23
paste input "Fletcher Allen"
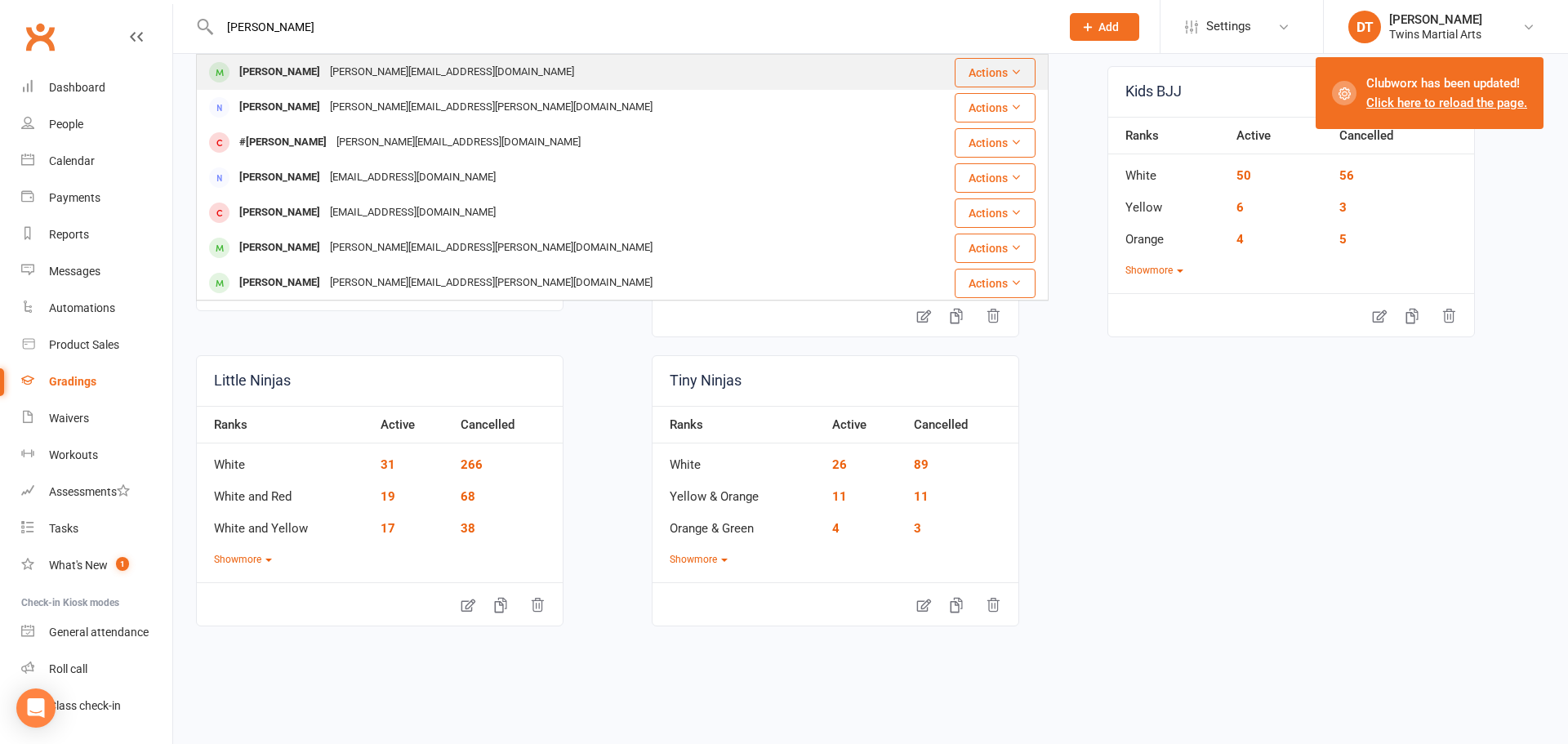
type input "Fletcher Allen"
click at [387, 68] on div "turner.tiffany76@gmail.com" at bounding box center [452, 72] width 254 height 23
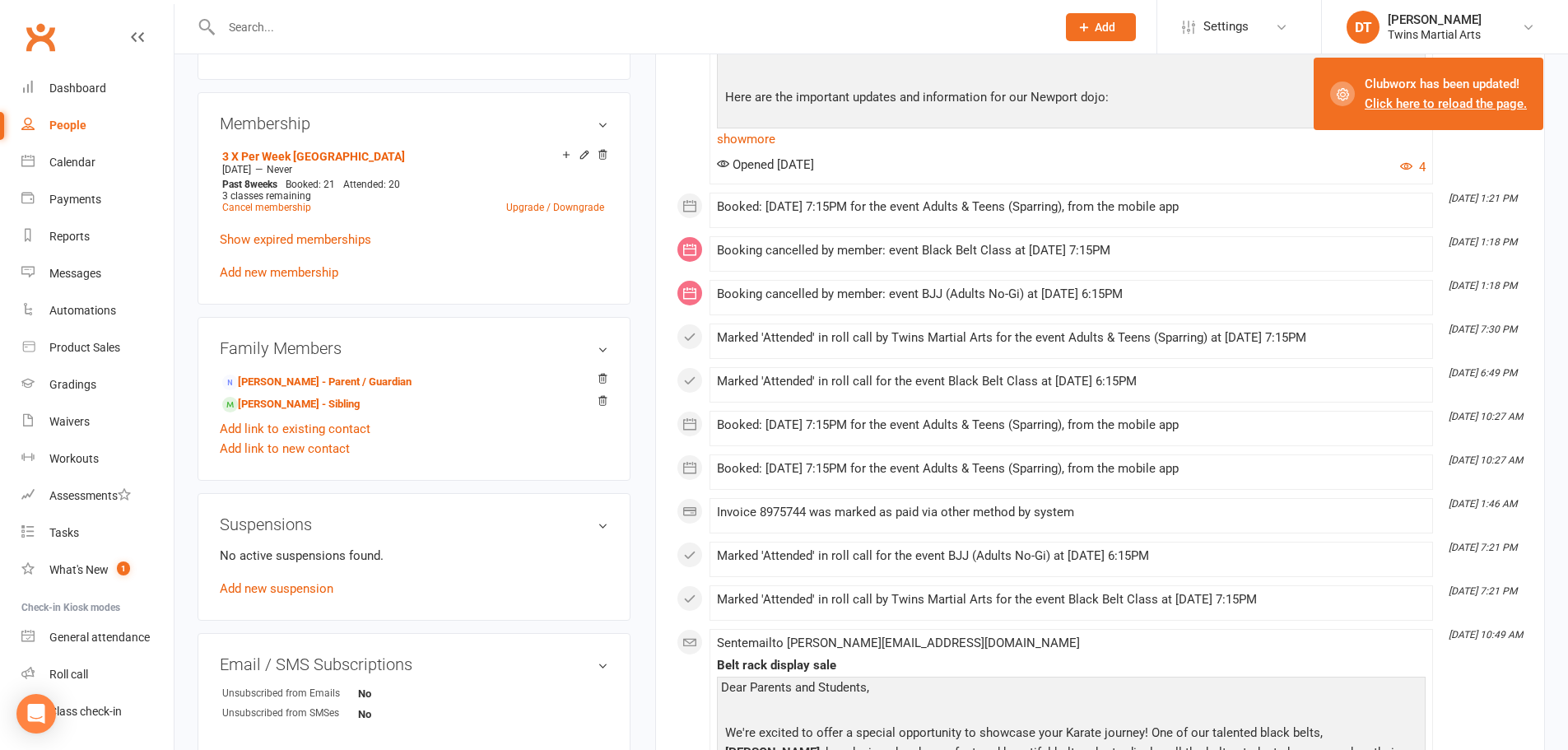
scroll to position [1071, 0]
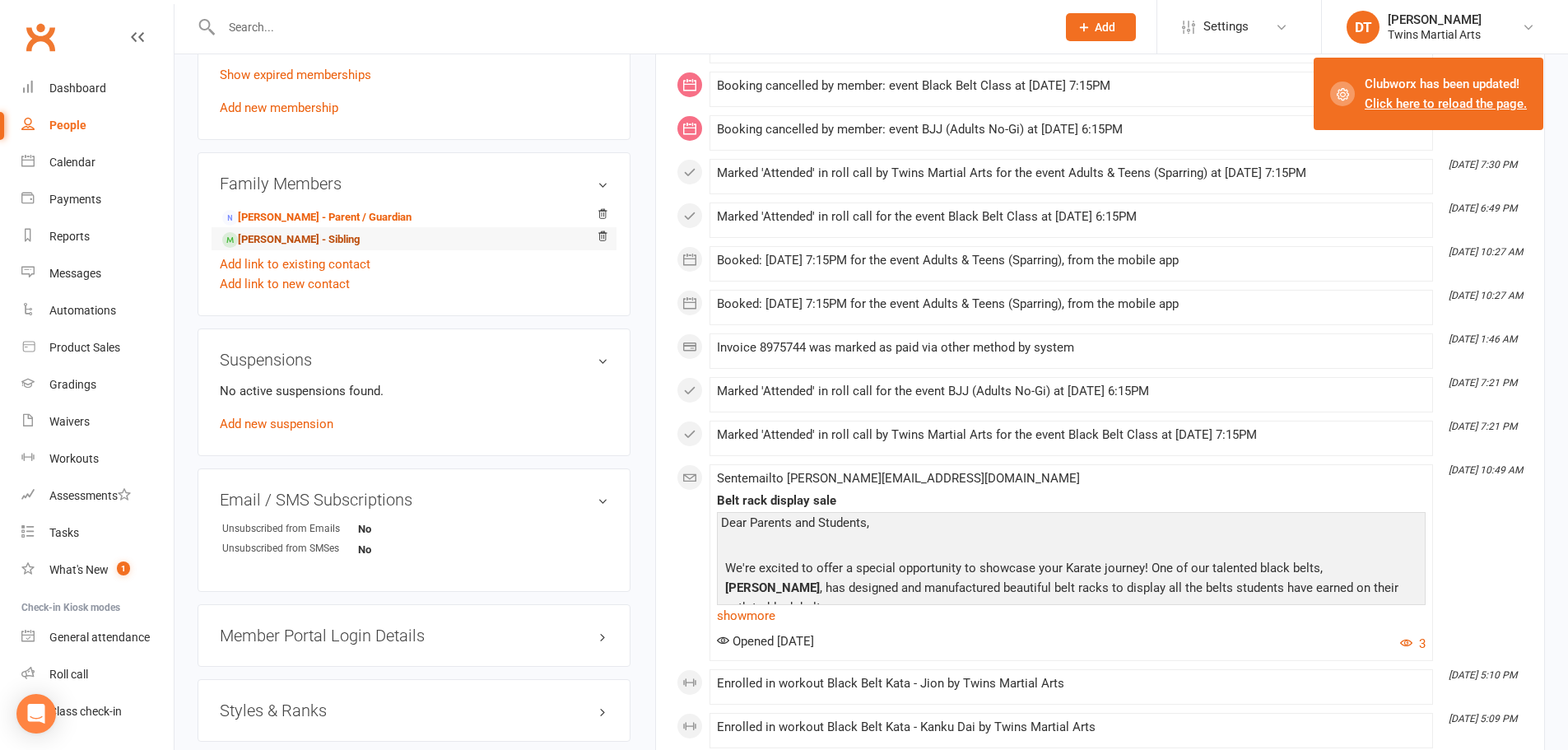
click at [289, 241] on link "Archie Davey - Sibling" at bounding box center [291, 240] width 138 height 17
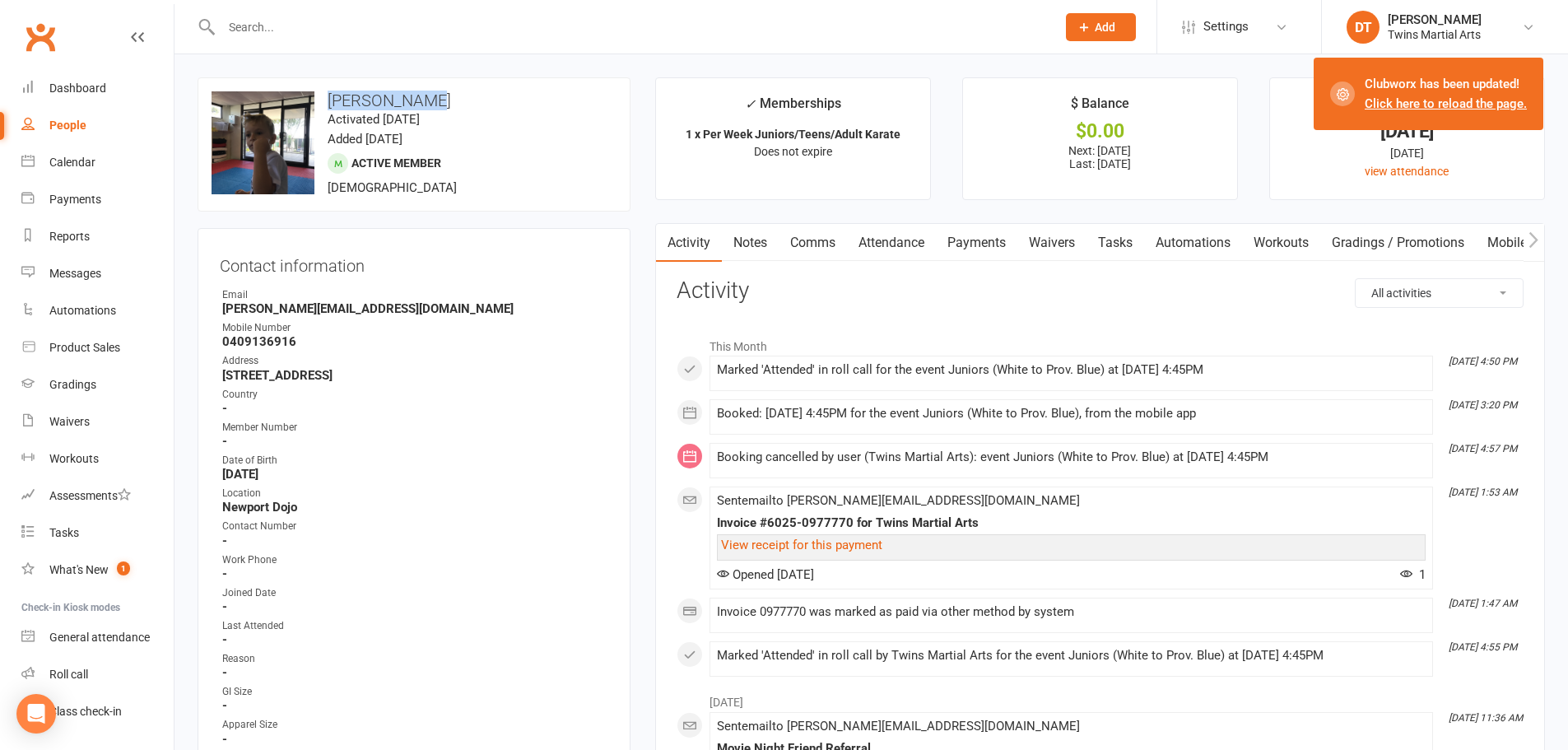
drag, startPoint x: 457, startPoint y: 100, endPoint x: 328, endPoint y: 98, distance: 129.0
click at [328, 98] on h3 "Archie Davey" at bounding box center [414, 100] width 405 height 18
copy h3 "Archie Davey"
drag, startPoint x: 331, startPoint y: 27, endPoint x: 308, endPoint y: 14, distance: 26.4
click at [327, 22] on input "text" at bounding box center [631, 27] width 829 height 23
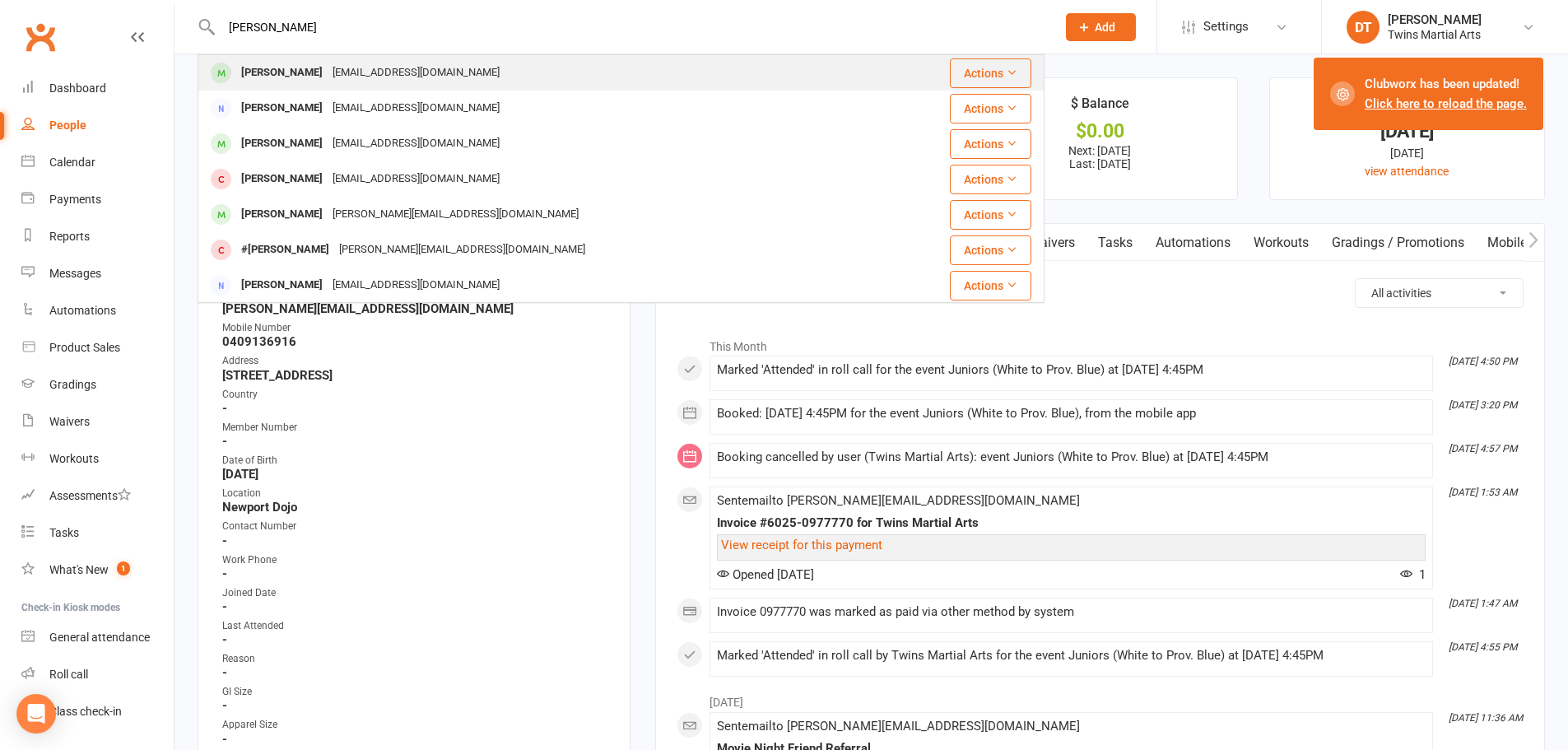
type input "lily sevdalis"
click at [430, 84] on div "Lily Sevdalis Benandthi@gmail.com" at bounding box center [560, 73] width 721 height 34
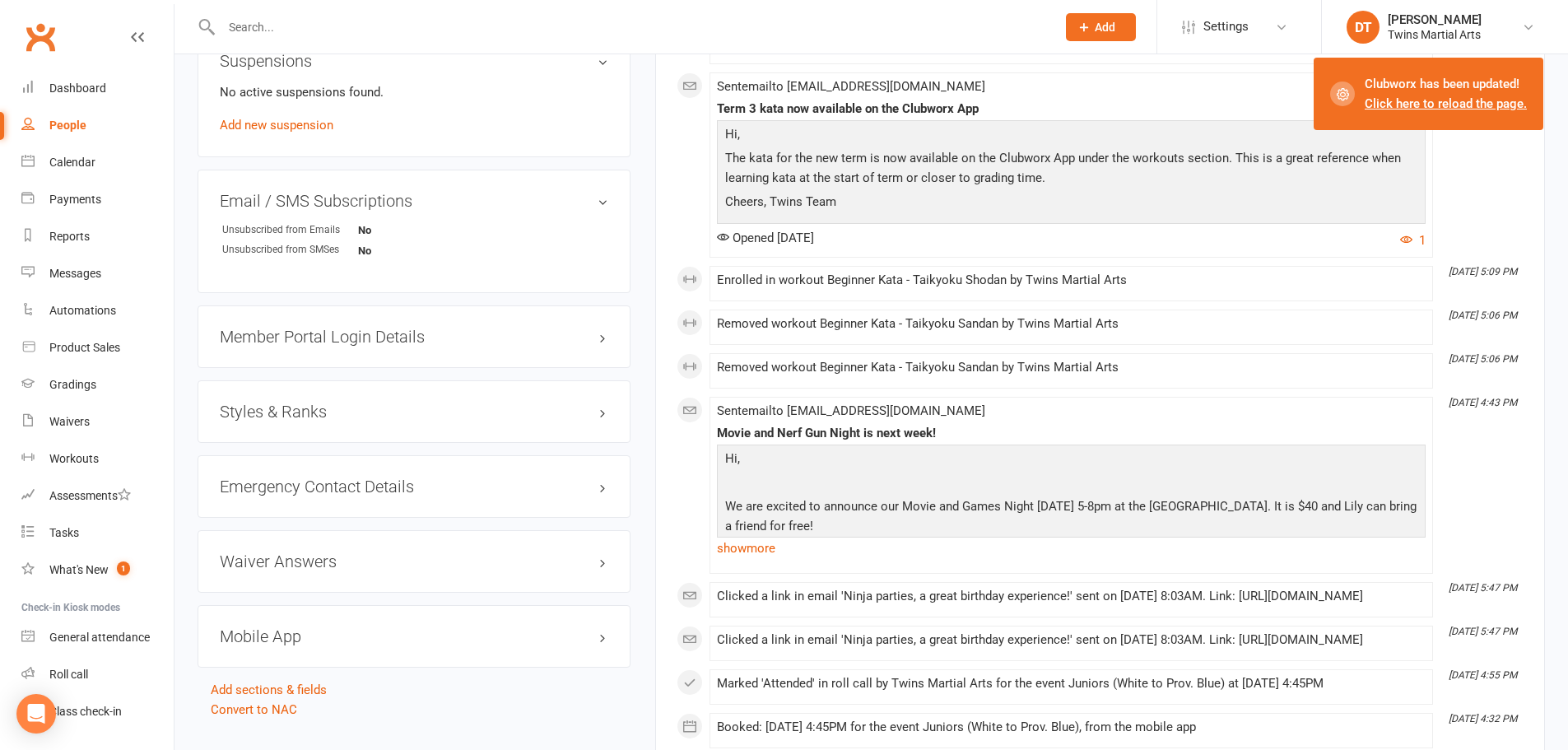
click at [327, 405] on h3 "Styles & Ranks" at bounding box center [414, 412] width 389 height 18
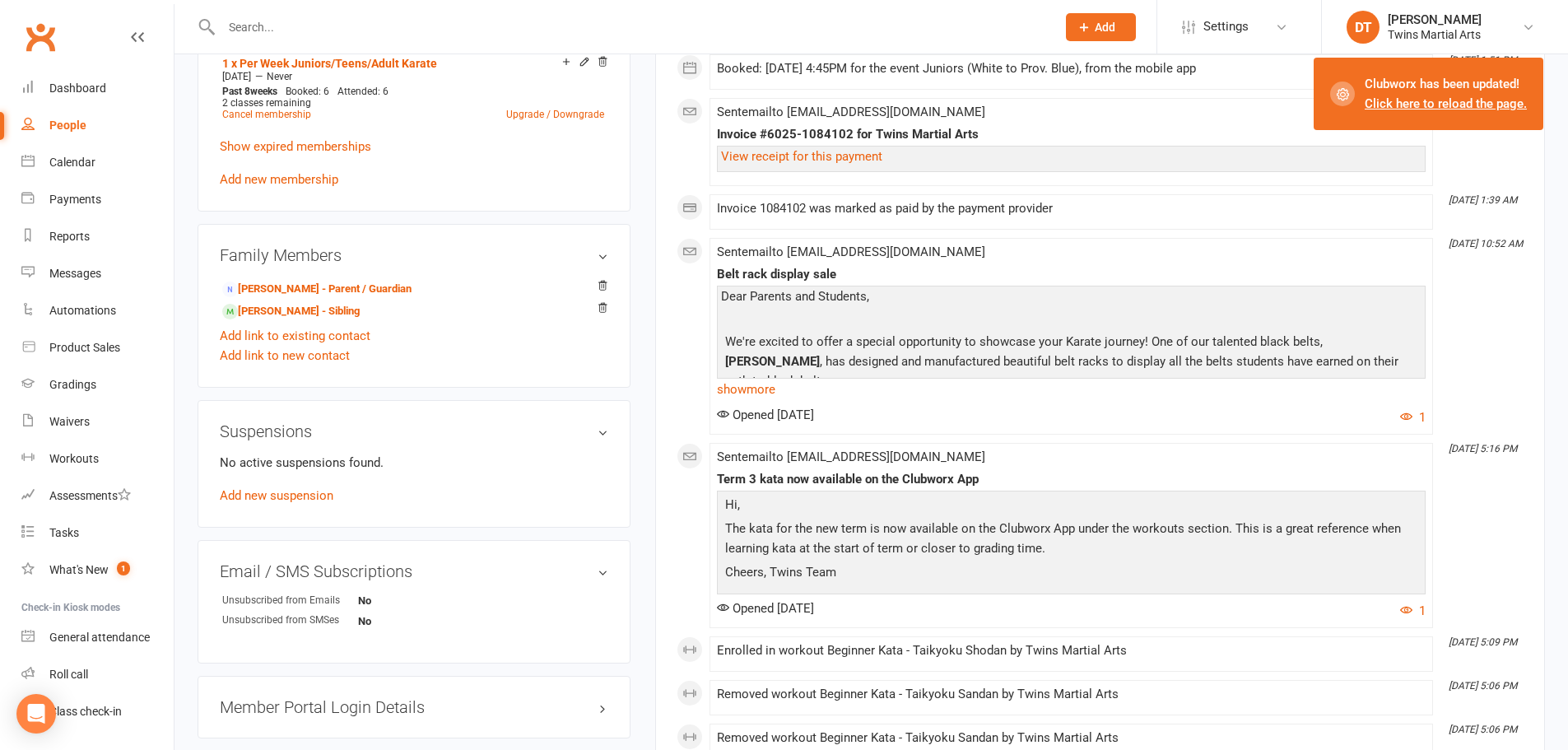
scroll to position [1071, 0]
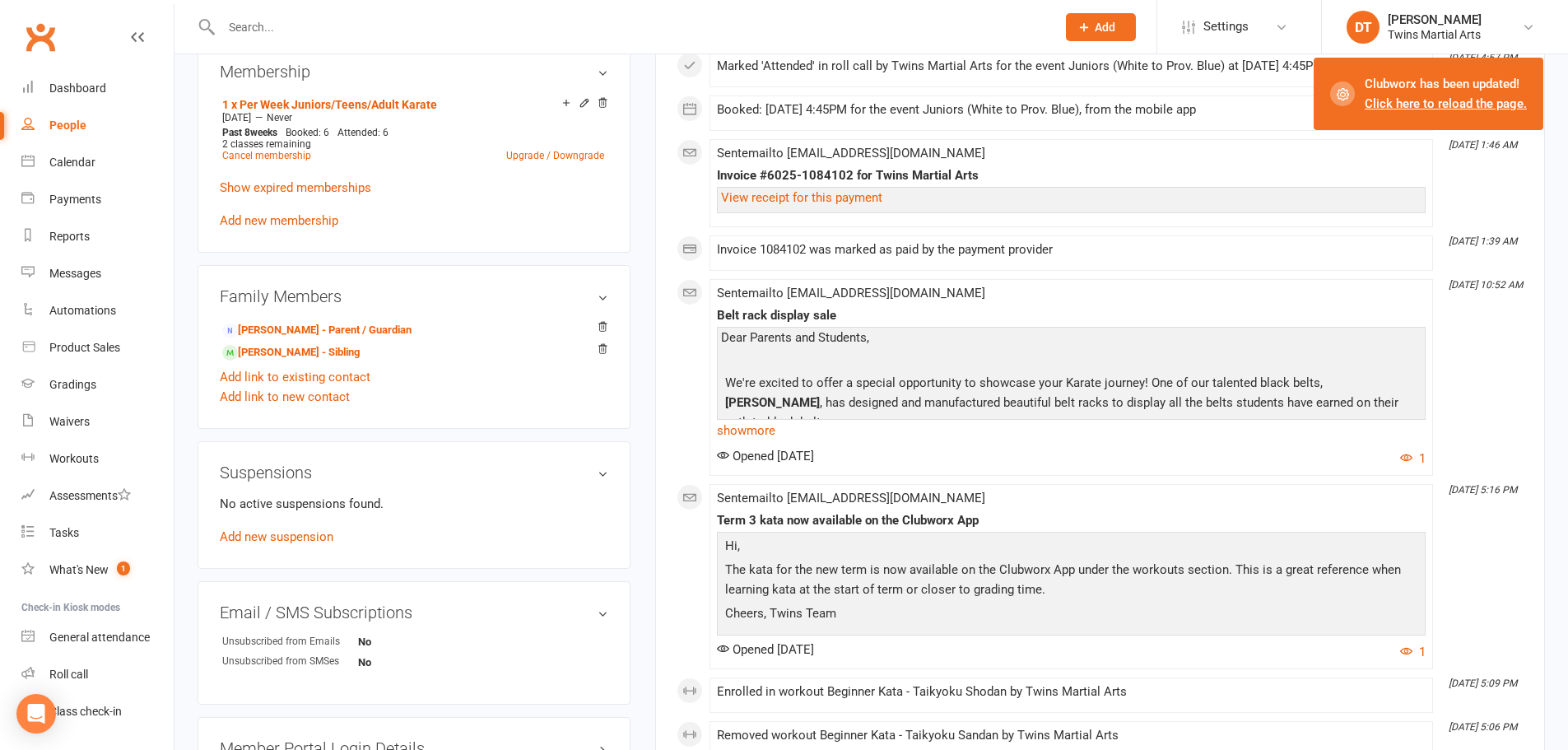
drag, startPoint x: 334, startPoint y: 27, endPoint x: 335, endPoint y: 12, distance: 15.0
click at [332, 23] on input "text" at bounding box center [631, 27] width 829 height 23
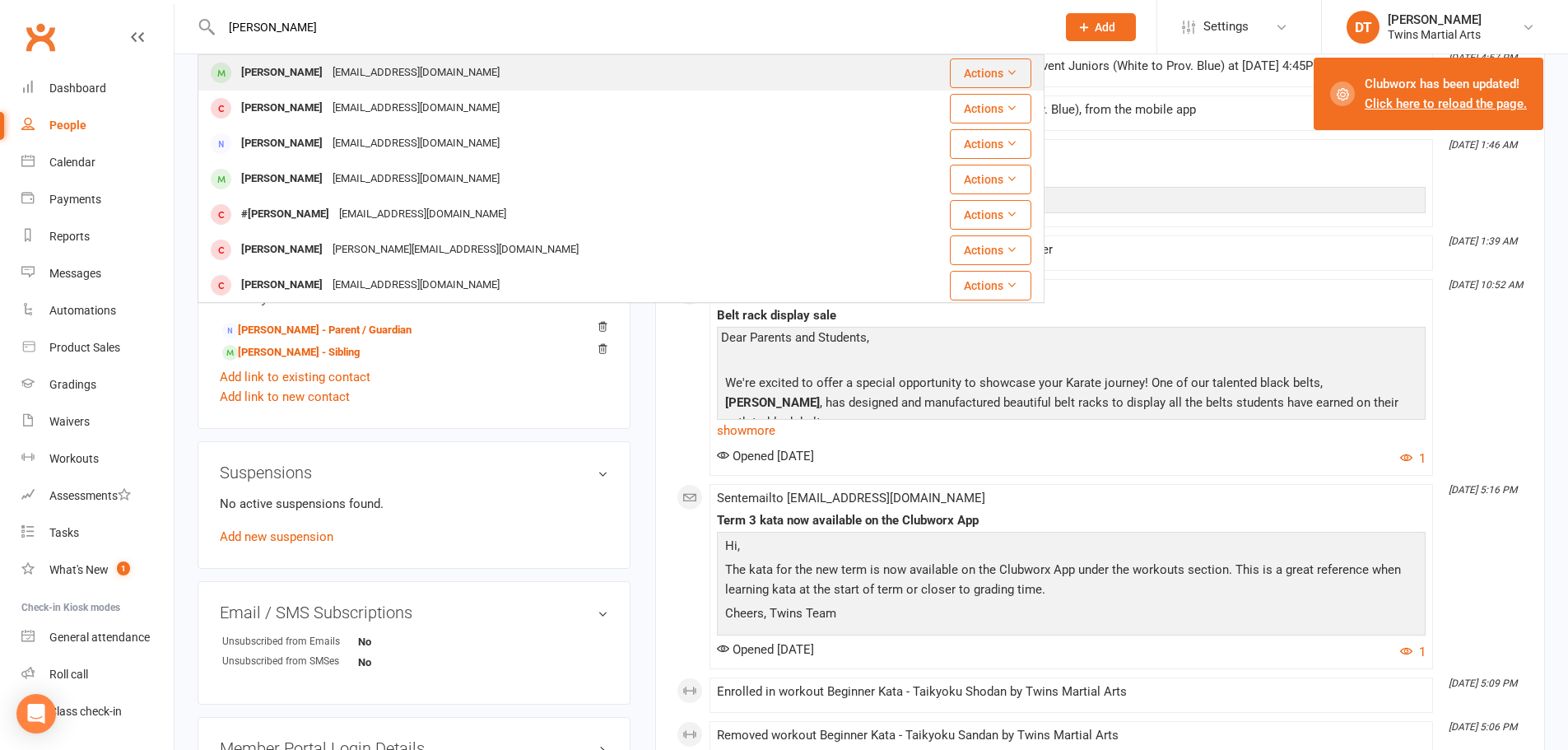
type input "nawal"
click at [336, 66] on div "umu_guleid@outlook.com" at bounding box center [416, 72] width 177 height 23
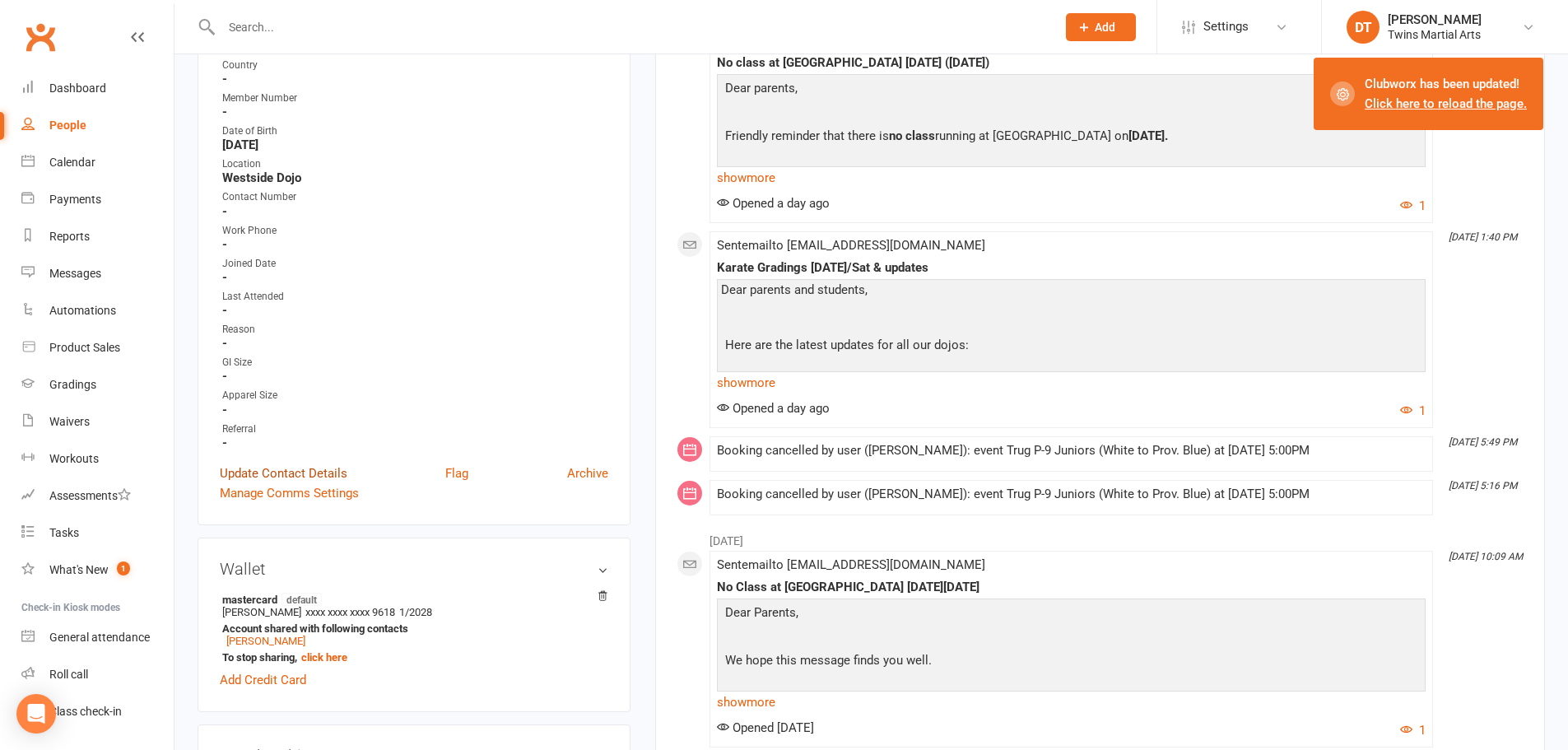
click at [340, 471] on link "Update Contact Details" at bounding box center [284, 473] width 127 height 20
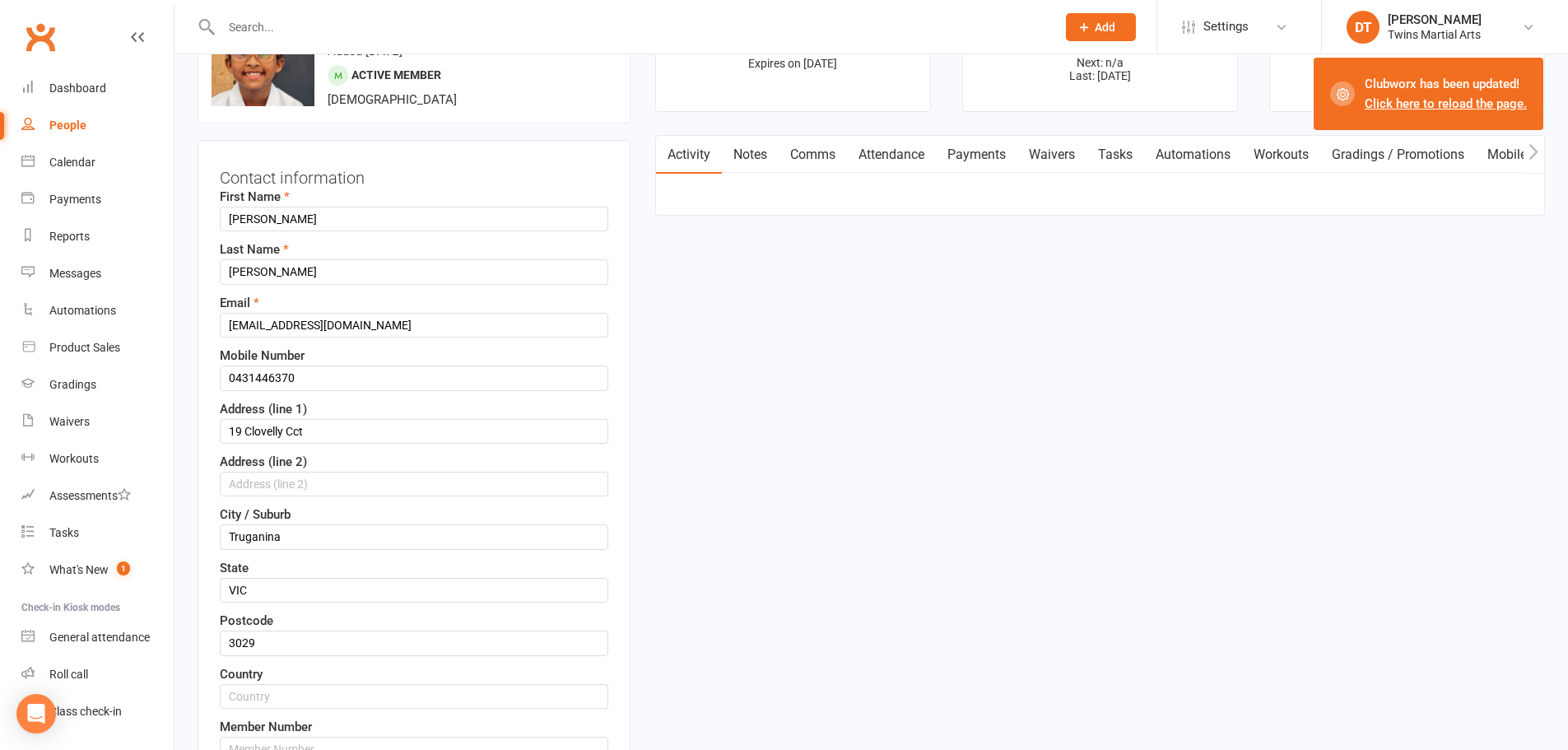
scroll to position [78, 0]
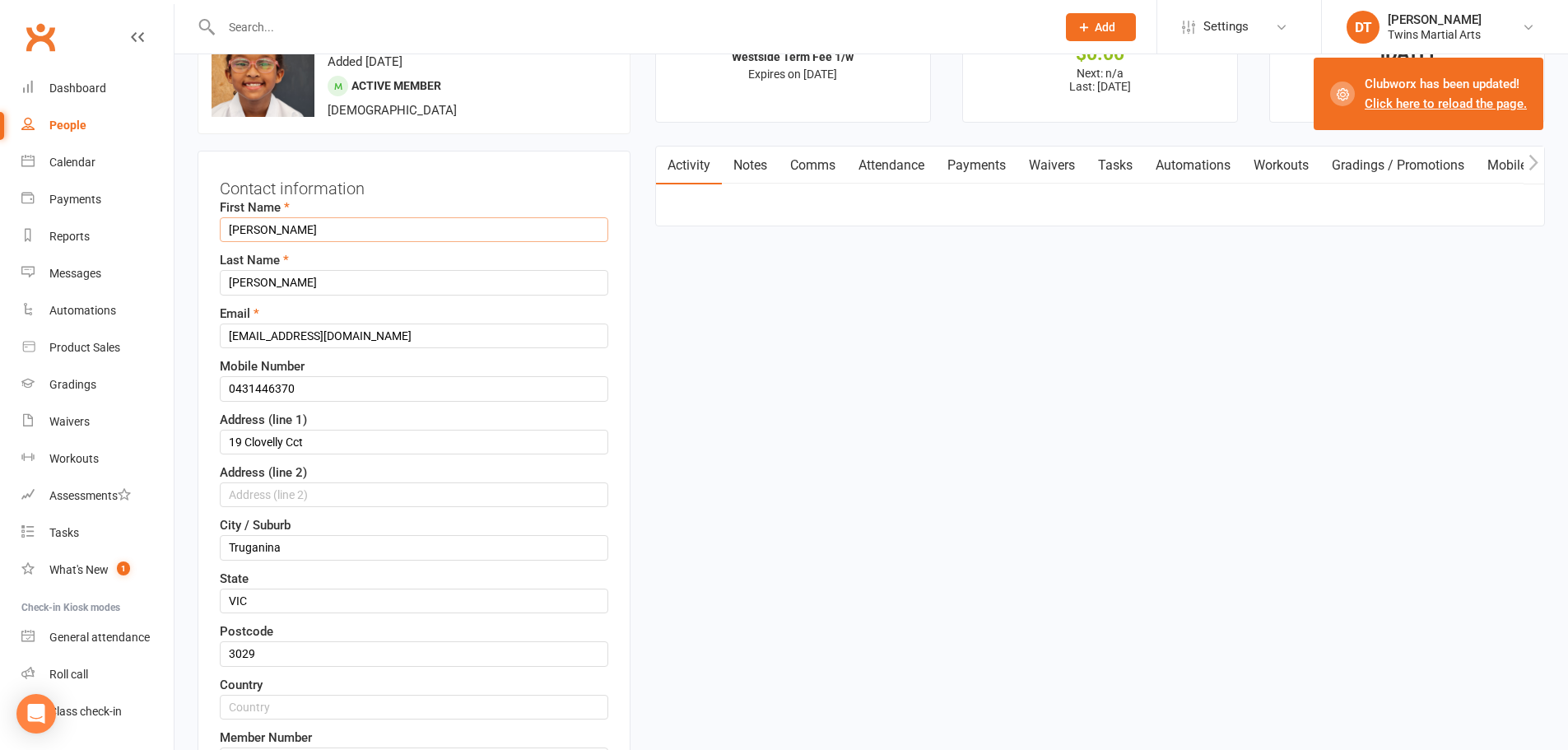
click at [227, 237] on input "Nawal" at bounding box center [414, 230] width 389 height 24
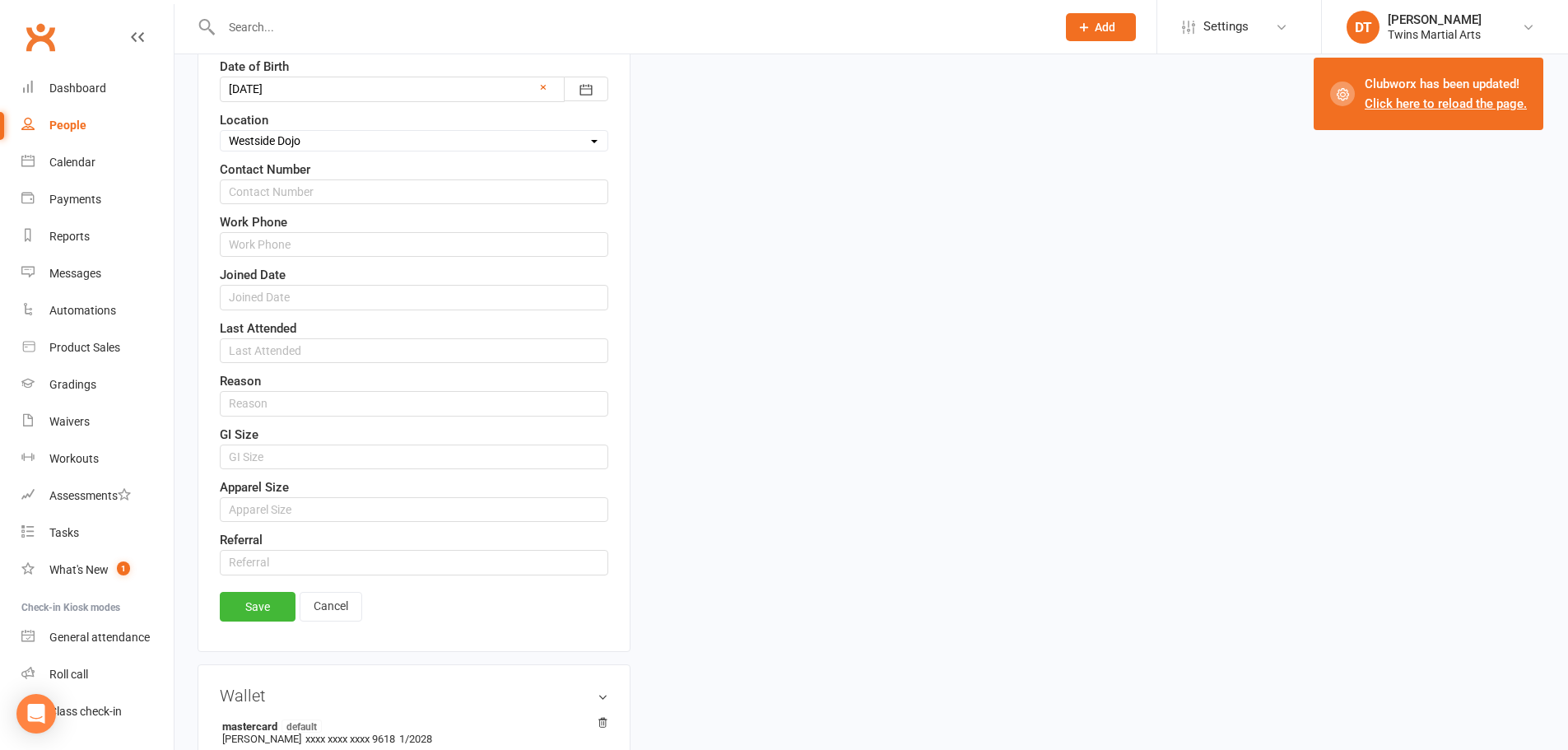
scroll to position [983, 0]
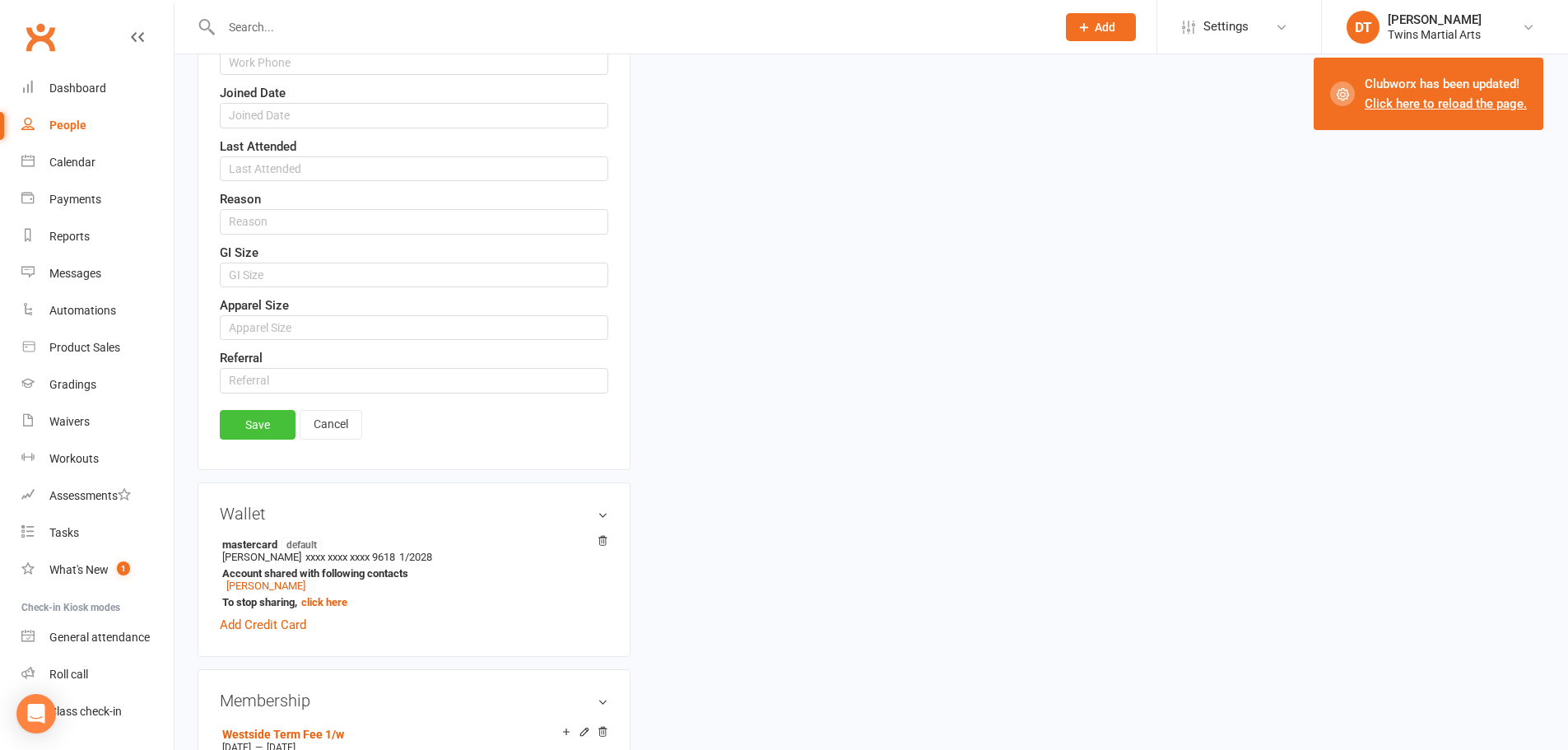
type input "#Nawal"
click at [248, 423] on link "Save" at bounding box center [258, 425] width 76 height 30
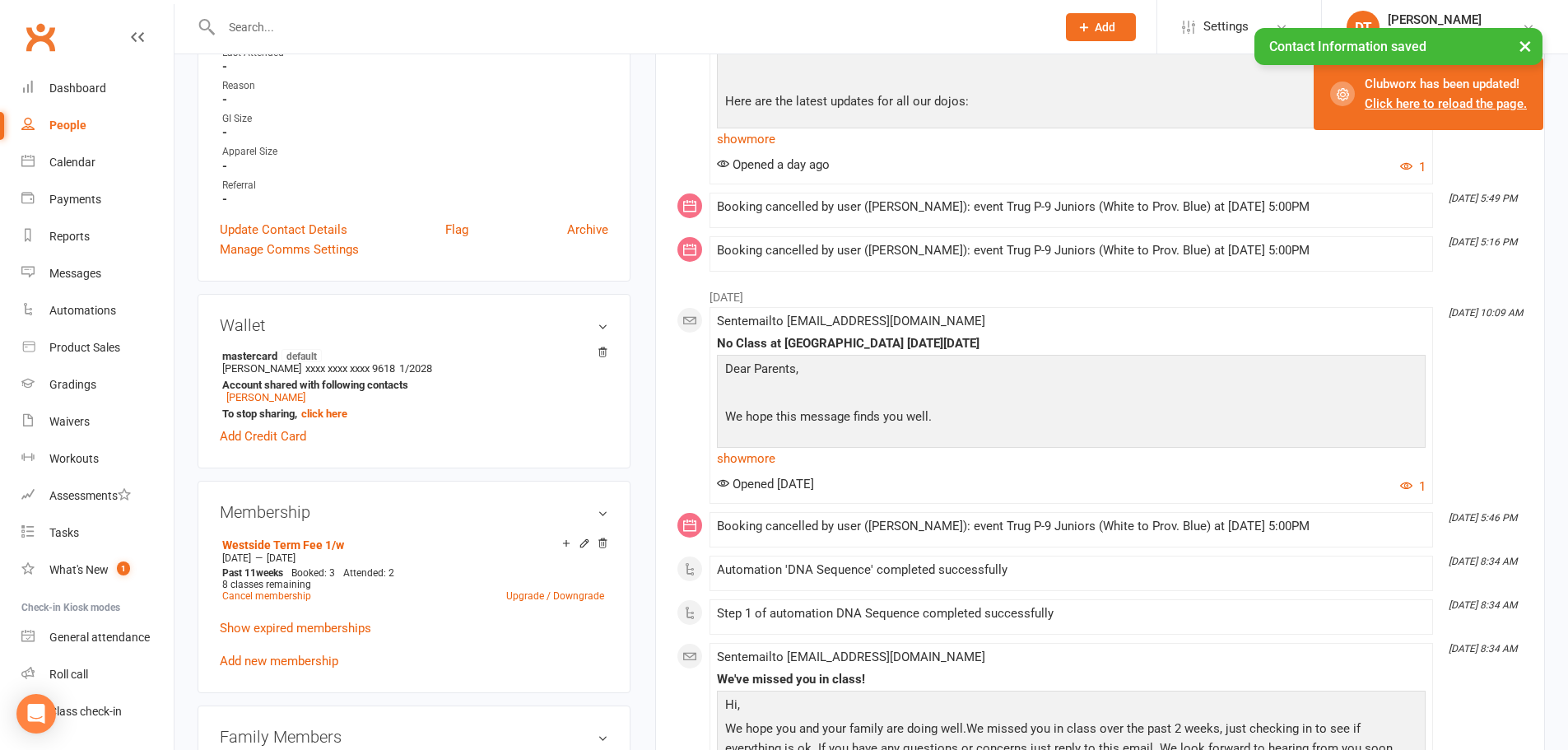
scroll to position [572, 0]
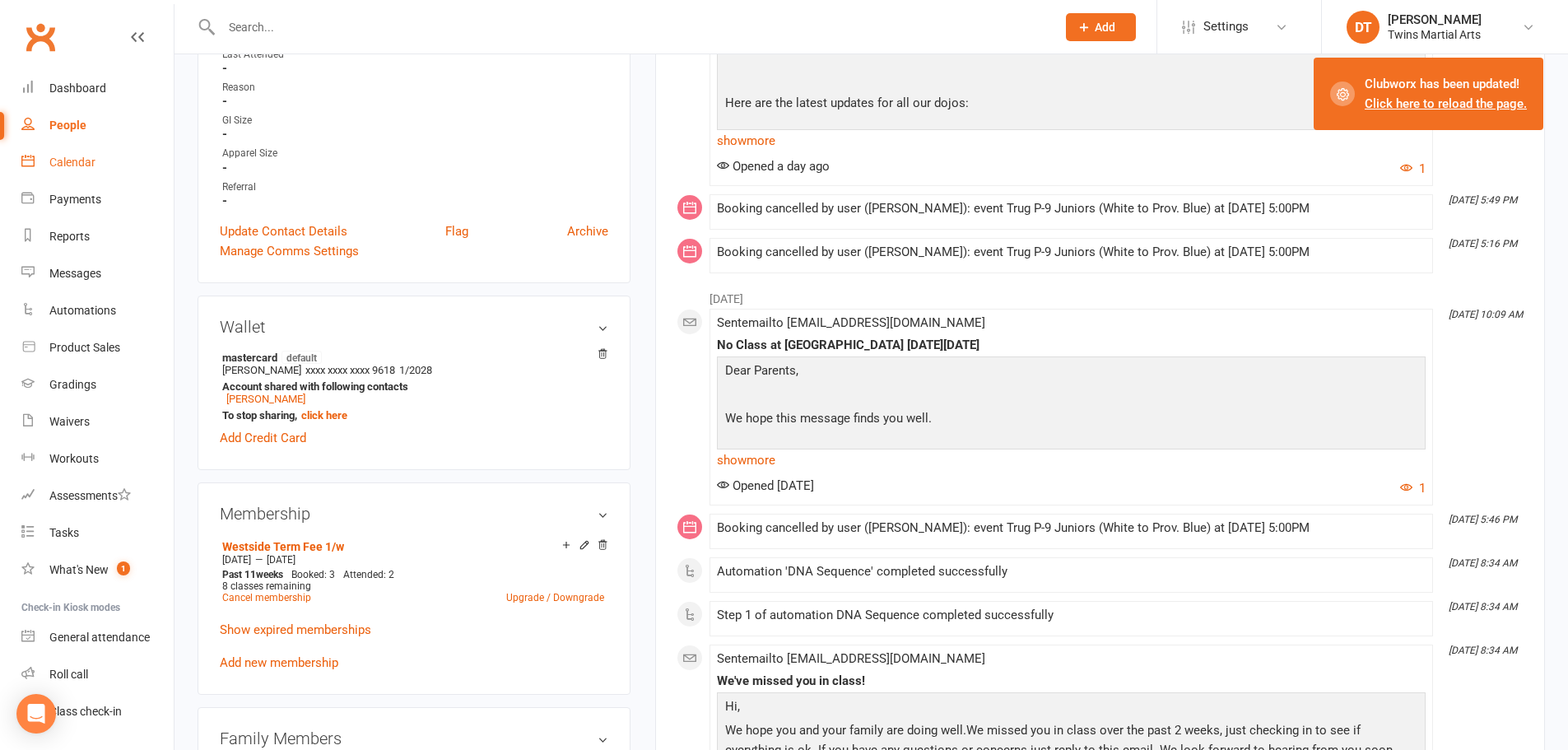
click at [85, 153] on link "Calendar" at bounding box center [97, 163] width 153 height 38
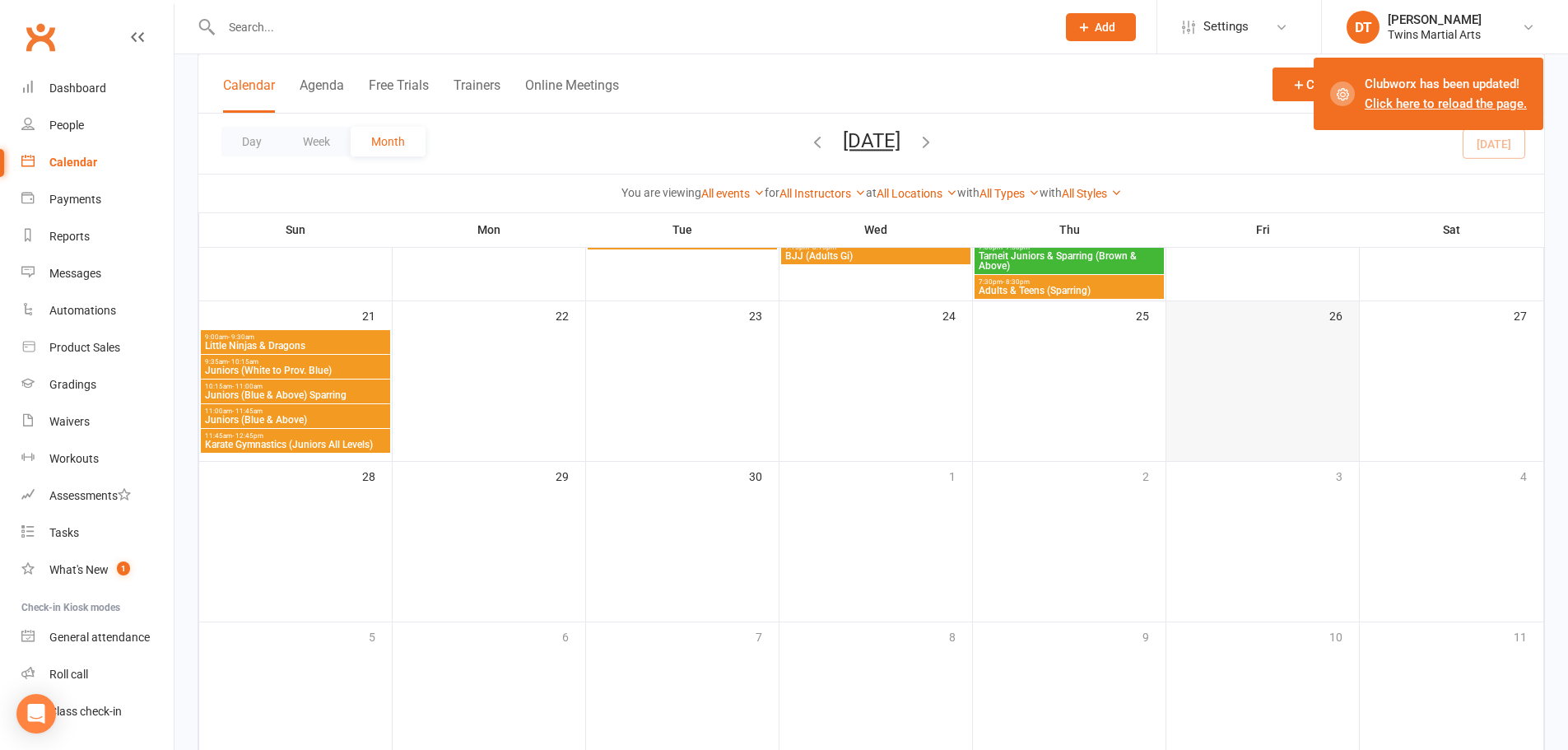
scroll to position [1193, 0]
click at [1323, 499] on td "3" at bounding box center [1263, 541] width 193 height 160
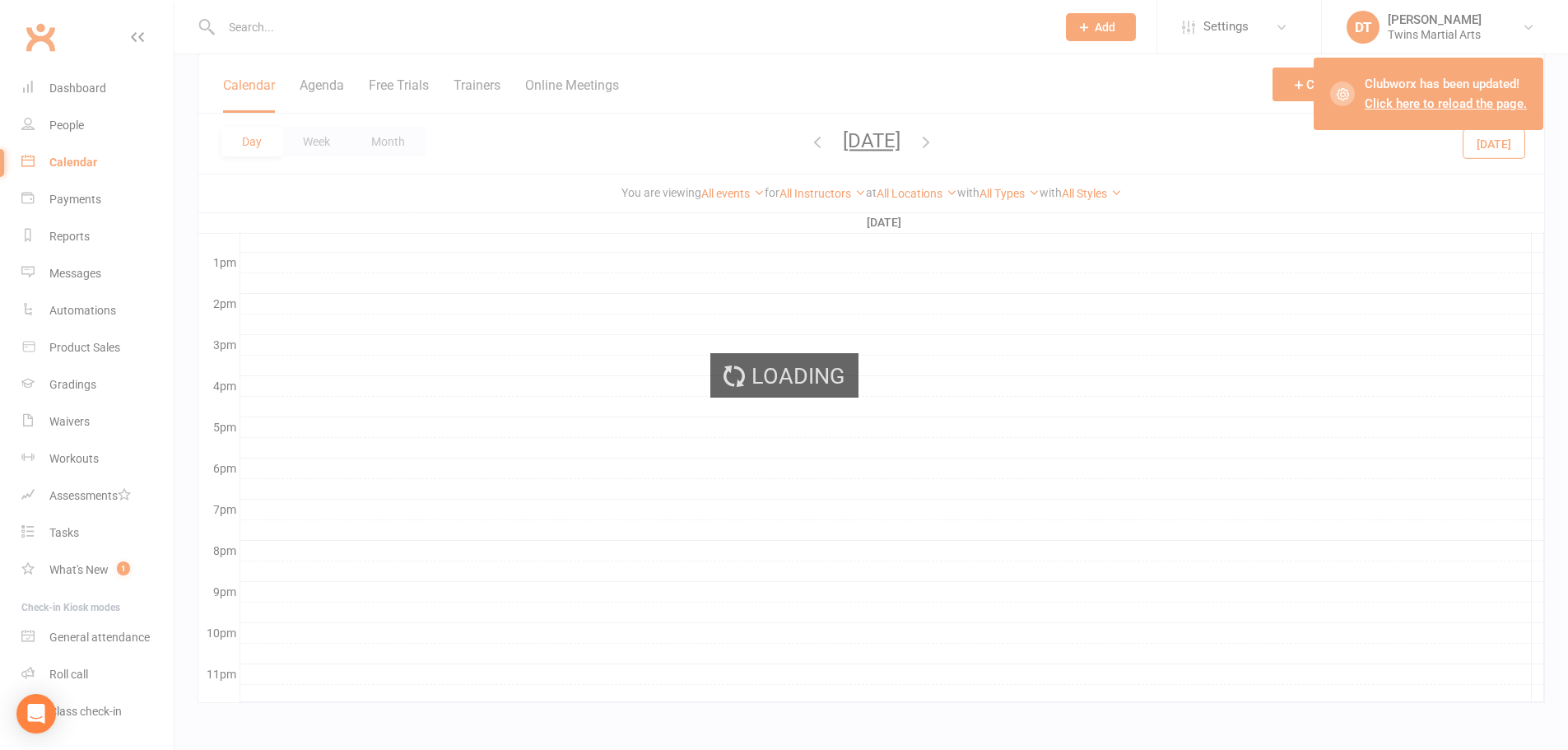
scroll to position [0, 0]
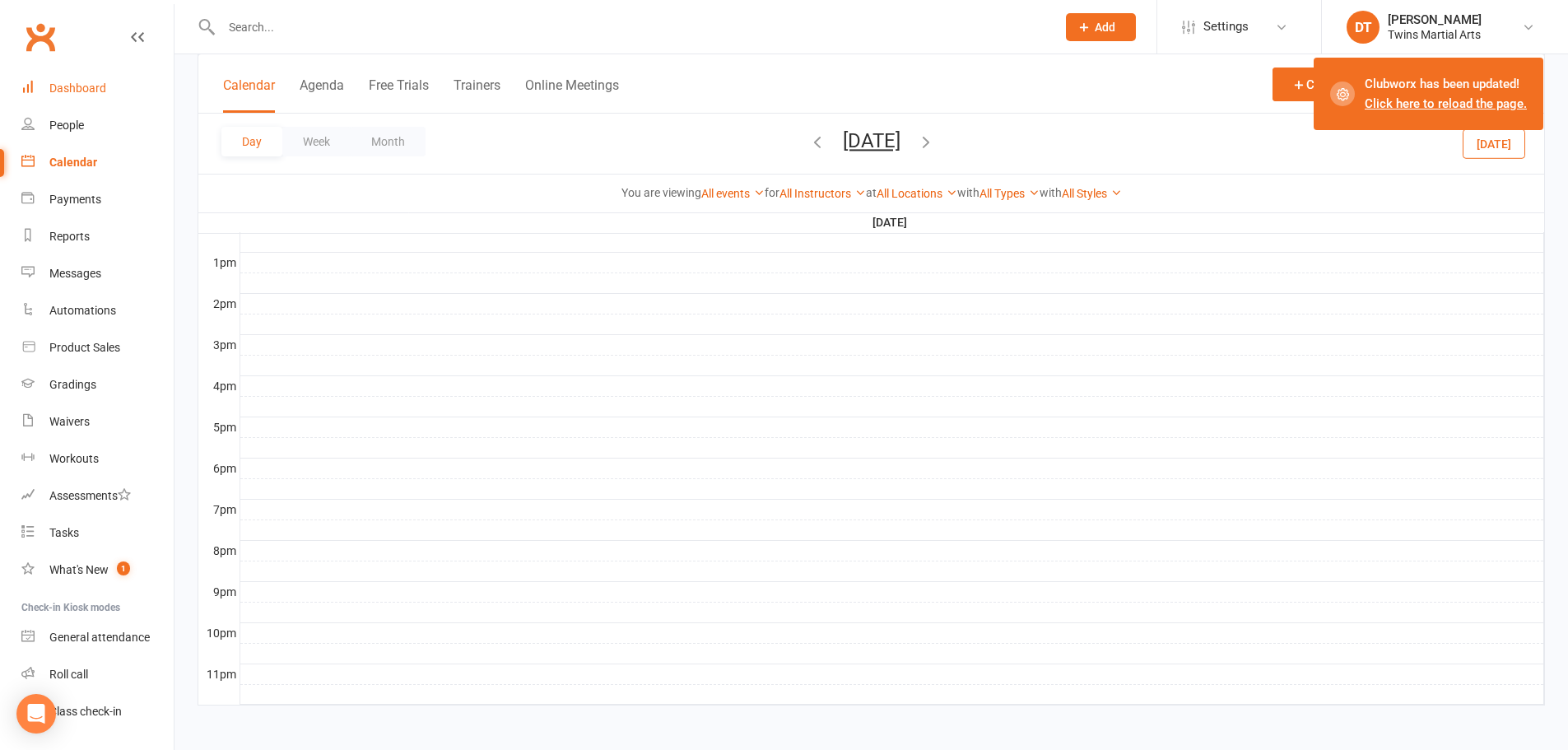
click at [109, 94] on link "Dashboard" at bounding box center [97, 89] width 153 height 38
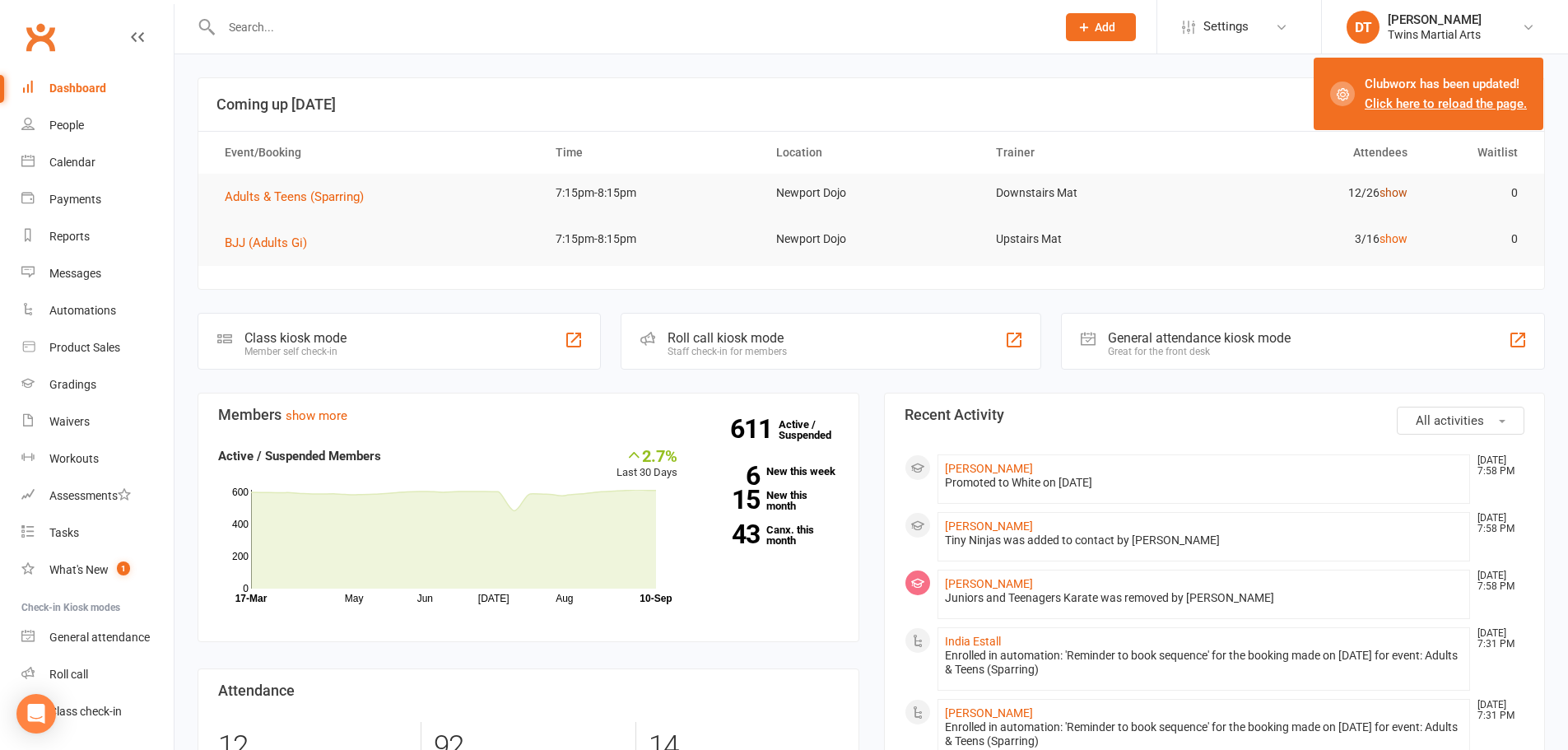
click at [1396, 193] on link "show" at bounding box center [1394, 193] width 28 height 13
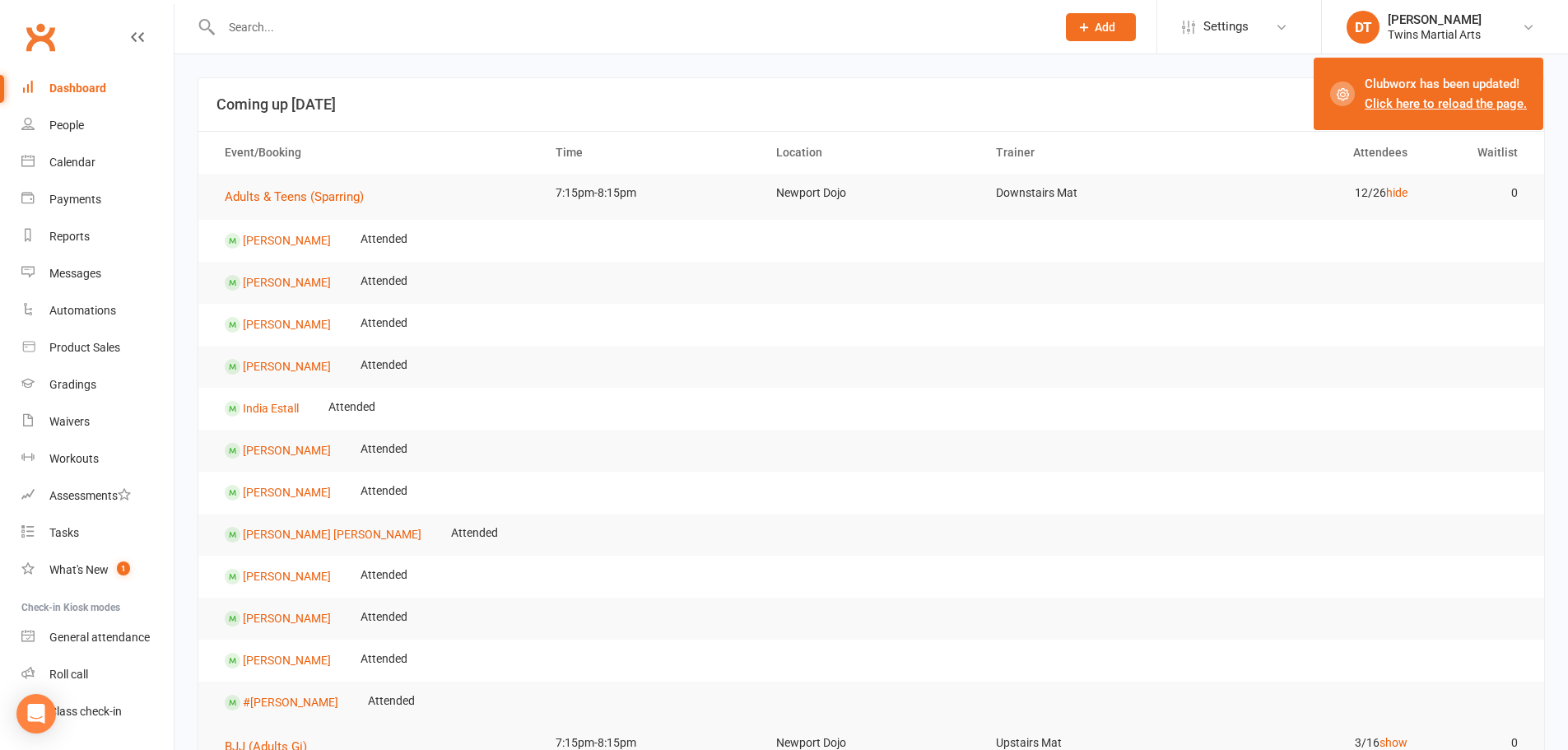
click at [97, 82] on div "Dashboard" at bounding box center [78, 88] width 57 height 13
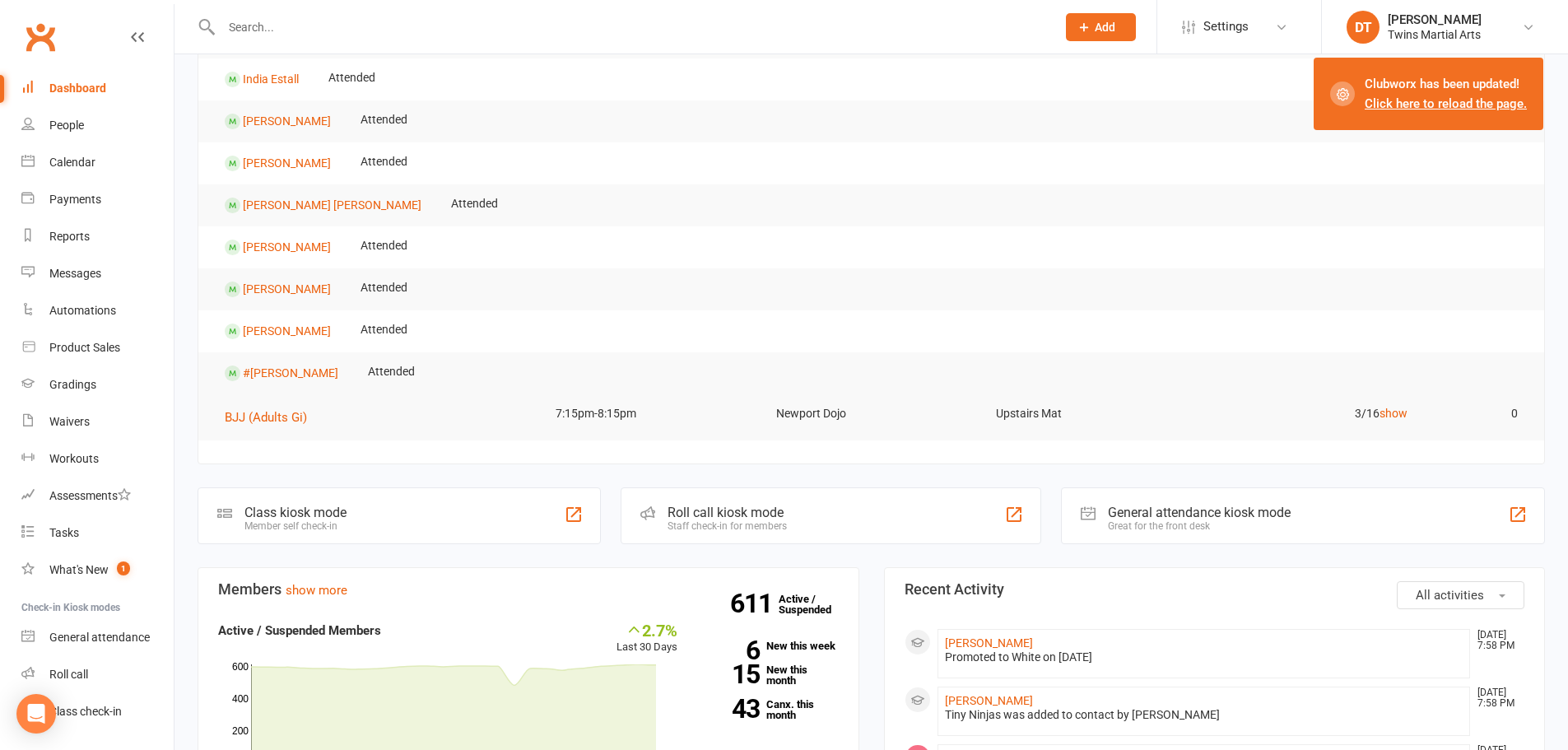
click at [789, 518] on div "Roll call kiosk mode Staff check-in for members" at bounding box center [830, 516] width 421 height 57
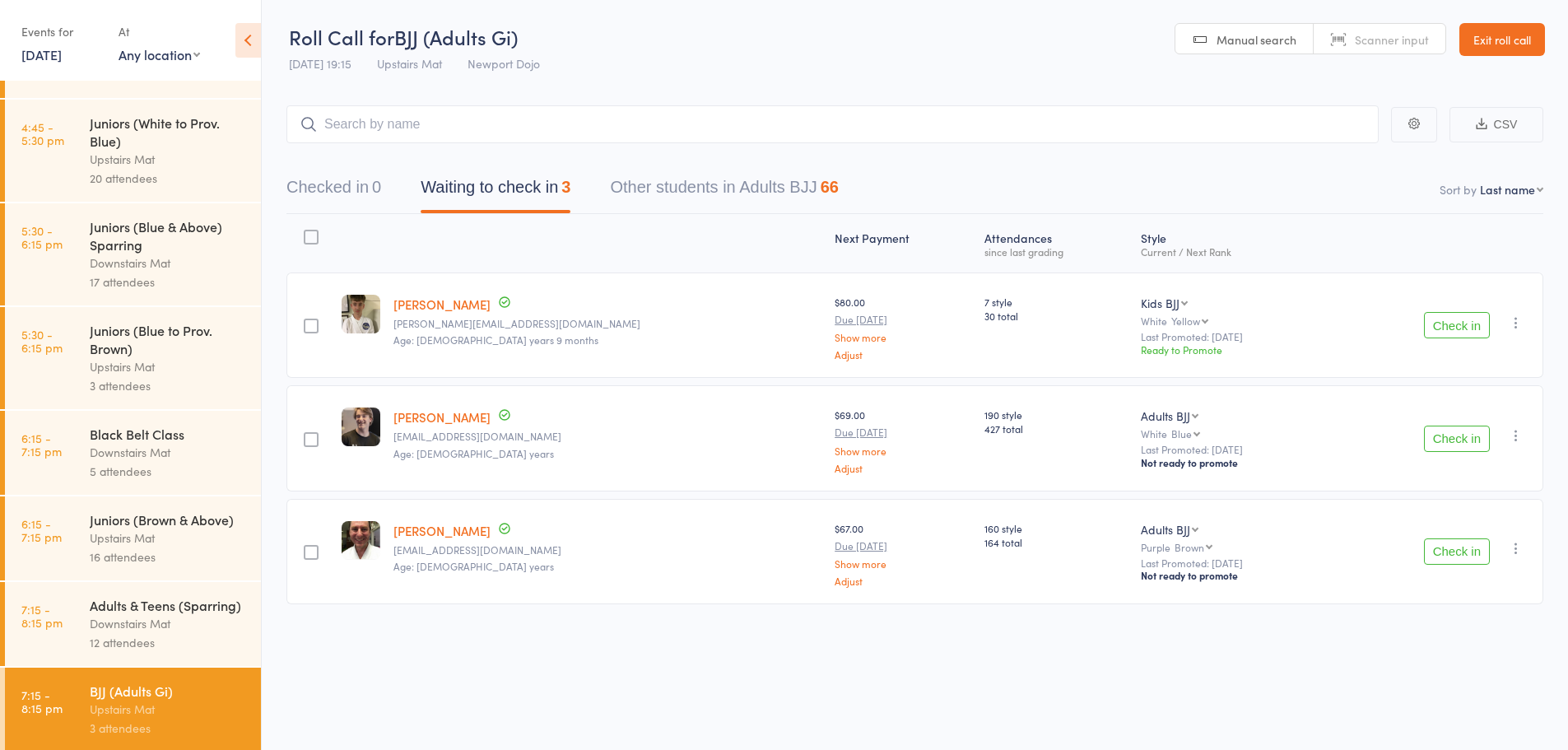
scroll to position [363, 0]
click at [127, 334] on div "Juniors (Blue to Prov. Brown)" at bounding box center [169, 336] width 157 height 37
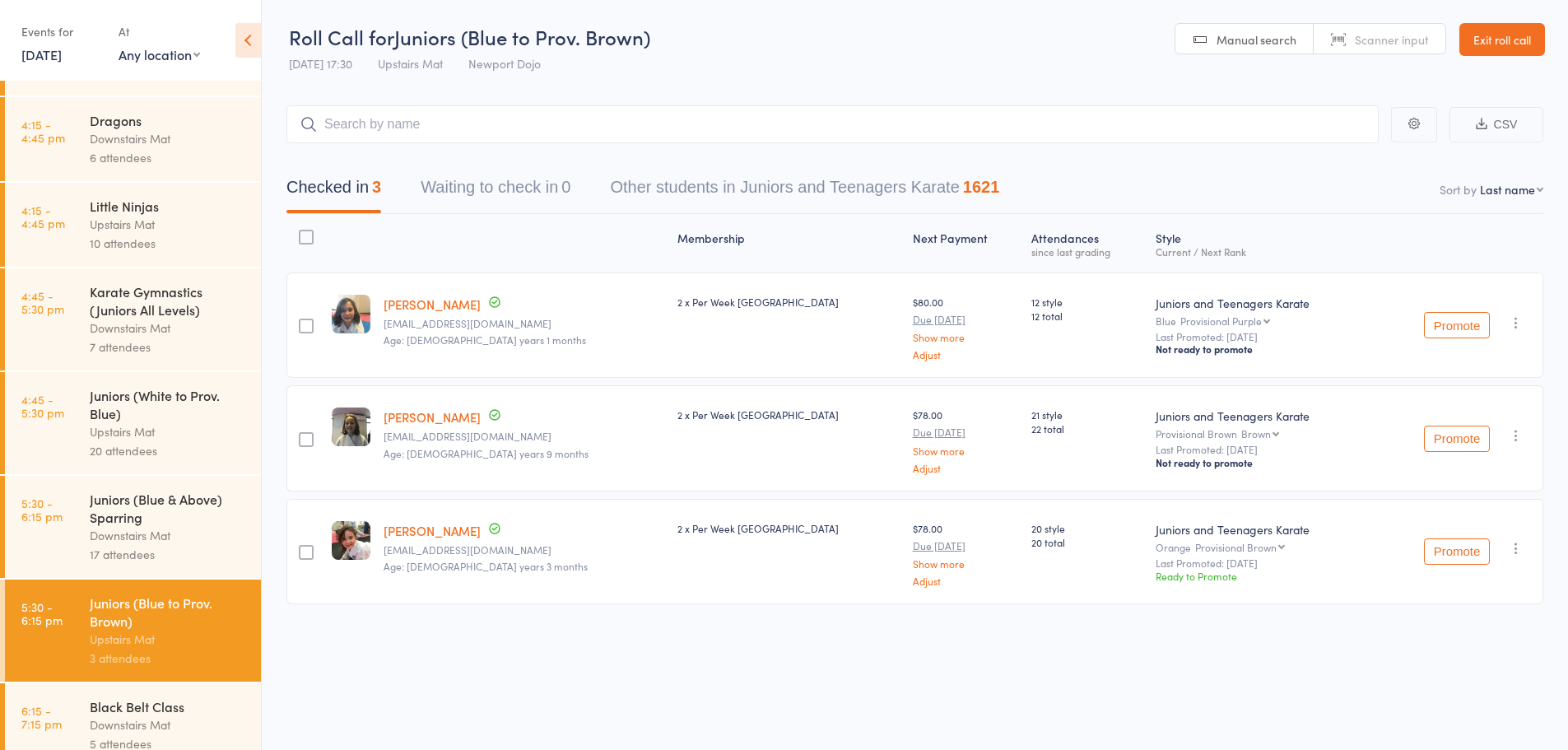
scroll to position [165, 0]
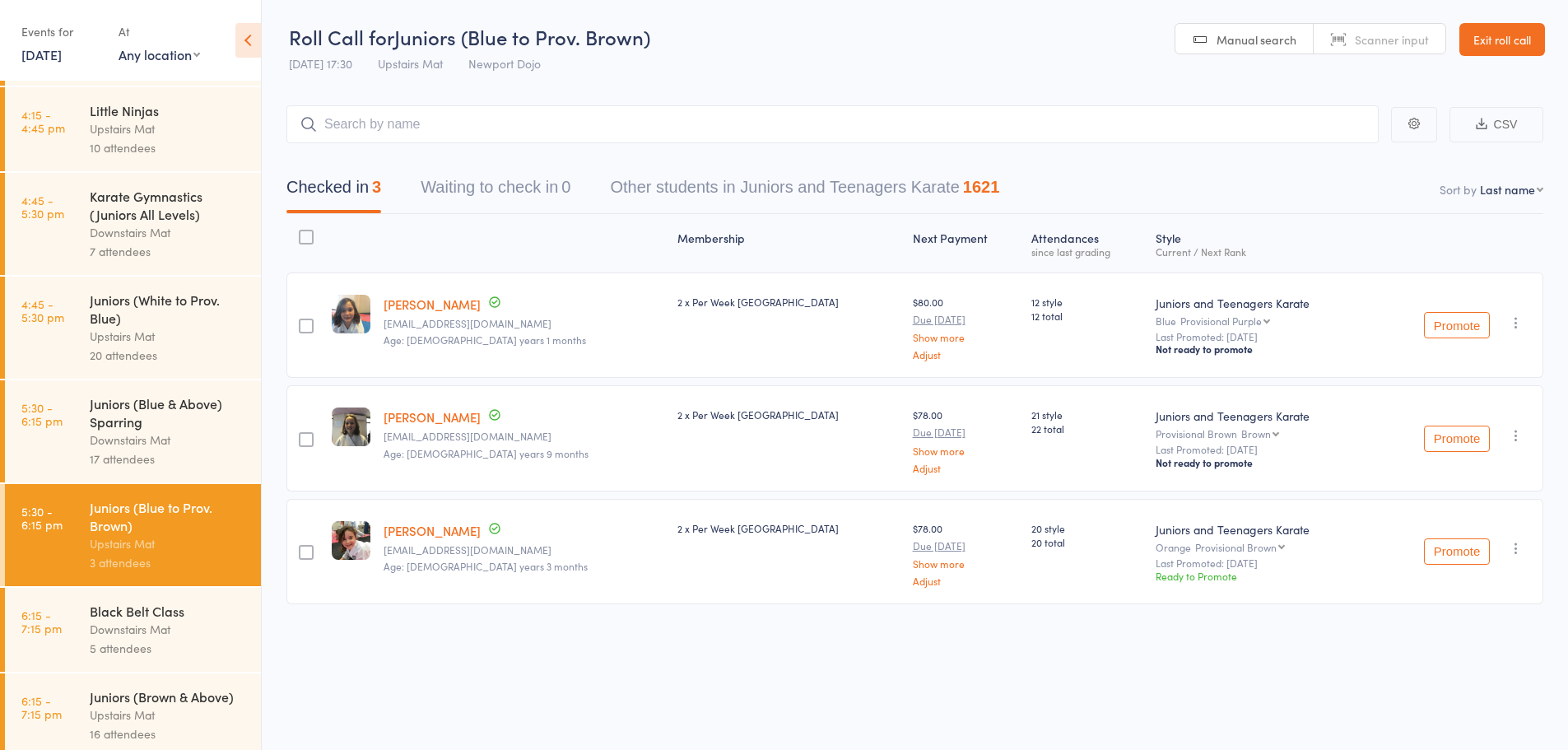
click at [165, 424] on div "Juniors (Blue & Above) Sparring" at bounding box center [169, 412] width 157 height 37
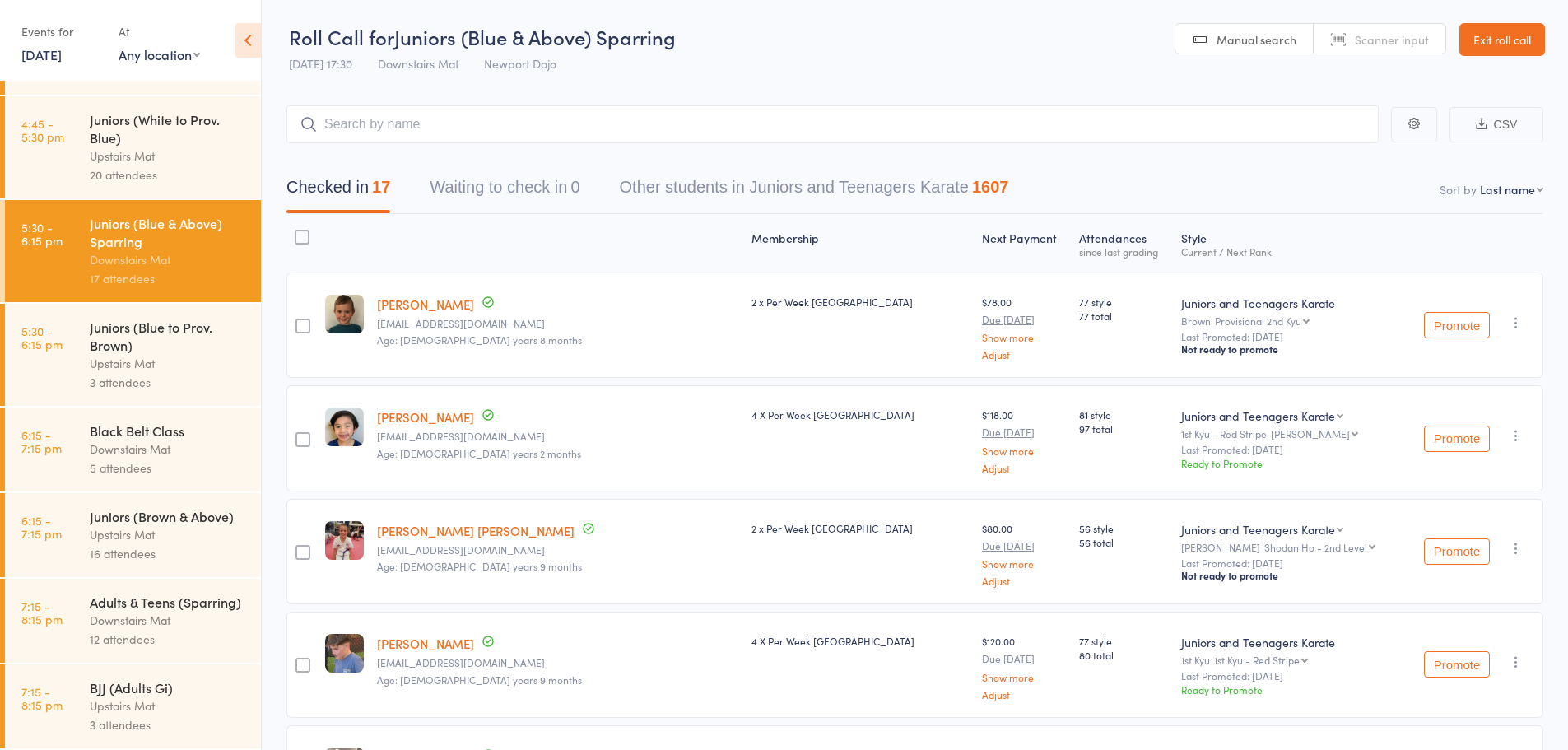
scroll to position [363, 0]
click at [155, 440] on div "Downstairs Mat" at bounding box center [169, 449] width 157 height 19
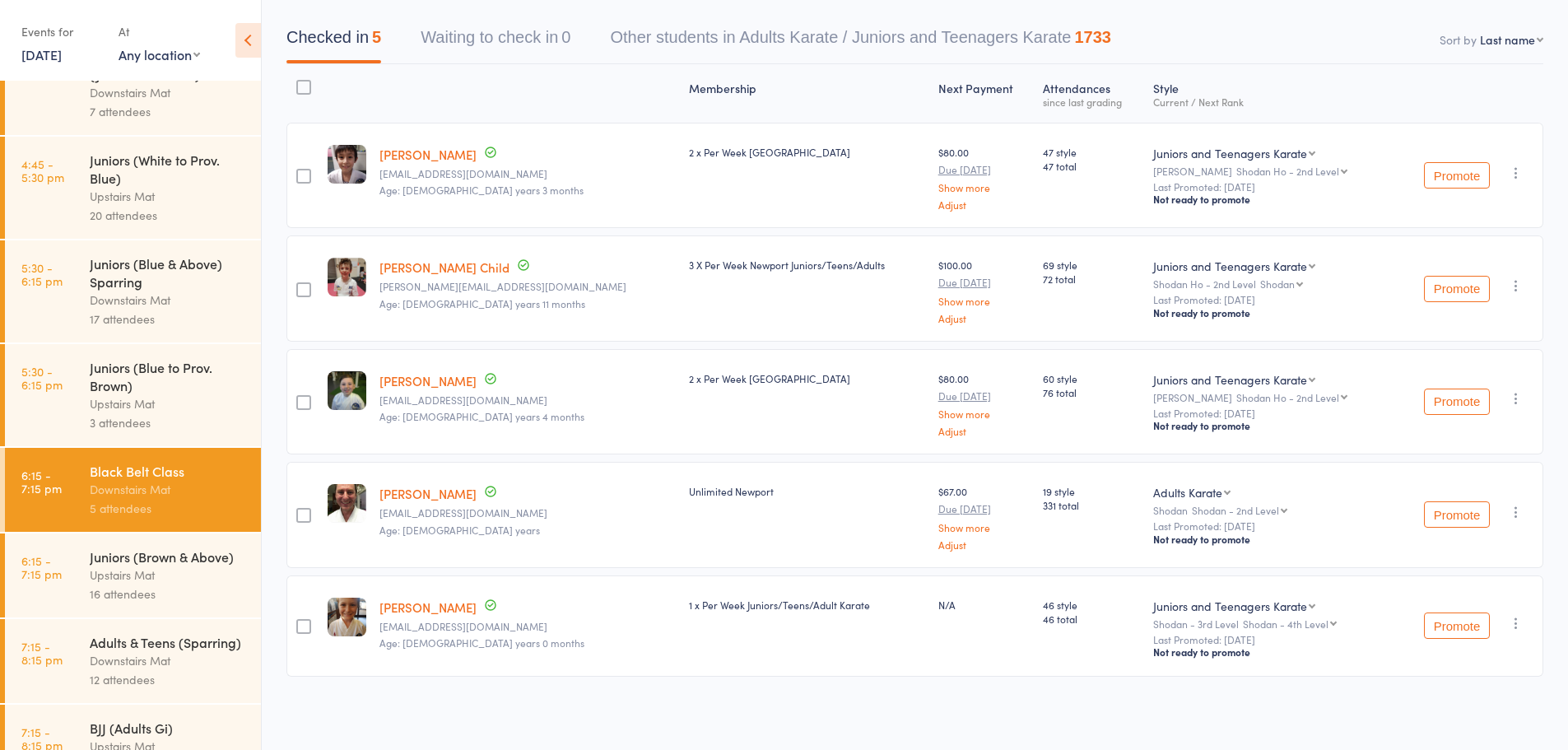
scroll to position [363, 0]
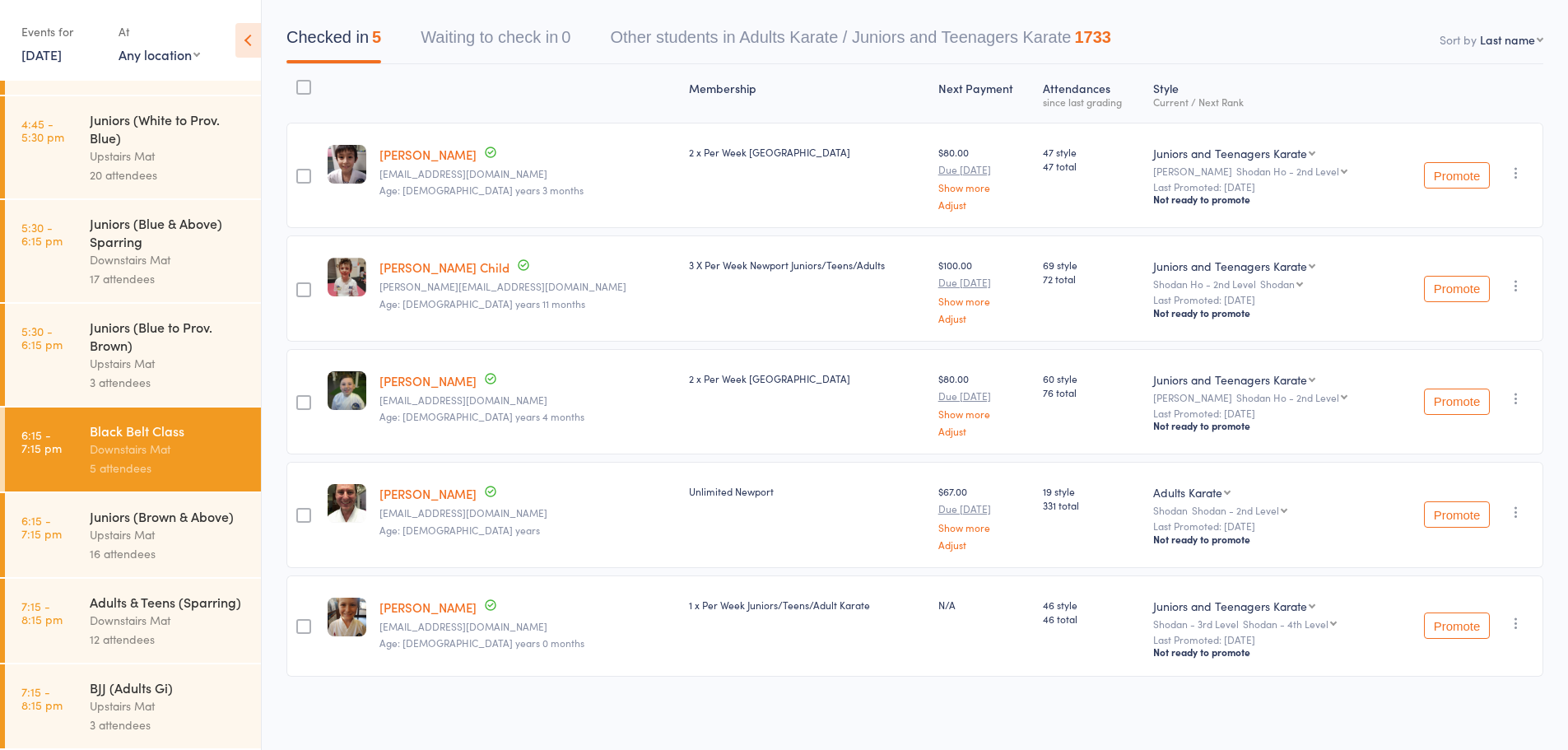
click at [160, 603] on div "Adults & Teens (Sparring)" at bounding box center [169, 601] width 157 height 18
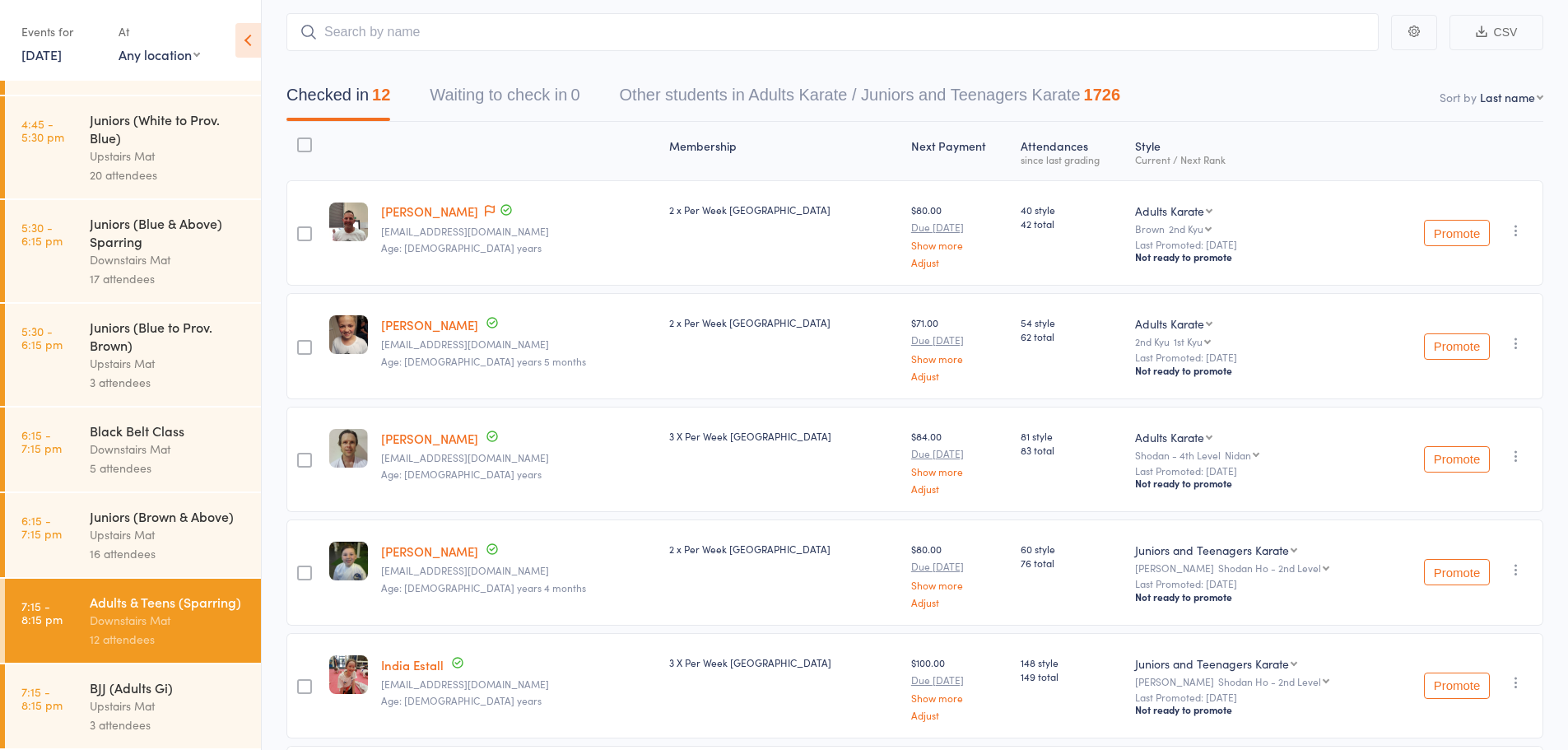
scroll to position [166, 0]
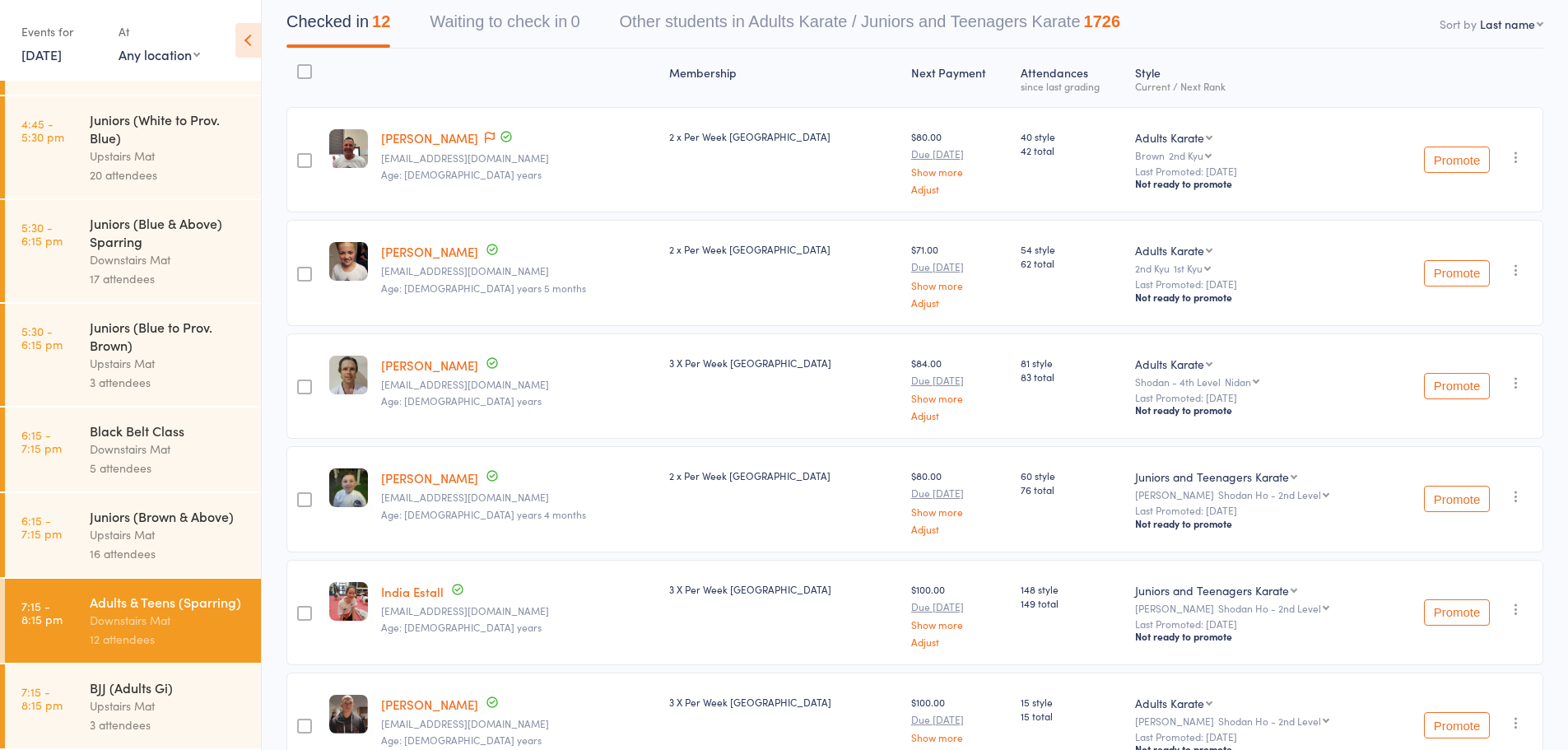
click at [177, 697] on div "Upstairs Mat" at bounding box center [169, 706] width 157 height 19
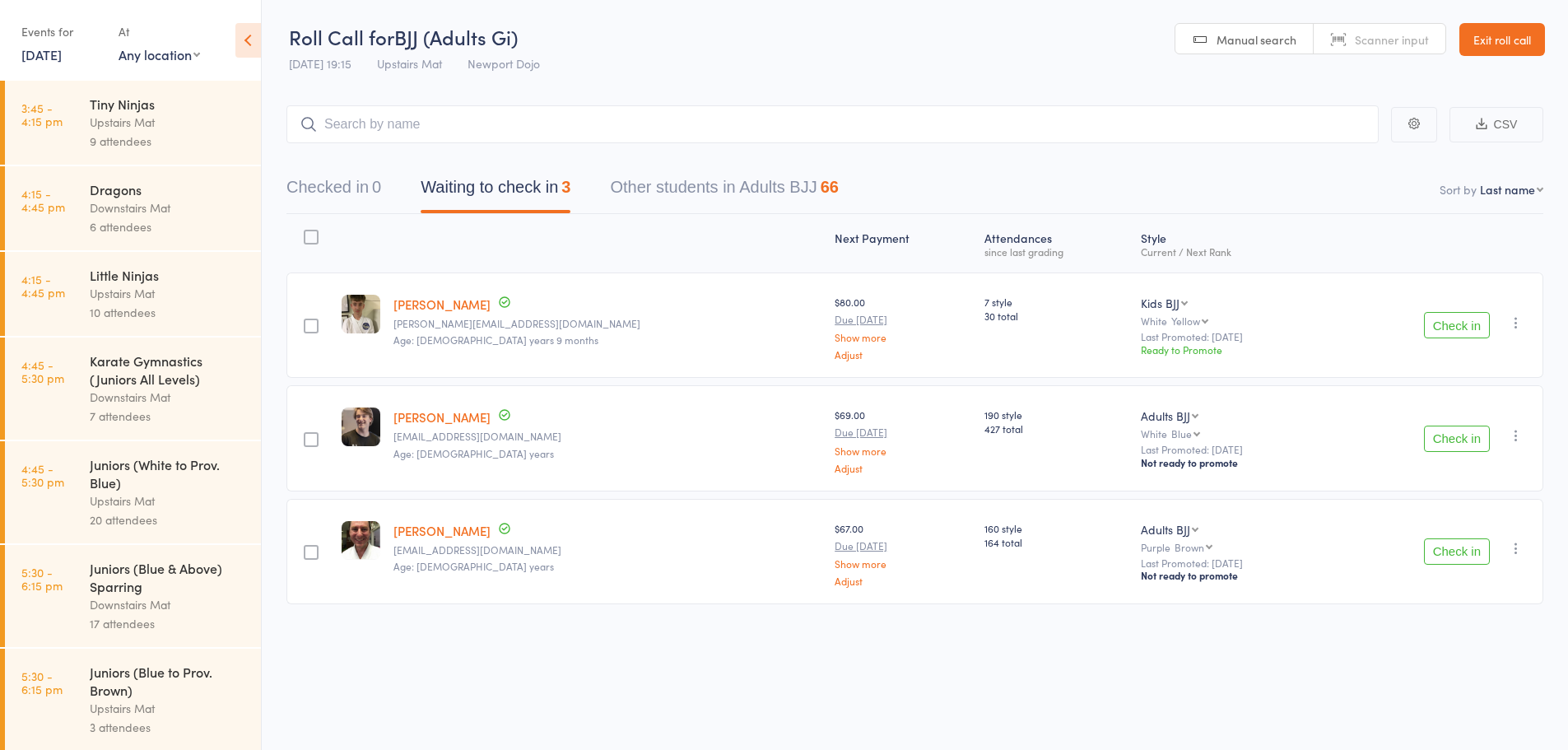
click at [62, 52] on link "10 Sep, 2025" at bounding box center [41, 53] width 40 height 18
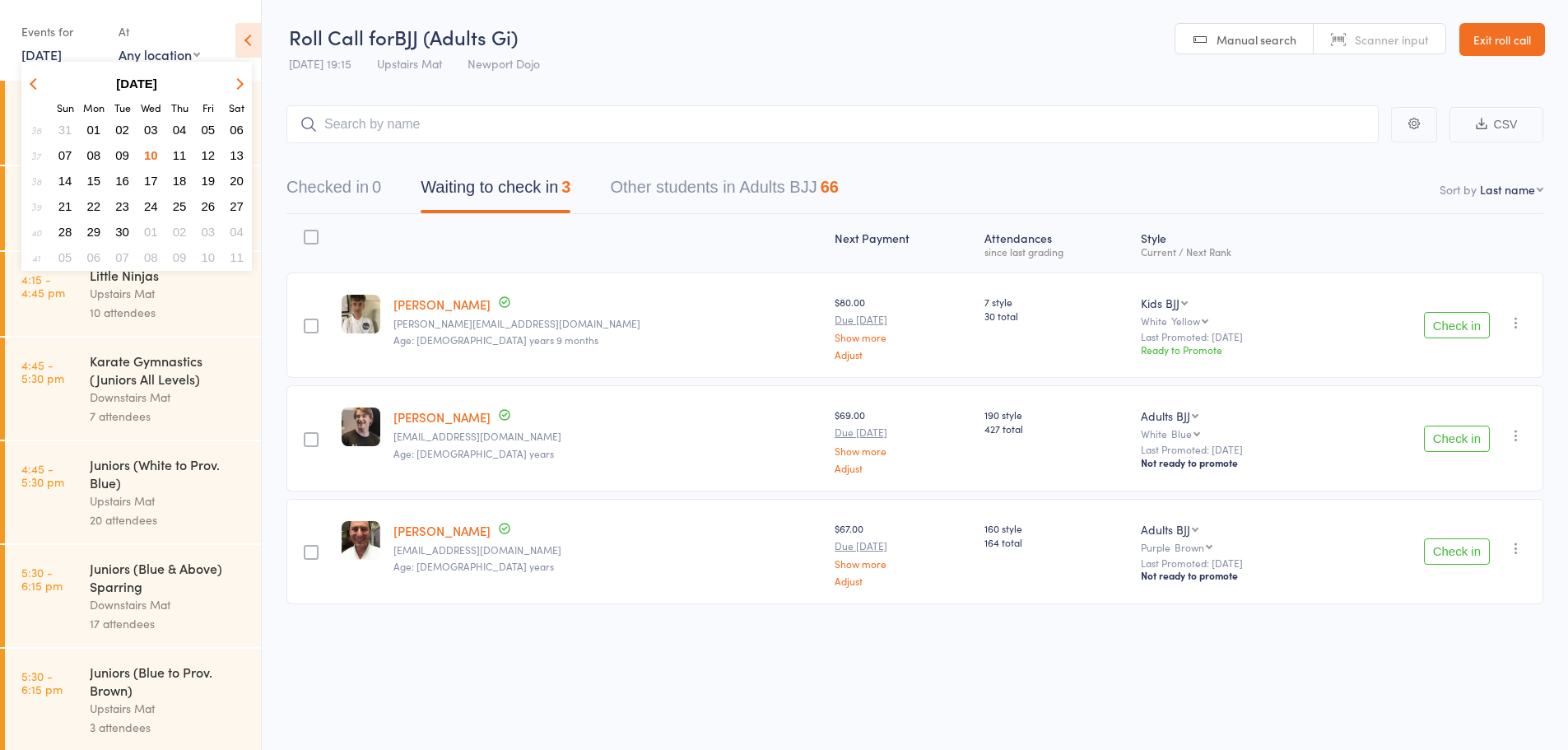
click at [129, 150] on button "09" at bounding box center [122, 156] width 25 height 22
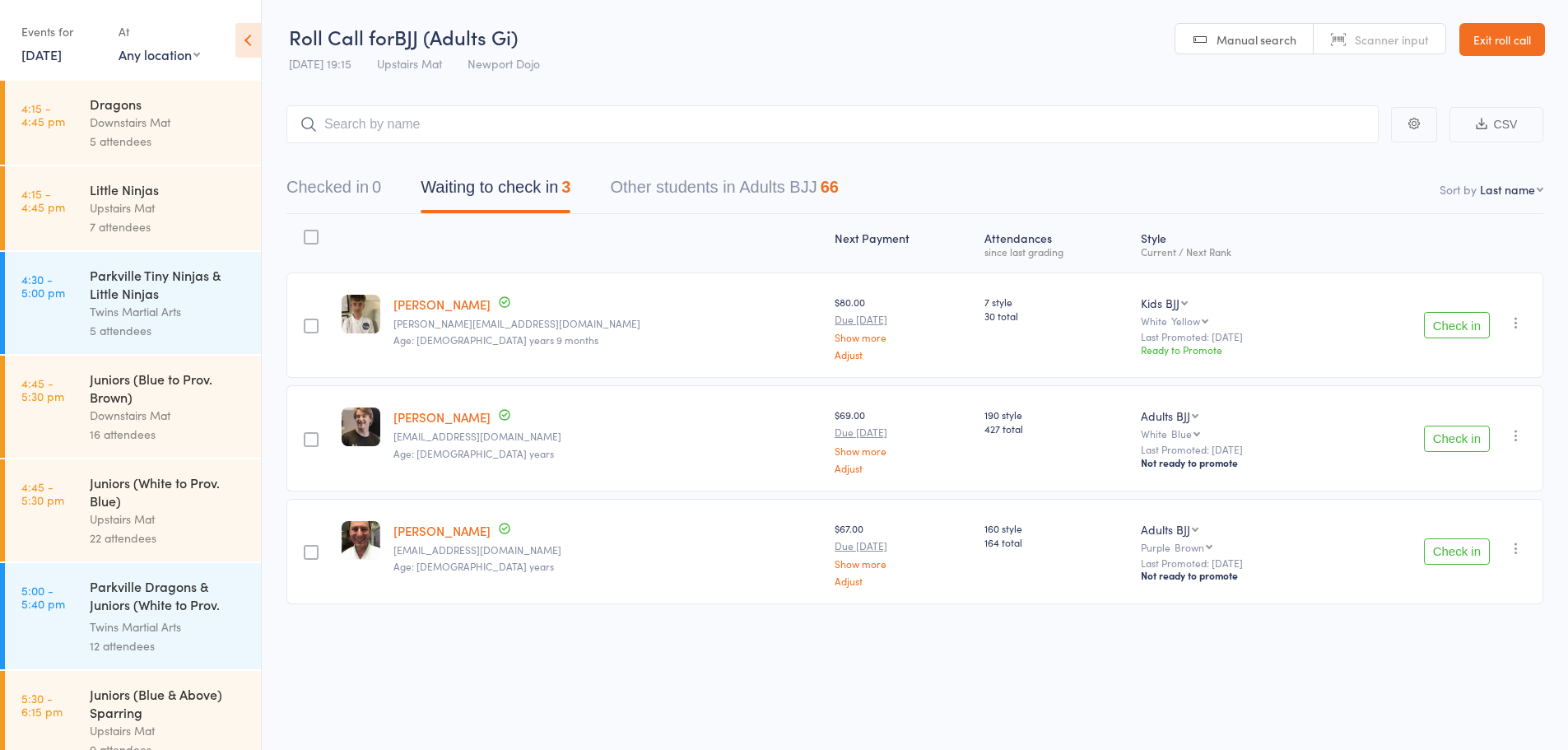
click at [62, 57] on link "9 Sep, 2025" at bounding box center [41, 53] width 40 height 18
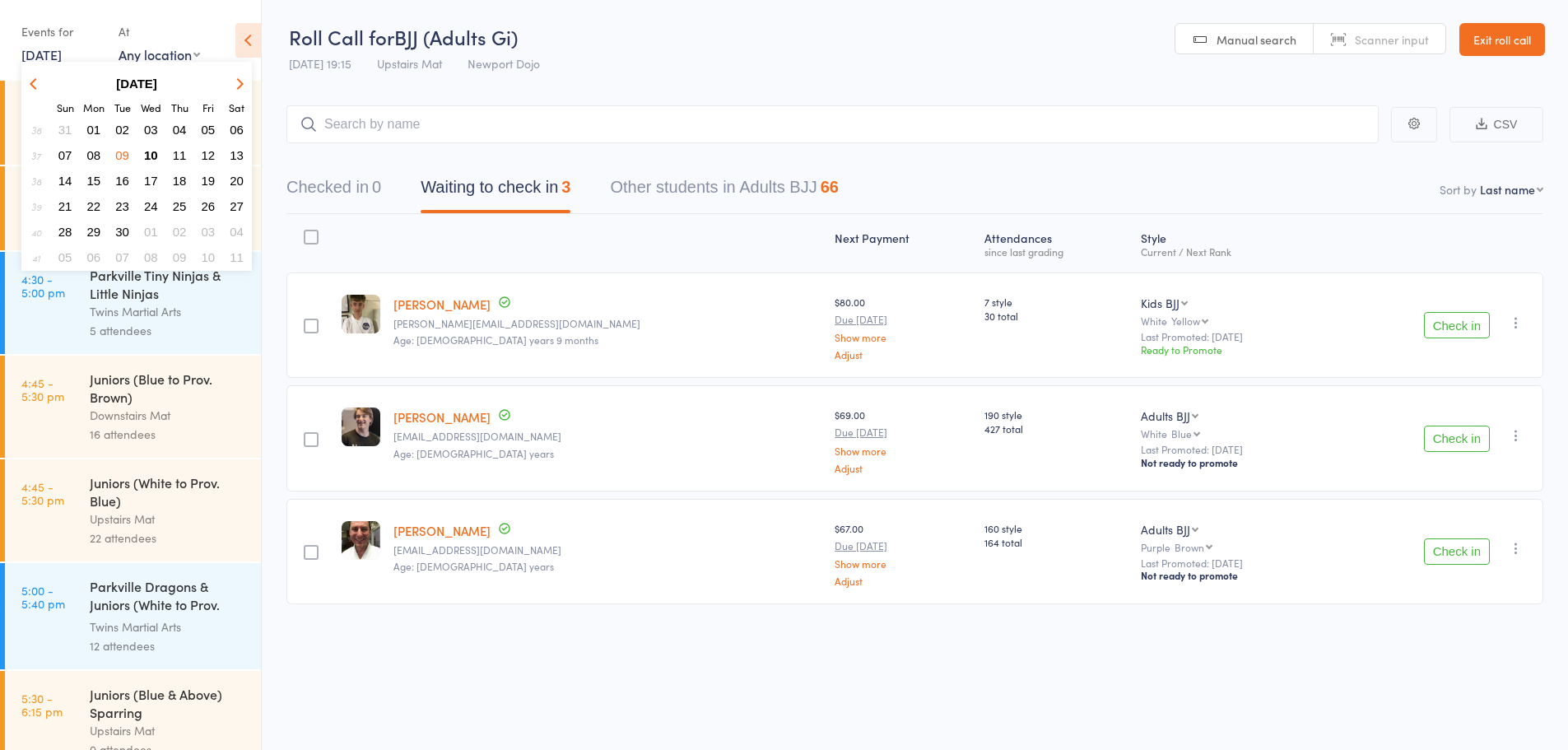
click at [97, 153] on span "08" at bounding box center [94, 155] width 14 height 14
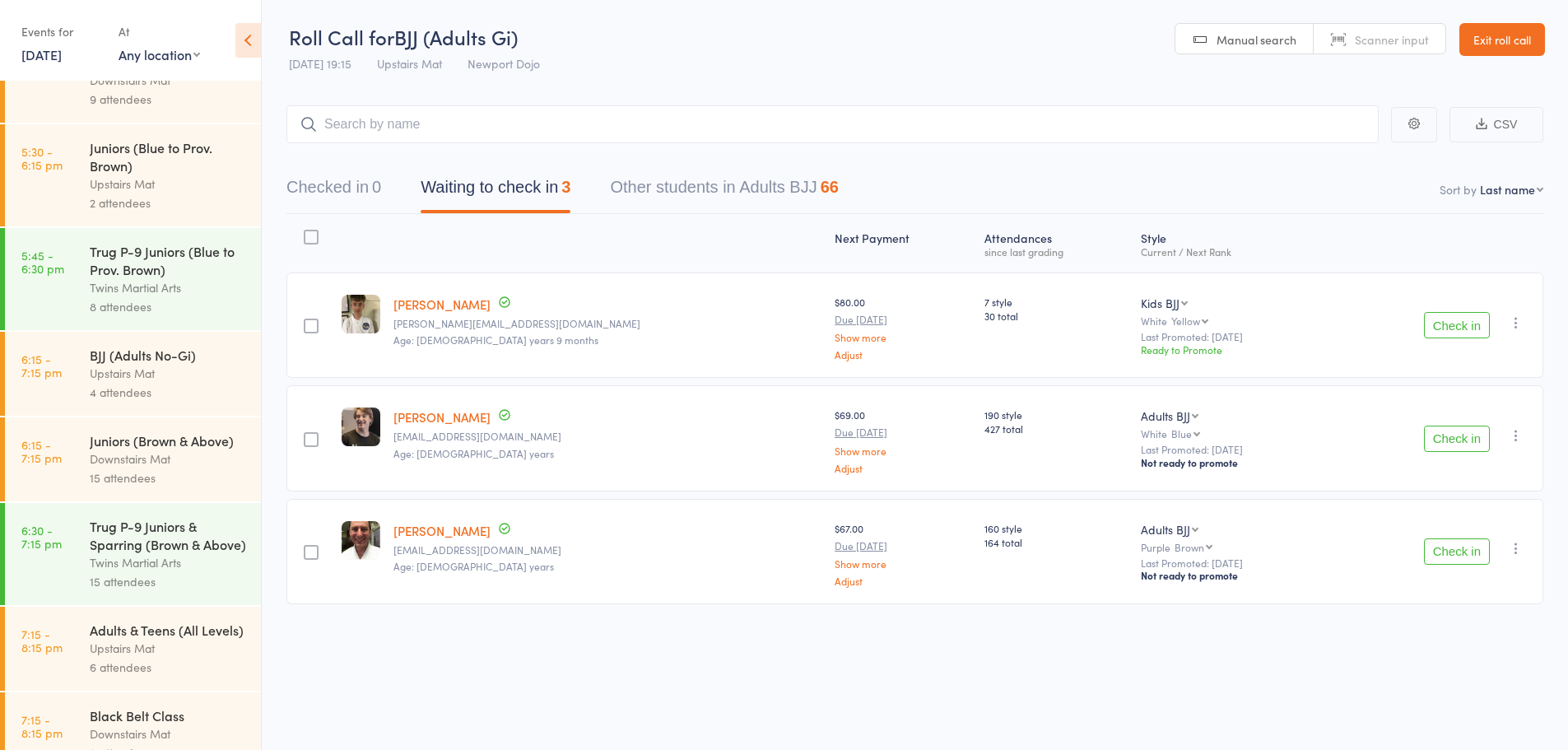
scroll to position [592, 0]
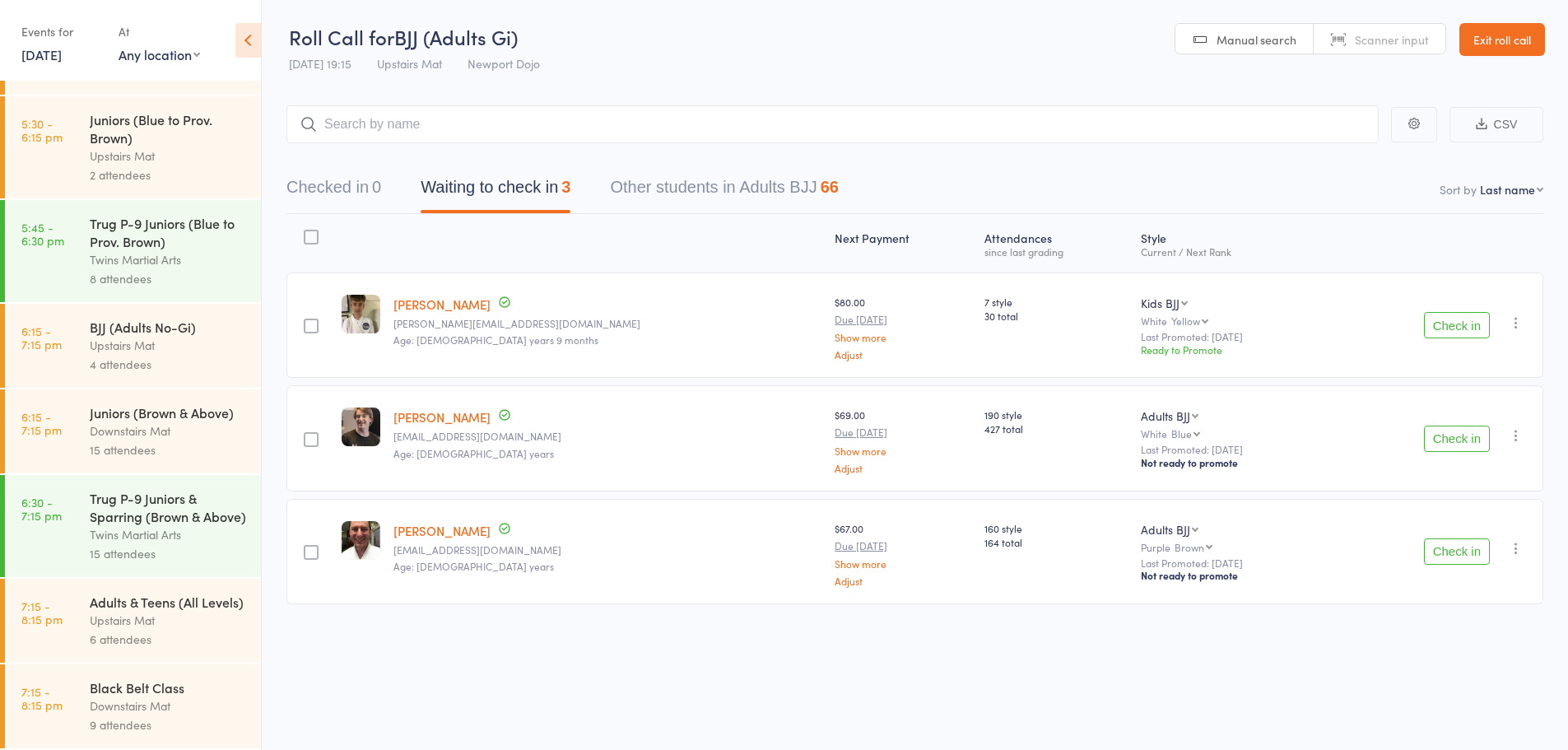
click at [178, 599] on div "Adults & Teens (All Levels)" at bounding box center [169, 601] width 157 height 18
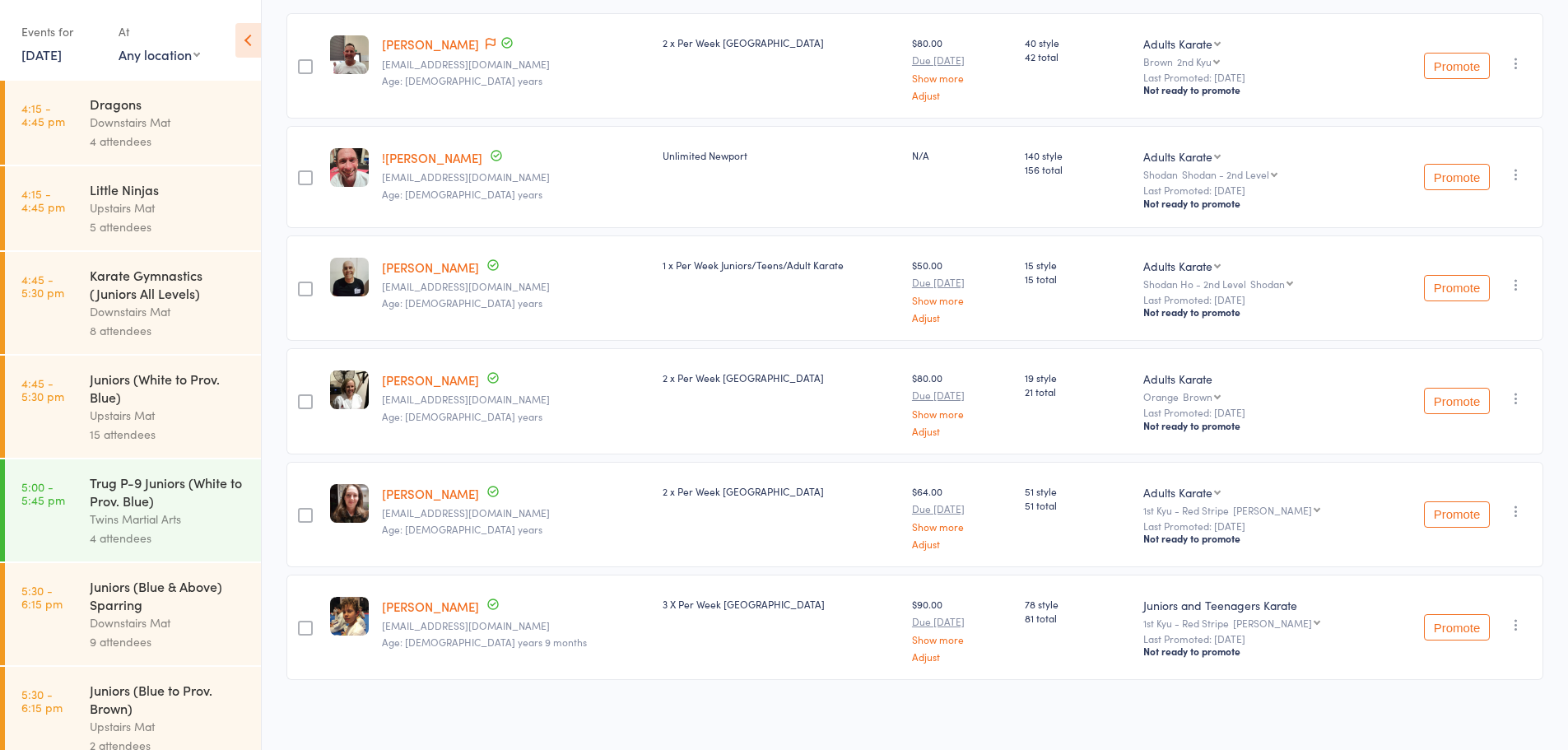
scroll to position [262, 0]
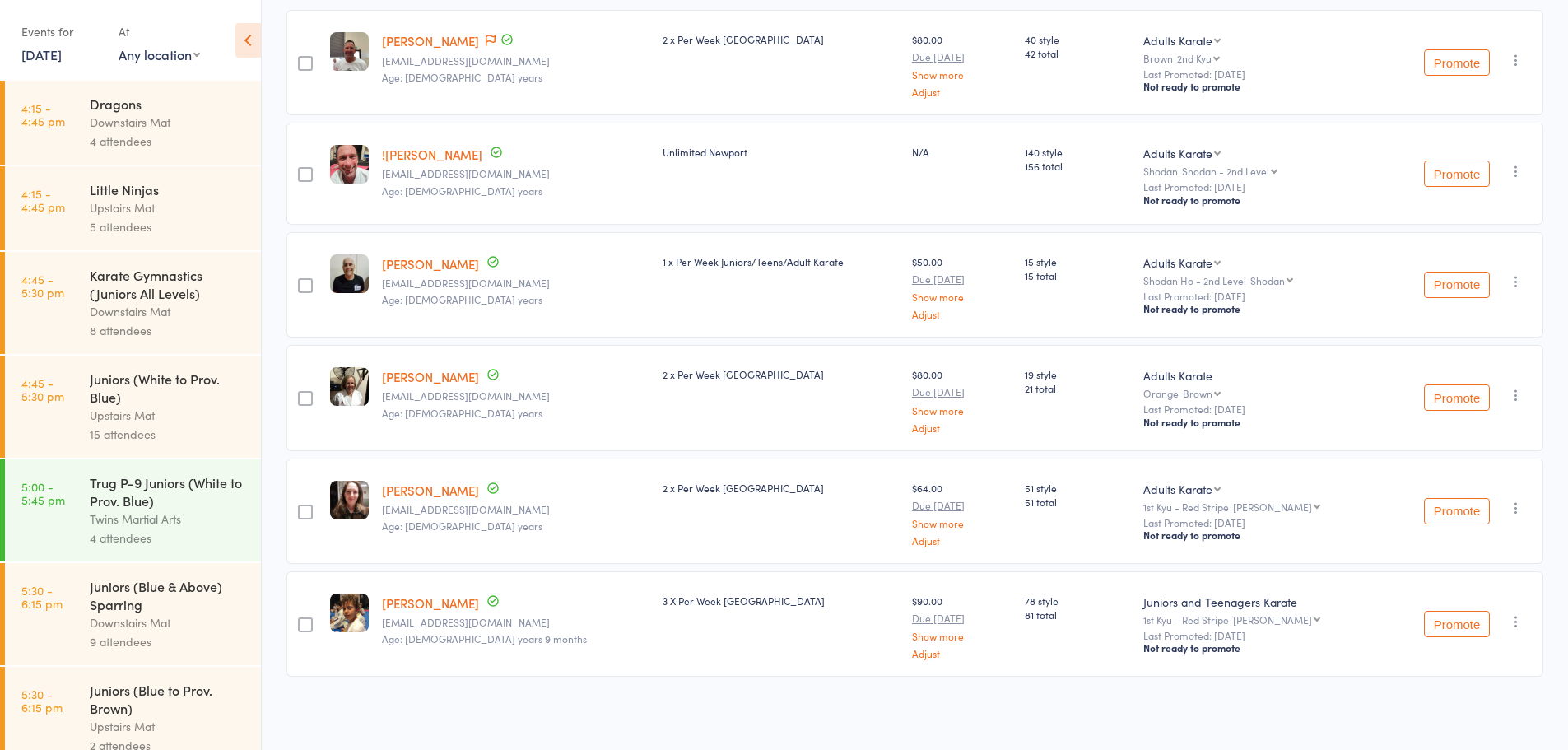
click at [557, 346] on div "Amy Knight amyk11@hotmail.com Age: 47 years" at bounding box center [516, 398] width 281 height 105
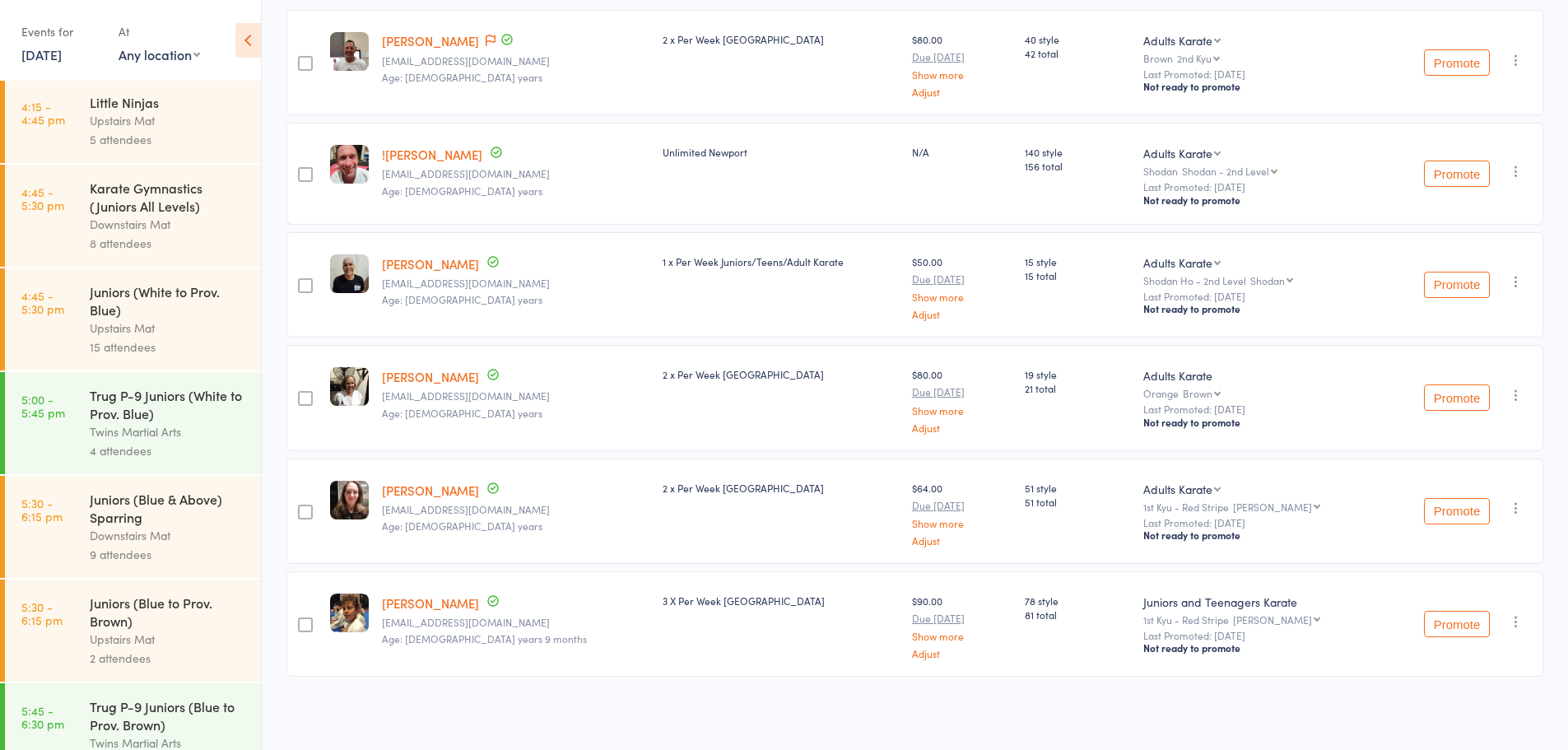
scroll to position [0, 0]
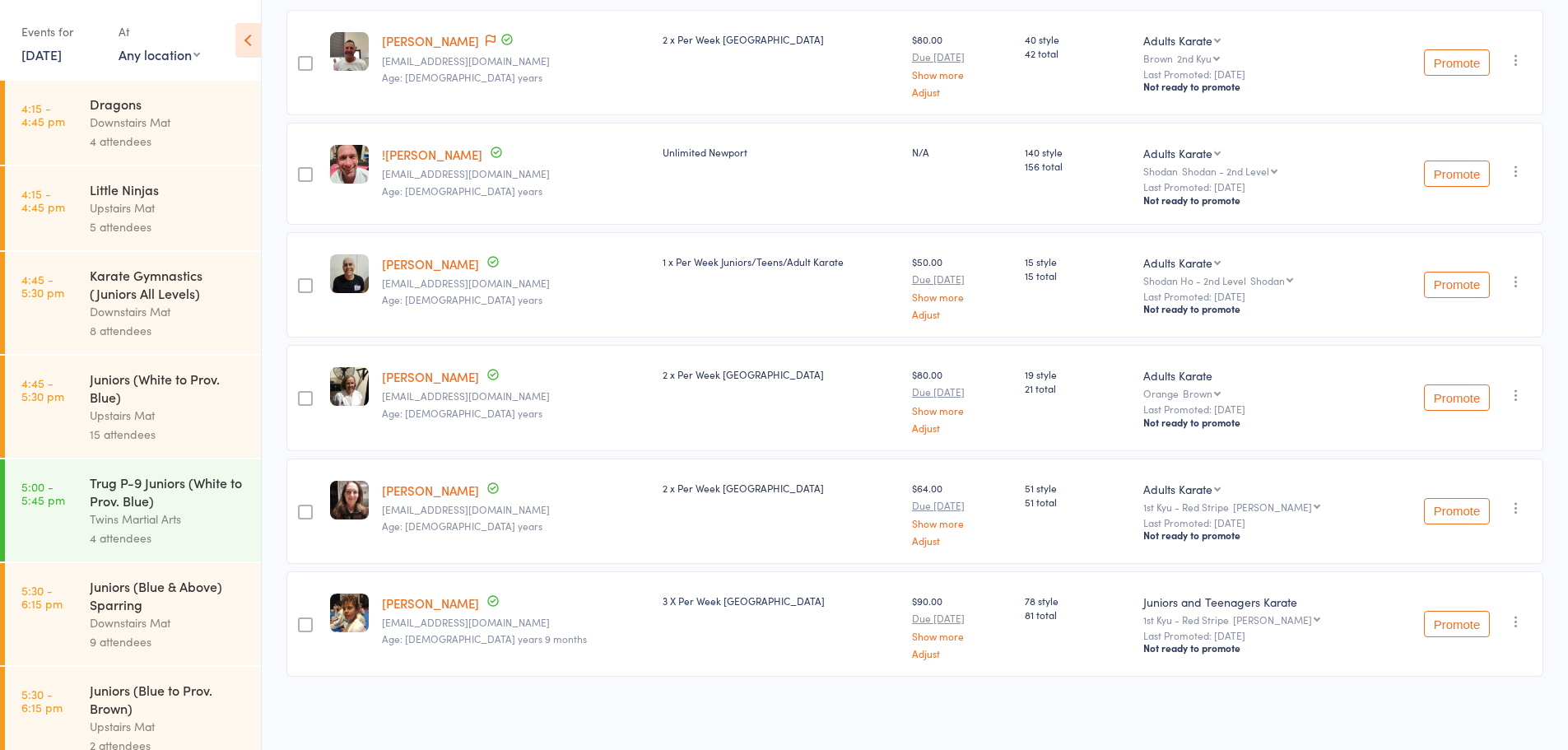
click at [60, 64] on div "Events for 8 Sep, 2025 8 Sep, 2025 September 2025 Sun Mon Tue Wed Thu Fri Sat 3…" at bounding box center [62, 42] width 81 height 49
click at [58, 56] on link "8 Sep, 2025" at bounding box center [41, 53] width 40 height 18
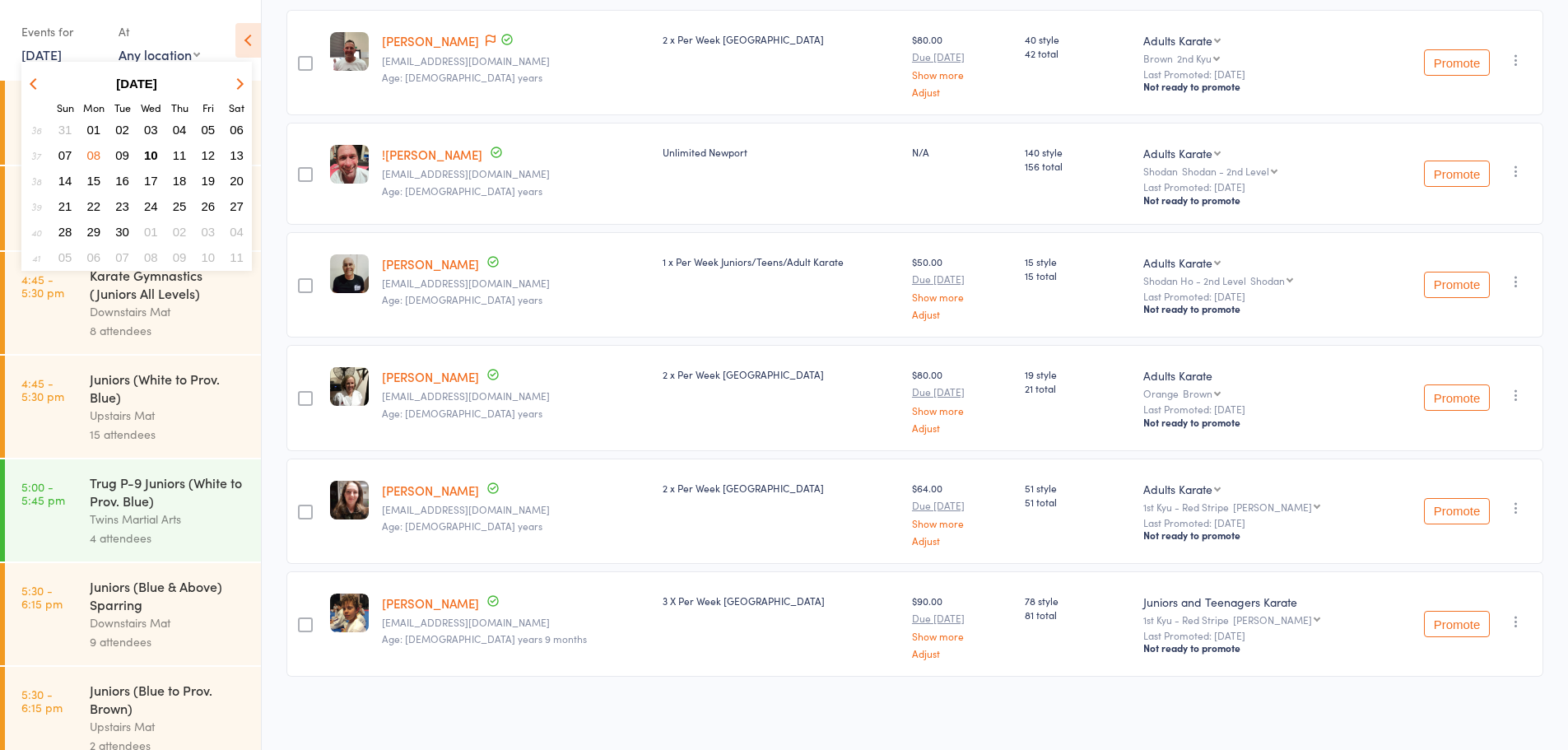
click at [182, 158] on span "11" at bounding box center [179, 155] width 14 height 14
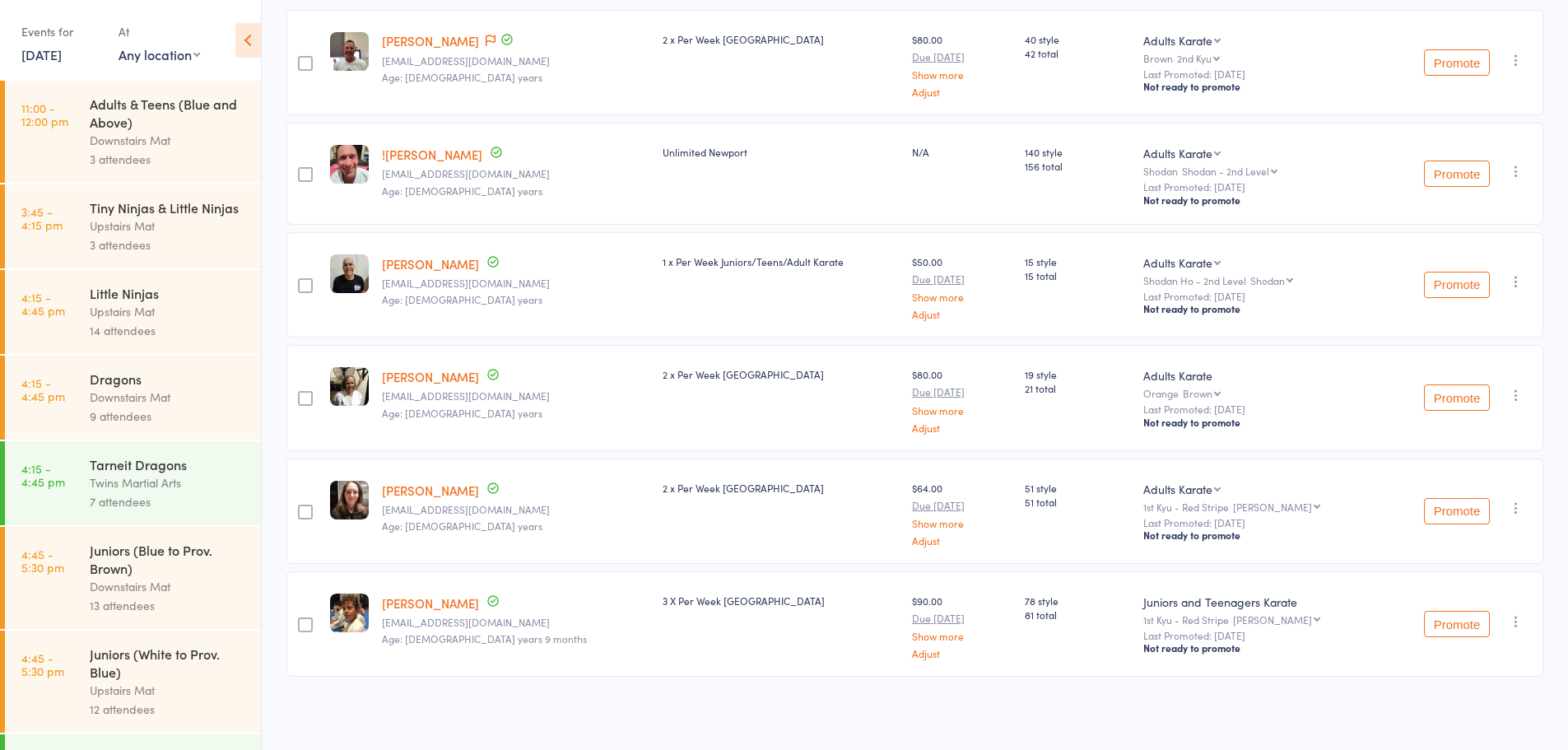
click at [171, 131] on div "Downstairs Mat" at bounding box center [169, 141] width 157 height 19
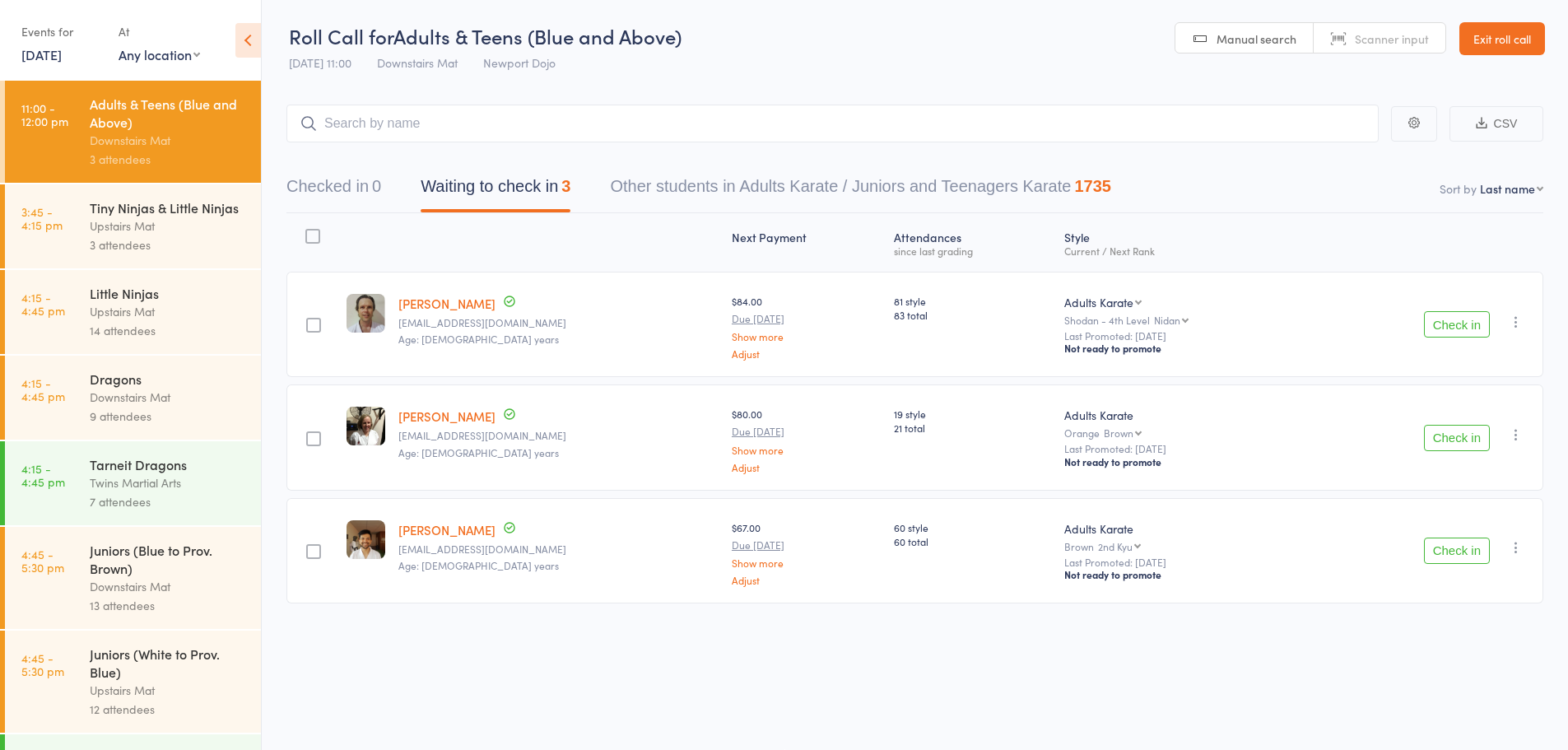
click at [62, 59] on link "11 Sep, 2025" at bounding box center [41, 53] width 40 height 18
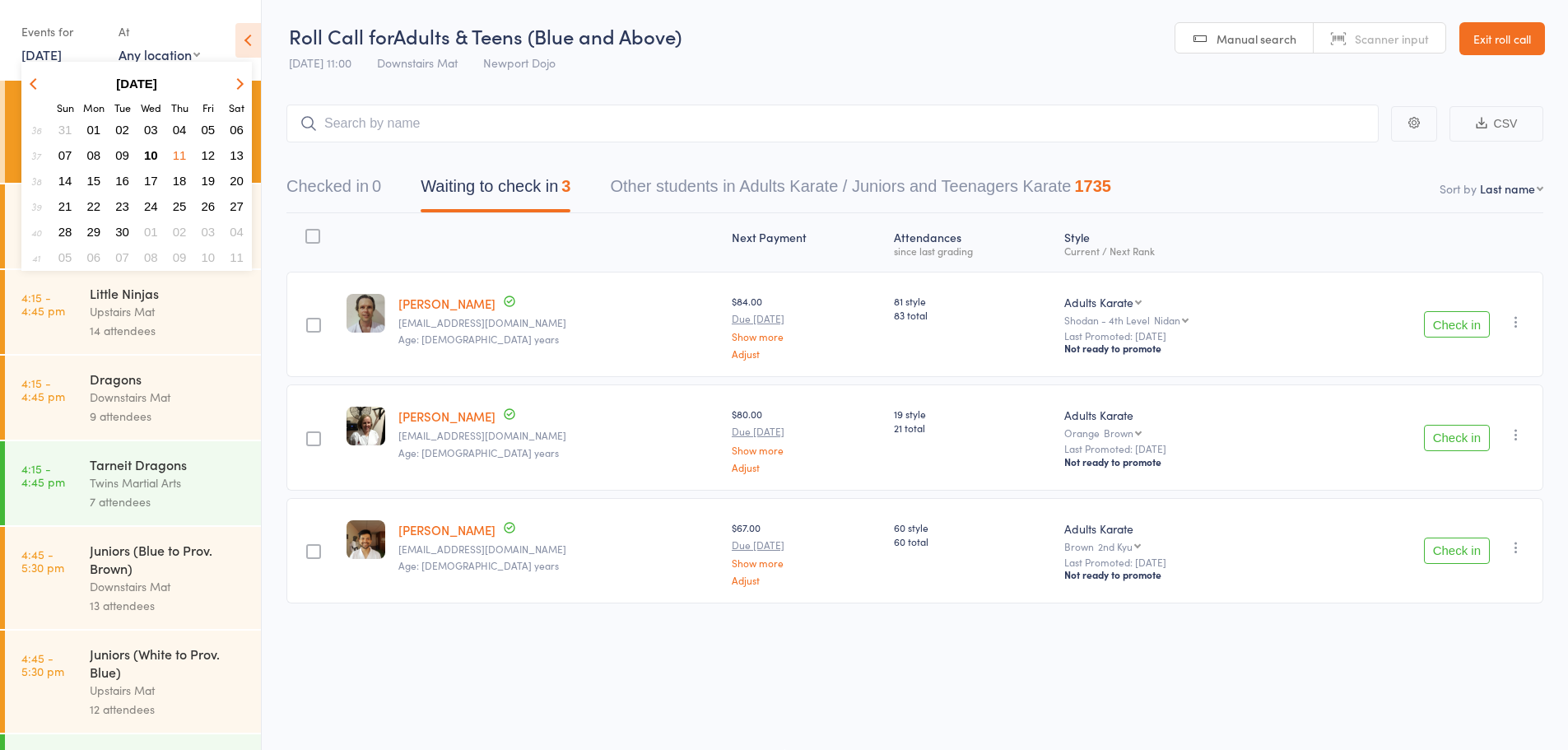
click at [177, 179] on span "18" at bounding box center [179, 180] width 14 height 14
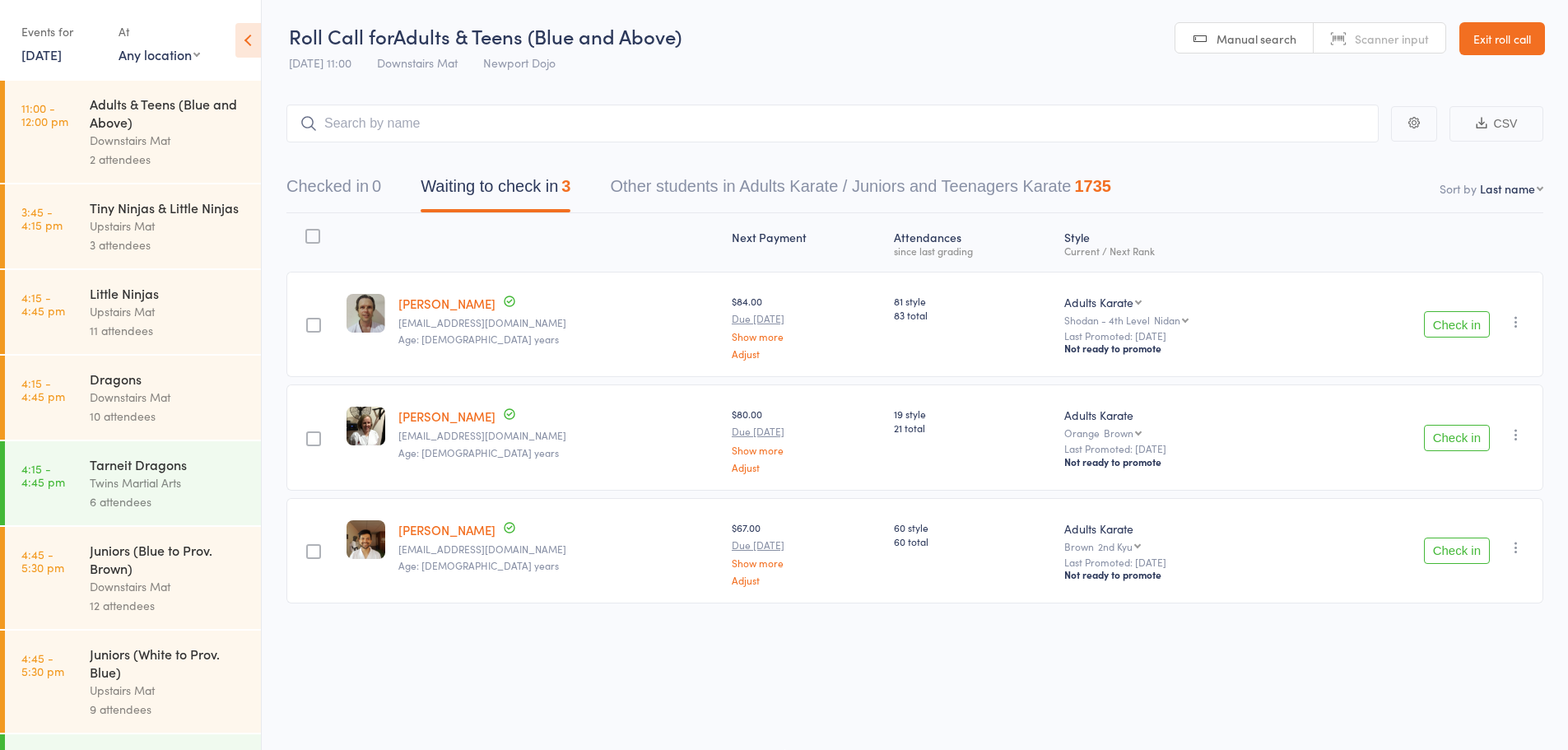
click at [131, 128] on div "Adults & Teens (Blue and Above)" at bounding box center [169, 112] width 157 height 37
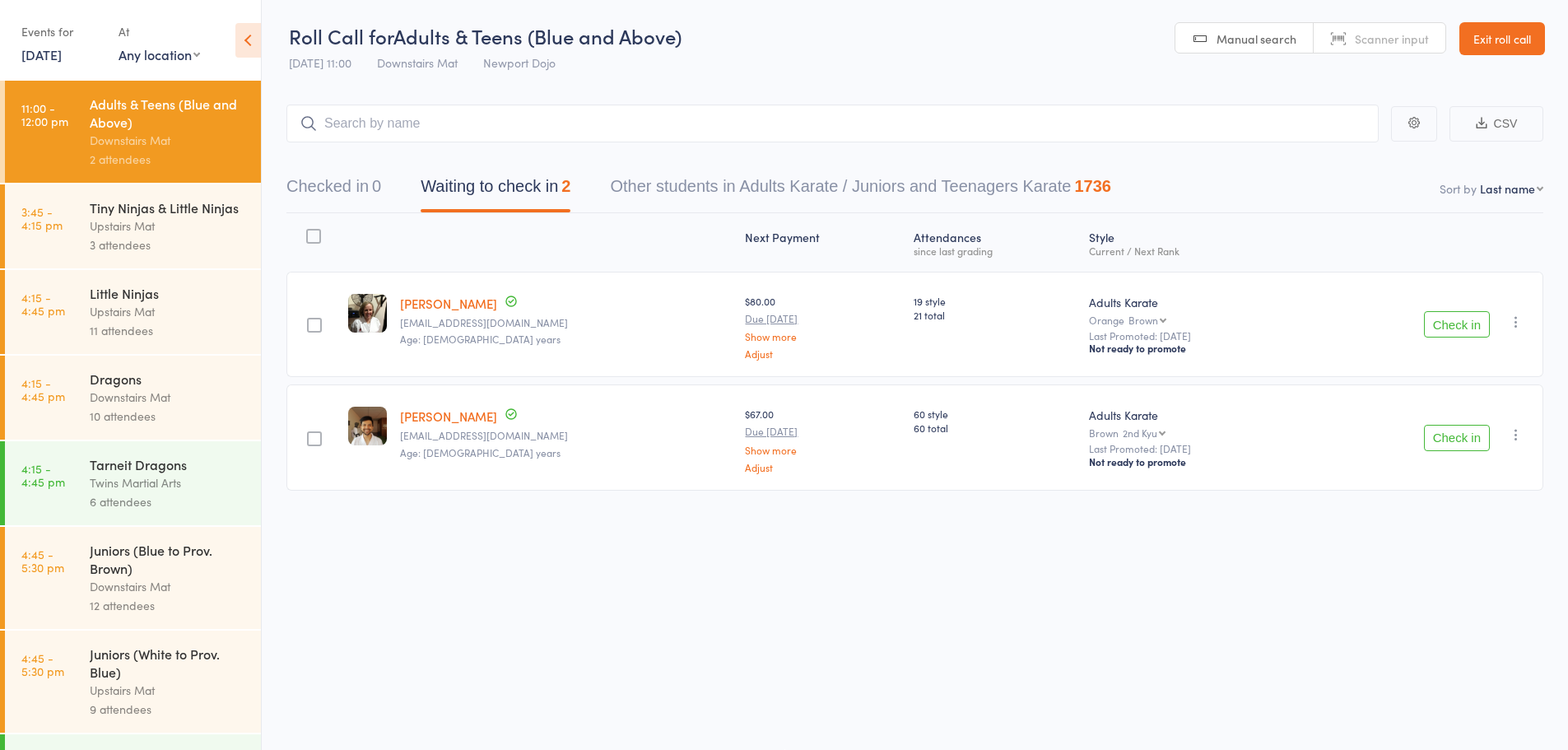
click at [62, 51] on link "18 Sep, 2025" at bounding box center [41, 53] width 40 height 18
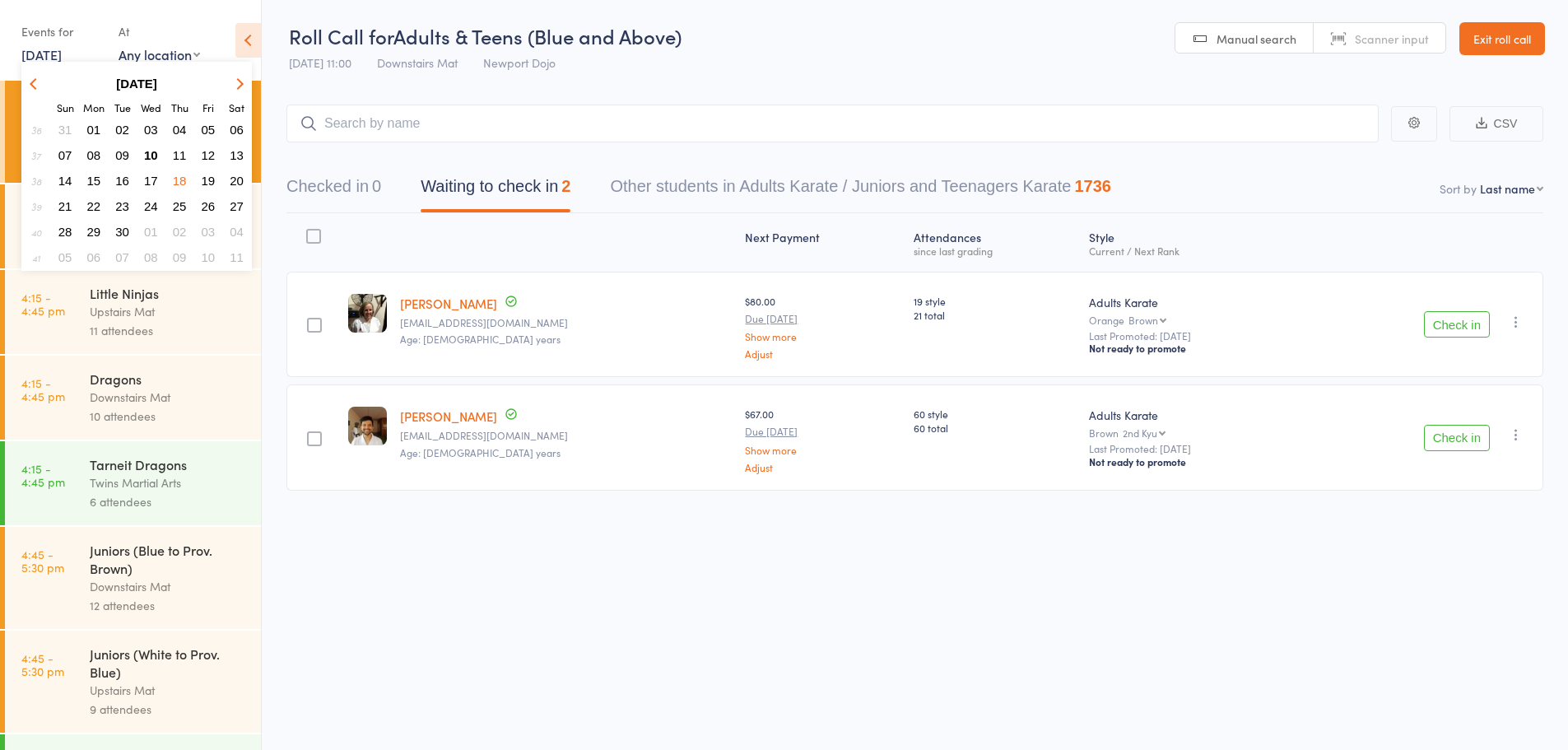
click at [179, 202] on span "25" at bounding box center [179, 206] width 14 height 14
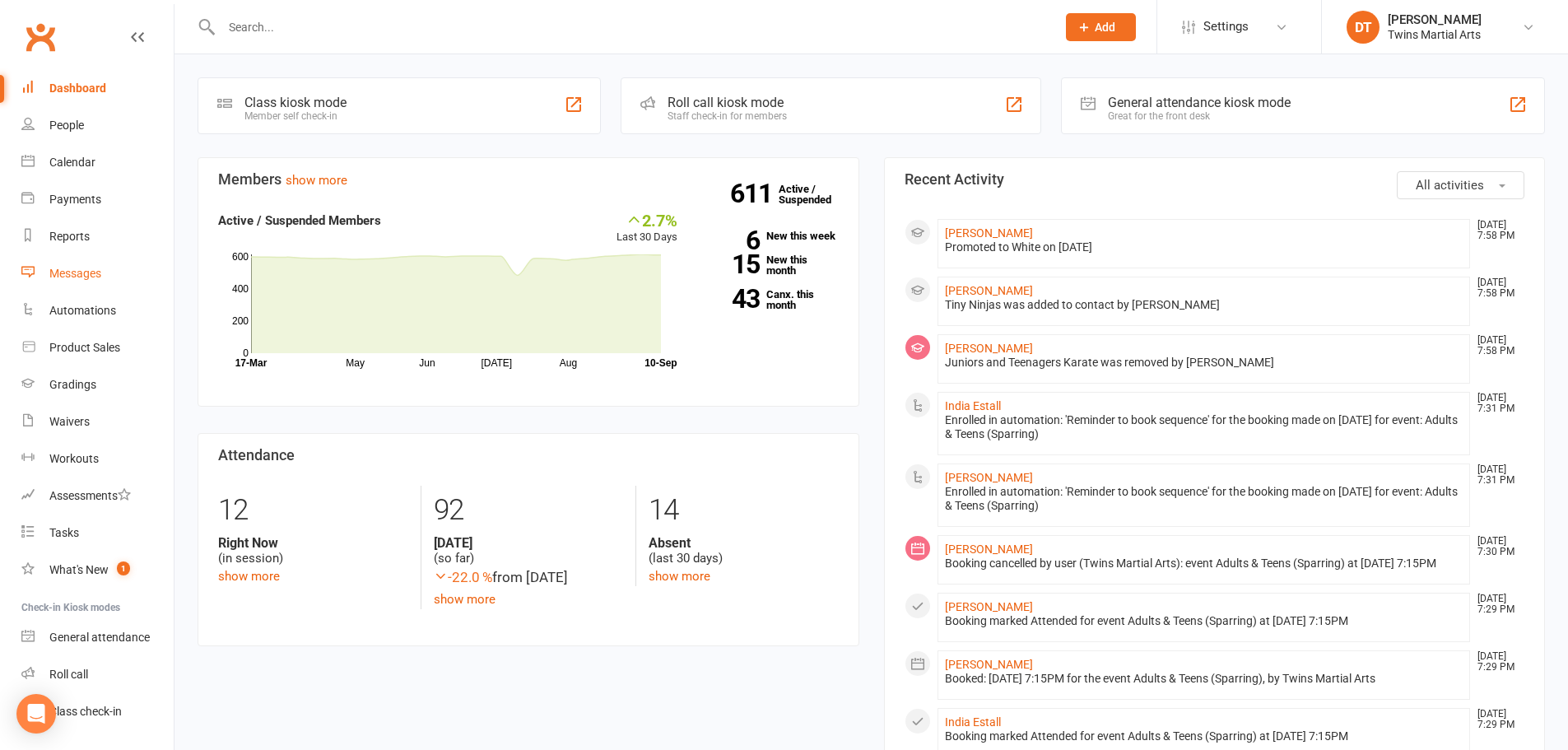
click at [86, 264] on link "Messages" at bounding box center [97, 274] width 153 height 38
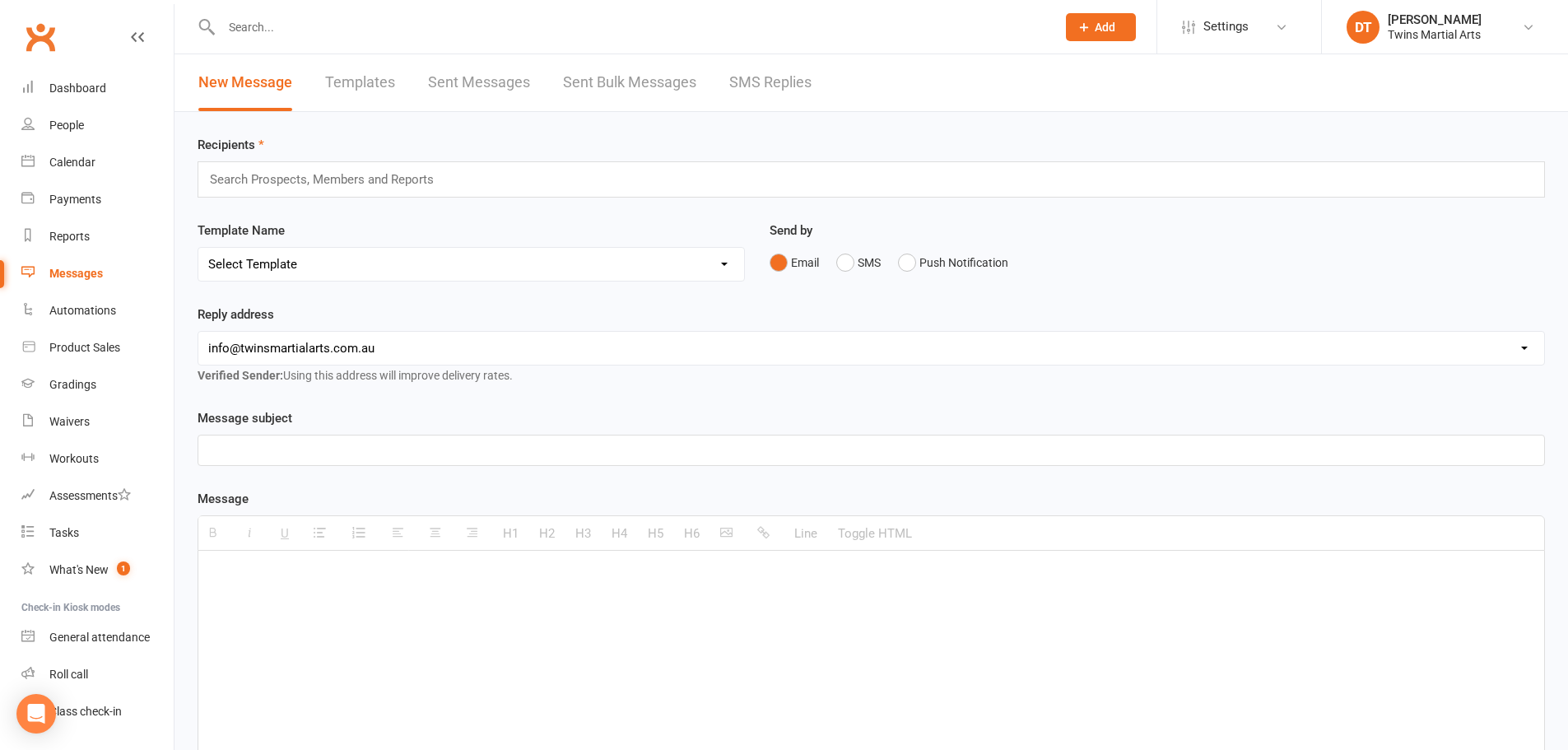
click at [843, 653] on div at bounding box center [872, 675] width 1346 height 248
click at [889, 525] on button "Toggle HTML" at bounding box center [874, 533] width 91 height 33
click at [799, 577] on textarea at bounding box center [872, 675] width 1348 height 248
paste textarea "<!DOCTYPE html> <html> <head> <style> body { font-family: Arial, sans-serif; li…"
type textarea "<!DOCTYPE html> <html> <head> <style> body { font-family: Arial, sans-serif; li…"
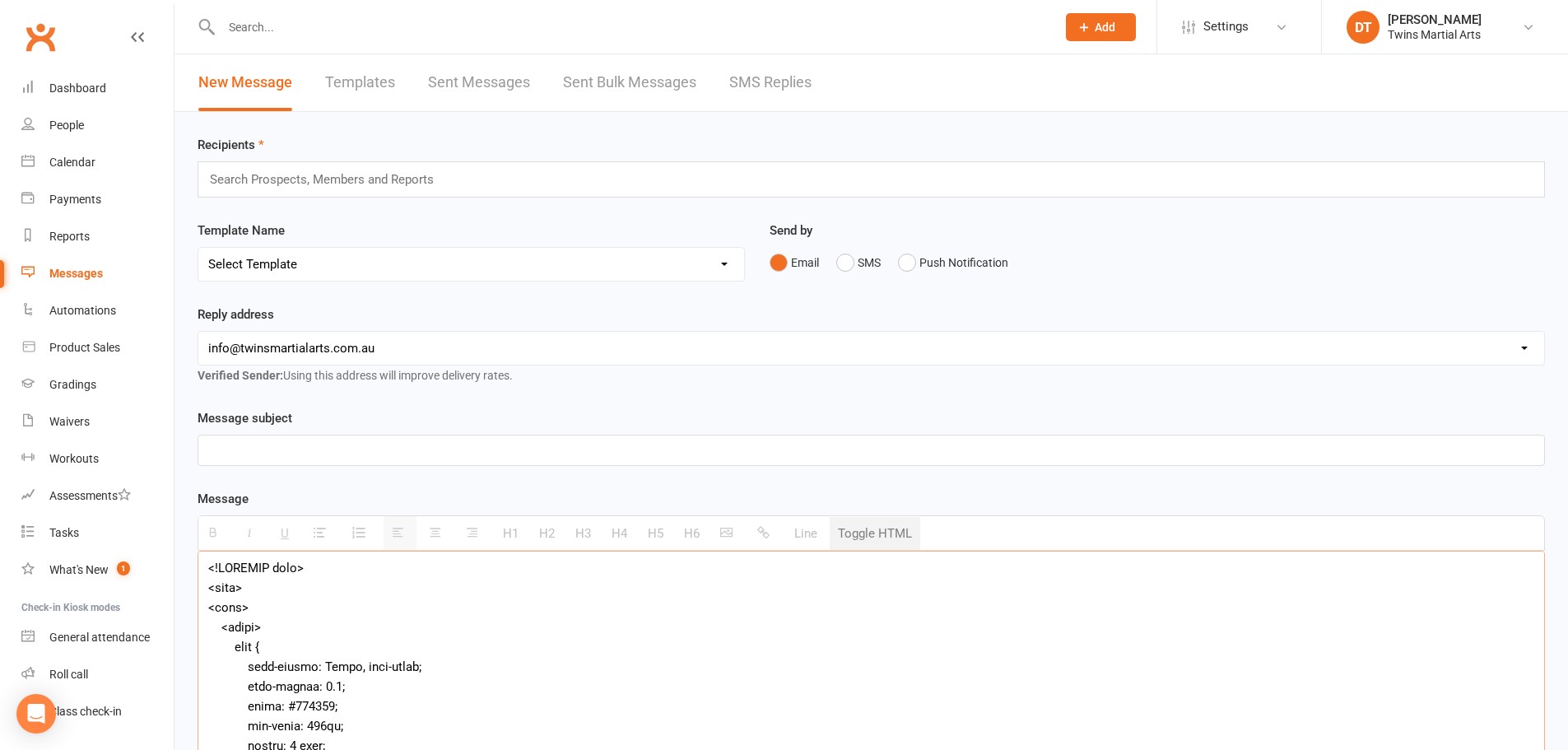
scroll to position [47, 0]
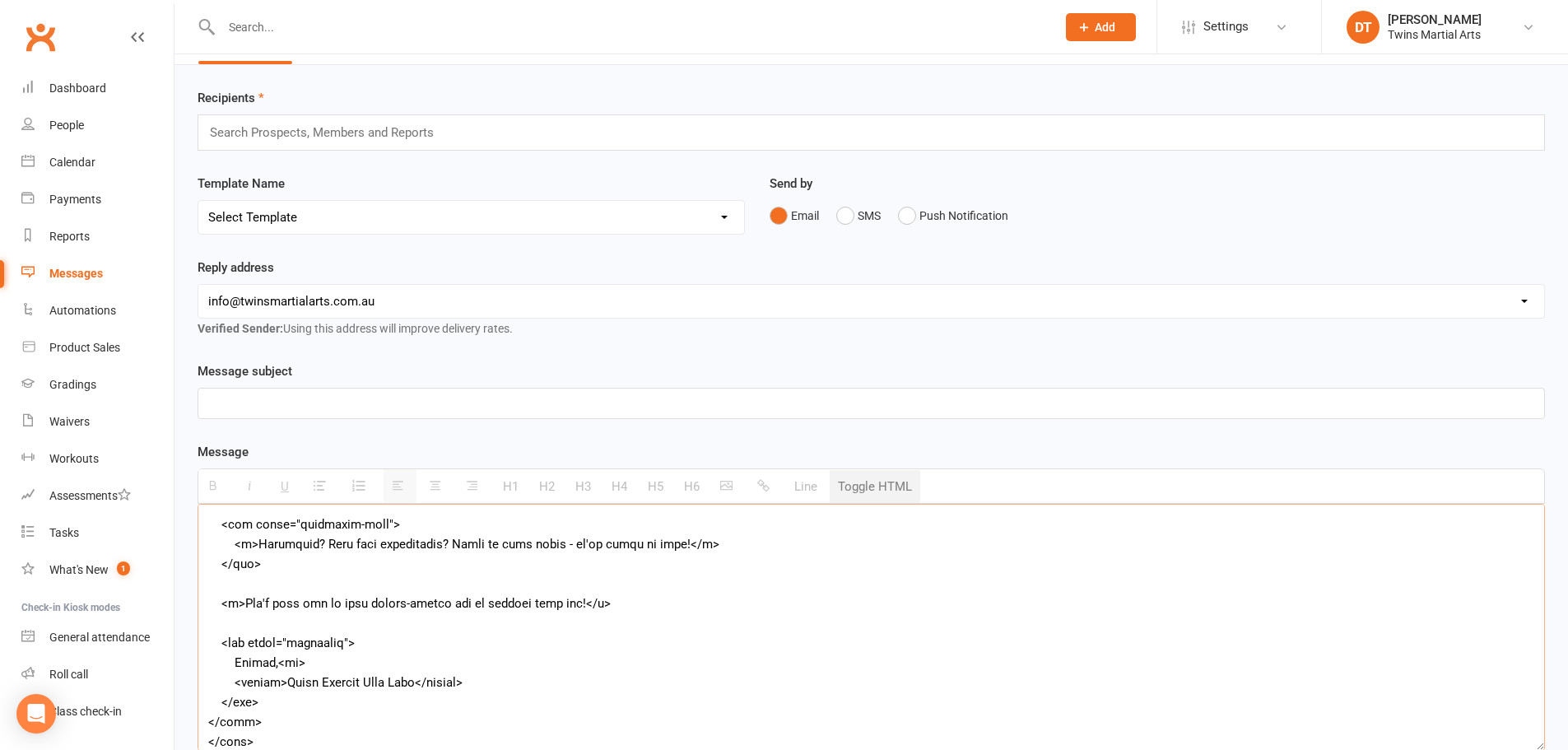
click at [872, 487] on button "Toggle HTML" at bounding box center [874, 487] width 91 height 33
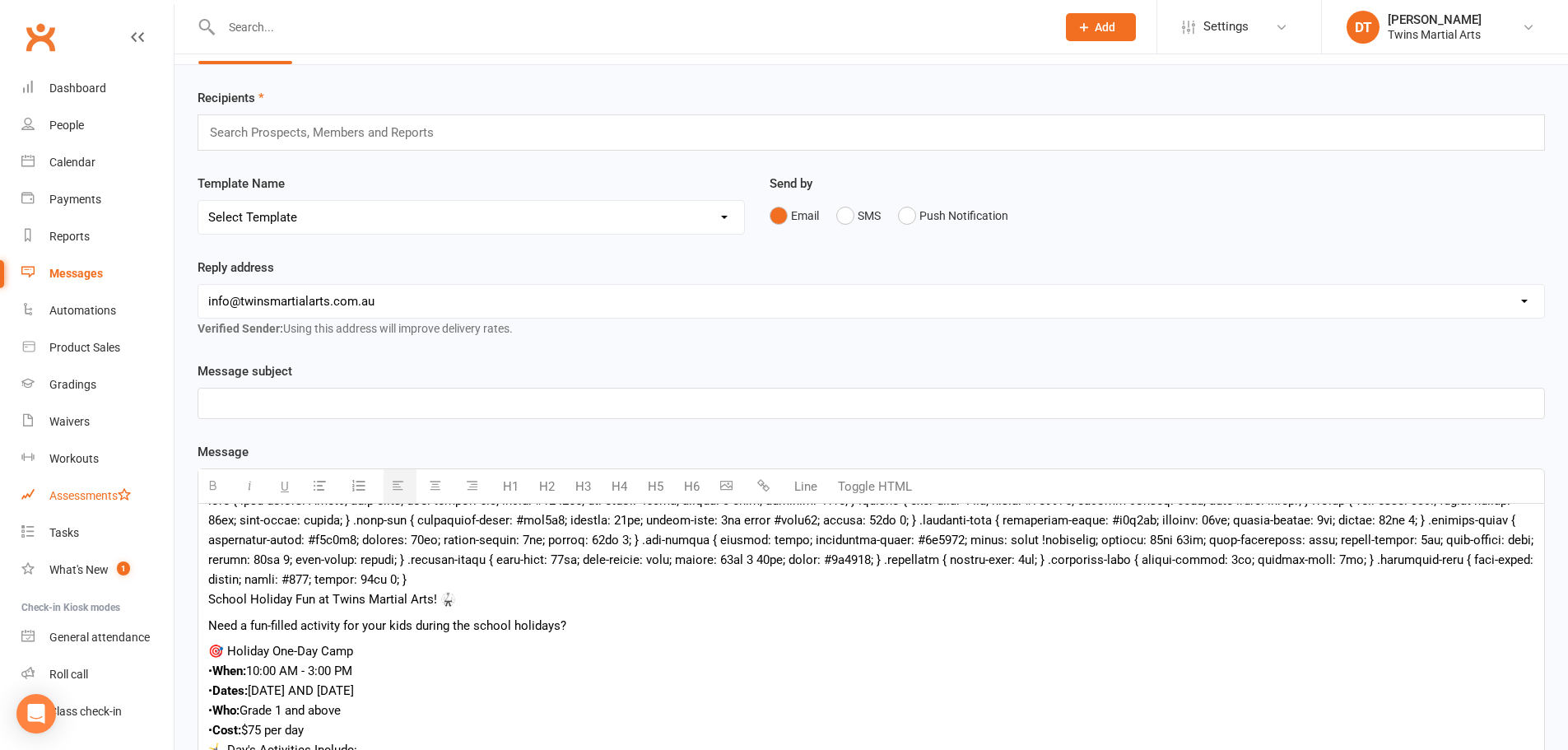
scroll to position [0, 0]
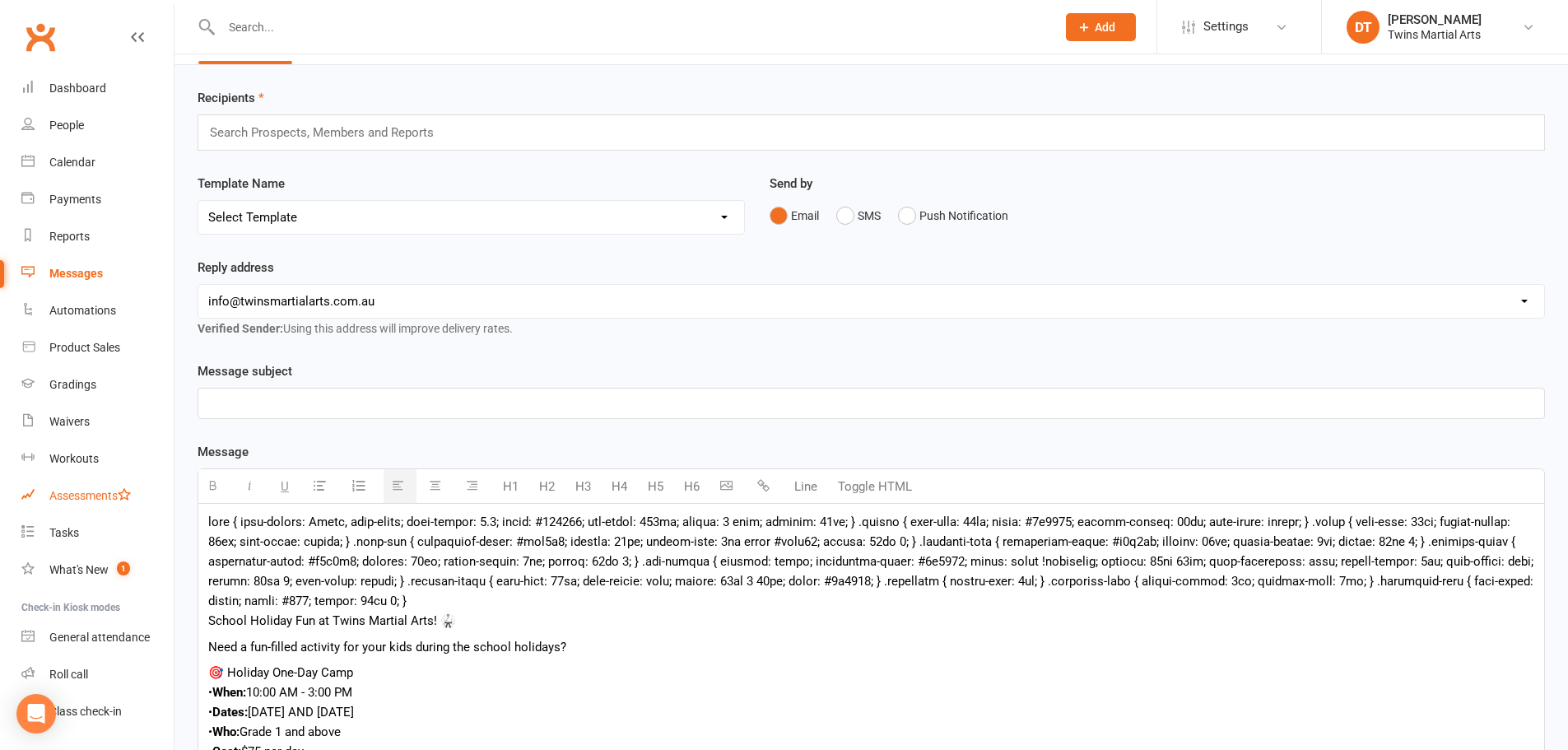
drag, startPoint x: 438, startPoint y: 581, endPoint x: 100, endPoint y: 492, distance: 349.5
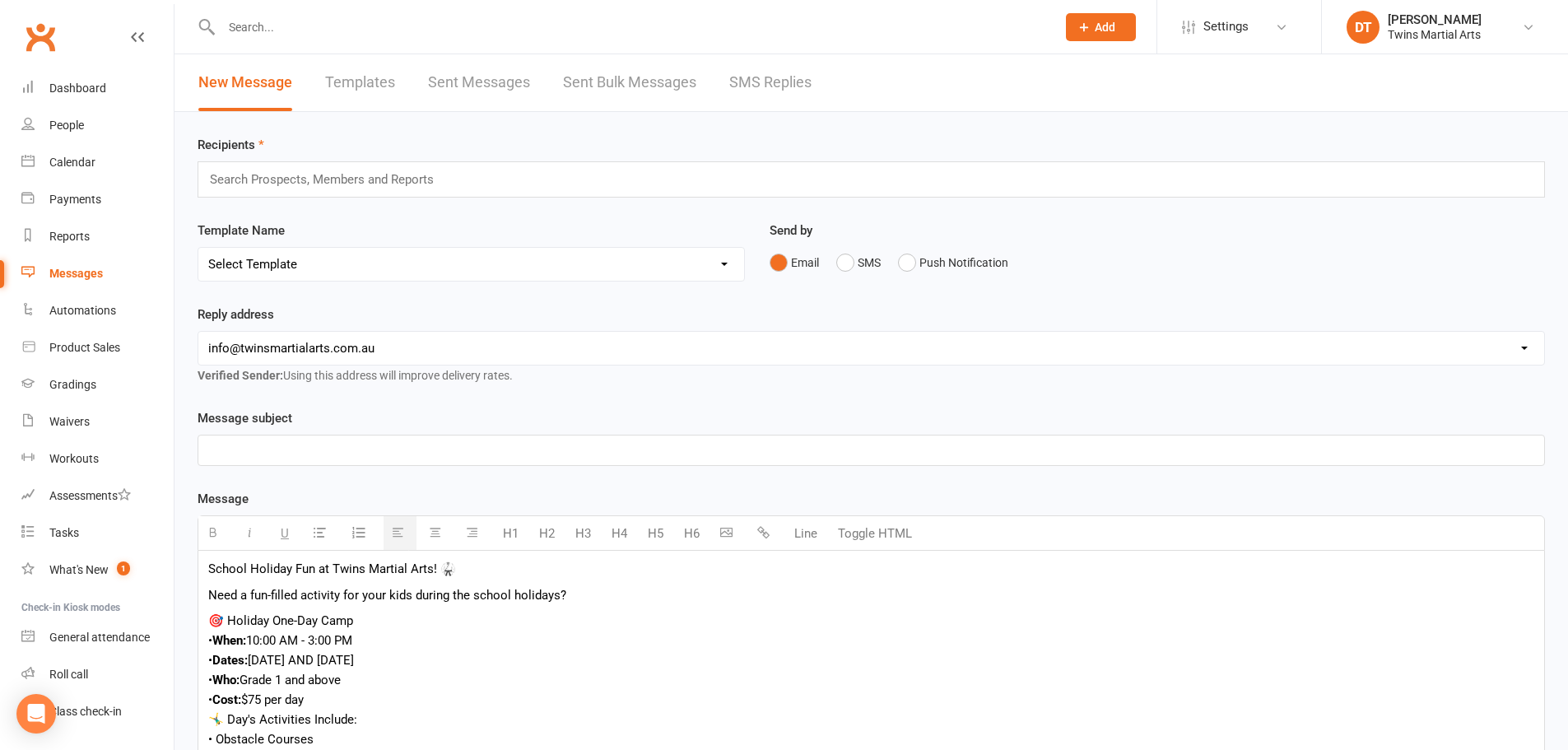
click at [511, 573] on div "School Holiday Fun at Twins Martial Arts! 🥋" at bounding box center [871, 568] width 1326 height 20
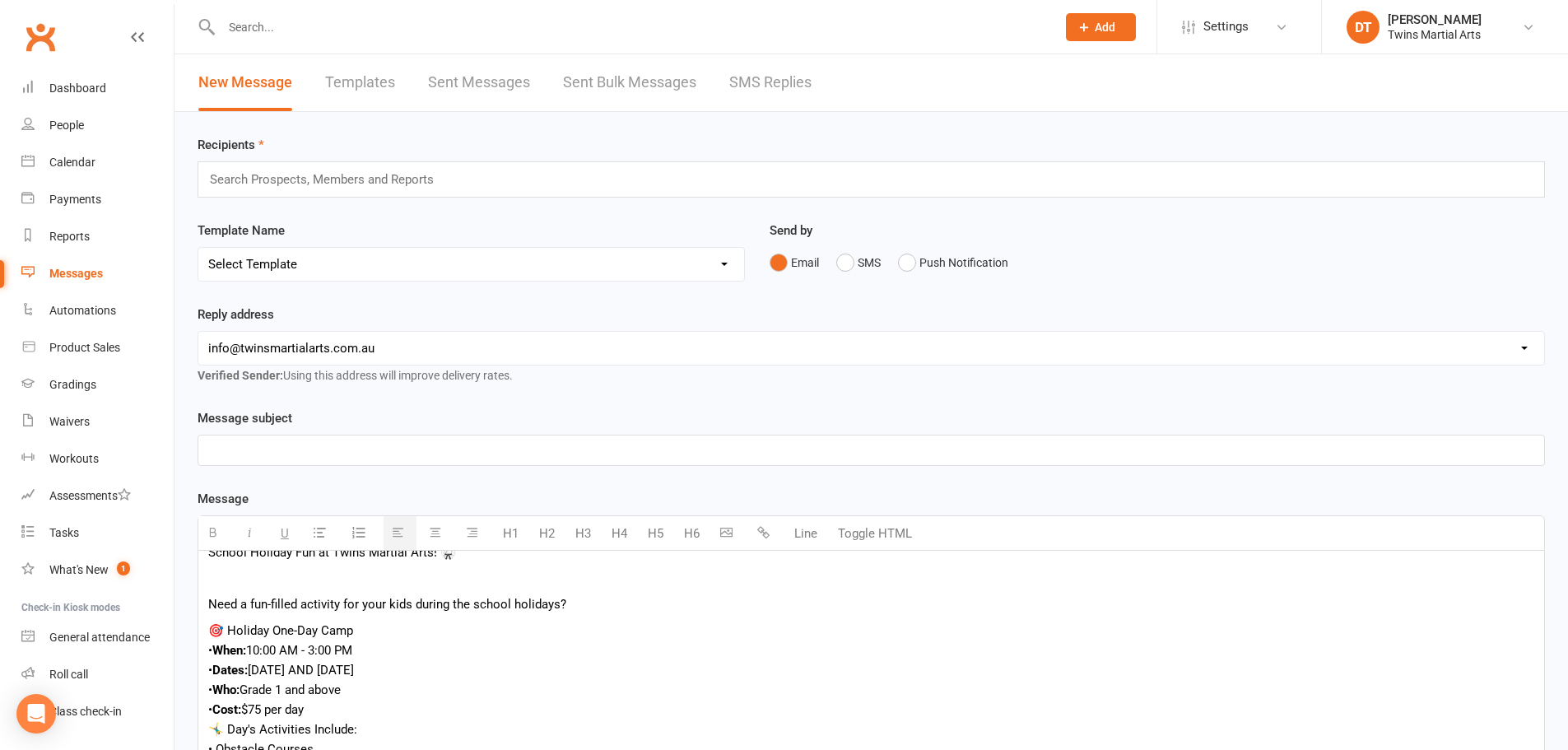
scroll to position [22, 0]
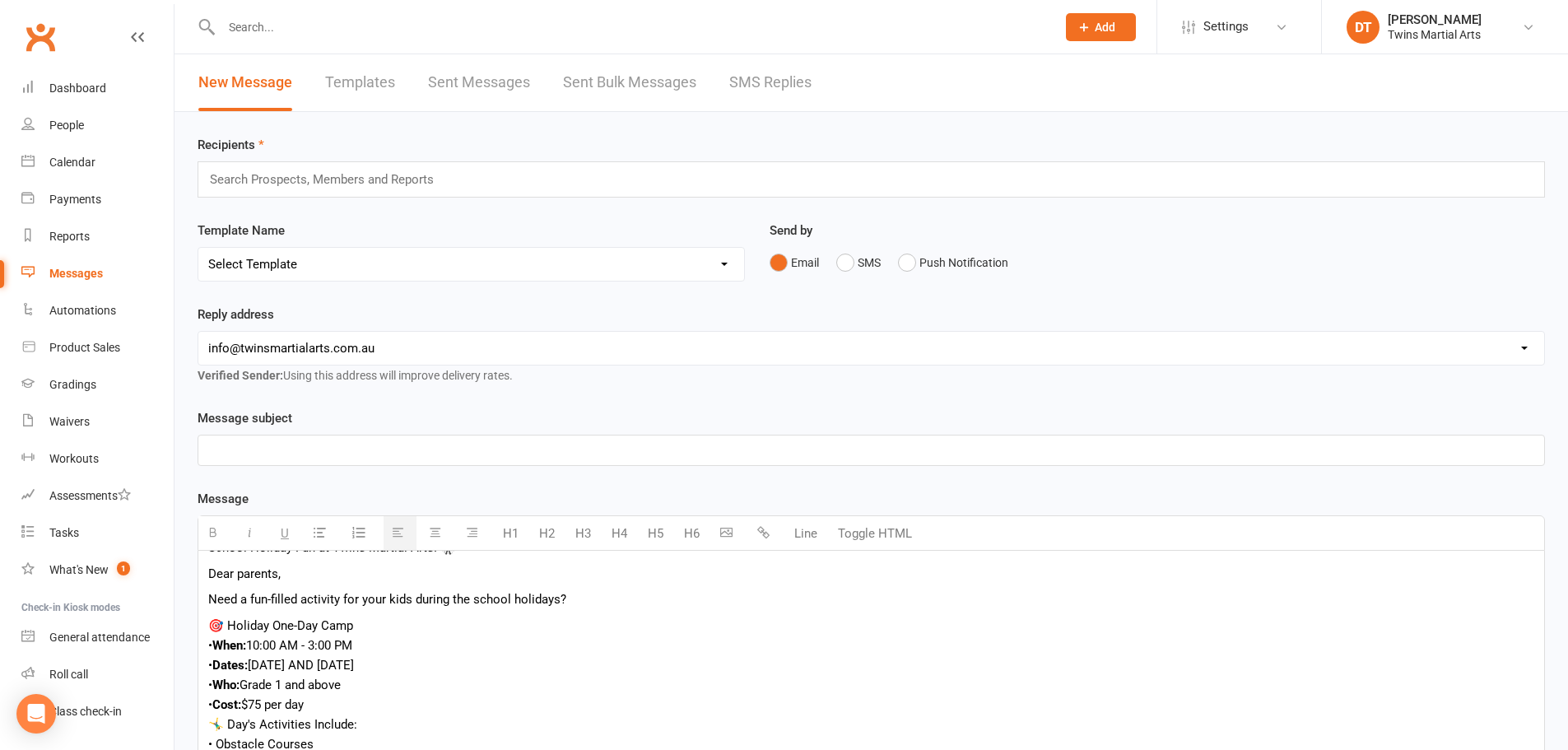
drag, startPoint x: 486, startPoint y: 571, endPoint x: 492, endPoint y: 559, distance: 13.4
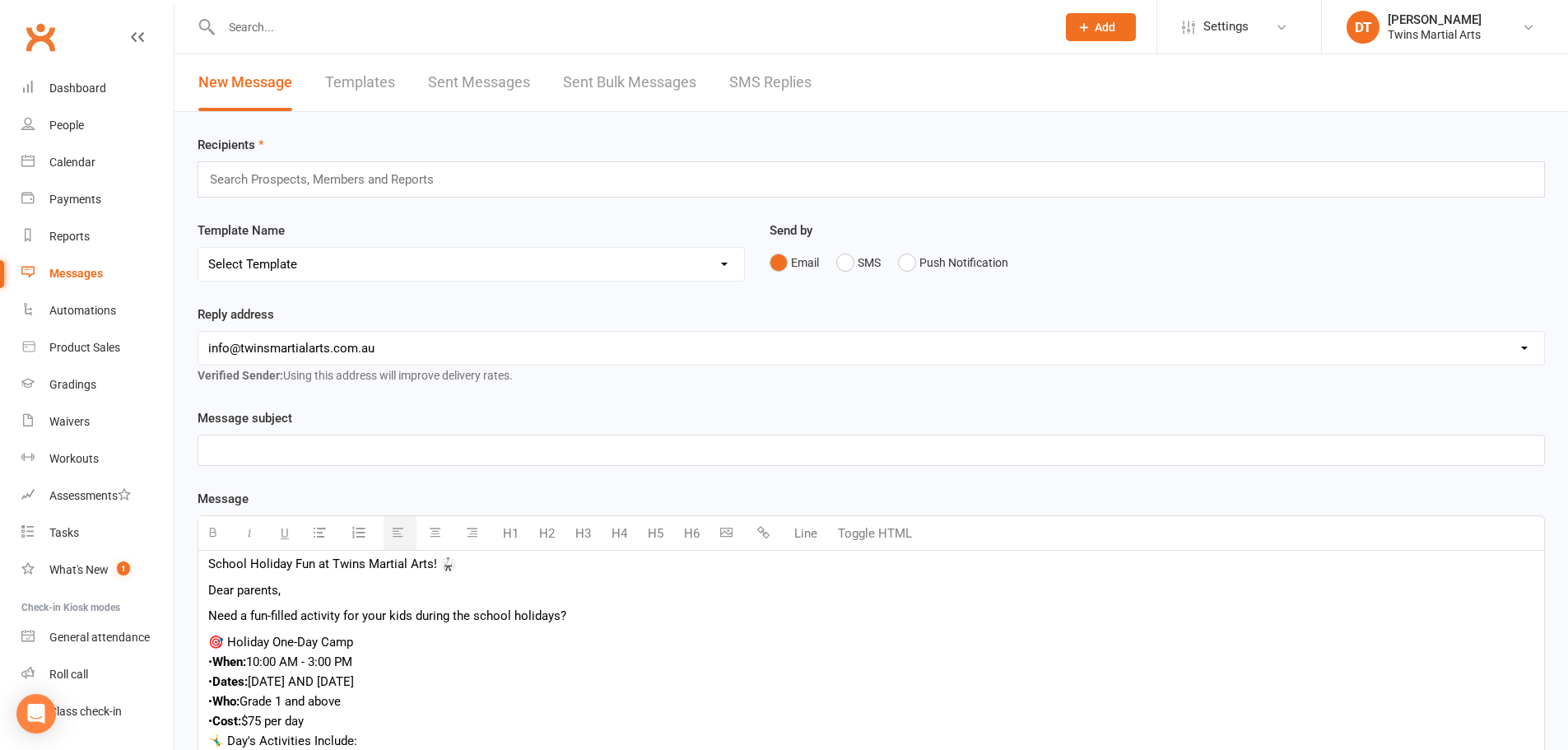
scroll to position [0, 0]
click at [477, 574] on div "School Holiday Fun at Twins Martial Arts! 🥋" at bounding box center [871, 568] width 1326 height 20
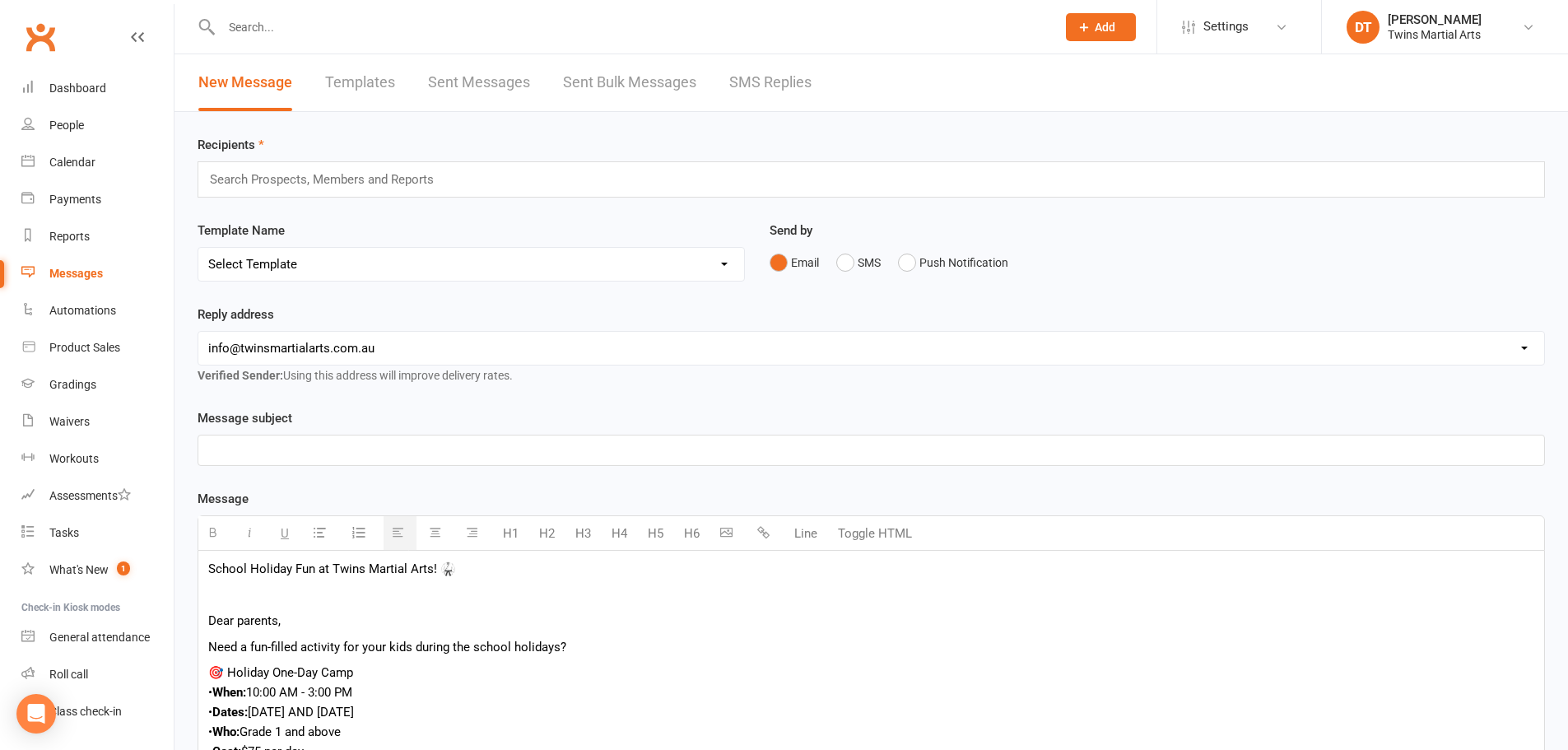
click at [461, 593] on p at bounding box center [871, 595] width 1326 height 20
drag, startPoint x: 466, startPoint y: 566, endPoint x: 162, endPoint y: 578, distance: 304.2
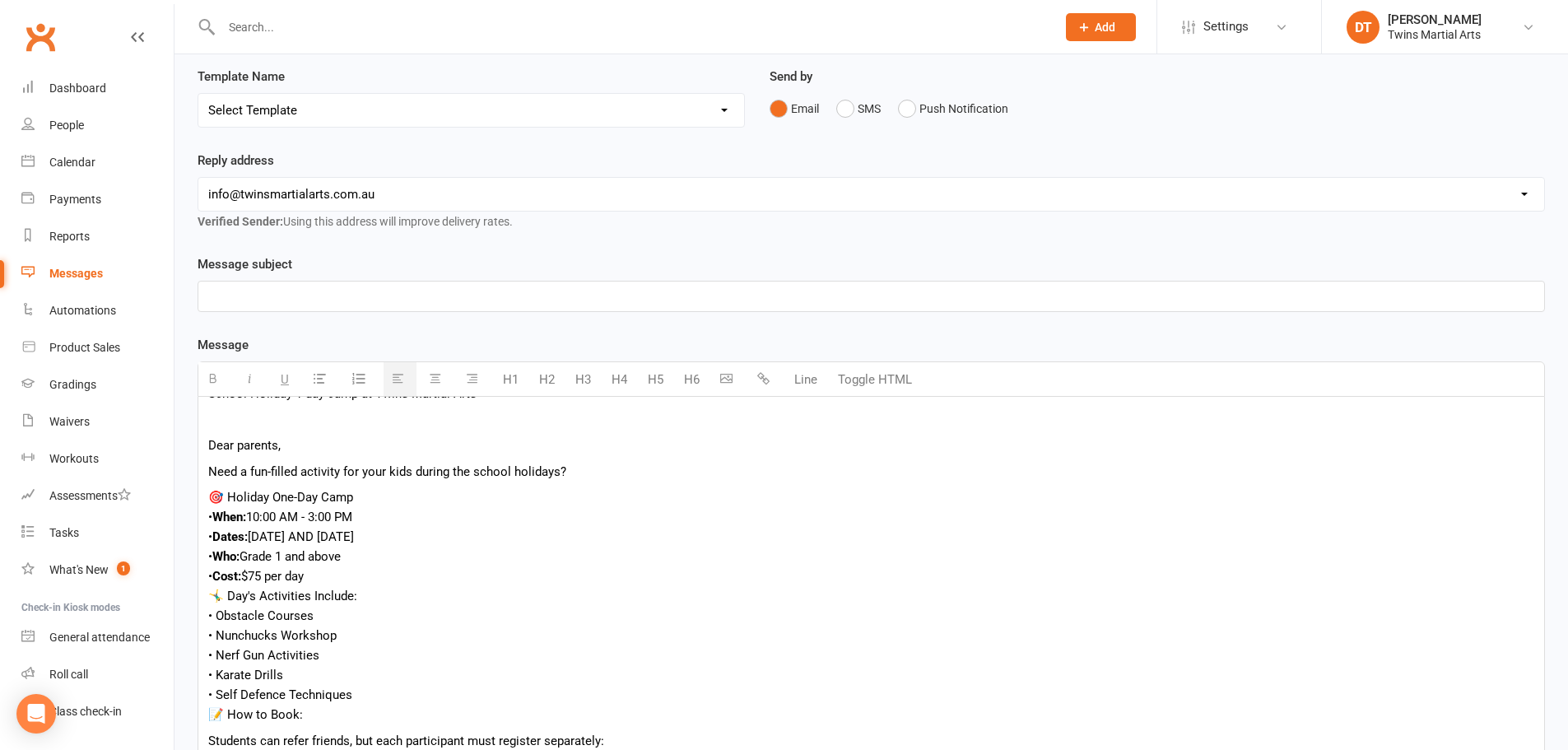
scroll to position [165, 0]
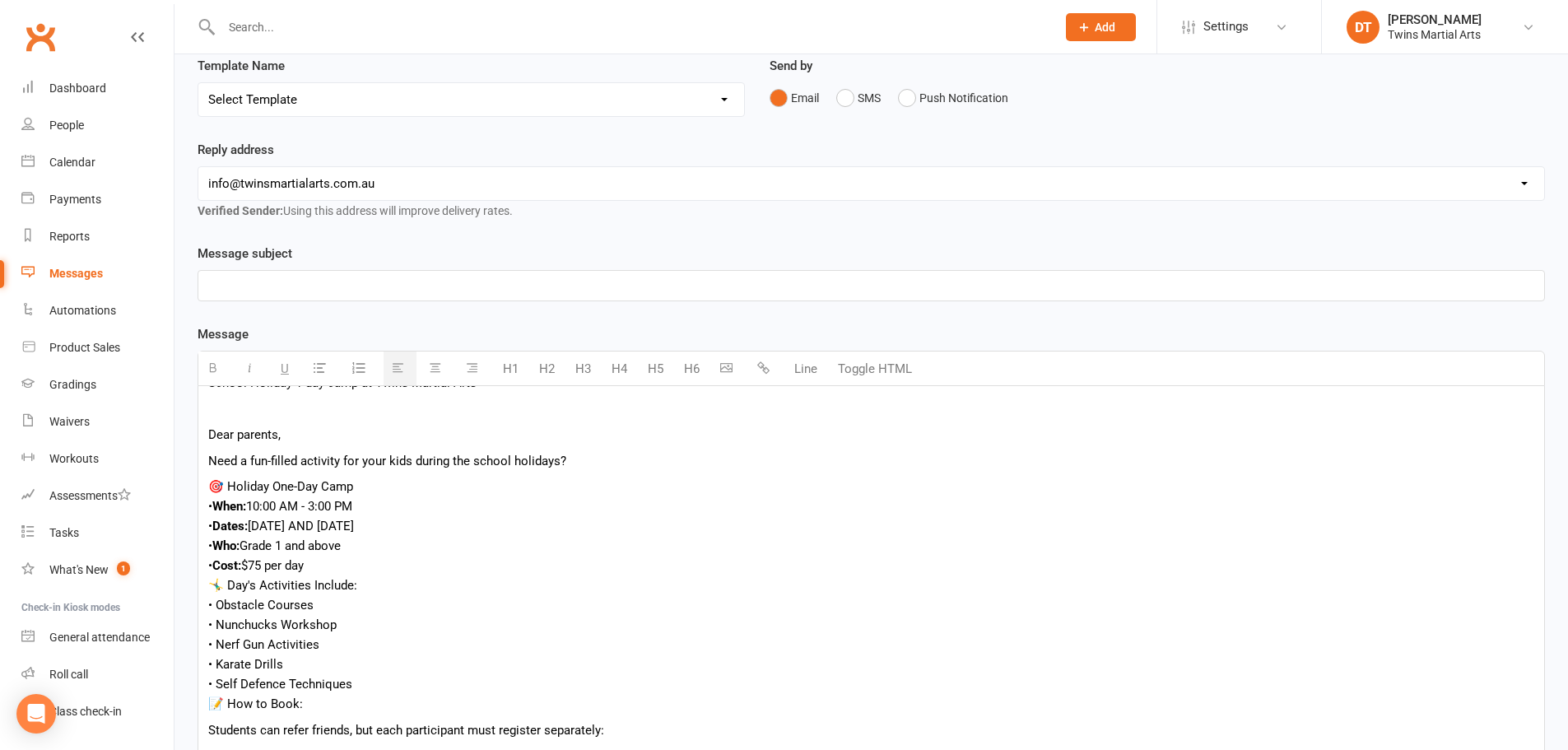
click at [470, 572] on div "• Cost: $75 per day" at bounding box center [871, 565] width 1326 height 20
click at [430, 592] on div "🤸‍♂️ Day's Activities Include:" at bounding box center [871, 585] width 1326 height 20
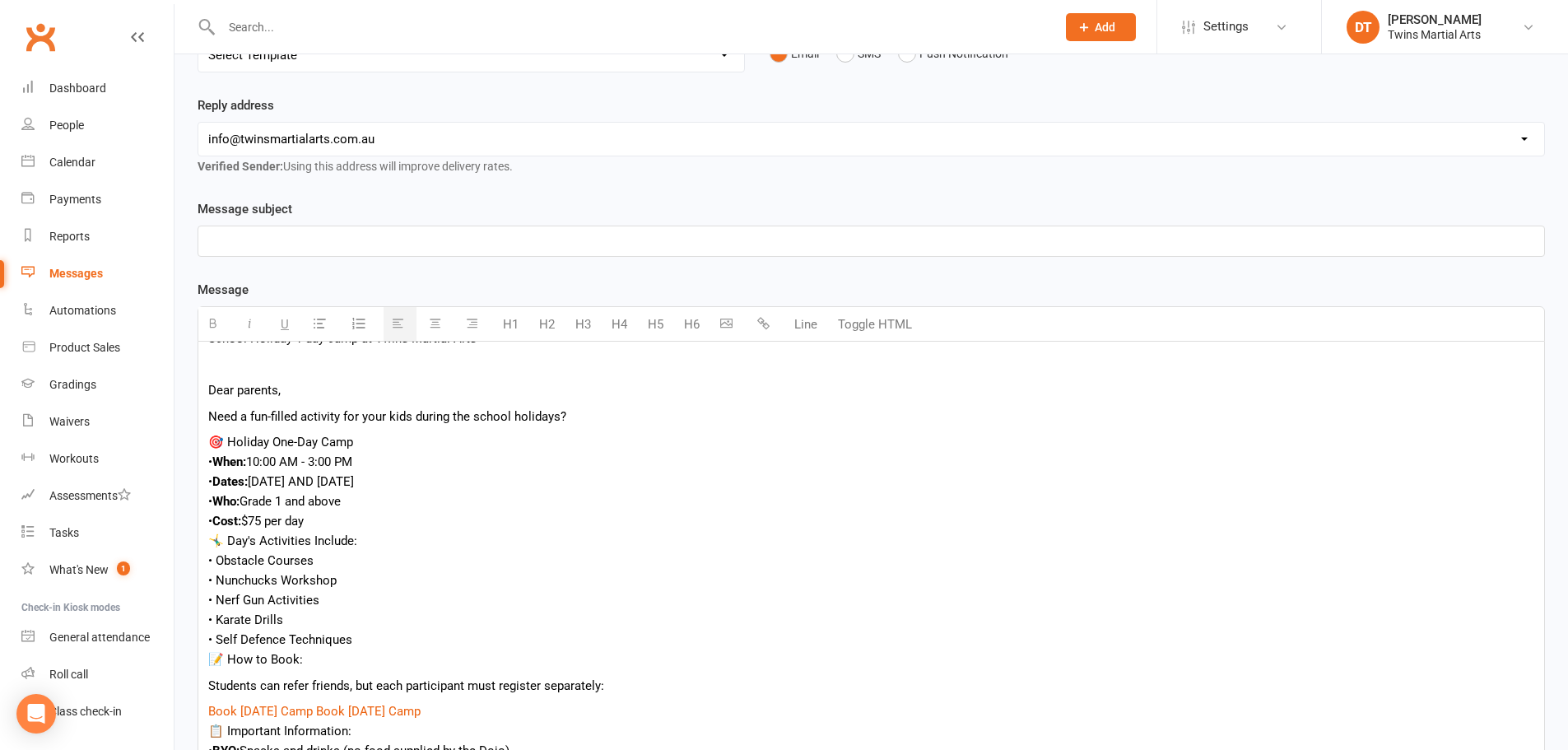
scroll to position [248, 0]
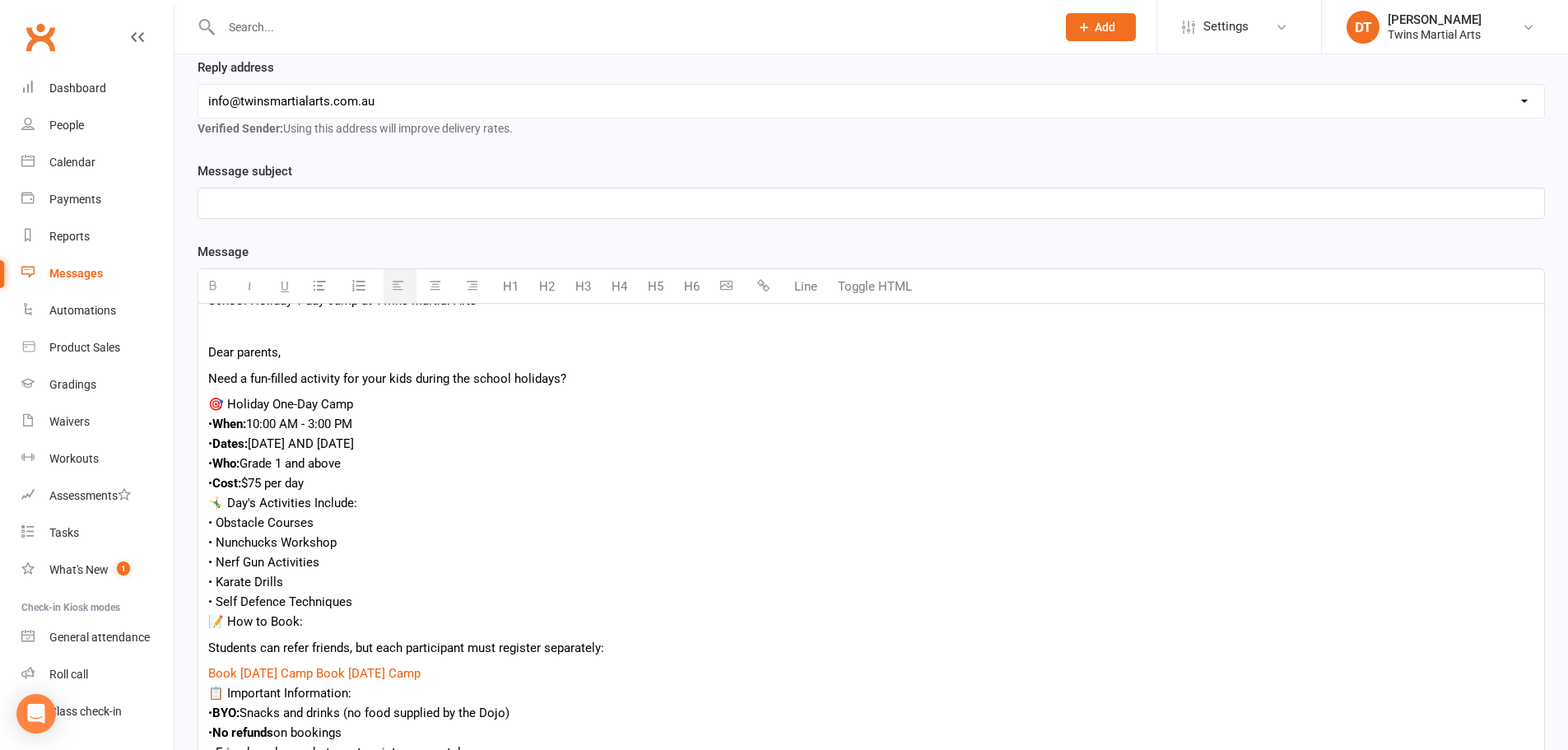
click at [443, 492] on div "• Cost: $75 per day" at bounding box center [871, 483] width 1326 height 20
click at [435, 472] on div "• Who: Grade 1 and above" at bounding box center [871, 463] width 1326 height 20
click at [445, 488] on div "• Cost: $75 per day" at bounding box center [871, 483] width 1326 height 20
click at [633, 538] on div "• Nunchucks Workshop" at bounding box center [871, 542] width 1326 height 20
click at [598, 487] on div "• Cost: $75 per day" at bounding box center [871, 483] width 1326 height 20
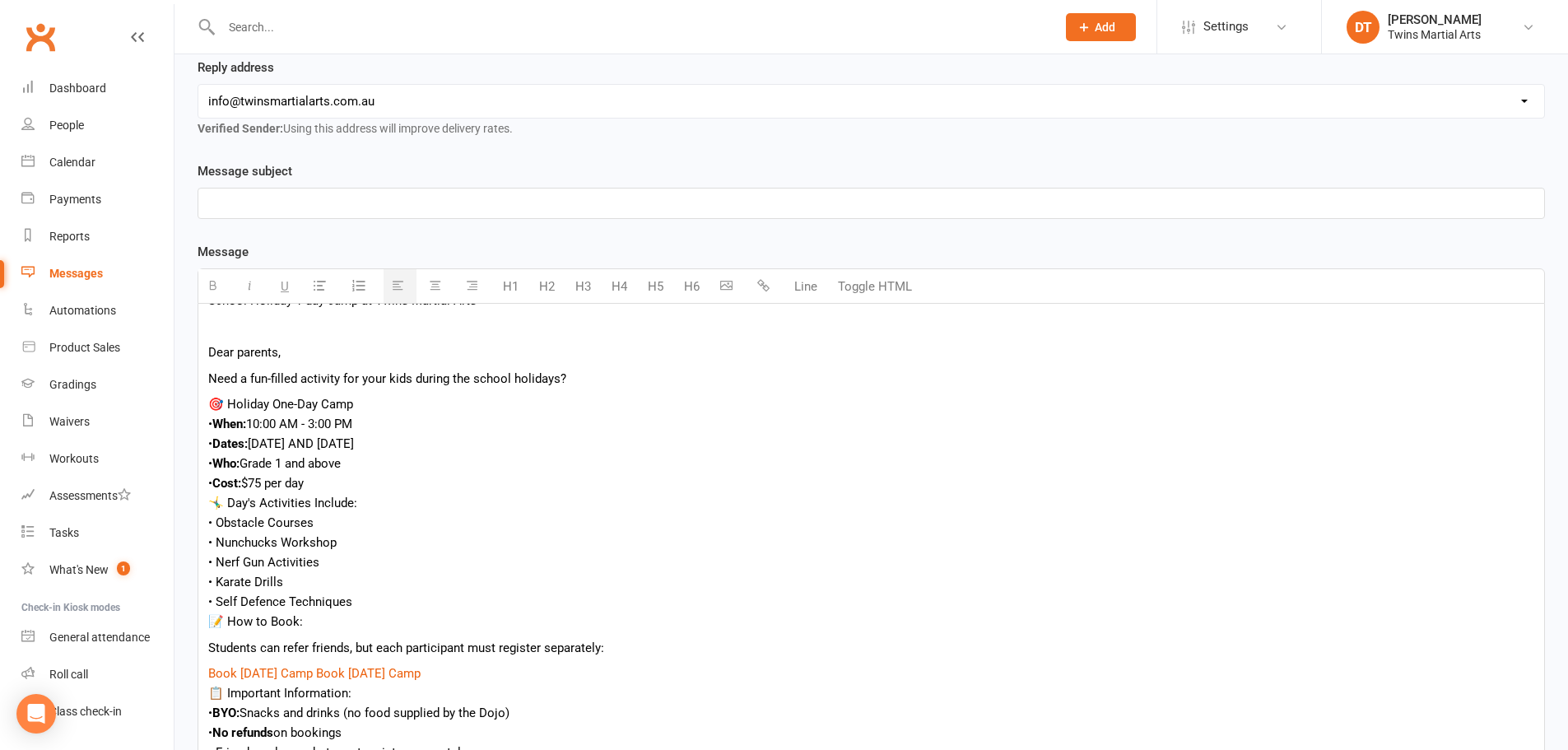
click at [498, 526] on div "• Obstacle Courses" at bounding box center [871, 522] width 1326 height 20
click at [443, 482] on div "• Cost: $75 per day" at bounding box center [871, 483] width 1326 height 20
click at [457, 552] on div "• Nunchucks Workshop" at bounding box center [871, 542] width 1326 height 20
click at [476, 598] on div "• Self Defence Techniques" at bounding box center [871, 602] width 1326 height 20
click at [477, 617] on div "📝 How to Book:" at bounding box center [871, 622] width 1326 height 20
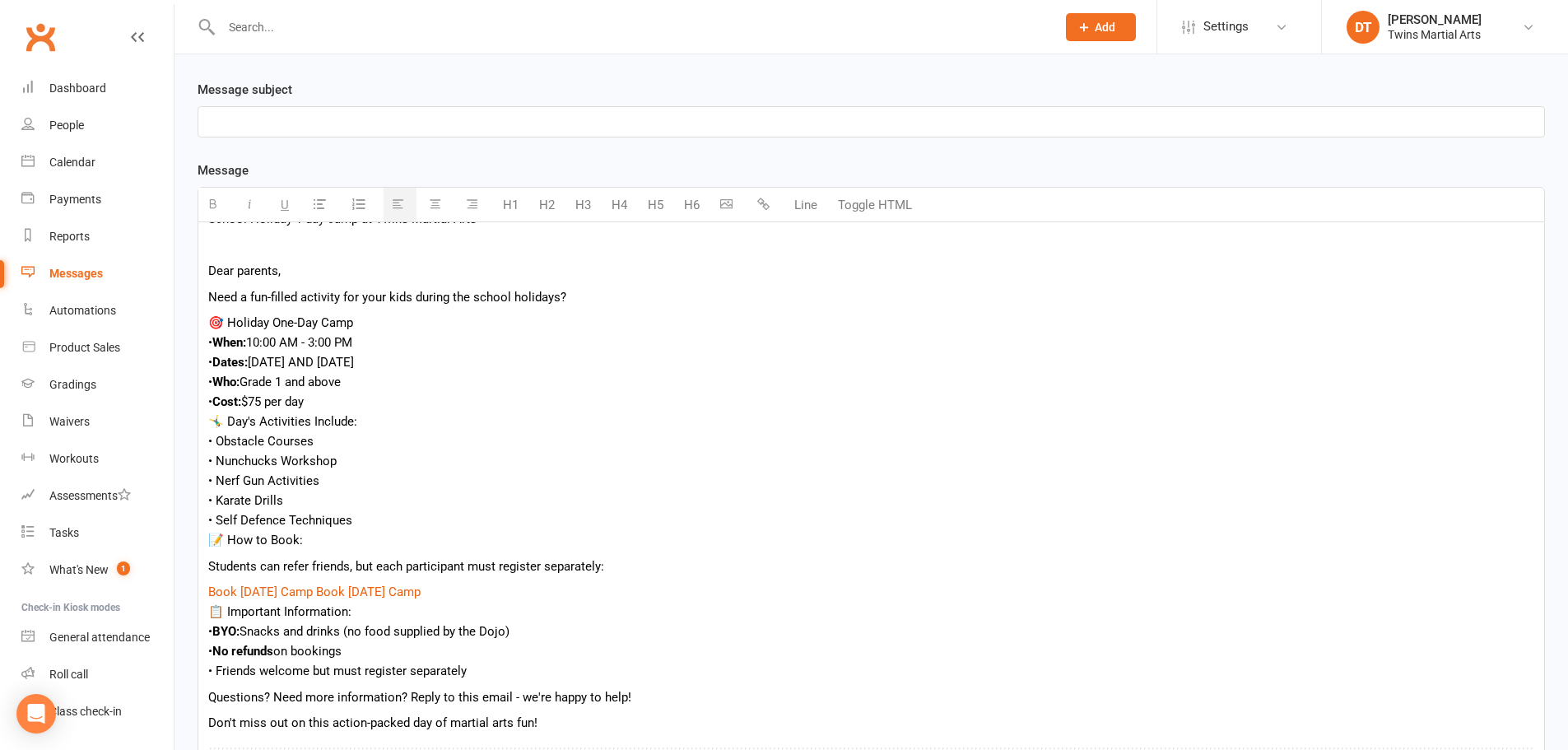
scroll to position [329, 0]
click at [565, 611] on div "📋 Important Information:" at bounding box center [871, 610] width 1326 height 20
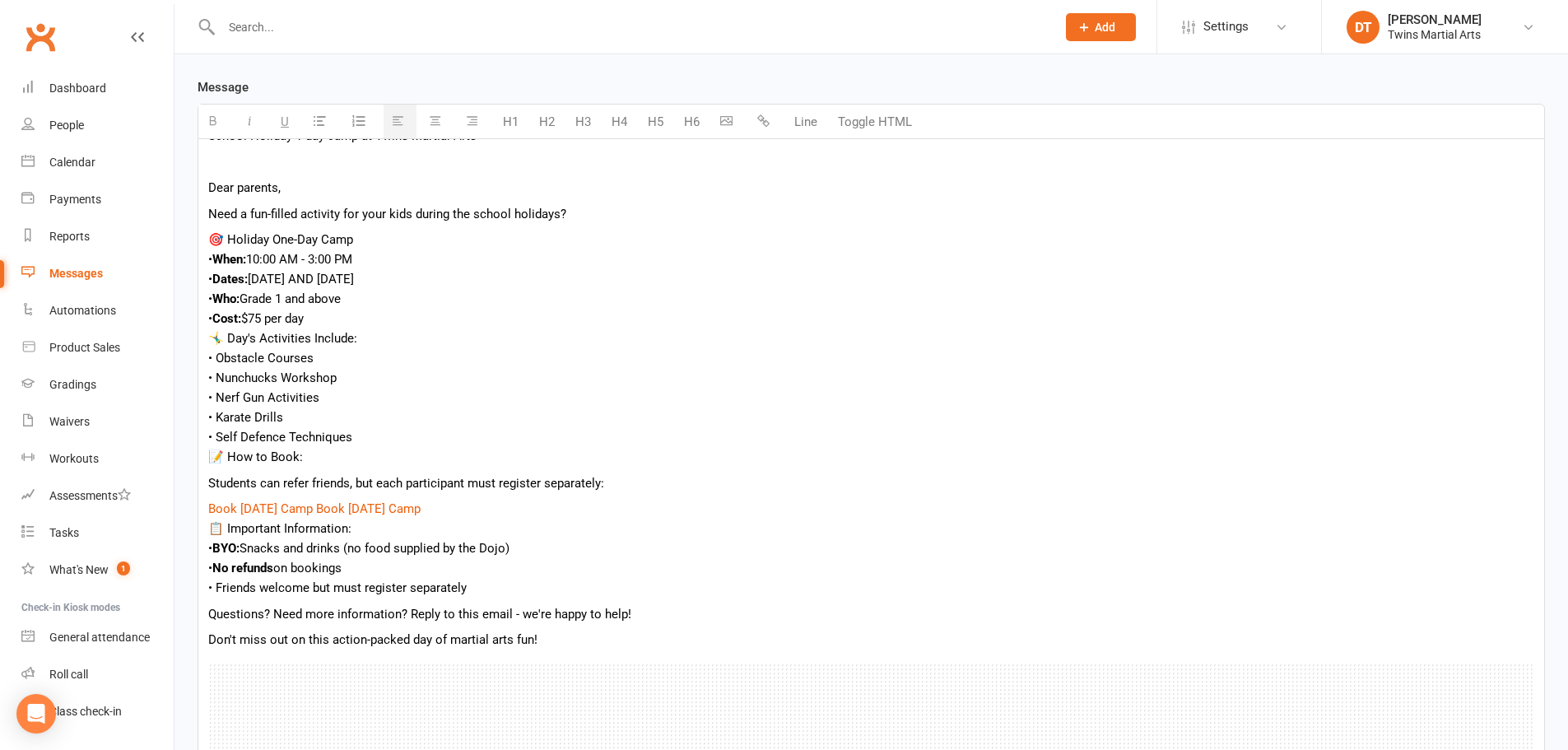
click at [425, 570] on div "• No refunds on bookings" at bounding box center [871, 568] width 1326 height 20
click at [473, 569] on div "• No refunds on bookings" at bounding box center [871, 568] width 1326 height 20
click at [476, 590] on div "• Friends welcome but must register separately" at bounding box center [871, 588] width 1326 height 20
click at [477, 620] on p "Questions? Need more information? Reply to this email - we're happy to help!" at bounding box center [871, 614] width 1326 height 20
click at [470, 640] on p "Don't miss out on this action-packed day of martial arts fun!" at bounding box center [871, 639] width 1326 height 20
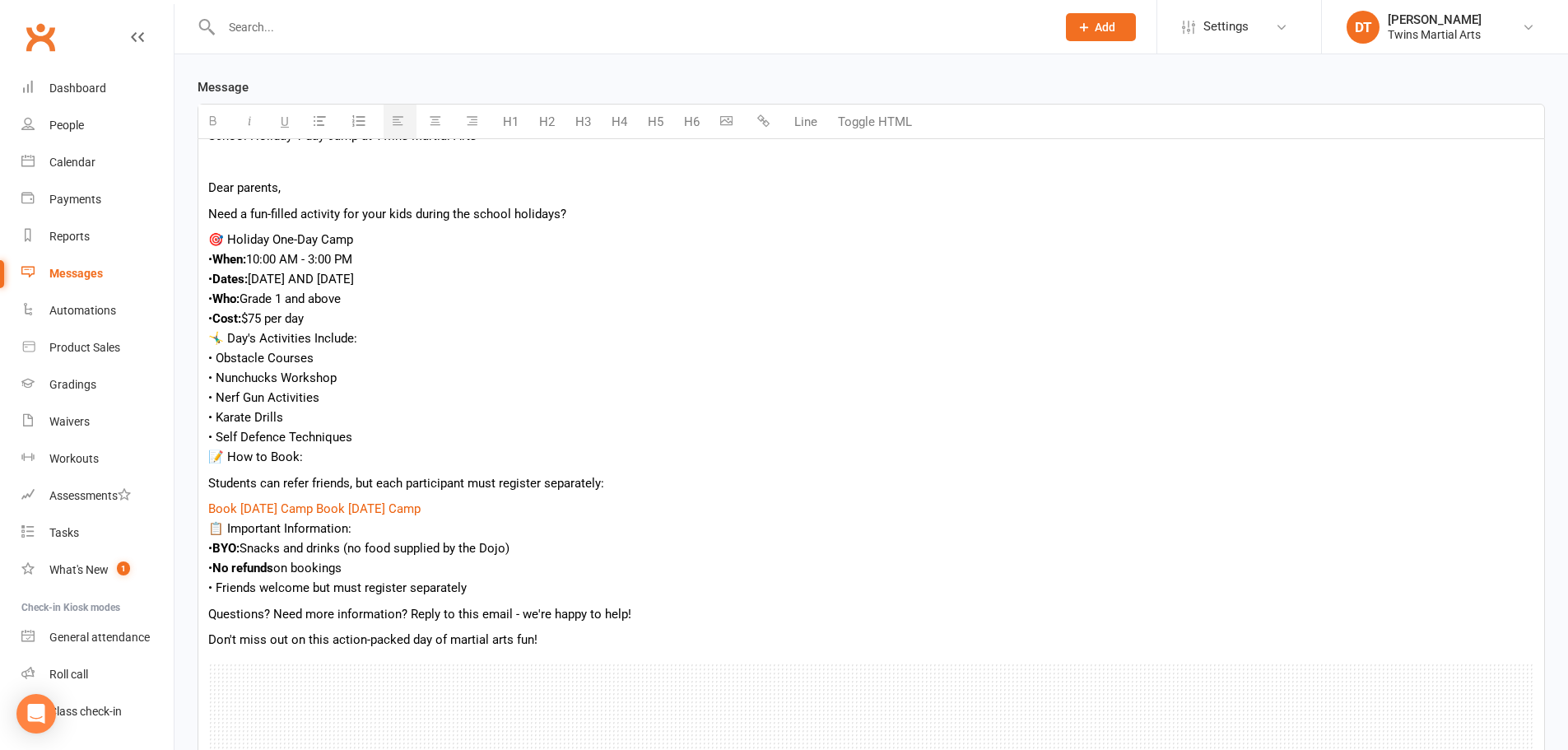
drag, startPoint x: 437, startPoint y: 620, endPoint x: 435, endPoint y: 607, distance: 13.2
click at [437, 620] on p "Questions? Need more information? Reply to this email - we're happy to help!" at bounding box center [871, 614] width 1326 height 20
click at [436, 596] on div "• Friends welcome but must register separately" at bounding box center [871, 588] width 1326 height 20
click at [509, 586] on div "• Friends welcome but must register separately" at bounding box center [871, 588] width 1326 height 20
drag, startPoint x: 509, startPoint y: 628, endPoint x: 520, endPoint y: 658, distance: 32.0
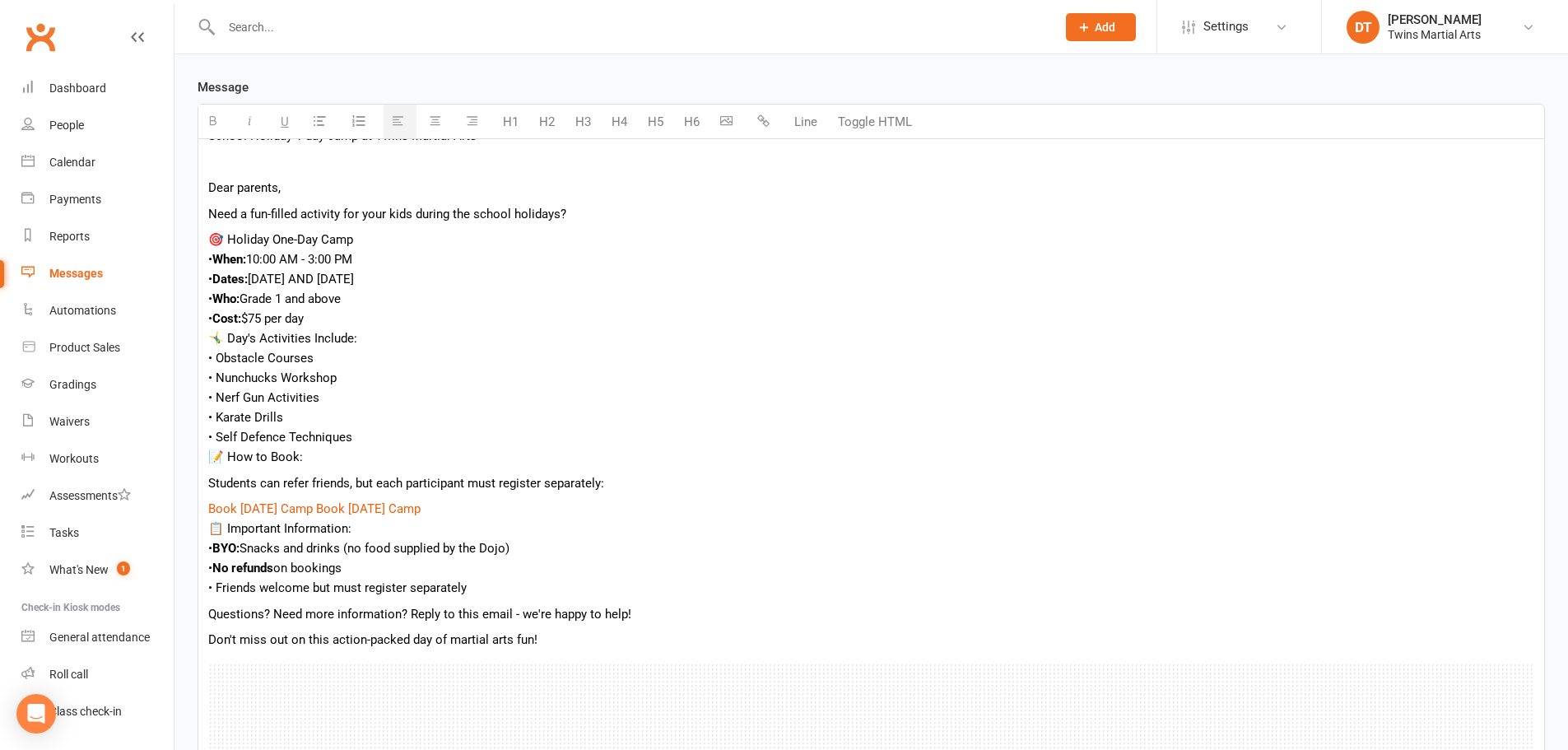
click at [508, 628] on div "School Holiday 1 day camp at Twins Martial Arts Dear parents, Need a fun-filled…" at bounding box center [872, 683] width 1346 height 1132
click at [518, 658] on div "School Holiday 1 day camp at Twins Martial Arts Dear parents, Need a fun-filled…" at bounding box center [872, 683] width 1346 height 1132
click at [573, 642] on p "Don't miss out on this action-packed day of martial arts fun!" at bounding box center [871, 639] width 1326 height 20
click at [616, 634] on p "Don't miss out on this action-packed day of martial arts fun!" at bounding box center [871, 639] width 1326 height 20
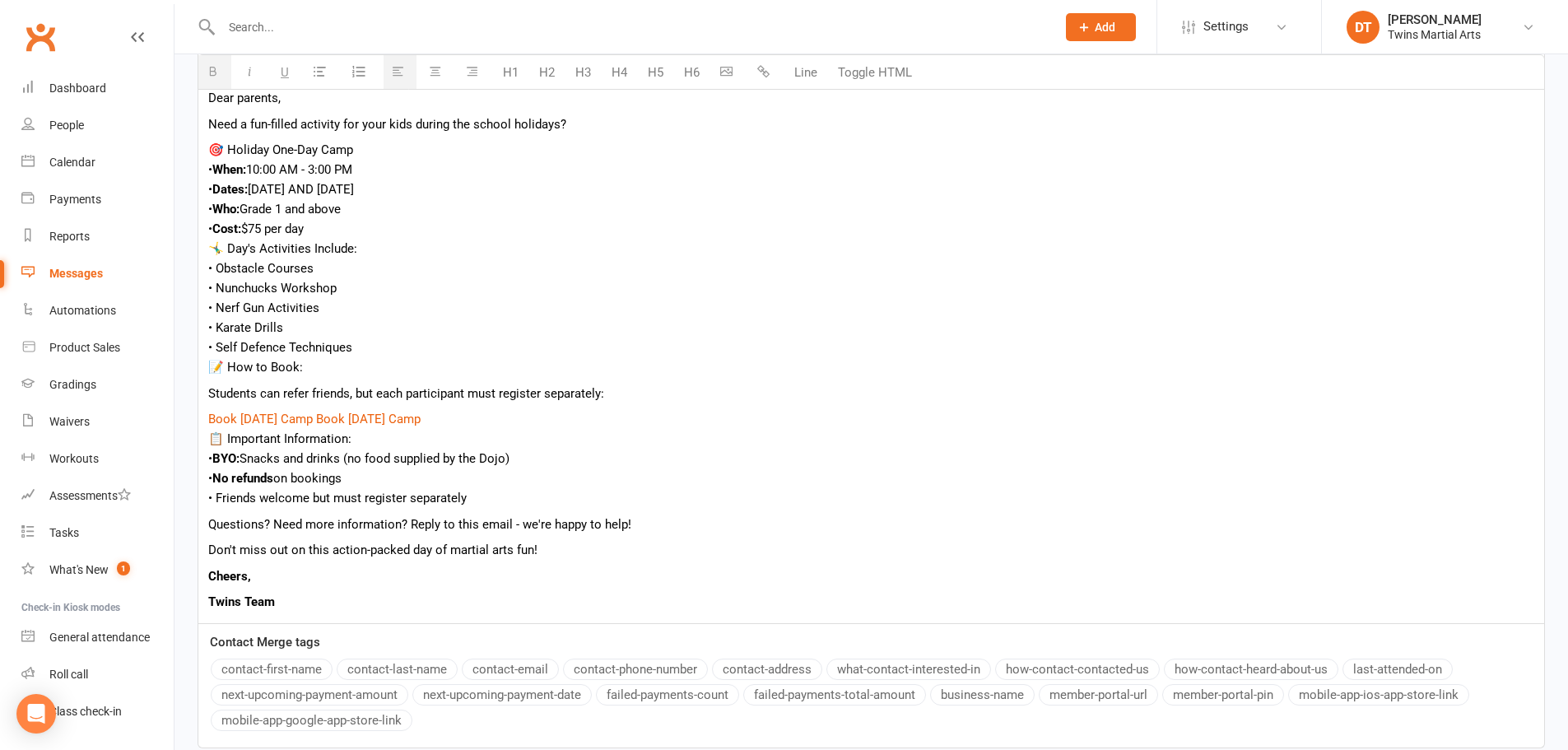
scroll to position [504, 0]
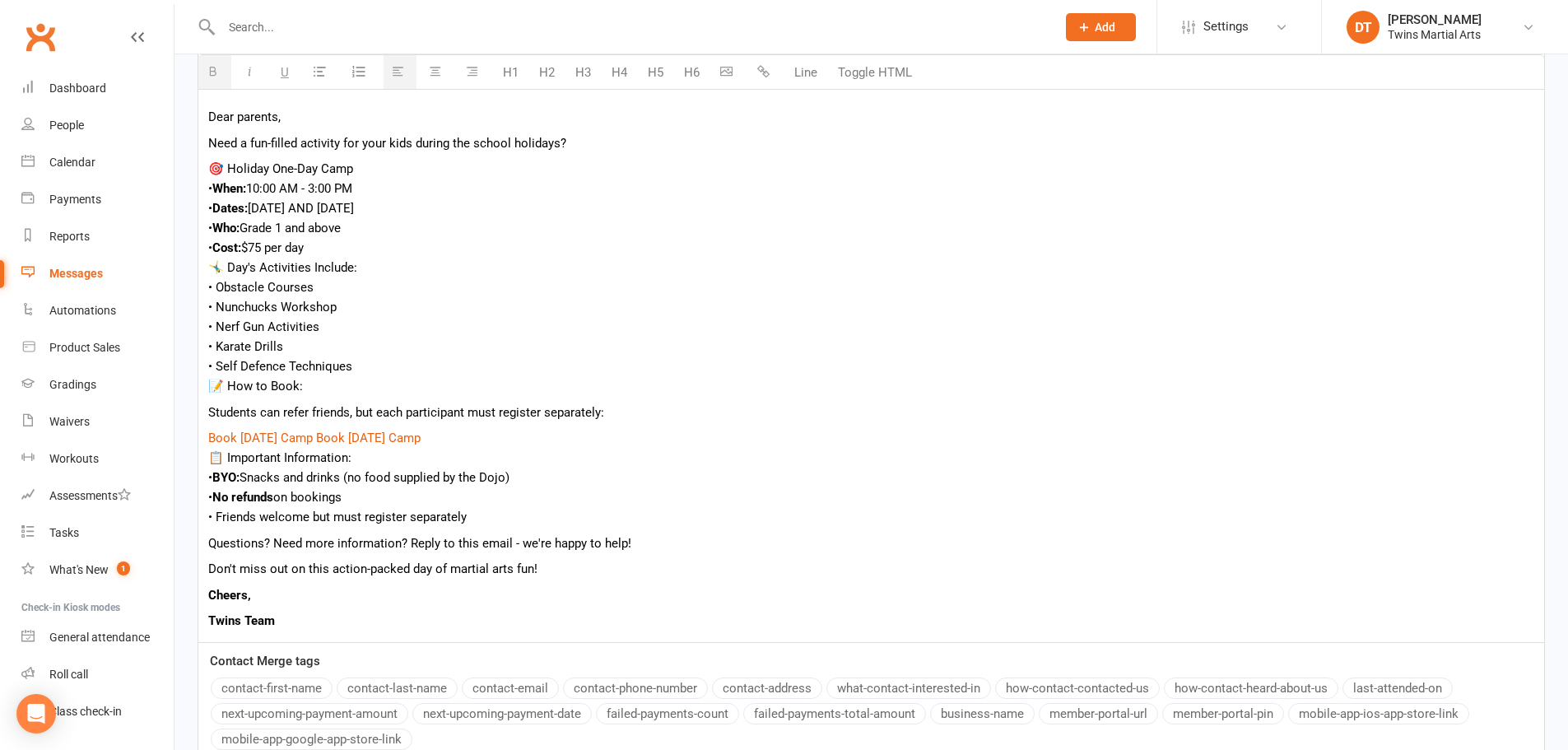
click at [333, 423] on div "📝 How to Book: Students can refer friends, but each participant must register s…" at bounding box center [871, 412] width 1326 height 71
click at [363, 424] on div "📝 How to Book: Students can refer friends, but each participant must register s…" at bounding box center [871, 412] width 1326 height 71
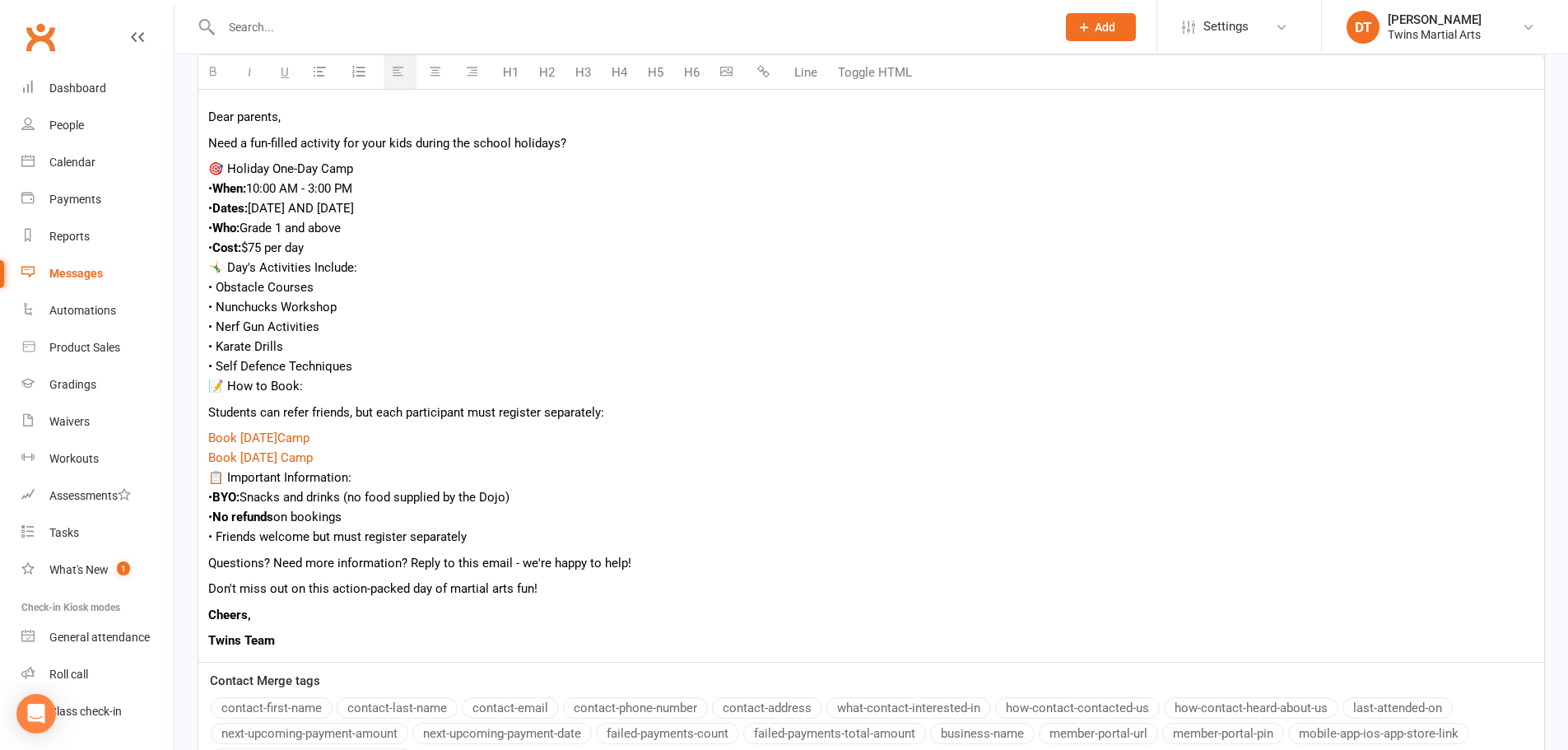
drag, startPoint x: 485, startPoint y: 240, endPoint x: 503, endPoint y: 238, distance: 18.1
click at [486, 240] on div "• Cost: $75 per day" at bounding box center [871, 248] width 1326 height 20
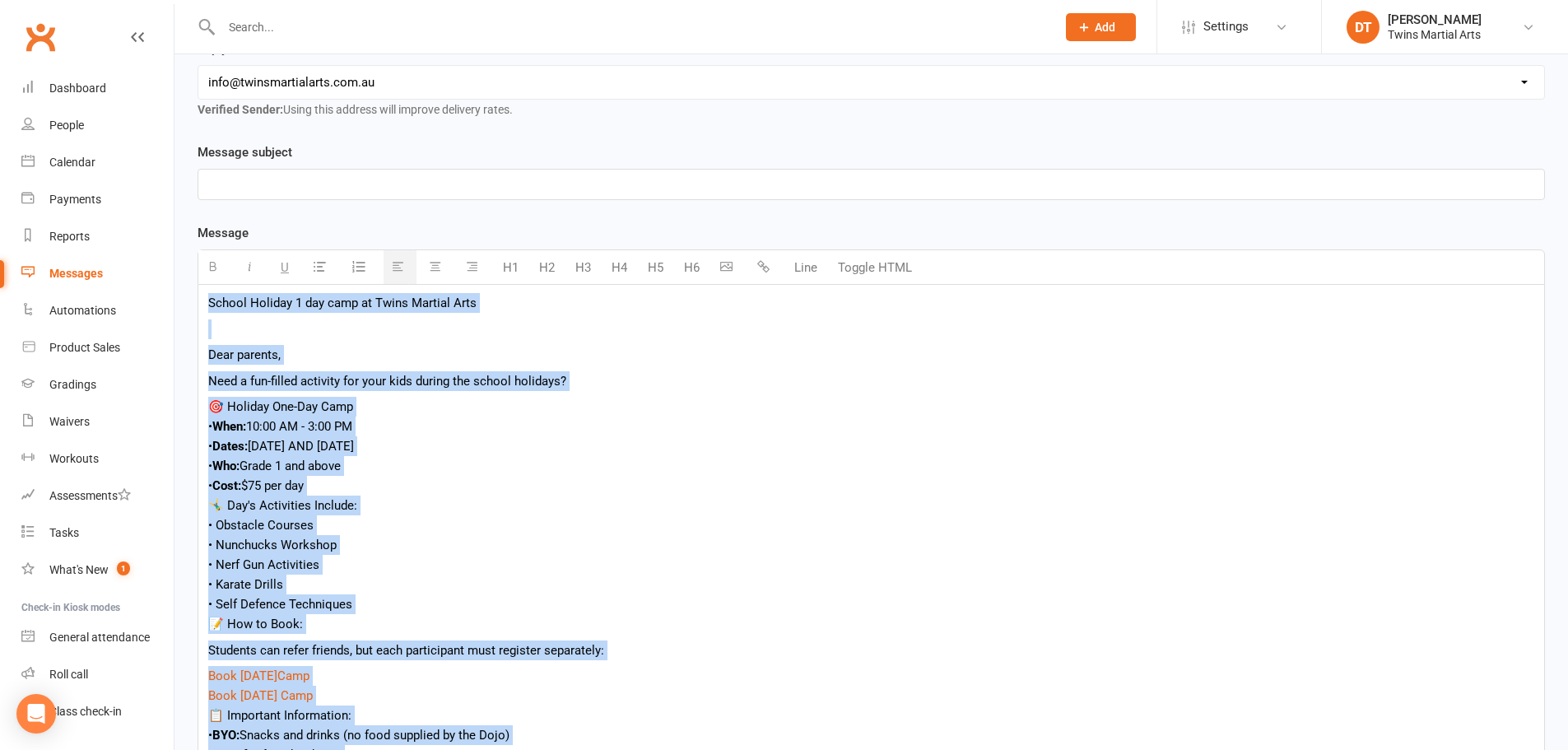
scroll to position [257, 0]
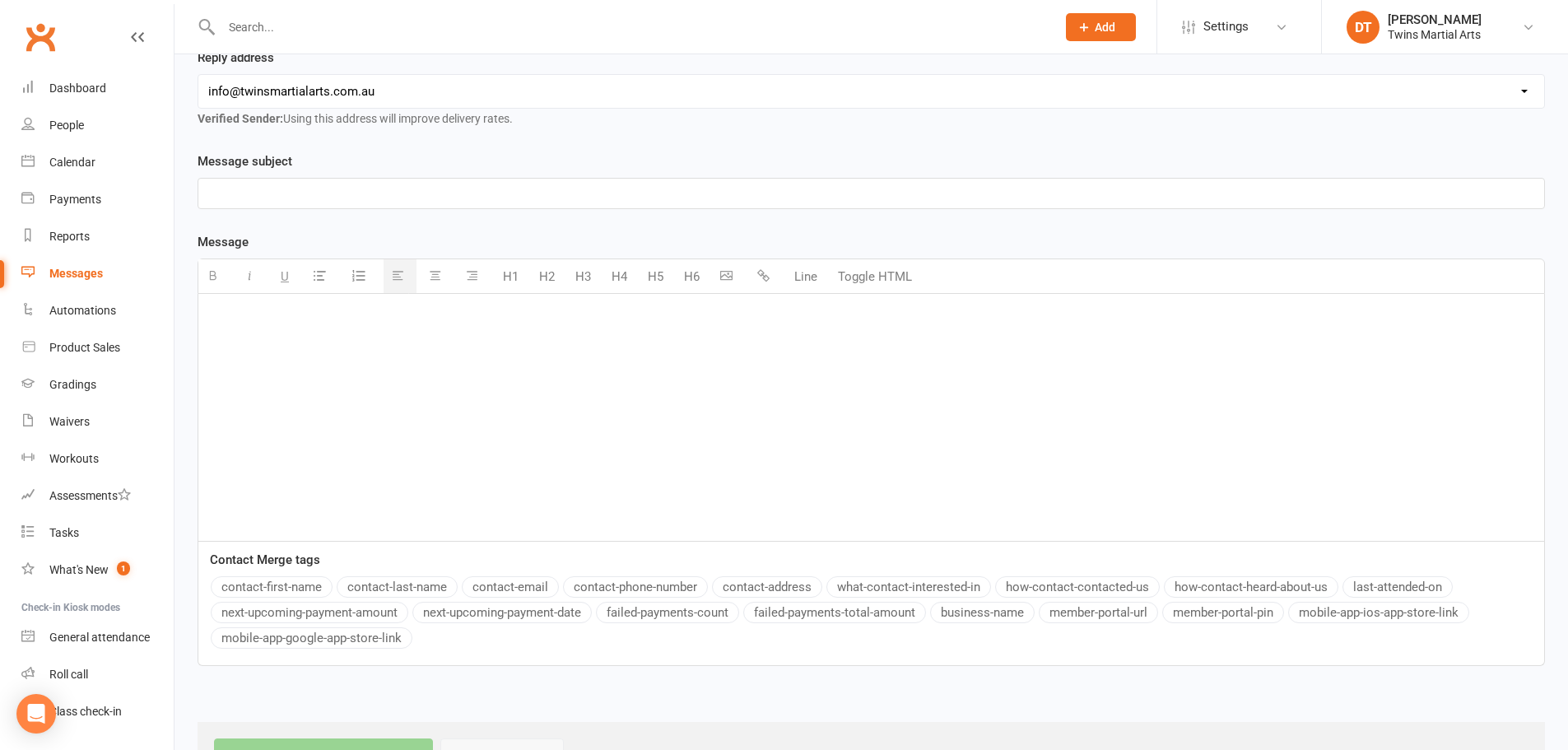
type textarea "<div class="header"><br/></div>&#10;&#10;"
click at [903, 284] on button "Toggle HTML" at bounding box center [874, 277] width 91 height 33
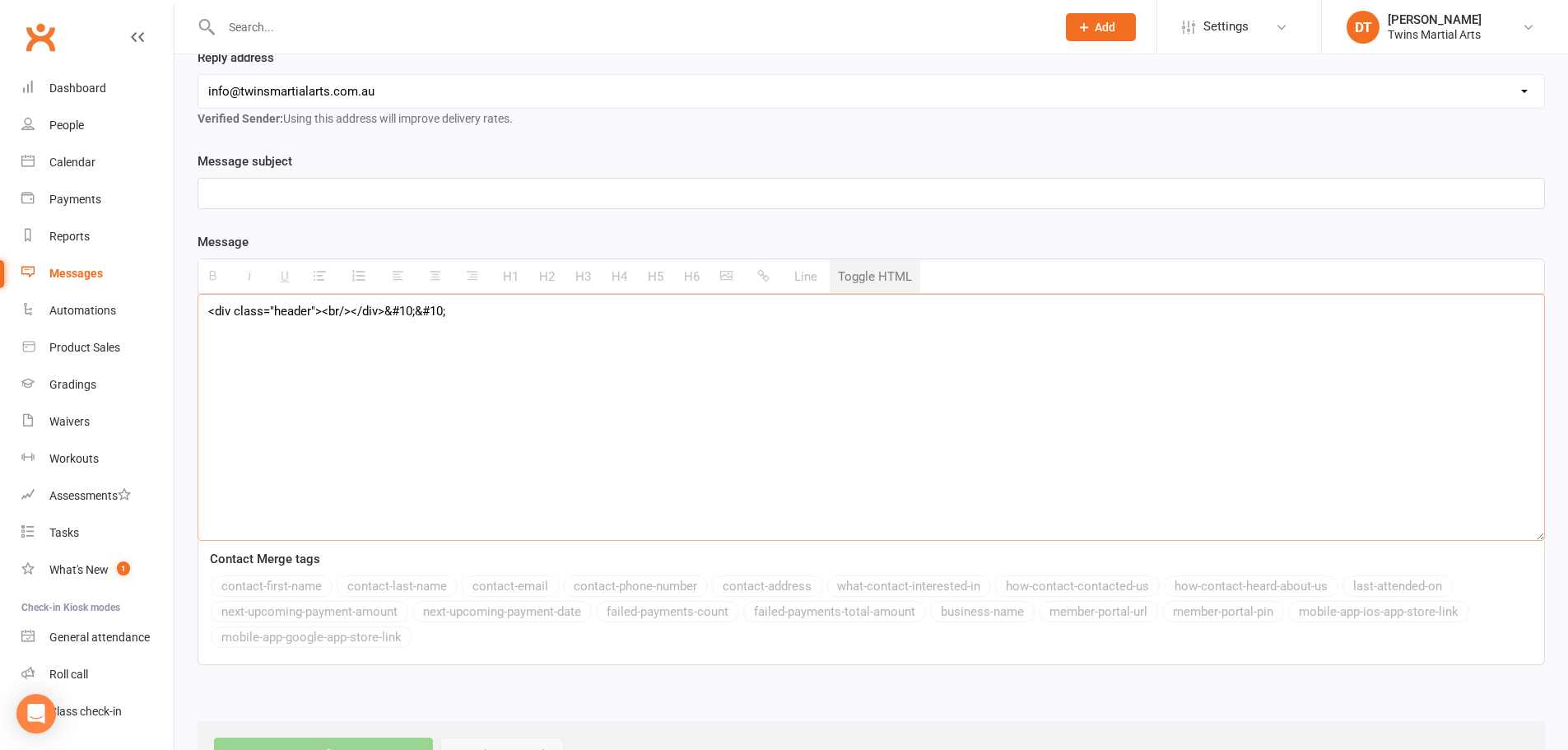
click at [685, 355] on textarea "<div class="header"><br/></div>&#10;&#10;" at bounding box center [872, 418] width 1348 height 248
paste textarea "<!DOCTYPE html> <html> <head> <style> body { font-family: Arial, sans-serif; li…"
type textarea "<!DOCTYPE html> <html> <head> <style> body { font-family: Arial, sans-serif; li…"
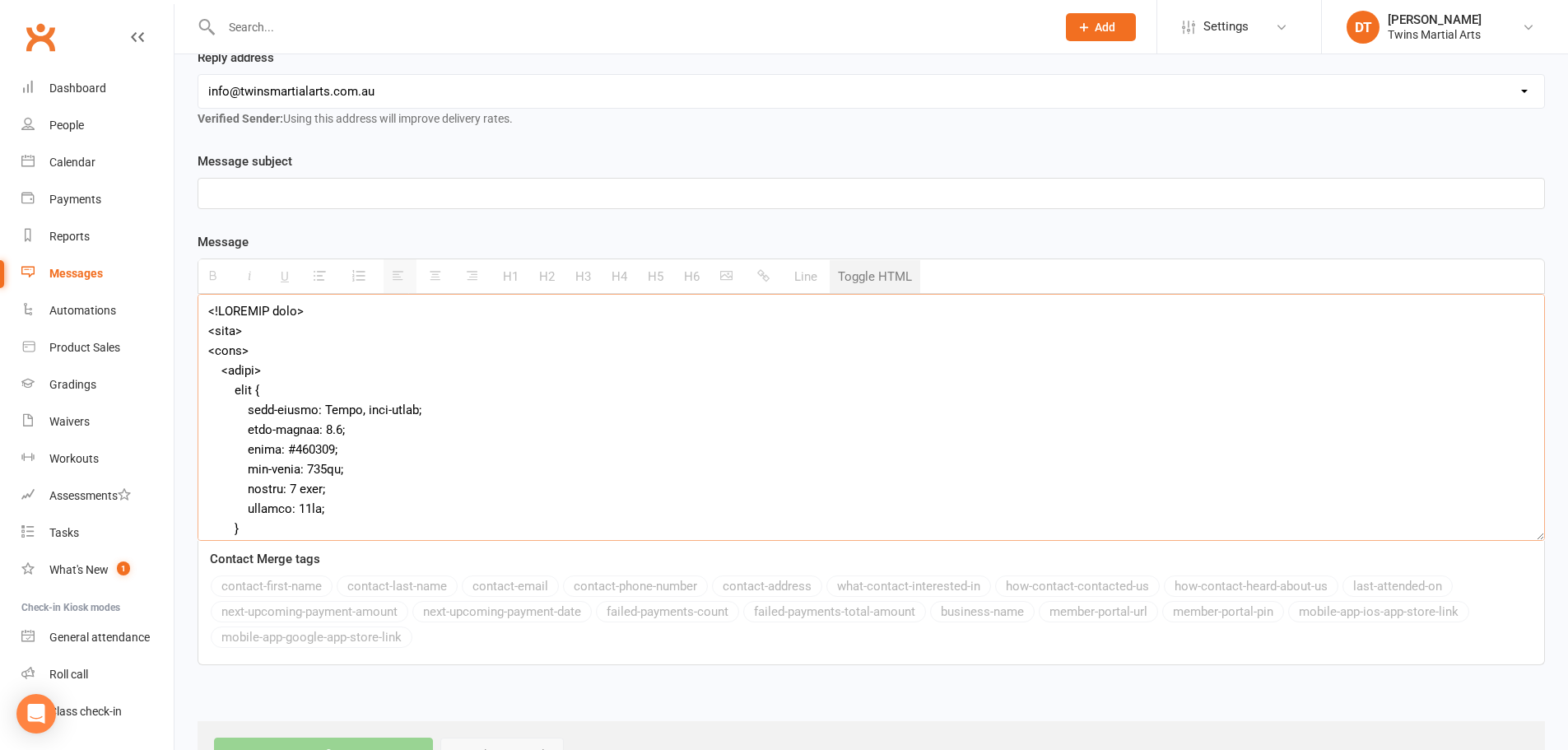
scroll to position [2408, 0]
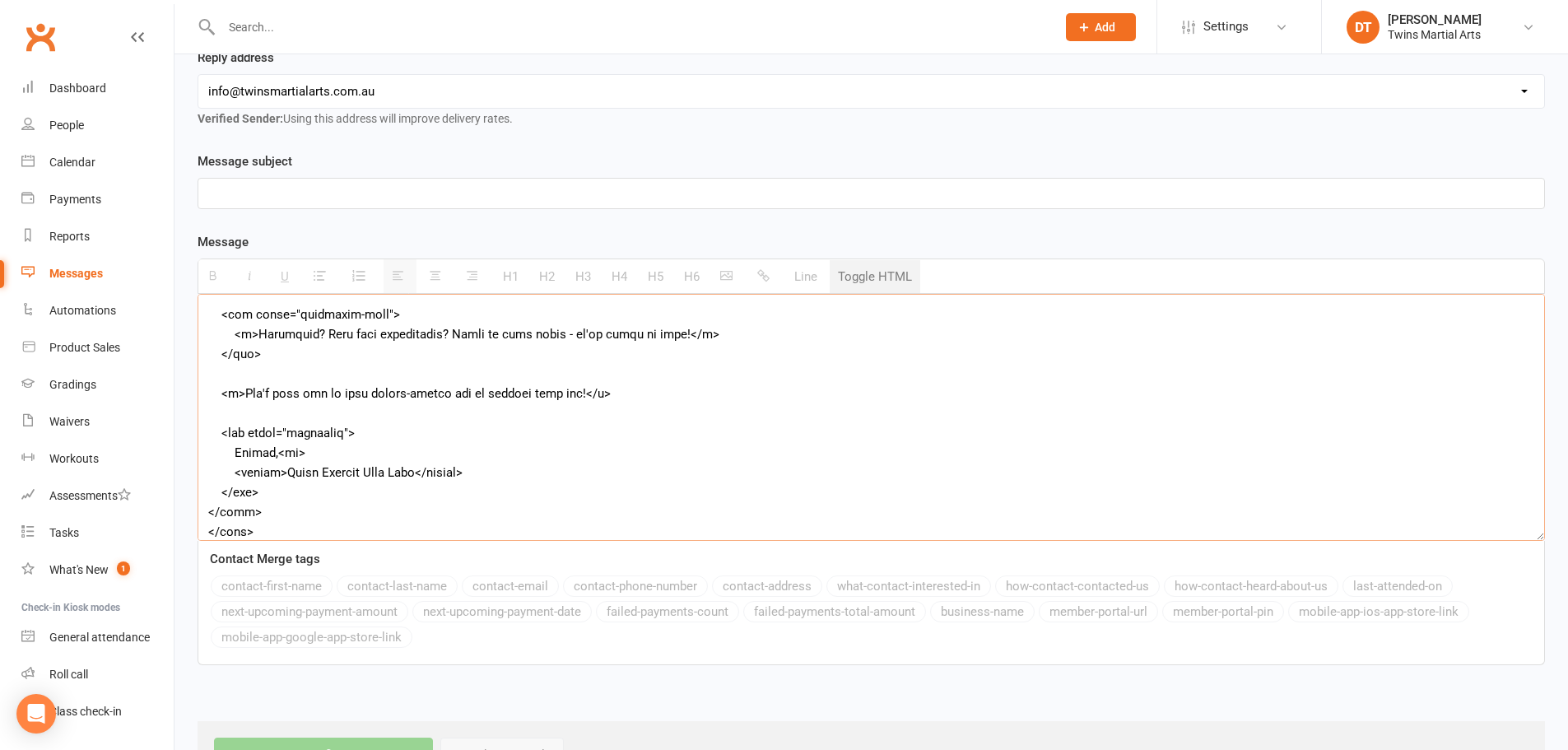
click at [896, 278] on button "Toggle HTML" at bounding box center [874, 277] width 91 height 33
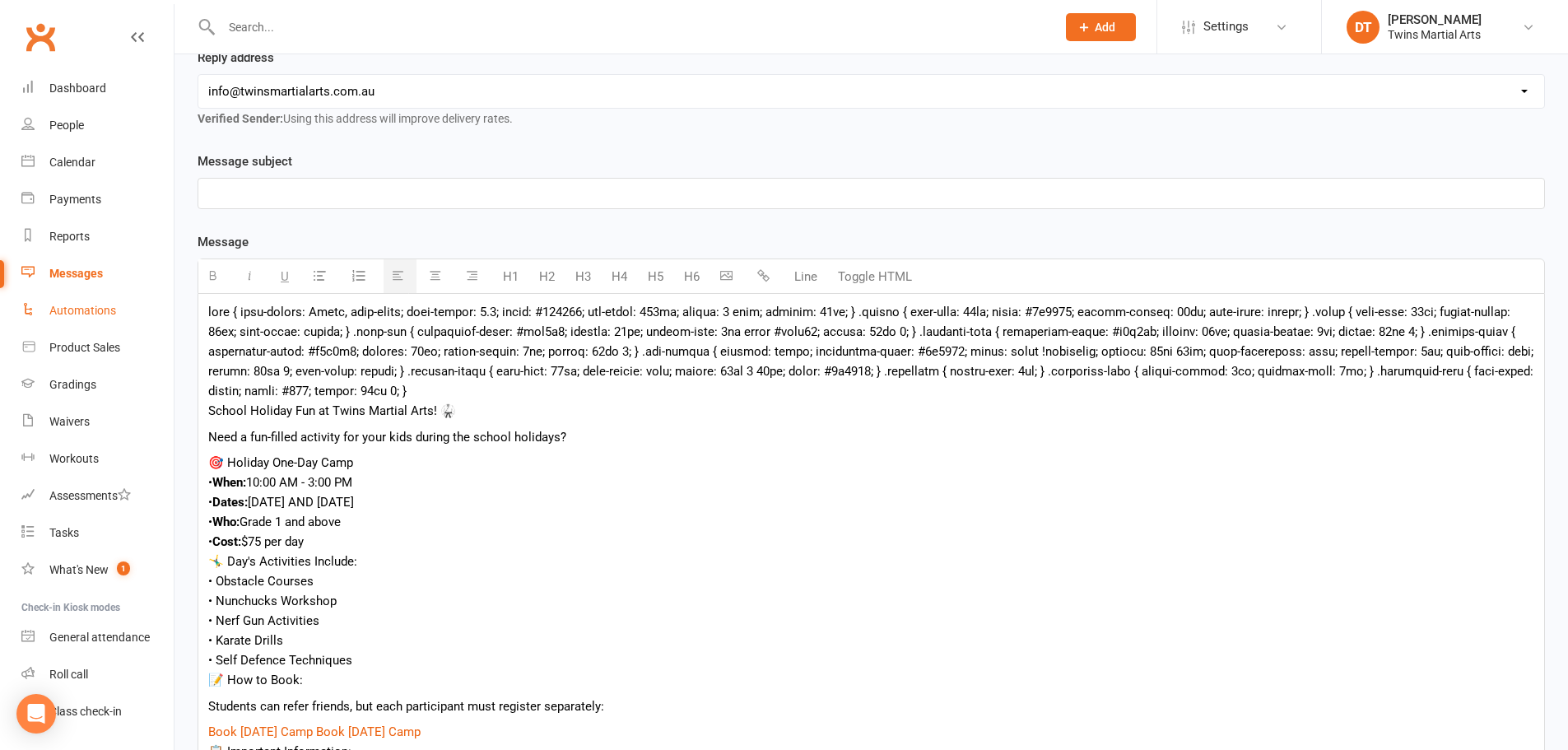
drag, startPoint x: 485, startPoint y: 391, endPoint x: 98, endPoint y: 308, distance: 395.8
click at [98, 308] on ui-view "Prospect Member Non-attending contact Class / event Appointment Grading event T…" at bounding box center [784, 734] width 1568 height 1974
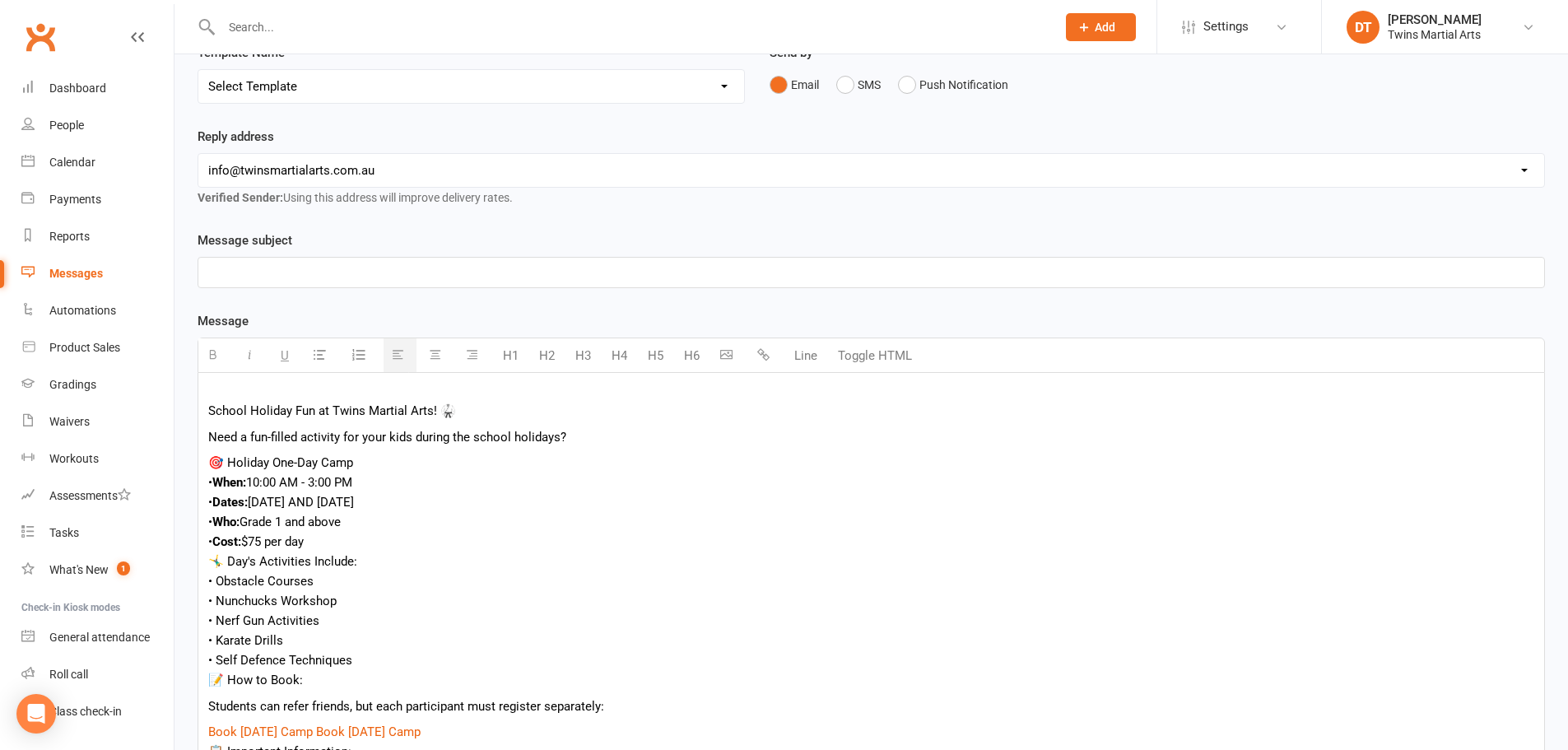
click at [334, 442] on p "Need a fun-filled activity for your kids during the school holidays?" at bounding box center [871, 437] width 1326 height 20
click at [410, 462] on div "🎯 Holiday One-Day Camp" at bounding box center [871, 462] width 1326 height 20
click at [505, 412] on div "School Holiday Fun at Twins Martial Arts! 🥋" at bounding box center [871, 411] width 1326 height 20
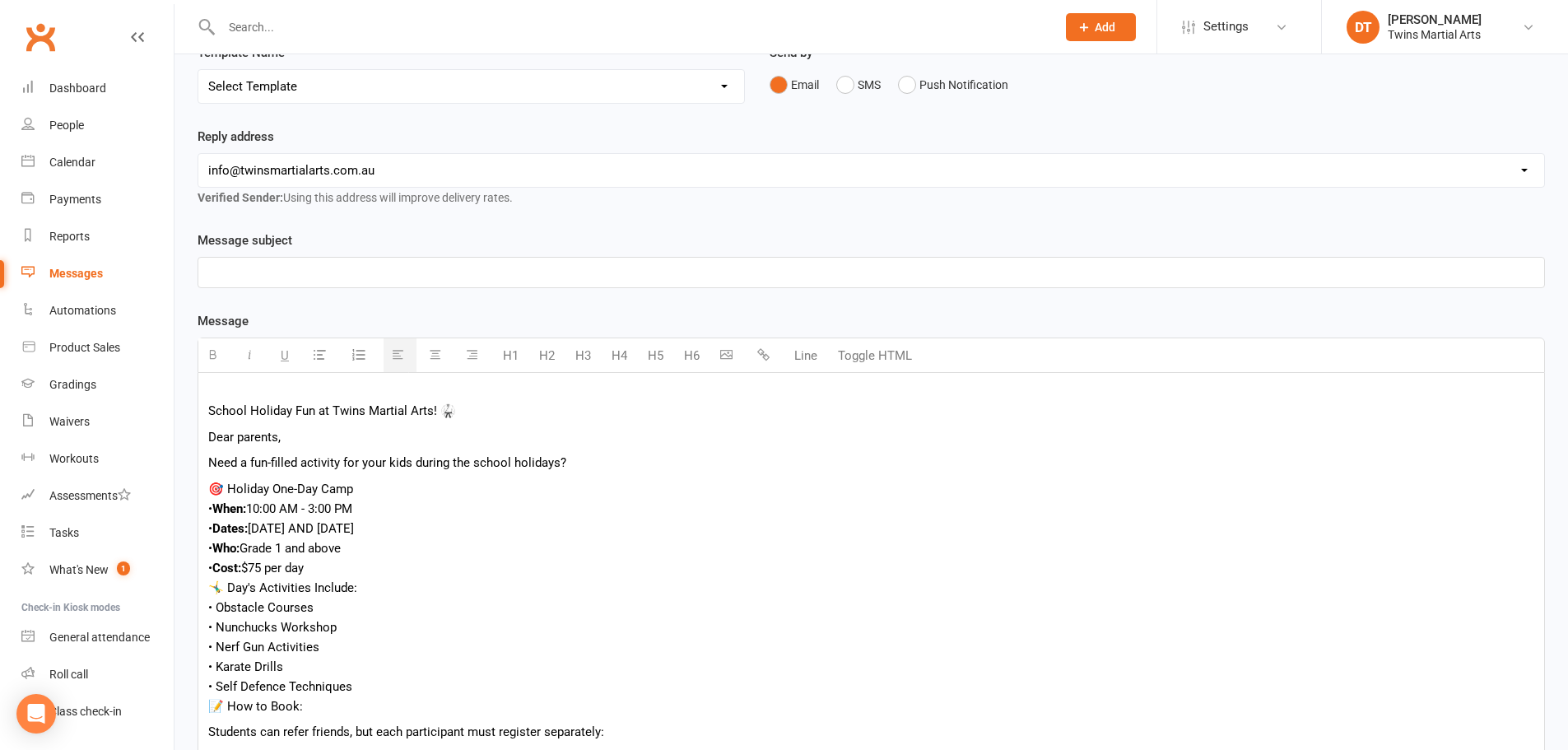
click at [515, 409] on div "School Holiday Fun at Twins Martial Arts! 🥋" at bounding box center [871, 411] width 1326 height 20
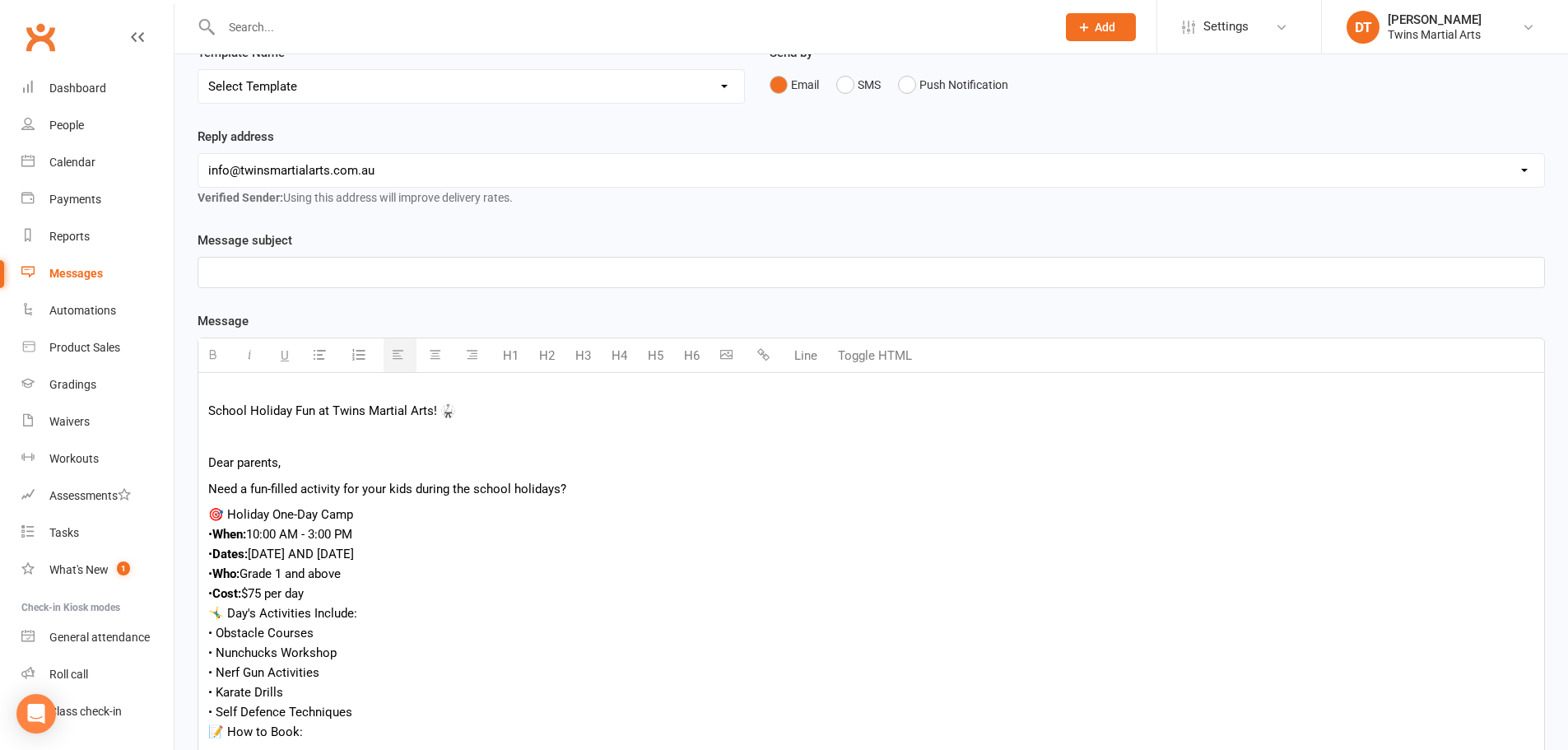
drag, startPoint x: 560, startPoint y: 411, endPoint x: 338, endPoint y: 410, distance: 222.0
click at [338, 410] on div "Subject: School Holiday Fun at Twins Martial Arts! 🥋" at bounding box center [871, 411] width 1326 height 20
click at [470, 523] on div "🎯 Holiday One-Day Camp" at bounding box center [871, 514] width 1326 height 20
click at [462, 538] on div "• When: 10:00 AM - 3:00 PM" at bounding box center [871, 534] width 1326 height 20
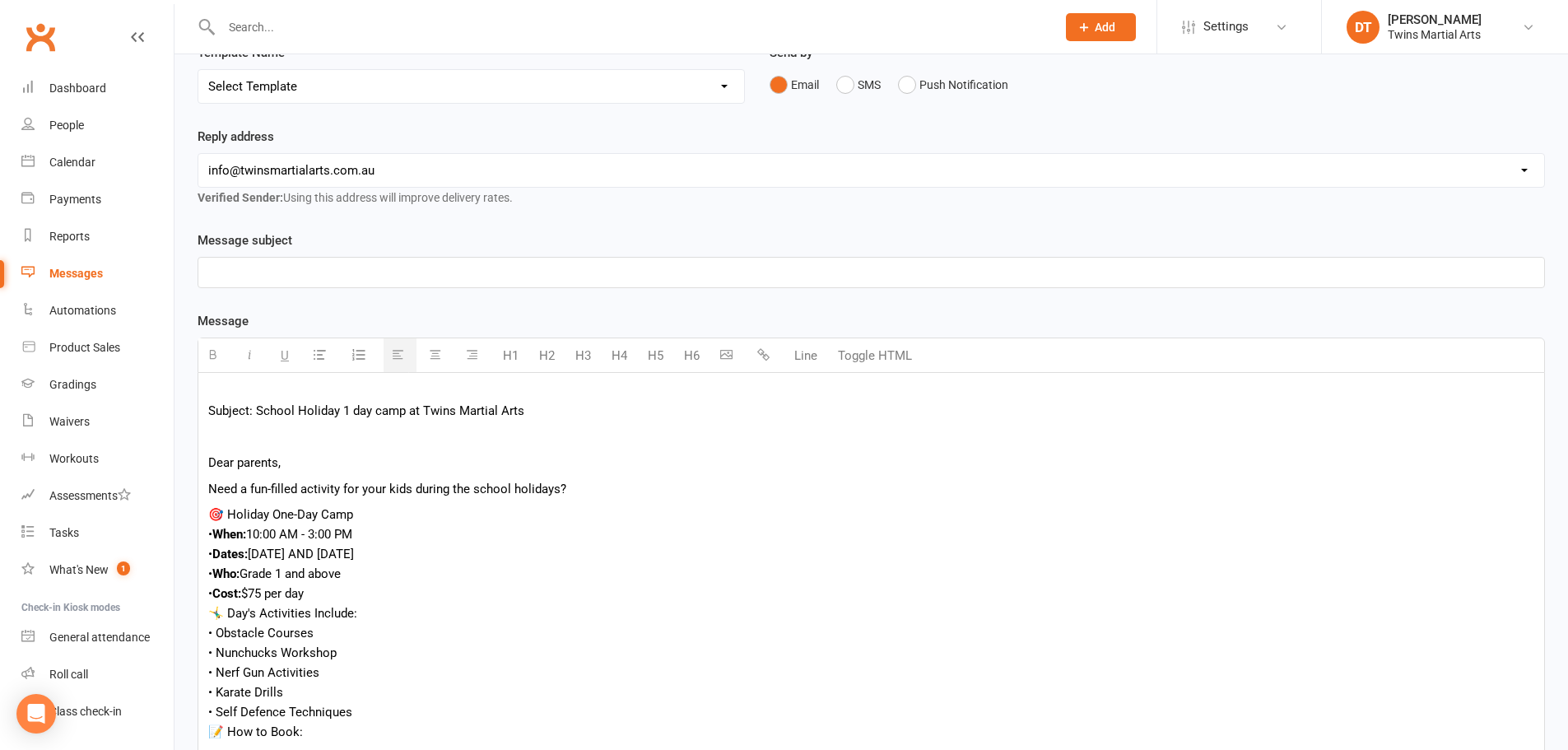
click at [454, 565] on div "• Who: Grade 1 and above" at bounding box center [871, 574] width 1326 height 20
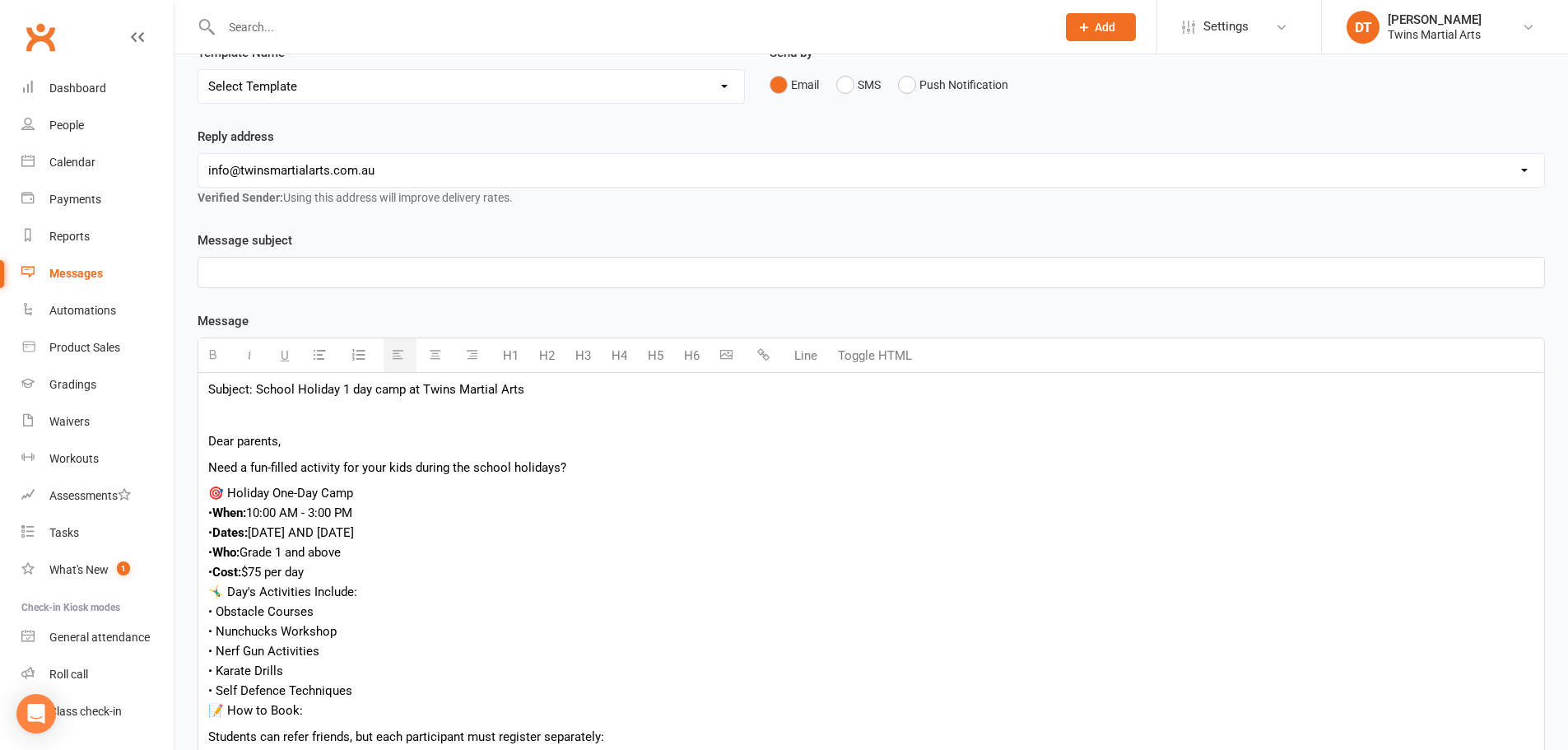
click at [438, 575] on div "• Cost: $75 per day" at bounding box center [871, 572] width 1326 height 20
click at [385, 559] on div "• Who: Grade 1 and above" at bounding box center [871, 552] width 1326 height 20
click at [386, 584] on div "🤸‍♂️ Day's Activities Include:" at bounding box center [871, 592] width 1326 height 20
click at [394, 570] on div "• Cost: $75 per day" at bounding box center [871, 572] width 1326 height 20
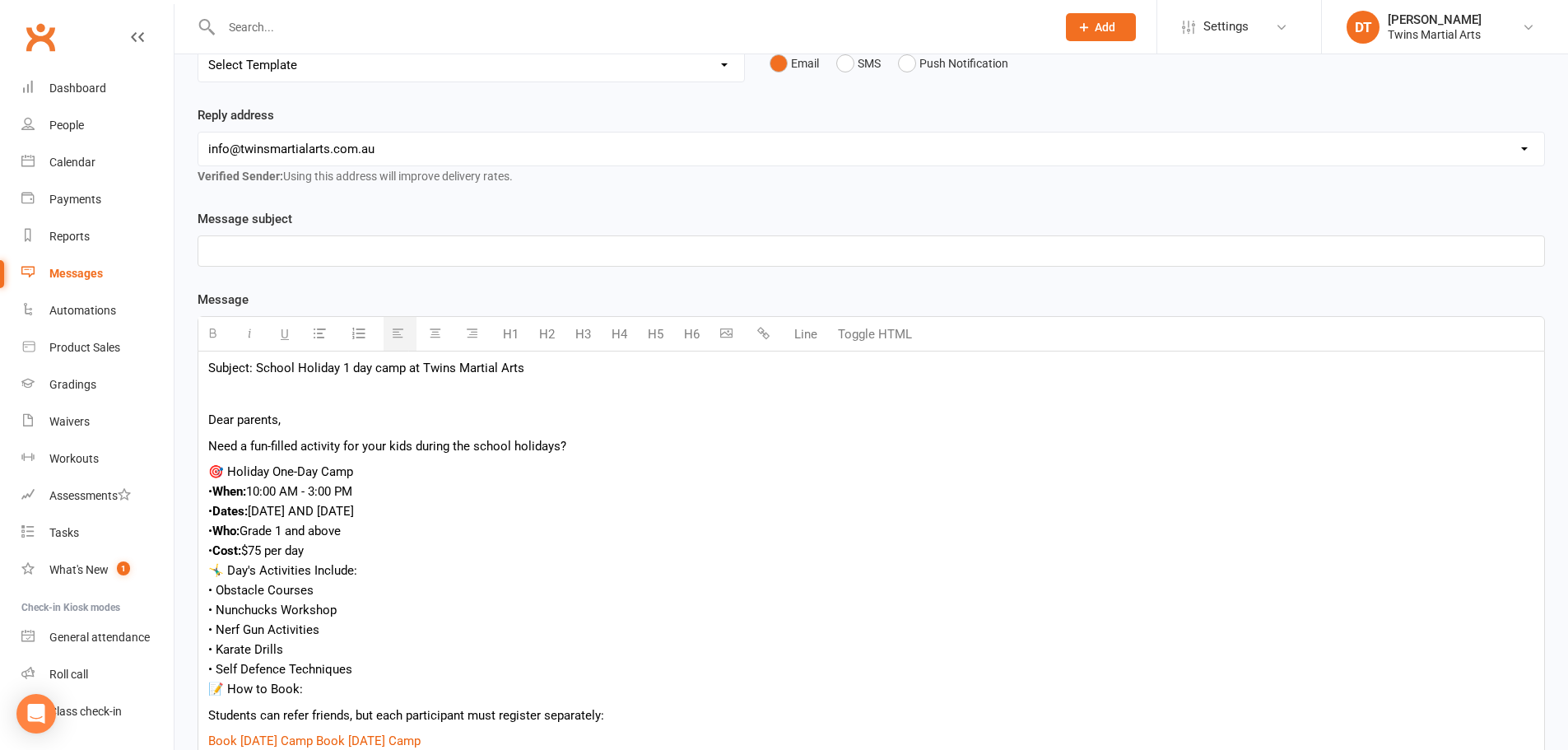
scroll to position [261, 0]
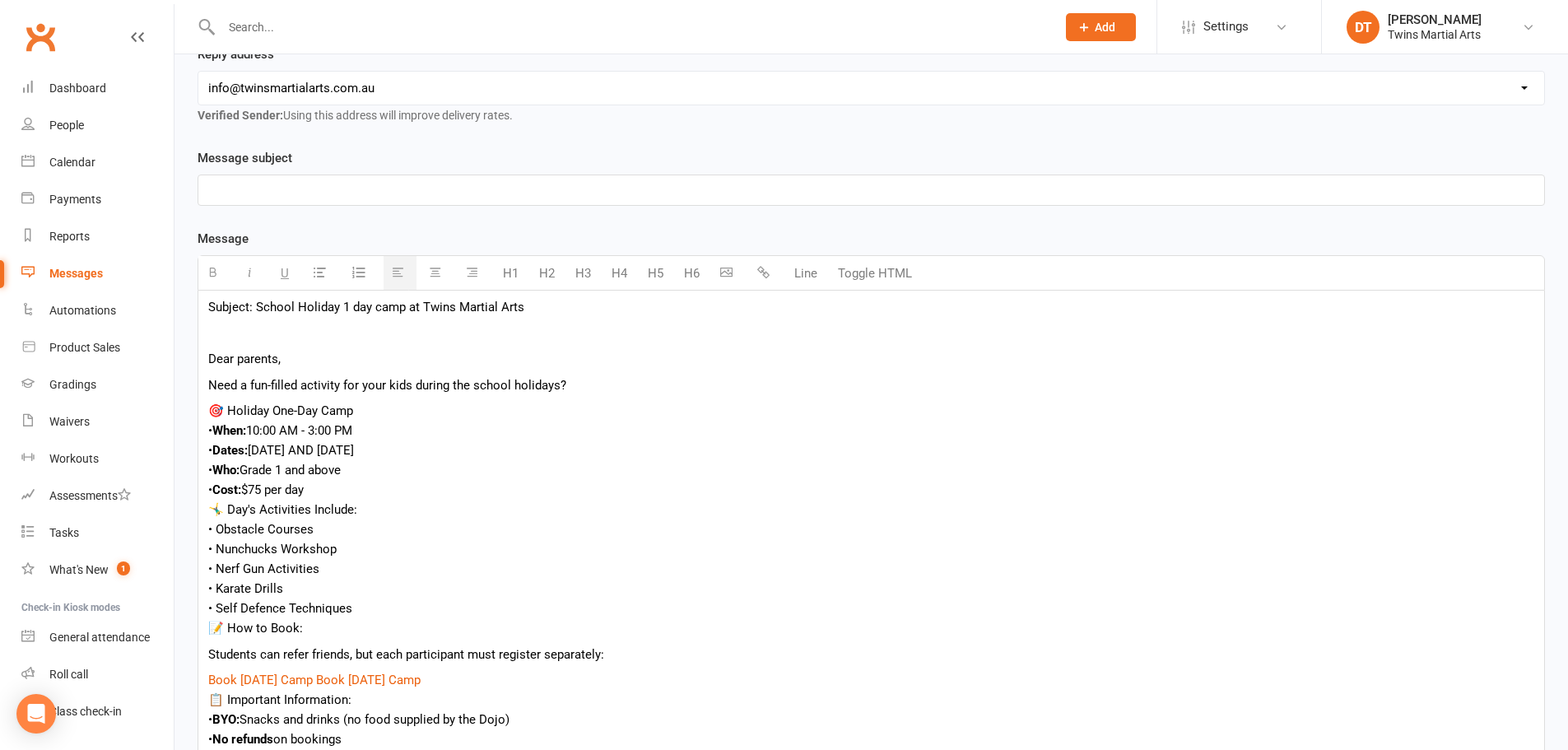
click at [246, 469] on div "• Who: Grade 1 and above" at bounding box center [871, 470] width 1326 height 20
click at [426, 546] on div "• Nunchucks Workshop" at bounding box center [871, 548] width 1326 height 20
drag, startPoint x: 246, startPoint y: 472, endPoint x: 272, endPoint y: 467, distance: 26.5
click at [247, 472] on div "• Who: Grade 1 and above" at bounding box center [871, 470] width 1326 height 20
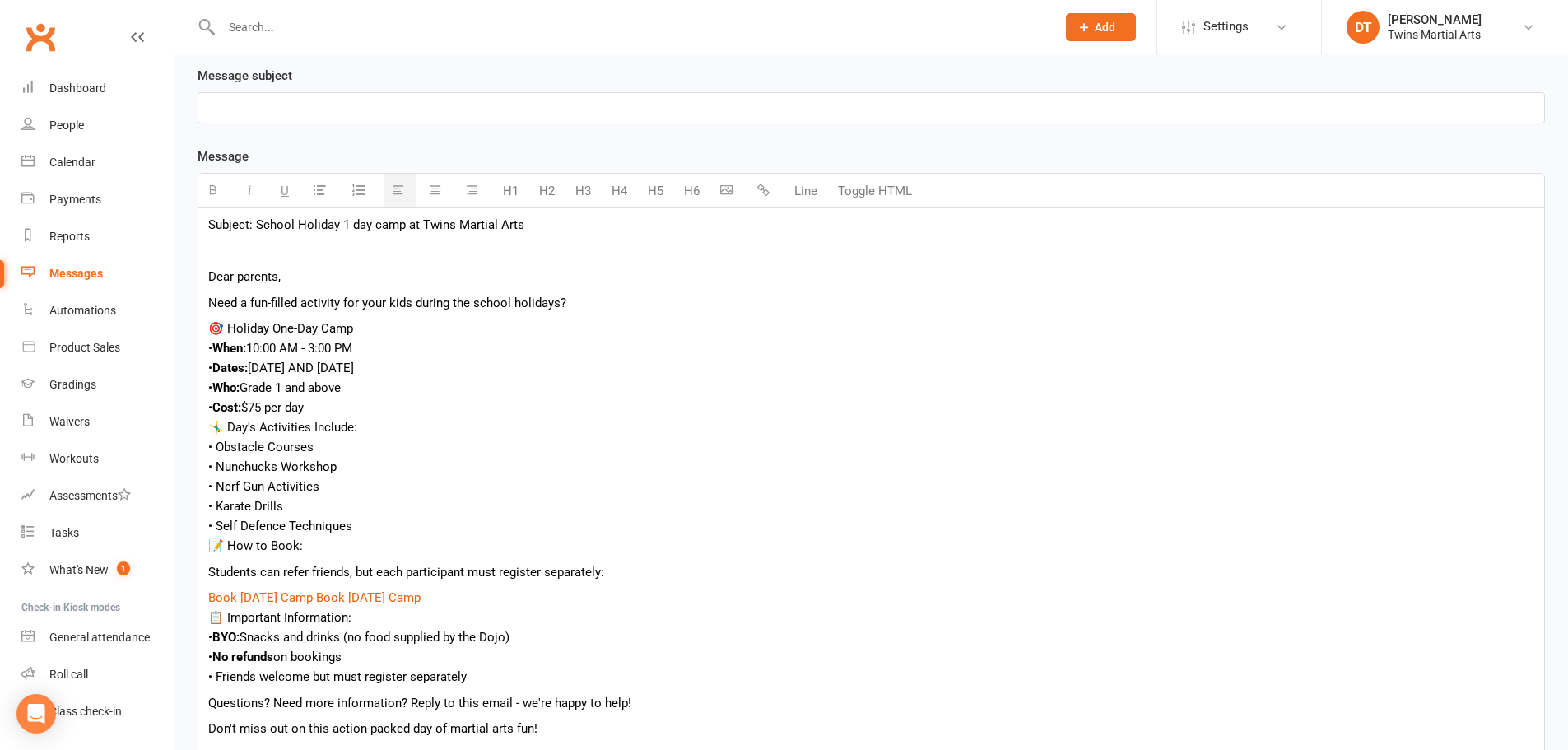
click at [331, 583] on div "📝 How to Book: Students can refer friends, but each participant must register s…" at bounding box center [871, 572] width 1326 height 71
click at [365, 573] on p "Students can refer friends, but each participant must register separately:" at bounding box center [871, 572] width 1326 height 20
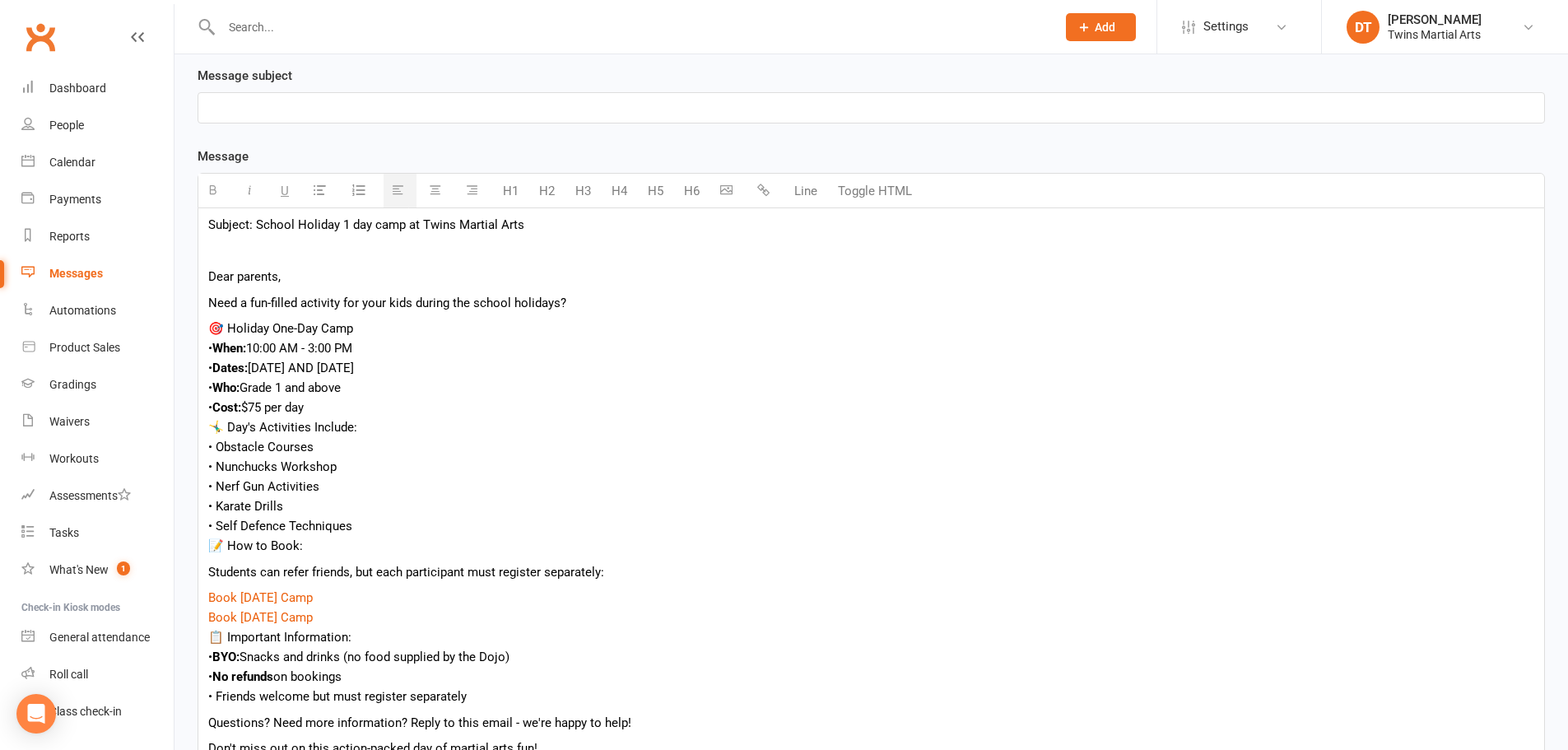
click at [378, 552] on div "📝 How to Book:" at bounding box center [871, 546] width 1326 height 20
click at [369, 529] on div "• Self Defence Techniques" at bounding box center [871, 526] width 1326 height 20
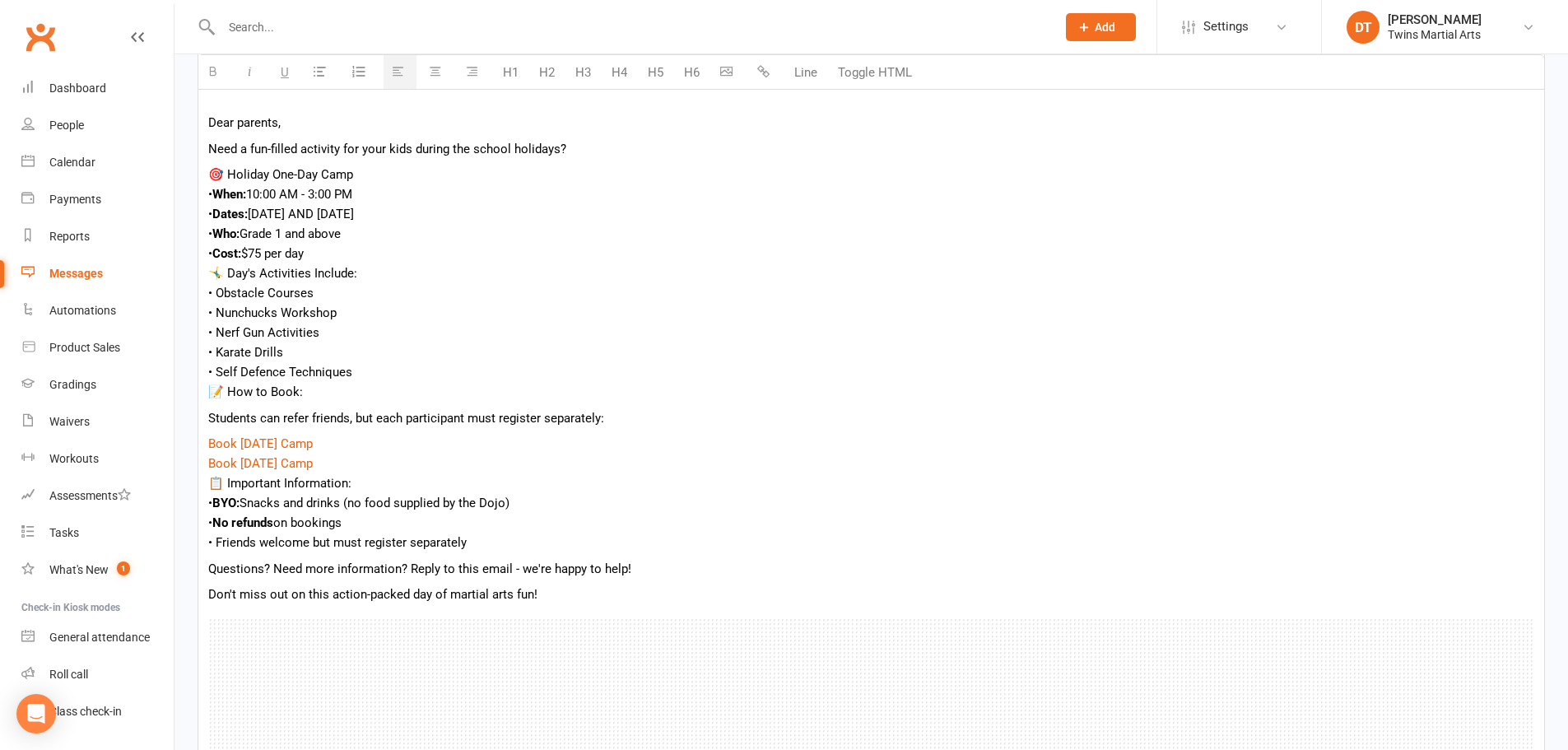
scroll to position [507, 0]
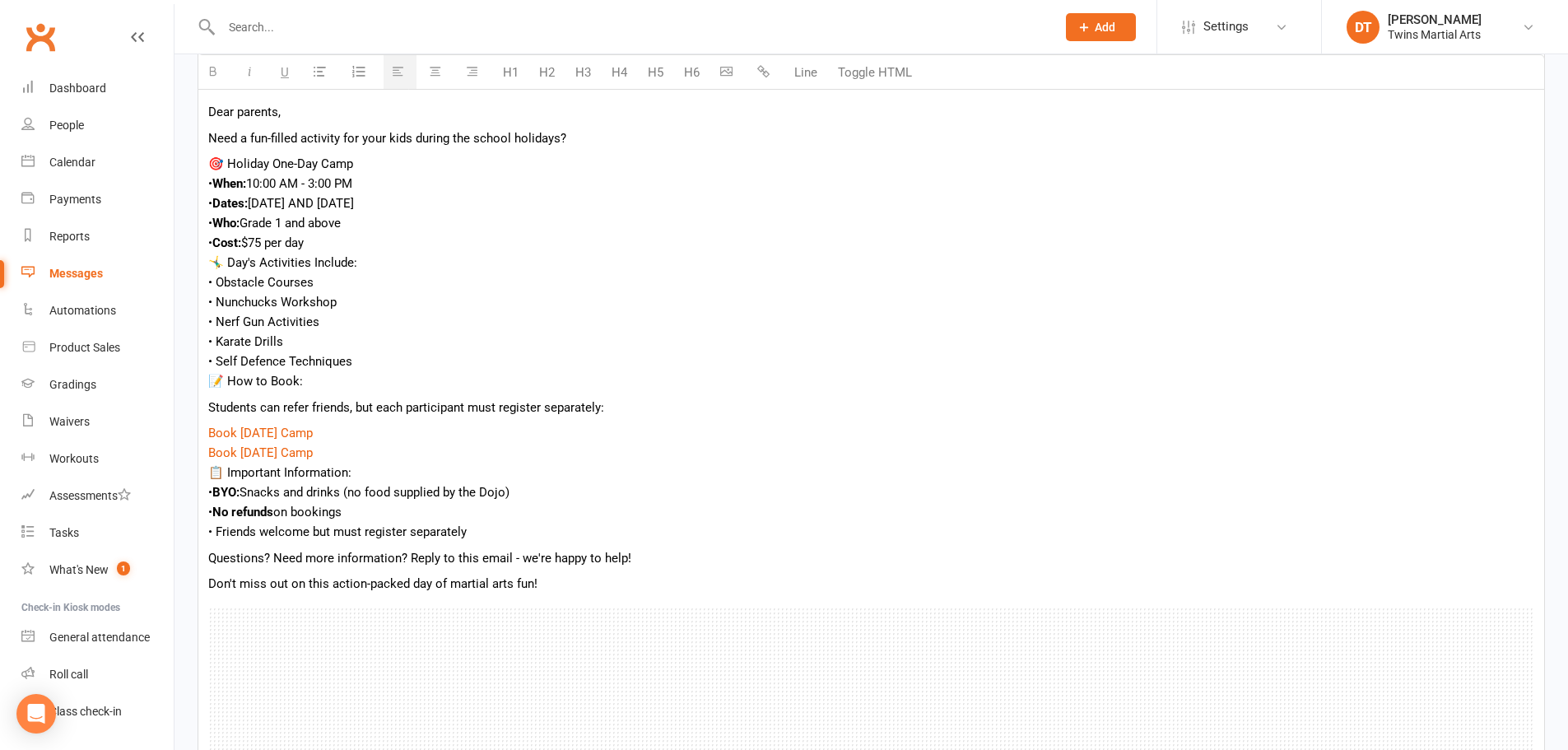
click at [416, 476] on div "📋 Important Information:" at bounding box center [871, 472] width 1326 height 20
click at [444, 508] on div "• No refunds on bookings" at bounding box center [871, 512] width 1326 height 20
click at [459, 538] on div "• Friends welcome but must register separately" at bounding box center [871, 532] width 1326 height 20
click at [511, 532] on div "• Friends welcome but must register separately" at bounding box center [871, 532] width 1326 height 20
drag, startPoint x: 561, startPoint y: 579, endPoint x: 634, endPoint y: 563, distance: 74.7
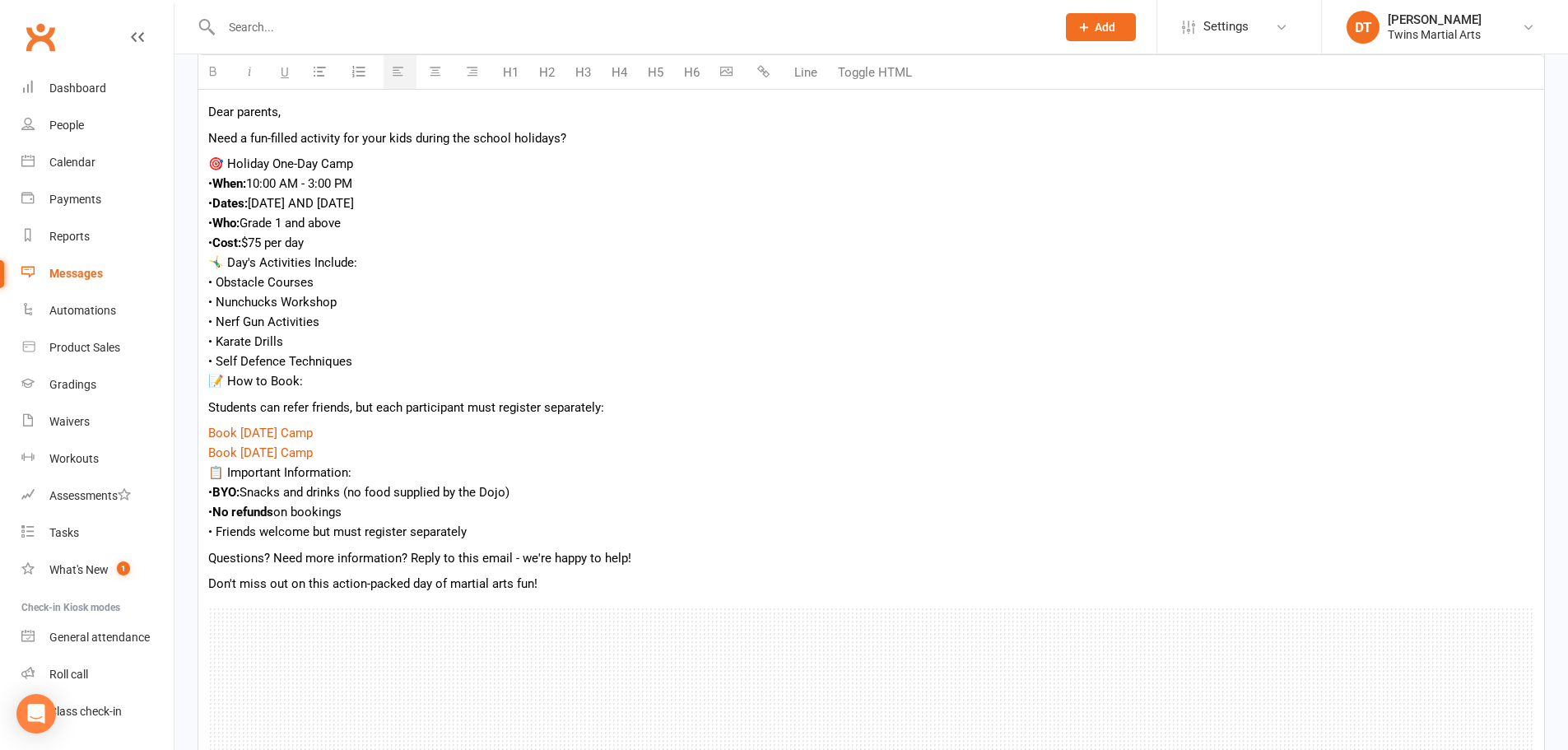
click at [562, 579] on p "Don't miss out on this action-packed day of martial arts fun!" at bounding box center [871, 583] width 1326 height 20
click at [683, 559] on p "Questions? Need more information? Reply to this email - we're happy to help!" at bounding box center [871, 558] width 1326 height 20
click at [644, 587] on p "Don't miss out on this action-packed day of martial arts fun!" at bounding box center [871, 583] width 1326 height 20
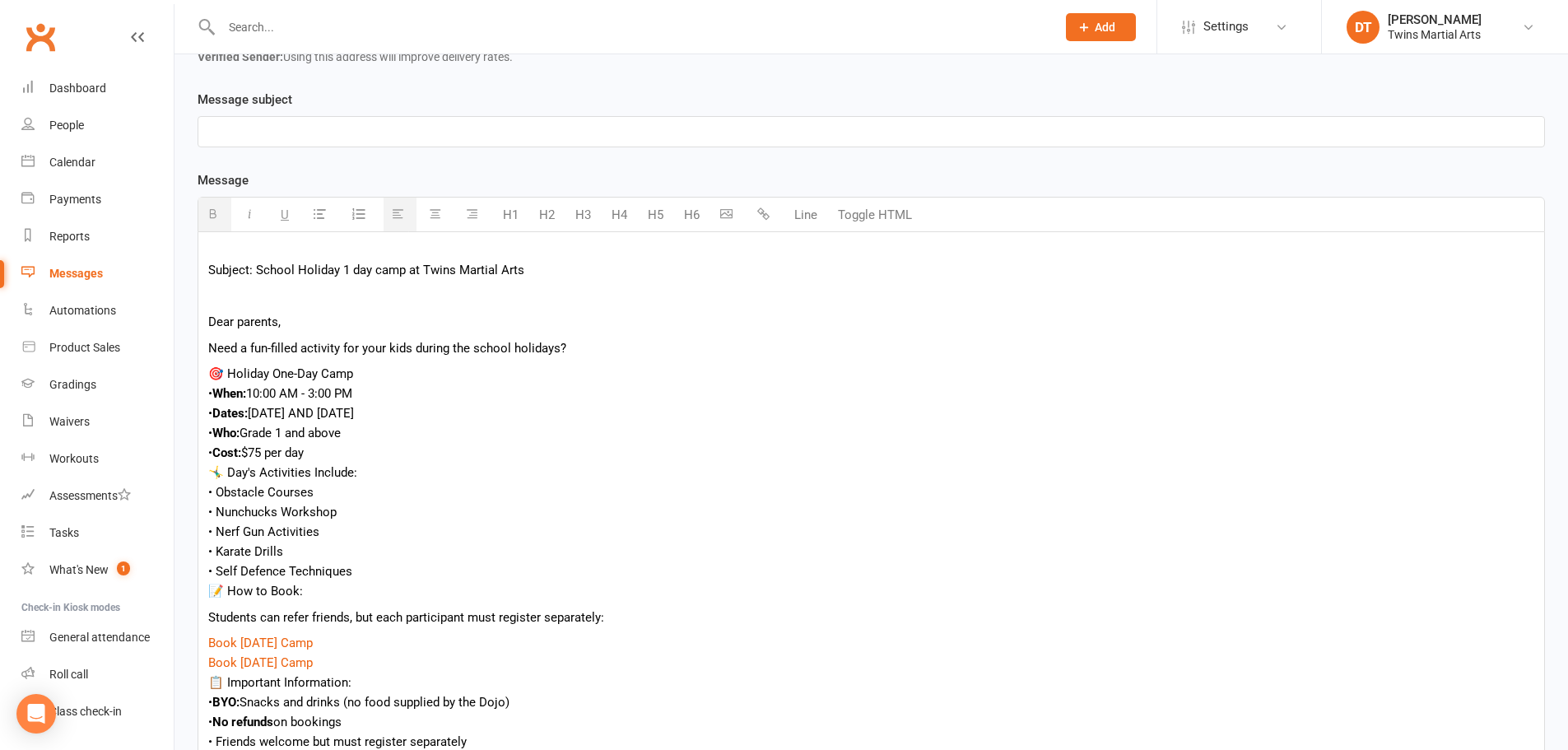
scroll to position [281, 0]
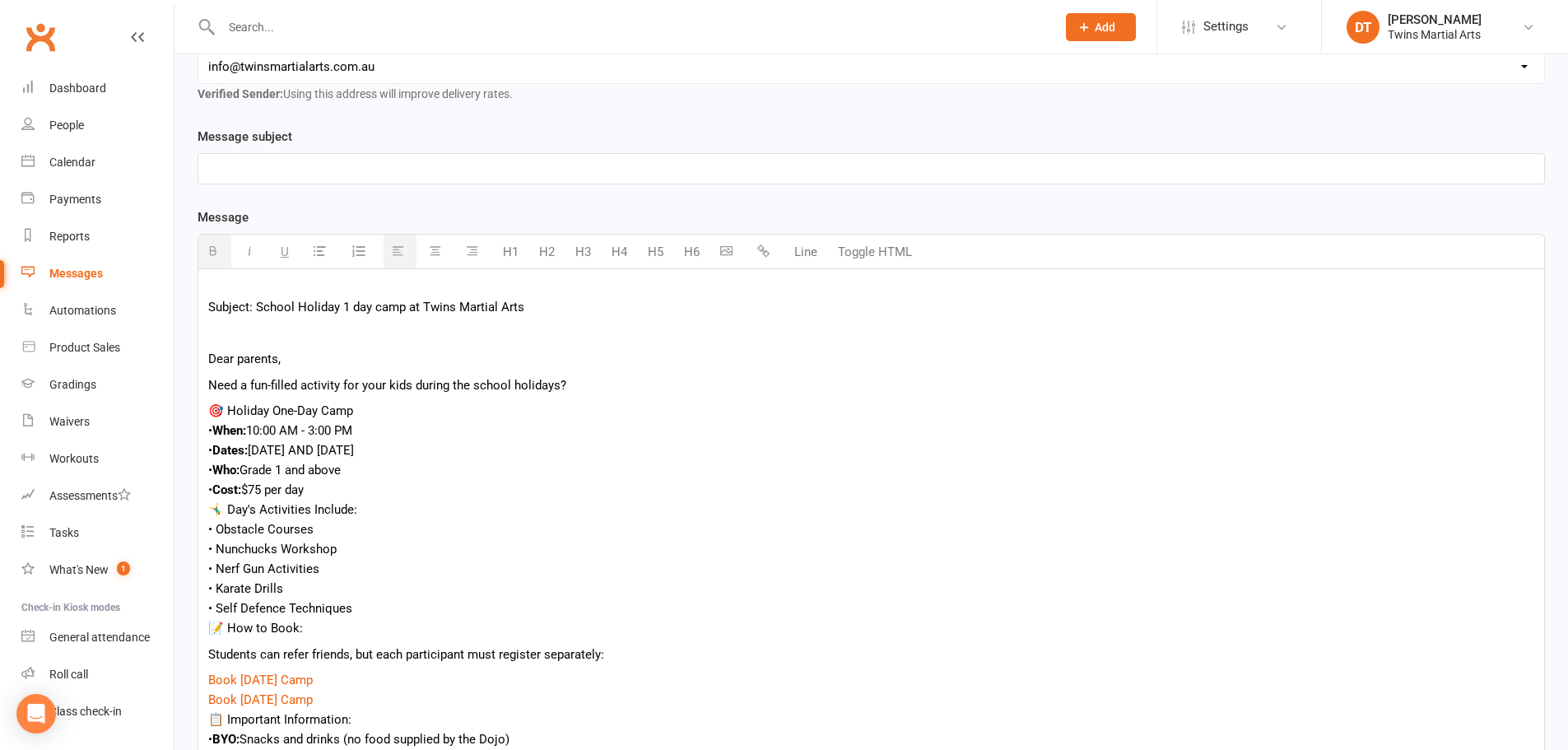
click at [557, 512] on div "🤸‍♂️ Day's Activities Include:" at bounding box center [871, 509] width 1326 height 20
click at [376, 488] on div "• Cost: $75 per day" at bounding box center [871, 489] width 1326 height 20
click at [411, 493] on div "• Cost: $75 per day" at bounding box center [871, 489] width 1326 height 20
click at [419, 509] on div "🤸‍♂️ Day's Activities Include:" at bounding box center [871, 509] width 1326 height 20
click at [412, 536] on div "• Obstacle Courses" at bounding box center [871, 529] width 1326 height 20
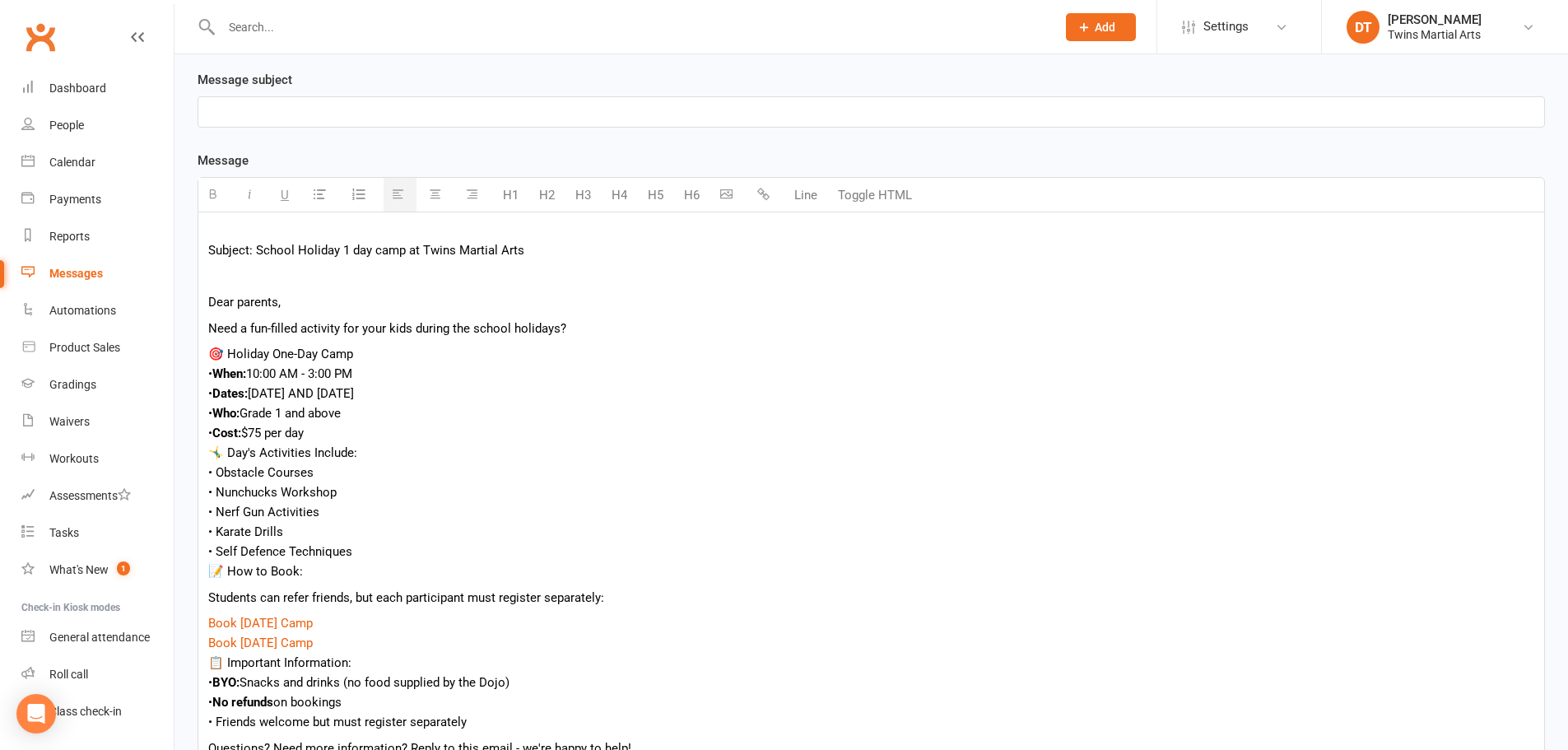
scroll to position [364, 0]
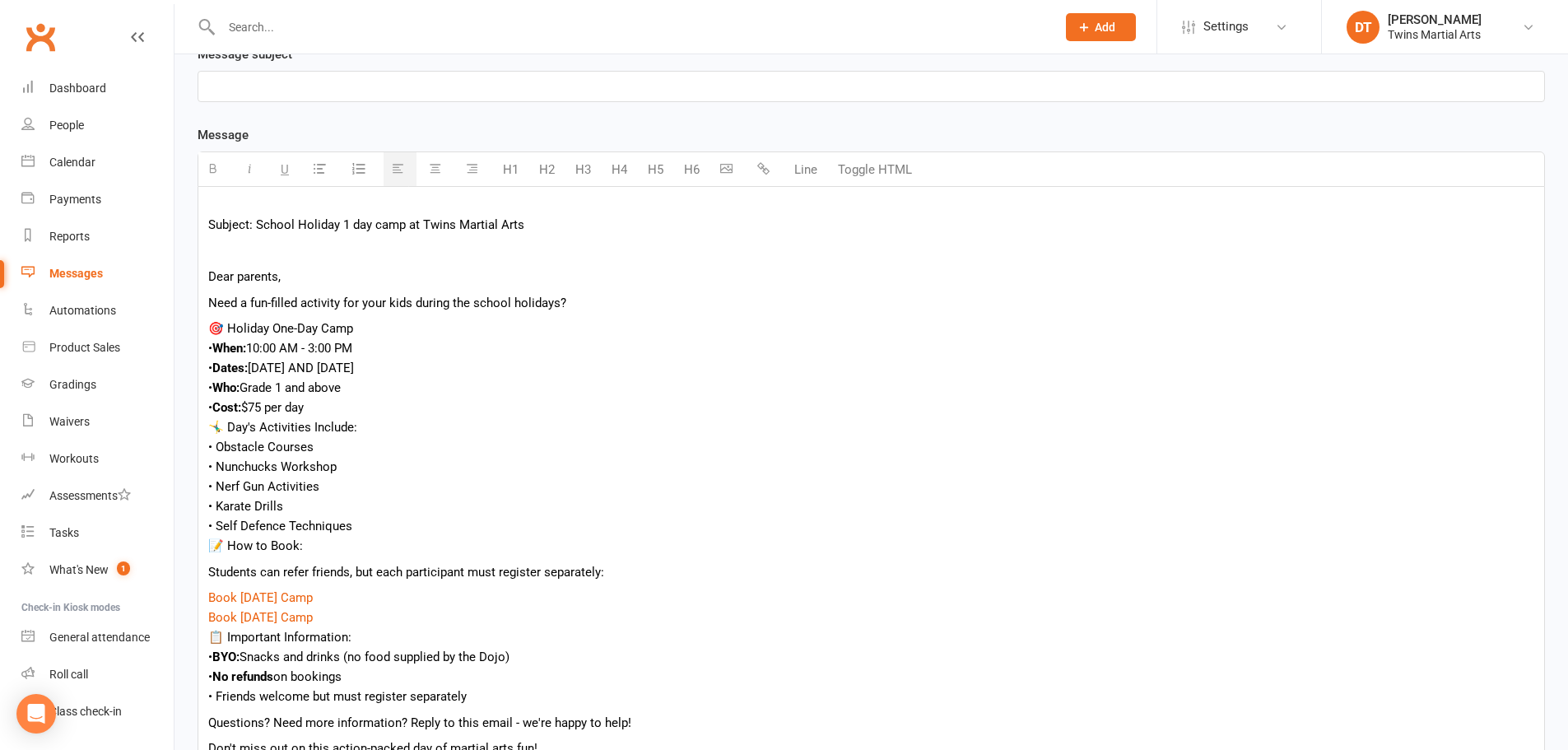
click at [403, 513] on div "• Karate Drills" at bounding box center [871, 506] width 1326 height 20
click at [407, 525] on div "• Self Defence Techniques" at bounding box center [871, 526] width 1326 height 20
click at [425, 533] on div "• Self Defence Techniques" at bounding box center [871, 526] width 1326 height 20
click at [440, 532] on div "• Self Defence Techniques" at bounding box center [871, 526] width 1326 height 20
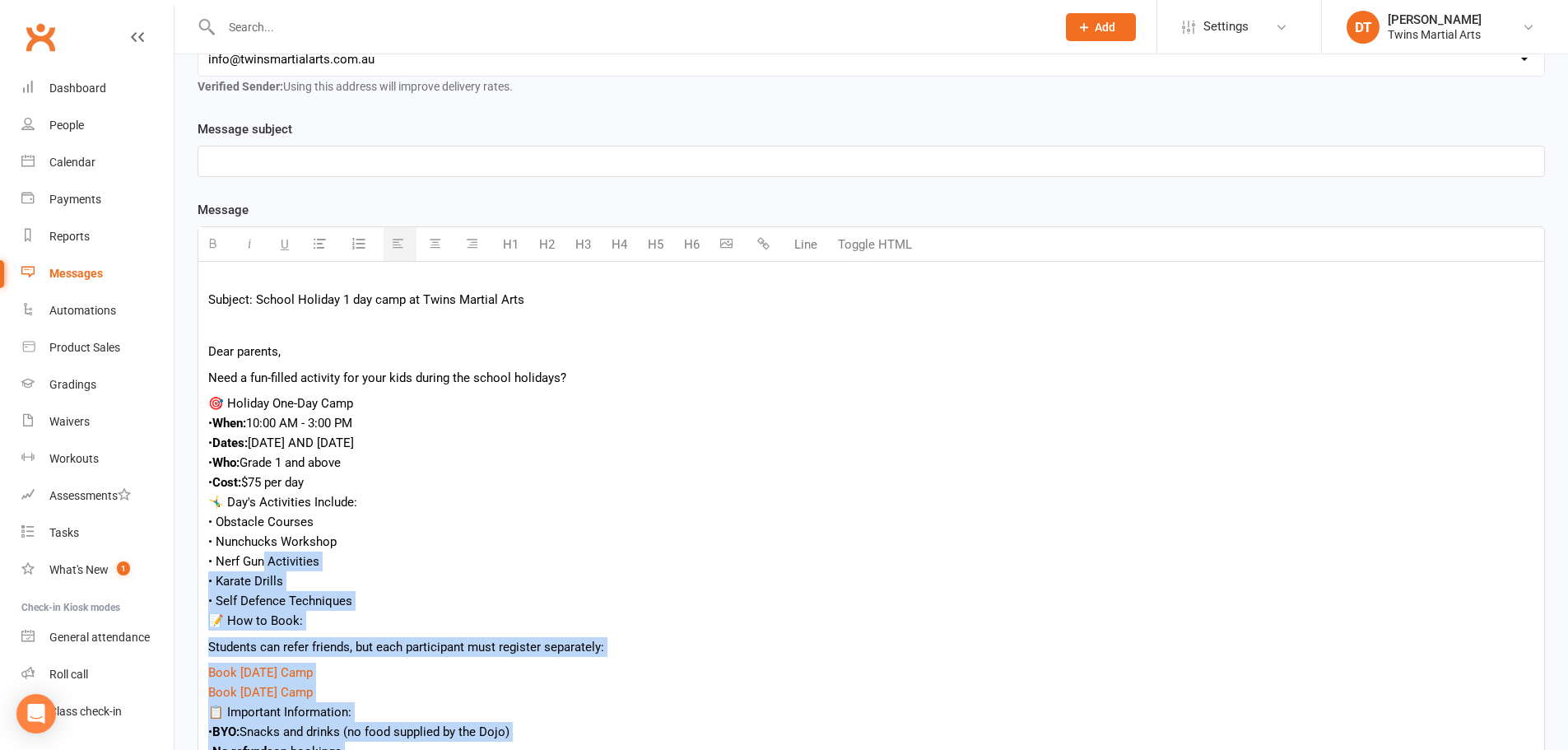
scroll to position [281, 0]
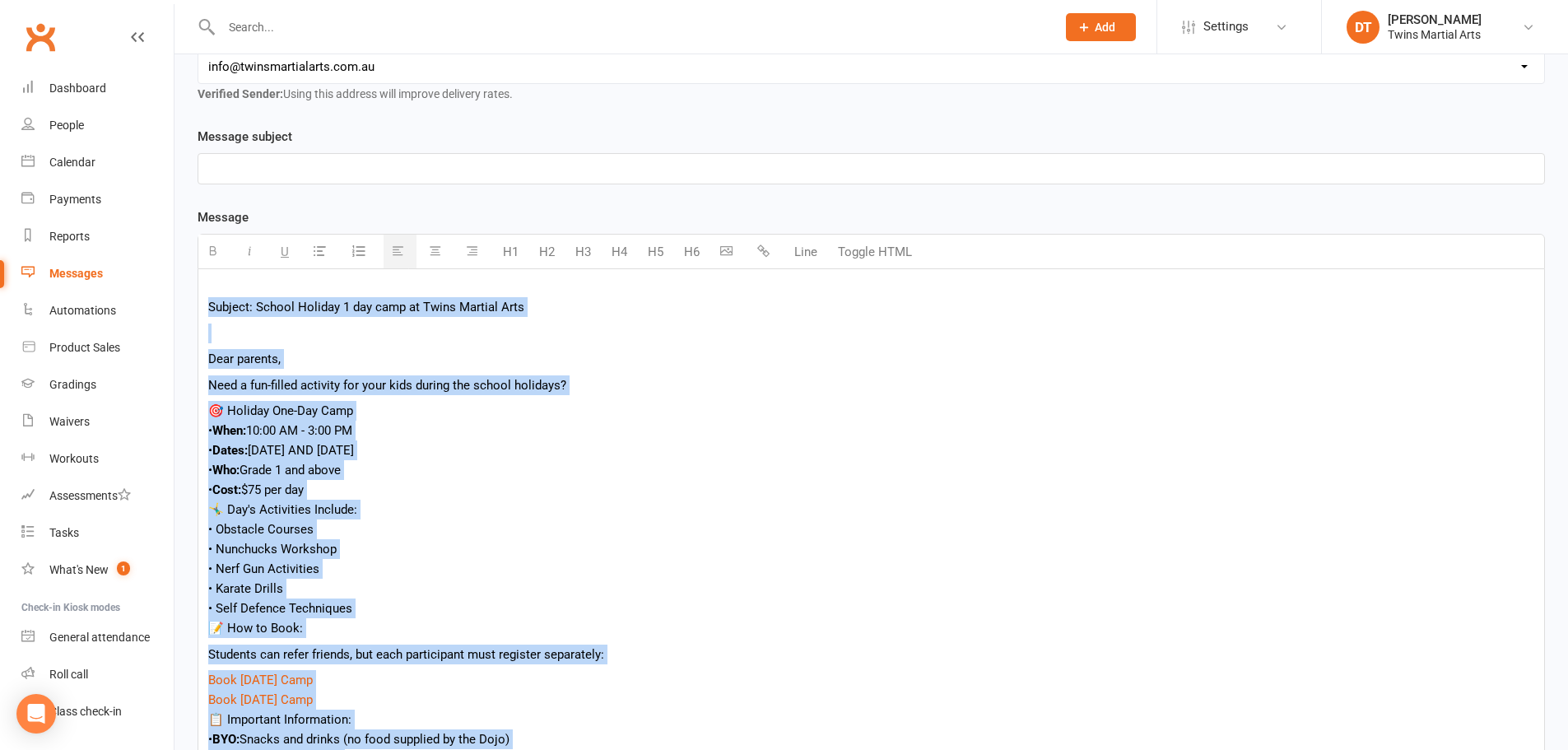
drag, startPoint x: 321, startPoint y: 617, endPoint x: 200, endPoint y: 304, distance: 335.6
click at [197, 310] on div "Template Name Send by Email SMS Push Notification Message subject Message H1 H2…" at bounding box center [872, 583] width 1372 height 913
copy div "Loremip: Dolors Ametcon 8 adi elit se Doeiu Tempori Utla Etdo magnaal, Enim a m…"
click at [644, 366] on p "Dear parents," at bounding box center [871, 358] width 1326 height 20
